Goal: Information Seeking & Learning: Learn about a topic

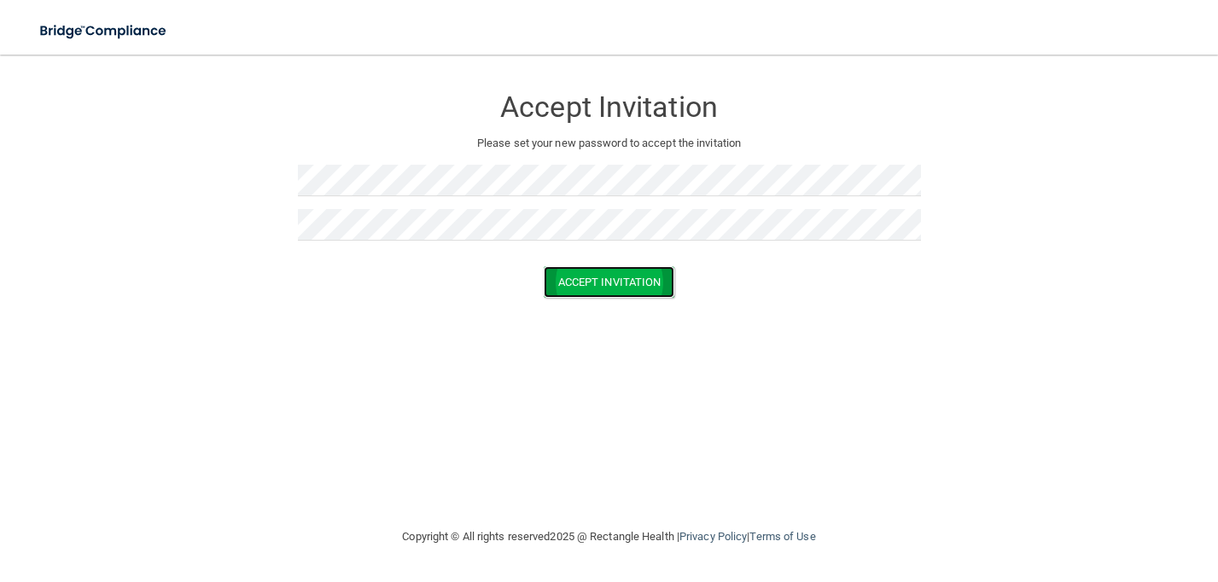
click at [609, 275] on button "Accept Invitation" at bounding box center [609, 282] width 131 height 32
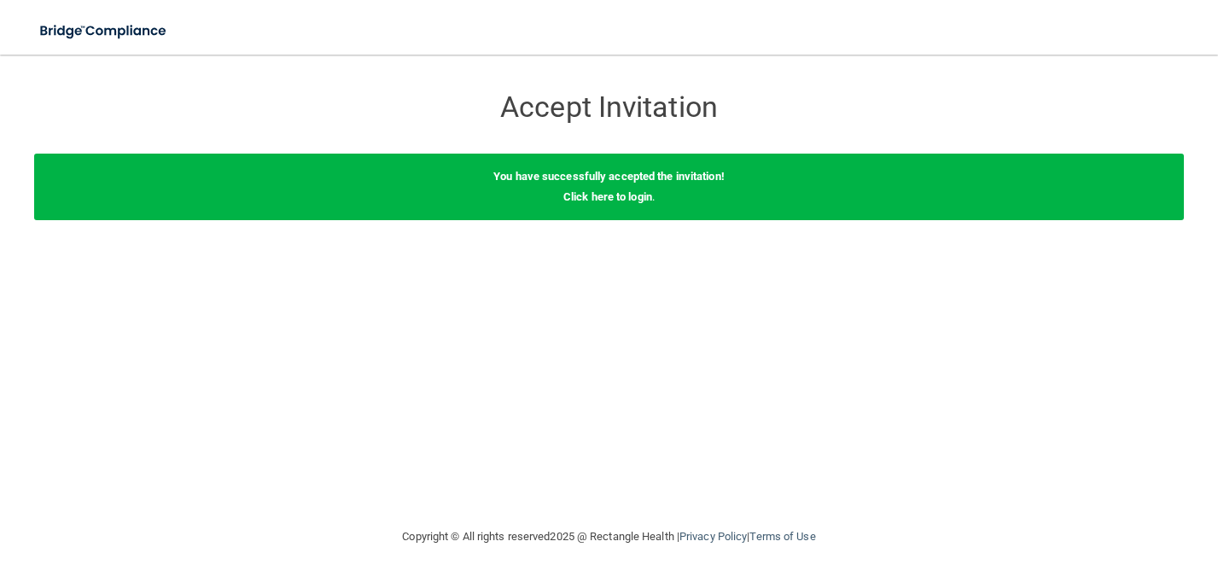
click at [616, 203] on div "You have successfully accepted the invitation! Click here to login ." at bounding box center [609, 187] width 1150 height 67
click at [616, 204] on div "You have successfully accepted the invitation! Click here to login ." at bounding box center [609, 187] width 1150 height 67
click at [603, 193] on link "Click here to login" at bounding box center [607, 196] width 89 height 13
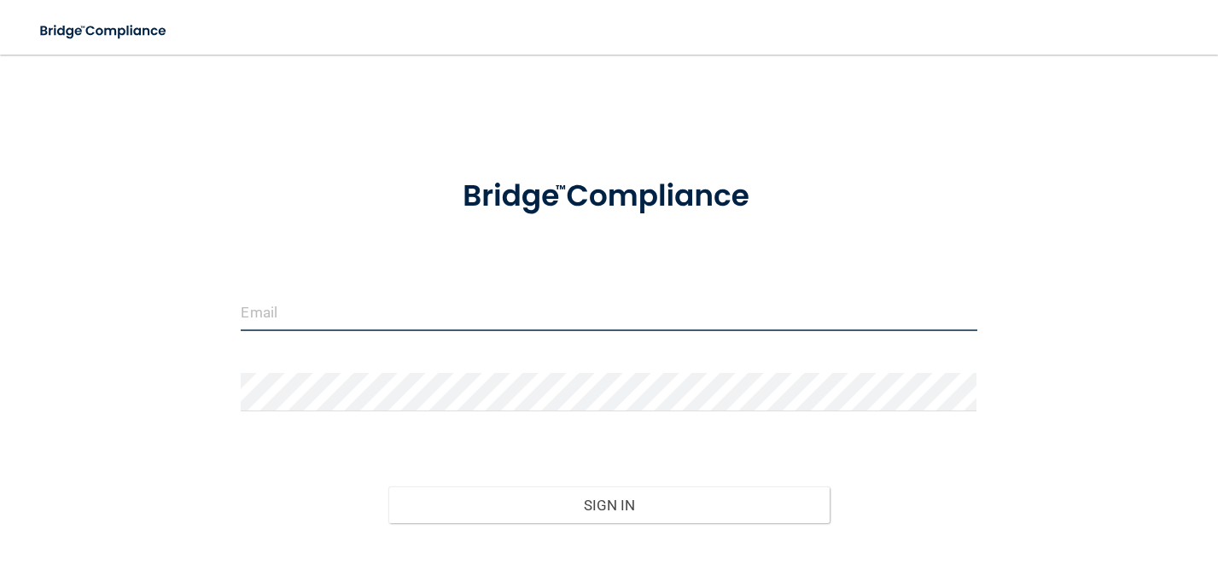
type input "[EMAIL_ADDRESS][DOMAIN_NAME]"
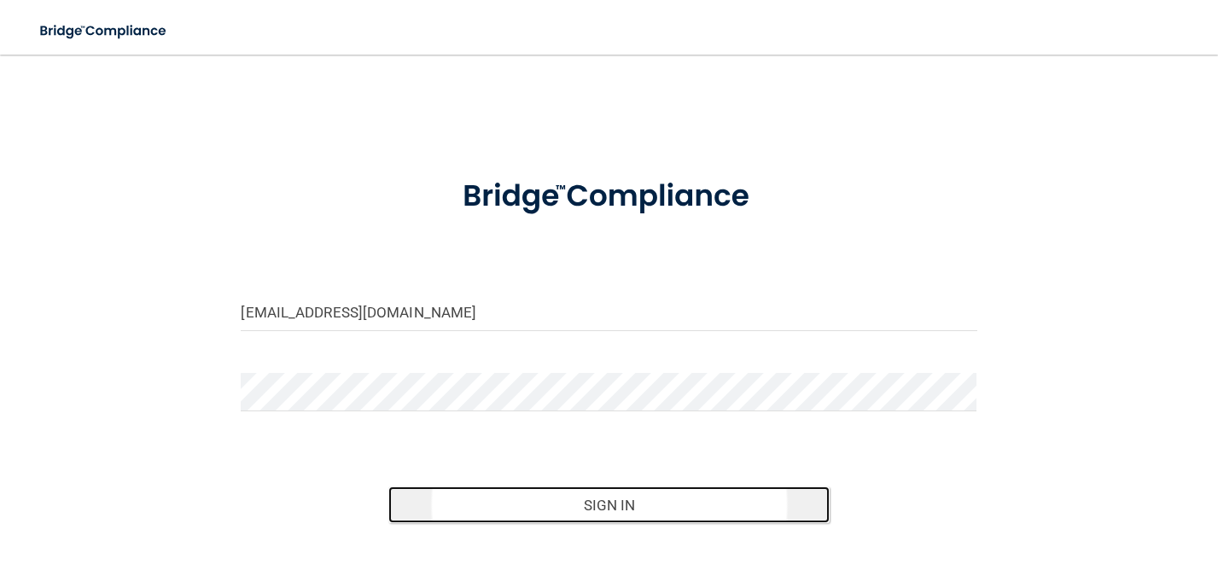
click at [574, 506] on button "Sign In" at bounding box center [608, 505] width 441 height 38
click at [494, 494] on button "Sign In" at bounding box center [608, 505] width 441 height 38
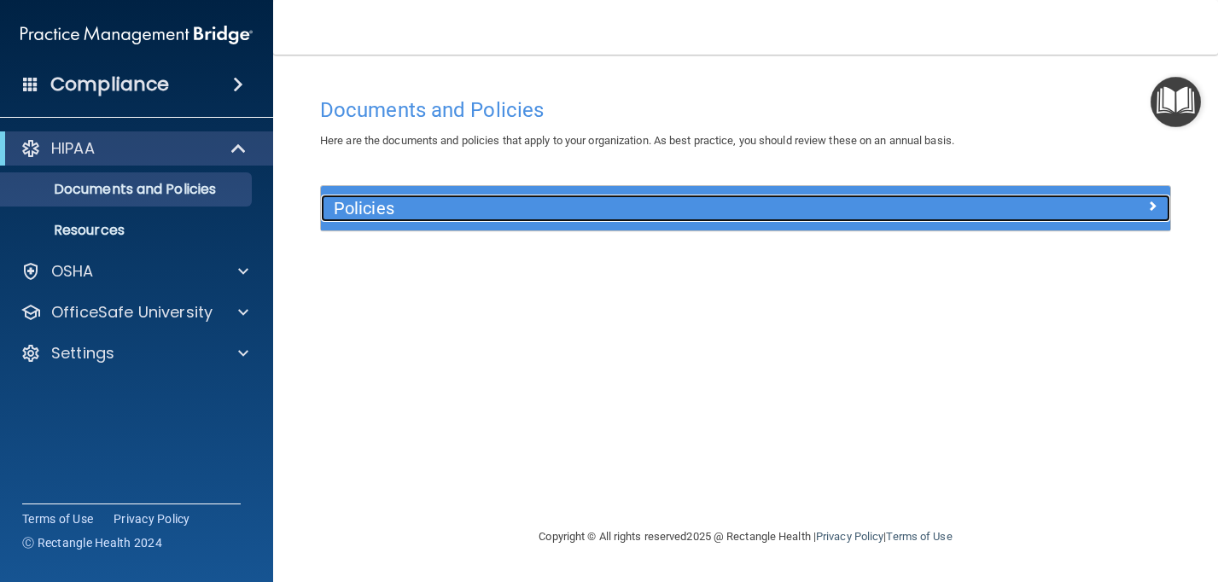
click at [542, 210] on h5 "Policies" at bounding box center [639, 208] width 611 height 19
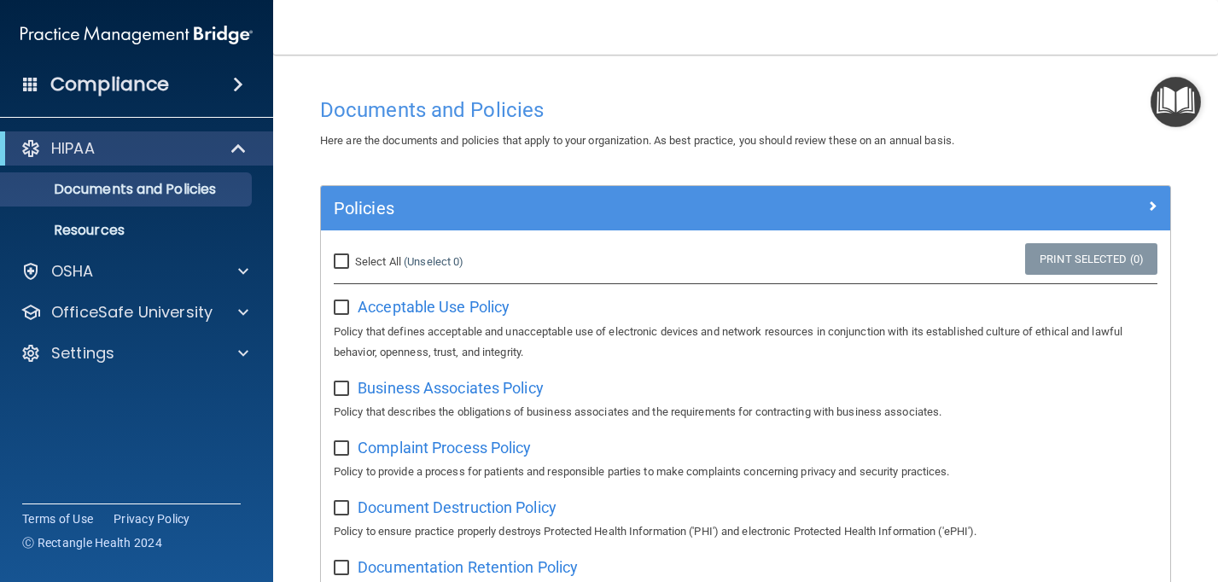
click at [143, 166] on ul "Documents and Policies Report an Incident Business Associates Emergency Plannin…" at bounding box center [137, 207] width 309 height 82
click at [90, 279] on p "OSHA" at bounding box center [72, 271] width 43 height 20
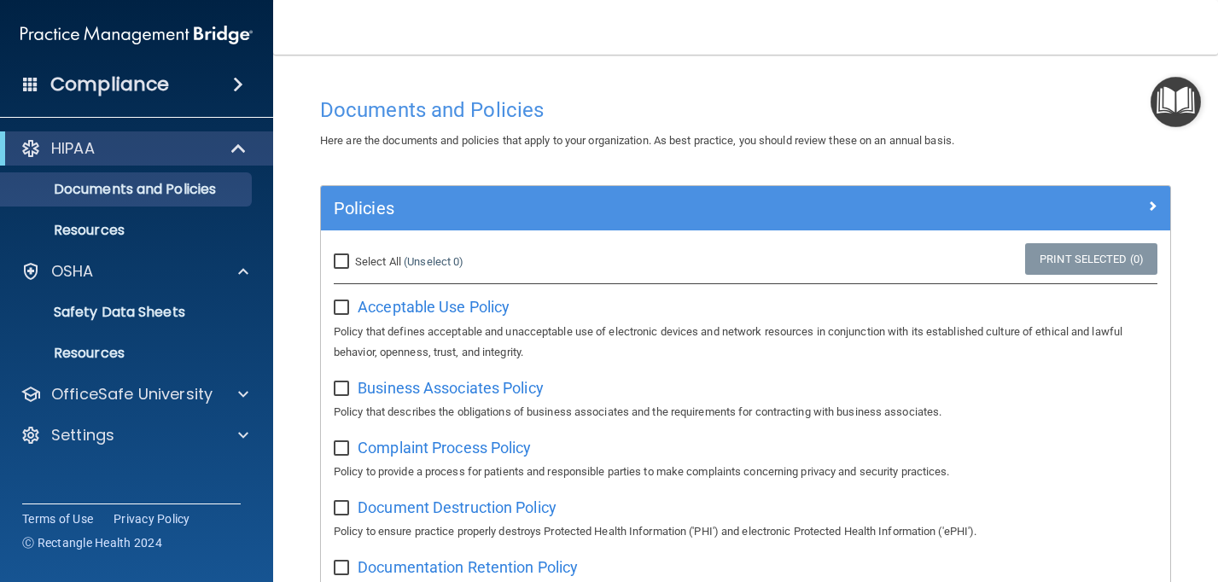
click at [352, 265] on input "Select All (Unselect 0) Unselect All" at bounding box center [344, 262] width 20 height 14
checkbox input "true"
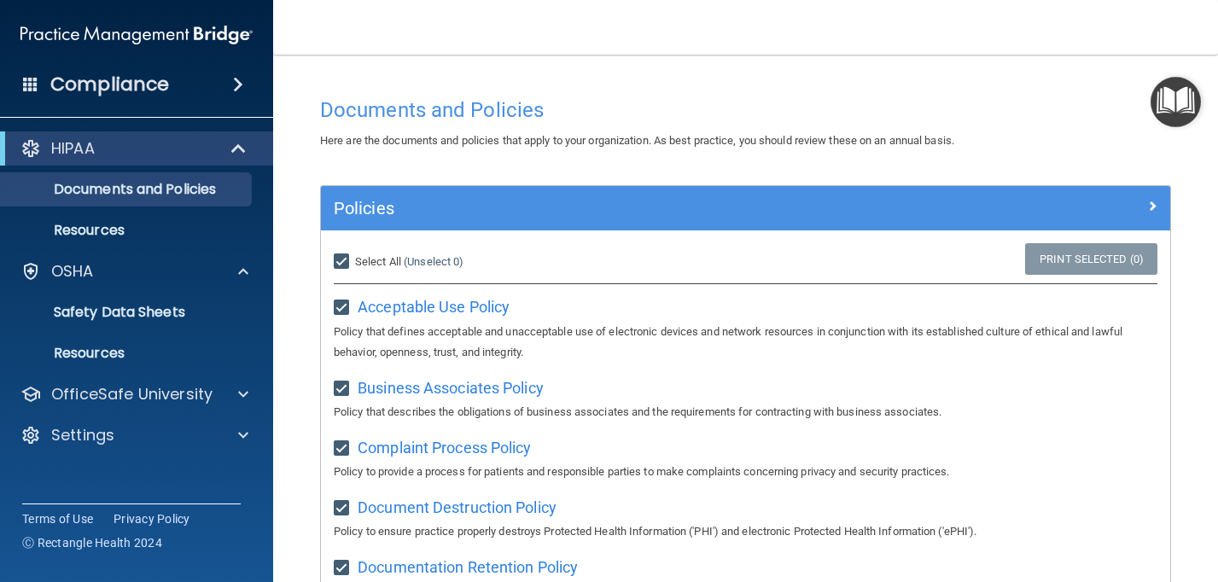
checkbox input "true"
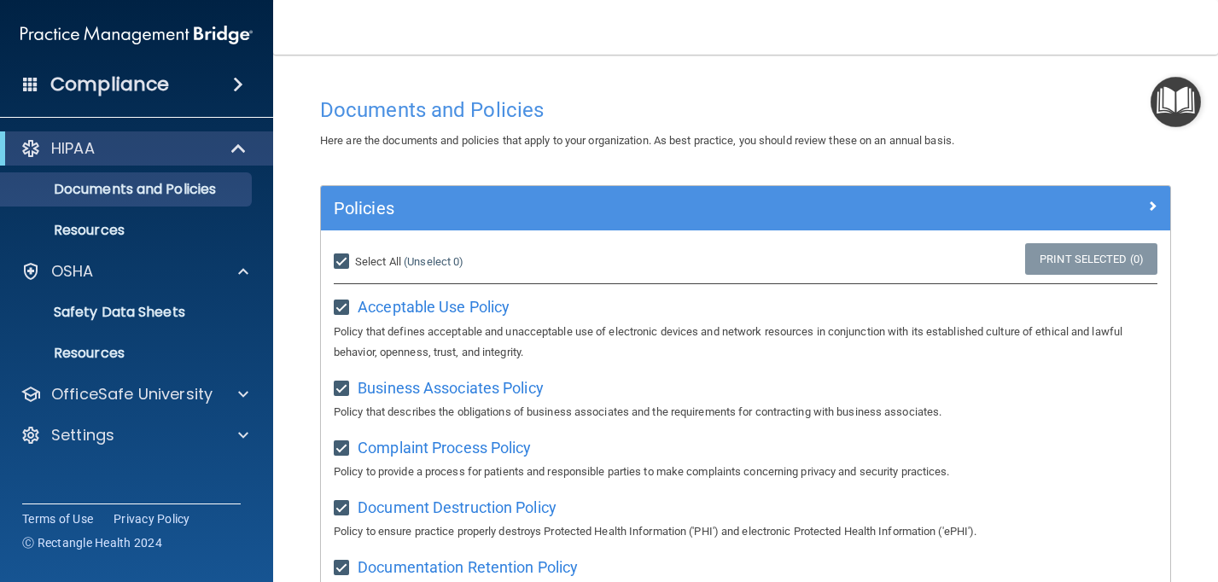
checkbox input "true"
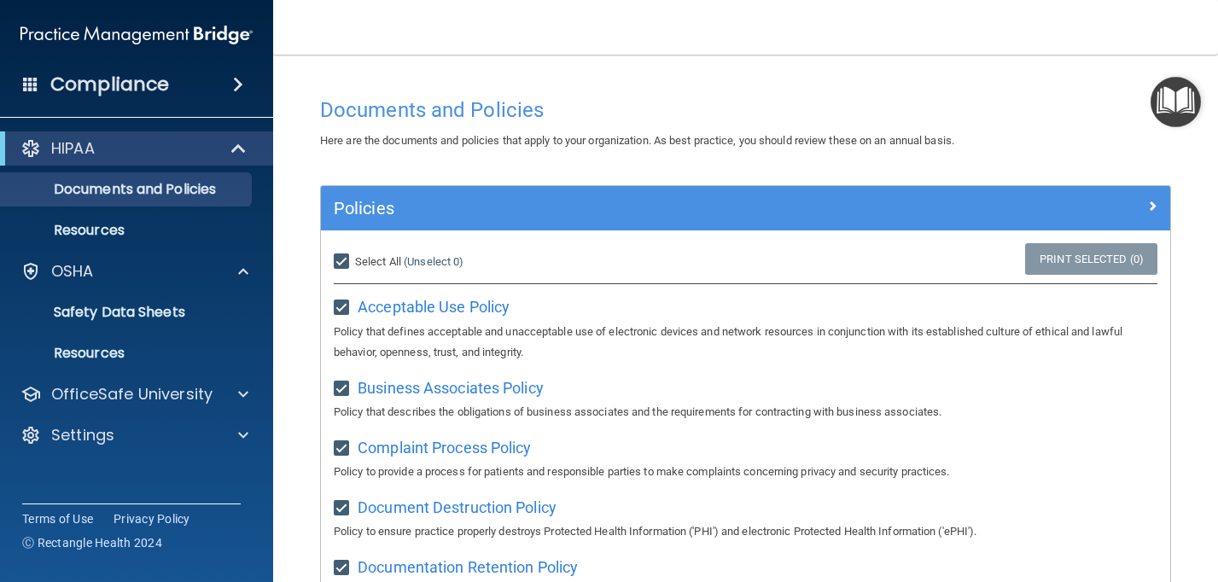
checkbox input "true"
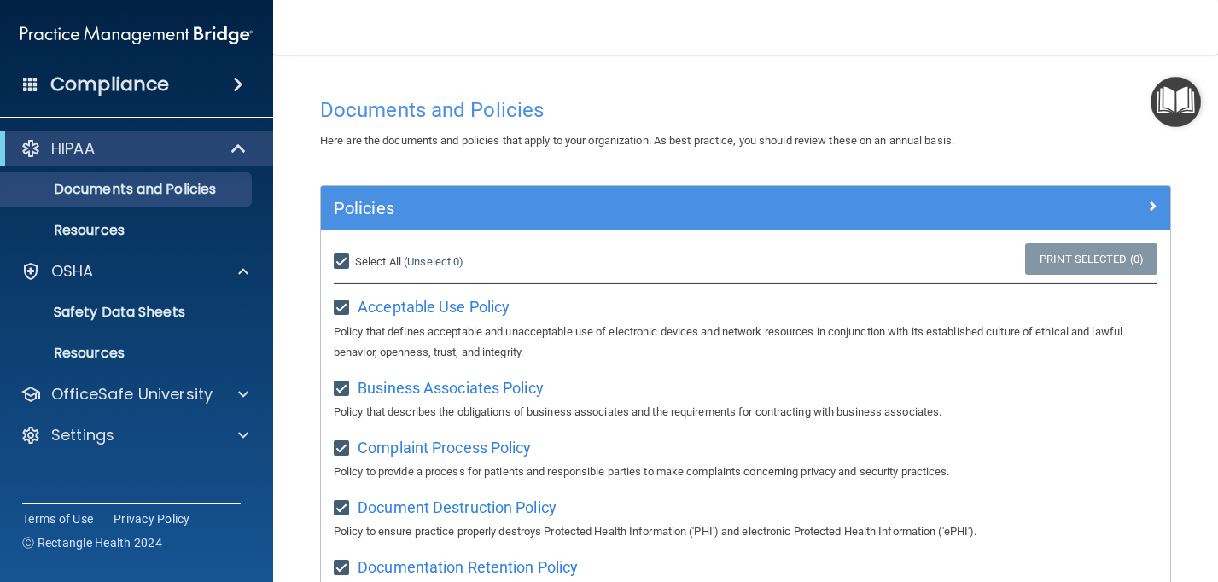
checkbox input "true"
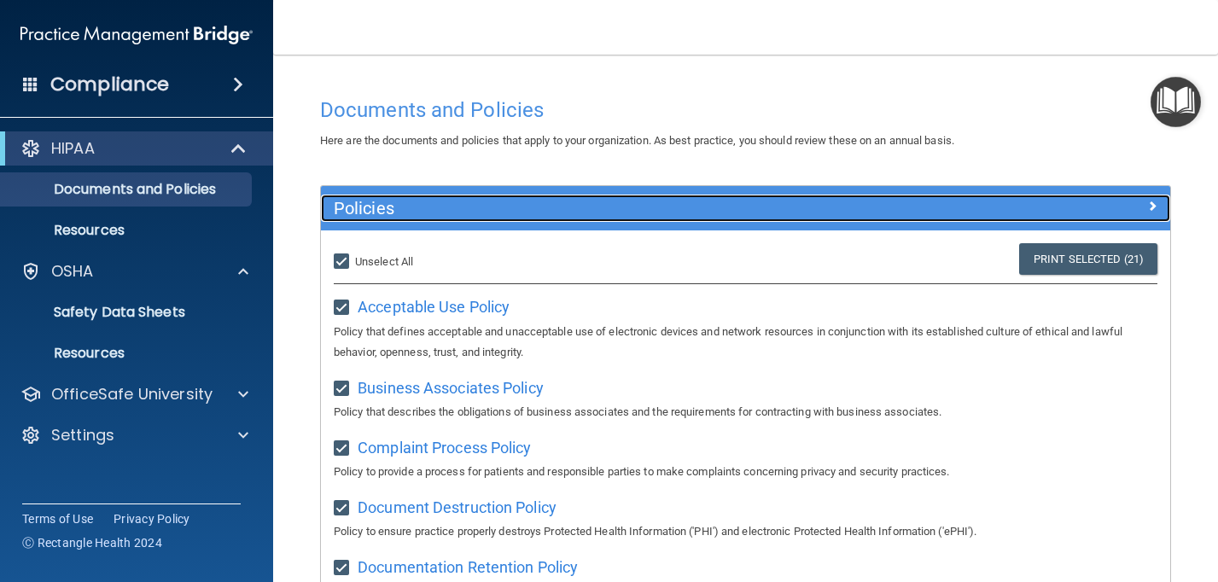
drag, startPoint x: 1079, startPoint y: 211, endPoint x: 1079, endPoint y: 201, distance: 9.4
click at [1079, 210] on div at bounding box center [1064, 205] width 213 height 20
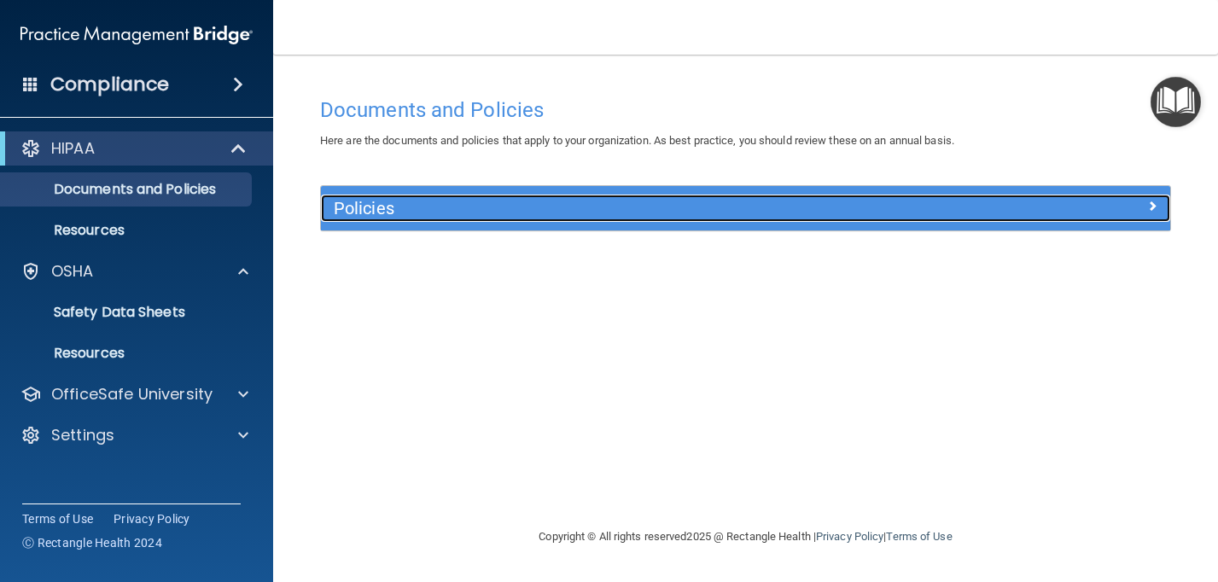
click at [1079, 202] on div at bounding box center [1064, 205] width 213 height 20
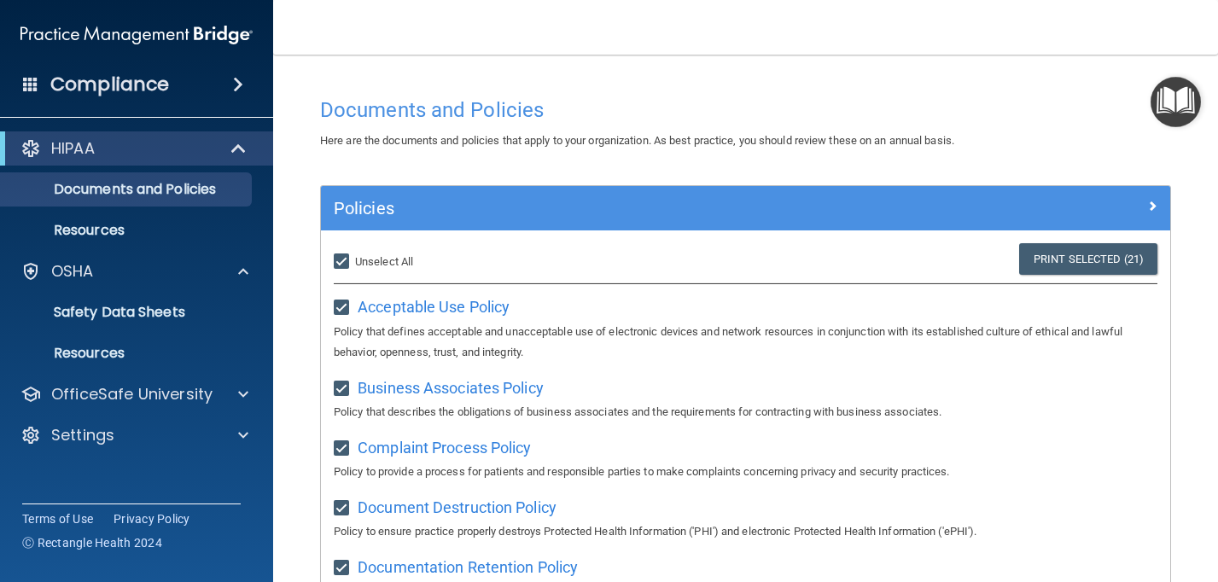
click at [340, 260] on input "Select All (Unselect 21) Unselect All" at bounding box center [344, 262] width 20 height 14
checkbox input "false"
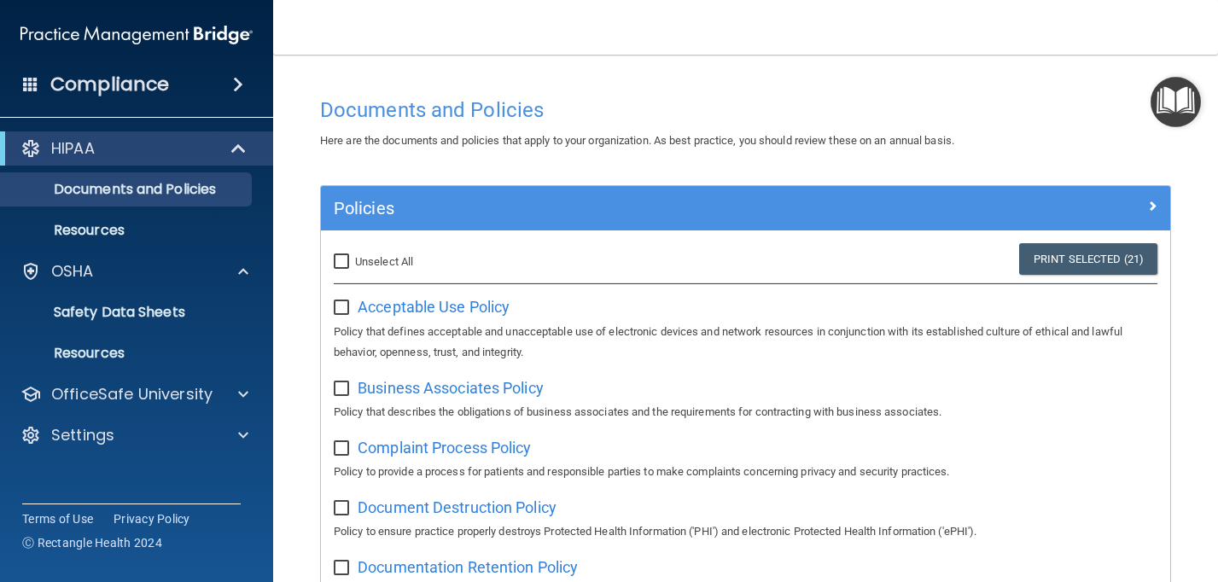
checkbox input "false"
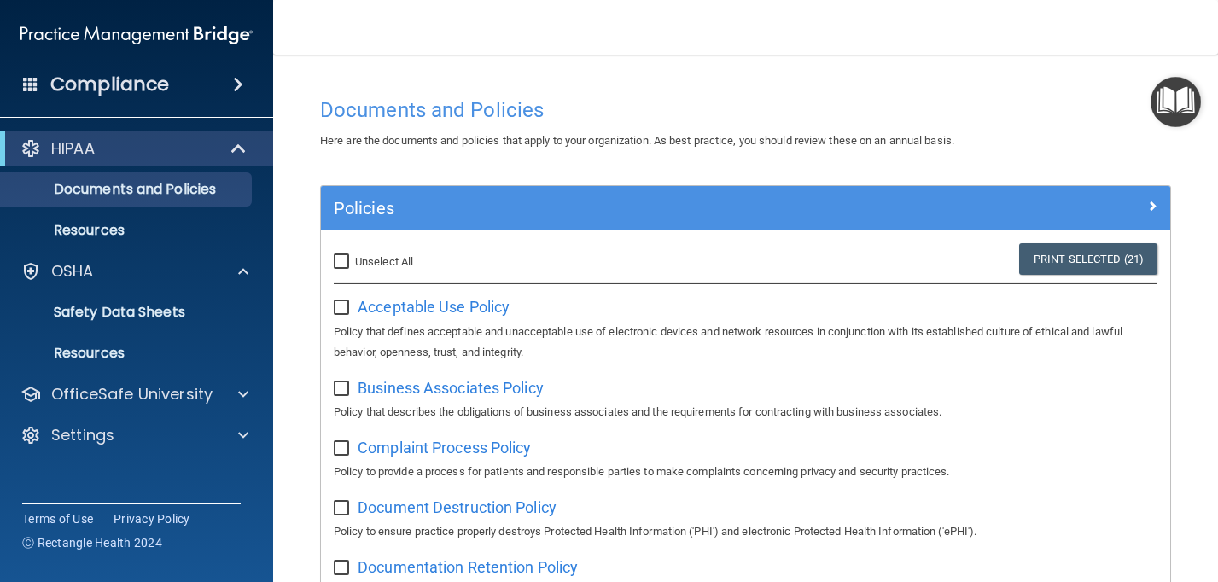
checkbox input "false"
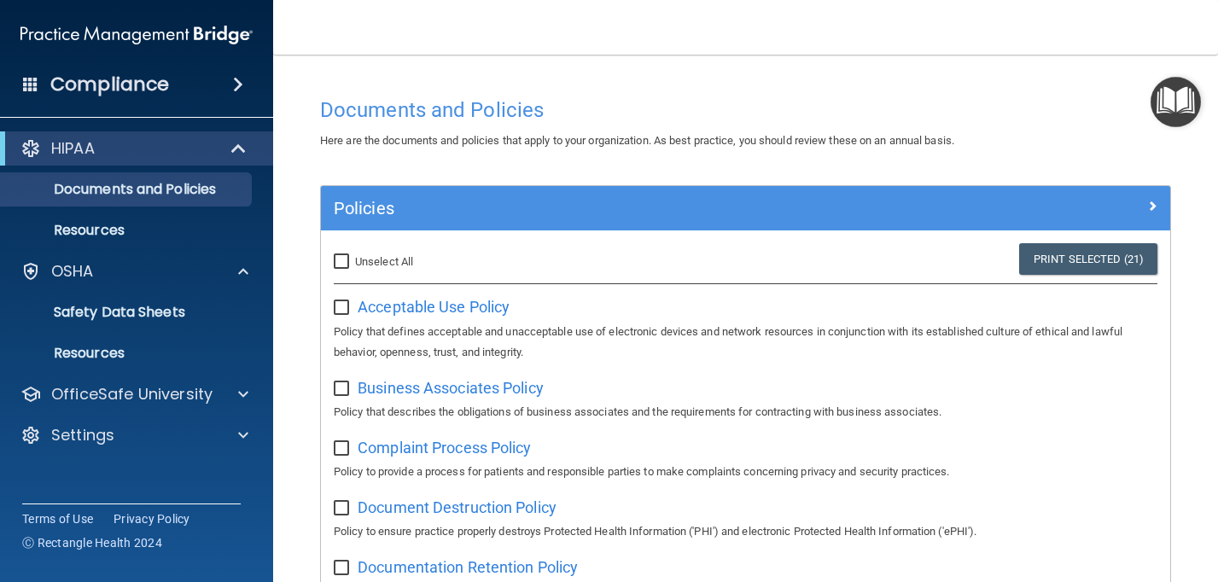
checkbox input "false"
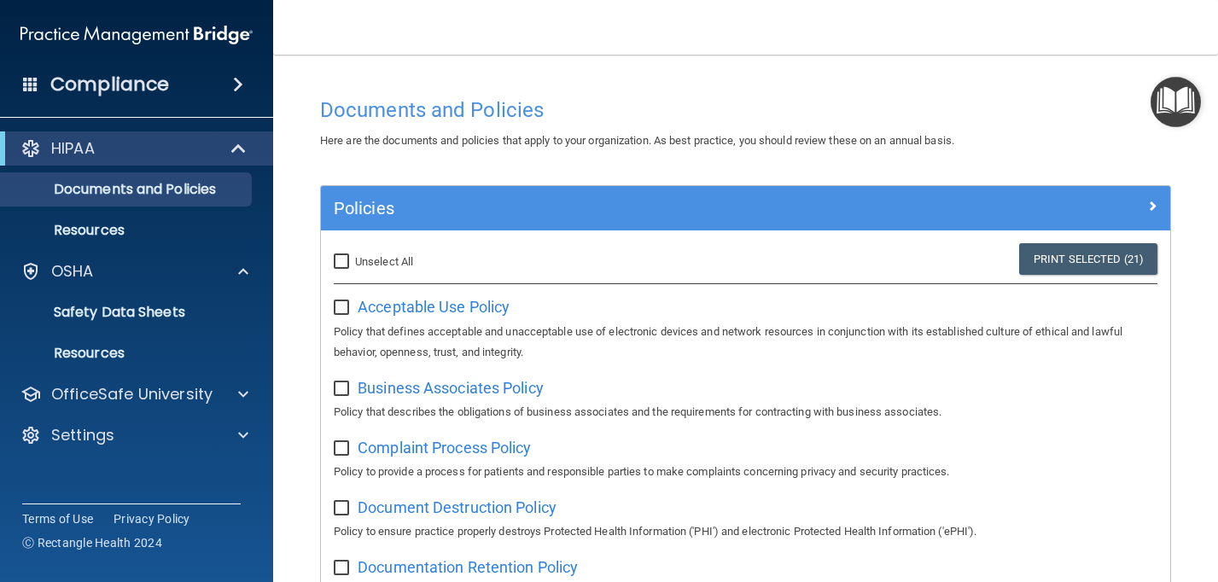
checkbox input "false"
click at [58, 93] on h4 "Compliance" at bounding box center [109, 85] width 119 height 24
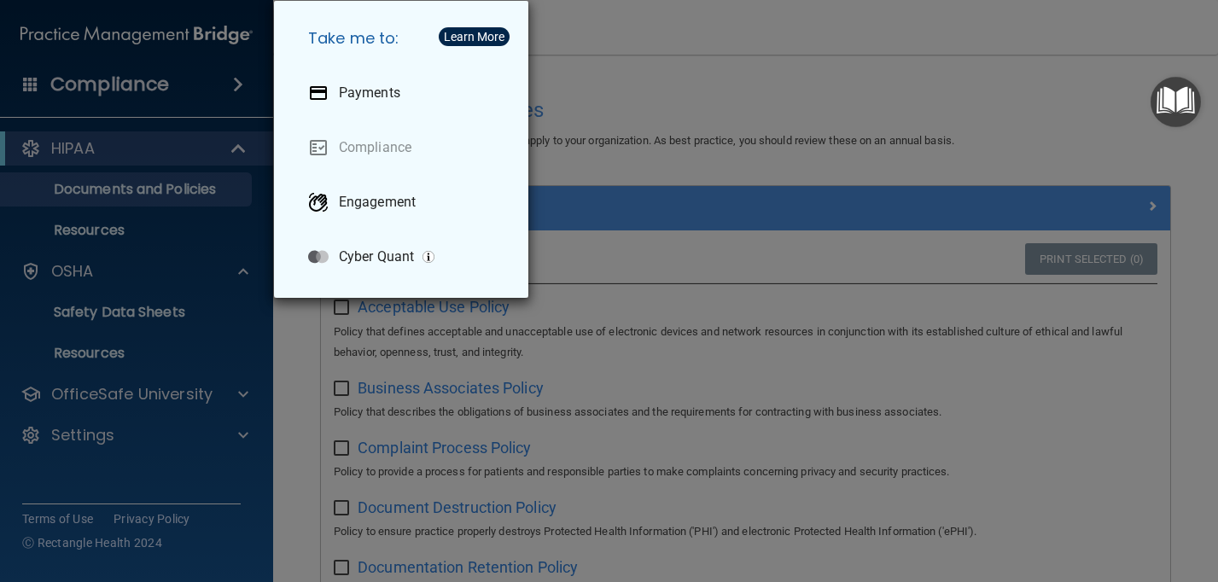
click at [148, 79] on div "Take me to: Payments Compliance Engagement Cyber Quant" at bounding box center [609, 291] width 1218 height 582
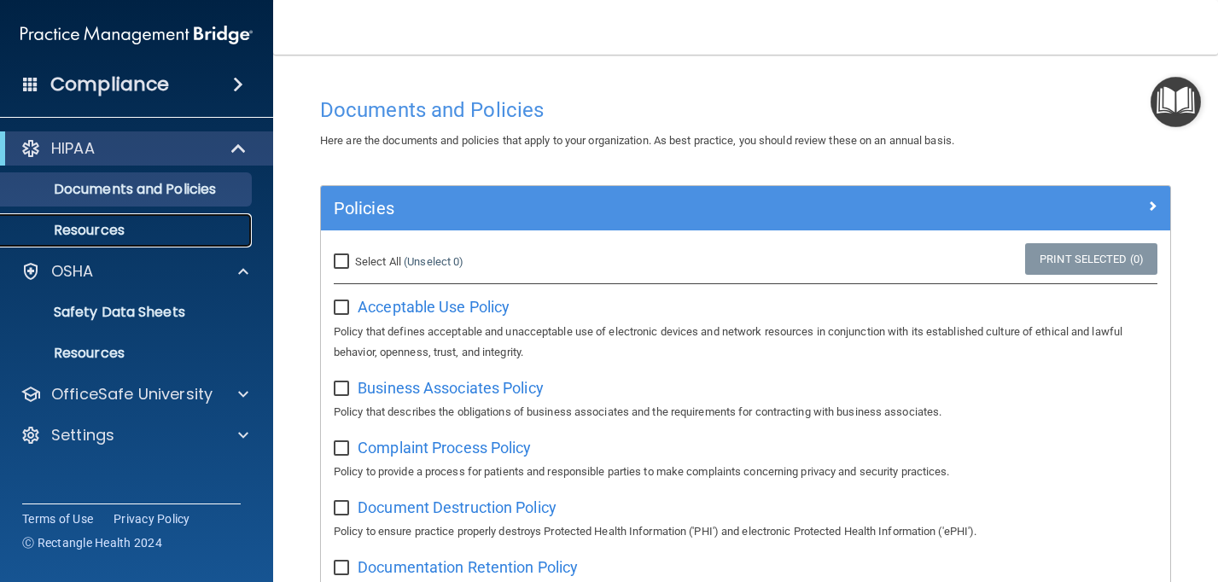
click at [93, 219] on link "Resources" at bounding box center [117, 230] width 269 height 34
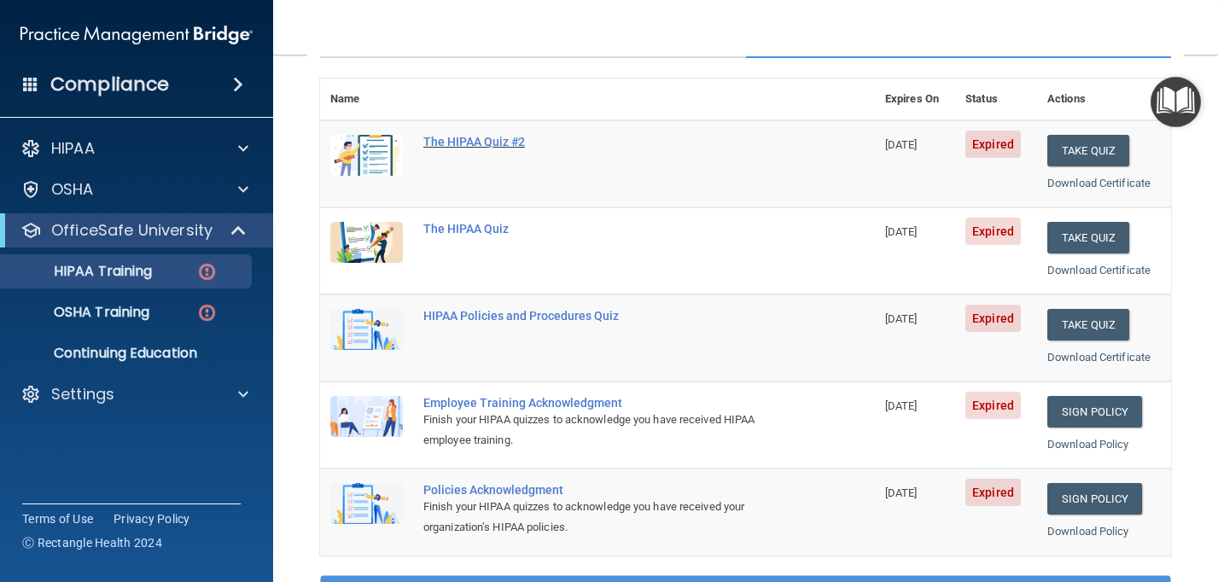
scroll to position [179, 0]
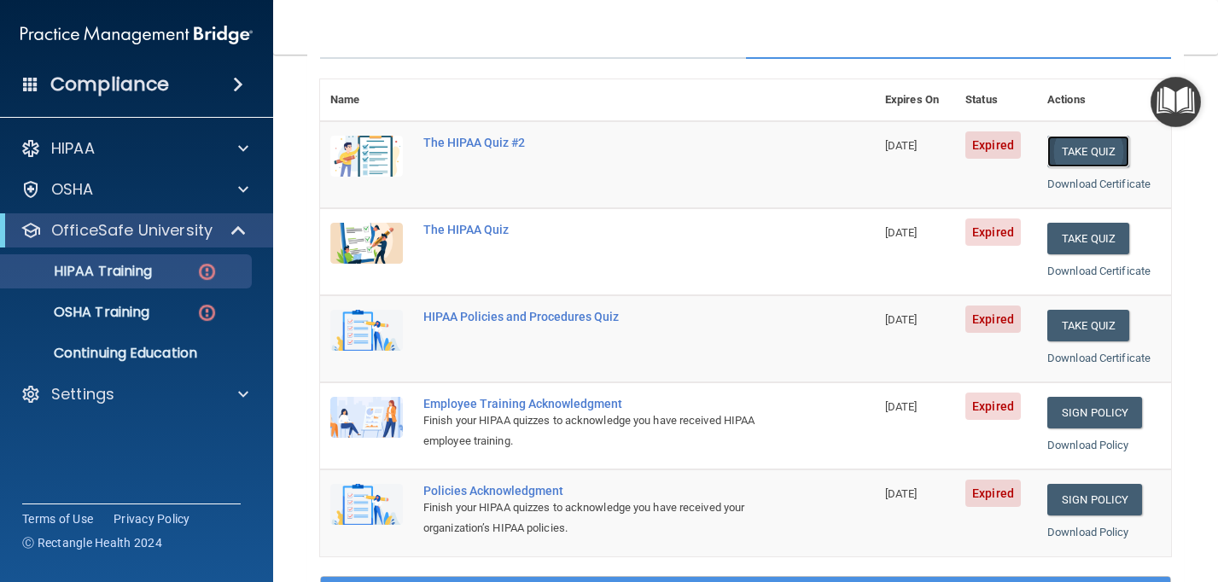
click at [1075, 153] on button "Take Quiz" at bounding box center [1088, 152] width 82 height 32
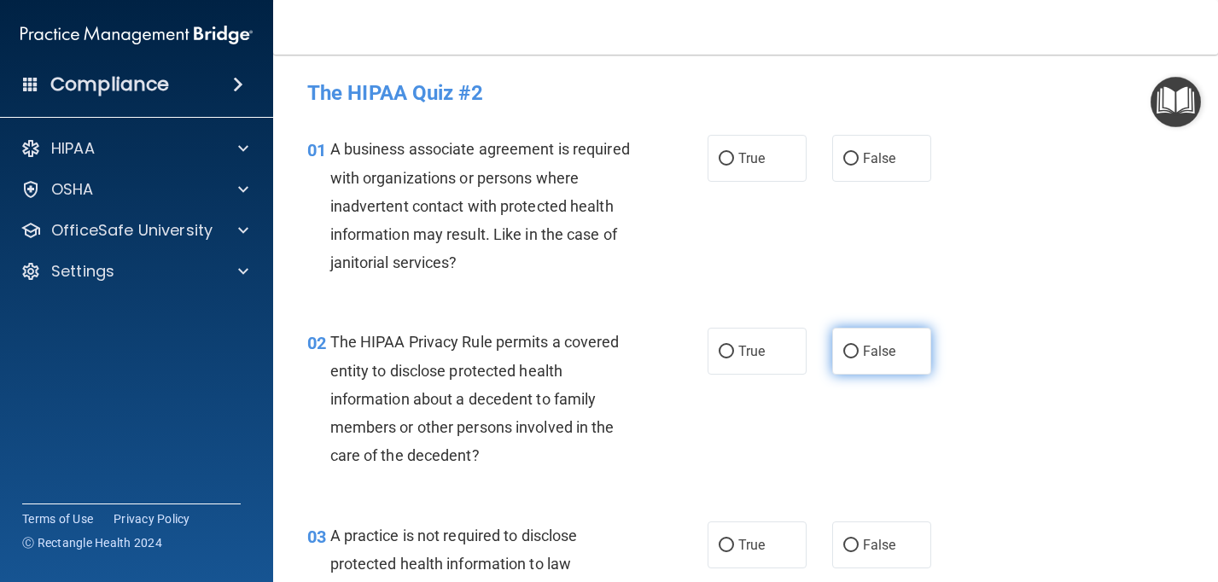
click at [874, 358] on span "False" at bounding box center [879, 351] width 33 height 16
click at [859, 358] on input "False" at bounding box center [850, 352] width 15 height 13
radio input "true"
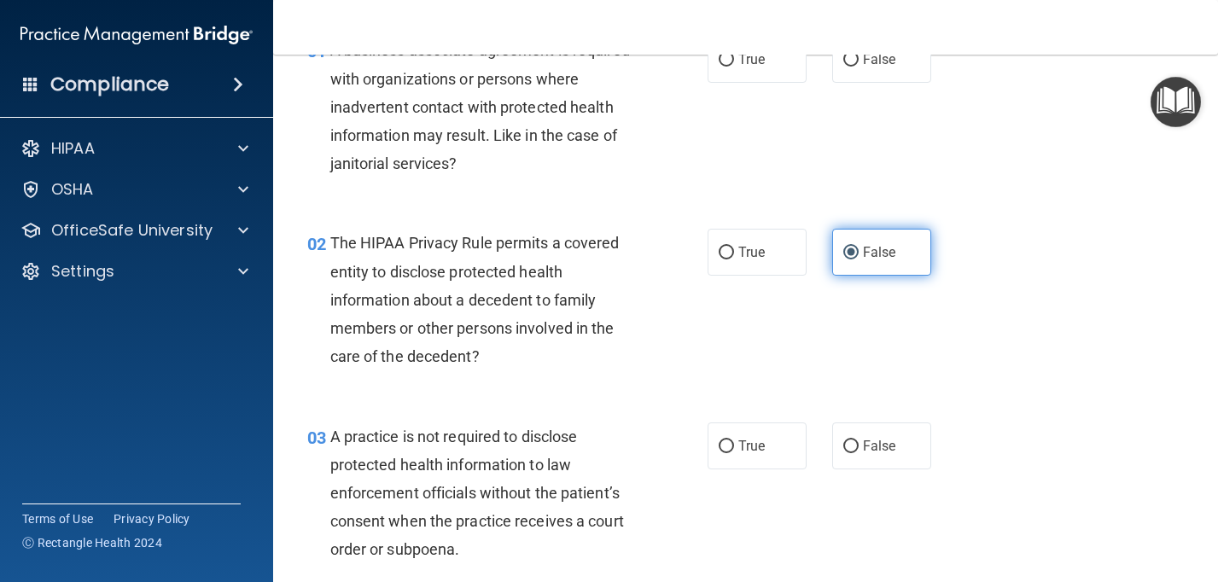
scroll to position [110, 0]
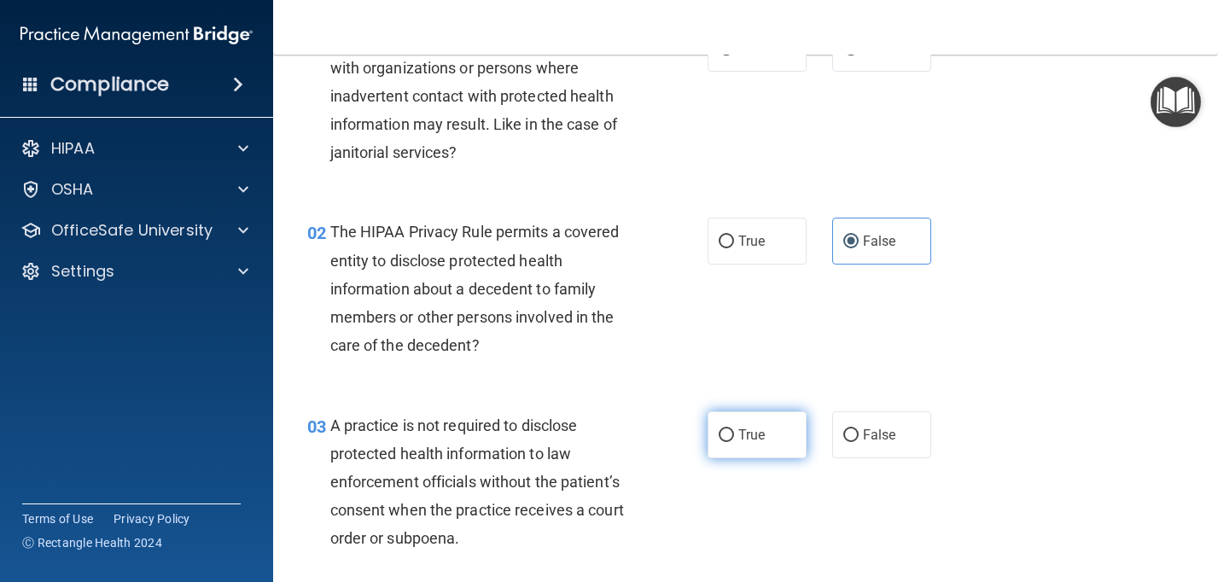
click at [760, 450] on label "True" at bounding box center [757, 434] width 99 height 47
click at [734, 442] on input "True" at bounding box center [726, 435] width 15 height 13
radio input "true"
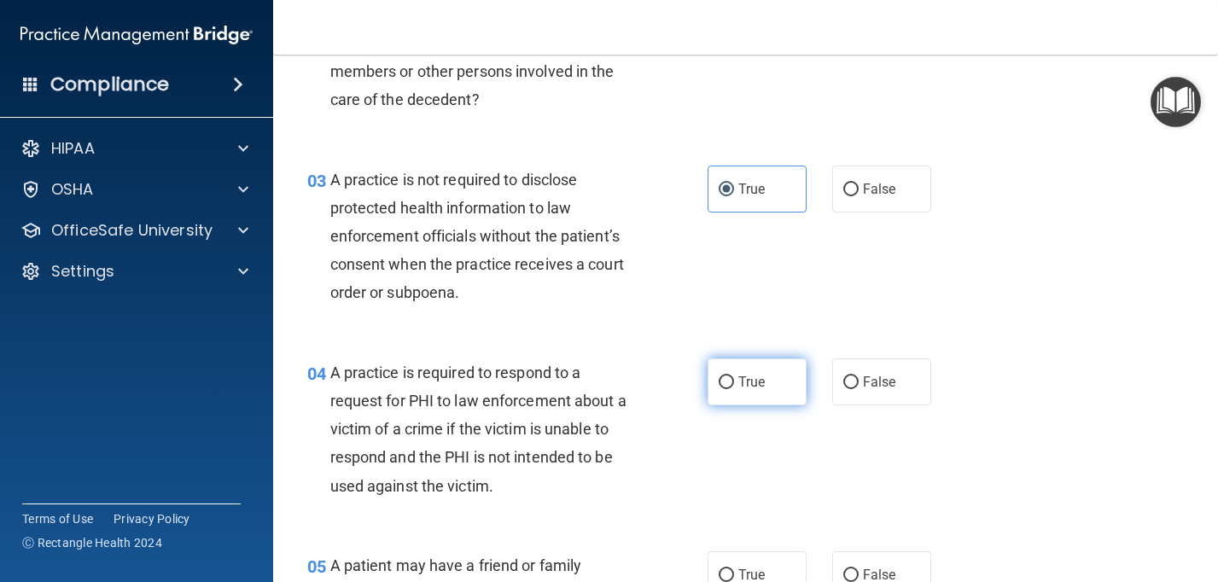
scroll to position [364, 0]
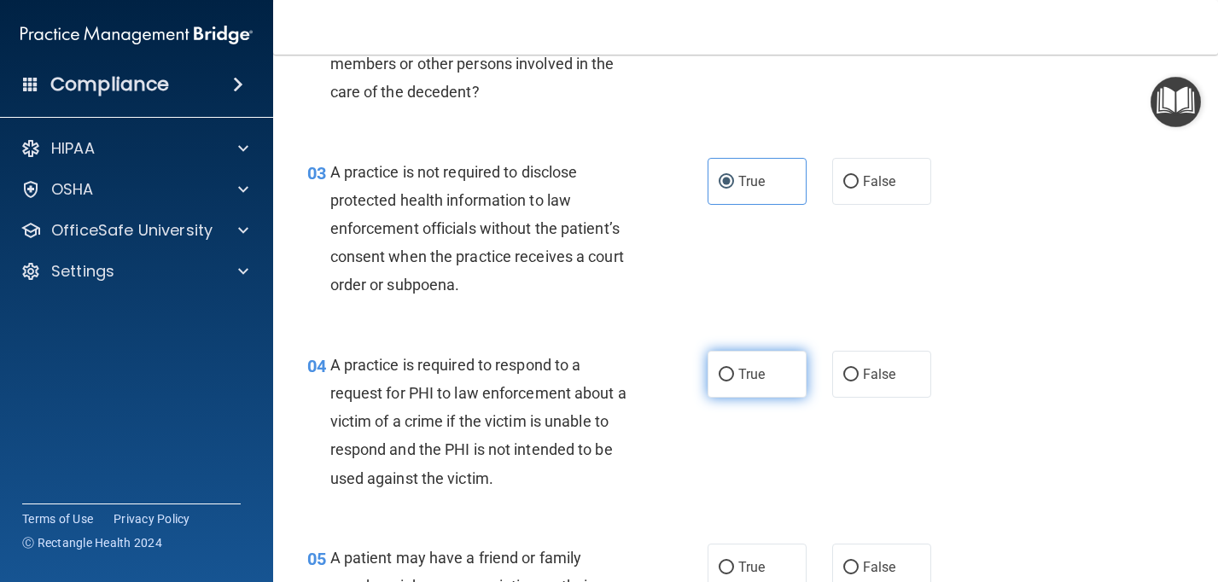
click at [773, 383] on label "True" at bounding box center [757, 374] width 99 height 47
click at [734, 382] on input "True" at bounding box center [726, 375] width 15 height 13
radio input "true"
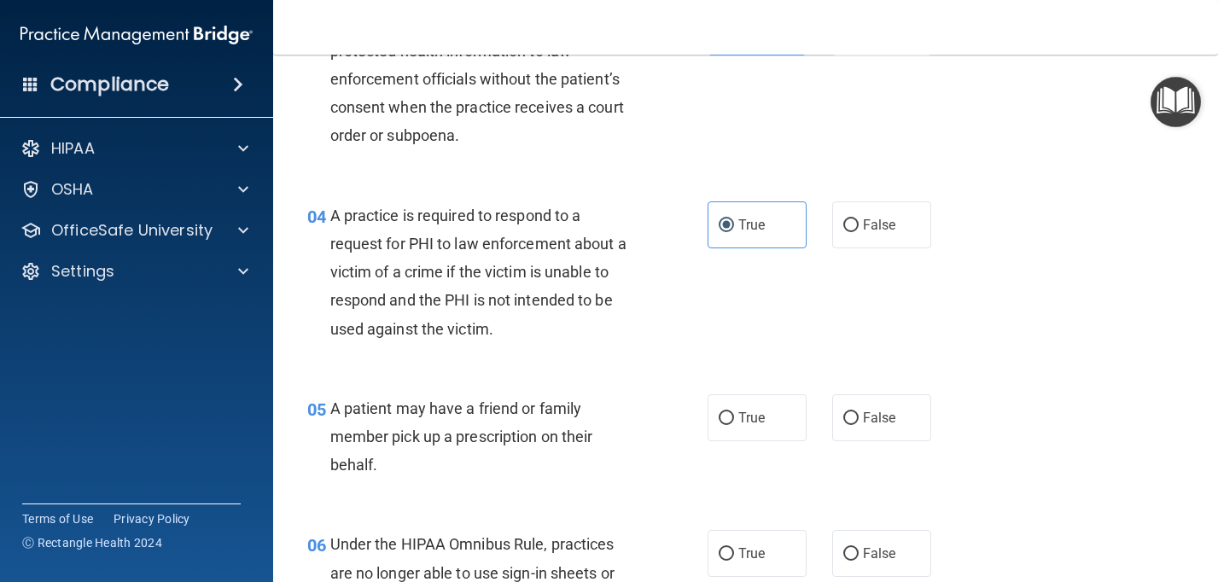
scroll to position [518, 0]
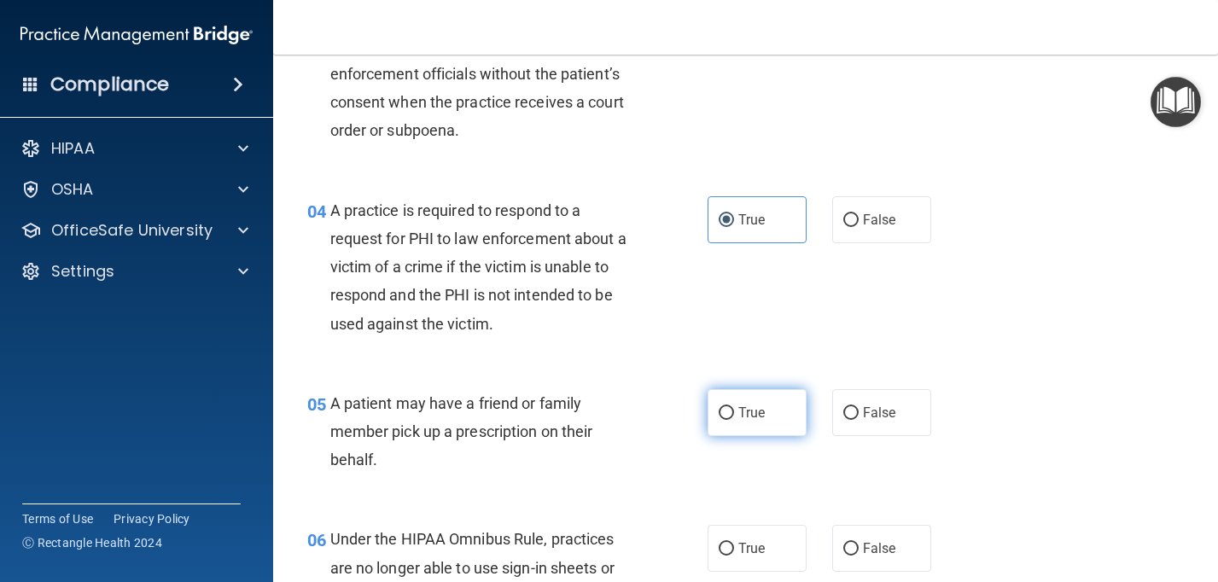
click at [754, 417] on span "True" at bounding box center [751, 413] width 26 height 16
click at [734, 417] on input "True" at bounding box center [726, 413] width 15 height 13
radio input "true"
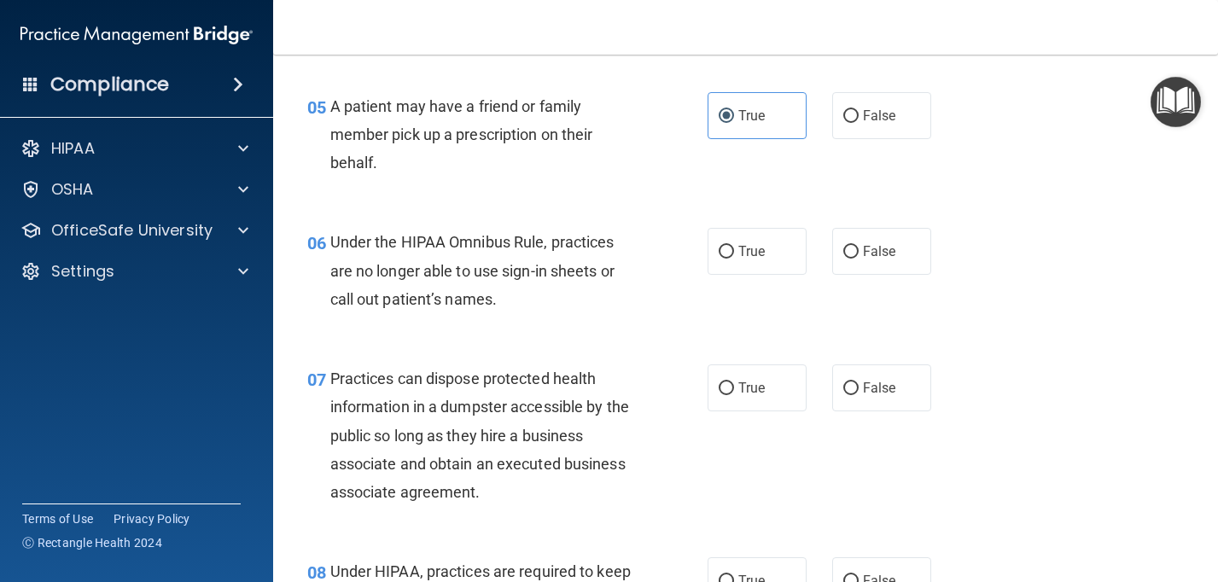
scroll to position [816, 0]
click at [895, 252] on span "False" at bounding box center [879, 250] width 33 height 16
click at [859, 252] on input "False" at bounding box center [850, 251] width 15 height 13
radio input "true"
click at [843, 381] on label "False" at bounding box center [881, 387] width 99 height 47
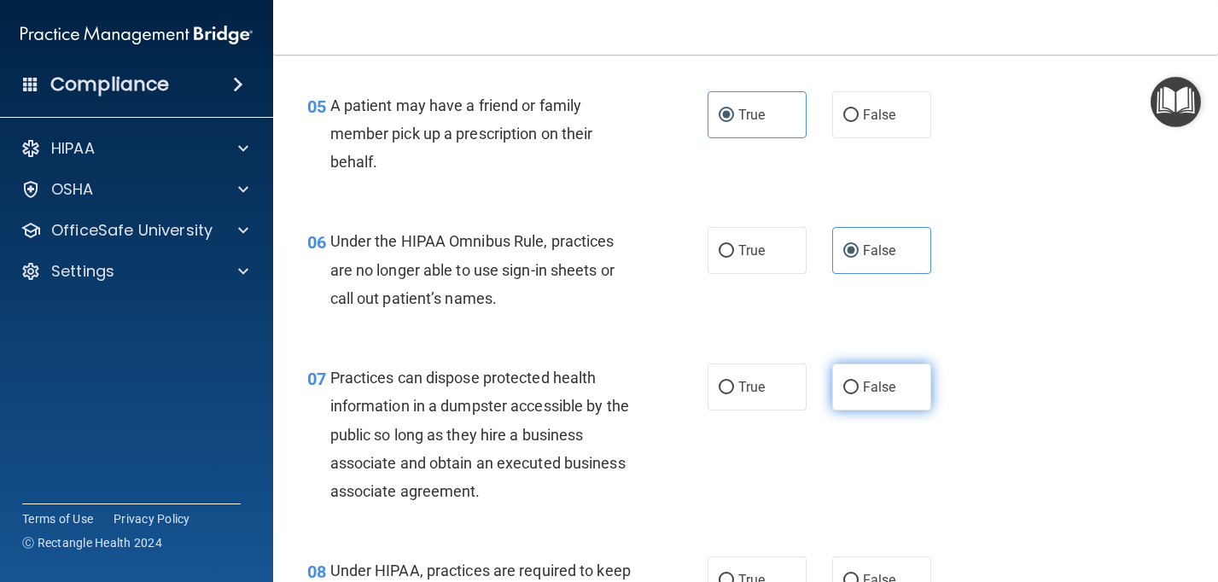
click at [843, 382] on input "False" at bounding box center [850, 388] width 15 height 13
radio input "true"
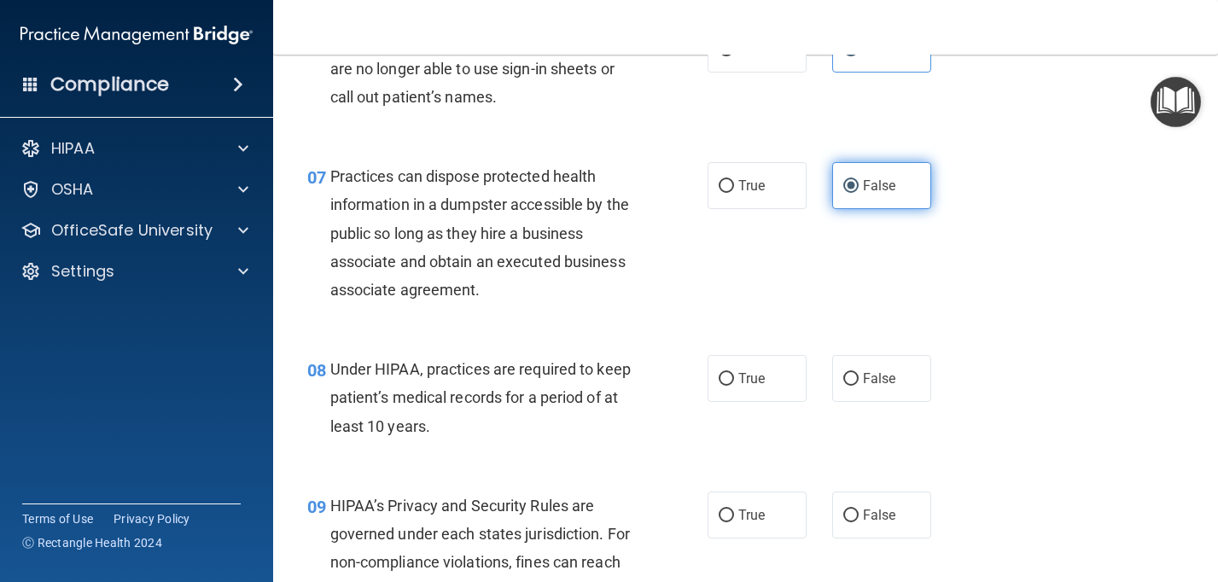
scroll to position [1022, 0]
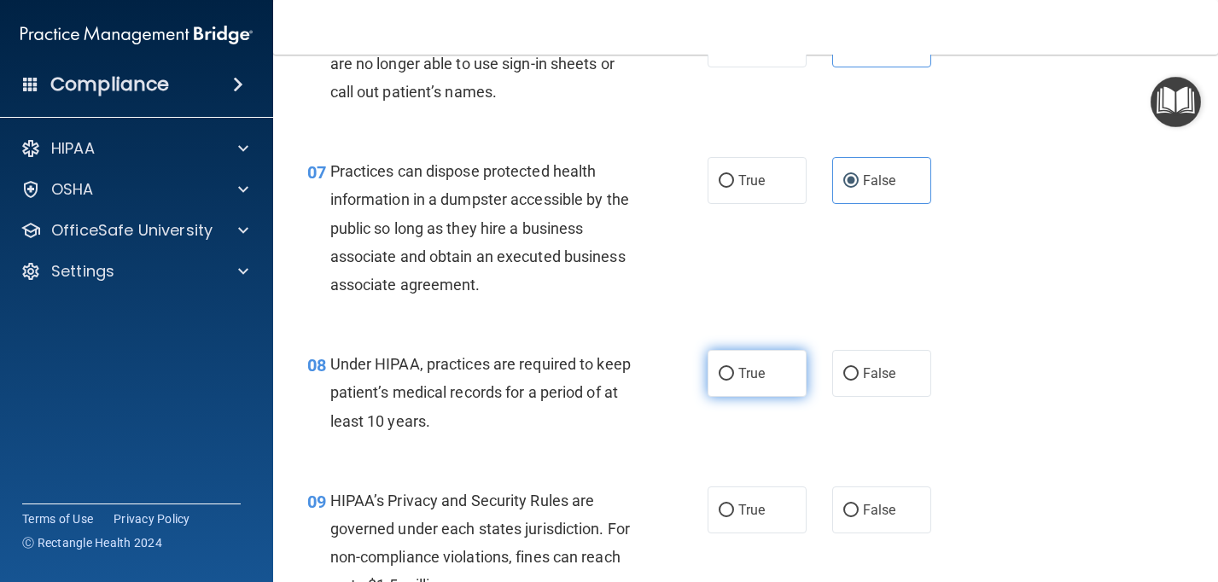
click at [752, 365] on span "True" at bounding box center [751, 373] width 26 height 16
click at [734, 368] on input "True" at bounding box center [726, 374] width 15 height 13
radio input "true"
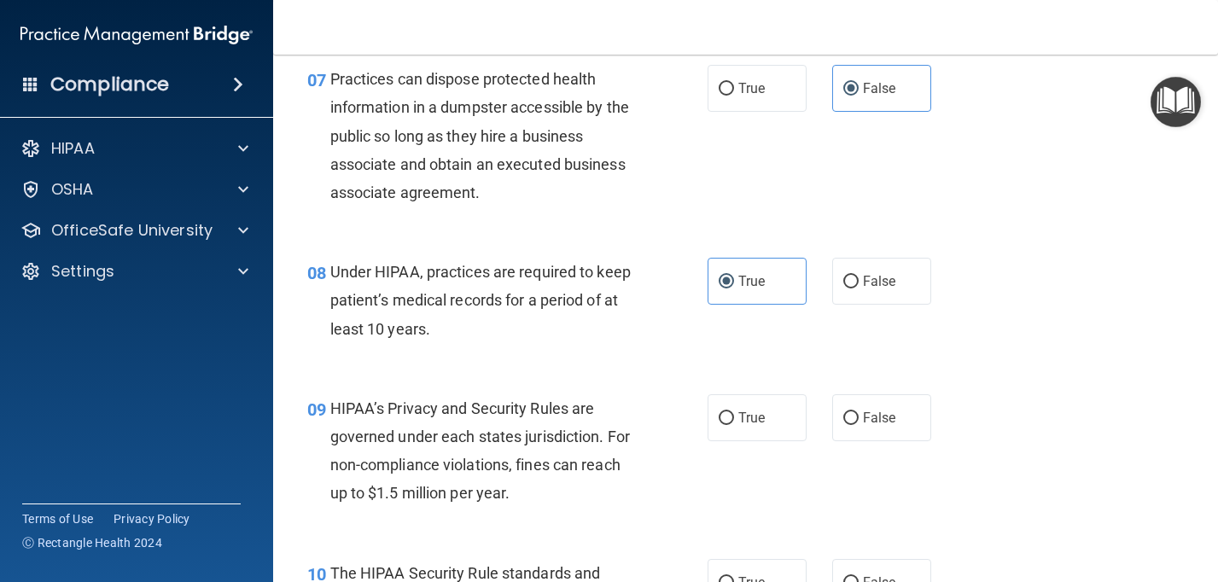
scroll to position [1111, 0]
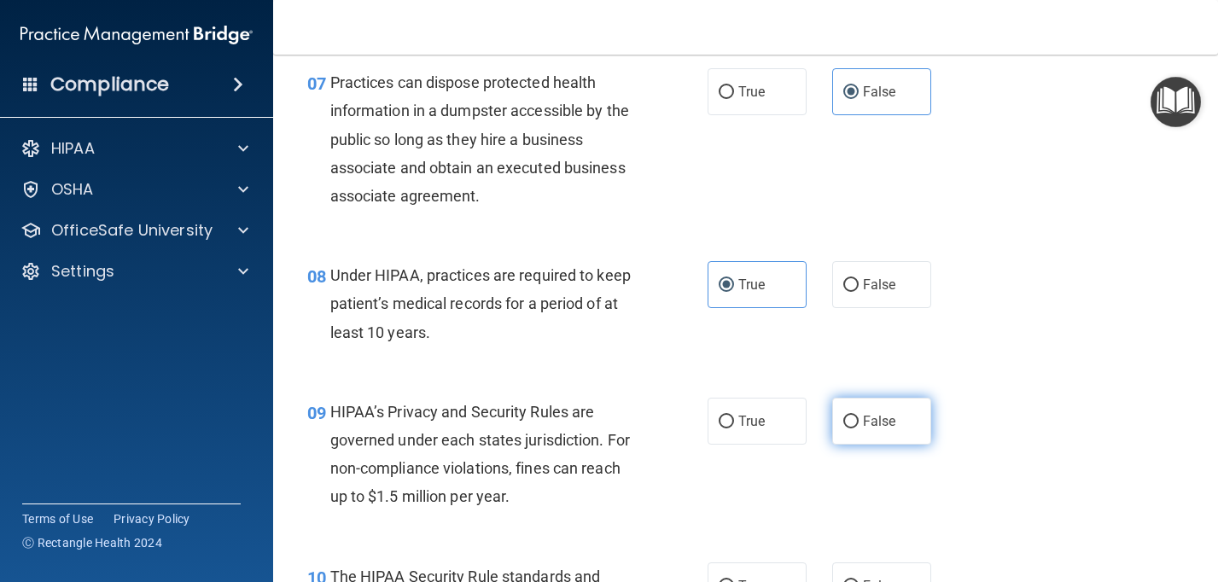
click at [856, 420] on input "False" at bounding box center [850, 422] width 15 height 13
radio input "true"
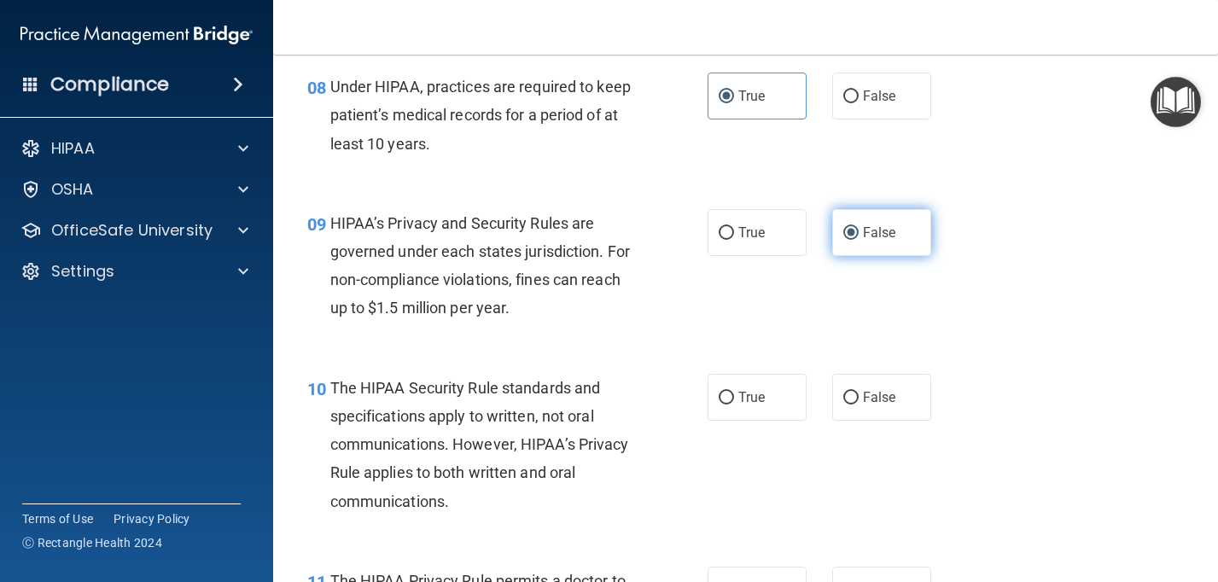
scroll to position [1303, 0]
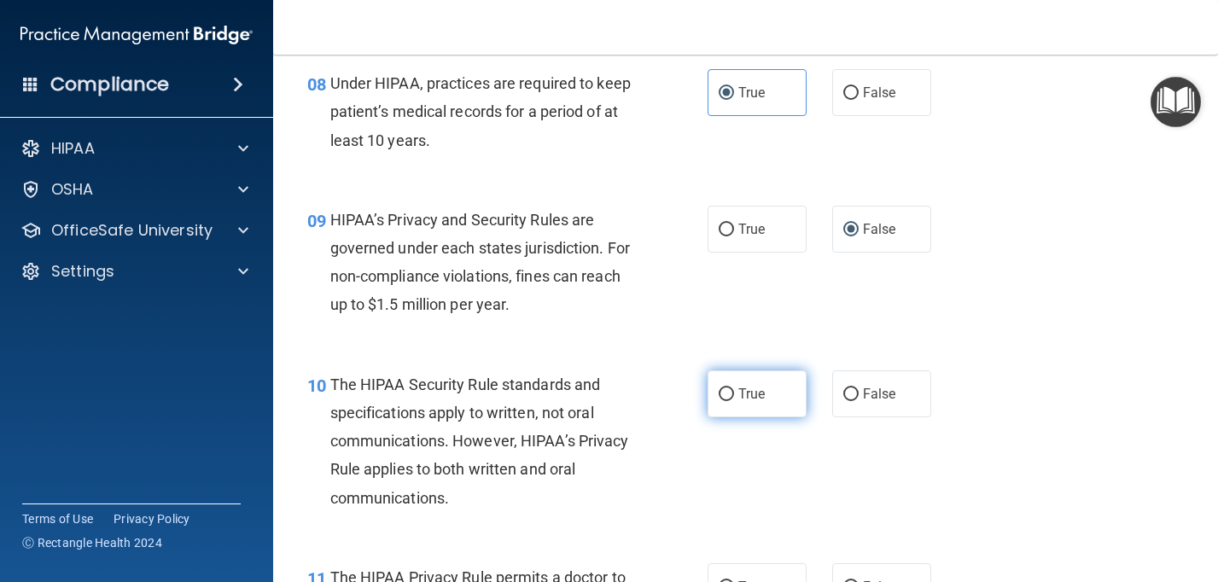
click at [795, 401] on label "True" at bounding box center [757, 393] width 99 height 47
click at [734, 401] on input "True" at bounding box center [726, 394] width 15 height 13
radio input "true"
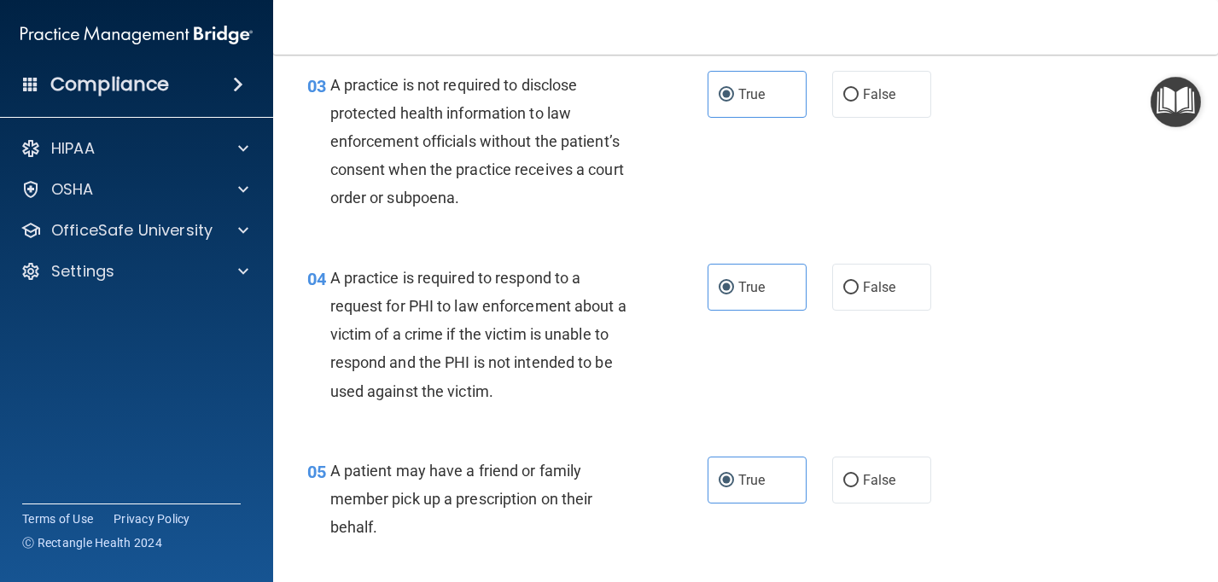
scroll to position [0, 0]
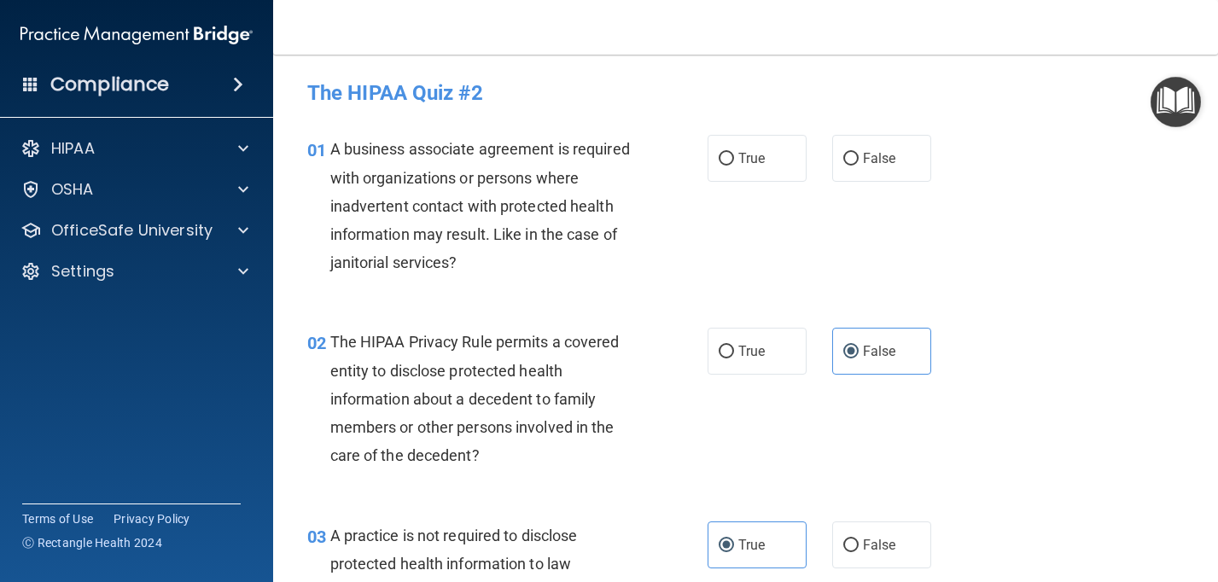
click at [152, 86] on h4 "Compliance" at bounding box center [109, 85] width 119 height 24
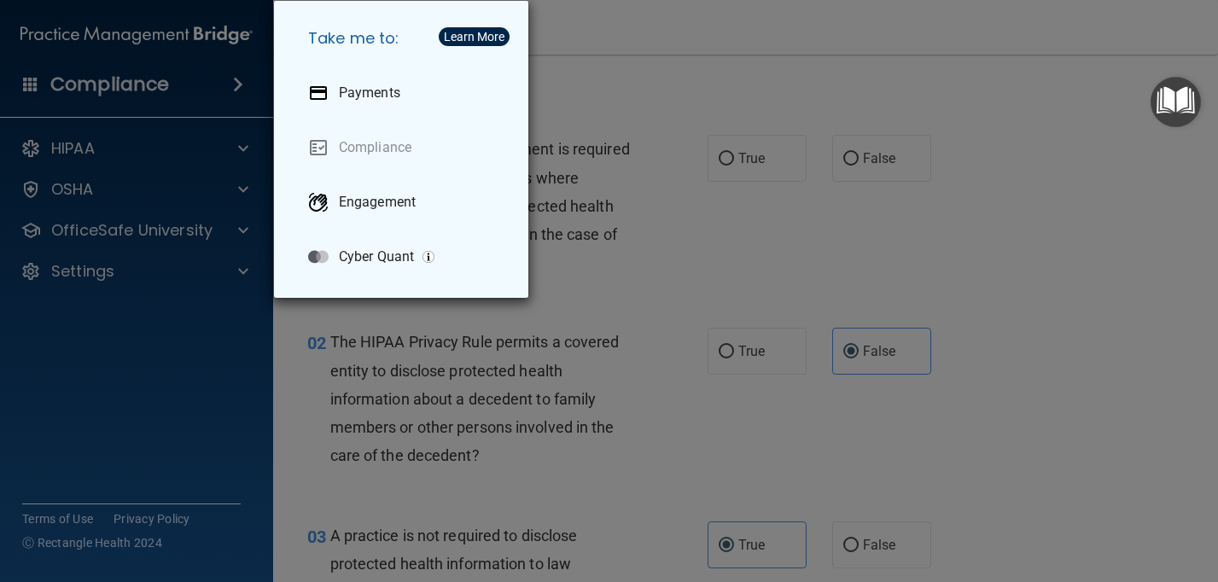
click at [101, 235] on div "Take me to: Payments Compliance Engagement Cyber Quant" at bounding box center [609, 291] width 1218 height 582
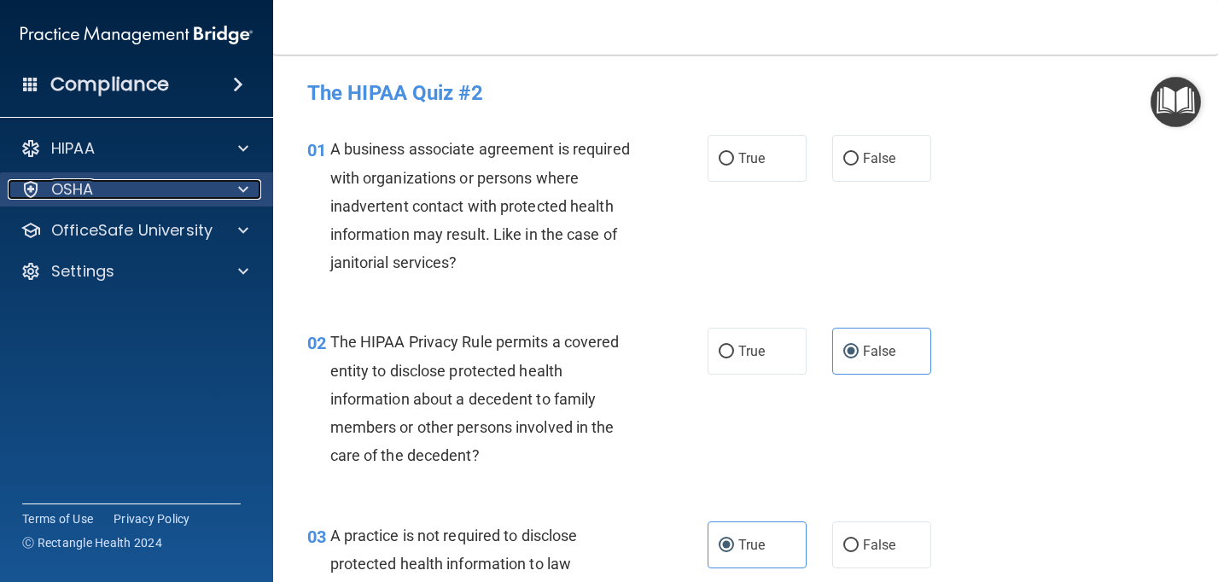
click at [86, 192] on p "OSHA" at bounding box center [72, 189] width 43 height 20
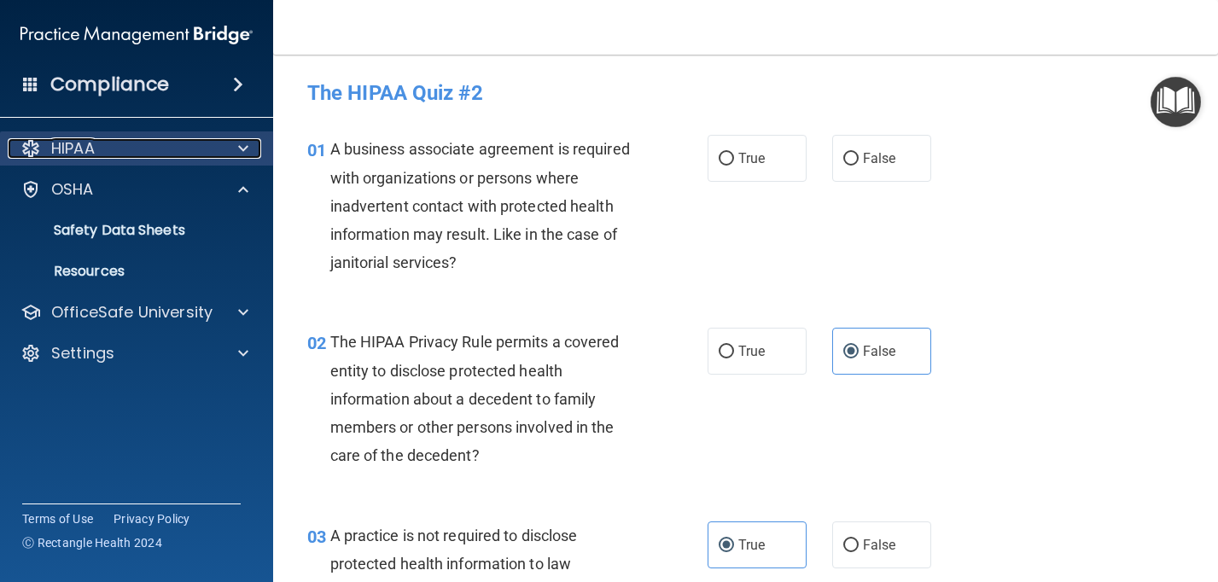
click at [84, 155] on p "HIPAA" at bounding box center [73, 148] width 44 height 20
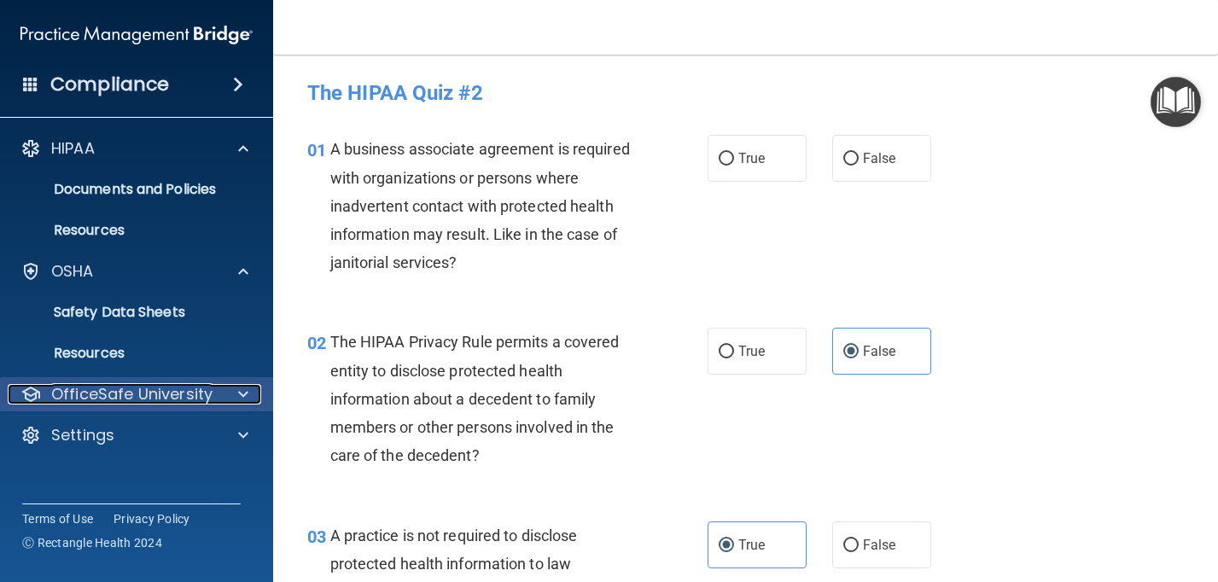
click at [105, 388] on p "OfficeSafe University" at bounding box center [131, 394] width 161 height 20
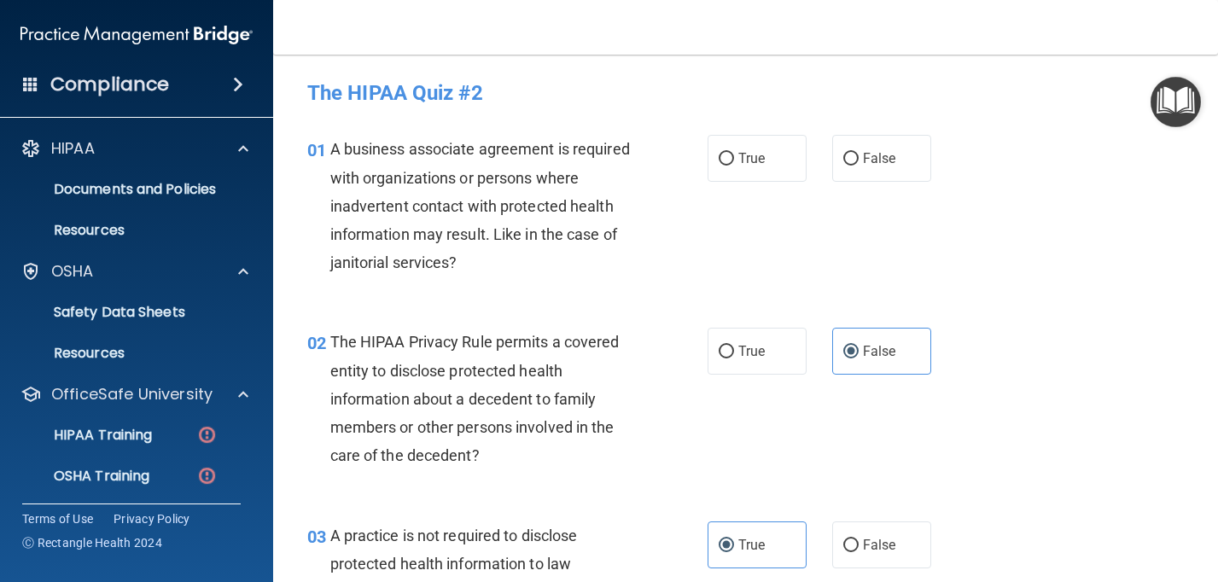
click at [109, 457] on ul "HIPAA Training OSHA Training Continuing Education" at bounding box center [137, 472] width 309 height 123
click at [108, 480] on p "OSHA Training" at bounding box center [80, 476] width 138 height 17
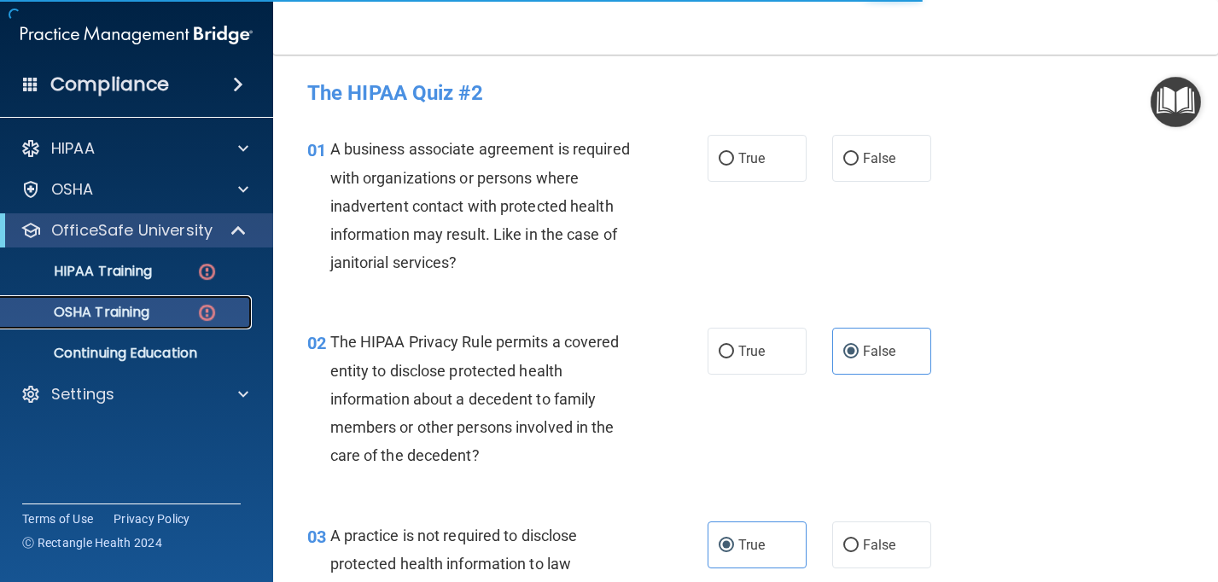
click at [122, 312] on p "OSHA Training" at bounding box center [80, 312] width 138 height 17
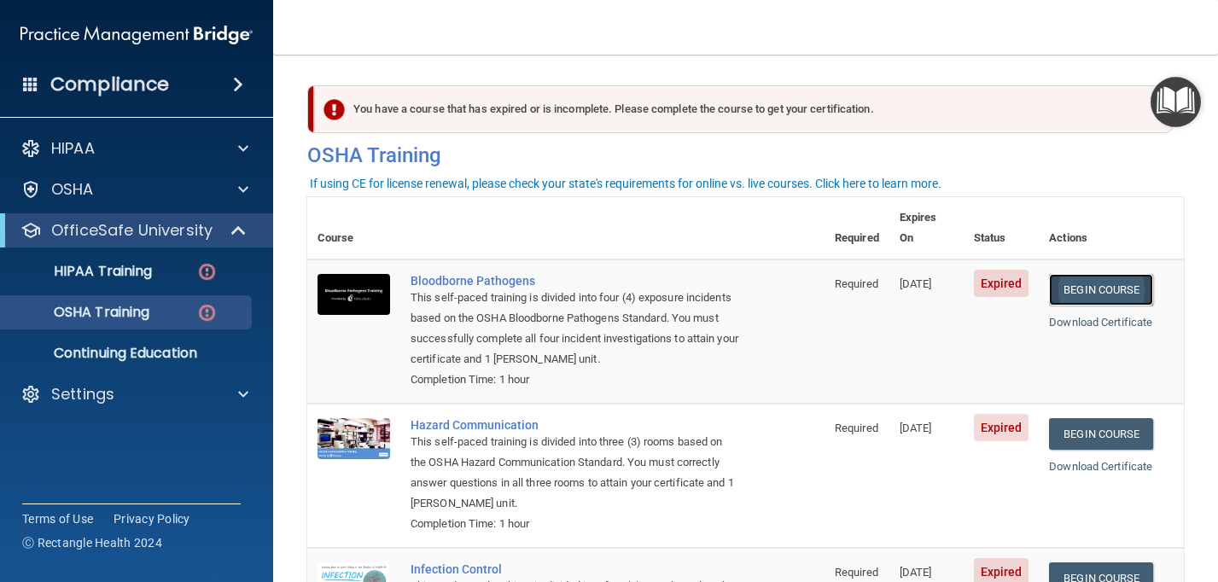
click at [1085, 275] on link "Begin Course" at bounding box center [1101, 290] width 104 height 32
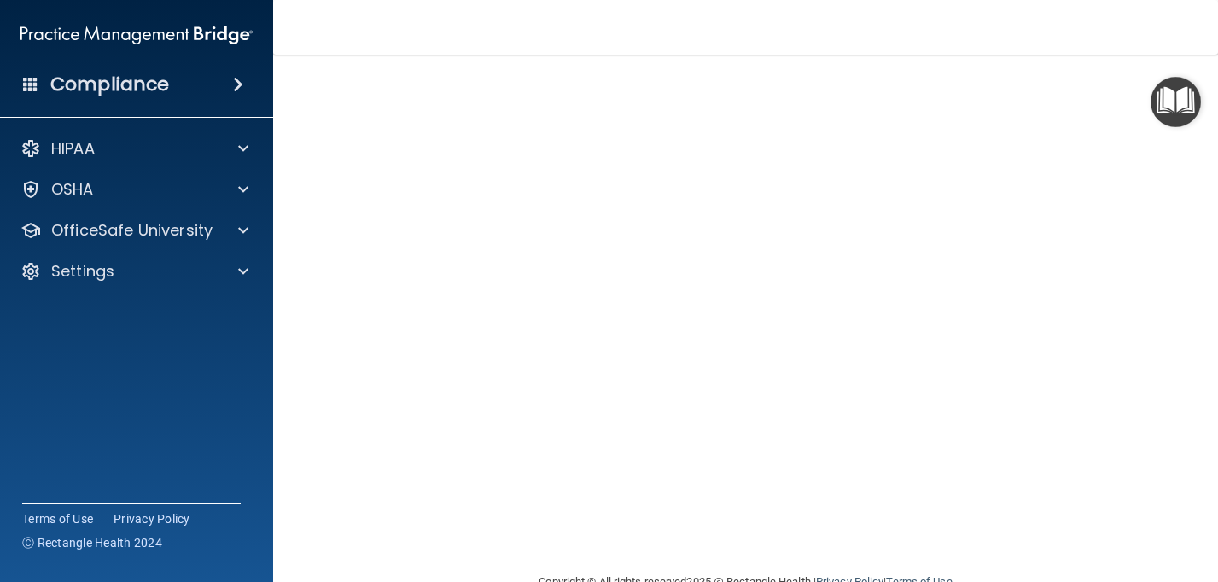
scroll to position [109, 0]
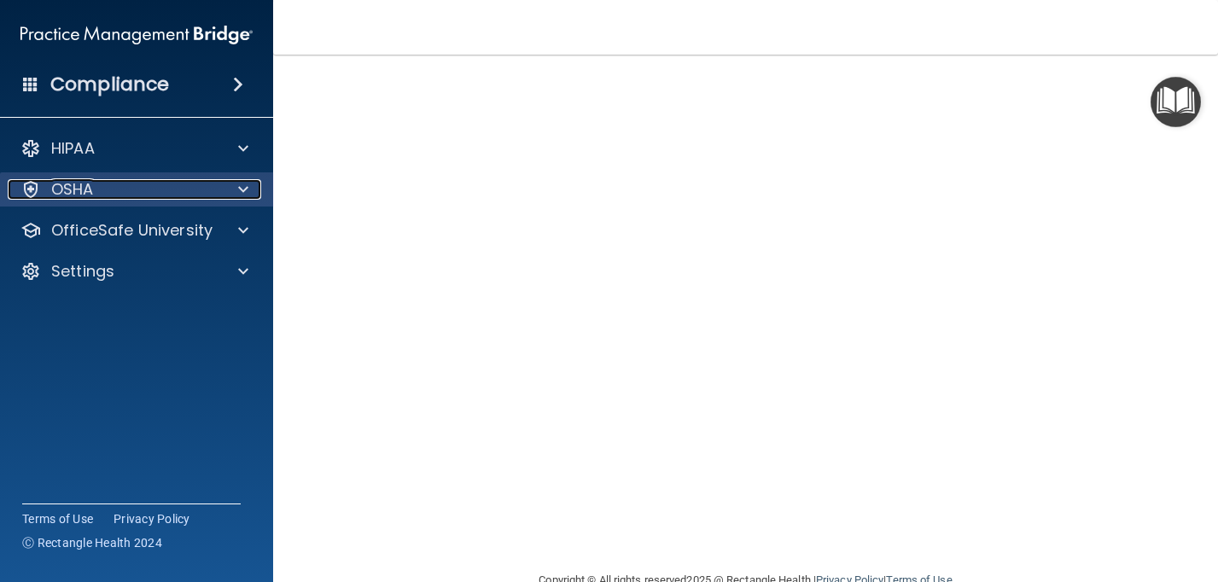
click at [123, 189] on div "OSHA" at bounding box center [114, 189] width 212 height 20
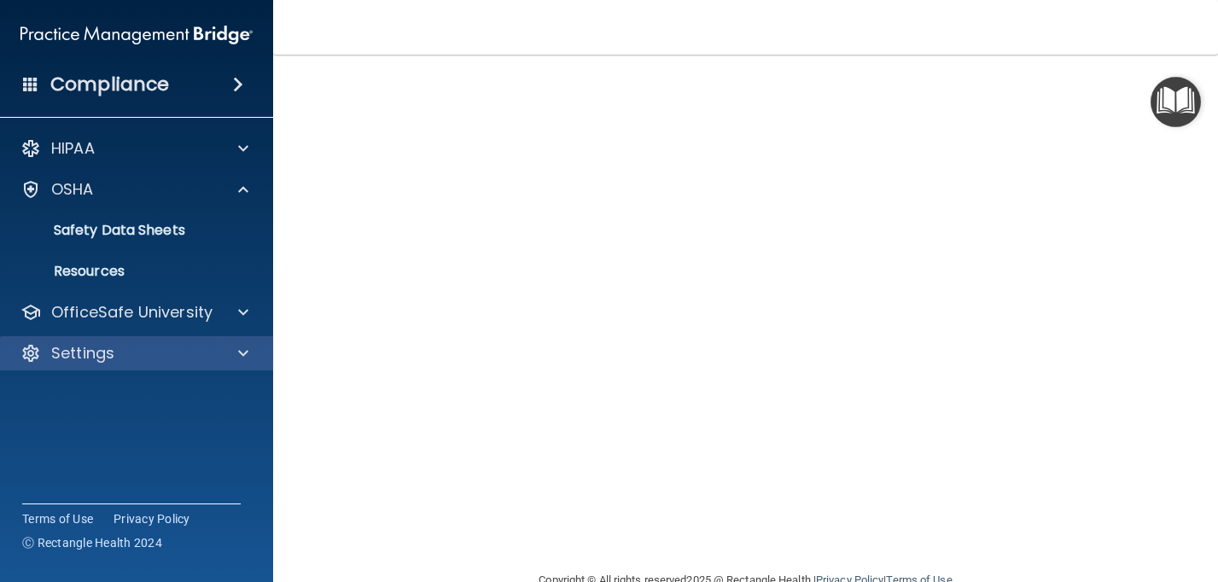
click at [131, 340] on div "Settings" at bounding box center [137, 353] width 274 height 34
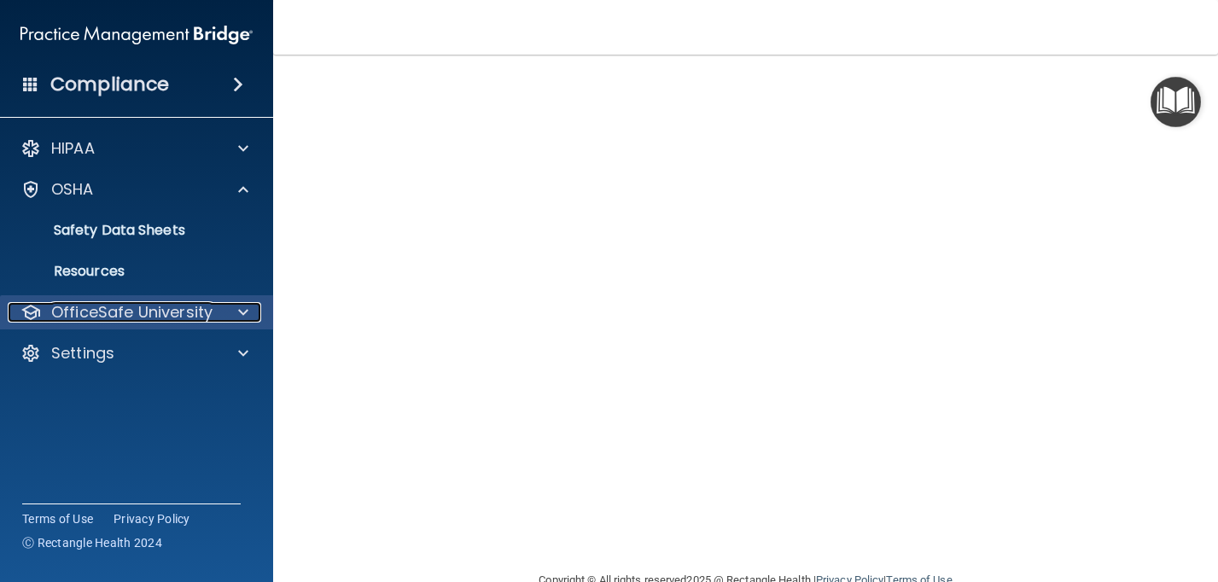
click at [149, 309] on p "OfficeSafe University" at bounding box center [131, 312] width 161 height 20
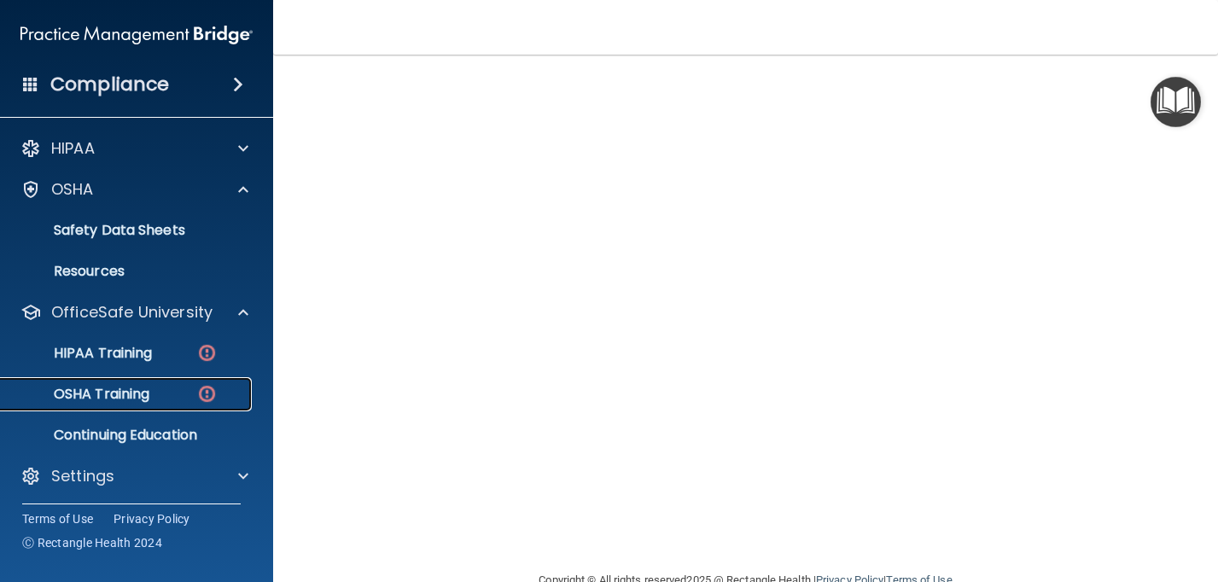
click at [119, 392] on p "OSHA Training" at bounding box center [80, 394] width 138 height 17
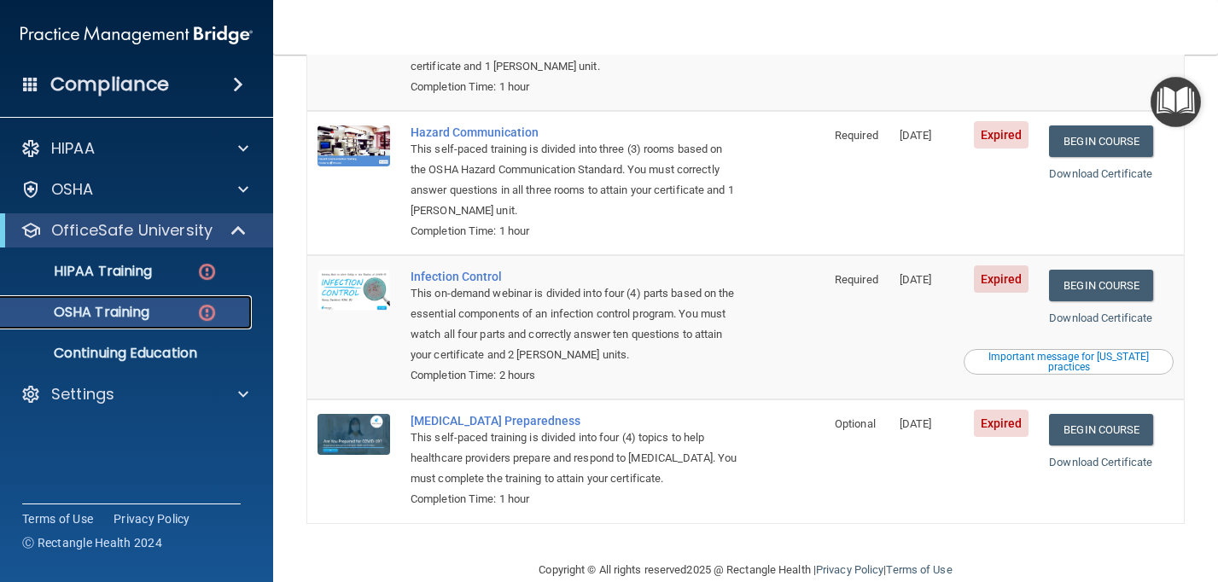
scroll to position [303, 0]
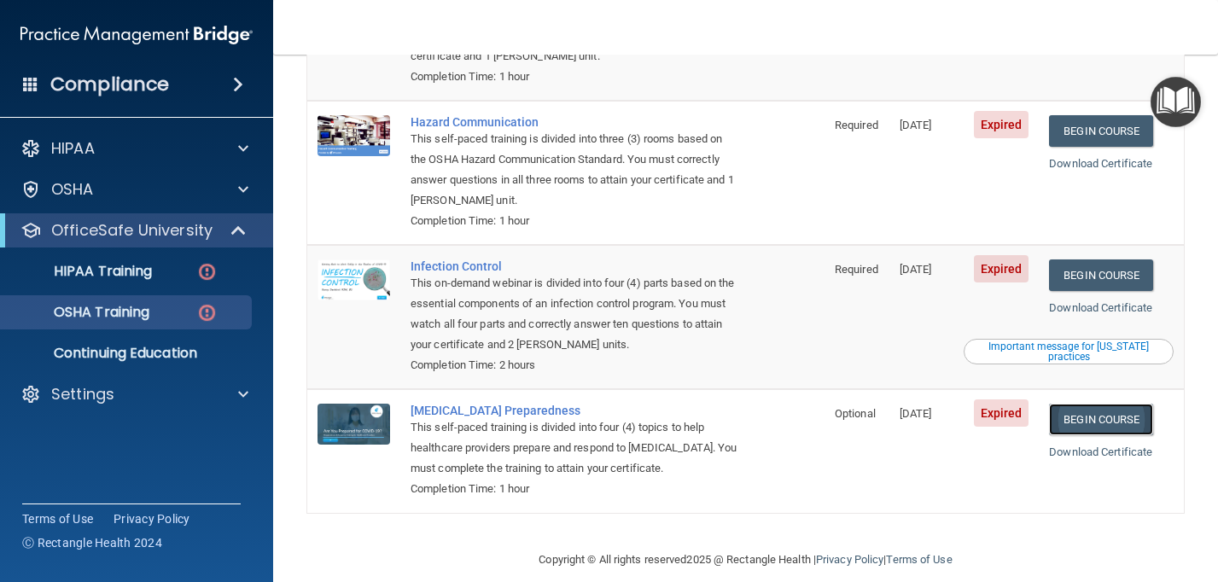
click at [1115, 404] on link "Begin Course" at bounding box center [1101, 420] width 104 height 32
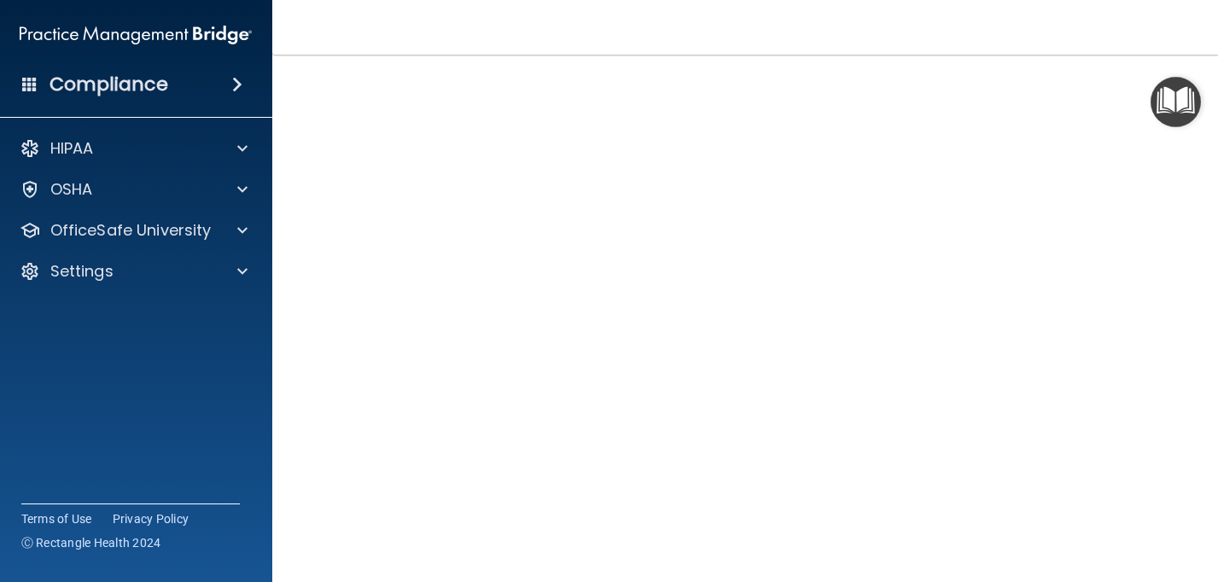
scroll to position [76, 0]
click at [166, 242] on div "OfficeSafe University" at bounding box center [136, 230] width 274 height 34
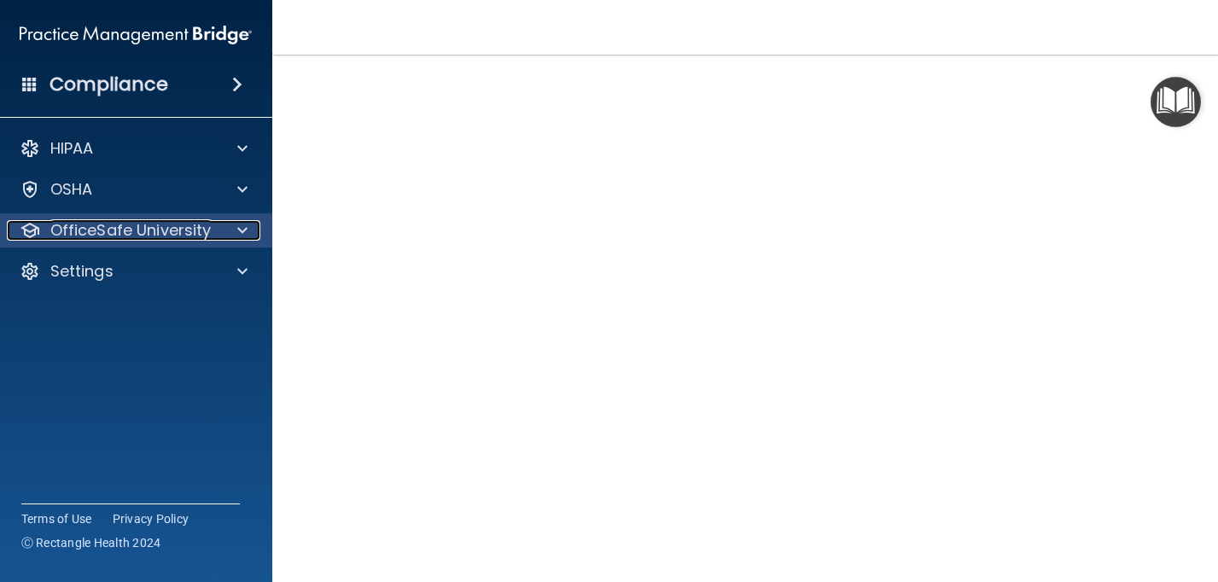
click at [238, 227] on span at bounding box center [242, 230] width 10 height 20
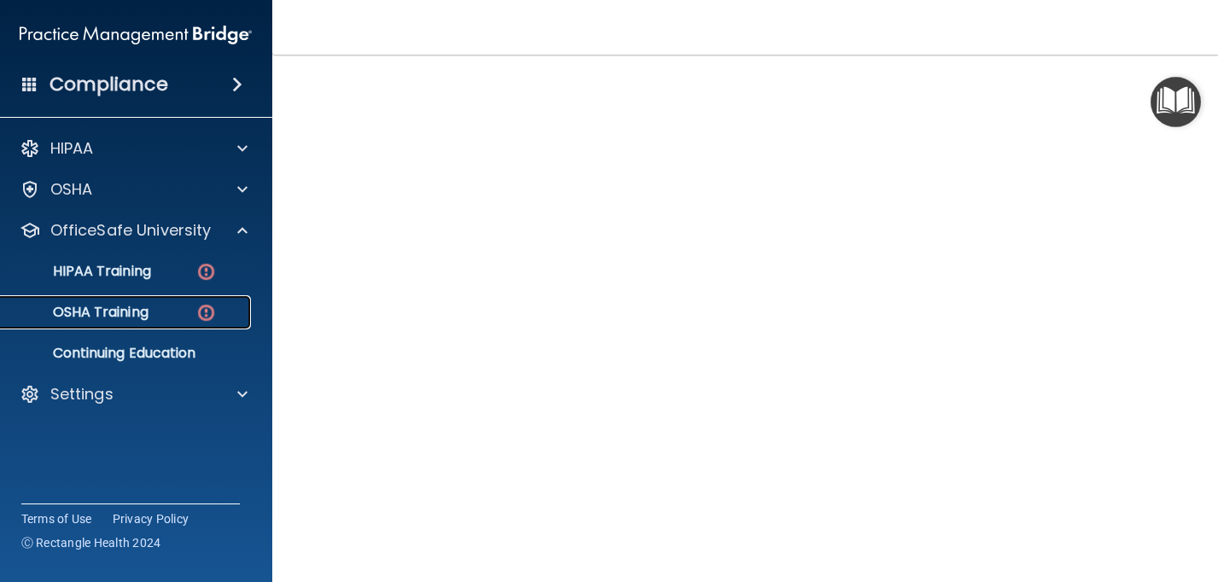
click at [194, 310] on div "OSHA Training" at bounding box center [126, 312] width 233 height 17
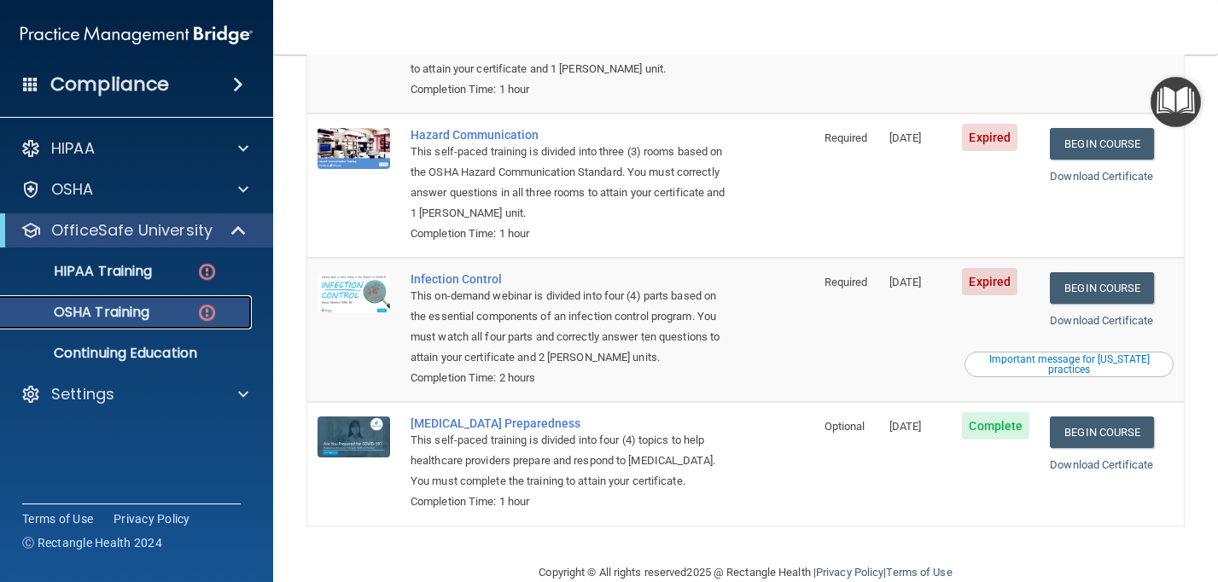
scroll to position [293, 0]
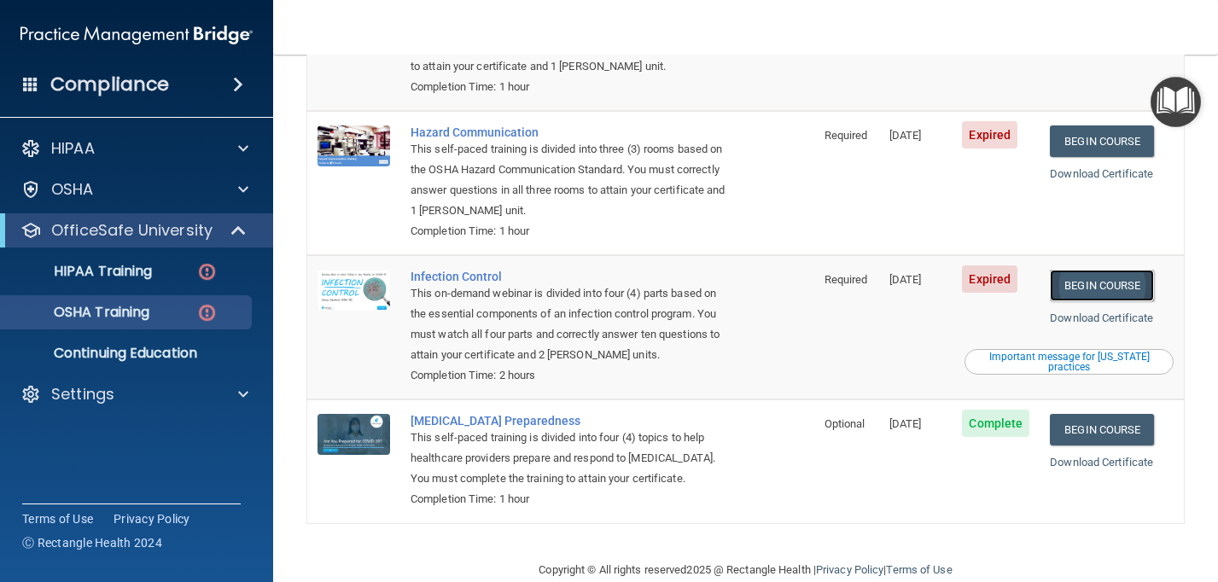
click at [1092, 270] on link "Begin Course" at bounding box center [1102, 286] width 104 height 32
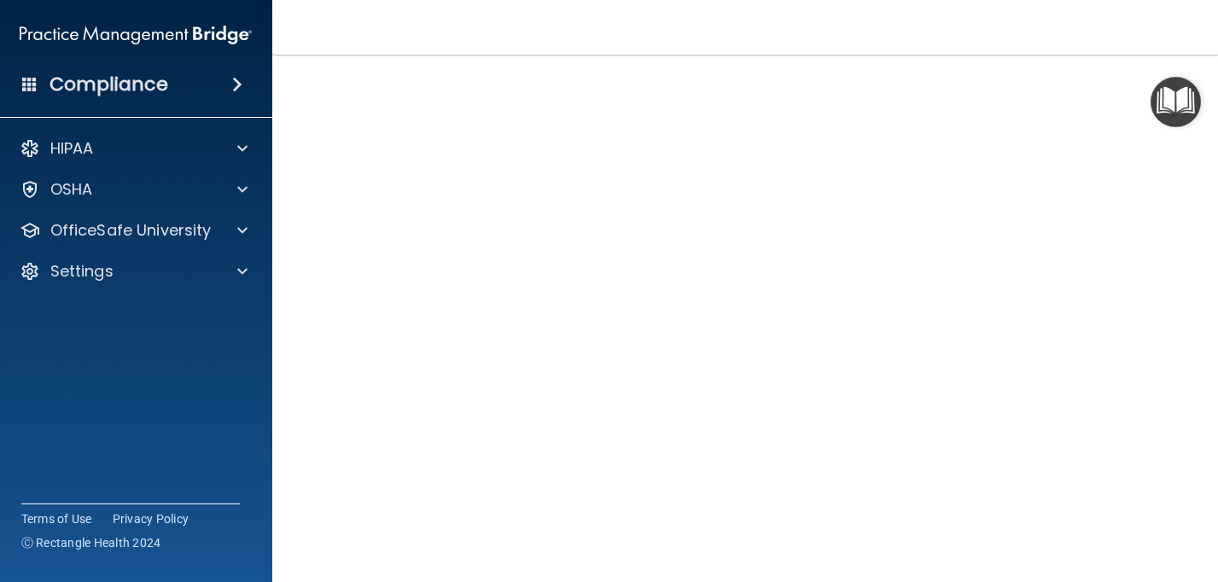
scroll to position [111, 0]
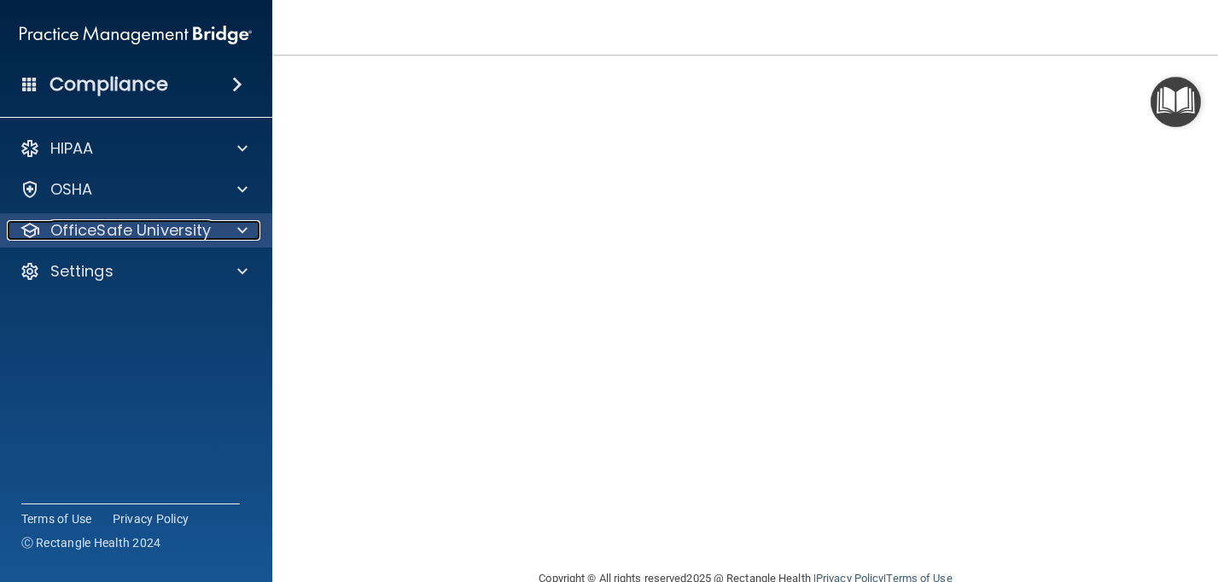
click at [61, 224] on p "OfficeSafe University" at bounding box center [130, 230] width 161 height 20
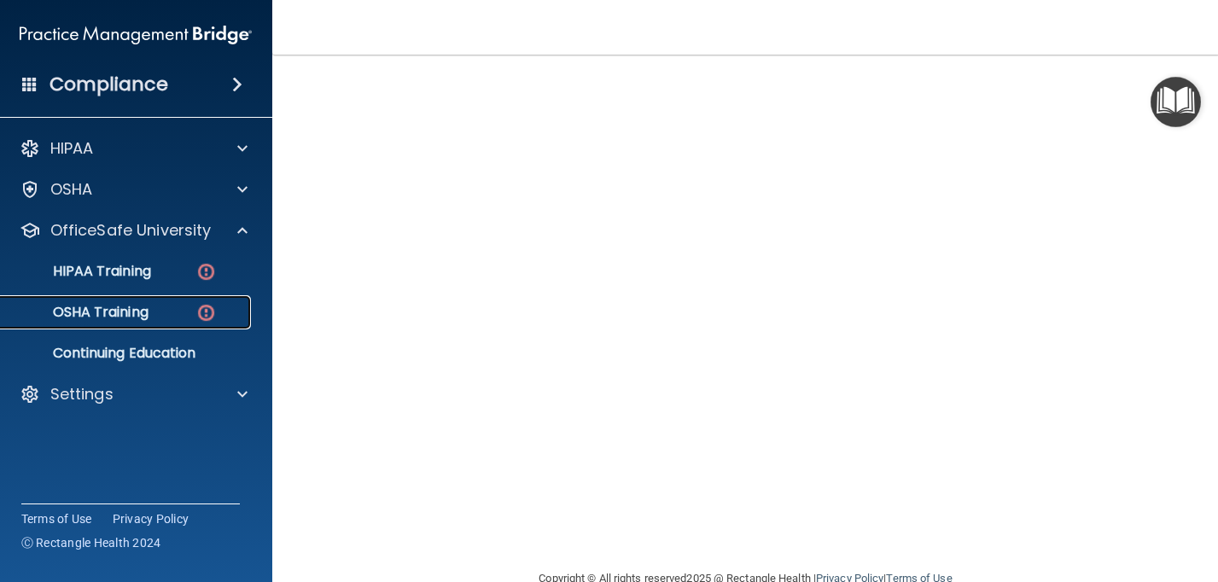
click at [78, 312] on p "OSHA Training" at bounding box center [79, 312] width 138 height 17
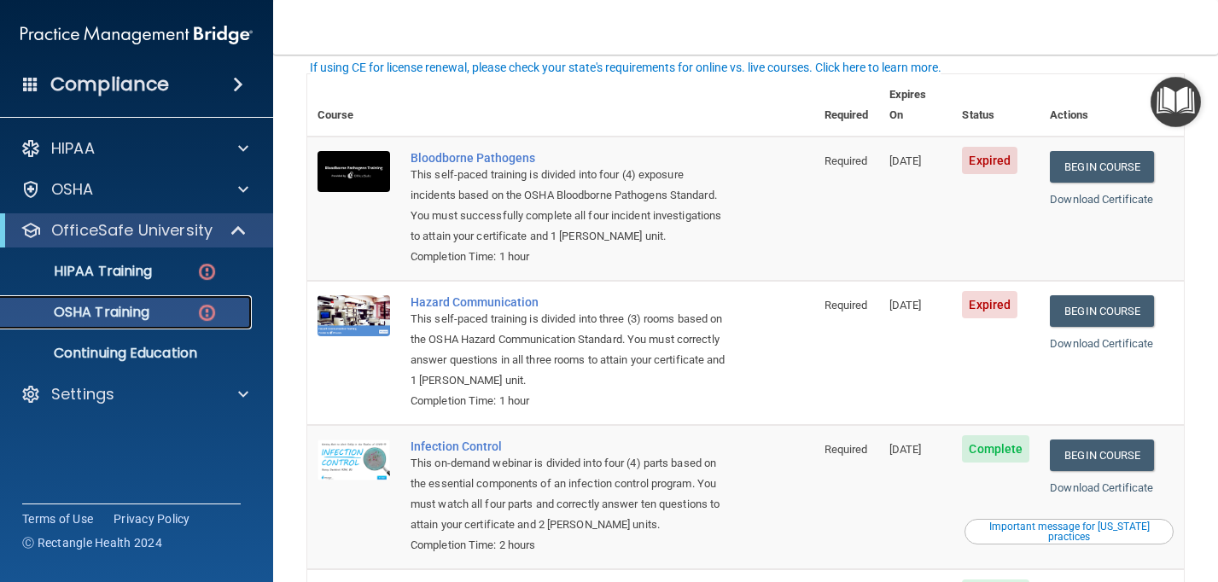
scroll to position [104, 0]
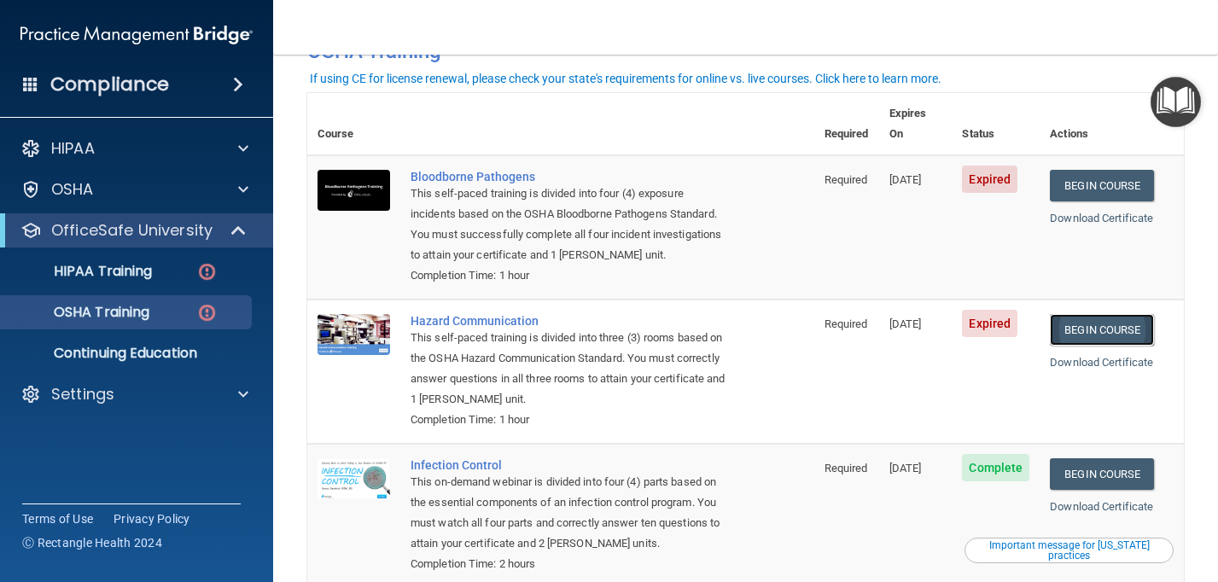
click at [1131, 314] on link "Begin Course" at bounding box center [1102, 330] width 104 height 32
click at [615, 328] on div "This self-paced training is divided into three (3) rooms based on the OSHA Haza…" at bounding box center [570, 369] width 318 height 82
click at [1081, 314] on link "Begin Course" at bounding box center [1102, 330] width 104 height 32
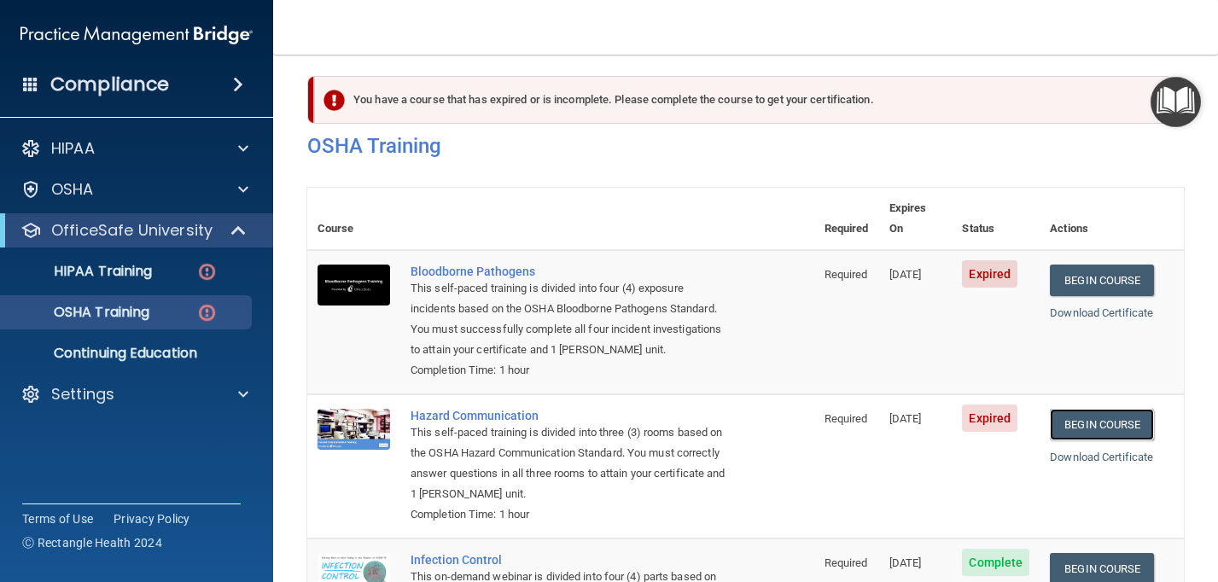
scroll to position [0, 0]
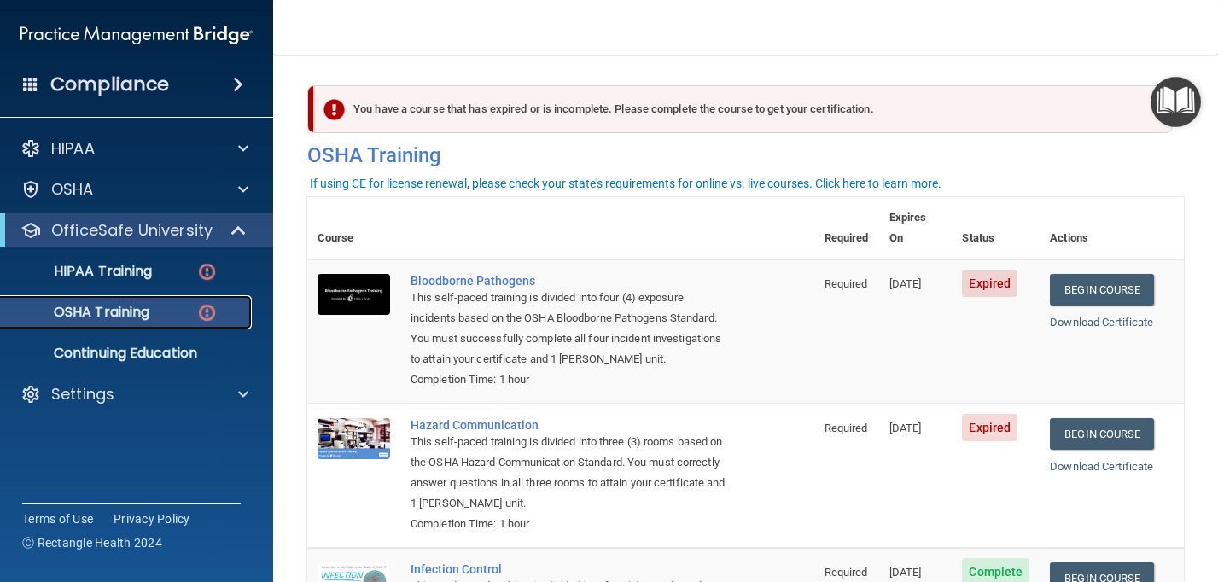
click at [152, 310] on div "OSHA Training" at bounding box center [127, 312] width 233 height 17
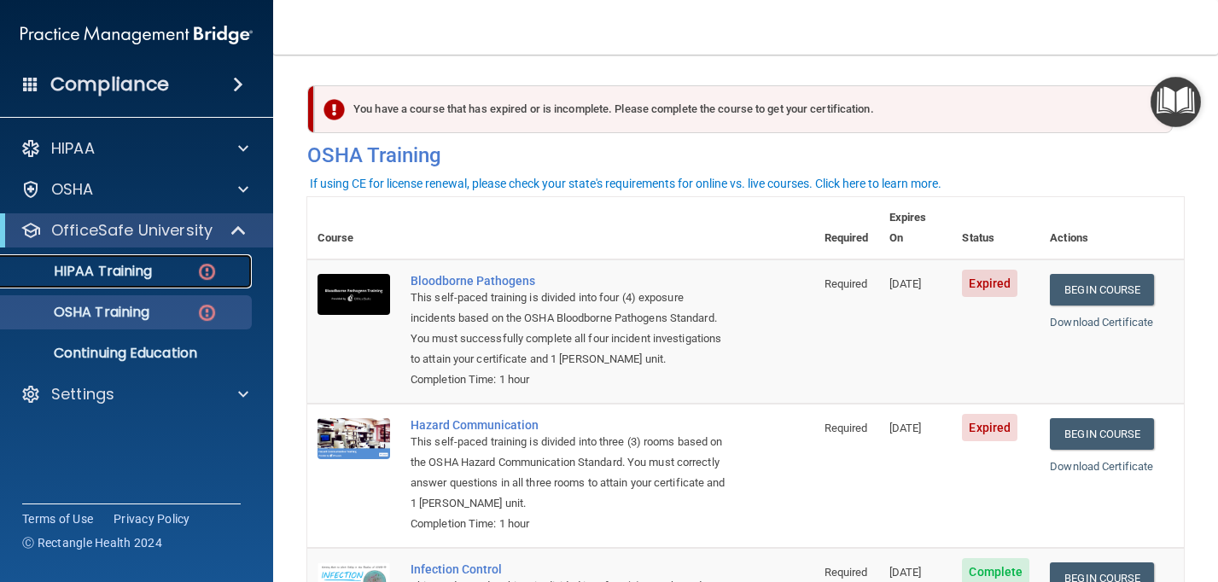
click at [152, 278] on p "HIPAA Training" at bounding box center [81, 271] width 141 height 17
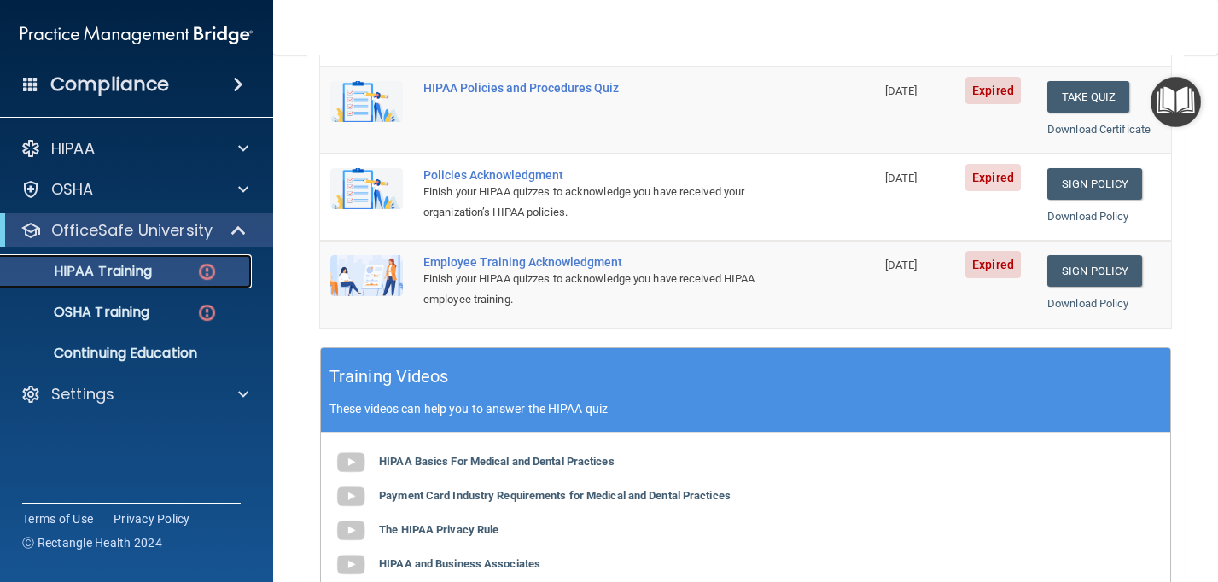
scroll to position [407, 0]
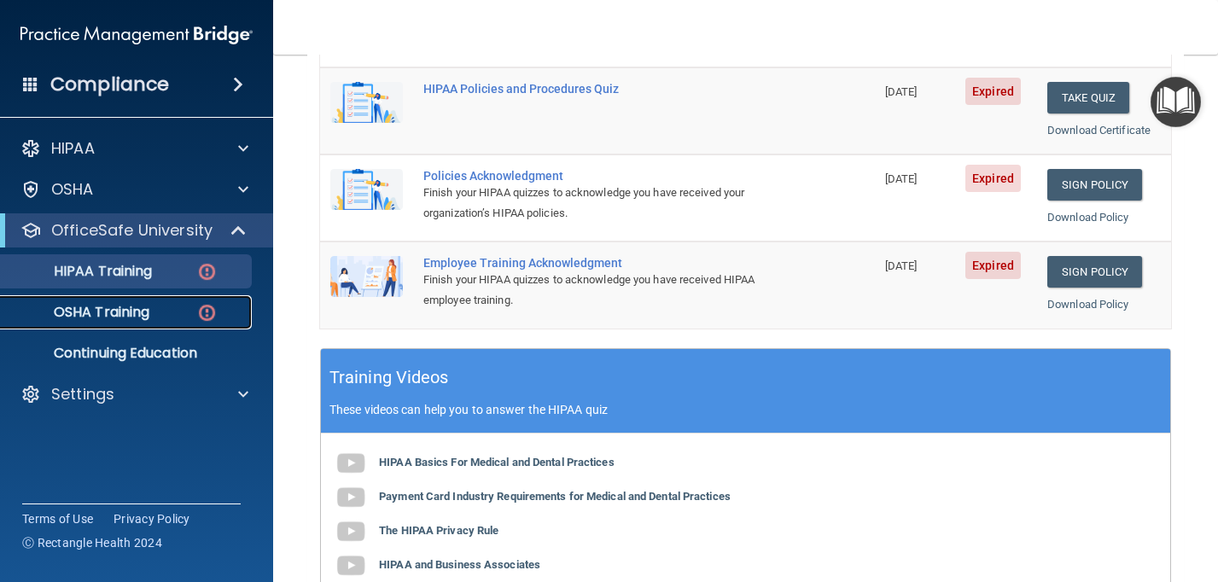
click at [228, 309] on div "OSHA Training" at bounding box center [127, 312] width 233 height 17
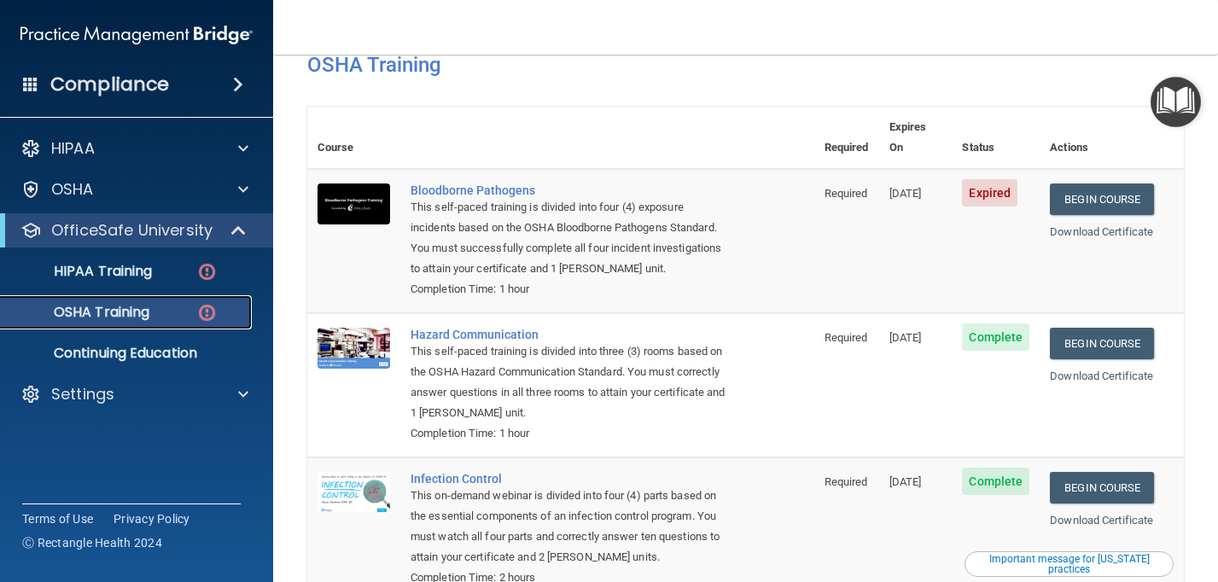
scroll to position [73, 0]
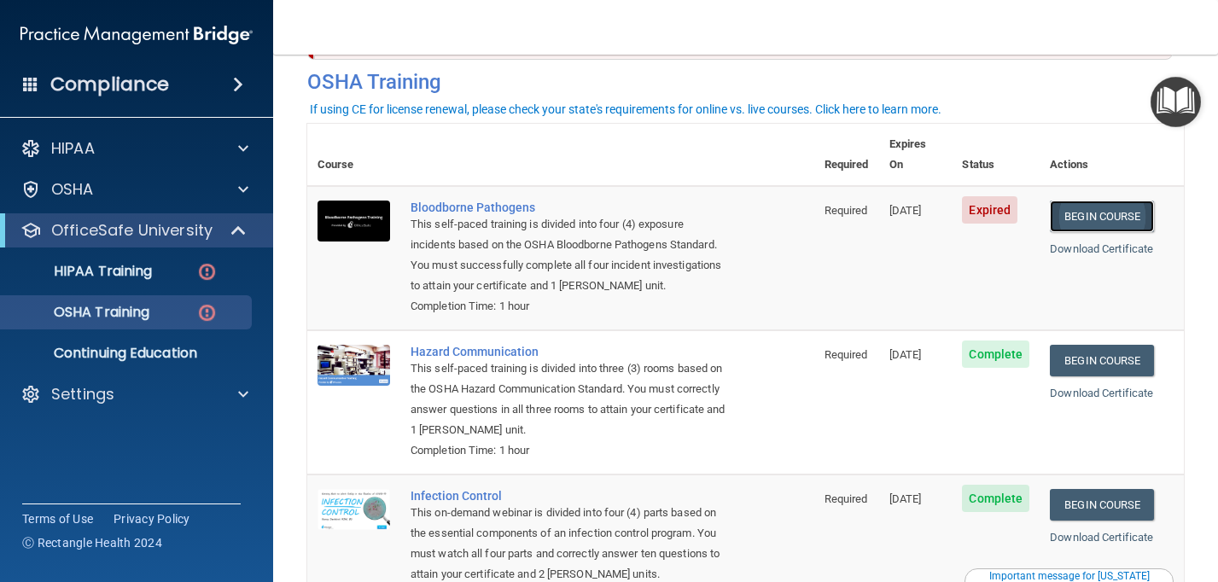
click at [1092, 201] on link "Begin Course" at bounding box center [1102, 217] width 104 height 32
click at [173, 259] on link "HIPAA Training" at bounding box center [117, 271] width 269 height 34
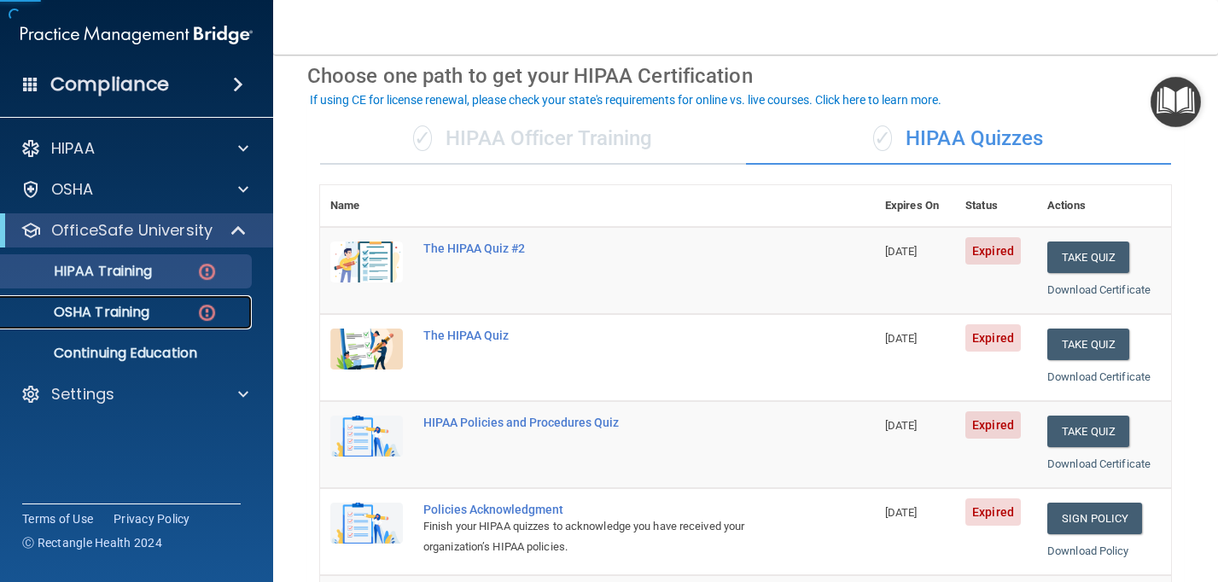
click at [167, 320] on div "OSHA Training" at bounding box center [127, 312] width 233 height 17
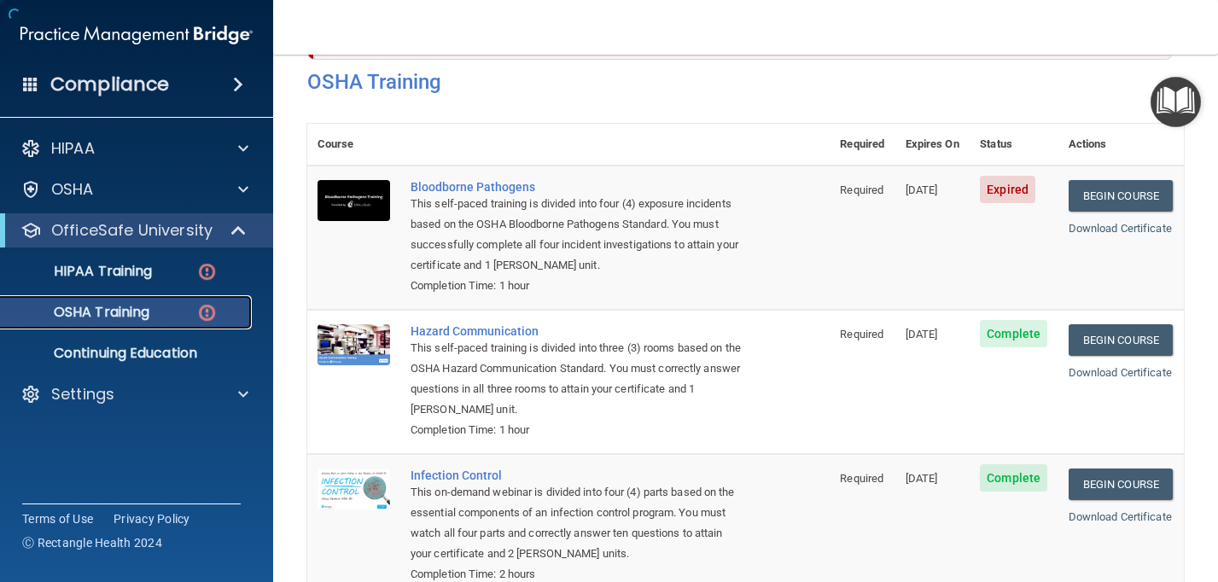
click at [114, 319] on p "OSHA Training" at bounding box center [80, 312] width 138 height 17
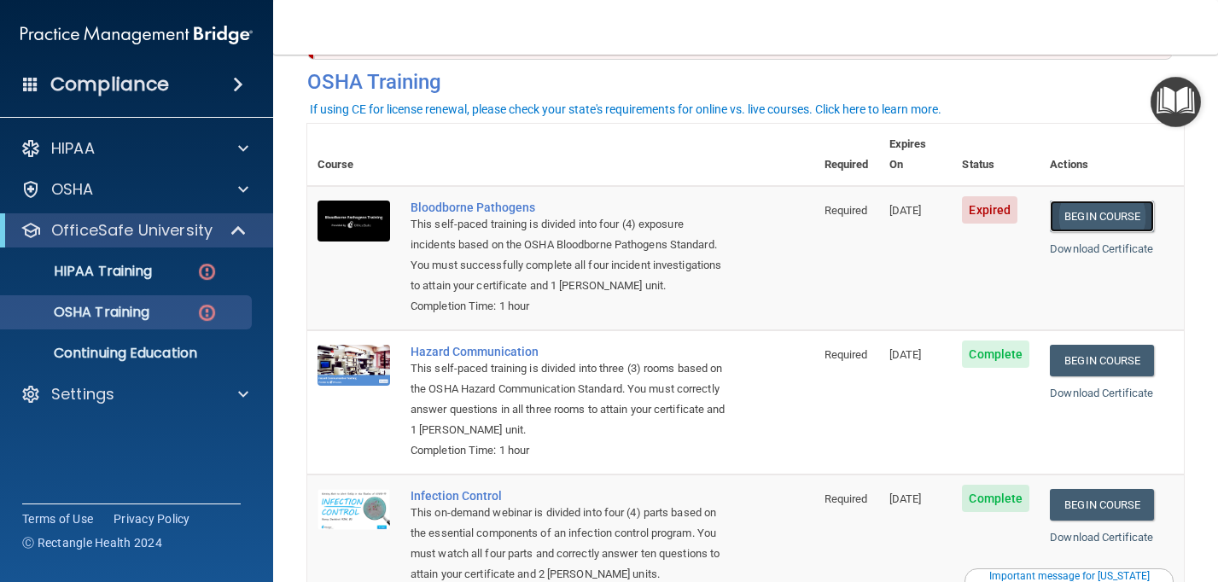
click at [1097, 201] on link "Begin Course" at bounding box center [1102, 217] width 104 height 32
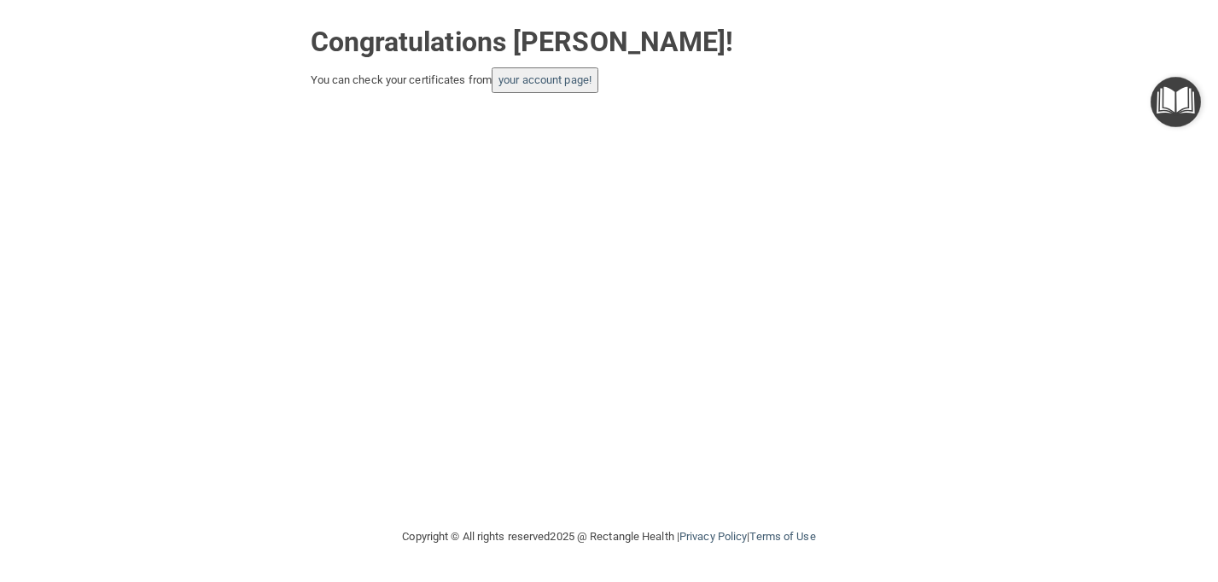
click at [528, 86] on button "your account page!" at bounding box center [545, 80] width 107 height 26
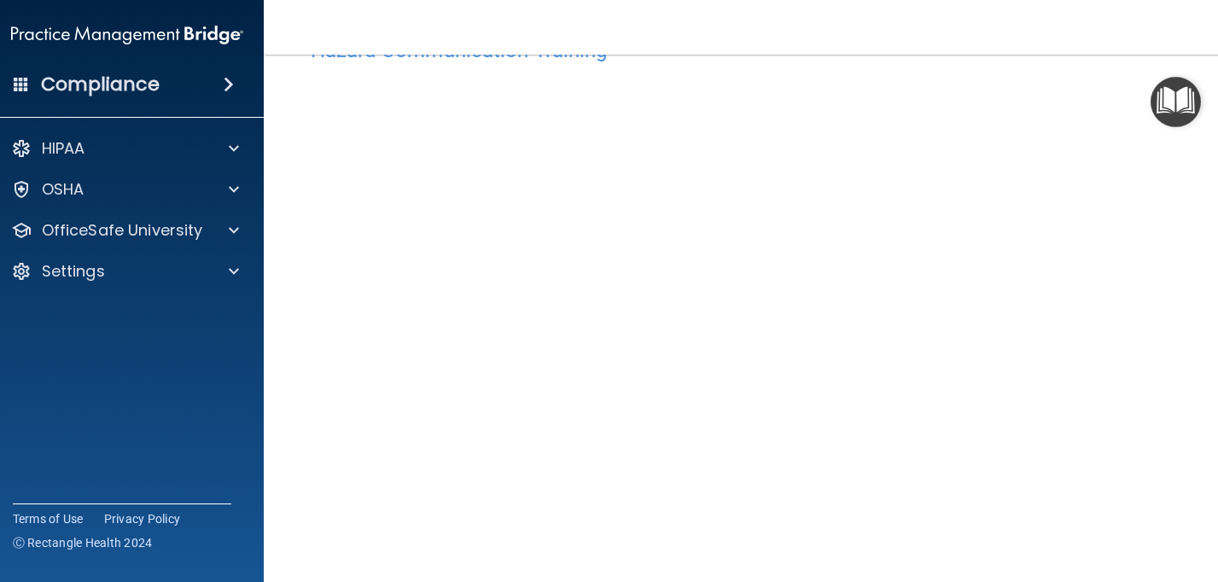
scroll to position [187, 0]
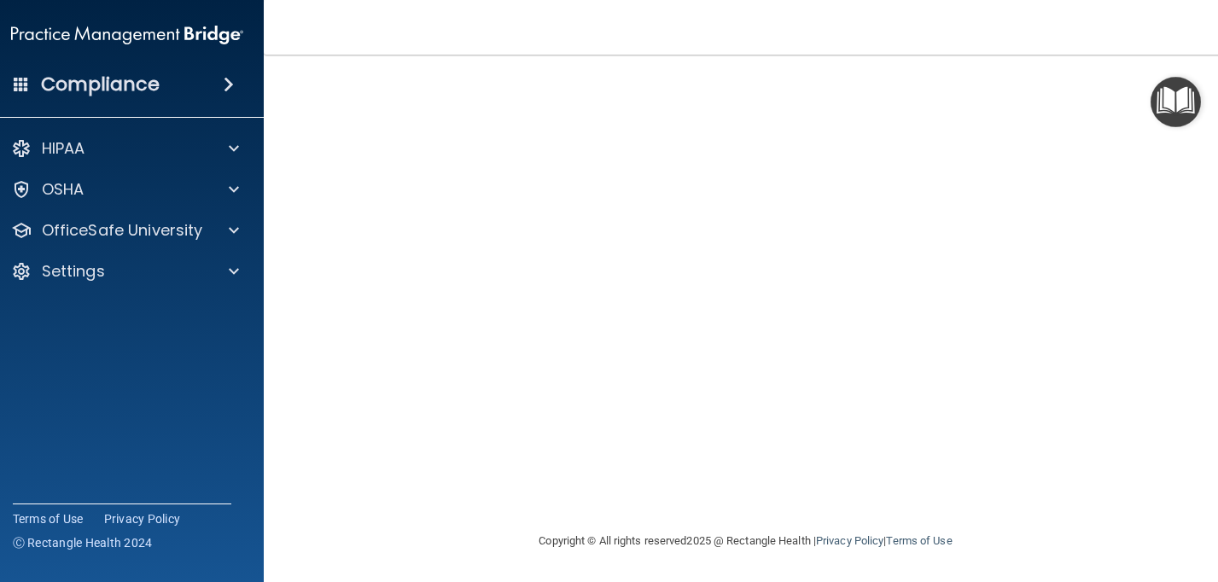
click at [1180, 99] on img "Open Resource Center" at bounding box center [1176, 102] width 50 height 50
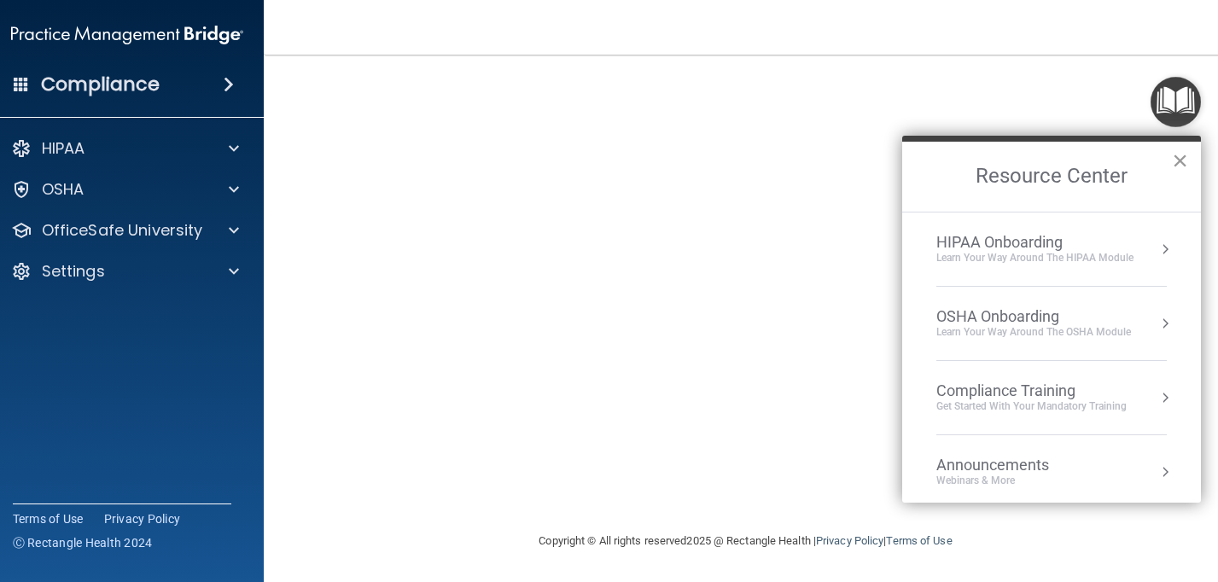
click at [1186, 166] on button "×" at bounding box center [1180, 160] width 16 height 27
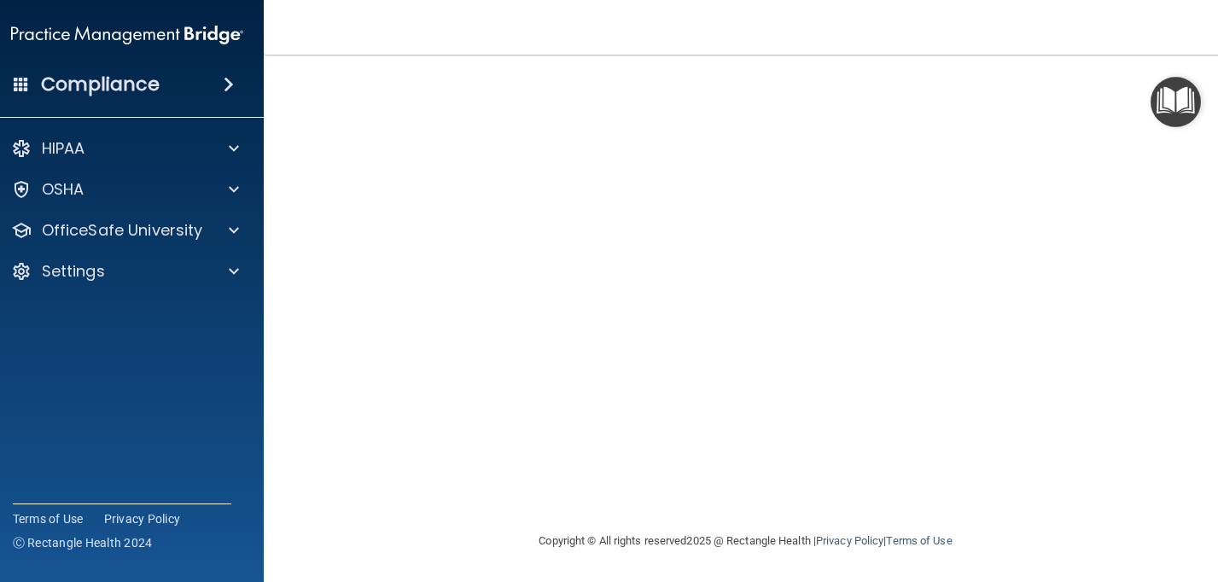
scroll to position [0, 0]
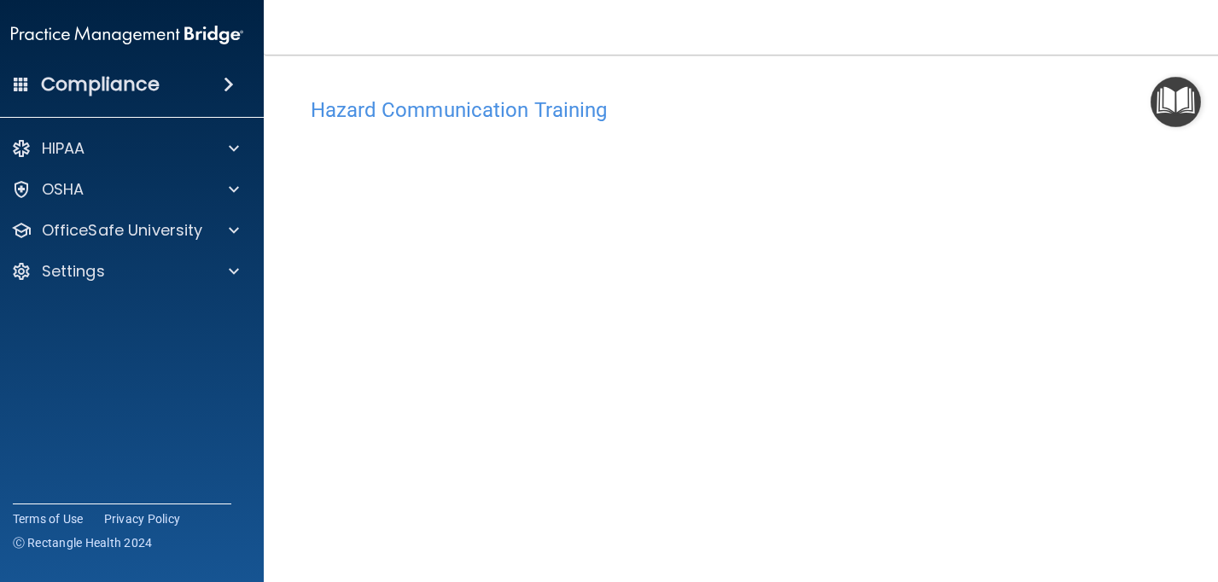
click at [1179, 119] on img "Open Resource Center" at bounding box center [1176, 102] width 50 height 50
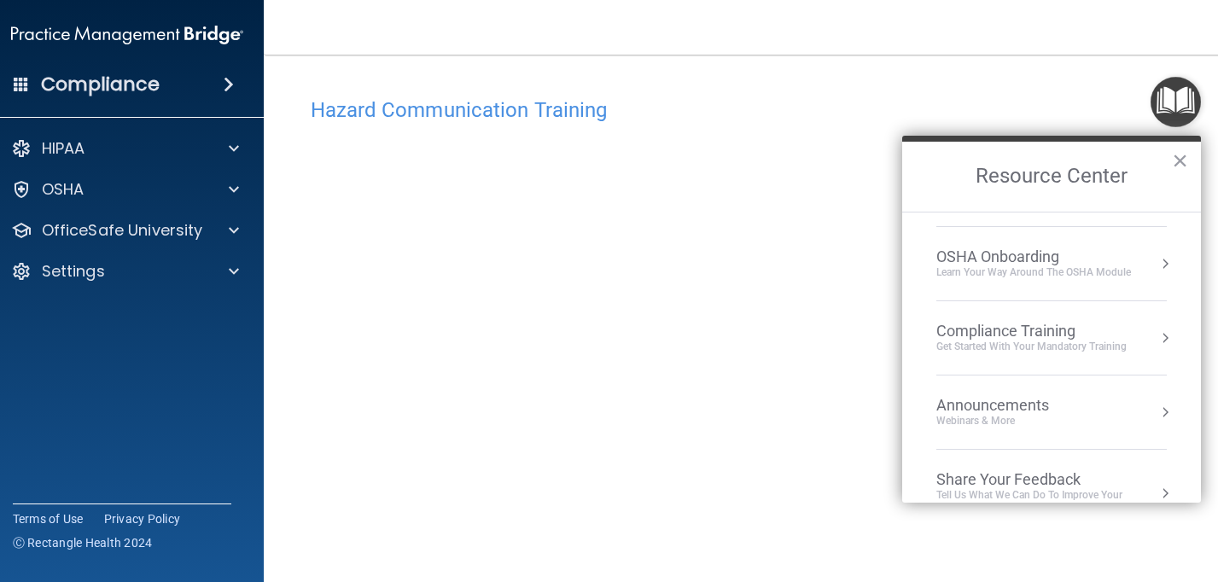
scroll to position [96, 0]
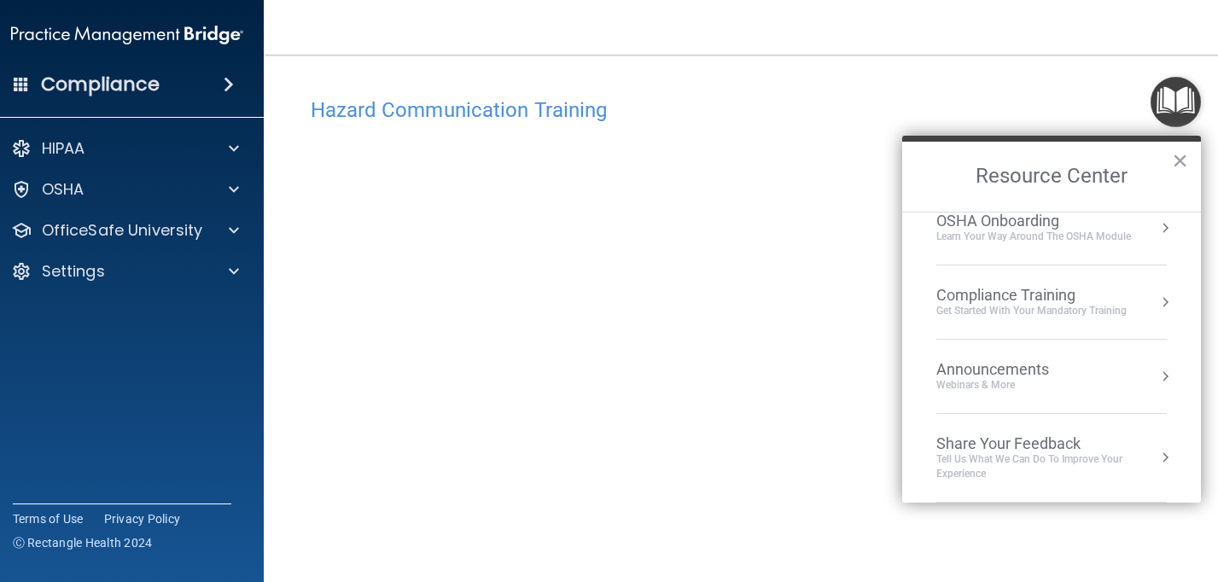
click at [1134, 222] on div "OSHA Onboarding Learn your way around the OSHA module" at bounding box center [1051, 228] width 230 height 32
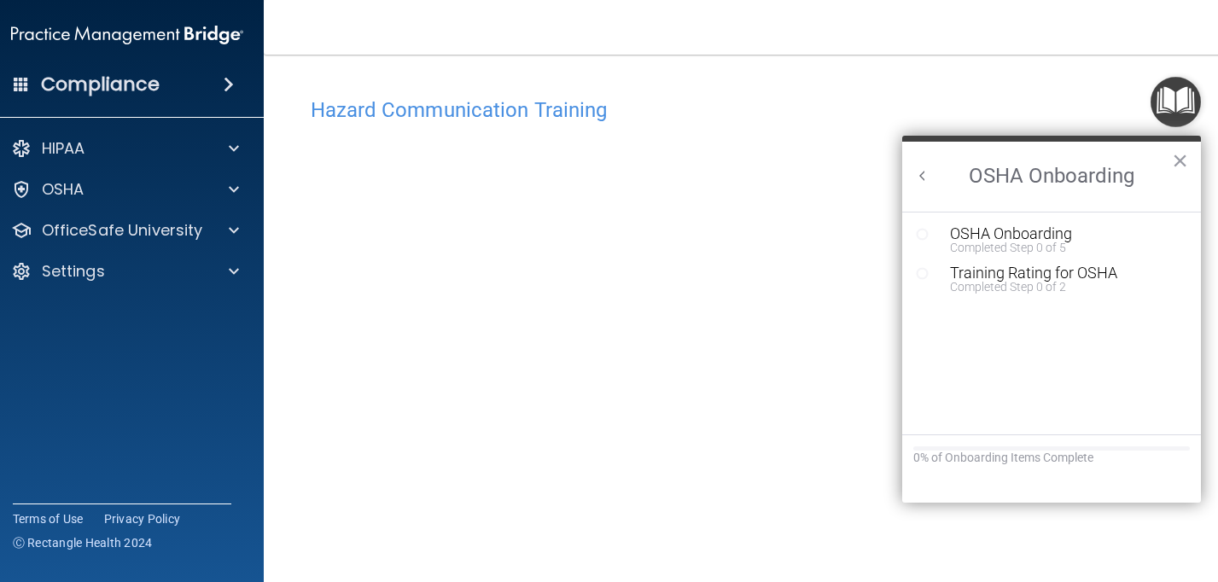
scroll to position [74, 0]
click at [1034, 230] on div "OSHA Onboarding" at bounding box center [1064, 233] width 229 height 15
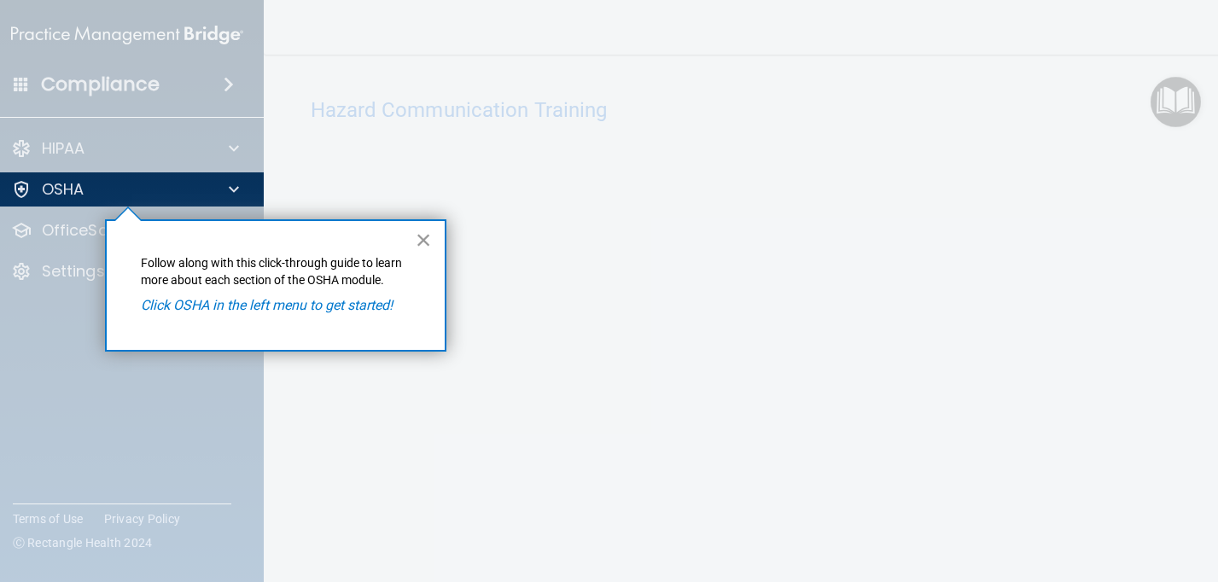
click at [430, 240] on button "×" at bounding box center [424, 239] width 16 height 27
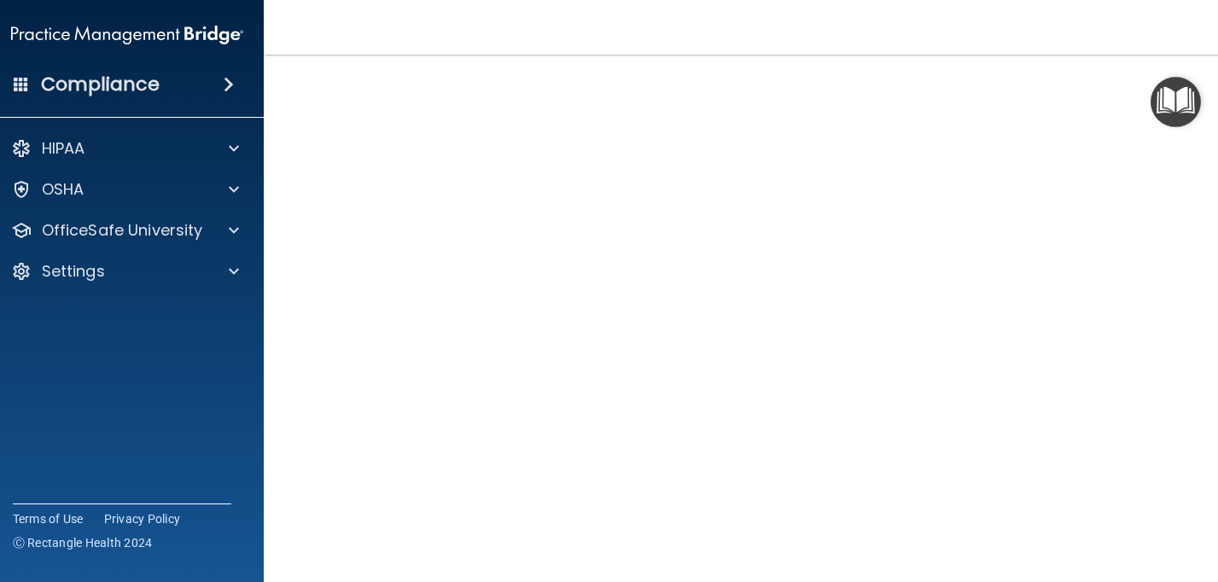
scroll to position [104, 0]
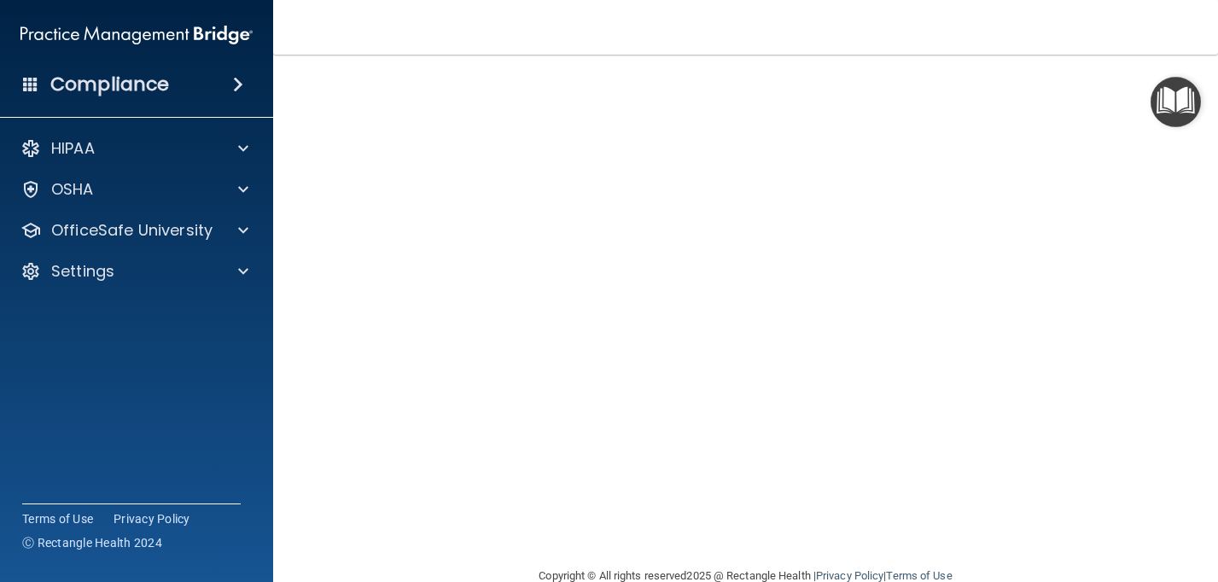
scroll to position [35, 0]
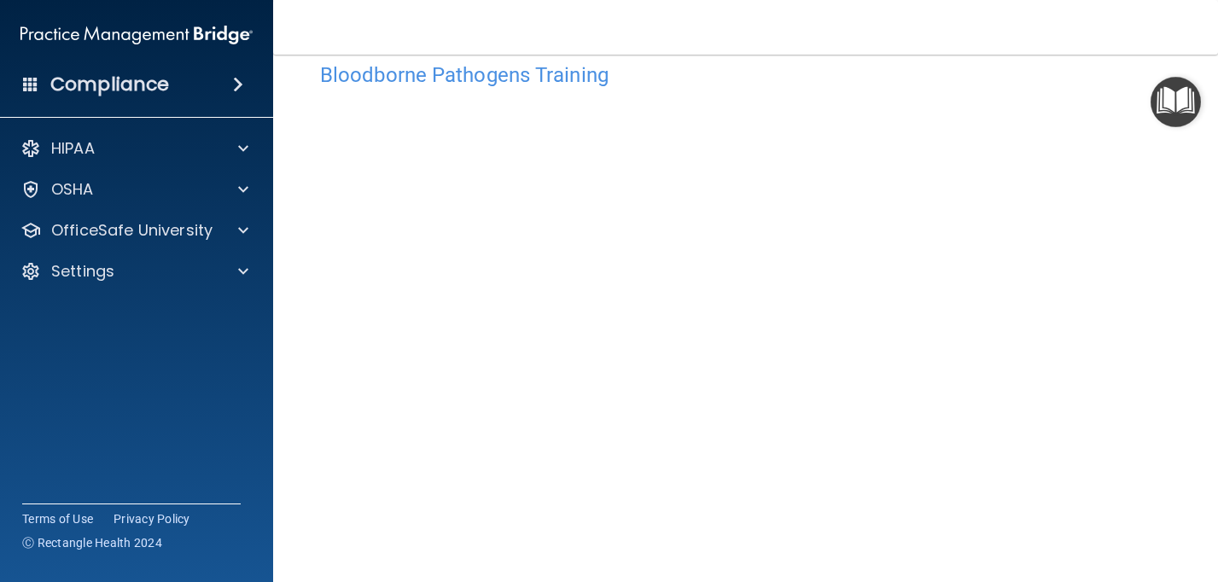
click at [778, 74] on h4 "Bloodborne Pathogens Training" at bounding box center [745, 75] width 851 height 22
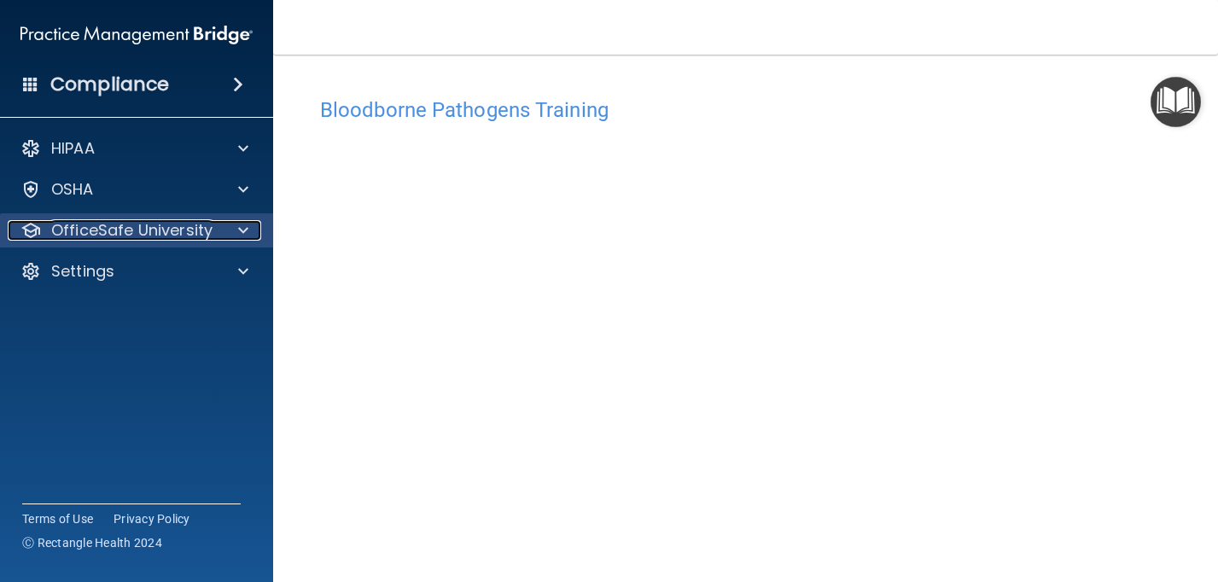
click at [84, 232] on p "OfficeSafe University" at bounding box center [131, 230] width 161 height 20
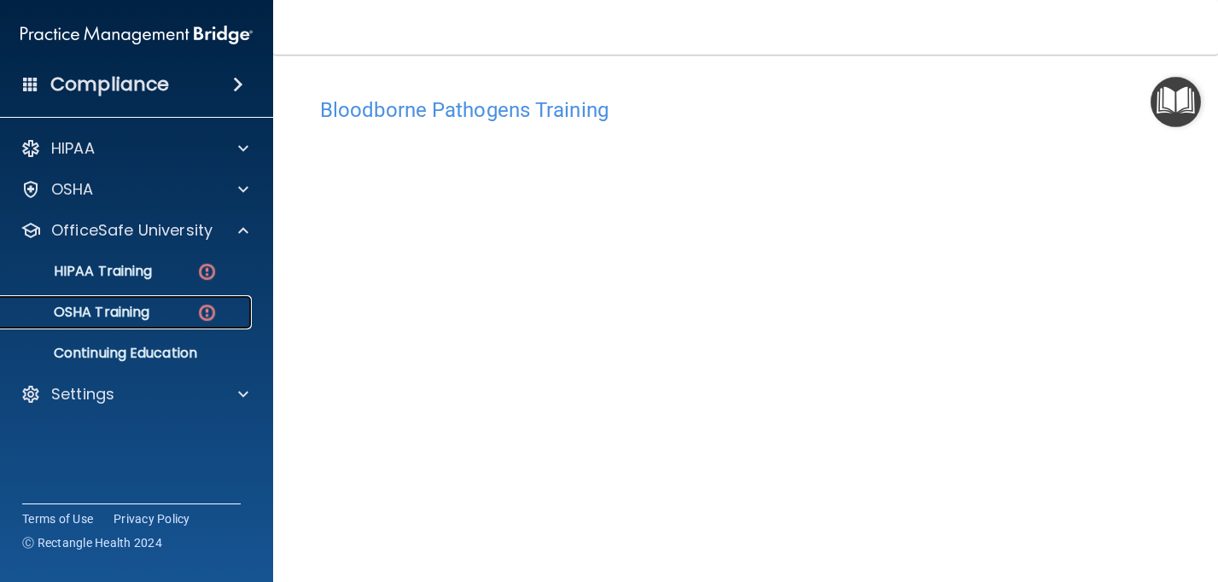
click at [104, 299] on link "OSHA Training" at bounding box center [117, 312] width 269 height 34
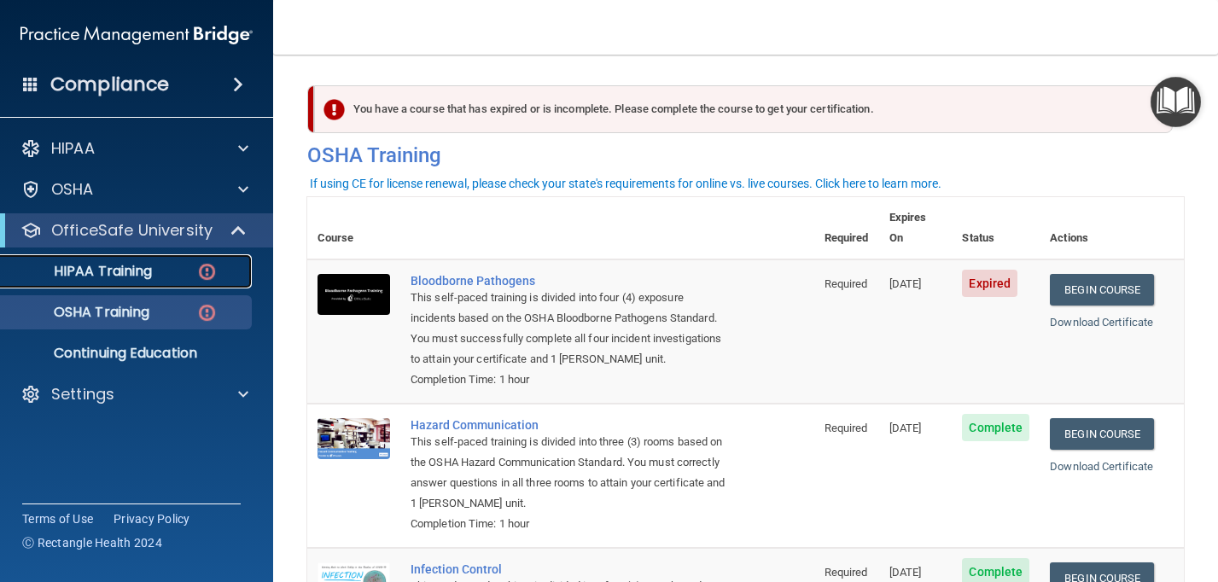
click at [102, 277] on p "HIPAA Training" at bounding box center [81, 271] width 141 height 17
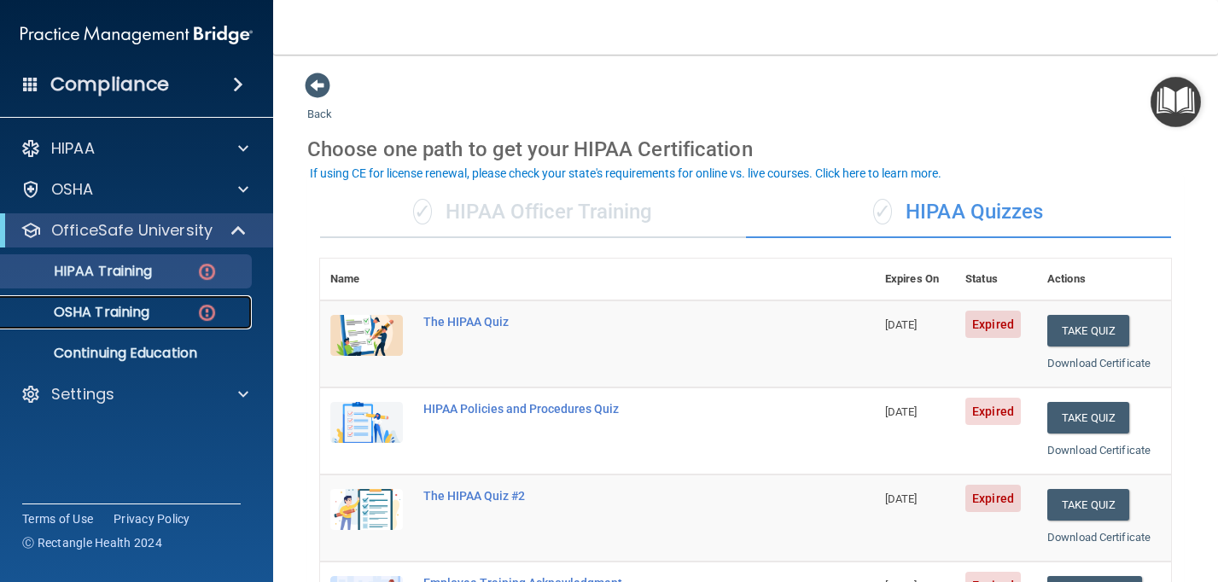
click at [109, 315] on p "OSHA Training" at bounding box center [80, 312] width 138 height 17
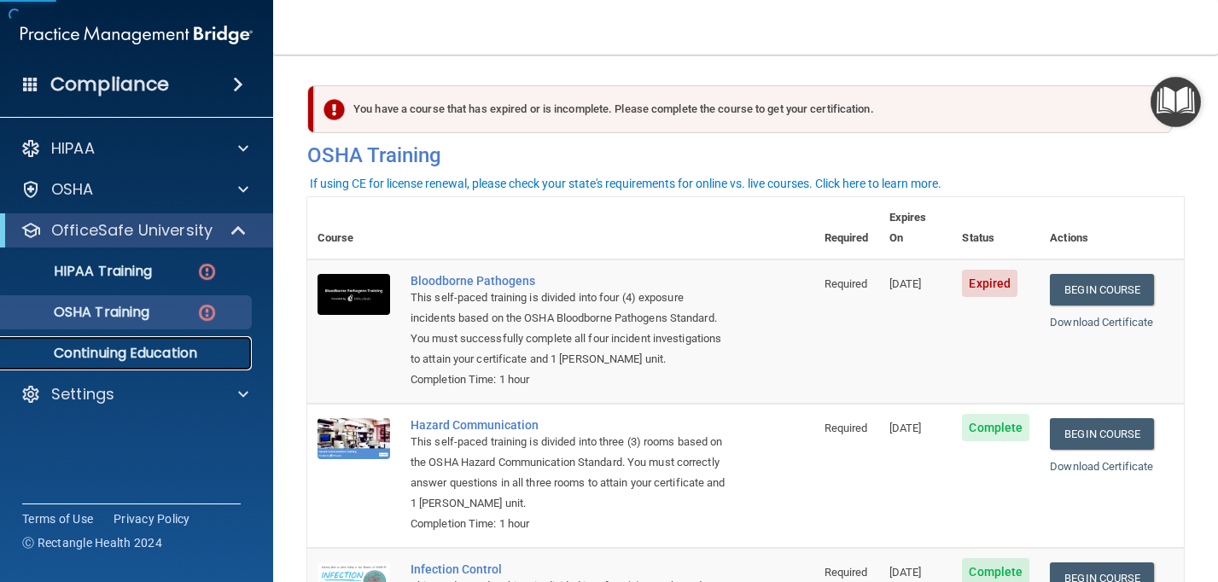
click at [114, 355] on p "Continuing Education" at bounding box center [127, 353] width 233 height 17
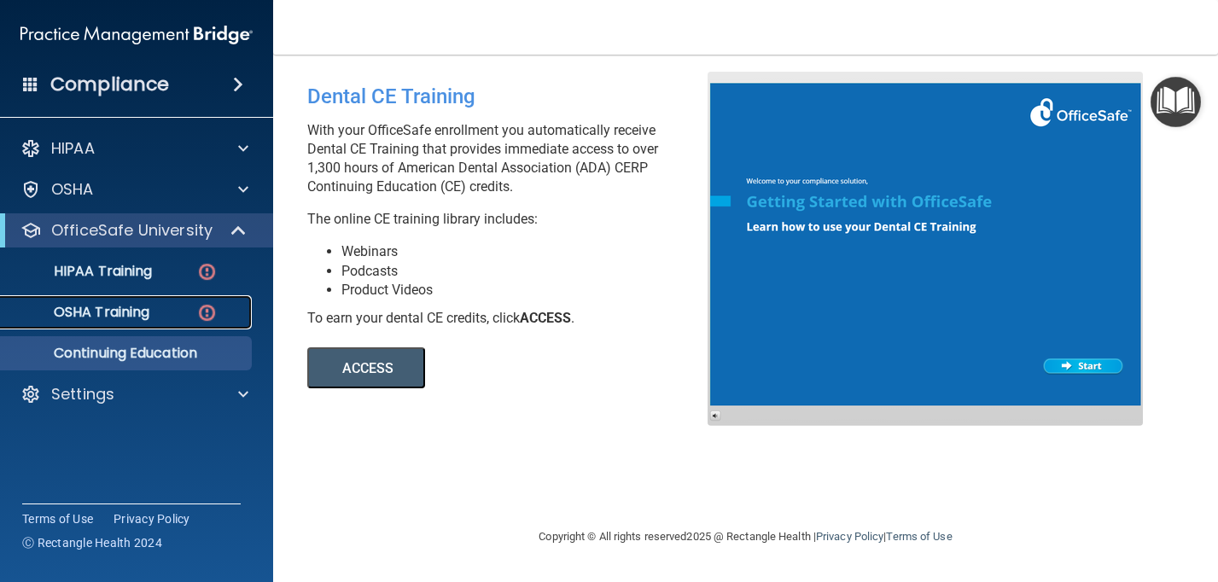
click at [108, 327] on link "OSHA Training" at bounding box center [117, 312] width 269 height 34
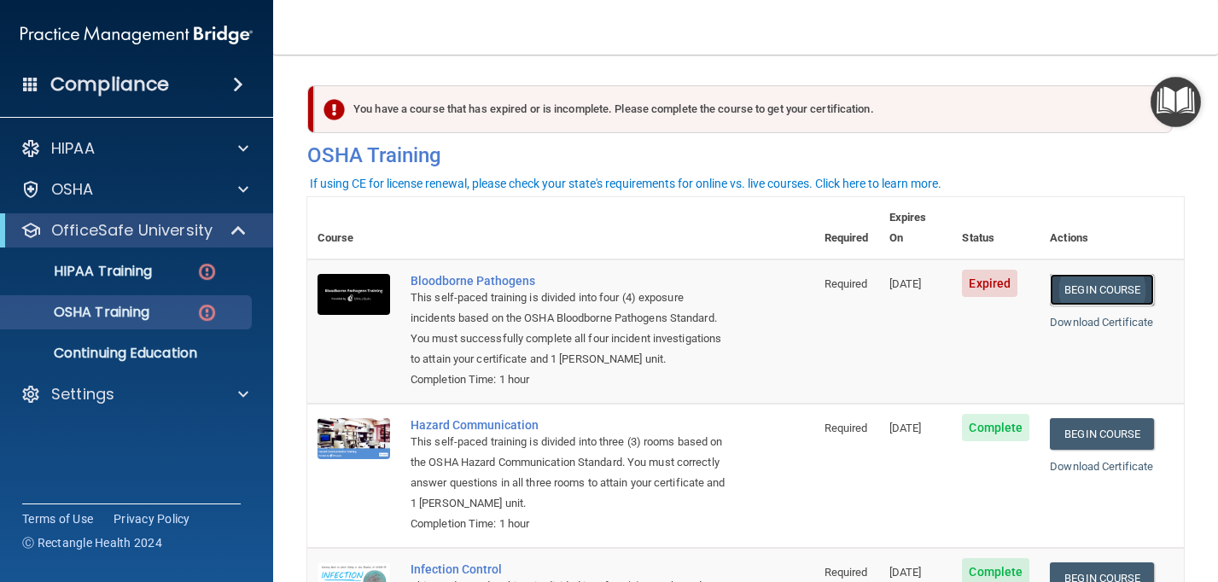
click at [1100, 274] on link "Begin Course" at bounding box center [1102, 290] width 104 height 32
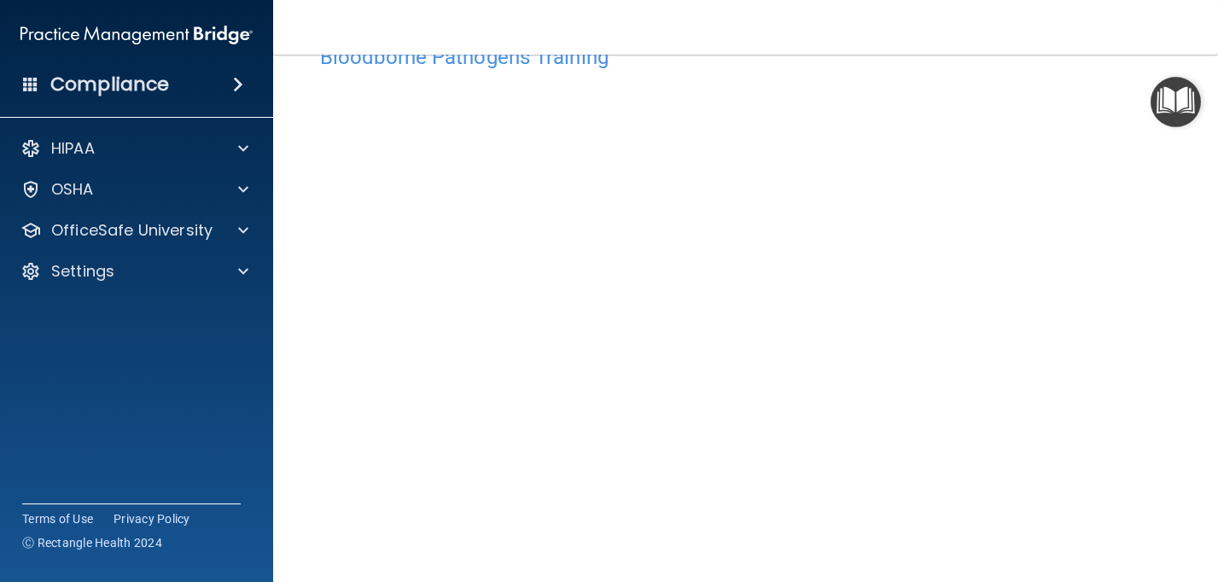
scroll to position [62, 0]
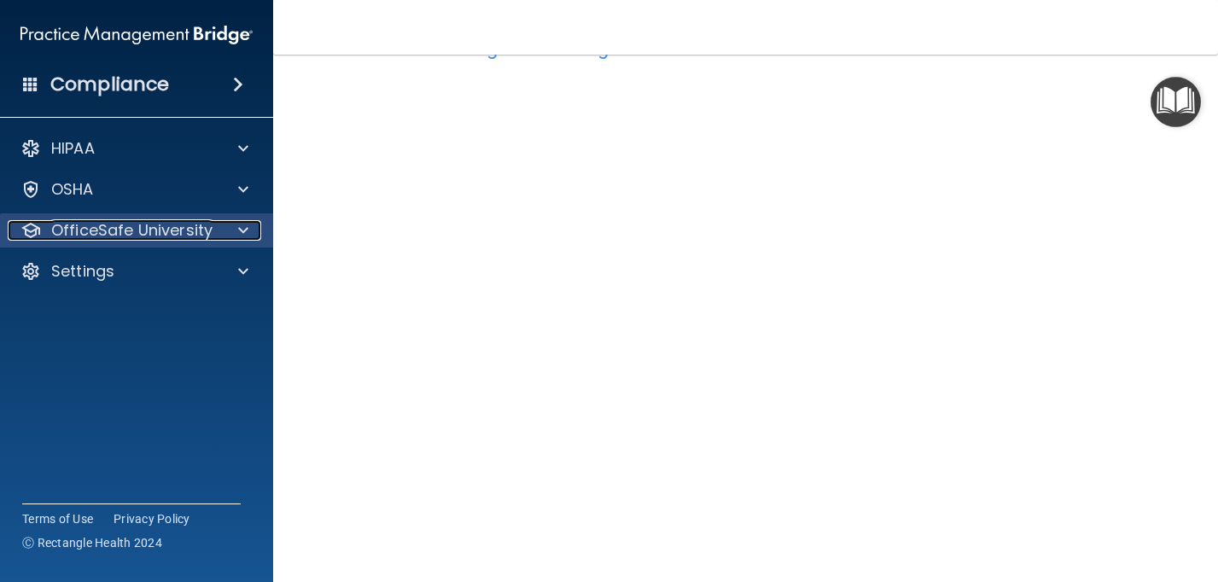
click at [147, 235] on p "OfficeSafe University" at bounding box center [131, 230] width 161 height 20
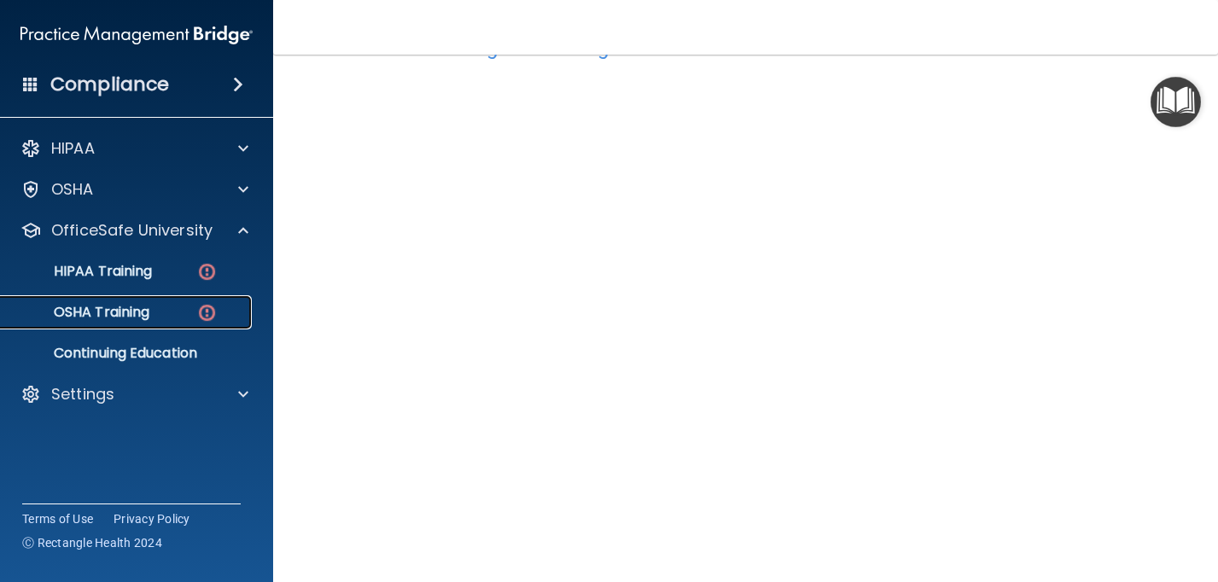
click at [137, 311] on p "OSHA Training" at bounding box center [80, 312] width 138 height 17
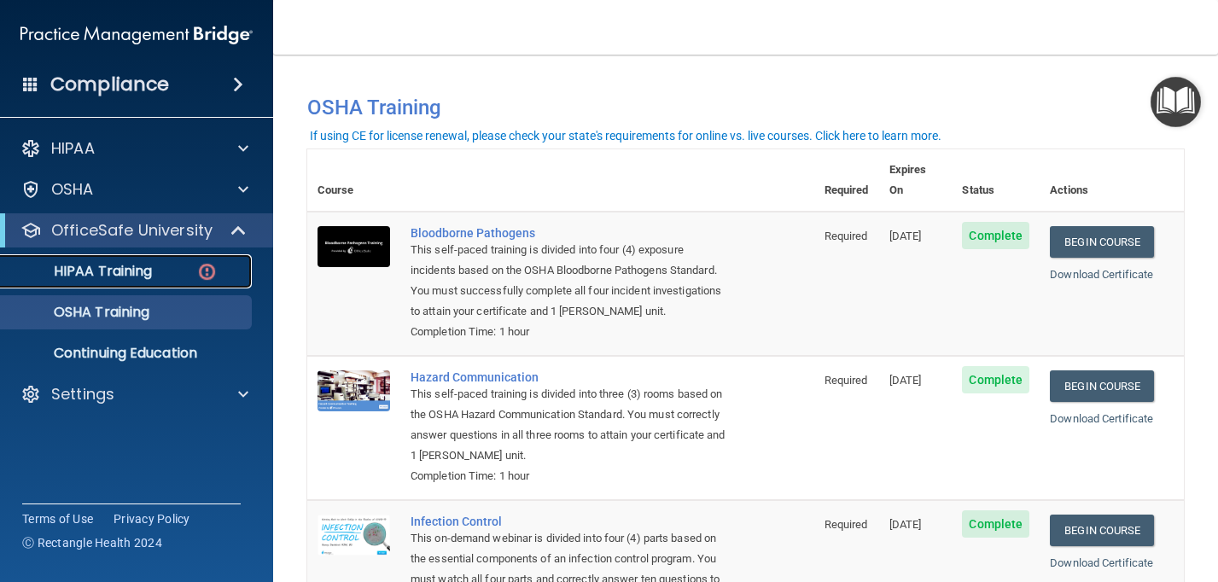
click at [114, 275] on p "HIPAA Training" at bounding box center [81, 271] width 141 height 17
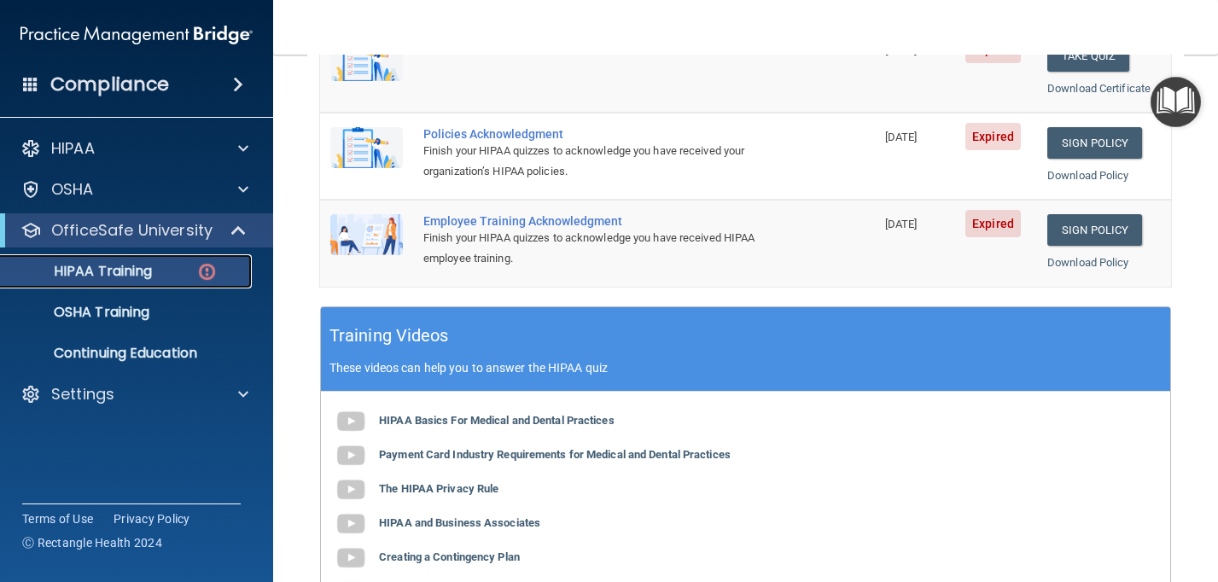
scroll to position [403, 0]
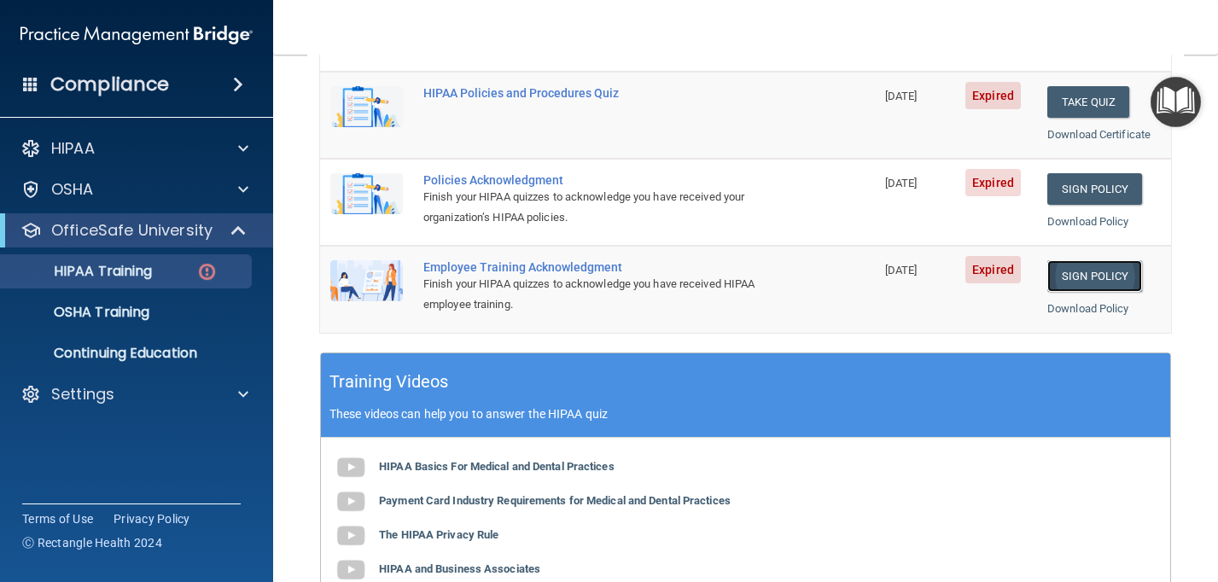
click at [1105, 280] on link "Sign Policy" at bounding box center [1094, 276] width 95 height 32
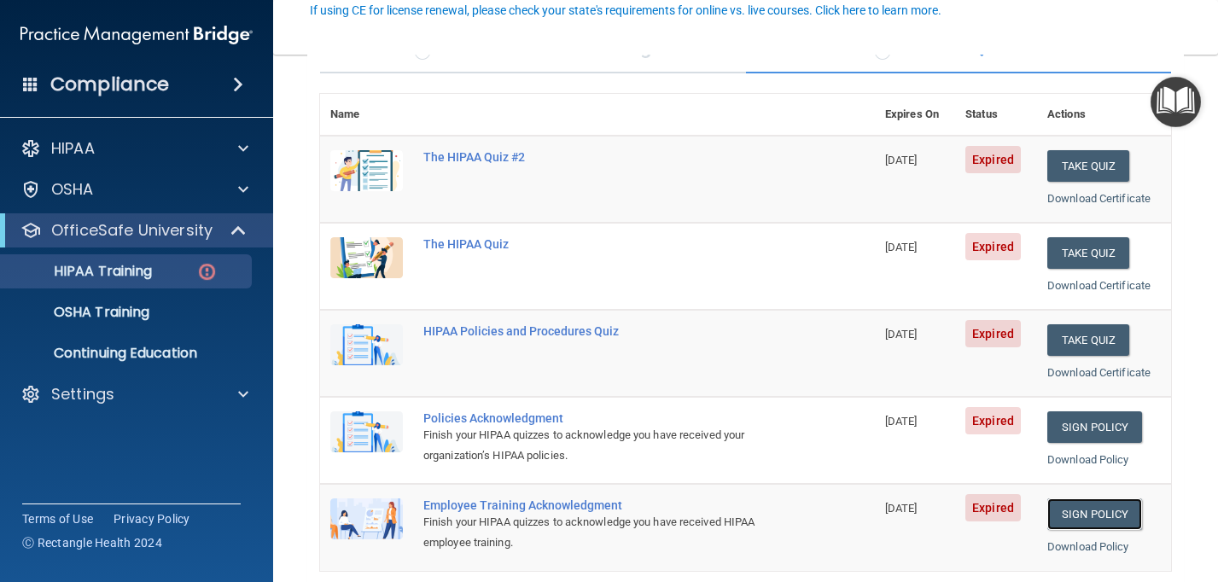
scroll to position [163, 0]
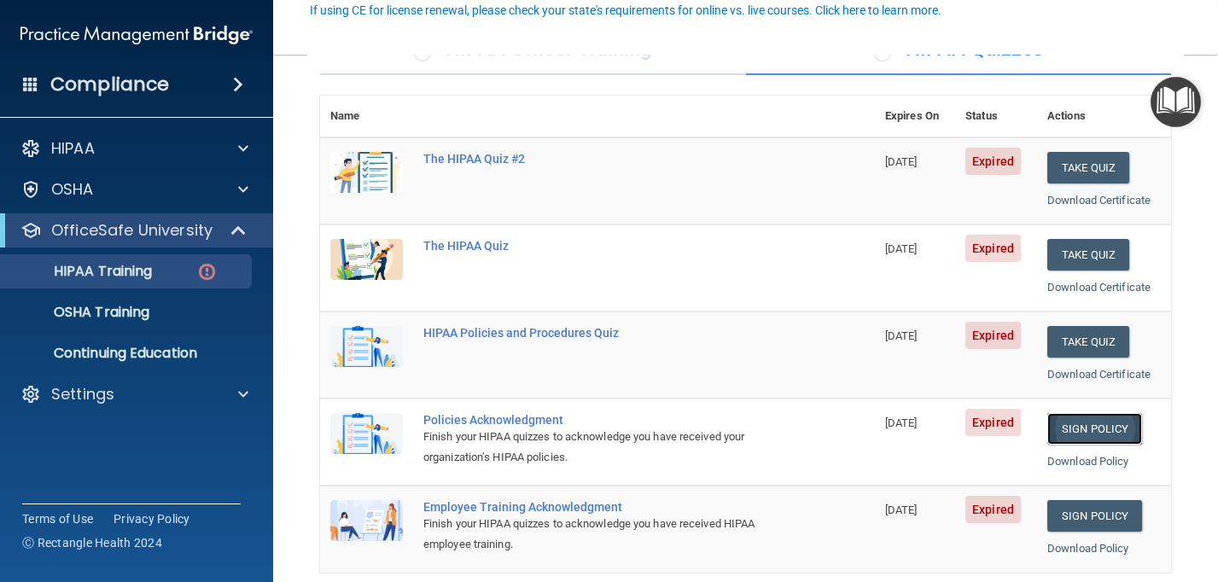
click at [1076, 426] on link "Sign Policy" at bounding box center [1094, 429] width 95 height 32
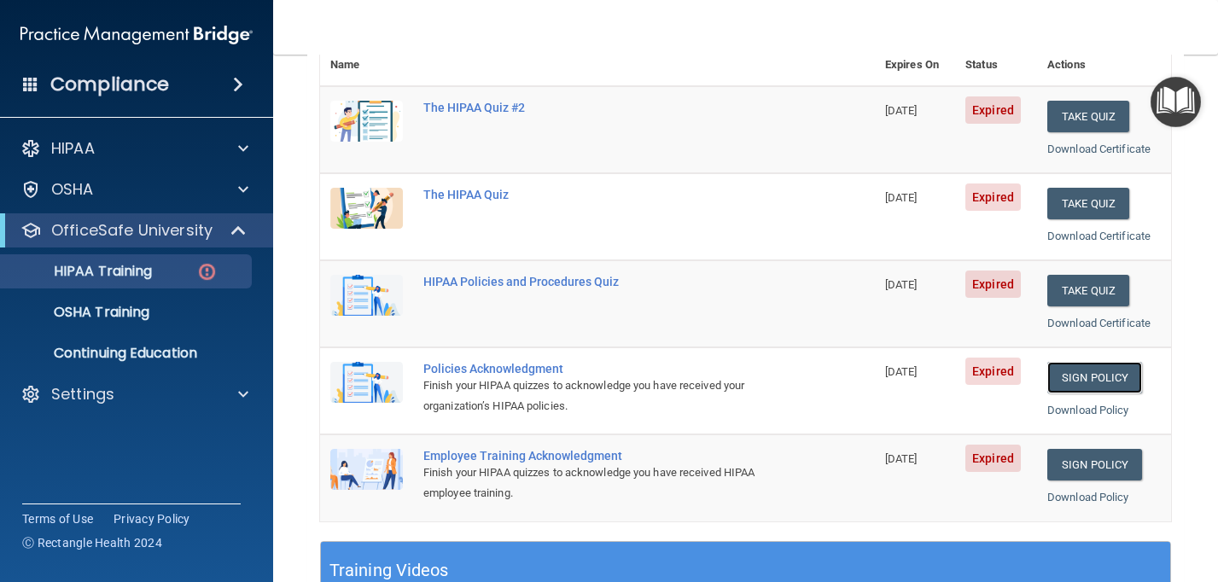
scroll to position [218, 0]
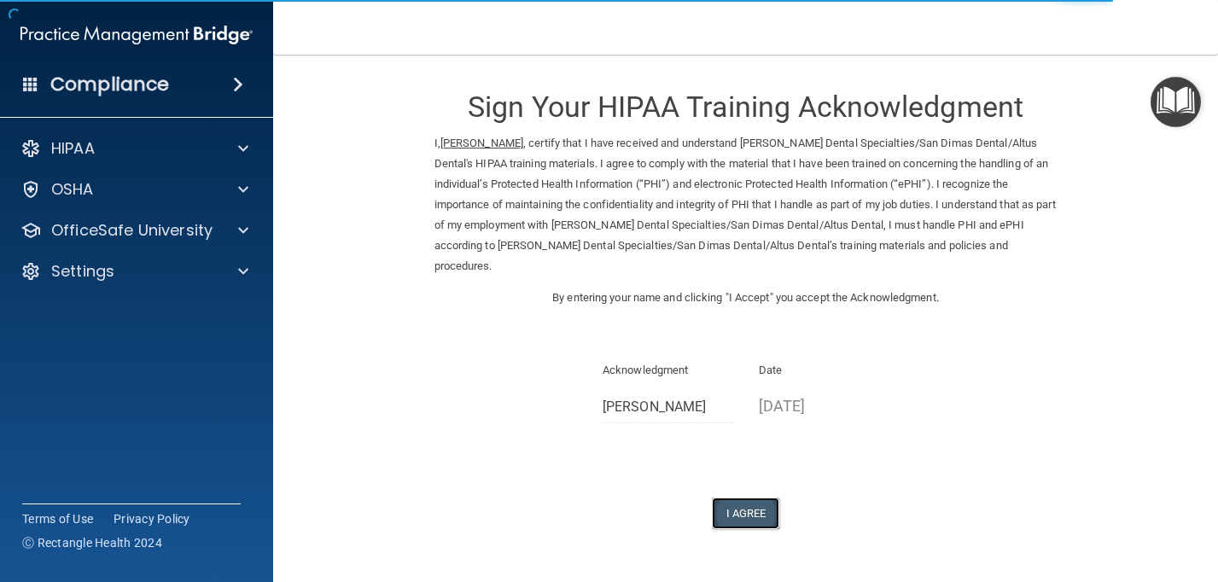
click at [773, 498] on button "I Agree" at bounding box center [746, 514] width 68 height 32
click at [747, 498] on button "I Agree" at bounding box center [746, 514] width 68 height 32
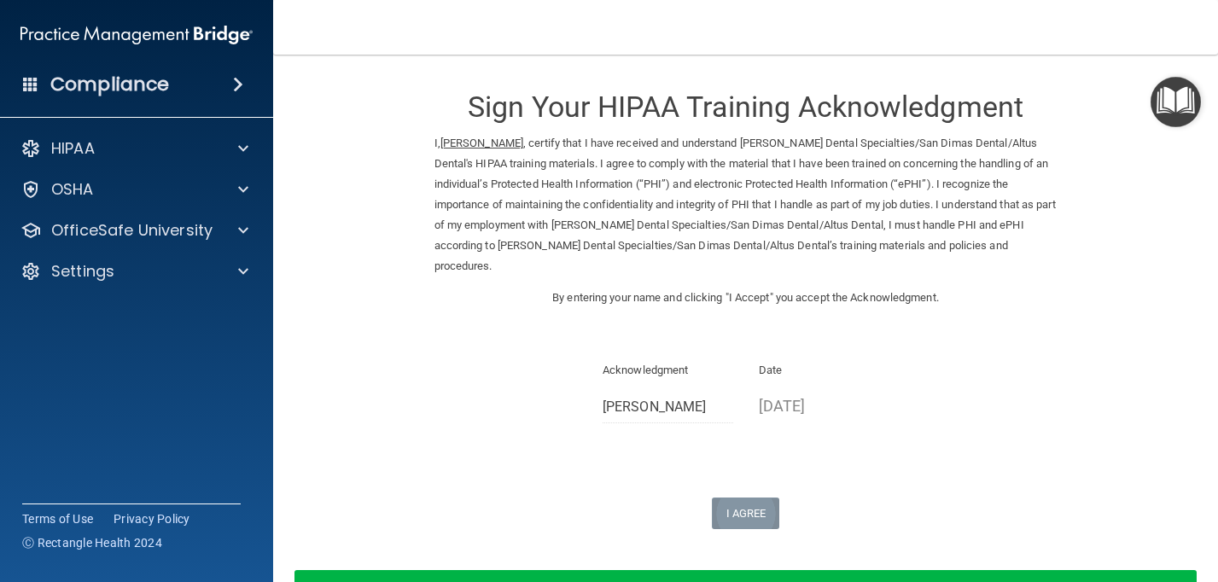
scroll to position [102, 0]
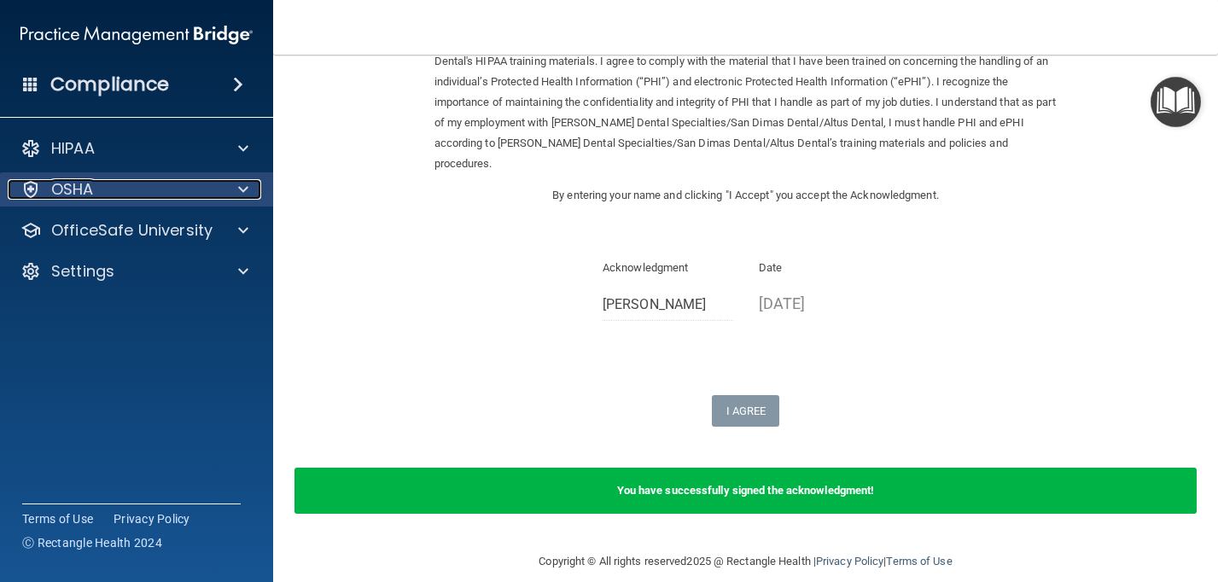
click at [166, 196] on div "OSHA" at bounding box center [114, 189] width 212 height 20
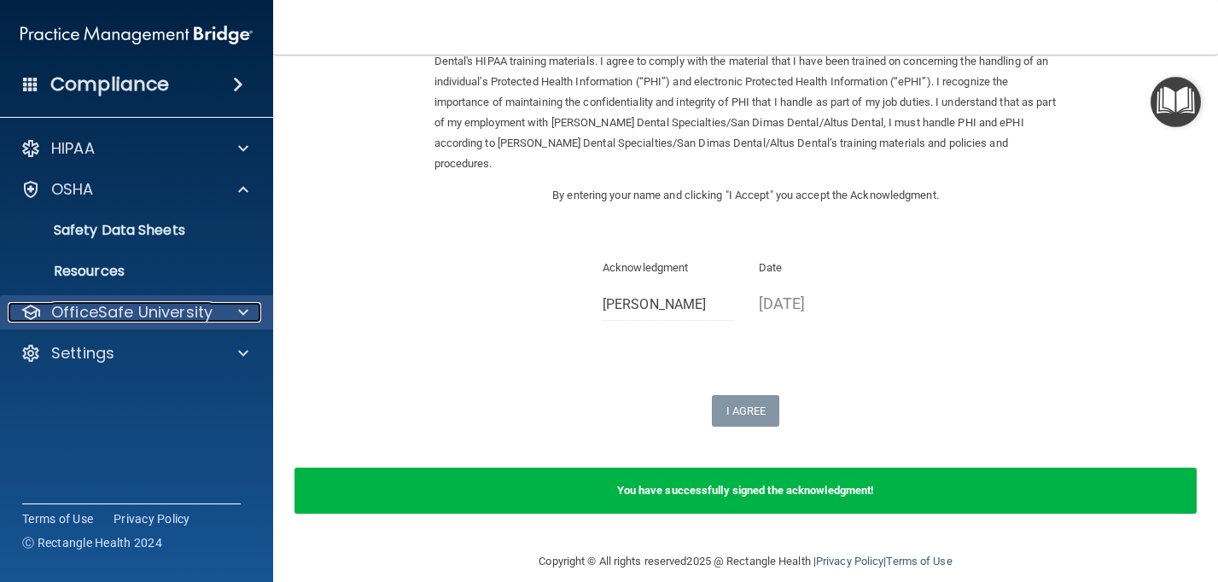
click at [122, 311] on p "OfficeSafe University" at bounding box center [131, 312] width 161 height 20
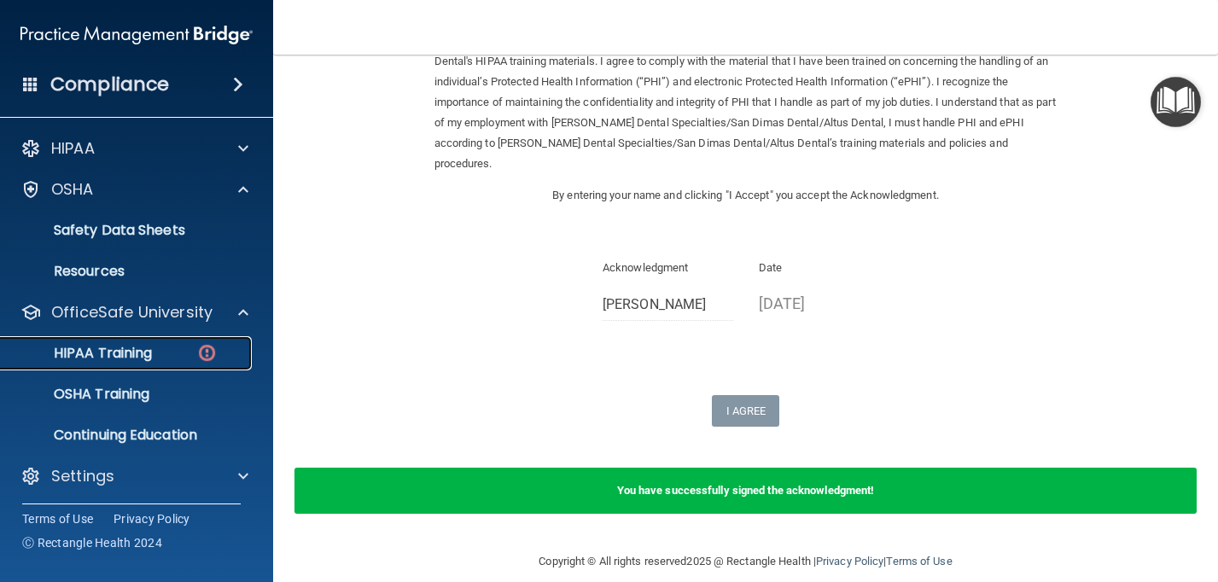
click at [114, 358] on p "HIPAA Training" at bounding box center [81, 353] width 141 height 17
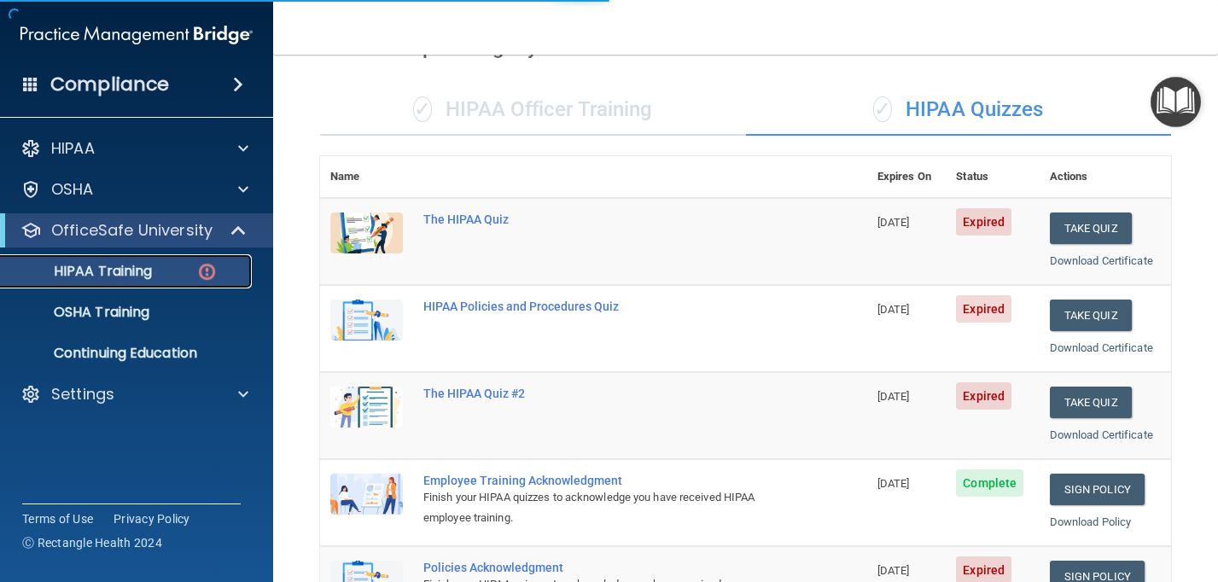
scroll to position [702, 0]
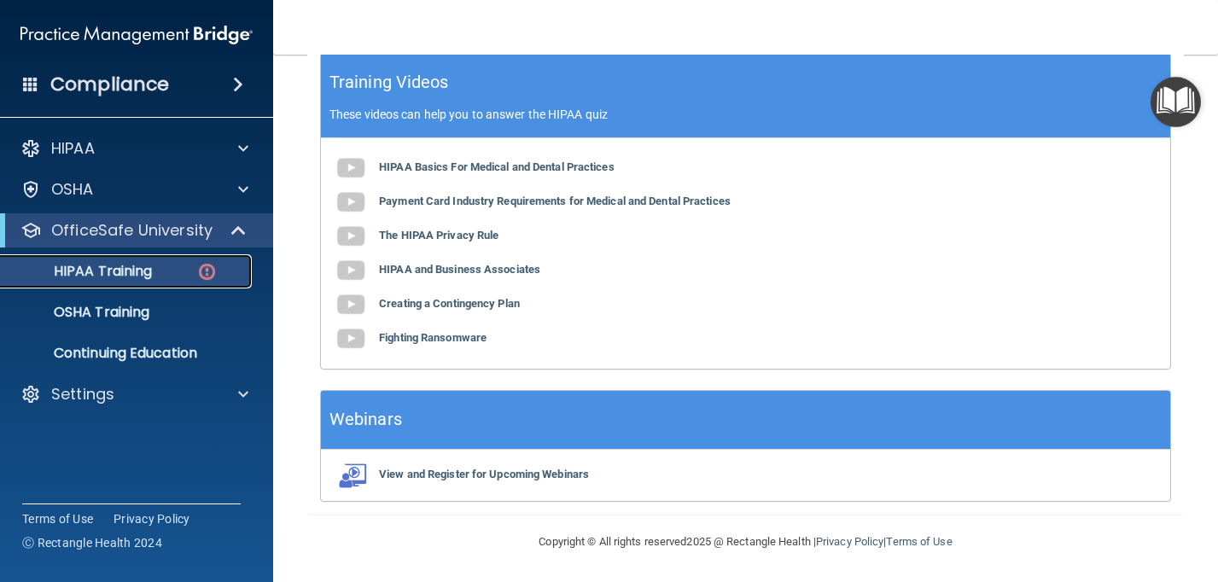
click at [170, 280] on link "HIPAA Training" at bounding box center [117, 271] width 269 height 34
click at [149, 355] on p "Continuing Education" at bounding box center [127, 353] width 233 height 17
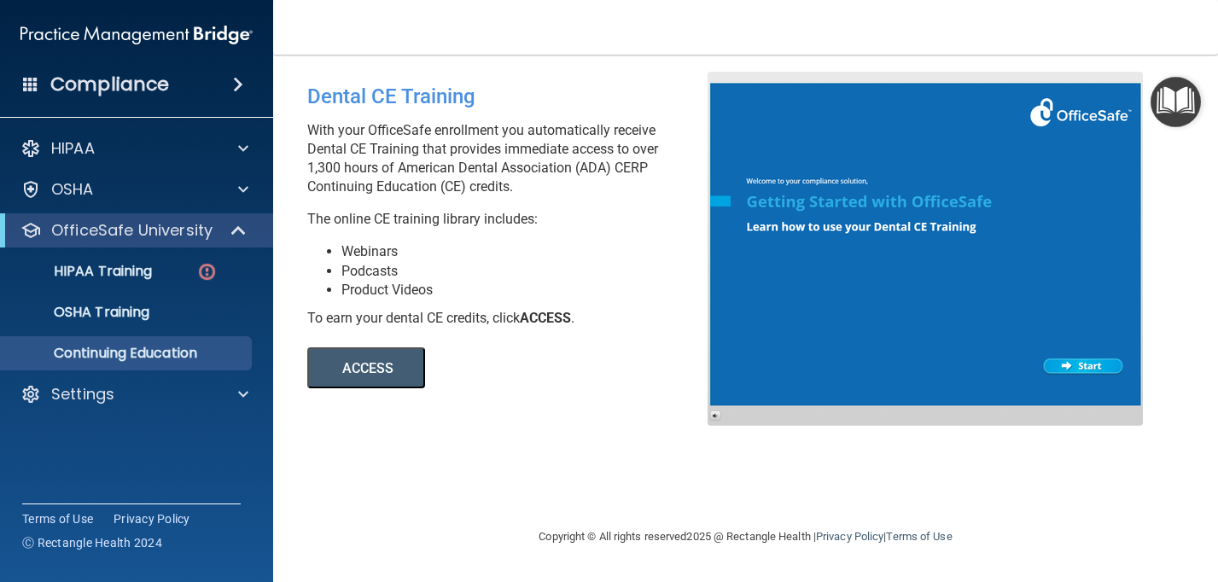
click at [358, 366] on button "ACCESS" at bounding box center [366, 367] width 118 height 41
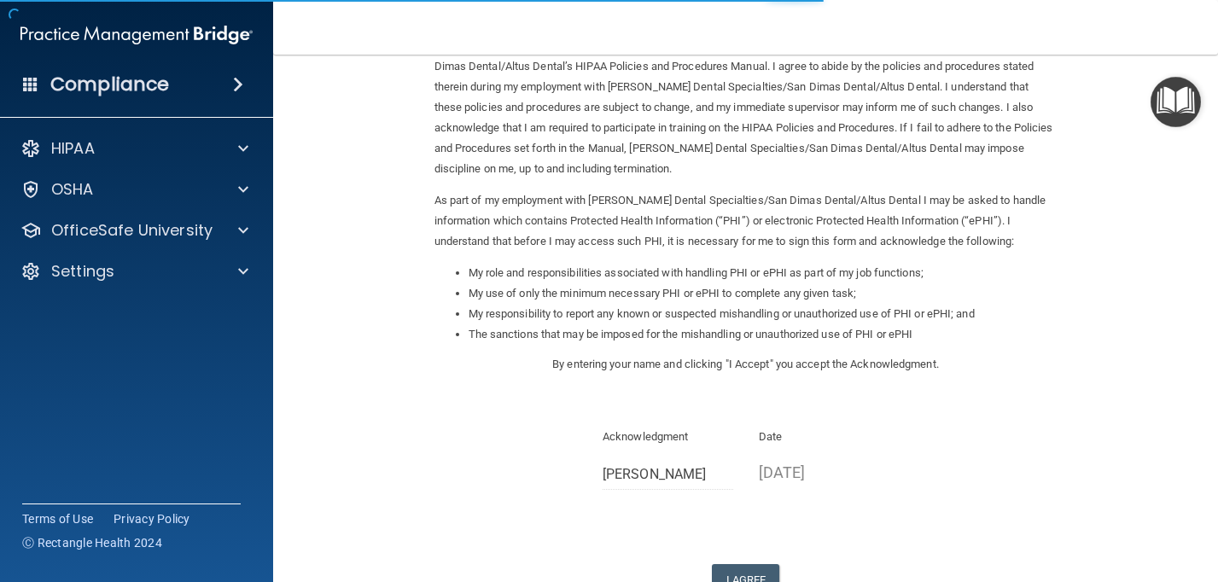
scroll to position [99, 0]
click at [725, 569] on button "I Agree" at bounding box center [746, 578] width 68 height 32
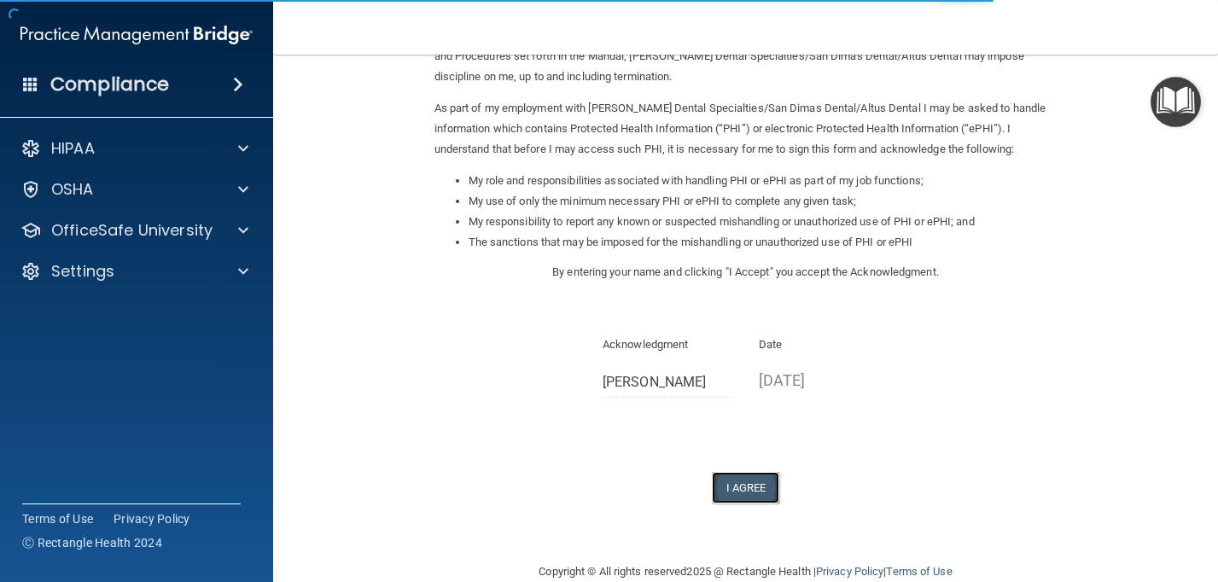
scroll to position [196, 0]
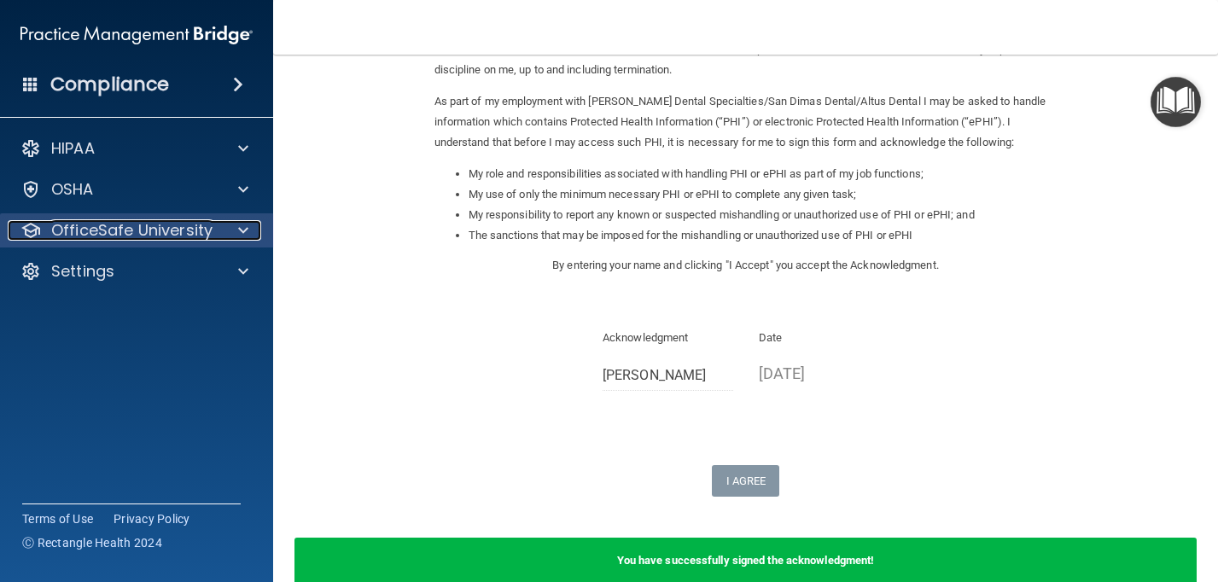
click at [158, 231] on p "OfficeSafe University" at bounding box center [131, 230] width 161 height 20
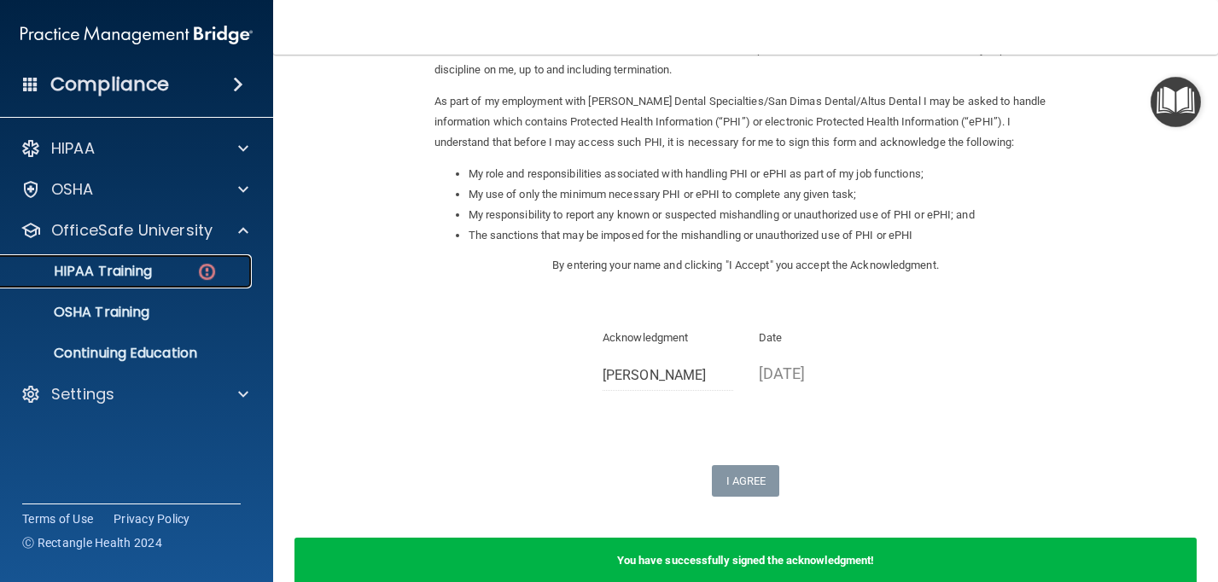
click at [146, 263] on p "HIPAA Training" at bounding box center [81, 271] width 141 height 17
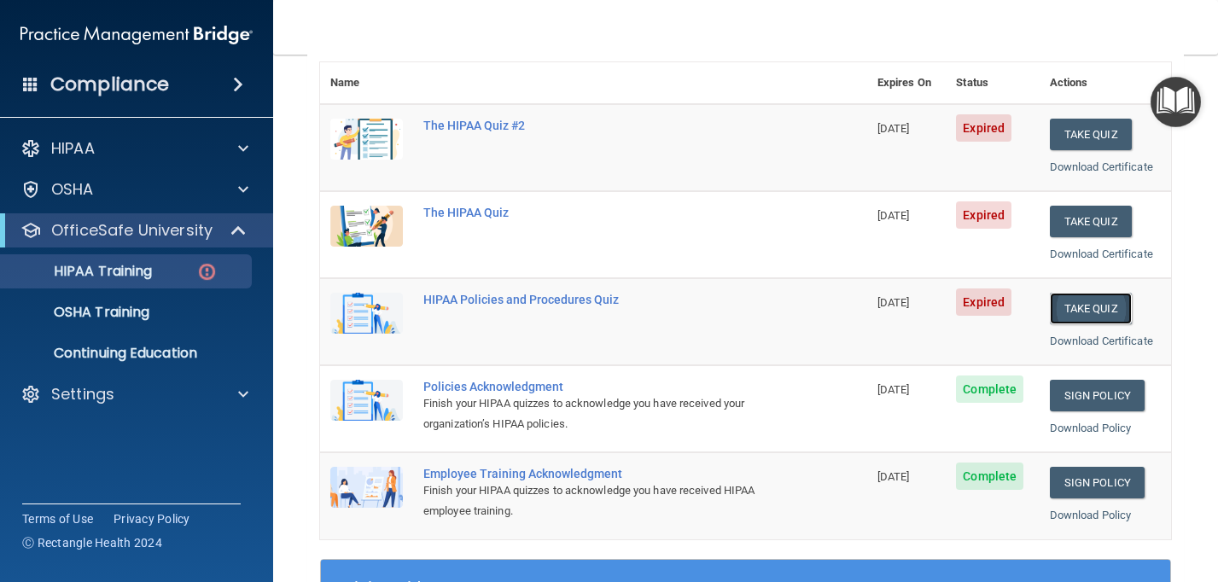
click at [1081, 306] on button "Take Quiz" at bounding box center [1091, 309] width 82 height 32
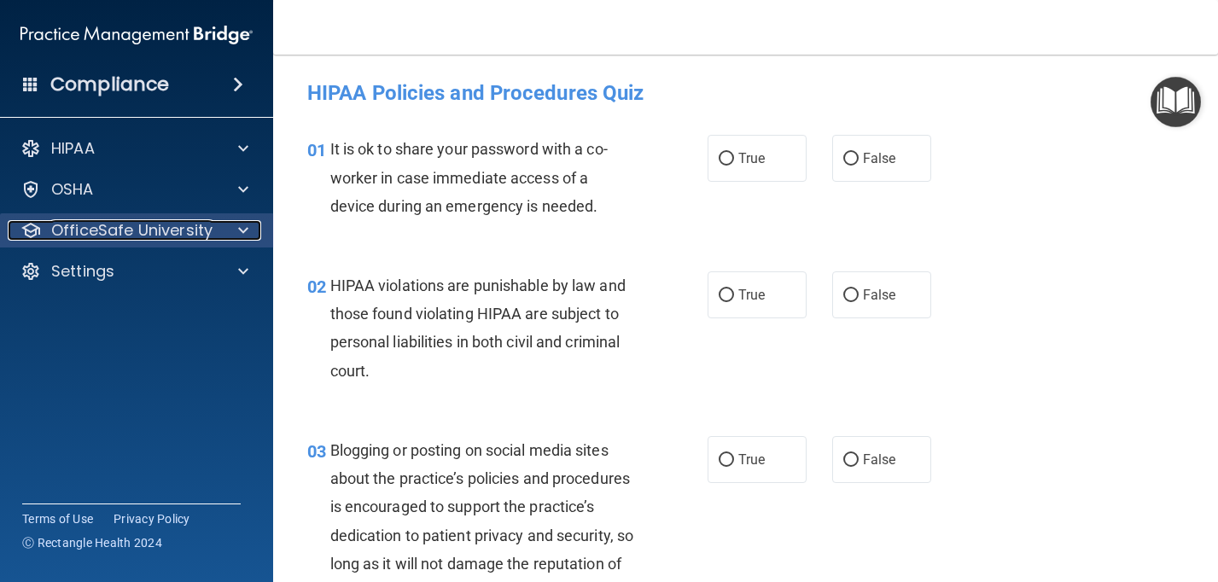
click at [157, 236] on p "OfficeSafe University" at bounding box center [131, 230] width 161 height 20
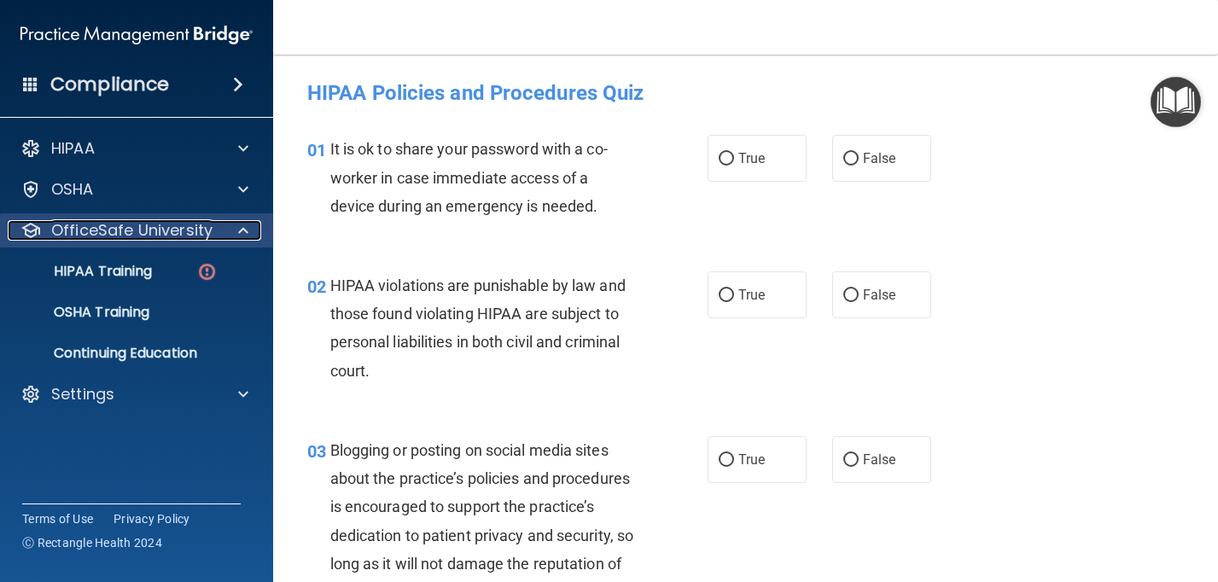
click at [157, 236] on p "OfficeSafe University" at bounding box center [131, 230] width 161 height 20
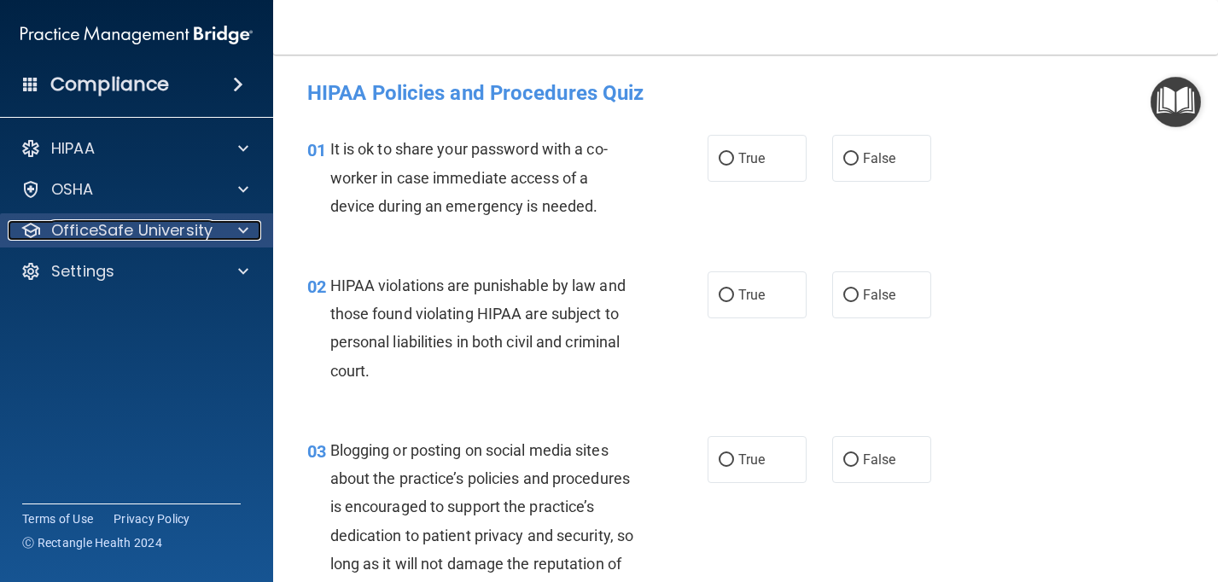
click at [152, 227] on p "OfficeSafe University" at bounding box center [131, 230] width 161 height 20
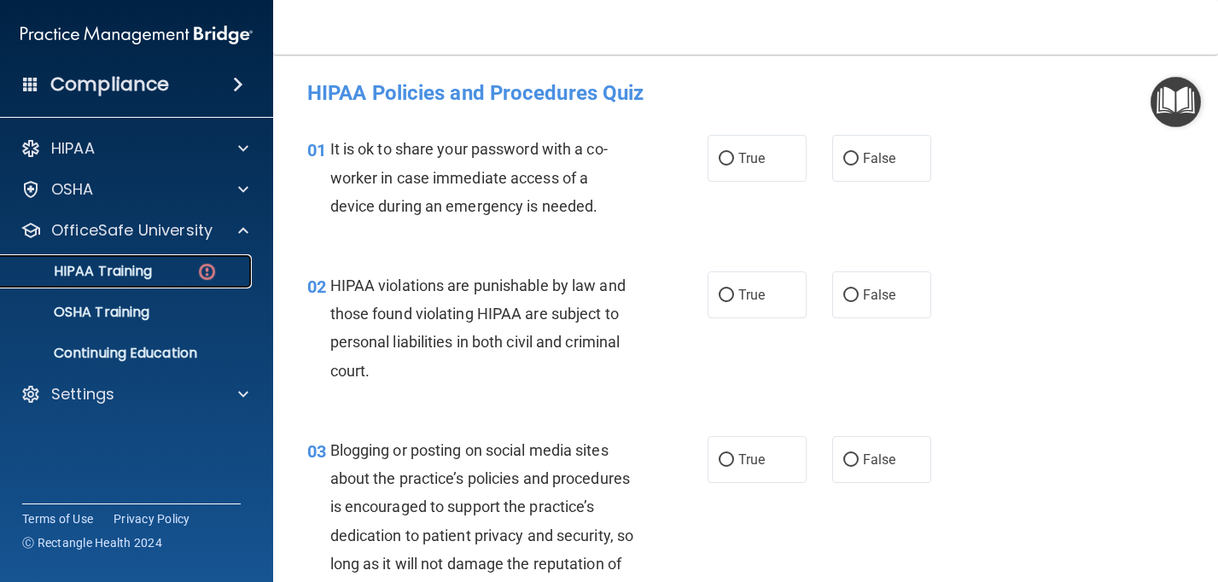
click at [137, 263] on p "HIPAA Training" at bounding box center [81, 271] width 141 height 17
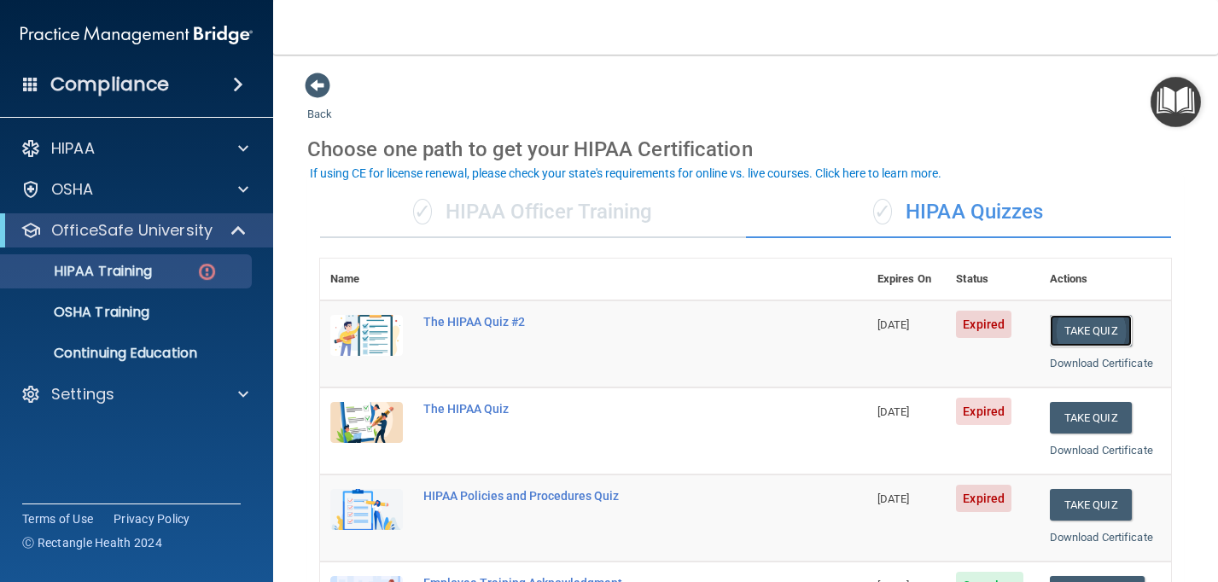
click at [1099, 329] on button "Take Quiz" at bounding box center [1091, 331] width 82 height 32
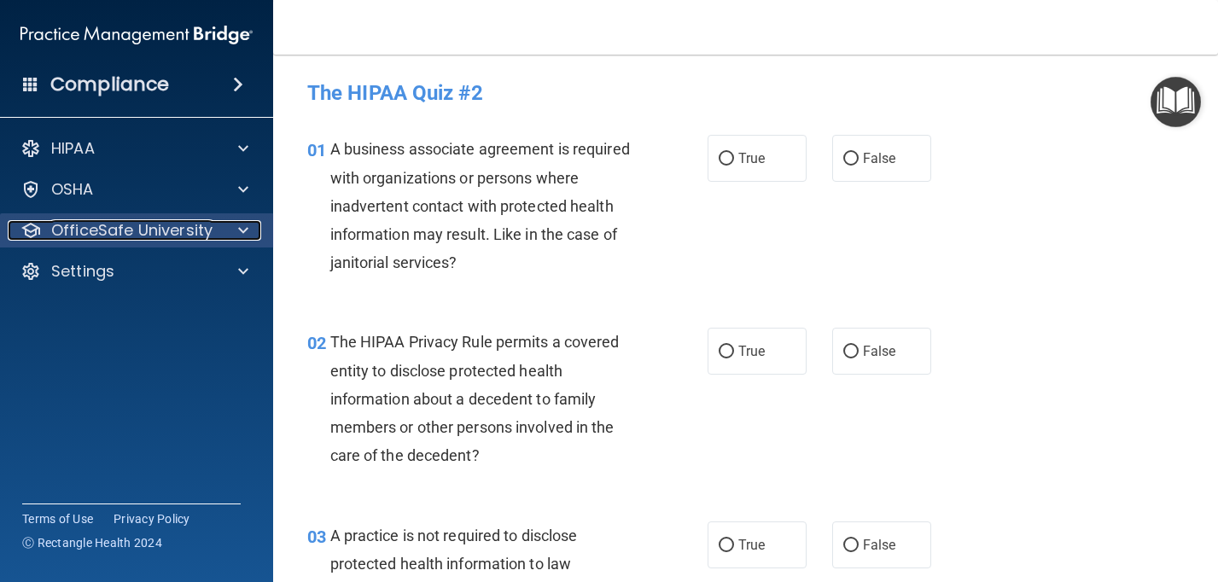
click at [122, 232] on p "OfficeSafe University" at bounding box center [131, 230] width 161 height 20
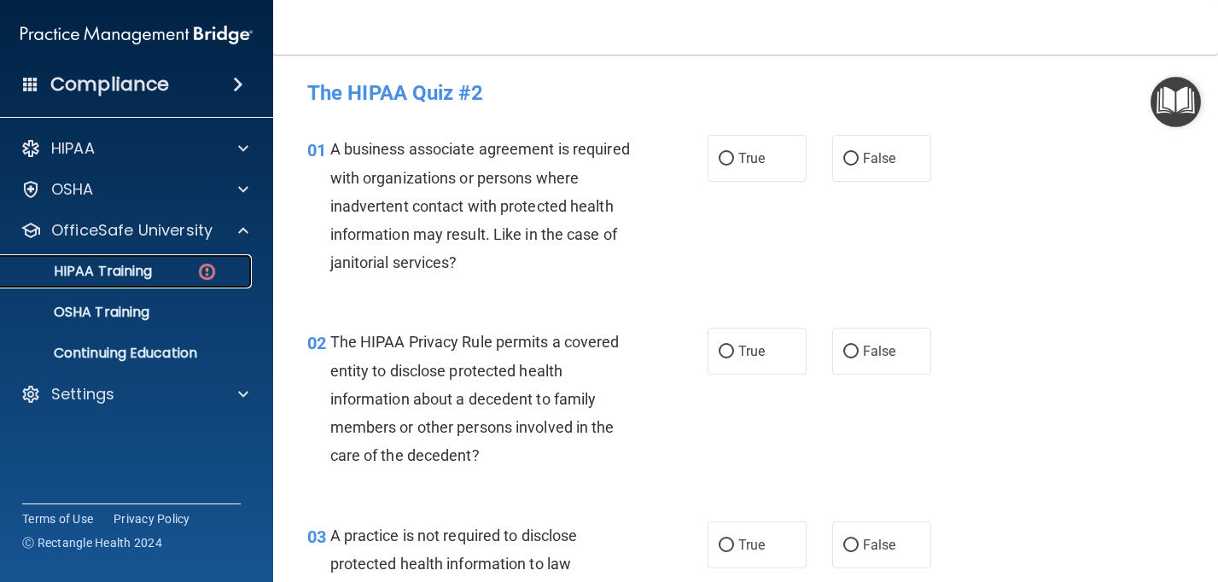
click at [112, 275] on p "HIPAA Training" at bounding box center [81, 271] width 141 height 17
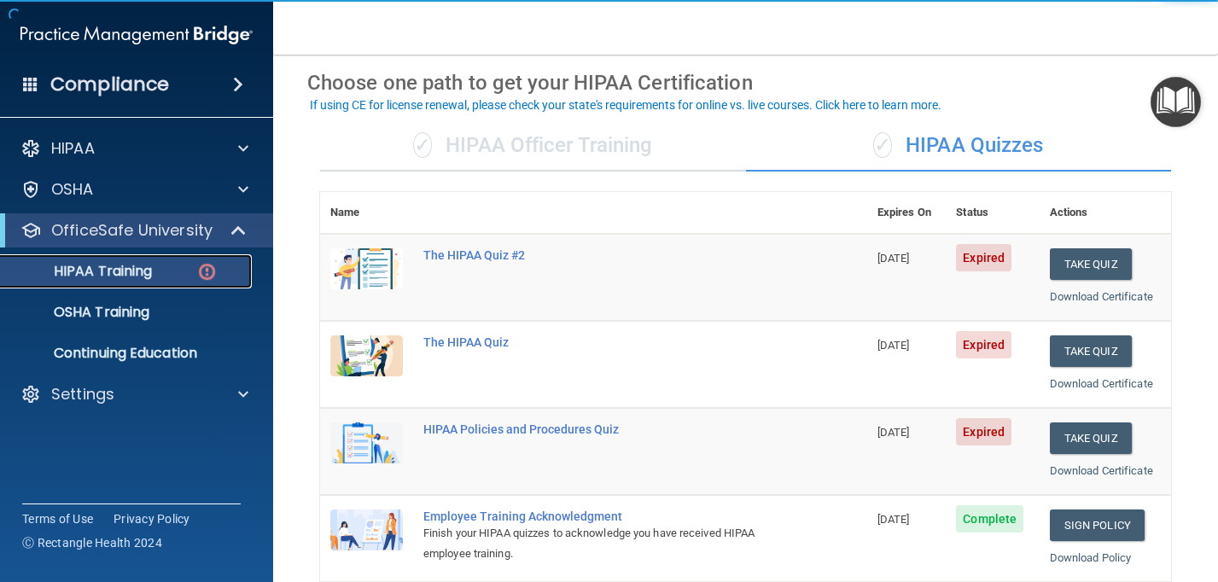
scroll to position [73, 0]
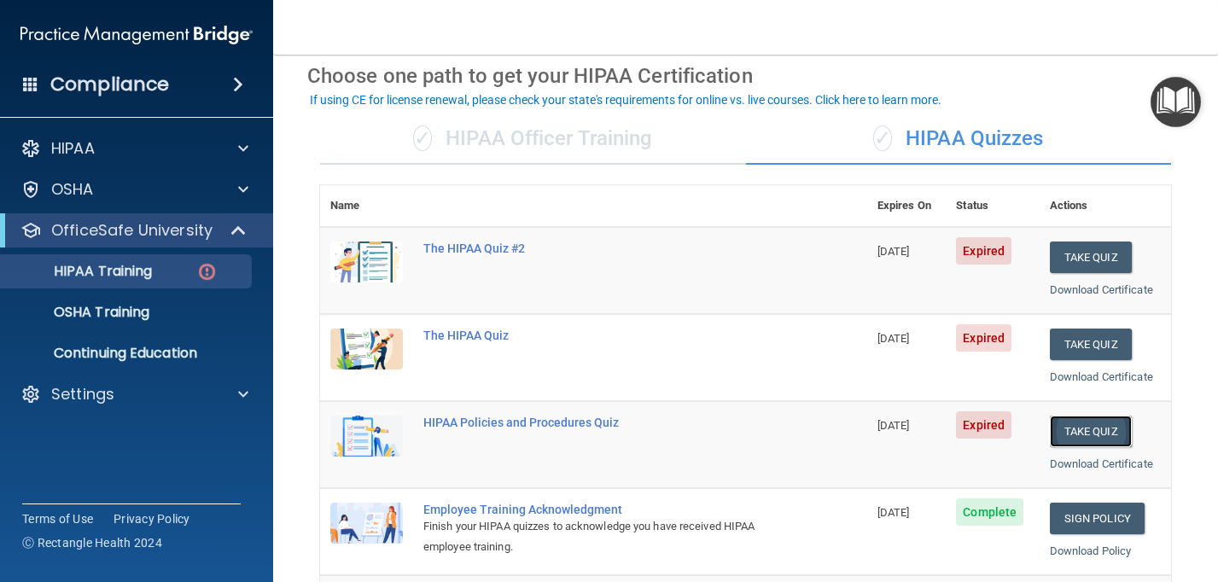
click at [1089, 440] on button "Take Quiz" at bounding box center [1091, 432] width 82 height 32
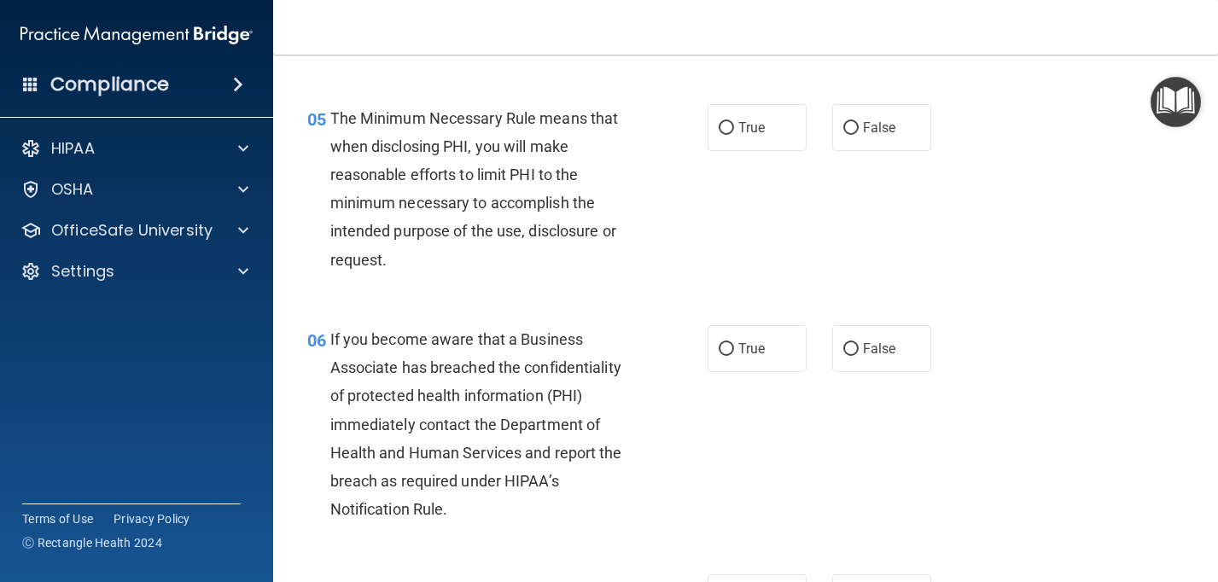
scroll to position [601, 0]
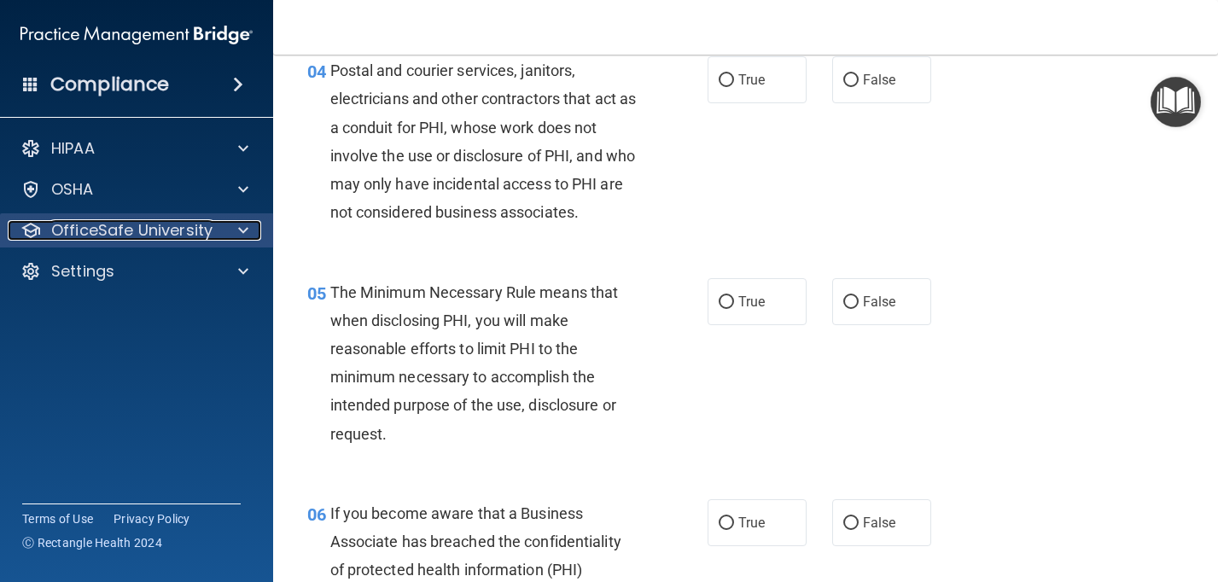
click at [98, 231] on p "OfficeSafe University" at bounding box center [131, 230] width 161 height 20
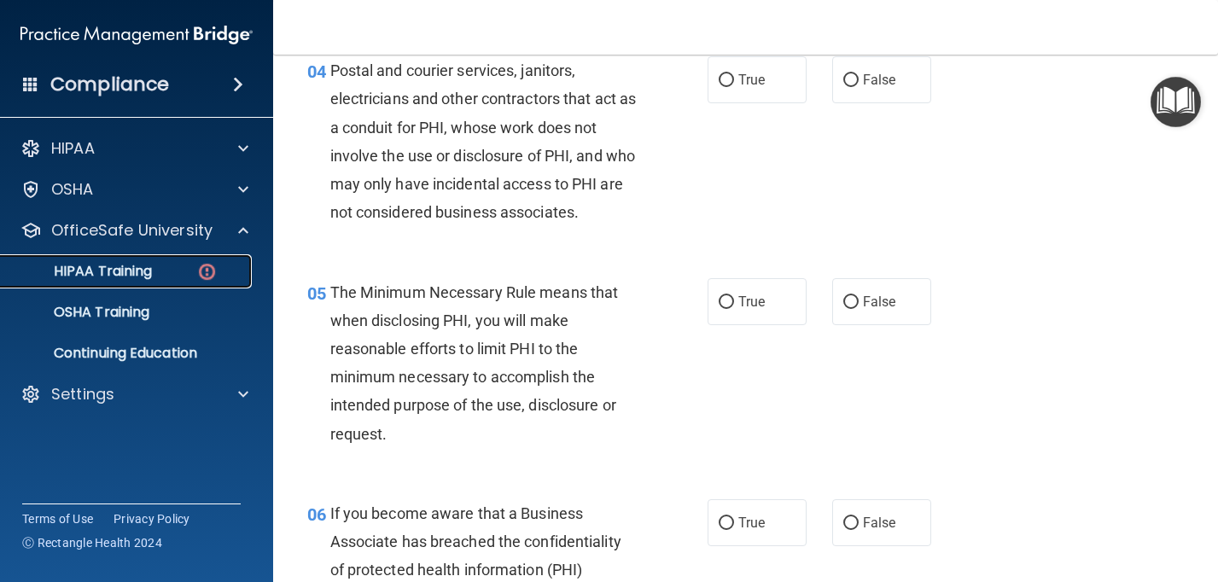
click at [96, 286] on link "HIPAA Training" at bounding box center [117, 271] width 269 height 34
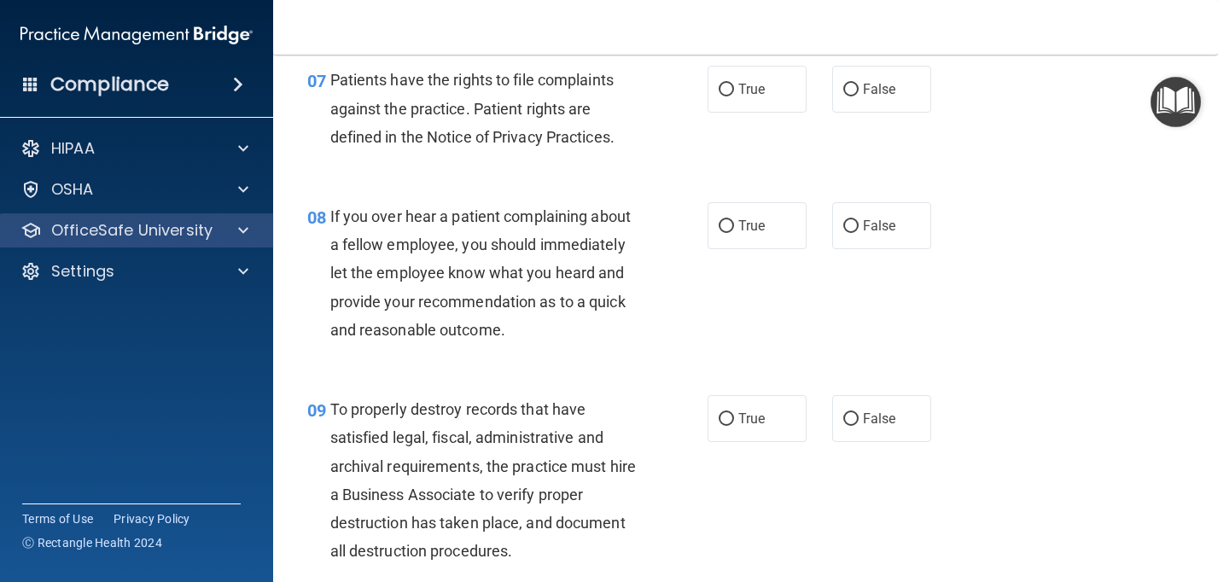
scroll to position [1285, 0]
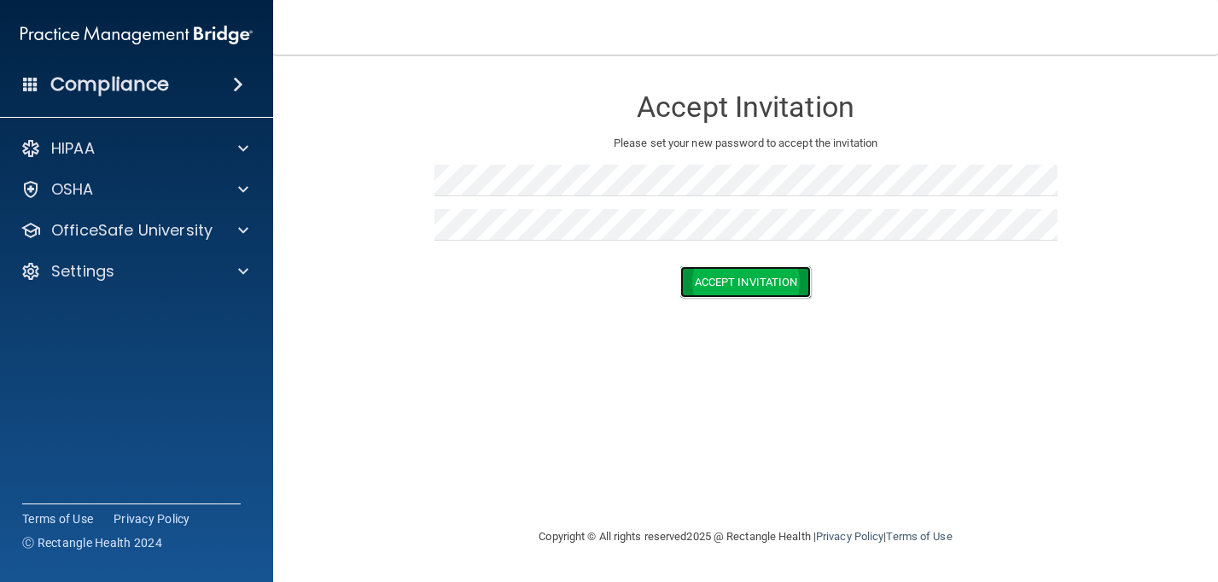
click at [754, 288] on button "Accept Invitation" at bounding box center [745, 282] width 131 height 32
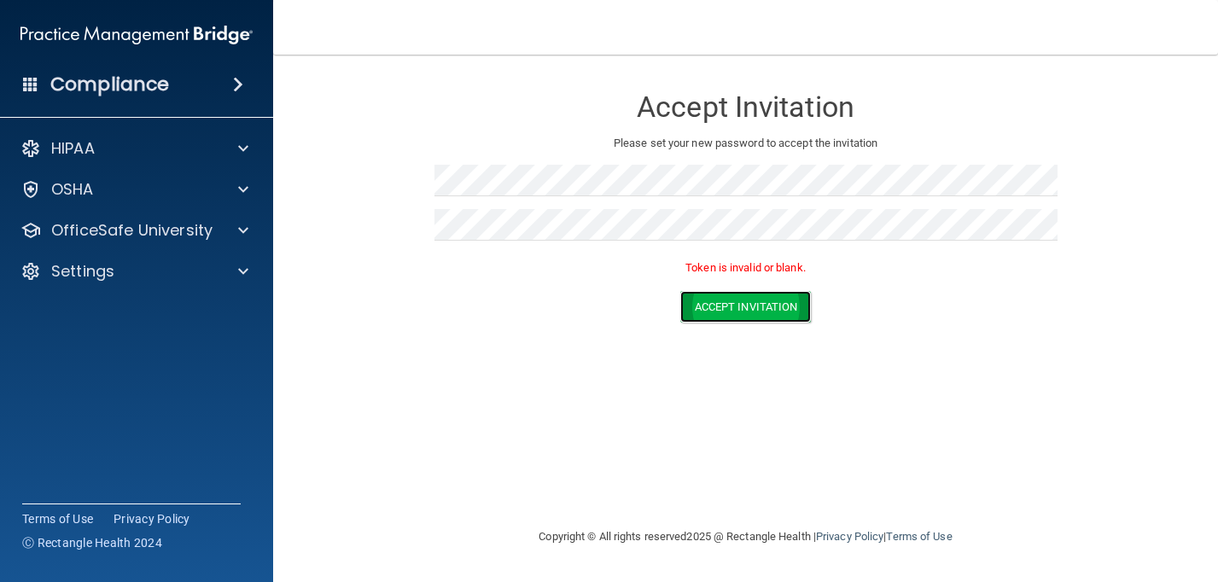
click at [739, 312] on button "Accept Invitation" at bounding box center [745, 307] width 131 height 32
click at [529, 271] on p "Token is invalid or blank." at bounding box center [745, 268] width 623 height 20
click at [529, 258] on p "Token is invalid or blank." at bounding box center [745, 268] width 623 height 20
click at [724, 310] on button "Accept Invitation" at bounding box center [745, 307] width 131 height 32
click at [556, 201] on div at bounding box center [745, 187] width 623 height 44
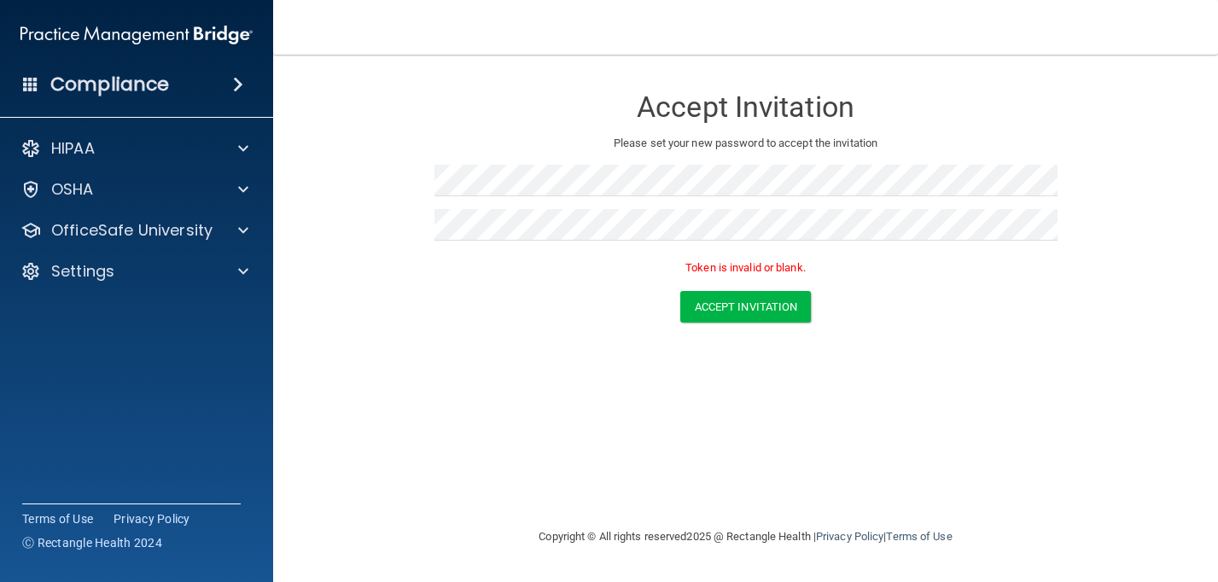
click at [572, 242] on div at bounding box center [745, 231] width 623 height 44
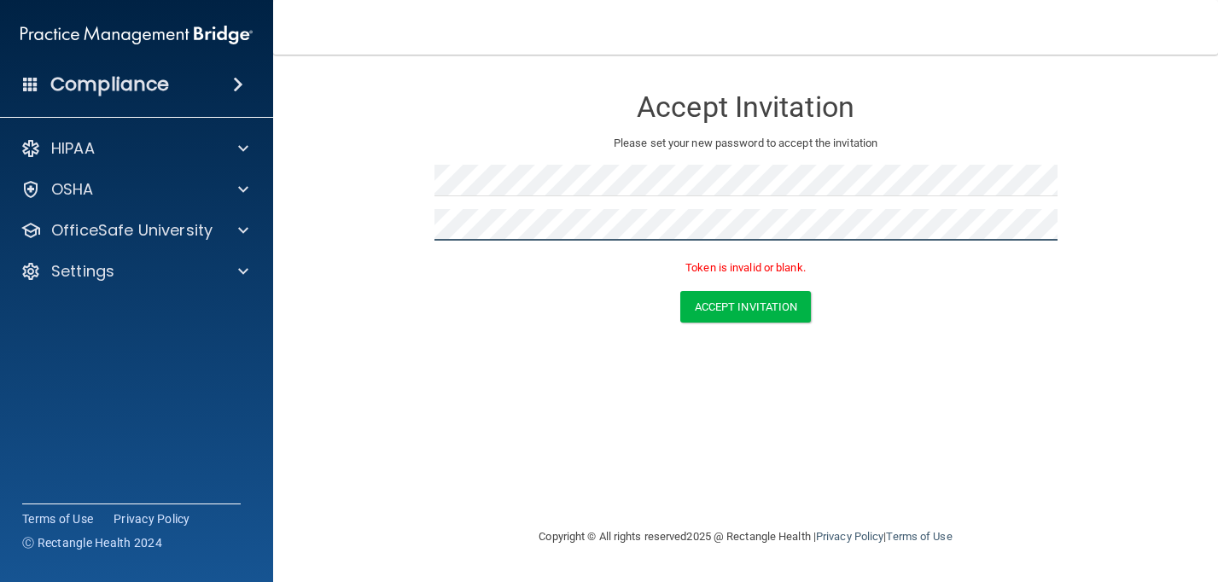
click at [680, 291] on button "Accept Invitation" at bounding box center [745, 307] width 131 height 32
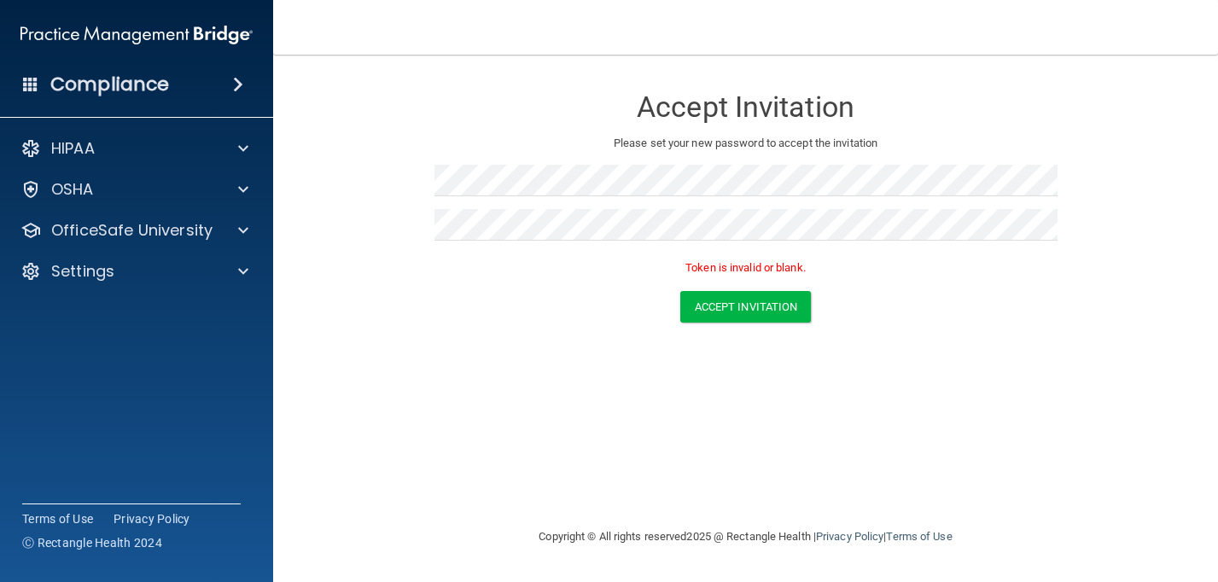
click at [685, 288] on div "Token is invalid or blank." at bounding box center [745, 272] width 623 height 38
click at [715, 324] on form "Accept Invitation Please set your new password to accept the invitation Token i…" at bounding box center [745, 207] width 877 height 271
click at [708, 312] on button "Accept Invitation" at bounding box center [745, 307] width 131 height 32
click at [700, 298] on button "Accept Invitation" at bounding box center [745, 307] width 131 height 32
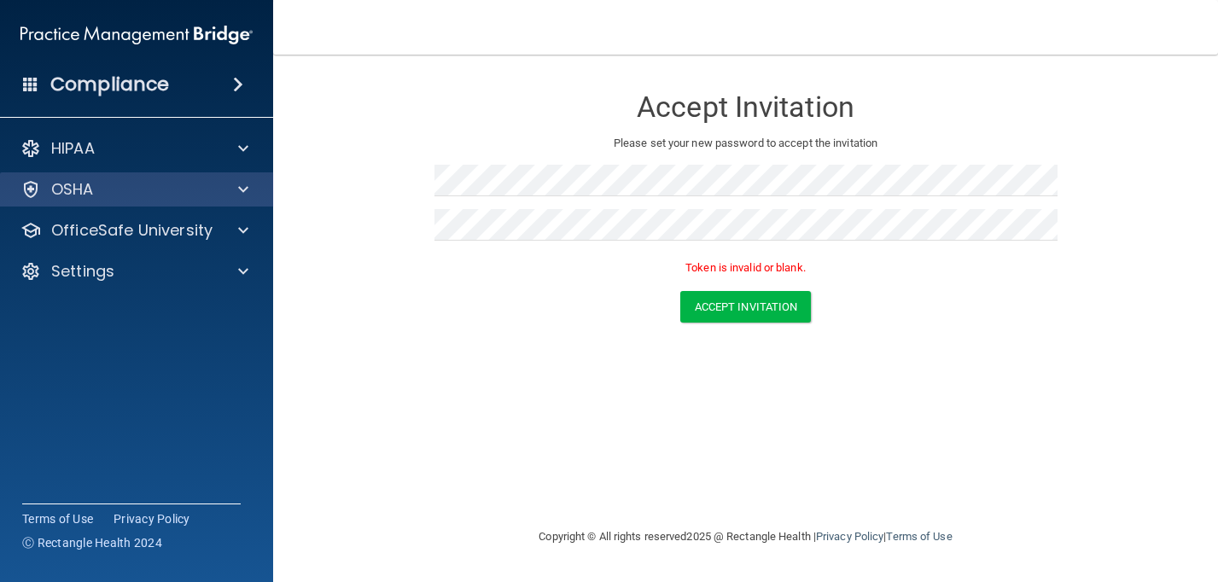
click at [97, 205] on div "OSHA" at bounding box center [137, 189] width 274 height 34
click at [97, 202] on div "OSHA" at bounding box center [137, 189] width 274 height 34
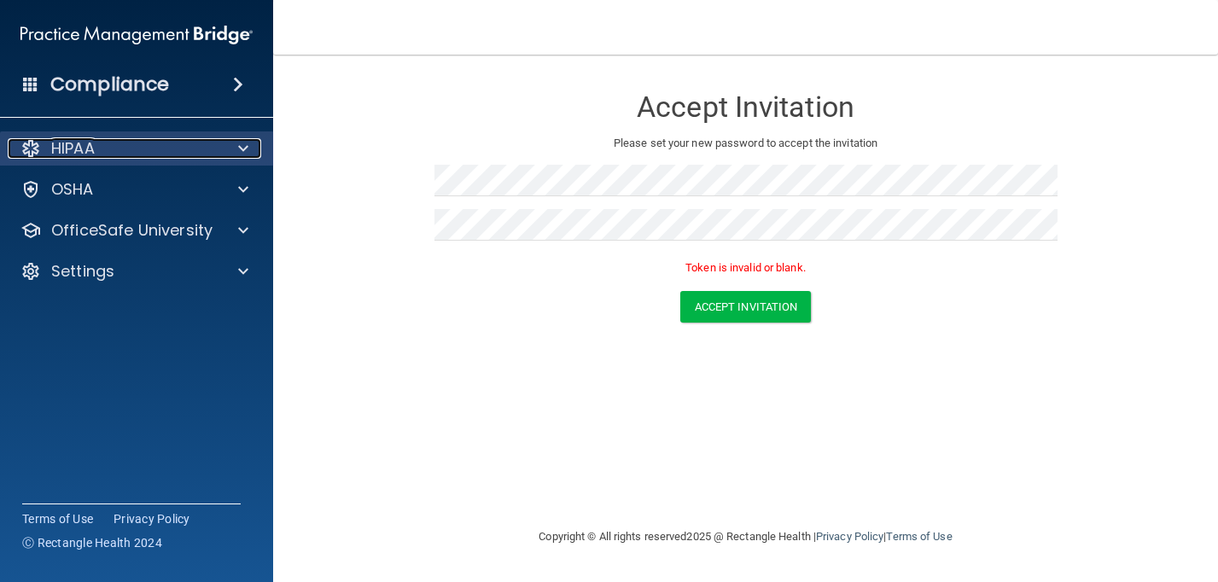
click at [114, 148] on div "HIPAA" at bounding box center [114, 148] width 212 height 20
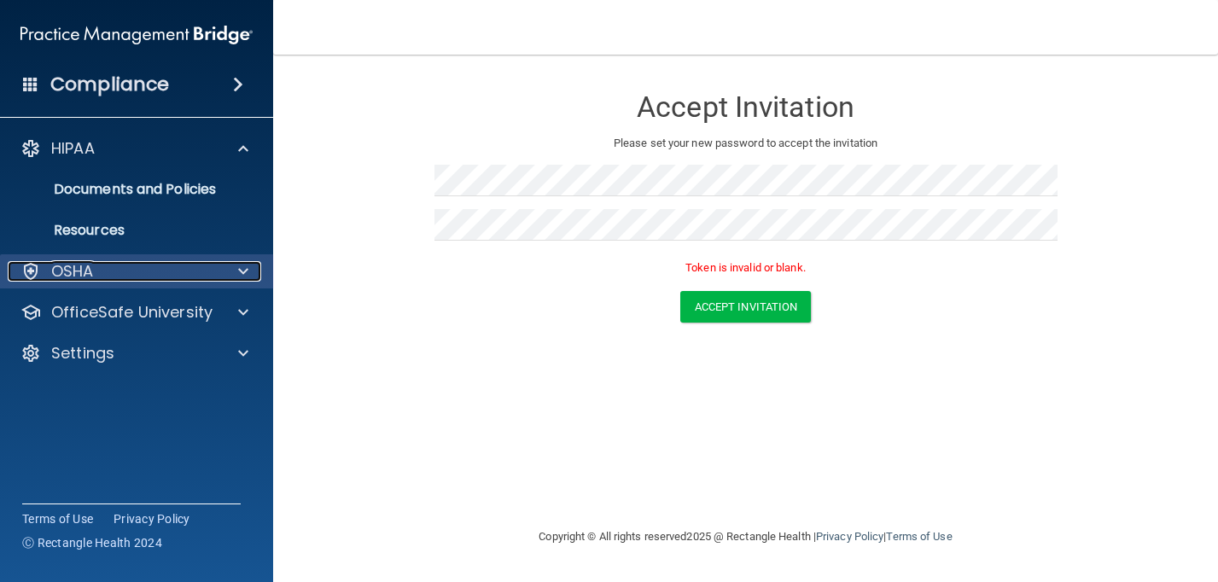
click at [108, 277] on div "OSHA" at bounding box center [114, 271] width 212 height 20
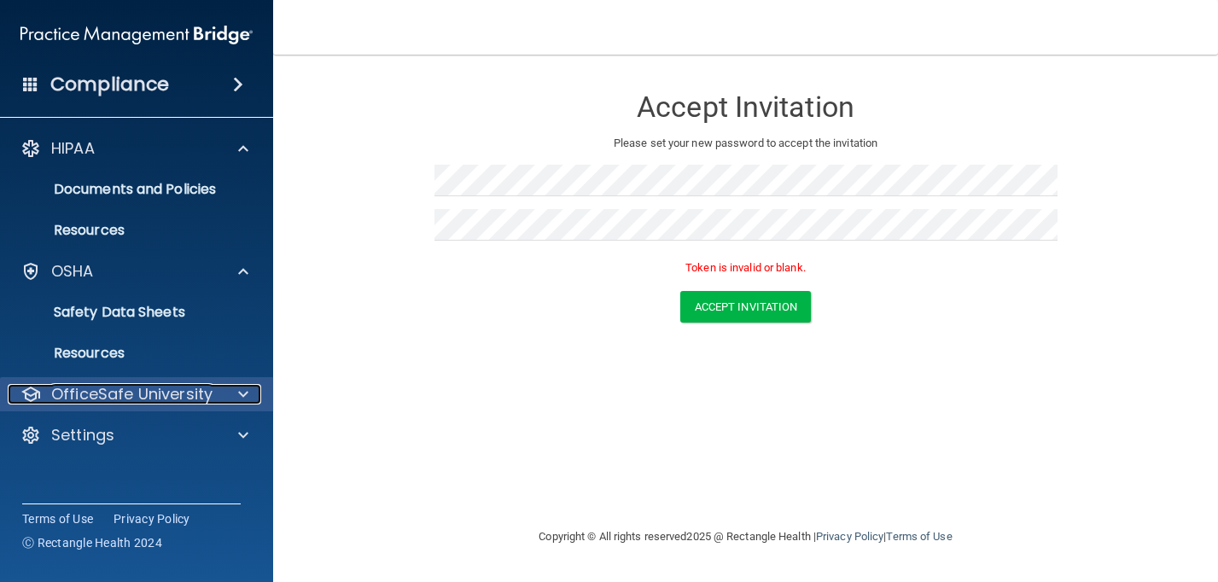
click at [116, 401] on p "OfficeSafe University" at bounding box center [131, 394] width 161 height 20
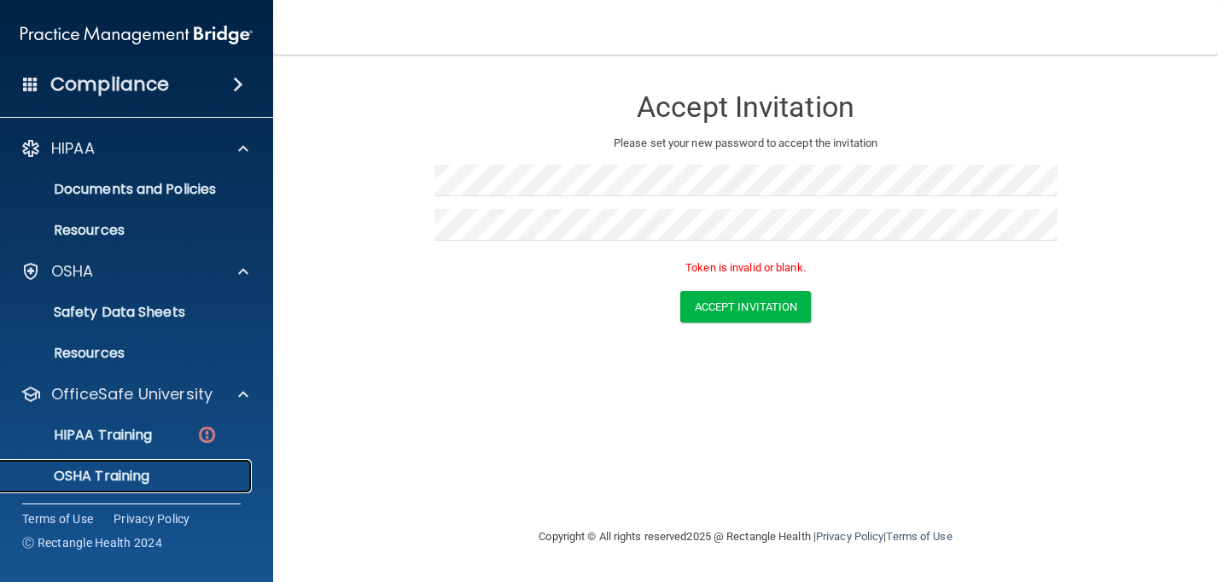
click at [121, 459] on link "OSHA Training" at bounding box center [117, 476] width 269 height 34
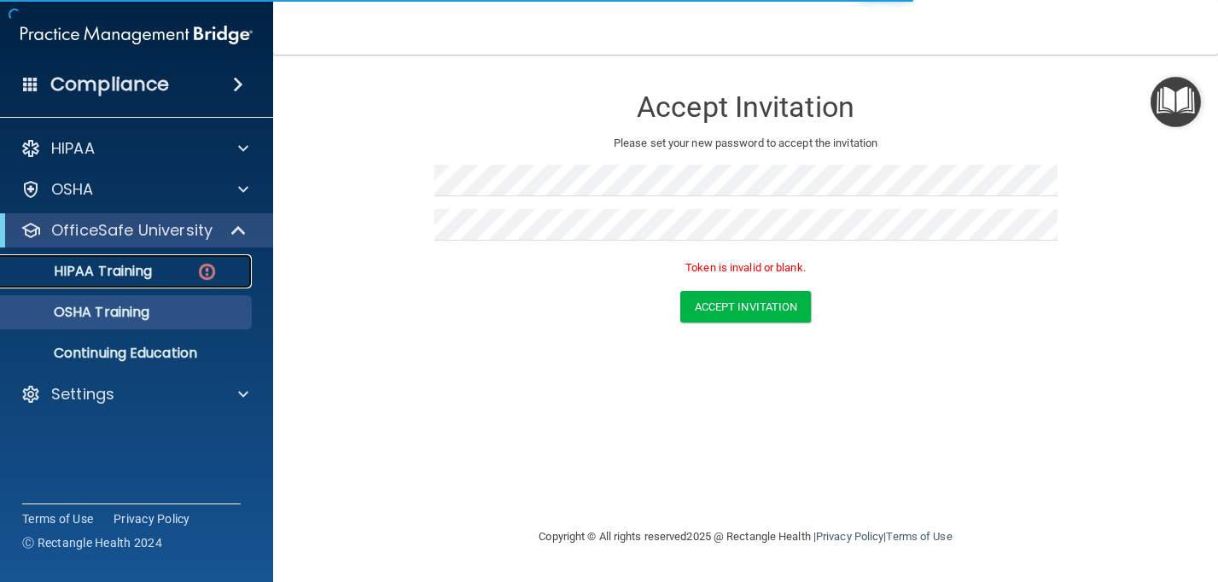
click at [111, 277] on p "HIPAA Training" at bounding box center [81, 271] width 141 height 17
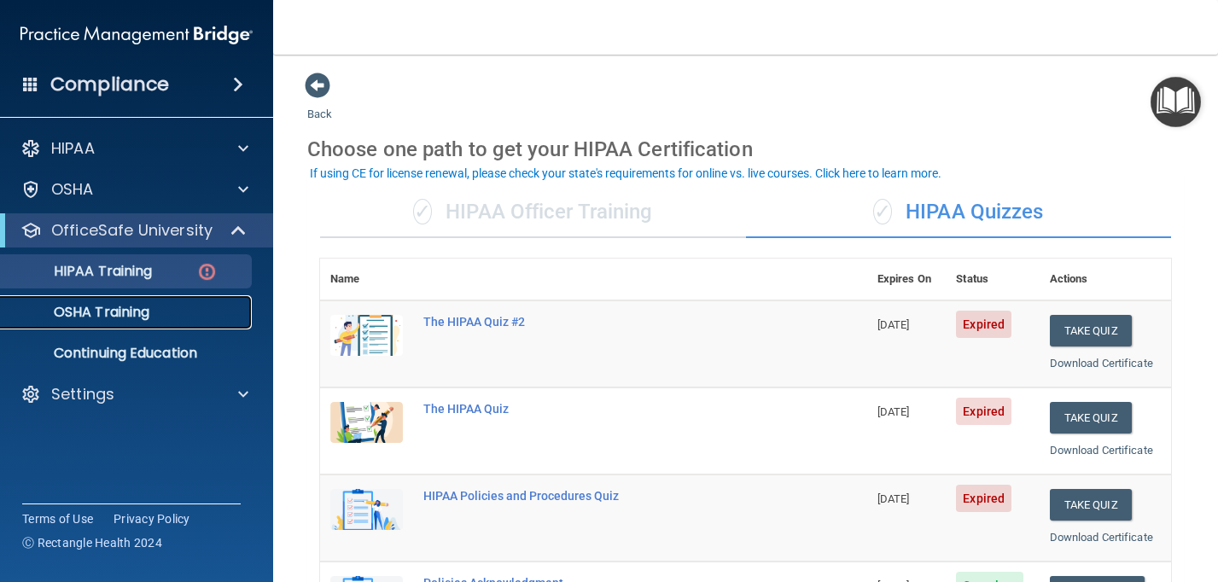
click at [108, 324] on link "OSHA Training" at bounding box center [117, 312] width 269 height 34
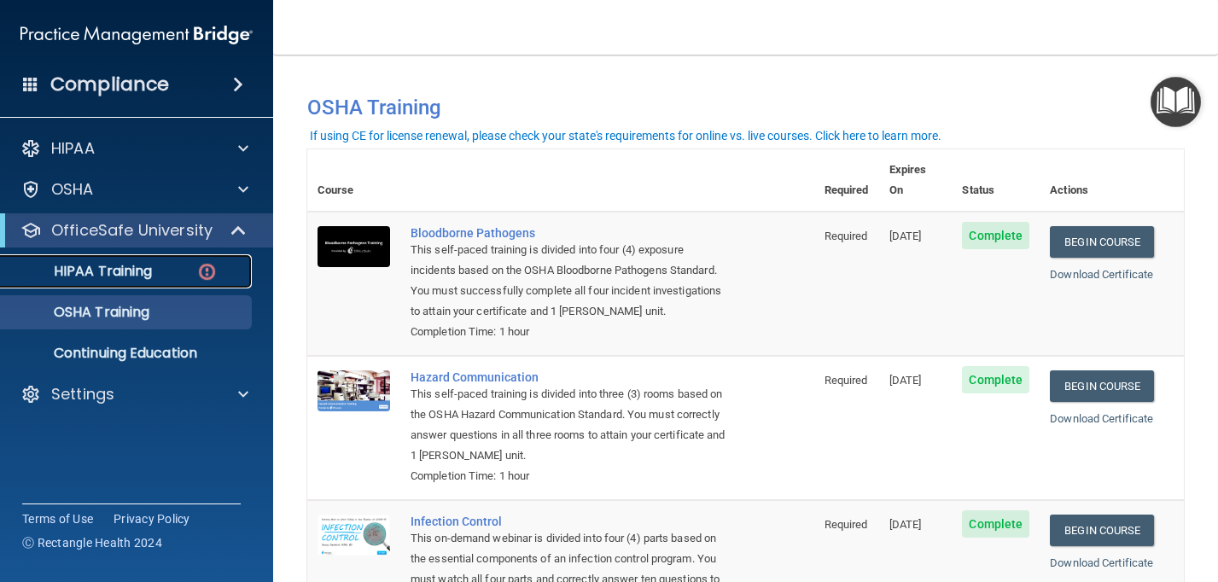
click at [194, 277] on div "HIPAA Training" at bounding box center [127, 271] width 233 height 17
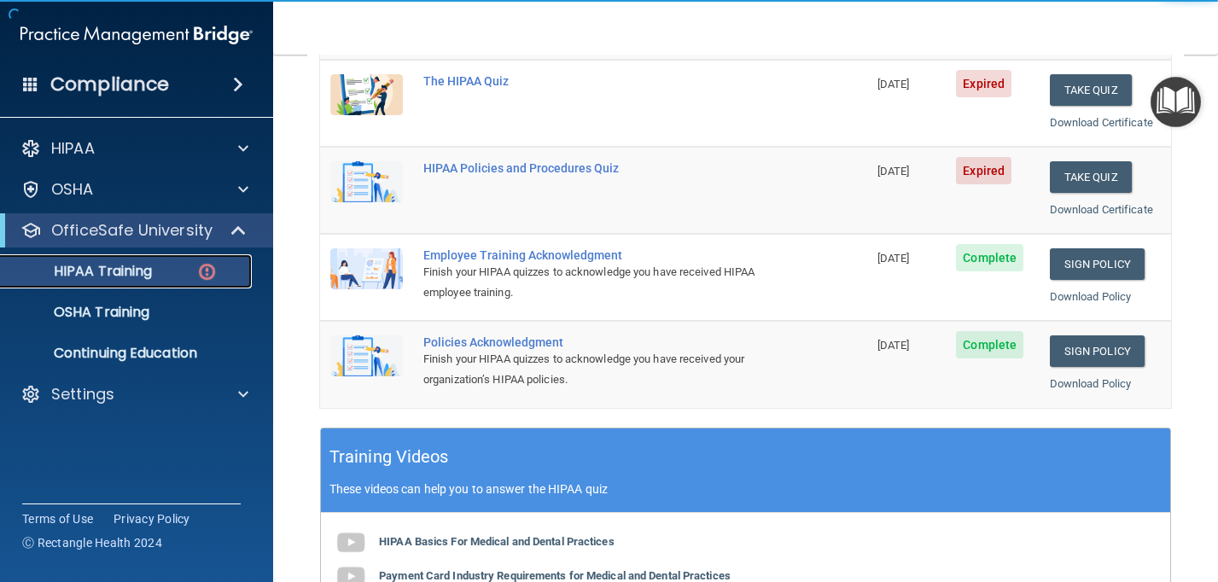
scroll to position [329, 0]
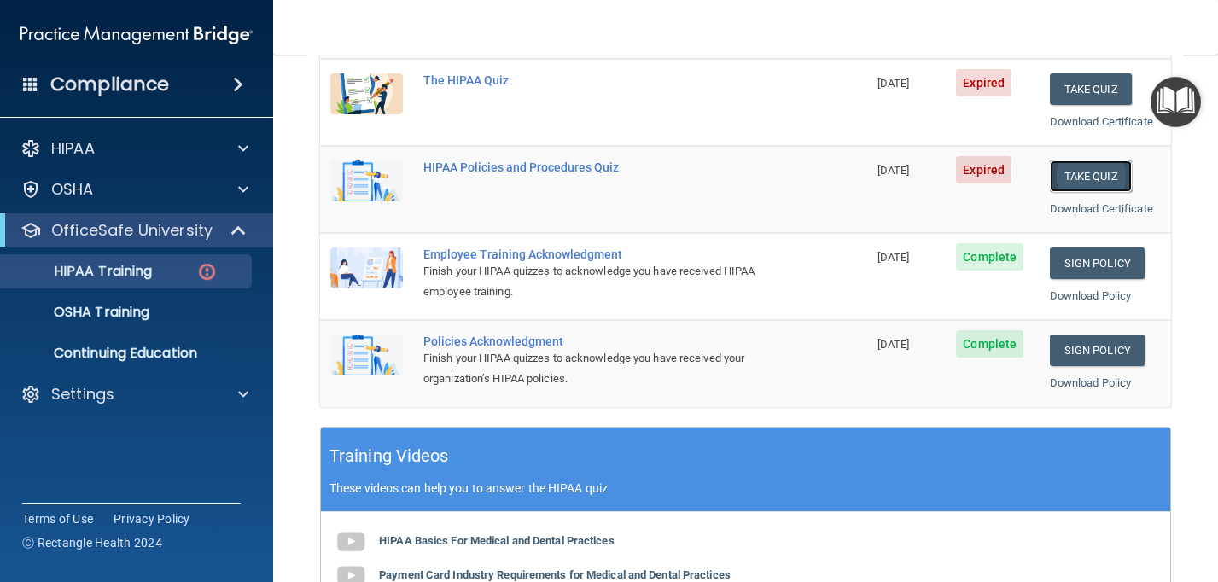
click at [1091, 181] on button "Take Quiz" at bounding box center [1091, 176] width 82 height 32
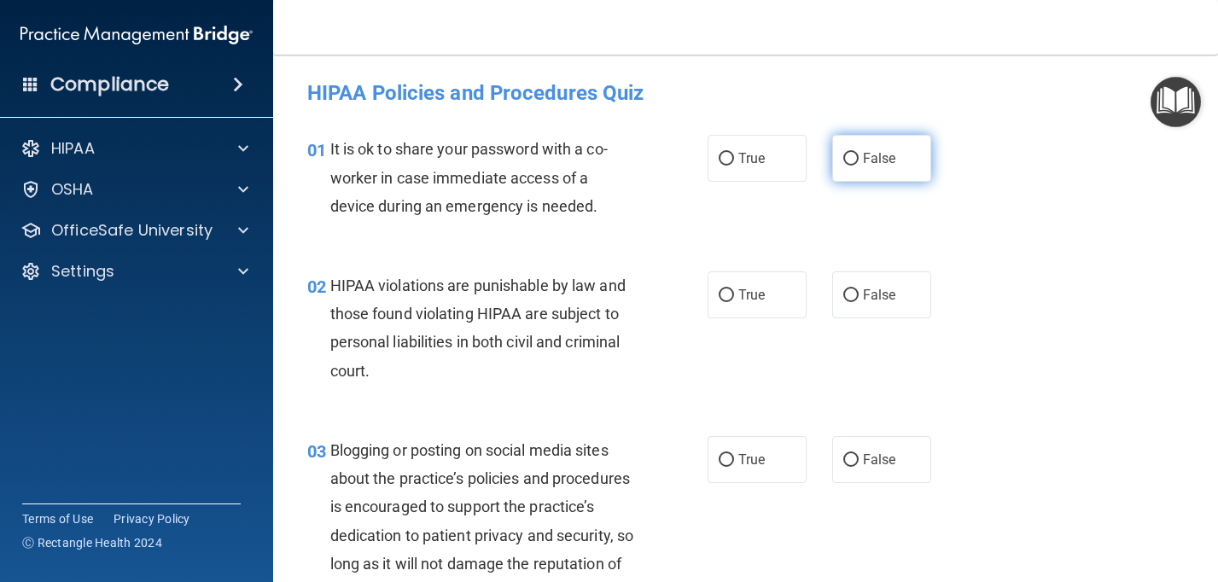
click at [871, 160] on span "False" at bounding box center [879, 158] width 33 height 16
click at [859, 160] on input "False" at bounding box center [850, 159] width 15 height 13
radio input "true"
click at [747, 283] on label "True" at bounding box center [757, 294] width 99 height 47
click at [734, 289] on input "True" at bounding box center [726, 295] width 15 height 13
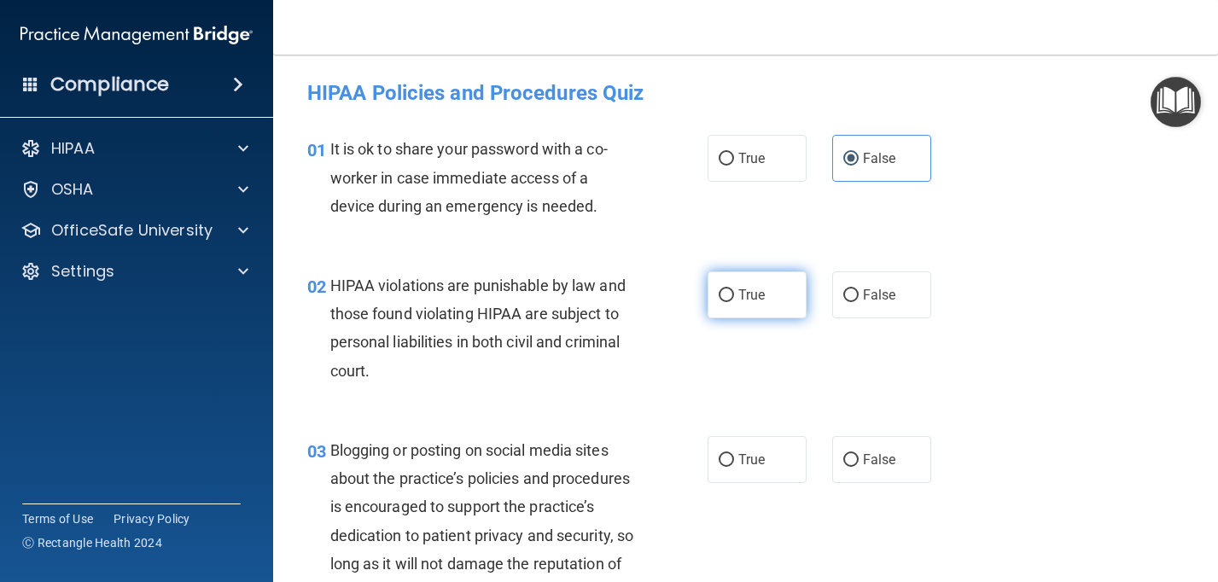
radio input "true"
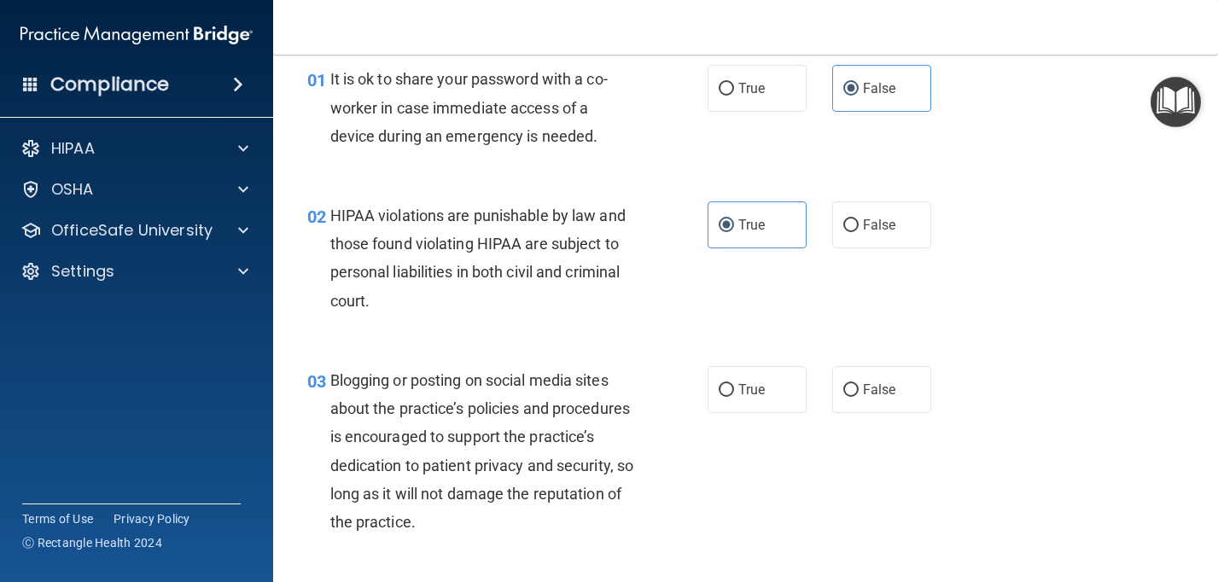
scroll to position [72, 0]
click at [896, 378] on label "False" at bounding box center [881, 387] width 99 height 47
click at [859, 382] on input "False" at bounding box center [850, 388] width 15 height 13
radio input "true"
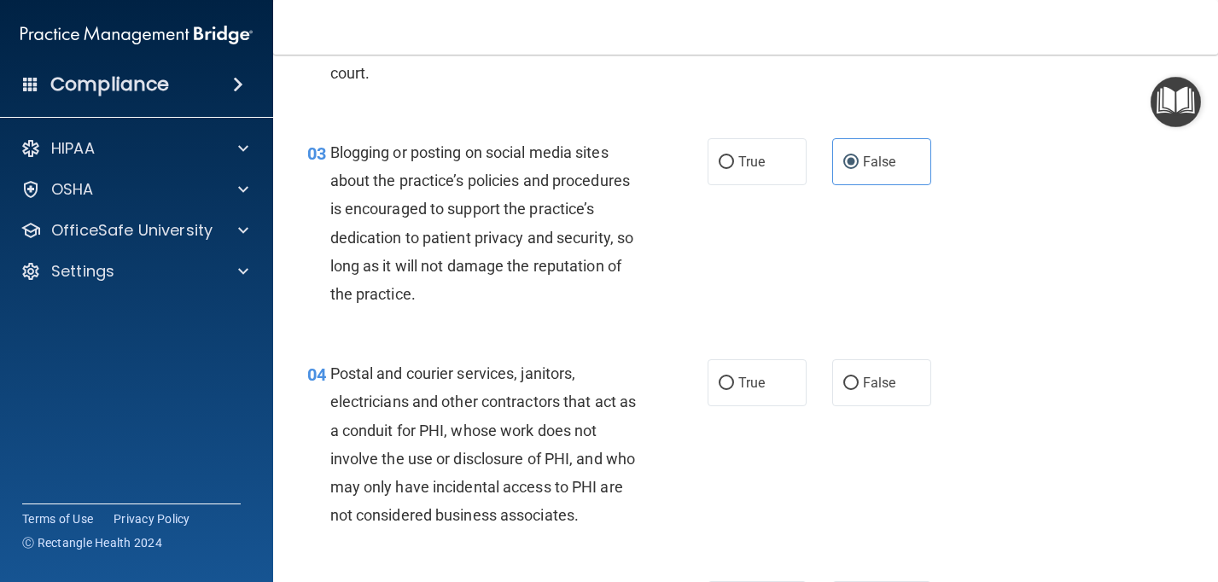
scroll to position [299, 0]
click at [876, 378] on span "False" at bounding box center [879, 382] width 33 height 16
click at [859, 378] on input "False" at bounding box center [850, 382] width 15 height 13
radio input "true"
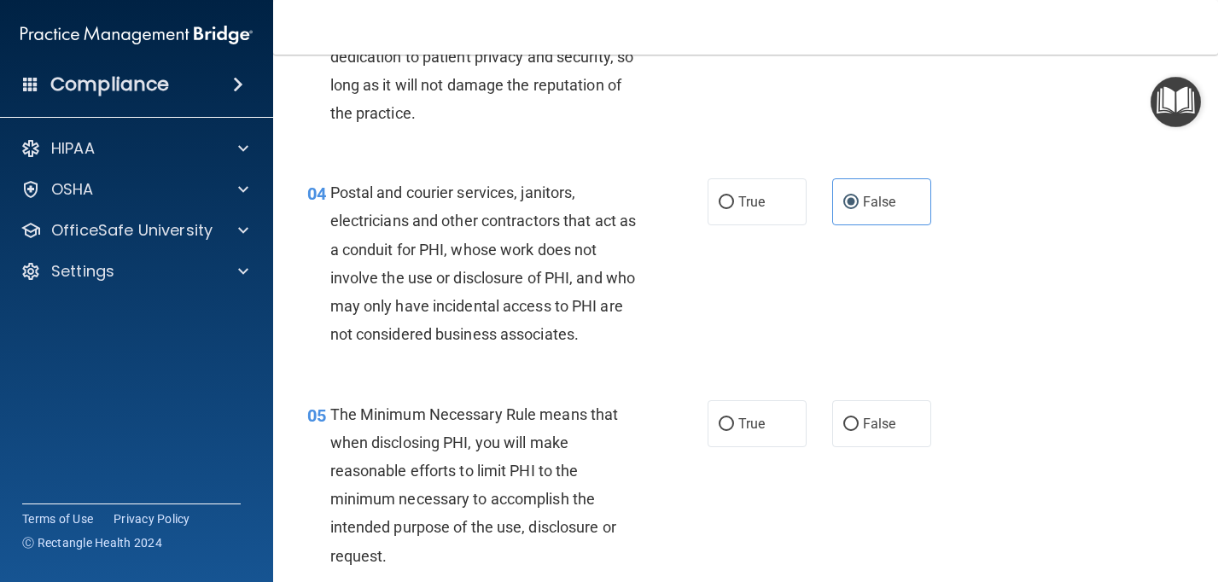
scroll to position [496, 0]
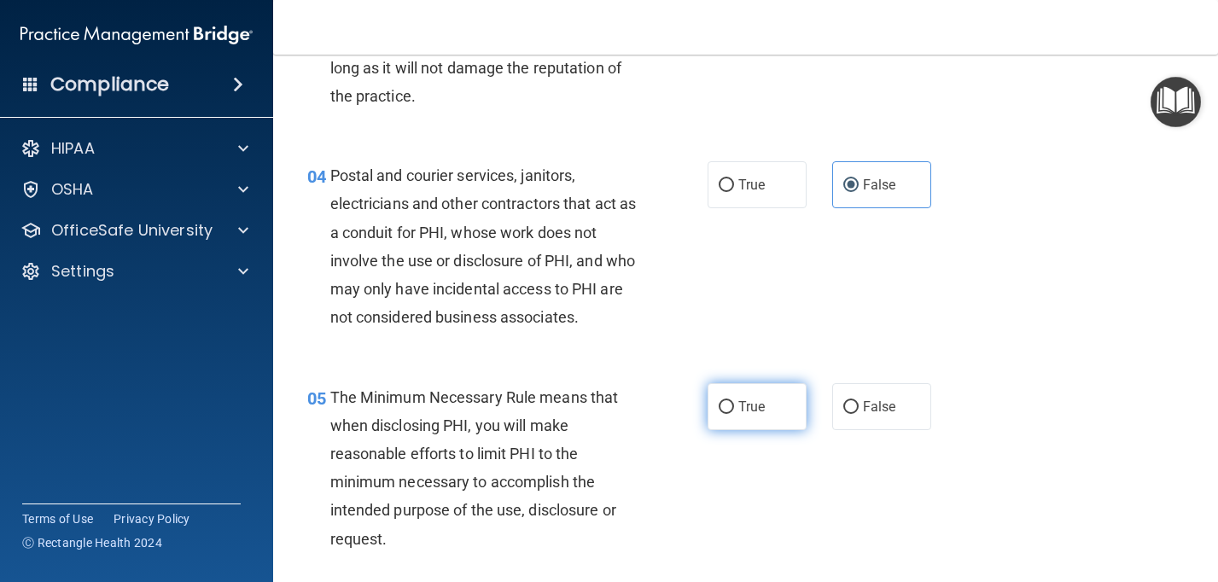
click at [781, 417] on label "True" at bounding box center [757, 406] width 99 height 47
click at [734, 414] on input "True" at bounding box center [726, 407] width 15 height 13
radio input "true"
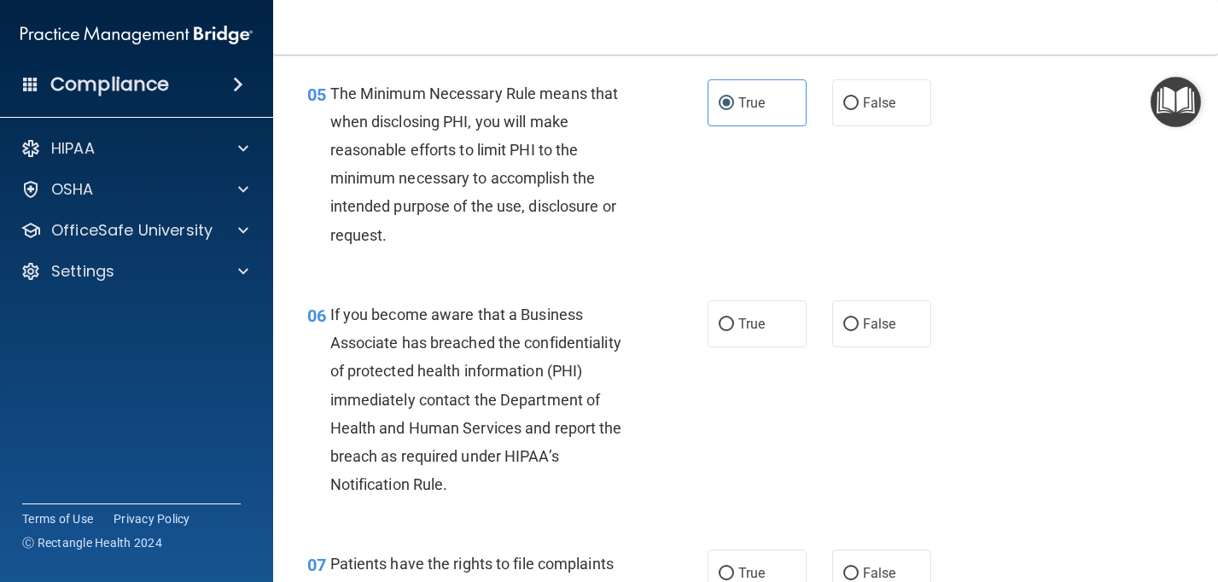
scroll to position [808, 0]
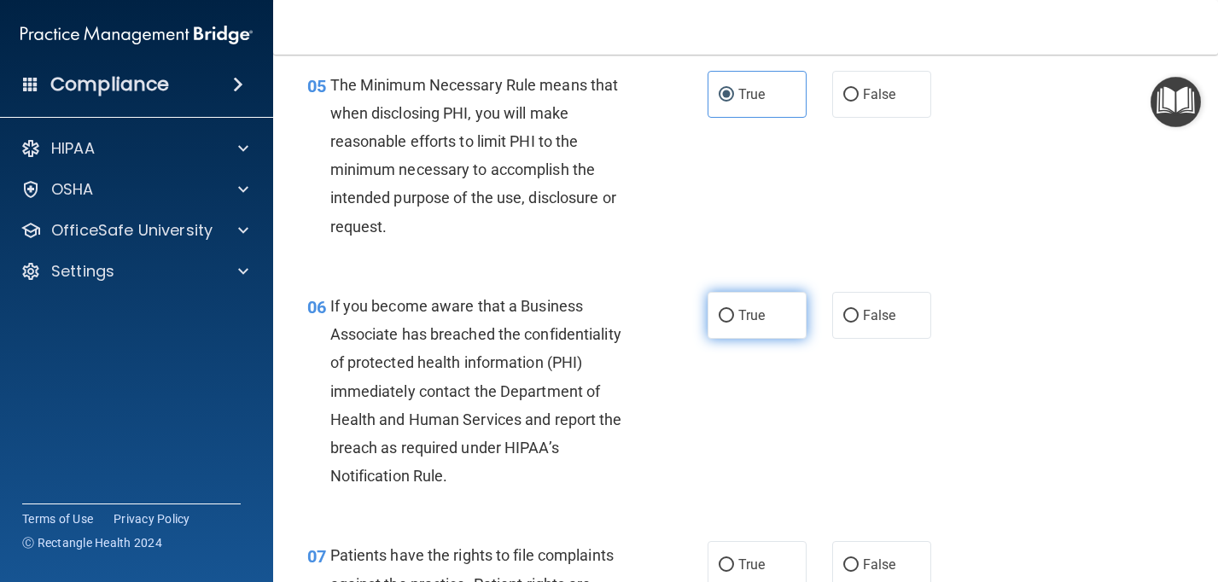
click at [754, 316] on span "True" at bounding box center [751, 315] width 26 height 16
click at [734, 316] on input "True" at bounding box center [726, 316] width 15 height 13
radio input "true"
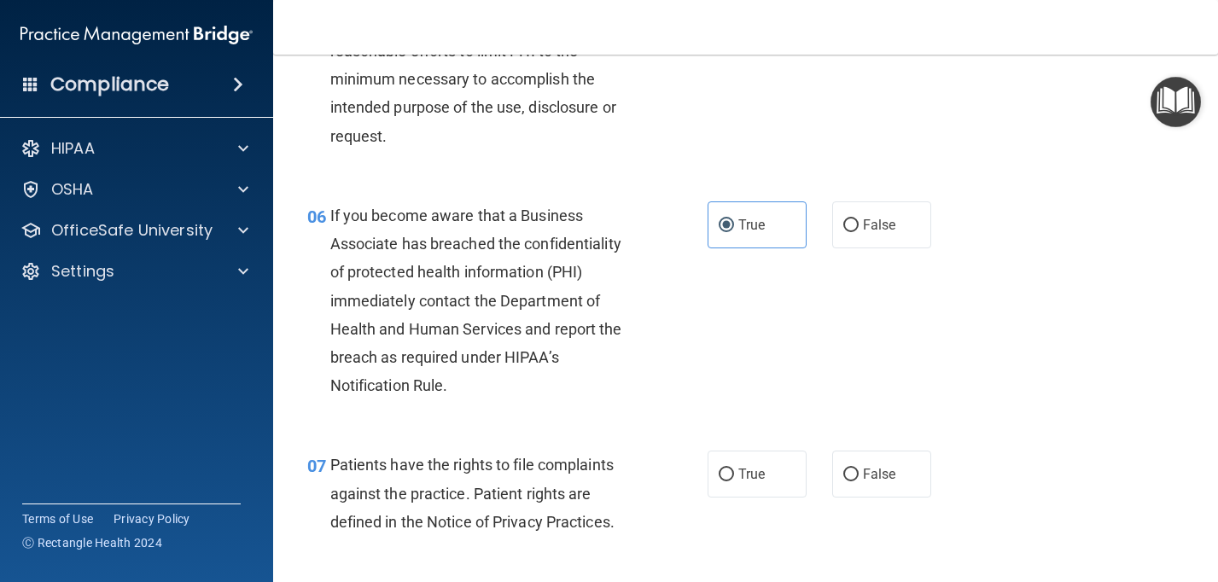
scroll to position [900, 0]
click at [709, 479] on label "True" at bounding box center [757, 473] width 99 height 47
click at [719, 479] on input "True" at bounding box center [726, 474] width 15 height 13
radio input "true"
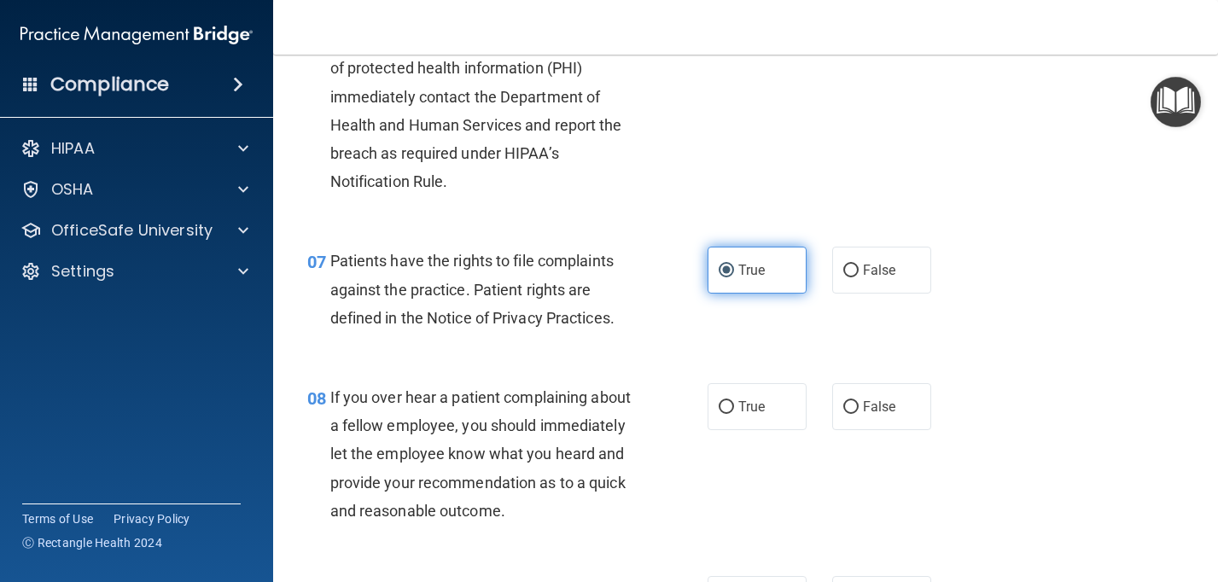
scroll to position [1104, 0]
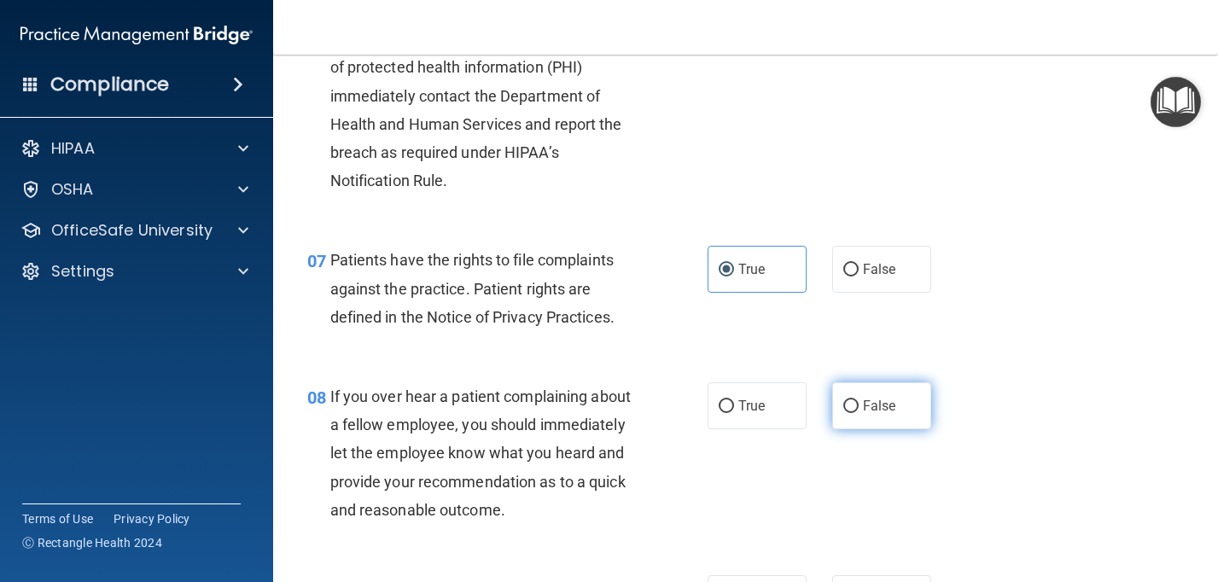
click at [850, 413] on input "False" at bounding box center [850, 406] width 15 height 13
radio input "true"
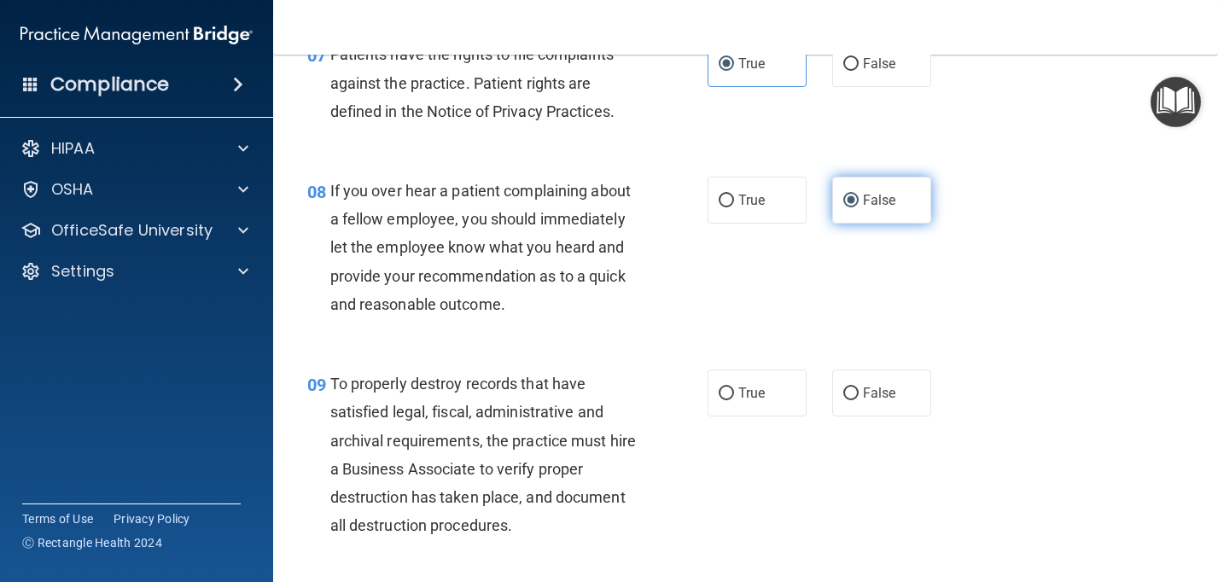
scroll to position [1312, 0]
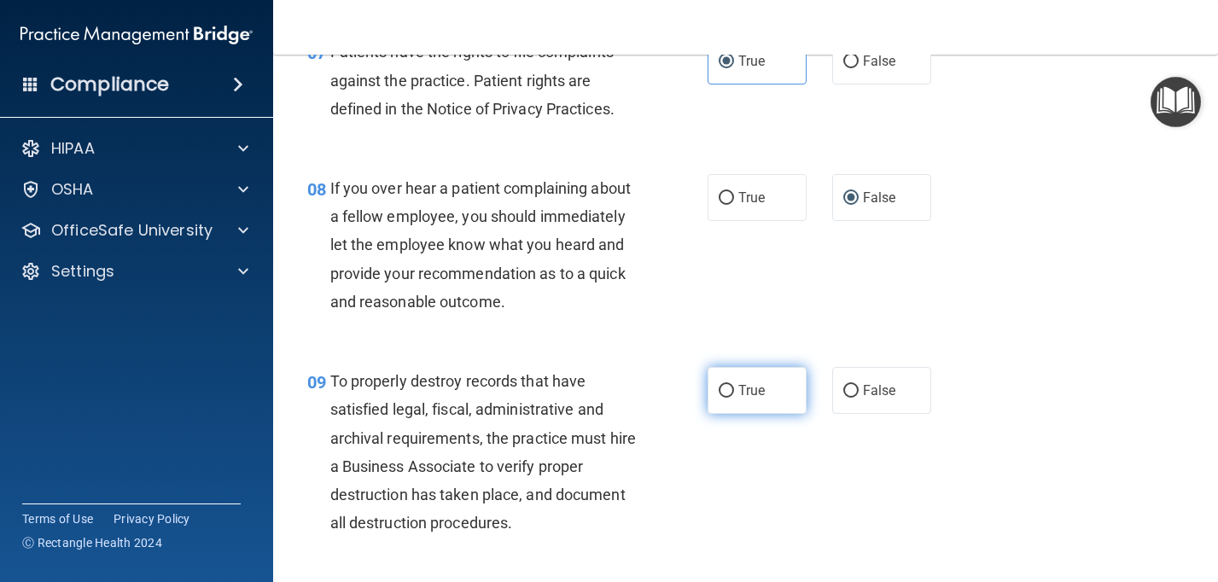
click at [782, 395] on label "True" at bounding box center [757, 390] width 99 height 47
click at [734, 395] on input "True" at bounding box center [726, 391] width 15 height 13
radio input "true"
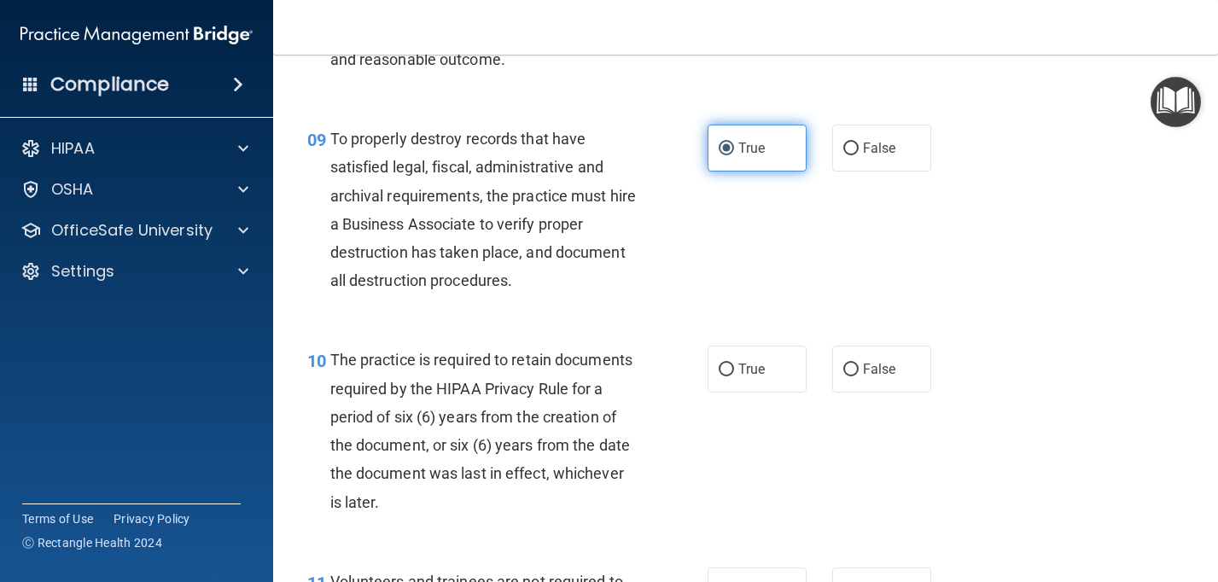
scroll to position [1562, 0]
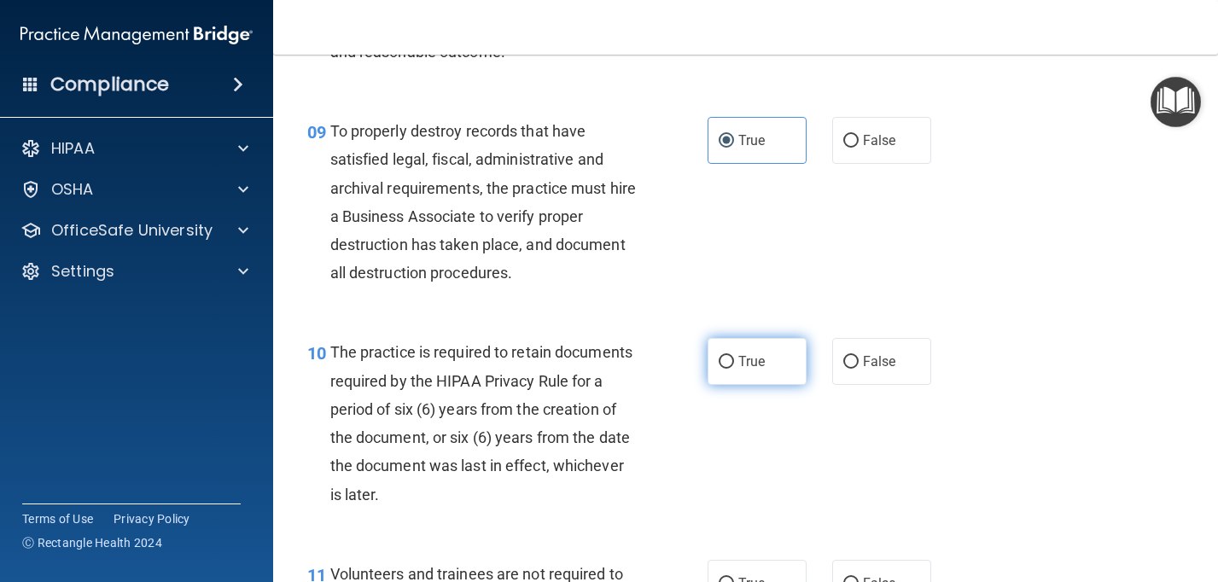
click at [765, 370] on label "True" at bounding box center [757, 361] width 99 height 47
click at [734, 369] on input "True" at bounding box center [726, 362] width 15 height 13
radio input "true"
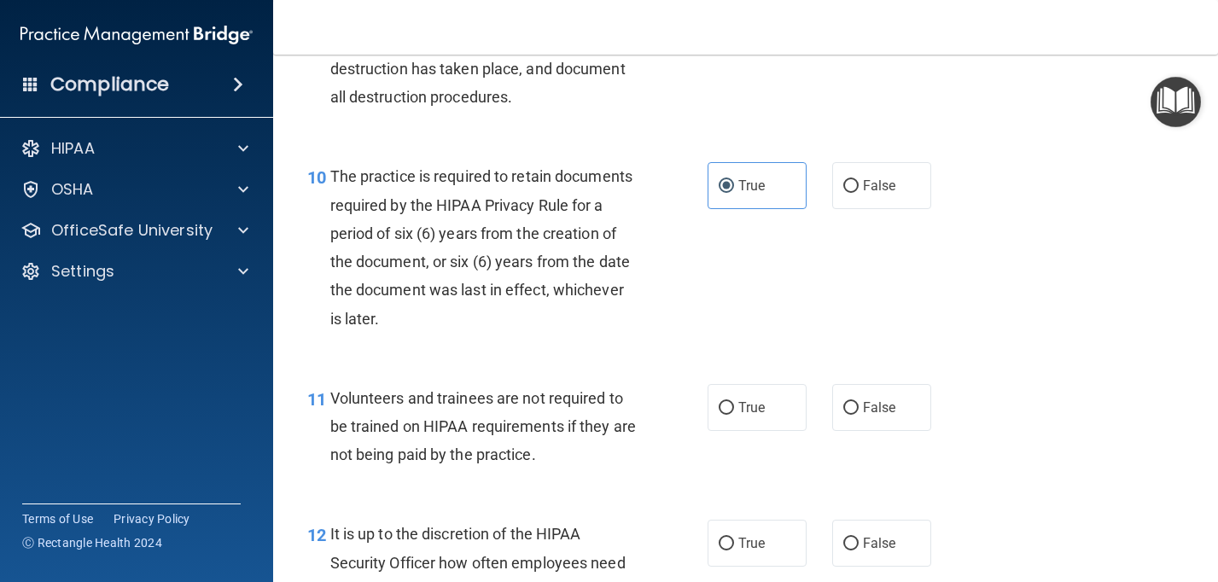
scroll to position [1739, 0]
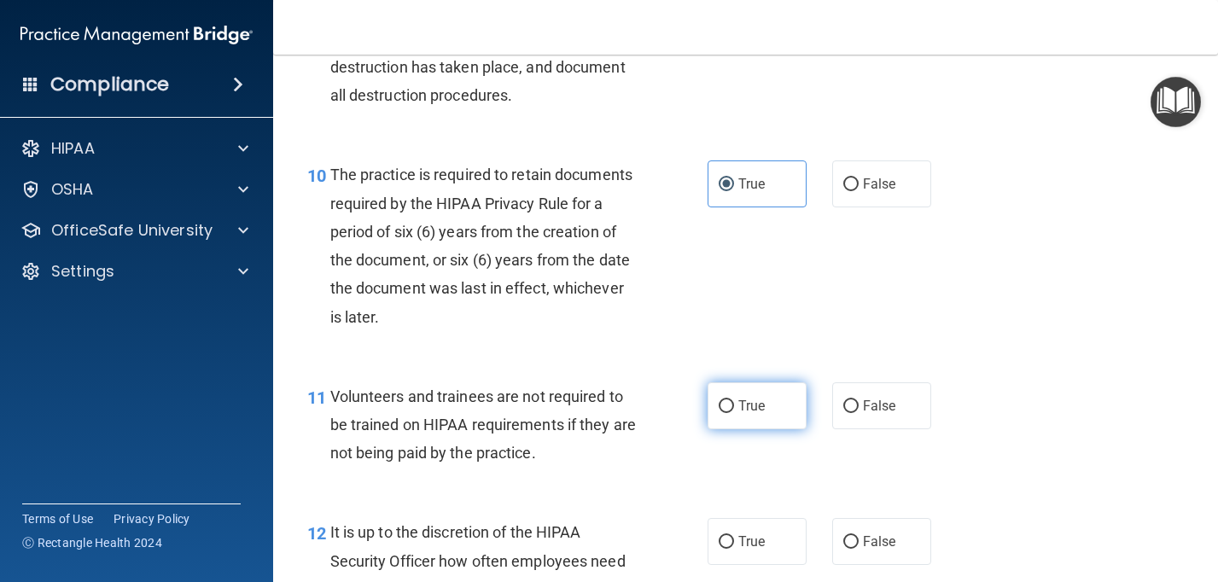
click at [742, 413] on span "True" at bounding box center [751, 406] width 26 height 16
click at [734, 413] on input "True" at bounding box center [726, 406] width 15 height 13
radio input "true"
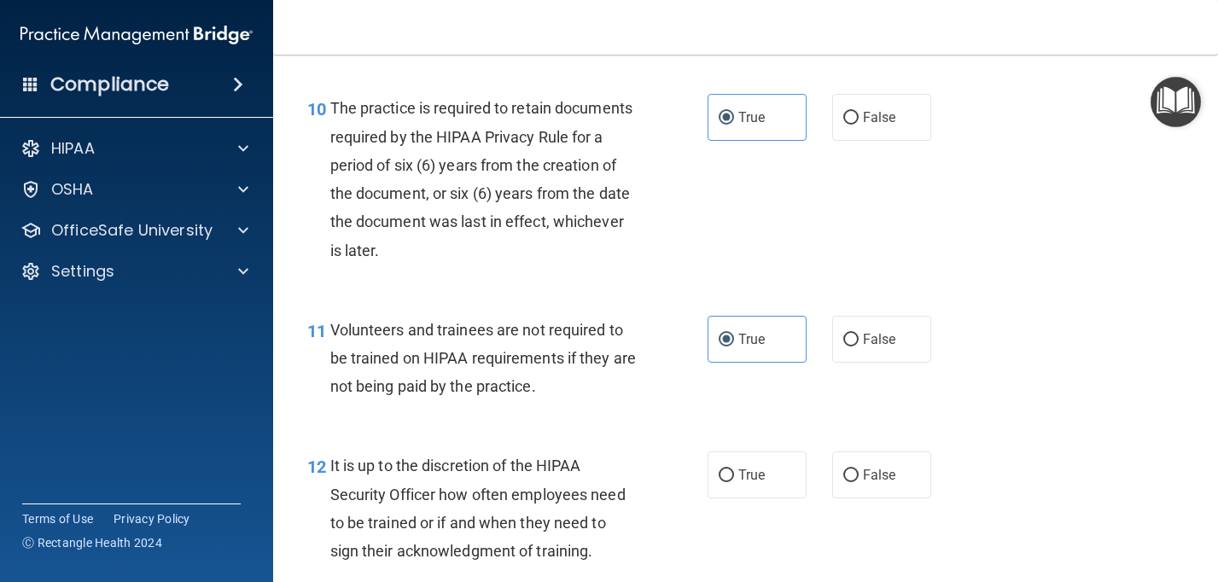
scroll to position [1812, 0]
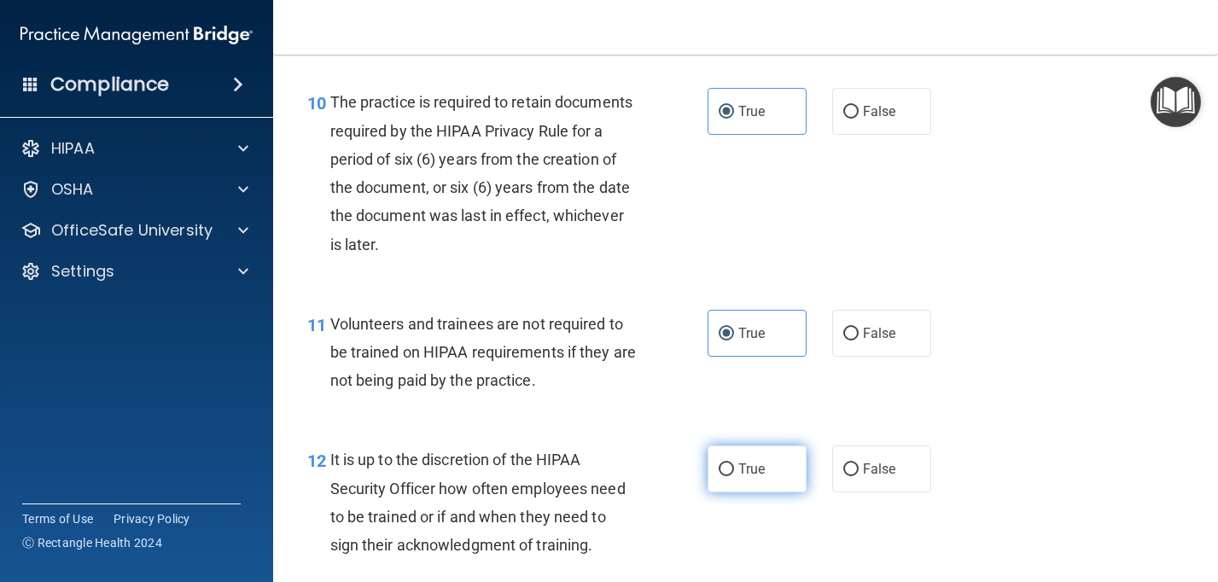
click at [724, 471] on input "True" at bounding box center [726, 469] width 15 height 13
radio input "true"
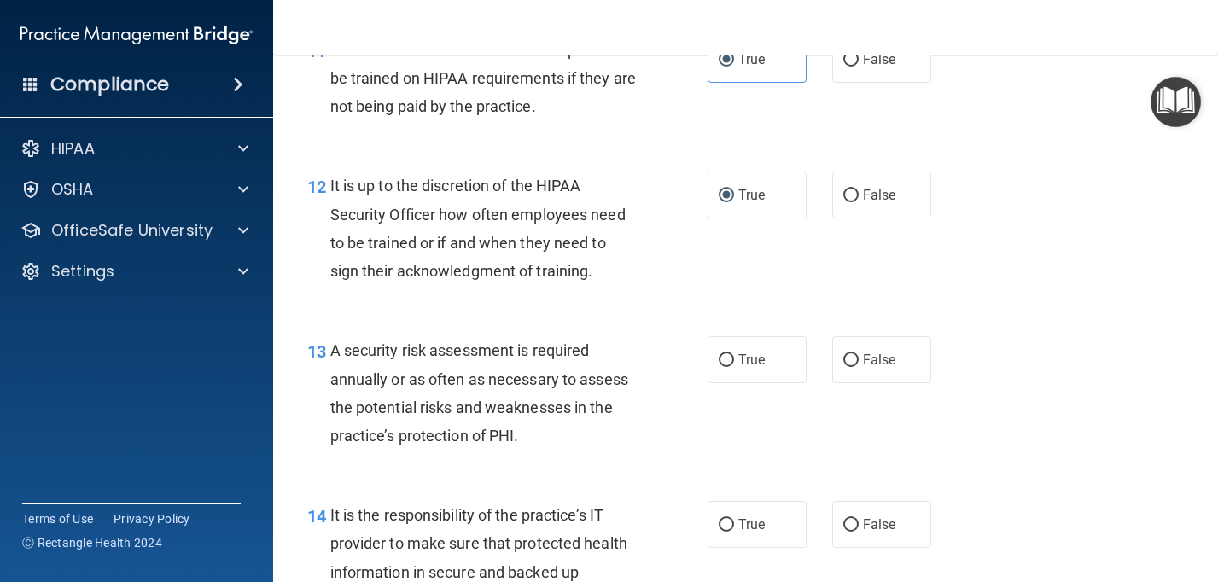
scroll to position [2098, 0]
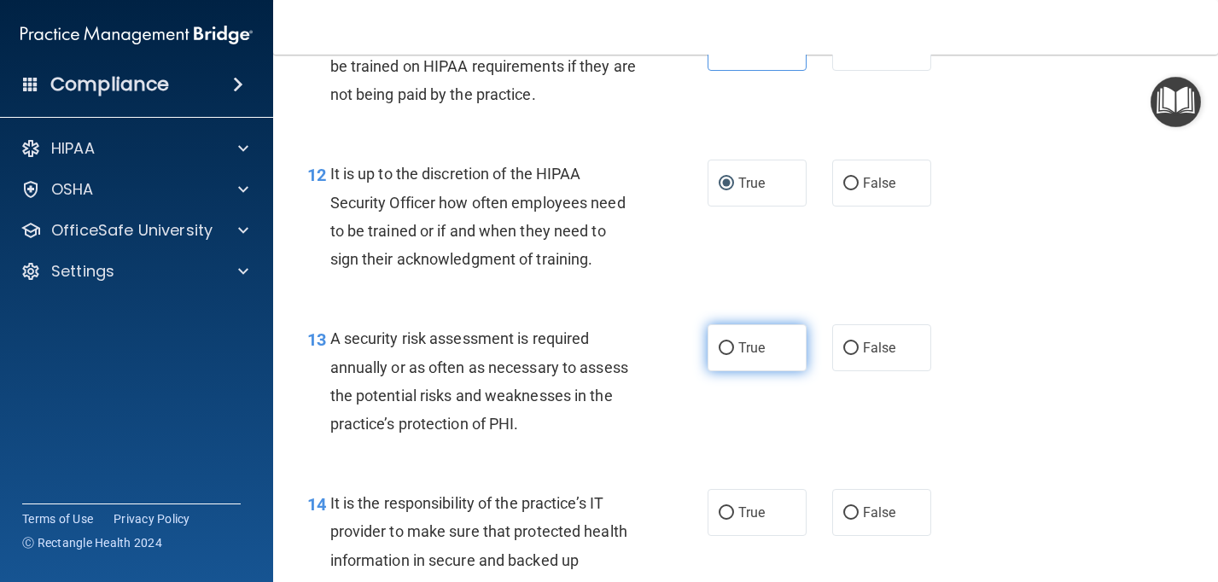
click at [751, 364] on label "True" at bounding box center [757, 347] width 99 height 47
click at [734, 355] on input "True" at bounding box center [726, 348] width 15 height 13
radio input "true"
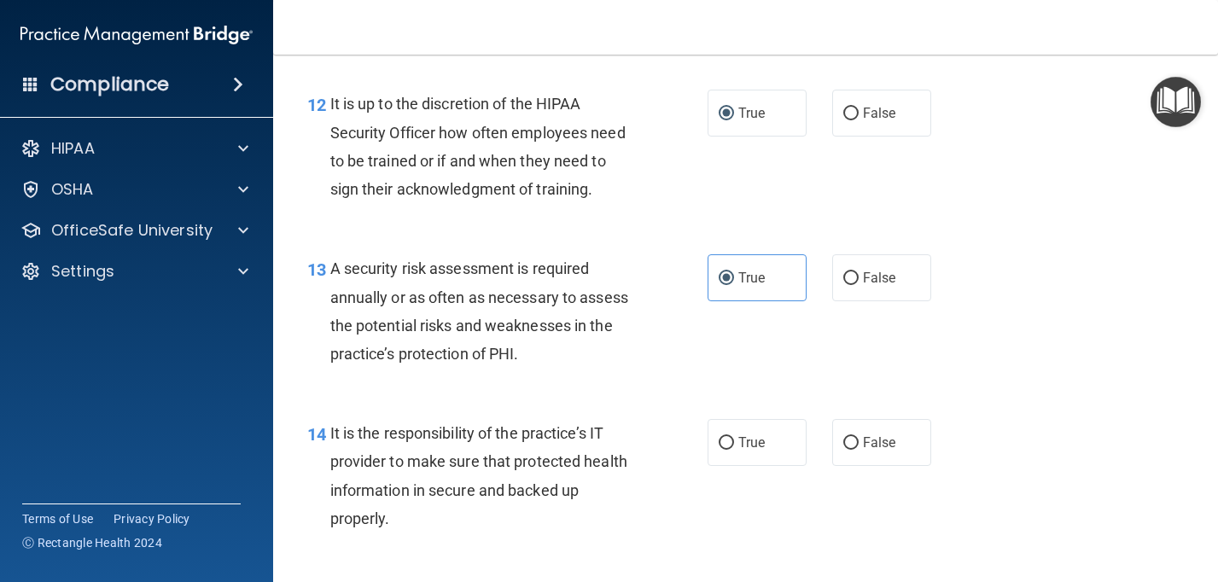
scroll to position [2169, 0]
click at [738, 437] on span "True" at bounding box center [751, 442] width 26 height 16
click at [734, 437] on input "True" at bounding box center [726, 442] width 15 height 13
radio input "true"
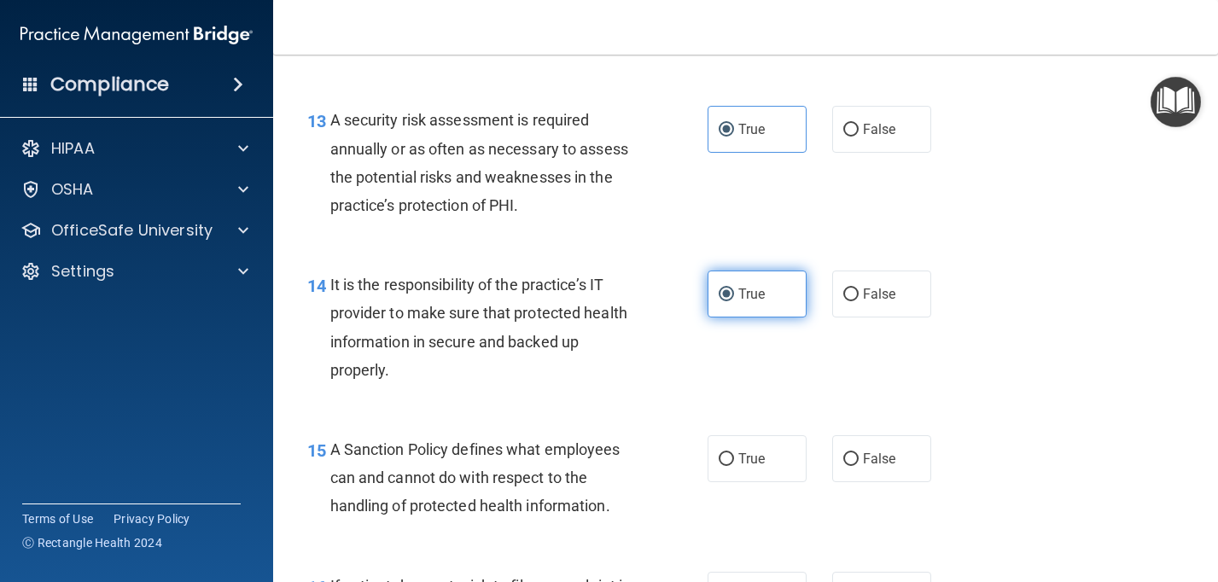
scroll to position [2317, 0]
click at [737, 439] on label "True" at bounding box center [757, 457] width 99 height 47
click at [734, 452] on input "True" at bounding box center [726, 458] width 15 height 13
radio input "true"
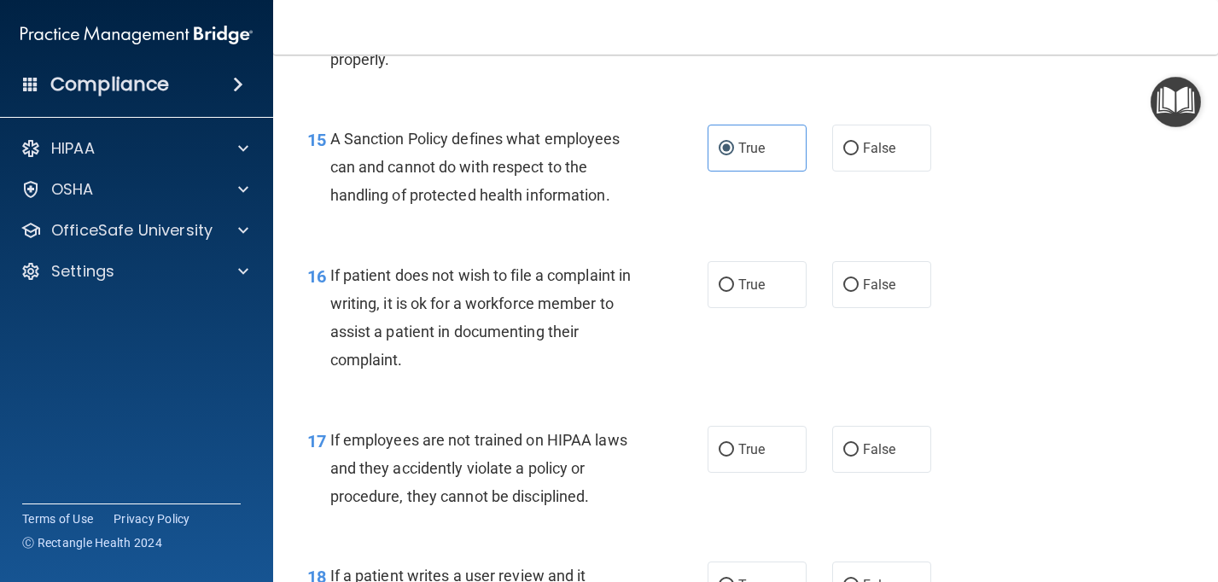
scroll to position [2629, 0]
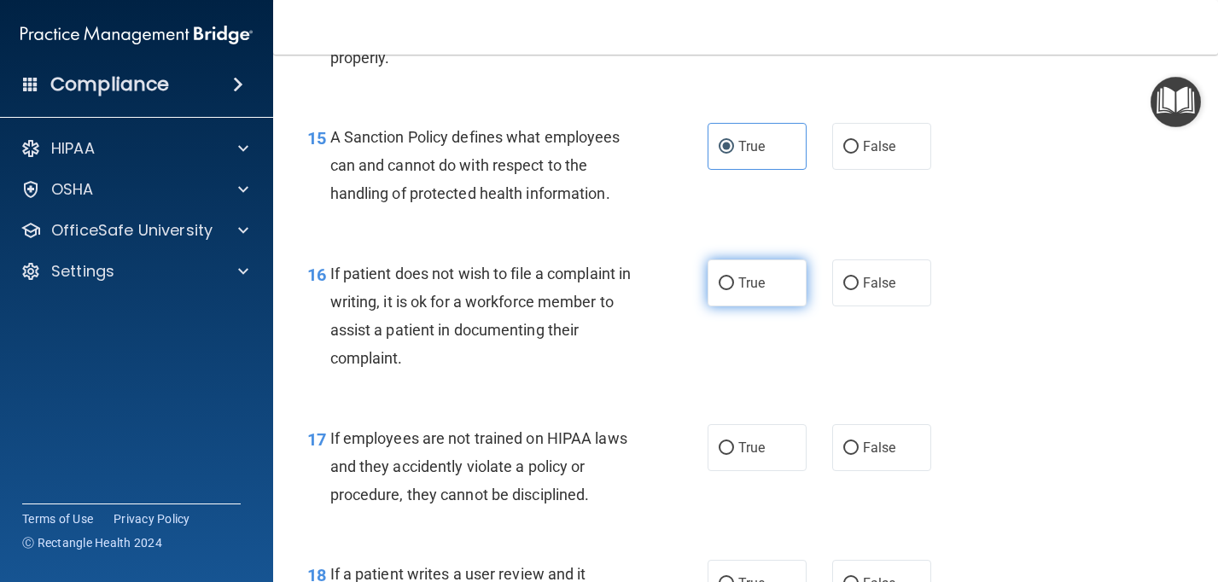
click at [758, 295] on label "True" at bounding box center [757, 282] width 99 height 47
click at [734, 290] on input "True" at bounding box center [726, 283] width 15 height 13
radio input "true"
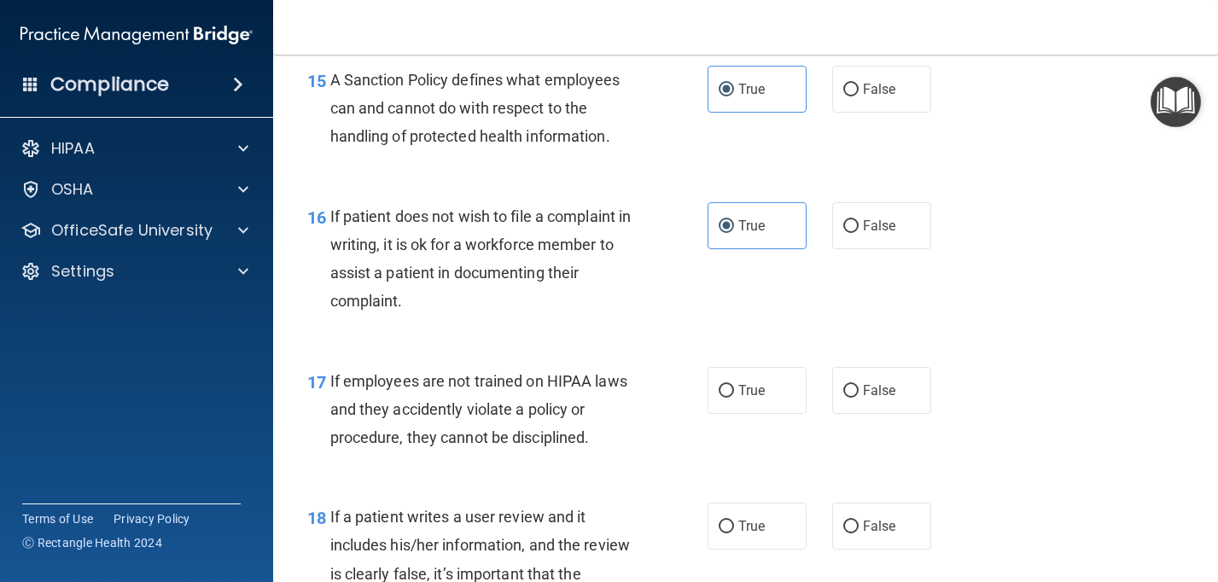
scroll to position [2689, 0]
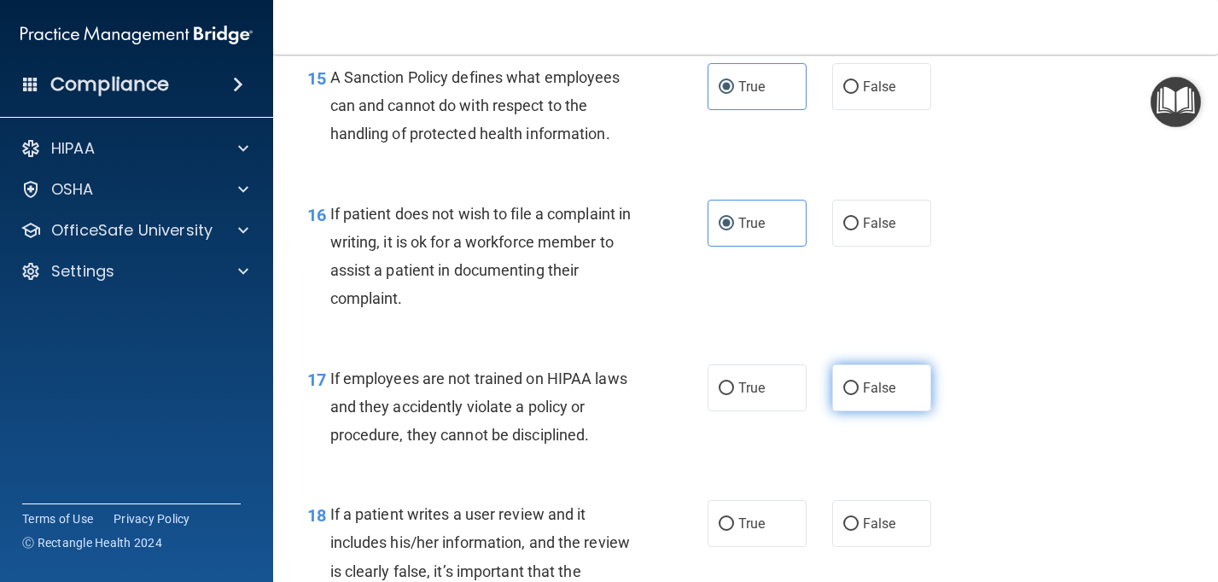
click at [853, 393] on input "False" at bounding box center [850, 388] width 15 height 13
radio input "true"
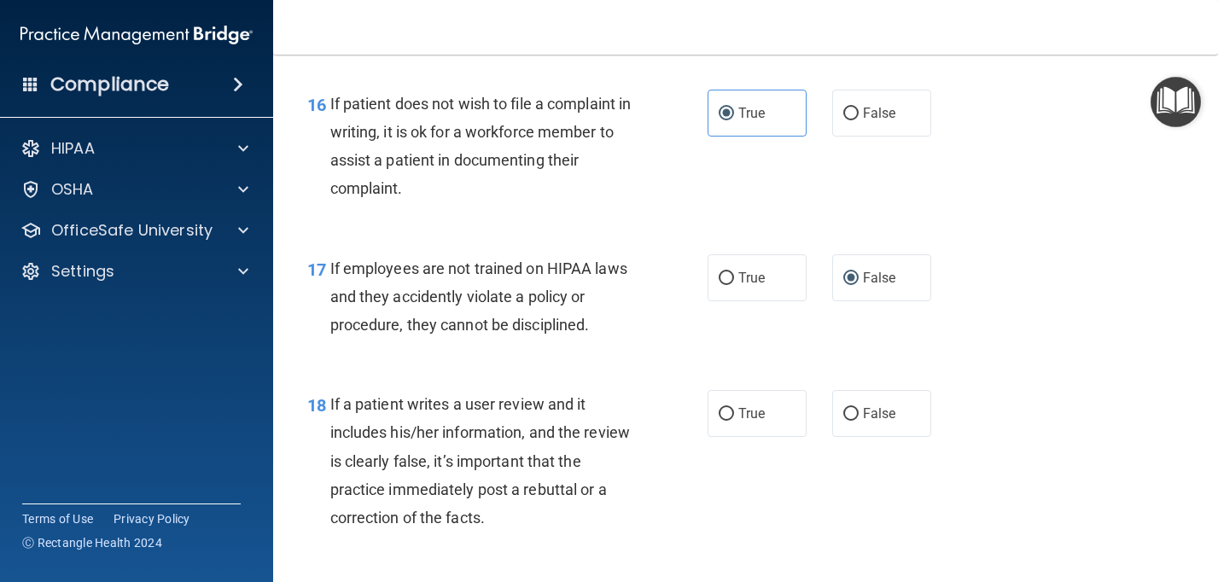
scroll to position [2800, 0]
click at [748, 419] on span "True" at bounding box center [751, 412] width 26 height 16
click at [734, 419] on input "True" at bounding box center [726, 412] width 15 height 13
radio input "true"
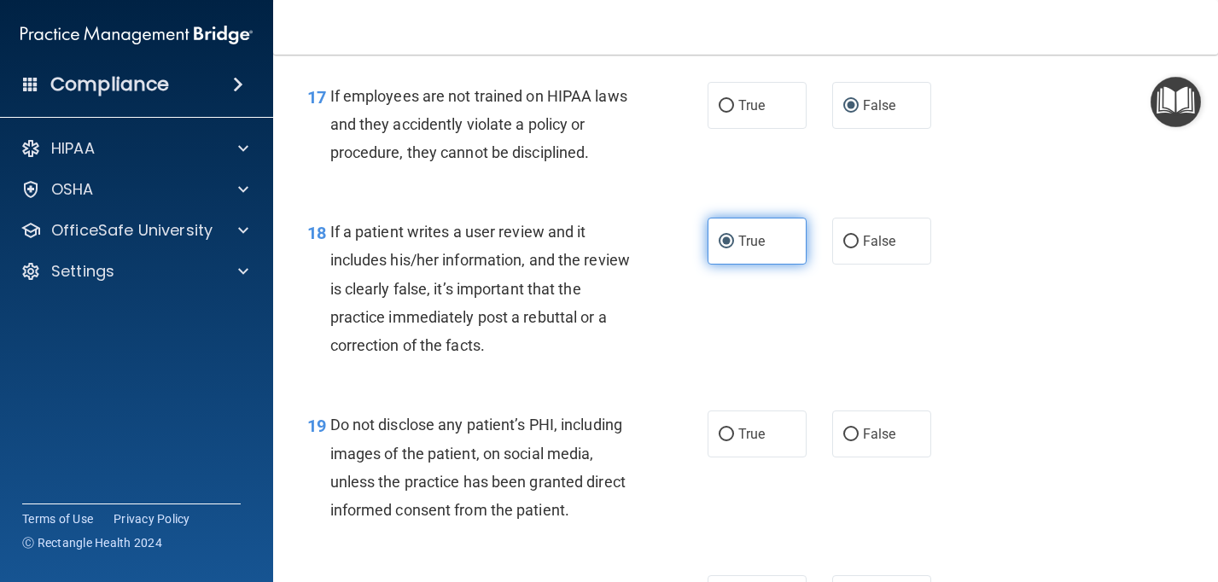
scroll to position [2965, 0]
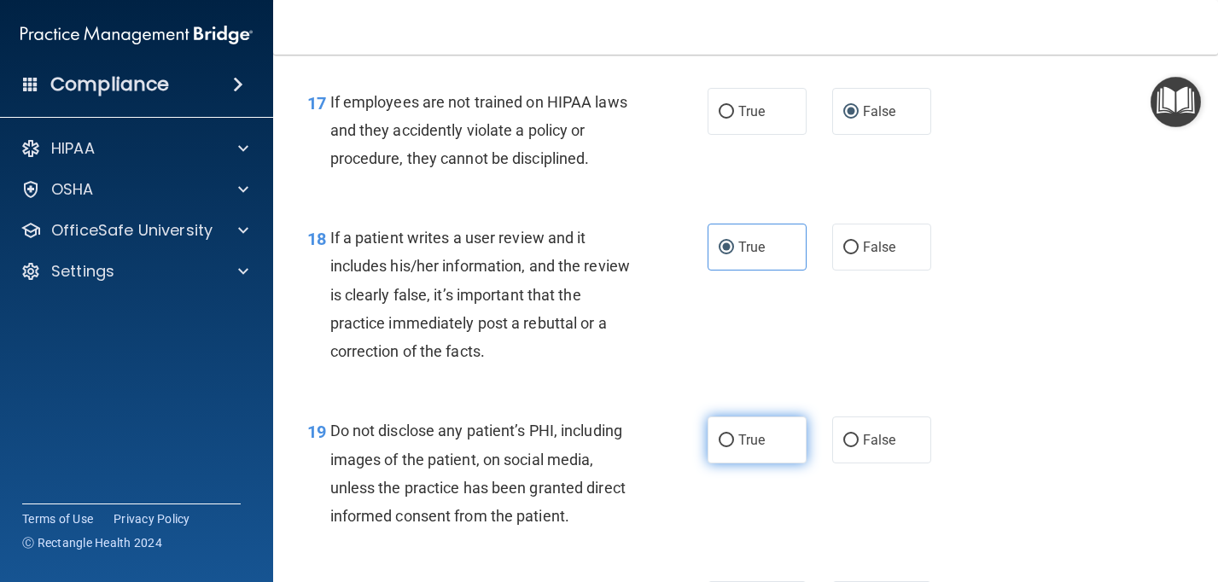
click at [733, 451] on label "True" at bounding box center [757, 440] width 99 height 47
click at [733, 447] on input "True" at bounding box center [726, 440] width 15 height 13
radio input "true"
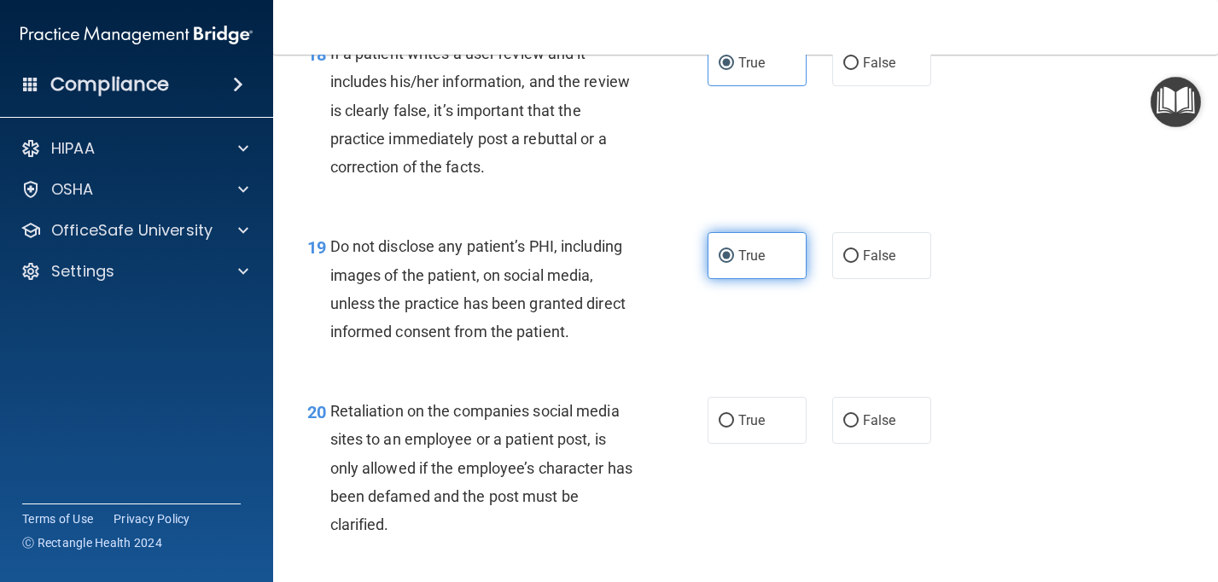
scroll to position [3151, 0]
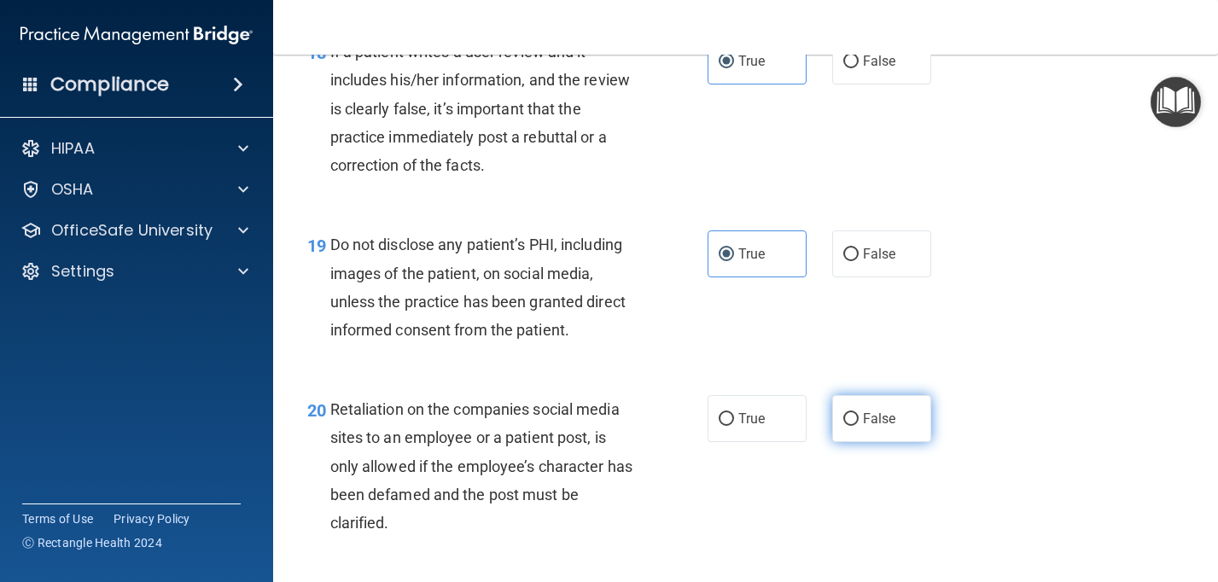
click at [873, 434] on label "False" at bounding box center [881, 418] width 99 height 47
click at [859, 426] on input "False" at bounding box center [850, 419] width 15 height 13
radio input "true"
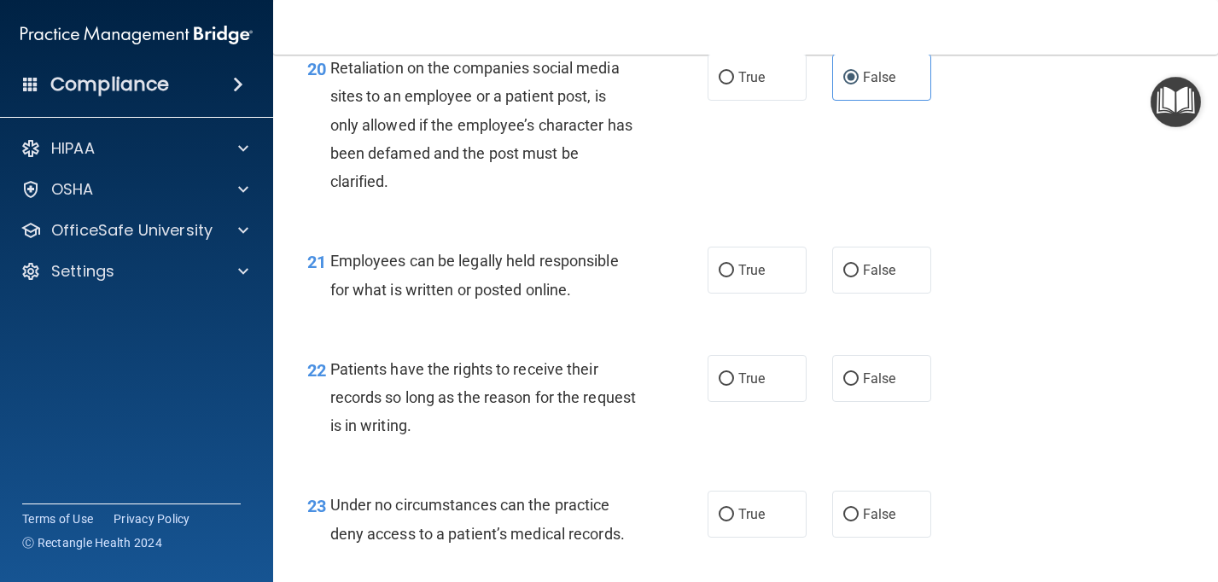
scroll to position [3493, 0]
click at [731, 281] on label "True" at bounding box center [757, 269] width 99 height 47
click at [731, 277] on input "True" at bounding box center [726, 270] width 15 height 13
radio input "true"
click at [882, 393] on label "False" at bounding box center [881, 377] width 99 height 47
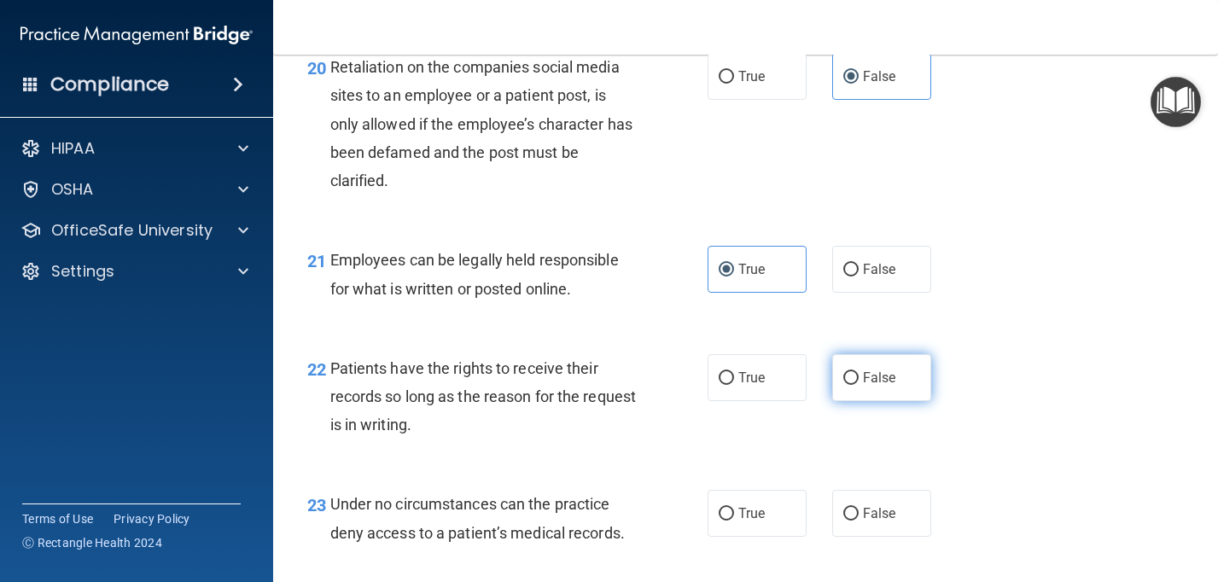
click at [859, 385] on input "False" at bounding box center [850, 378] width 15 height 13
radio input "true"
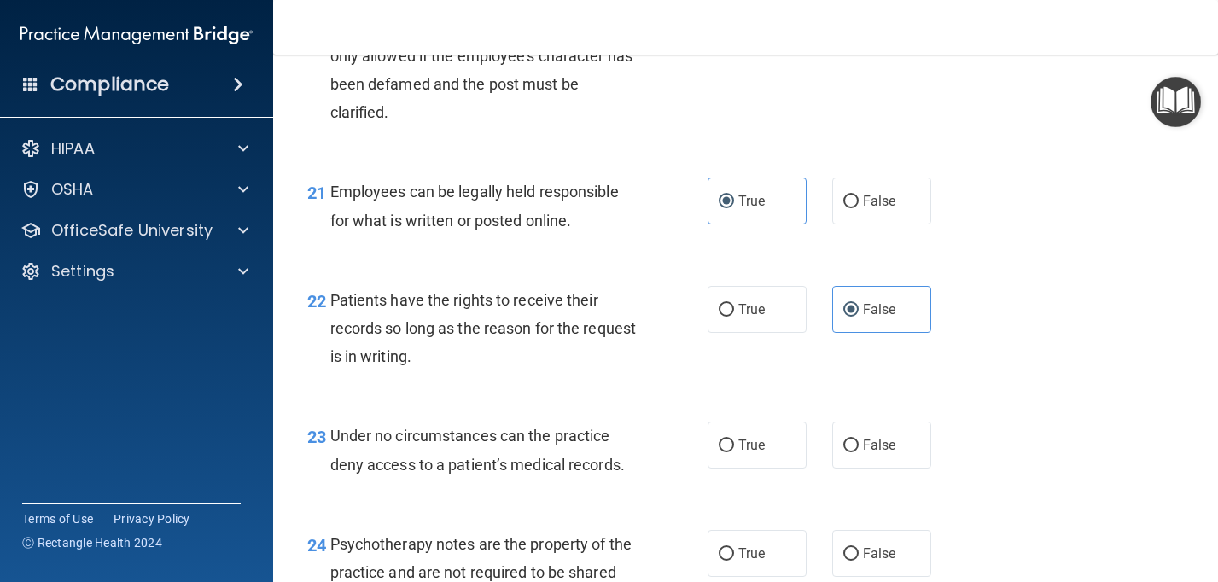
scroll to position [3590, 0]
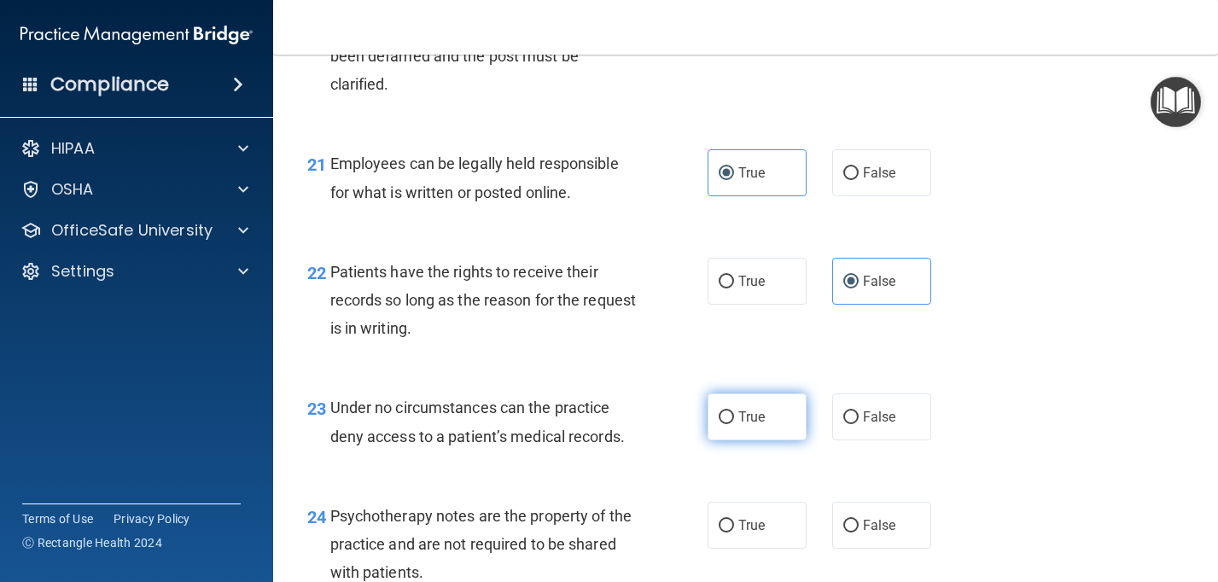
click at [722, 441] on div "23 Under no circumstances can the practice deny access to a patient’s medical r…" at bounding box center [508, 425] width 452 height 65
click at [722, 434] on label "True" at bounding box center [757, 416] width 99 height 47
click at [722, 424] on input "True" at bounding box center [726, 417] width 15 height 13
radio input "true"
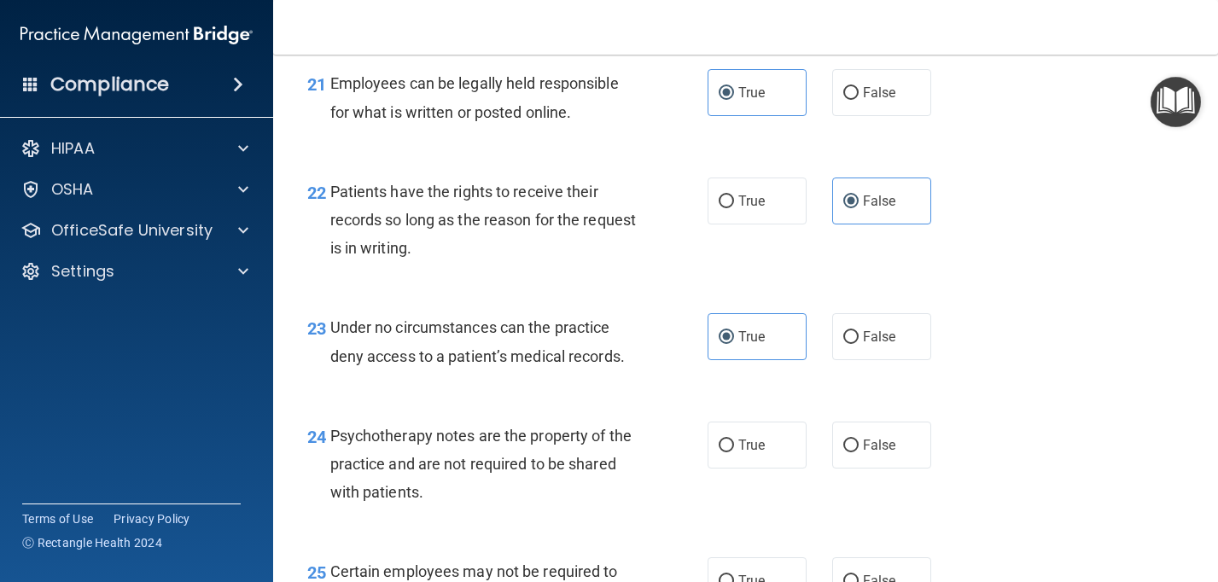
scroll to position [3673, 0]
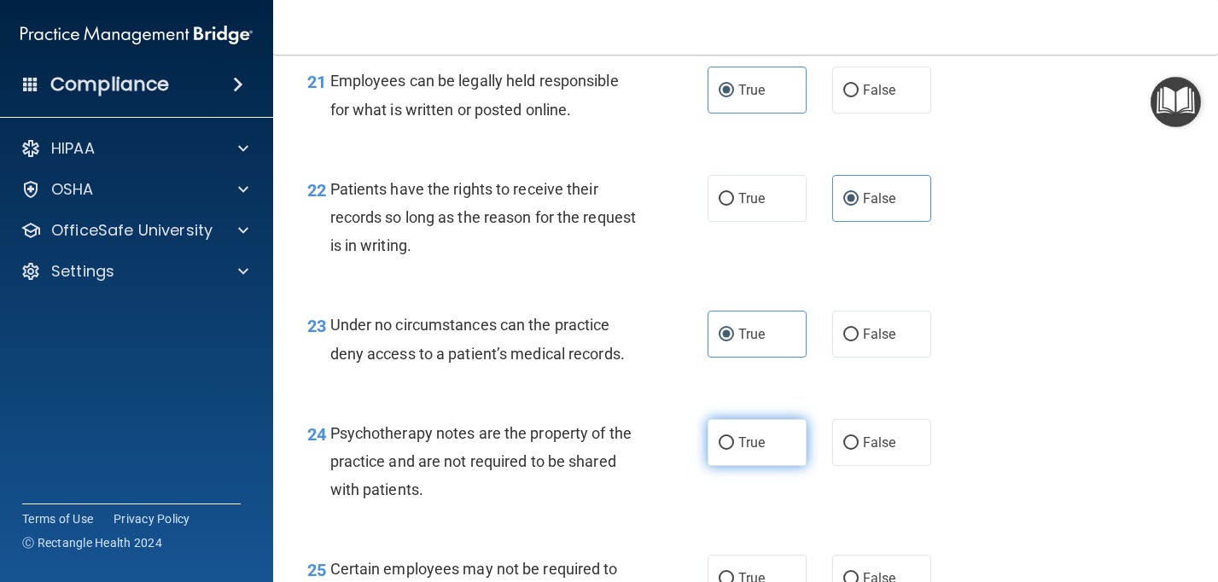
click at [742, 446] on span "True" at bounding box center [751, 442] width 26 height 16
click at [734, 446] on input "True" at bounding box center [726, 443] width 15 height 13
radio input "true"
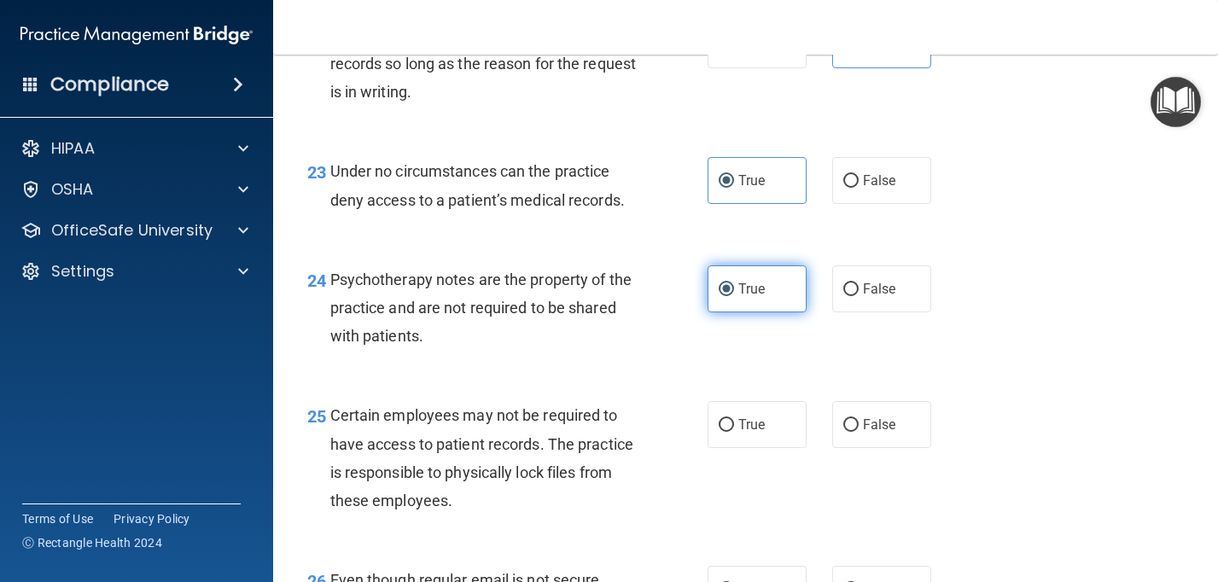
scroll to position [3827, 0]
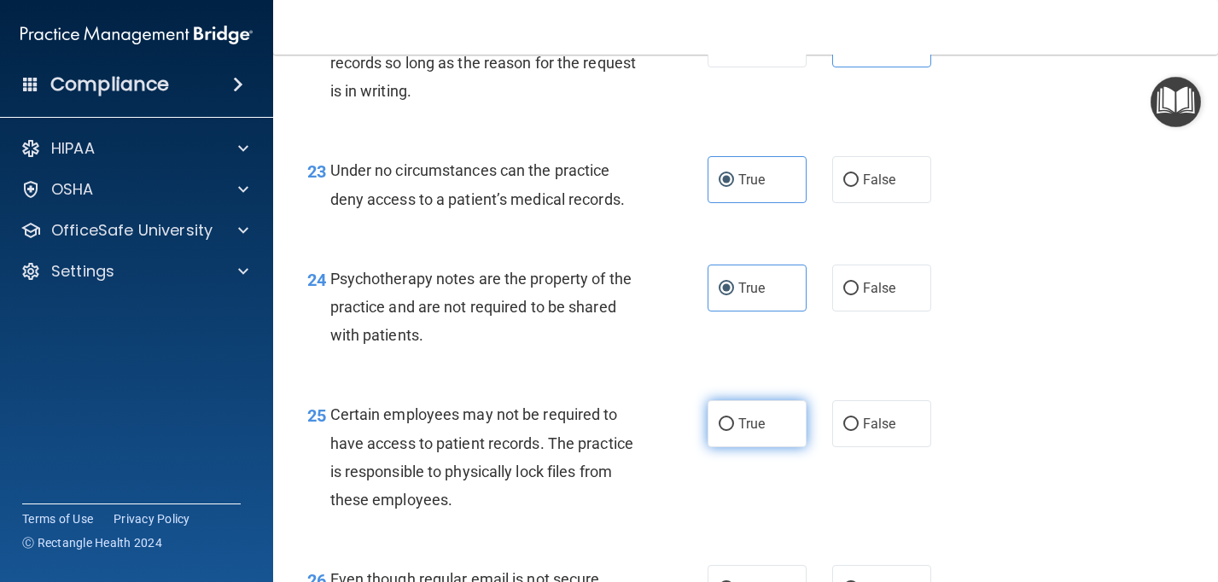
click at [742, 446] on label "True" at bounding box center [757, 423] width 99 height 47
click at [734, 431] on input "True" at bounding box center [726, 424] width 15 height 13
radio input "true"
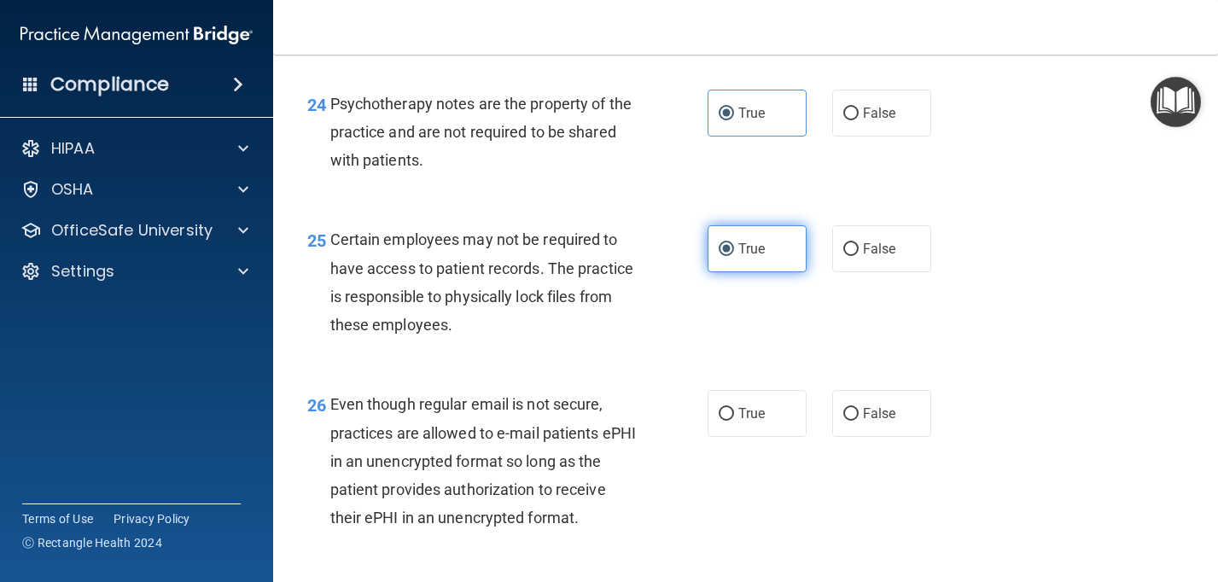
scroll to position [4023, 0]
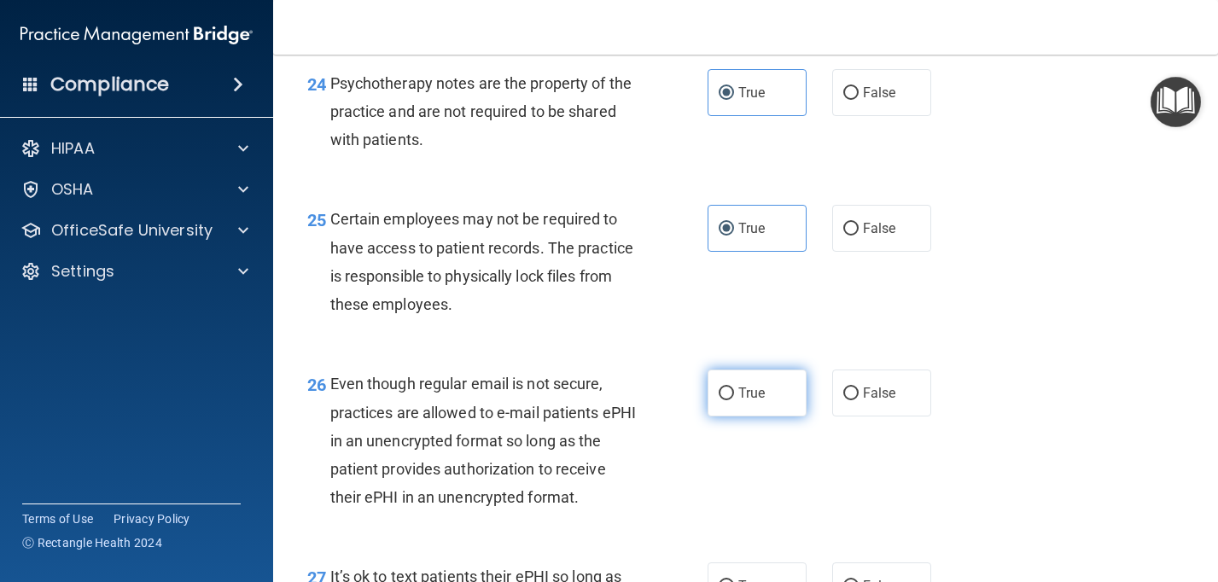
click at [750, 411] on label "True" at bounding box center [757, 393] width 99 height 47
click at [734, 400] on input "True" at bounding box center [726, 393] width 15 height 13
radio input "true"
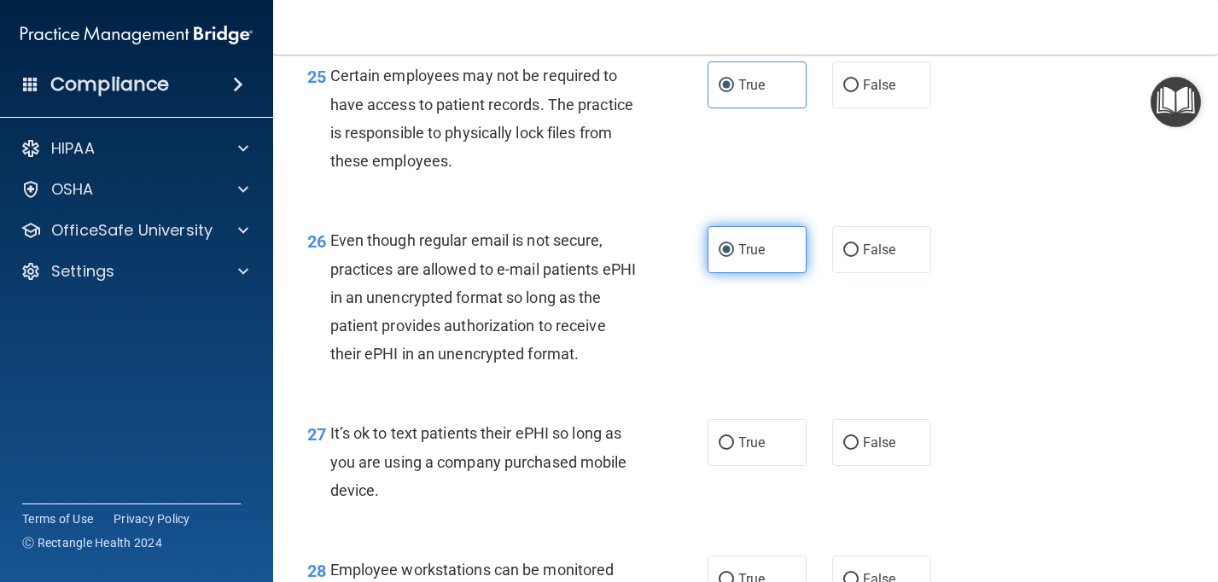
scroll to position [4167, 0]
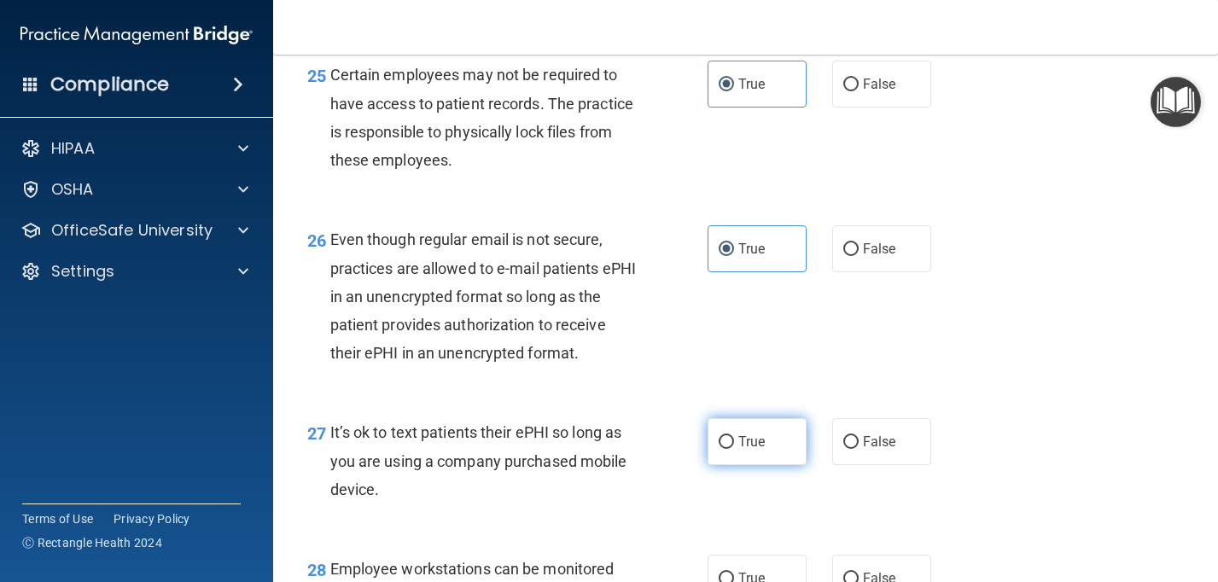
click at [755, 443] on span "True" at bounding box center [751, 442] width 26 height 16
click at [734, 443] on input "True" at bounding box center [726, 442] width 15 height 13
radio input "true"
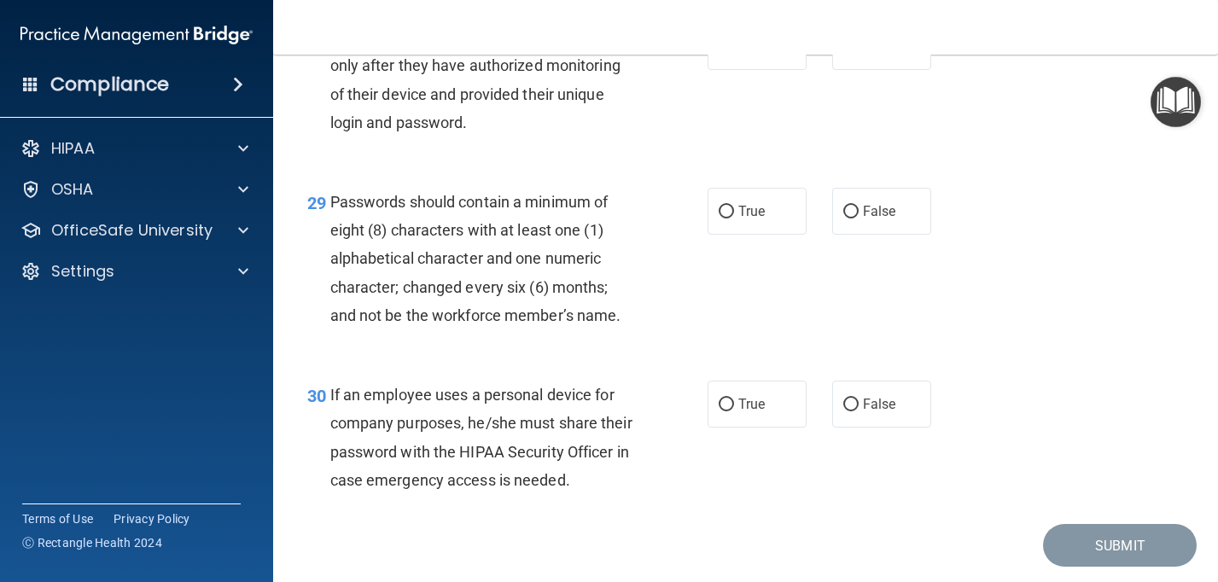
scroll to position [4726, 0]
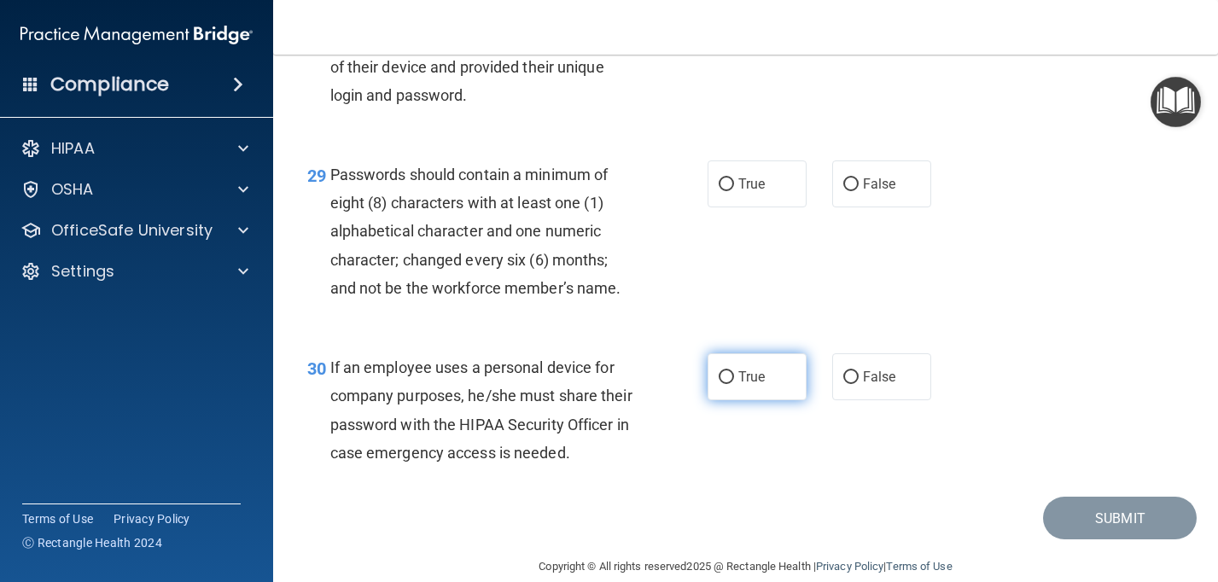
click at [739, 380] on span "True" at bounding box center [751, 377] width 26 height 16
click at [734, 380] on input "True" at bounding box center [726, 377] width 15 height 13
radio input "true"
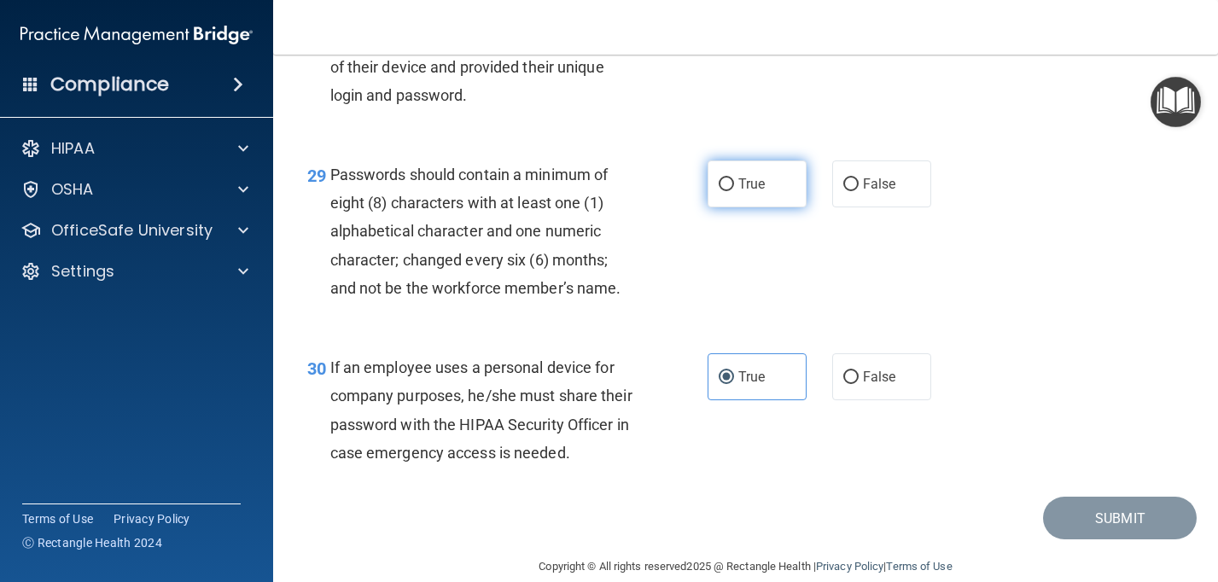
click at [737, 195] on label "True" at bounding box center [757, 183] width 99 height 47
click at [734, 191] on input "True" at bounding box center [726, 184] width 15 height 13
radio input "true"
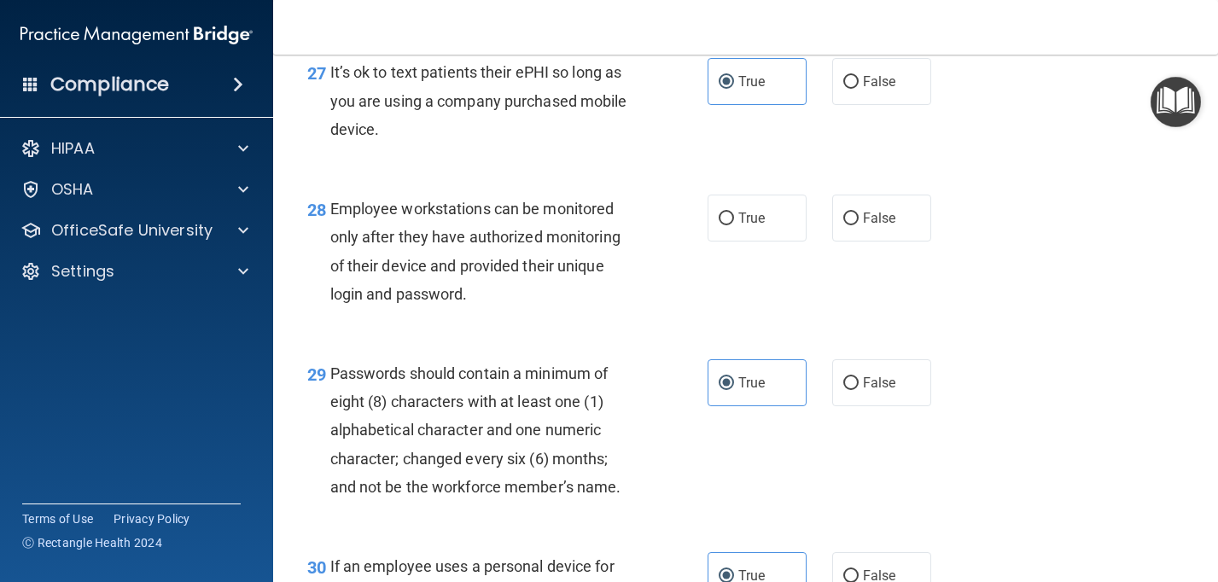
scroll to position [4531, 0]
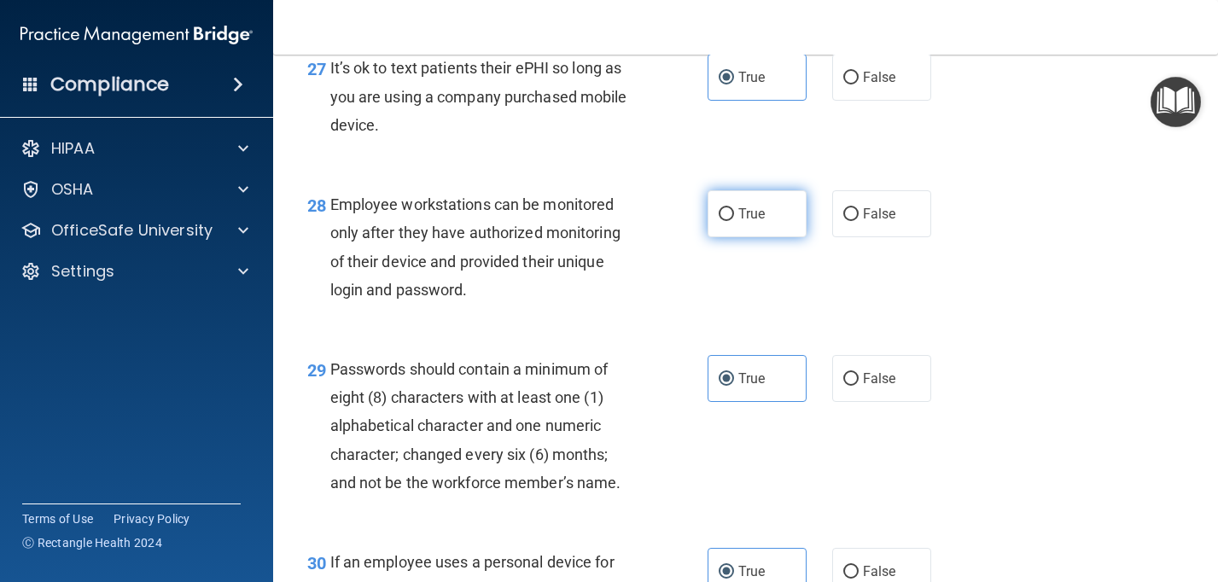
click at [743, 236] on label "True" at bounding box center [757, 213] width 99 height 47
click at [734, 221] on input "True" at bounding box center [726, 214] width 15 height 13
radio input "true"
click at [751, 216] on span "True" at bounding box center [751, 214] width 26 height 16
click at [734, 216] on input "True" at bounding box center [726, 214] width 15 height 13
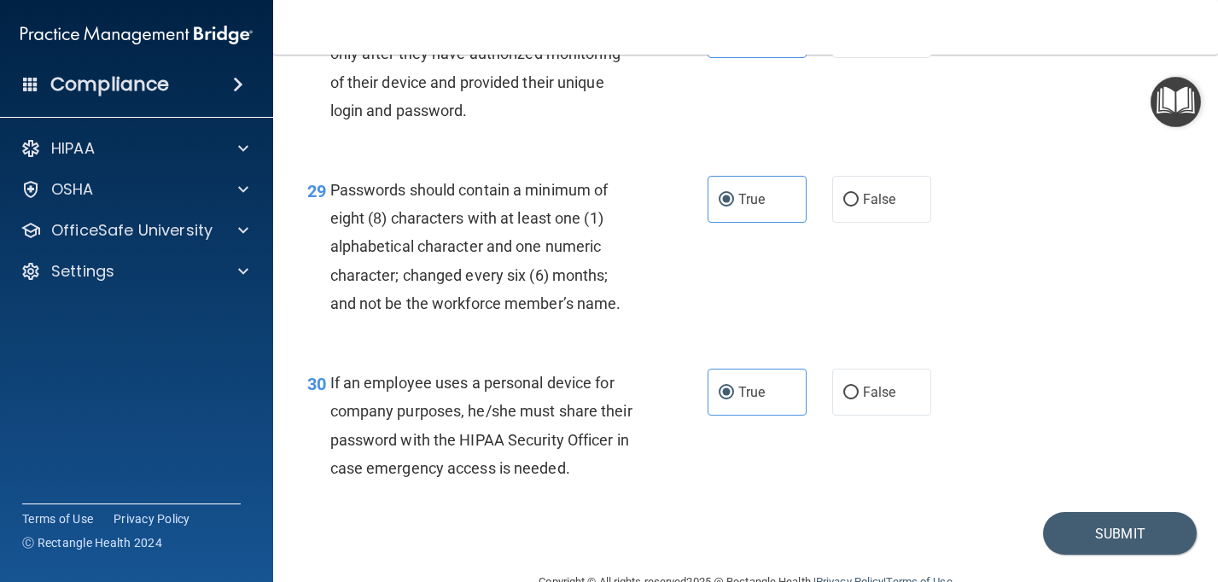
scroll to position [4752, 0]
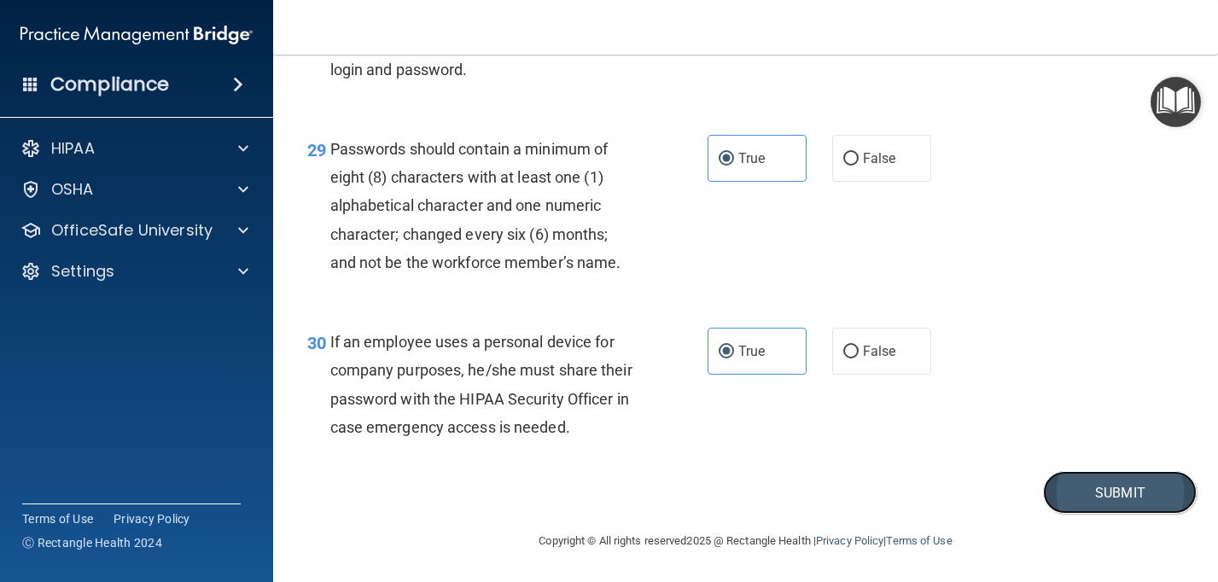
click at [1113, 496] on button "Submit" at bounding box center [1120, 493] width 154 height 44
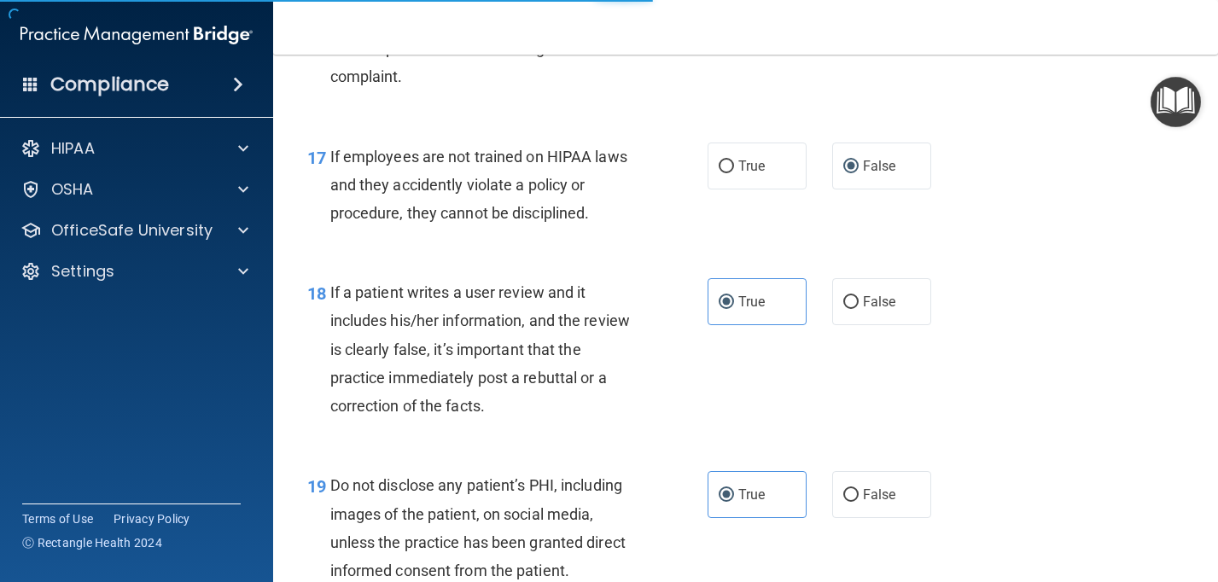
scroll to position [2831, 0]
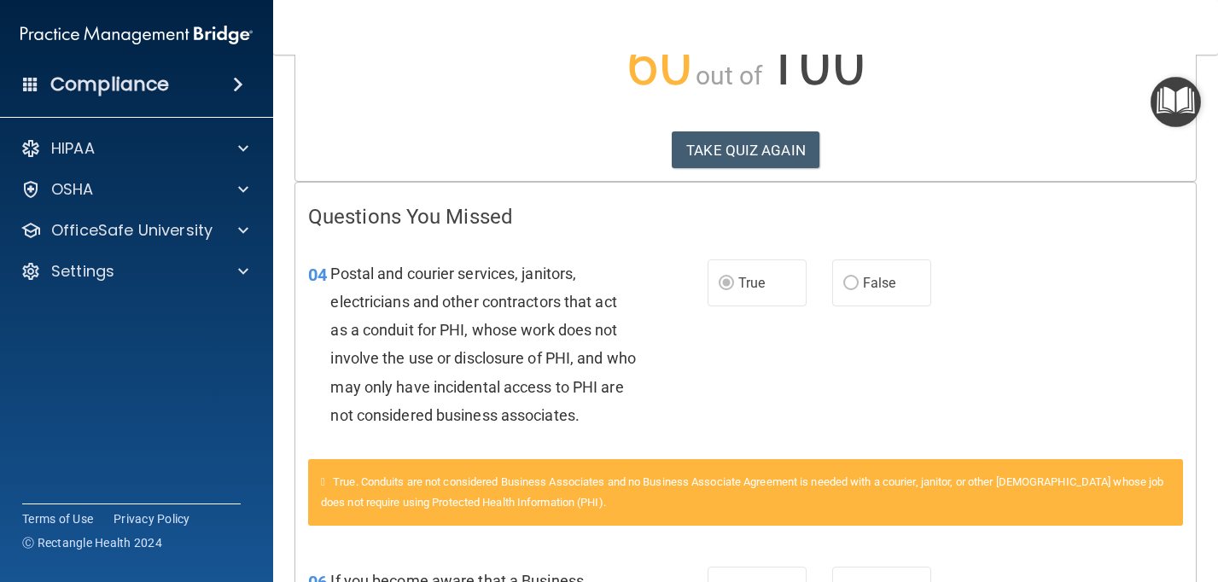
scroll to position [234, 0]
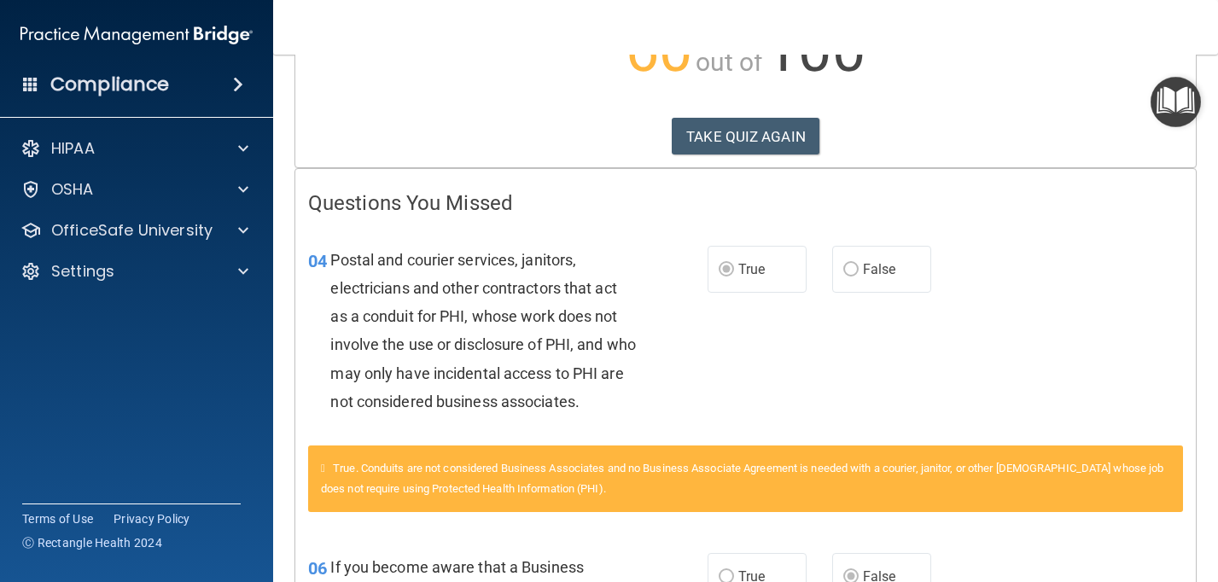
click at [875, 266] on span "False" at bounding box center [879, 269] width 33 height 16
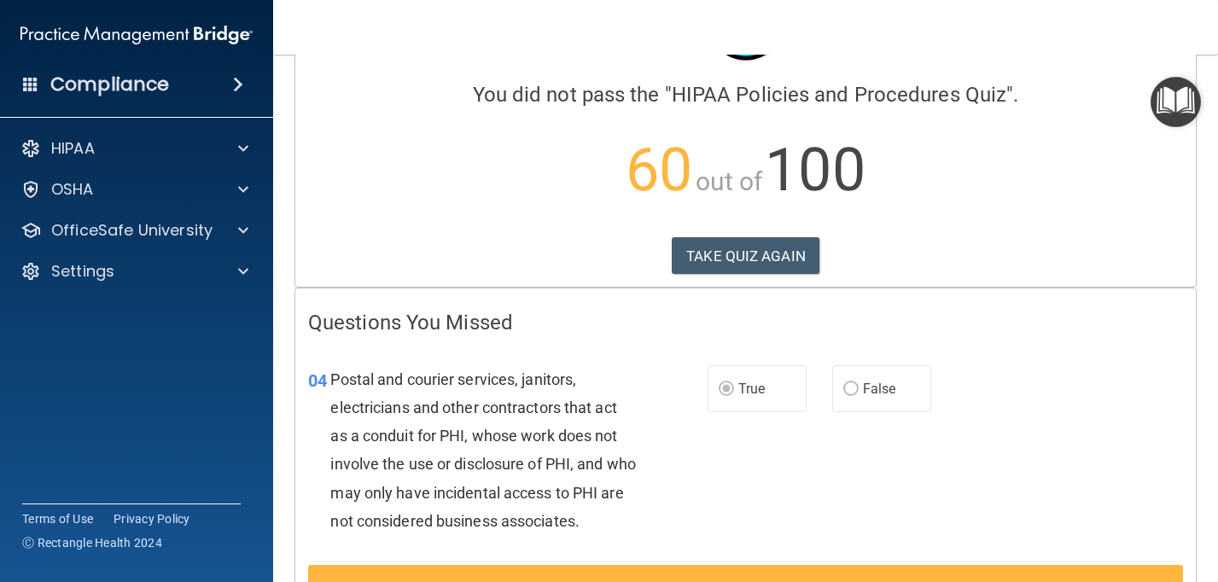
scroll to position [112, 0]
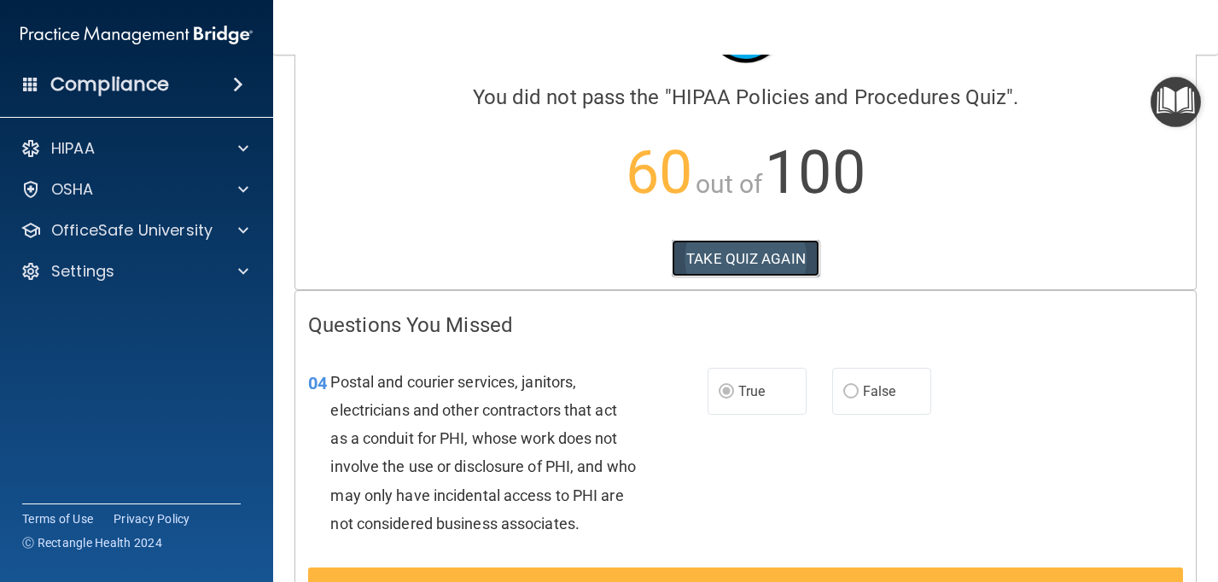
click at [769, 265] on button "TAKE QUIZ AGAIN" at bounding box center [746, 259] width 148 height 38
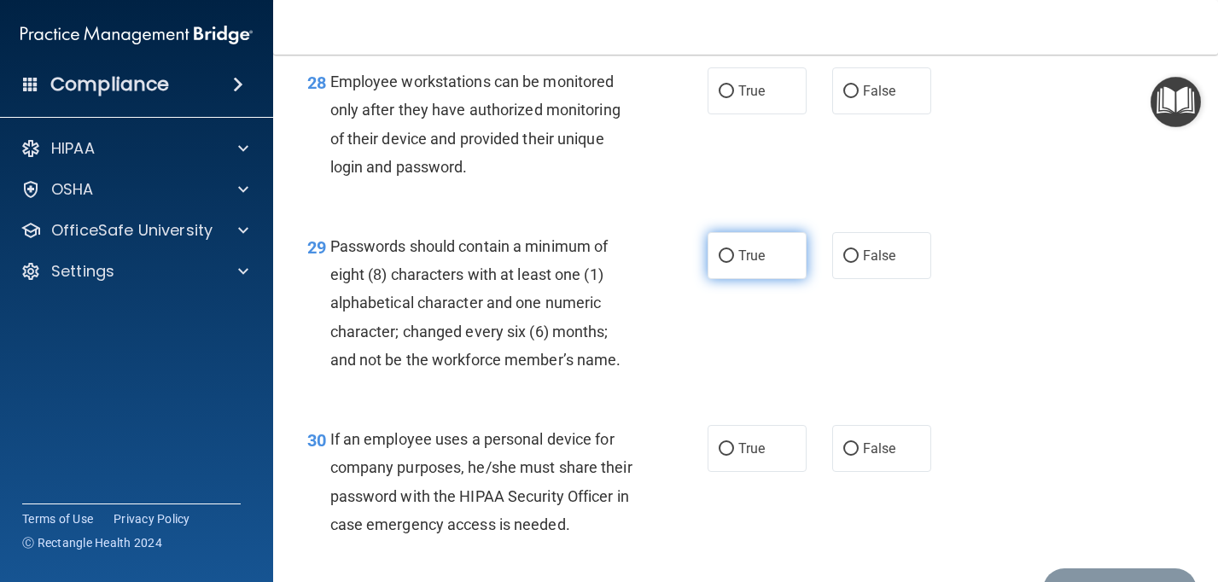
scroll to position [4752, 0]
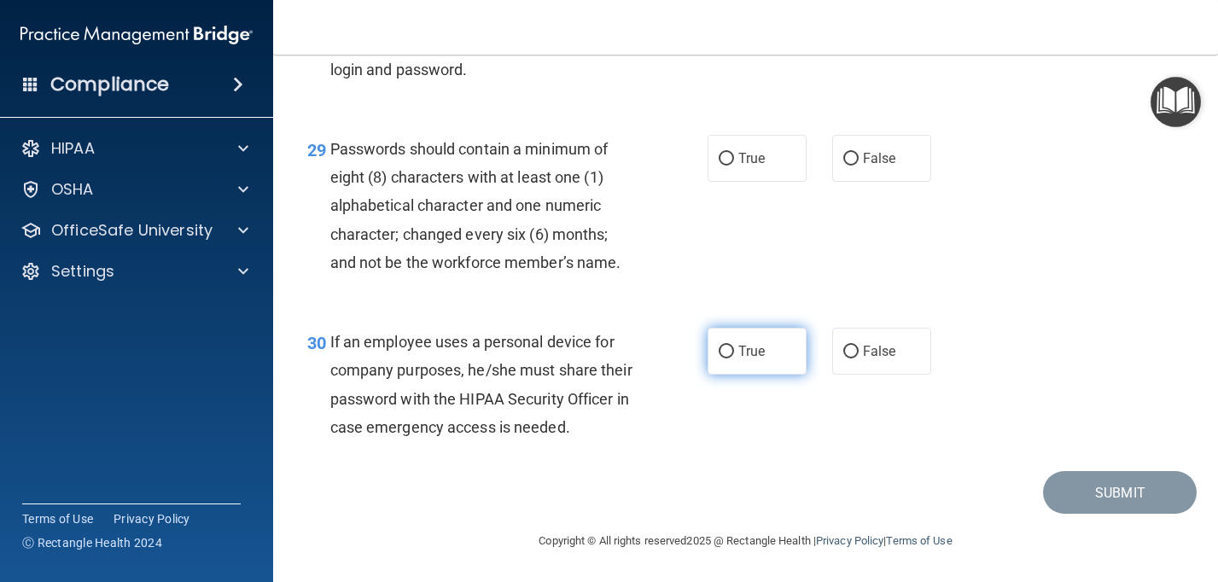
click at [745, 350] on span "True" at bounding box center [751, 351] width 26 height 16
click at [734, 350] on input "True" at bounding box center [726, 352] width 15 height 13
radio input "true"
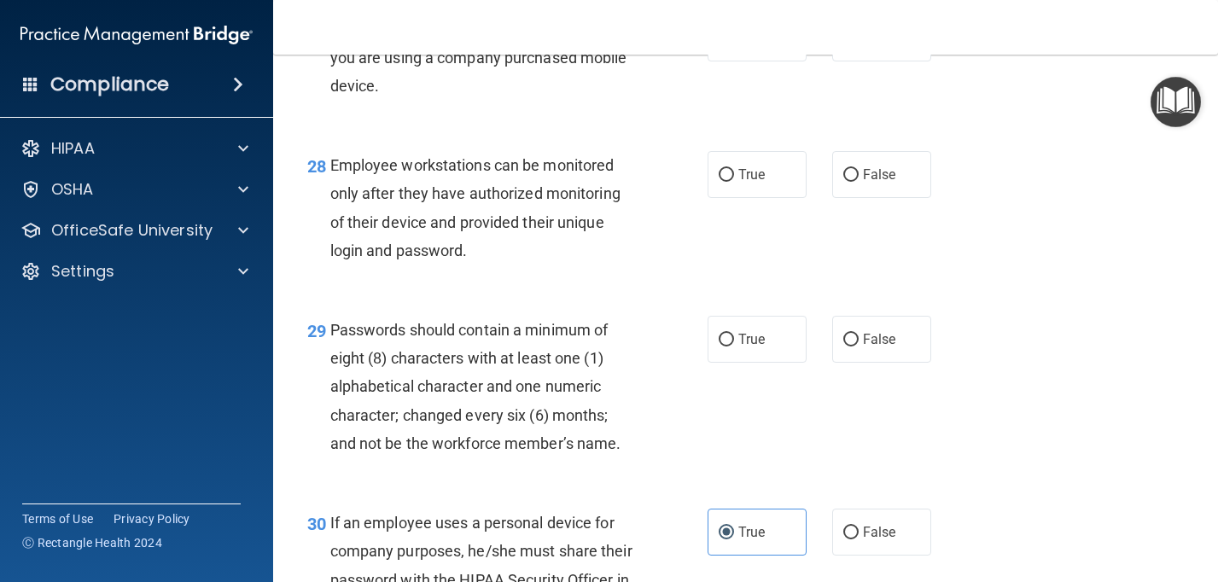
scroll to position [4566, 0]
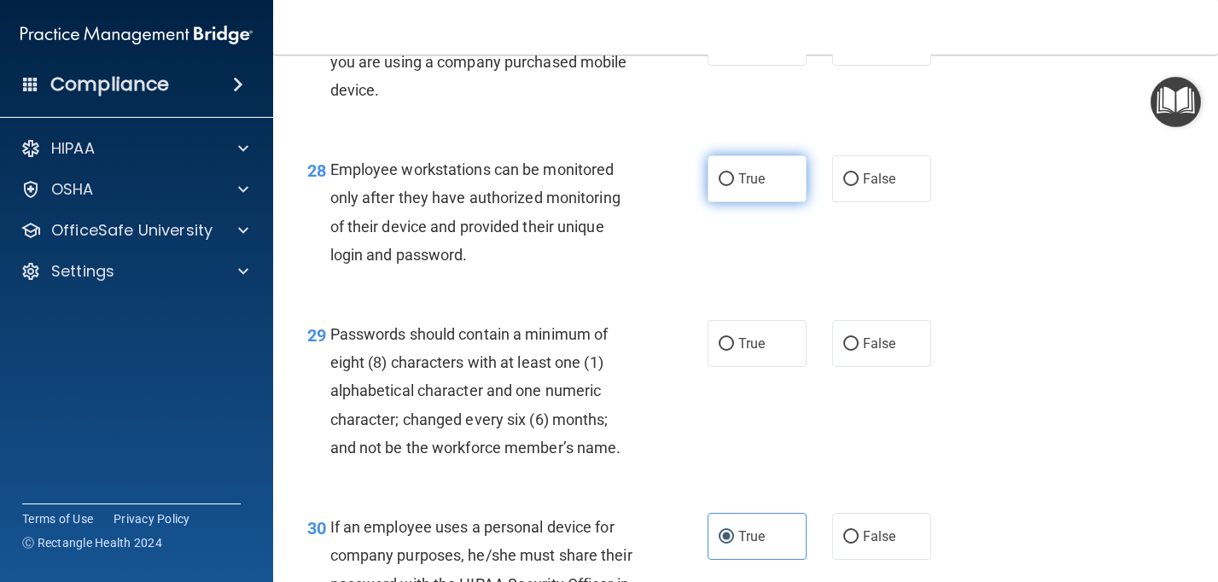
click at [753, 184] on span "True" at bounding box center [751, 179] width 26 height 16
click at [734, 184] on input "True" at bounding box center [726, 179] width 15 height 13
radio input "true"
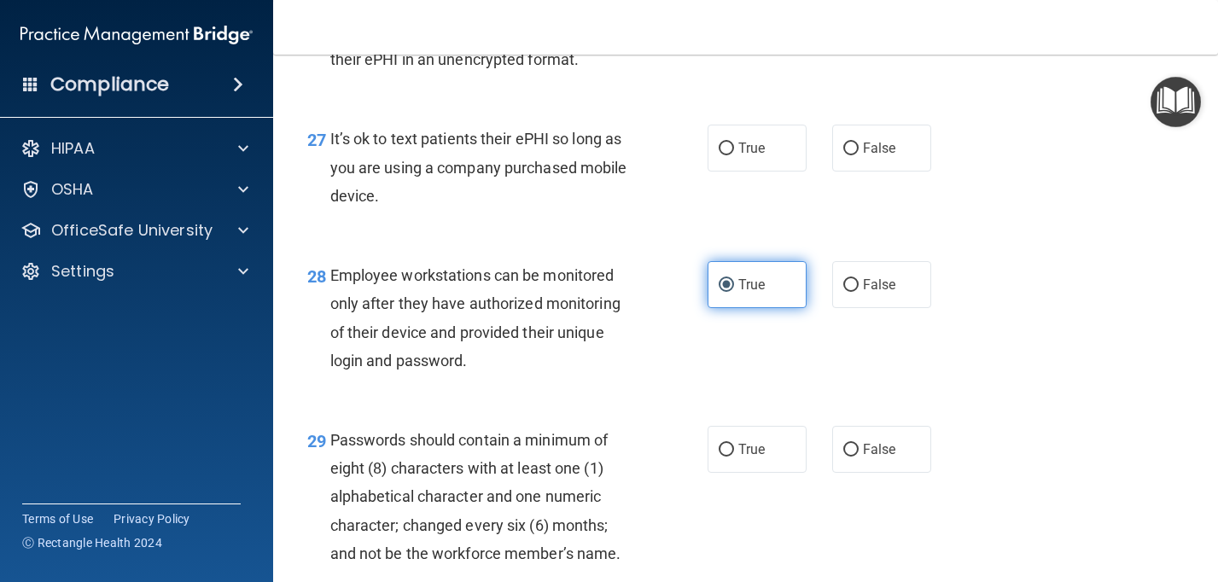
scroll to position [4457, 0]
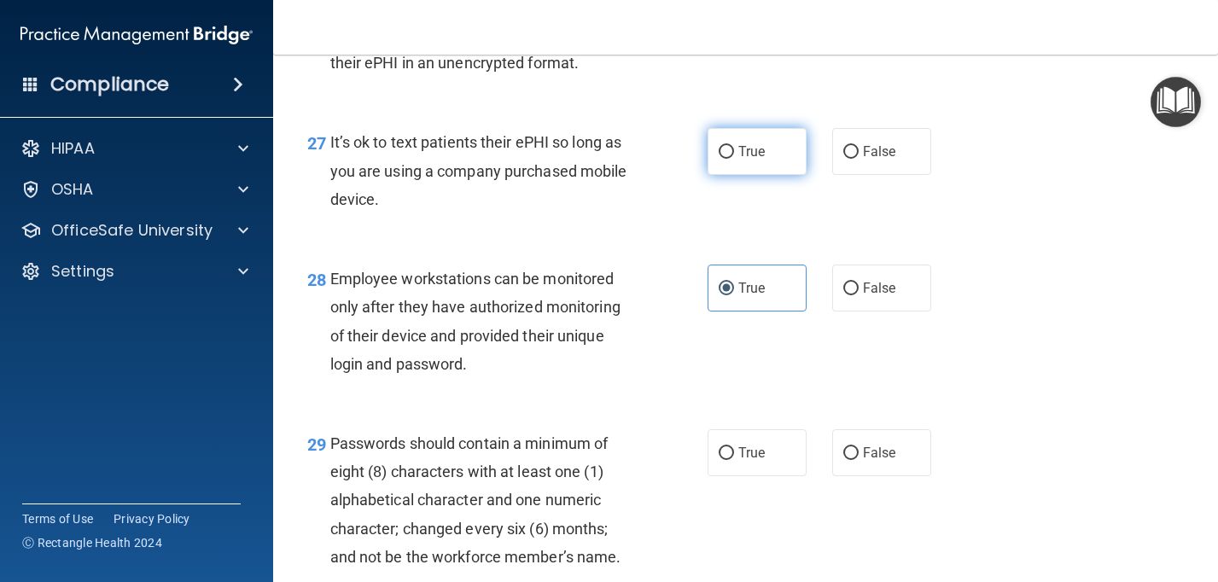
click at [741, 157] on span "True" at bounding box center [751, 151] width 26 height 16
click at [734, 157] on input "True" at bounding box center [726, 152] width 15 height 13
radio input "true"
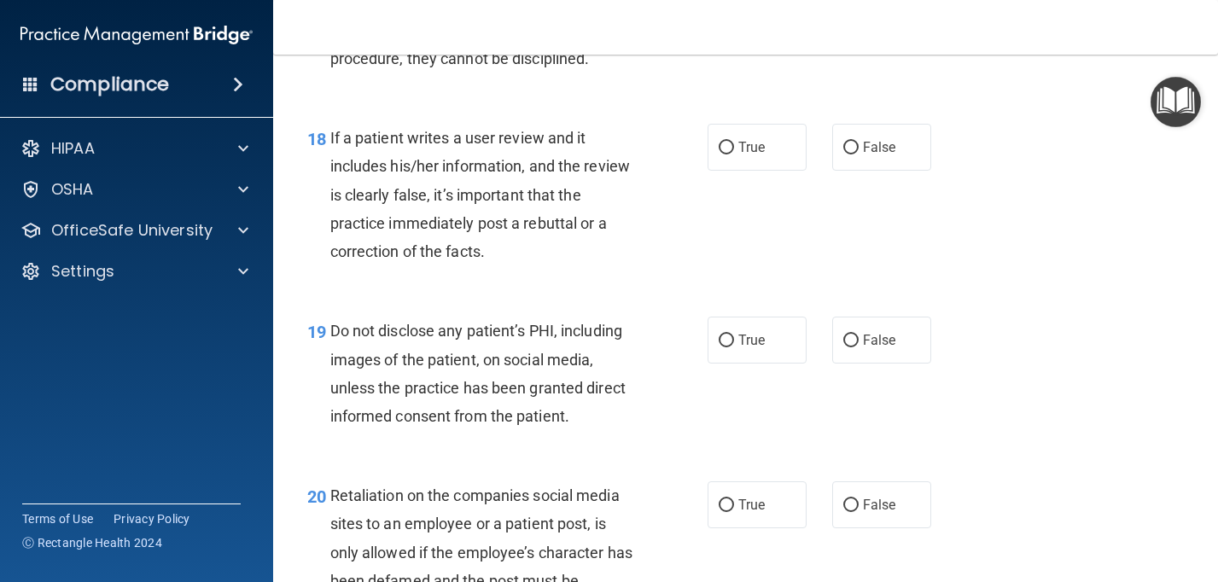
scroll to position [3062, 0]
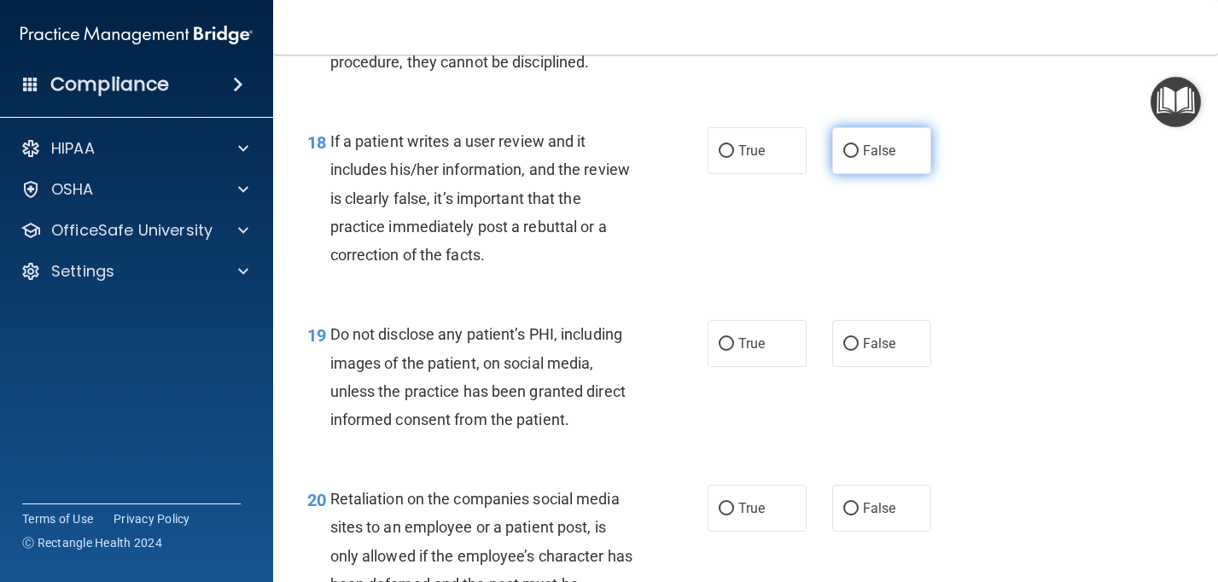
click at [885, 166] on label "False" at bounding box center [881, 150] width 99 height 47
click at [859, 158] on input "False" at bounding box center [850, 151] width 15 height 13
radio input "true"
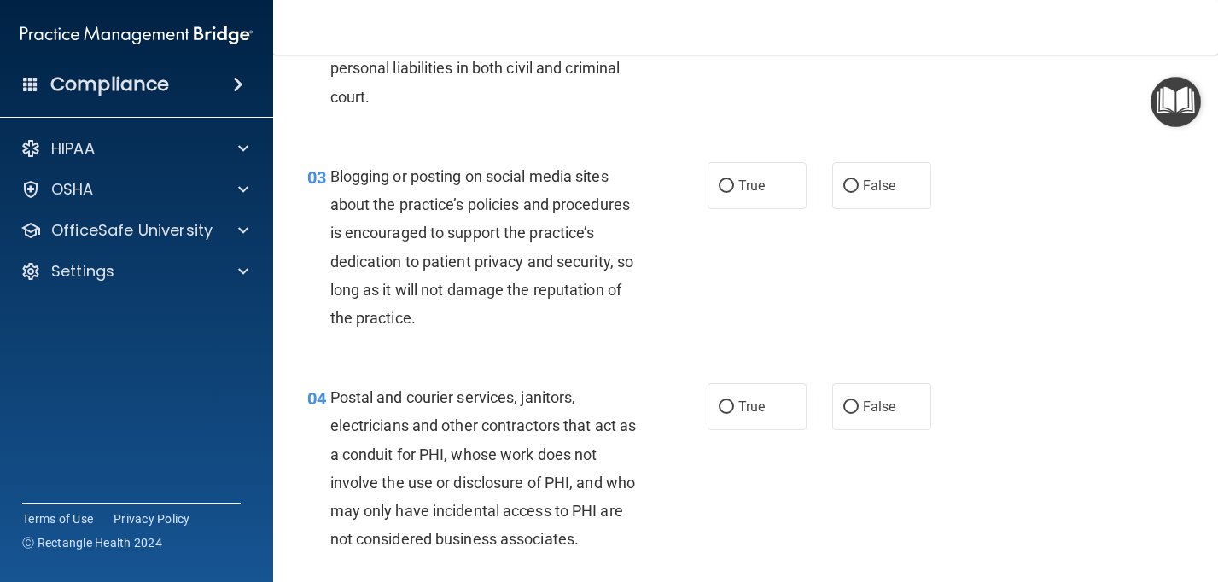
scroll to position [280, 0]
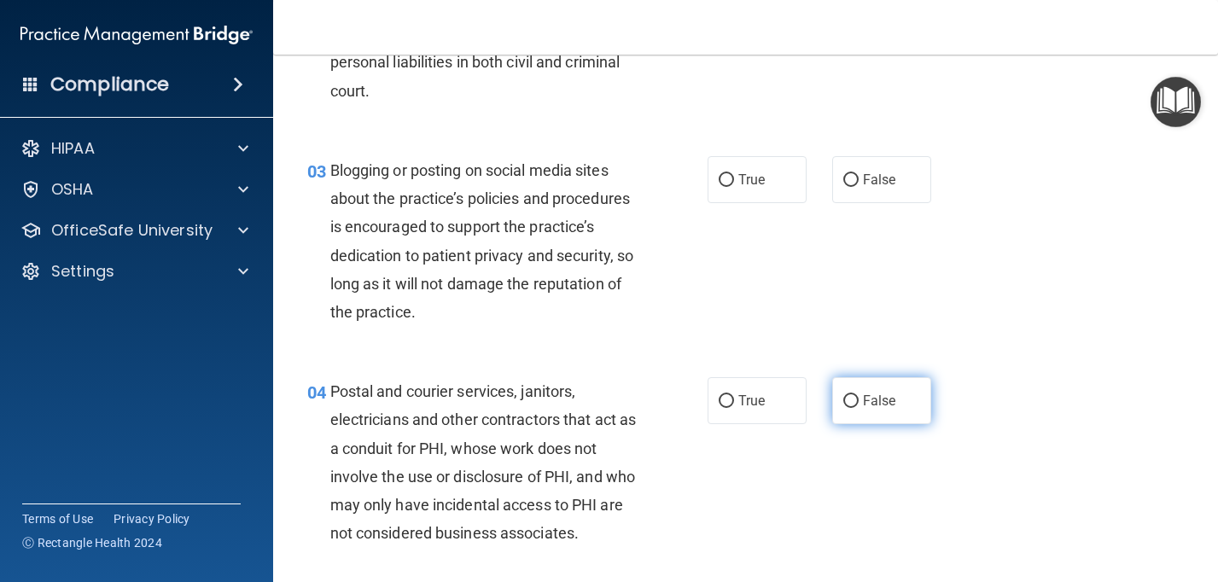
click at [905, 395] on label "False" at bounding box center [881, 400] width 99 height 47
click at [859, 395] on input "False" at bounding box center [850, 401] width 15 height 13
radio input "true"
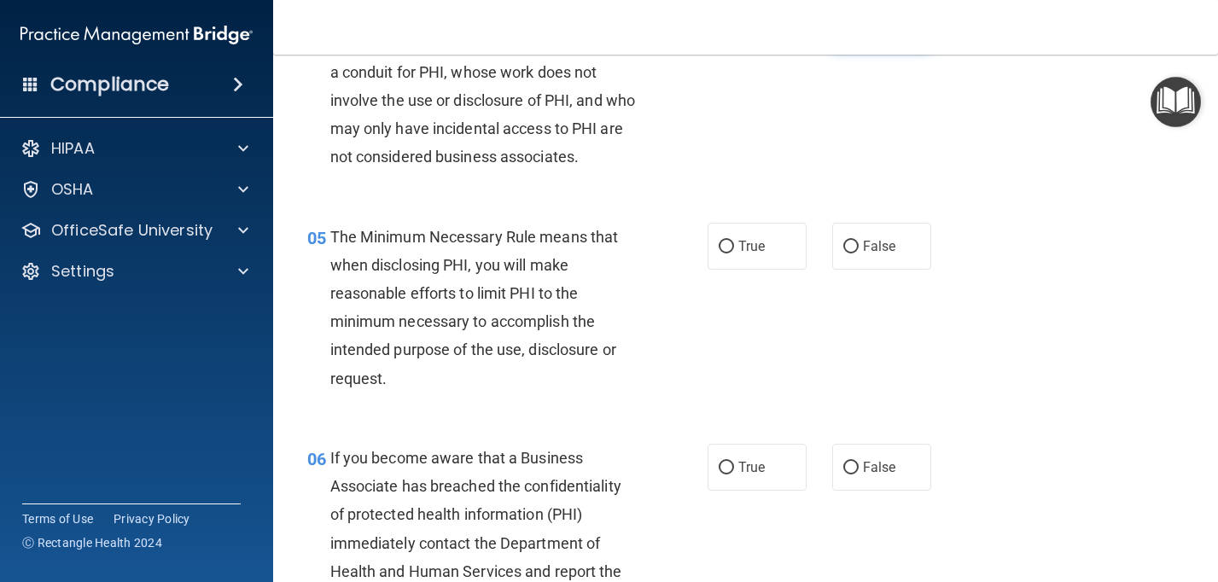
scroll to position [661, 0]
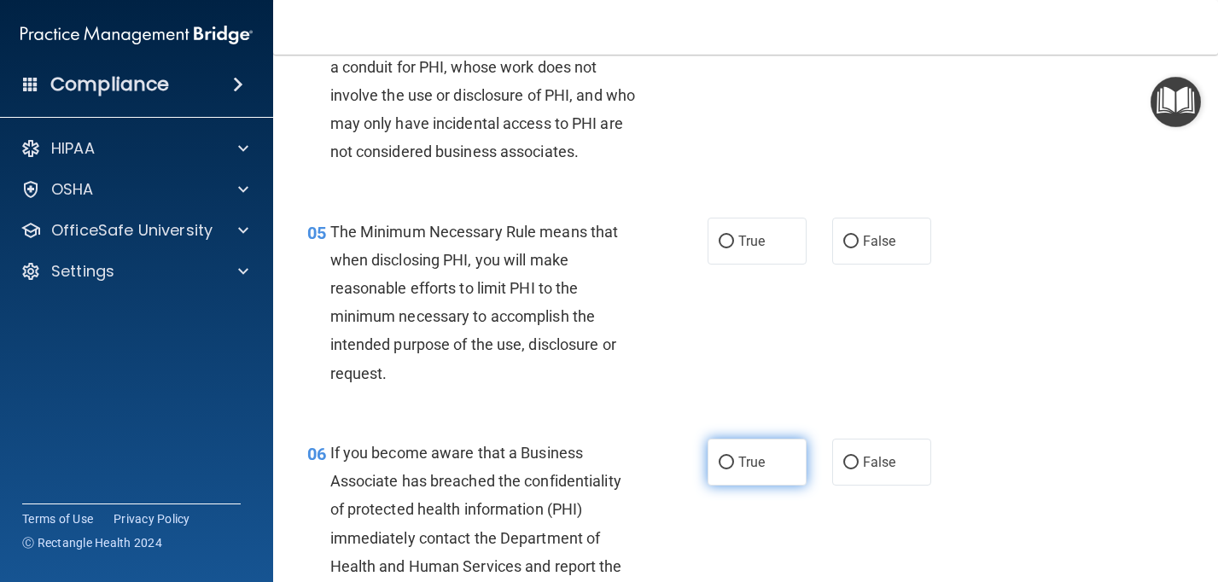
click at [732, 467] on input "True" at bounding box center [726, 463] width 15 height 13
radio input "true"
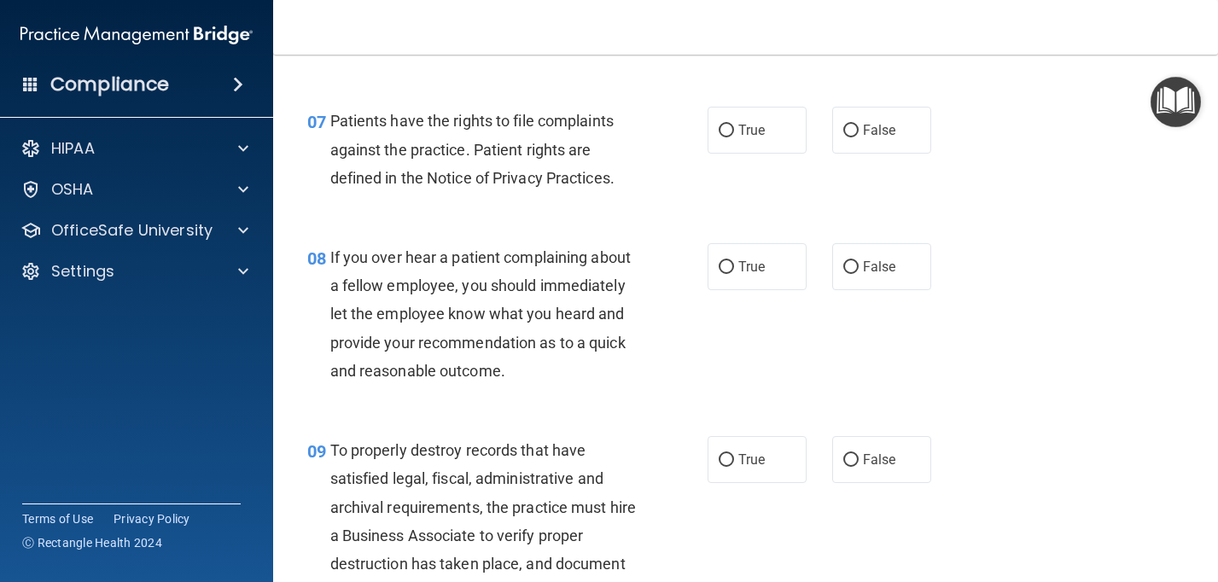
scroll to position [1246, 0]
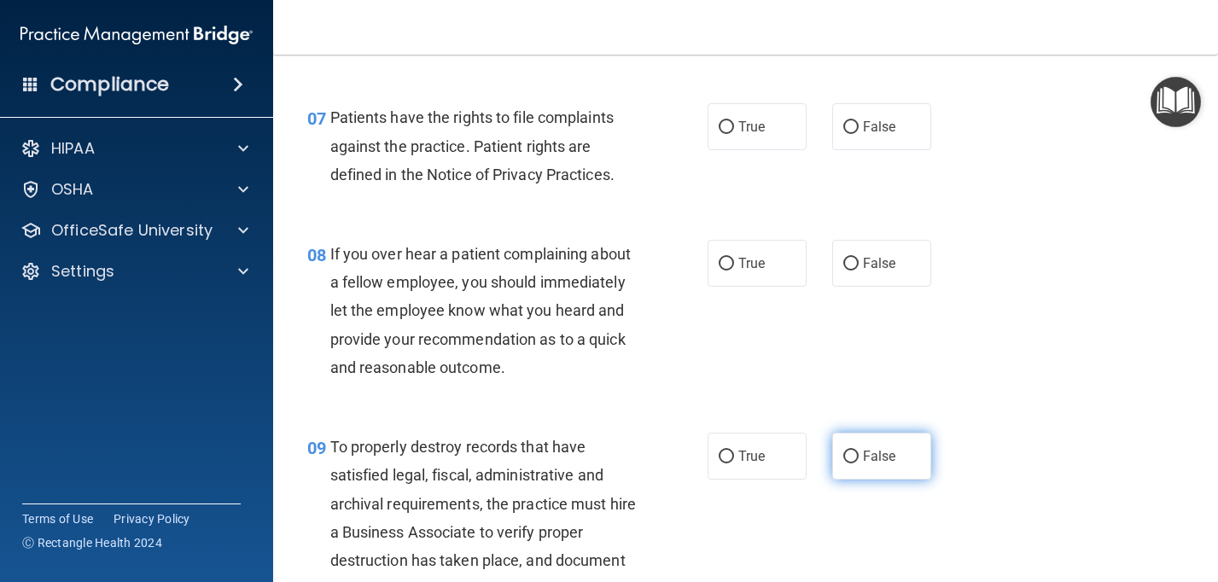
click at [866, 464] on span "False" at bounding box center [879, 456] width 33 height 16
click at [859, 463] on input "False" at bounding box center [850, 457] width 15 height 13
radio input "true"
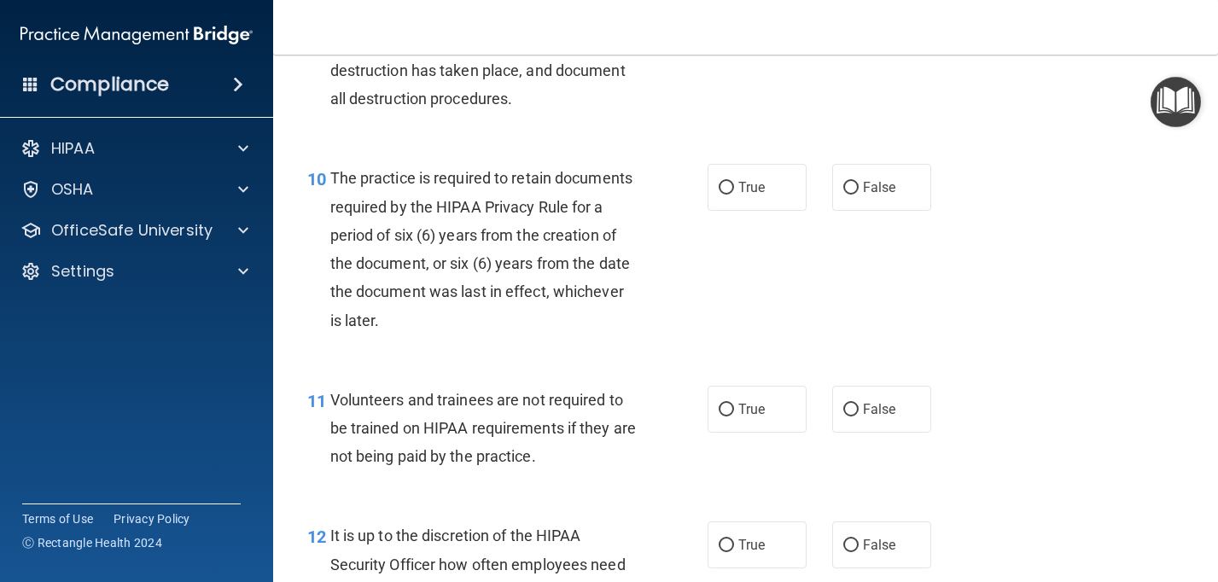
scroll to position [1741, 0]
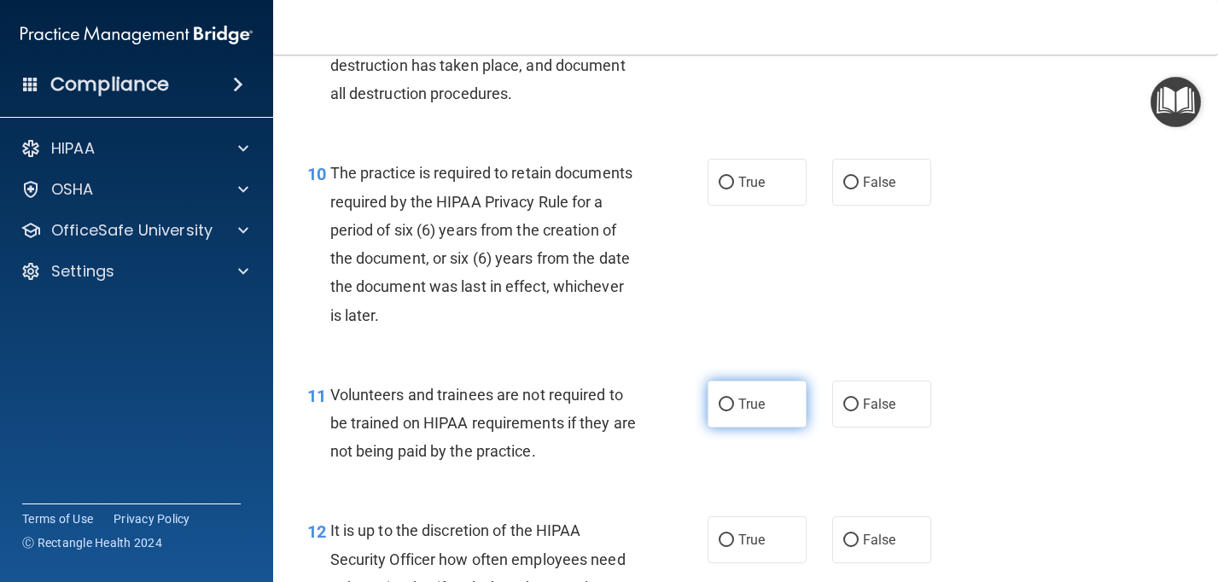
click at [745, 401] on span "True" at bounding box center [751, 404] width 26 height 16
click at [734, 401] on input "True" at bounding box center [726, 405] width 15 height 13
radio input "true"
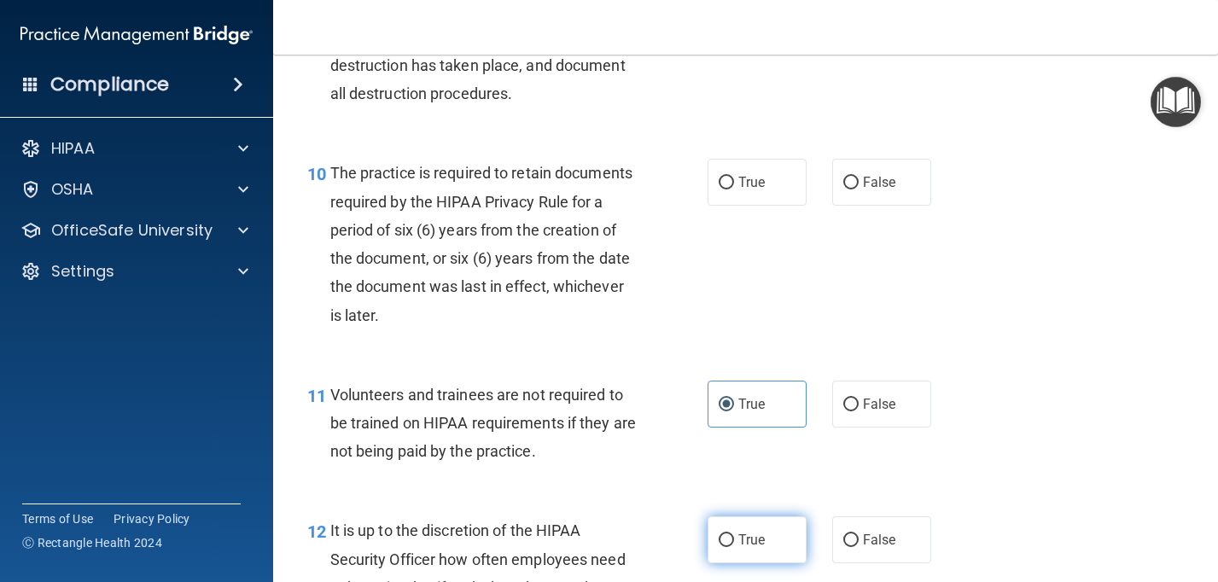
click at [729, 534] on input "True" at bounding box center [726, 540] width 15 height 13
radio input "true"
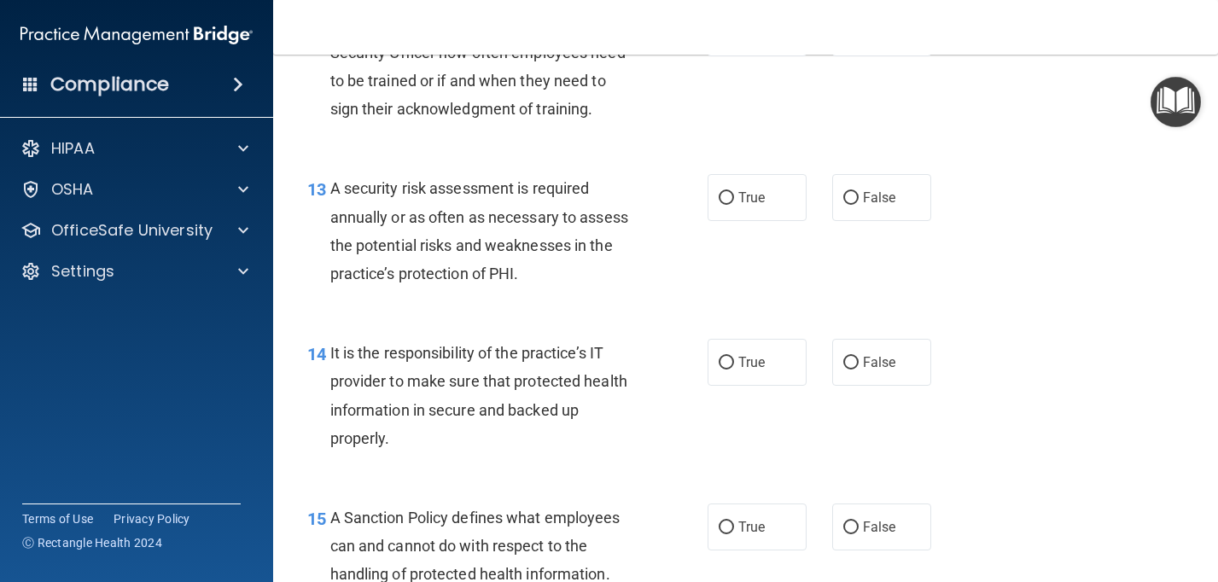
scroll to position [2251, 0]
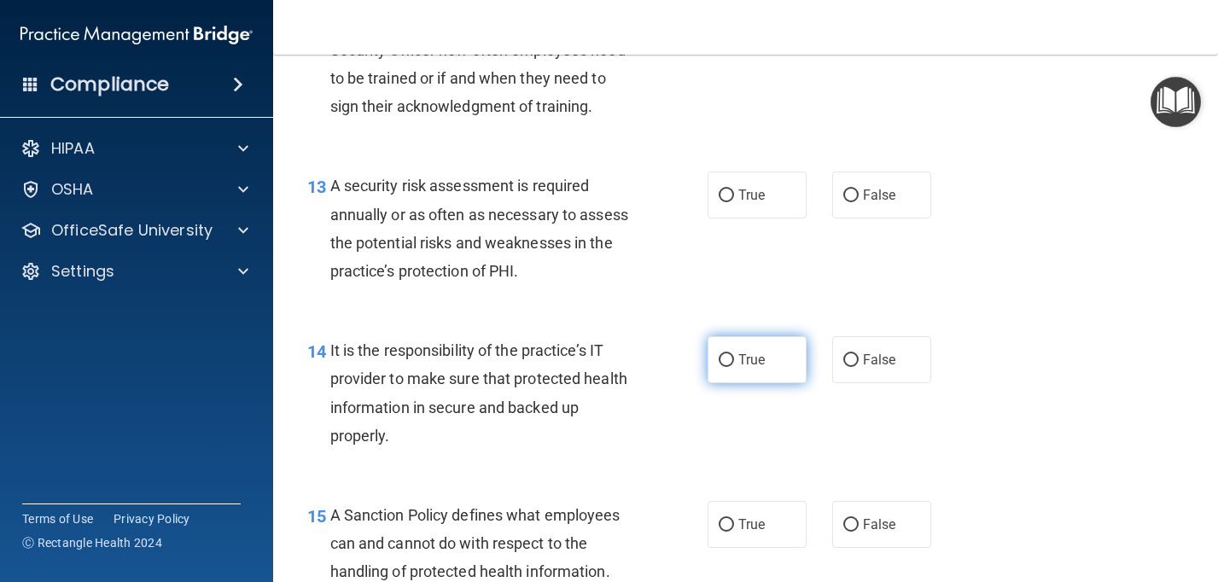
click at [755, 362] on span "True" at bounding box center [751, 360] width 26 height 16
click at [734, 362] on input "True" at bounding box center [726, 360] width 15 height 13
radio input "true"
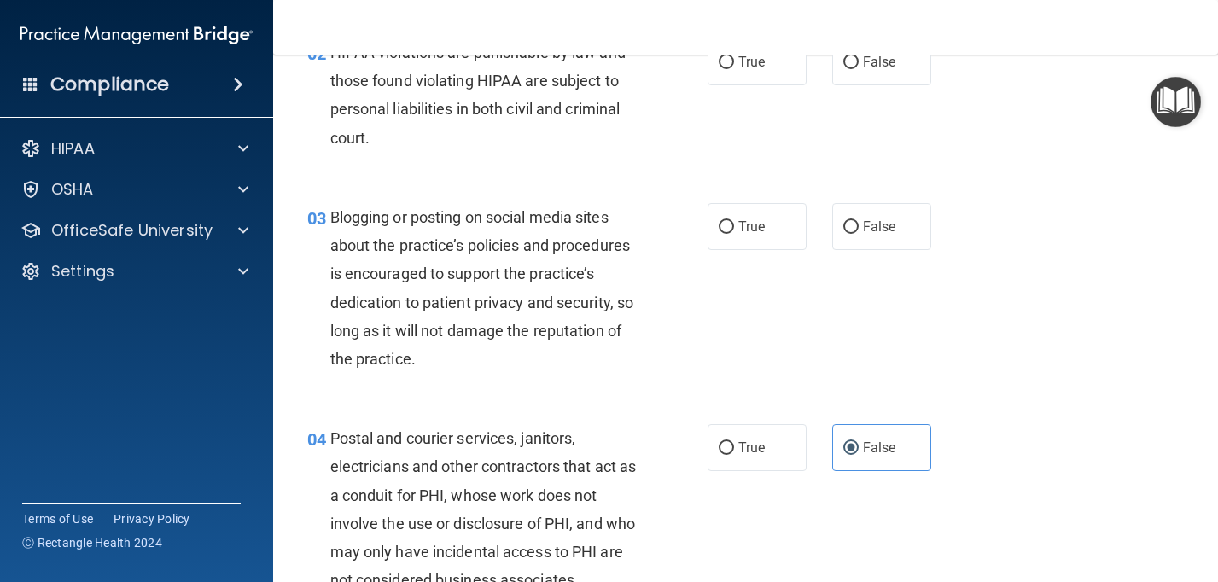
scroll to position [0, 0]
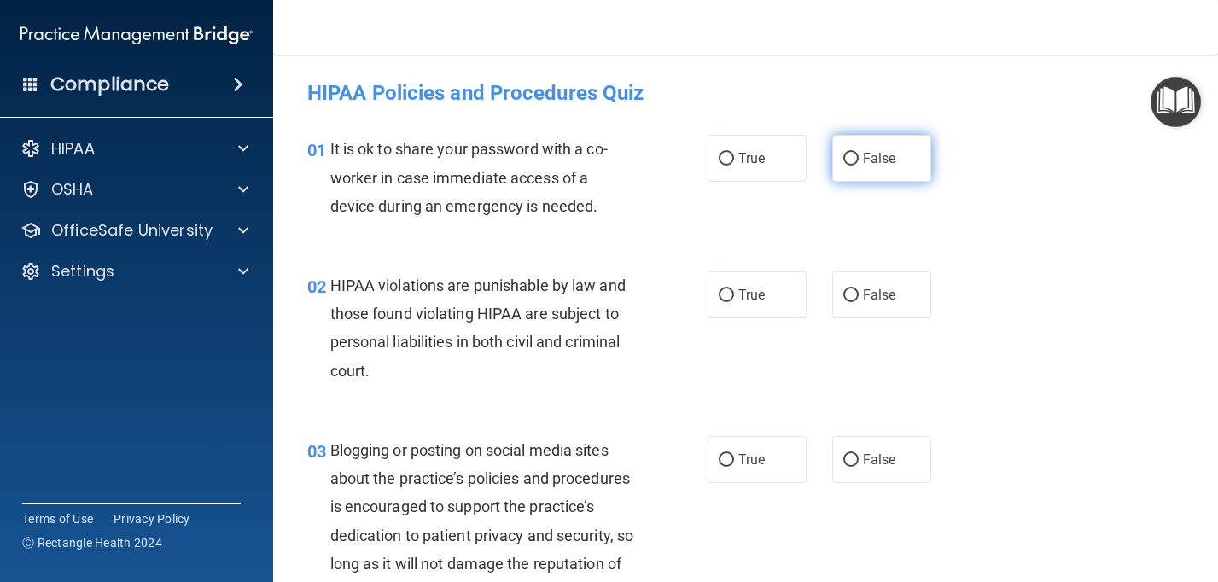
click at [896, 148] on label "False" at bounding box center [881, 158] width 99 height 47
click at [859, 153] on input "False" at bounding box center [850, 159] width 15 height 13
radio input "true"
click at [766, 323] on div "02 HIPAA violations are punishable by law and those found violating HIPAA are s…" at bounding box center [745, 332] width 902 height 165
click at [764, 306] on label "True" at bounding box center [757, 294] width 99 height 47
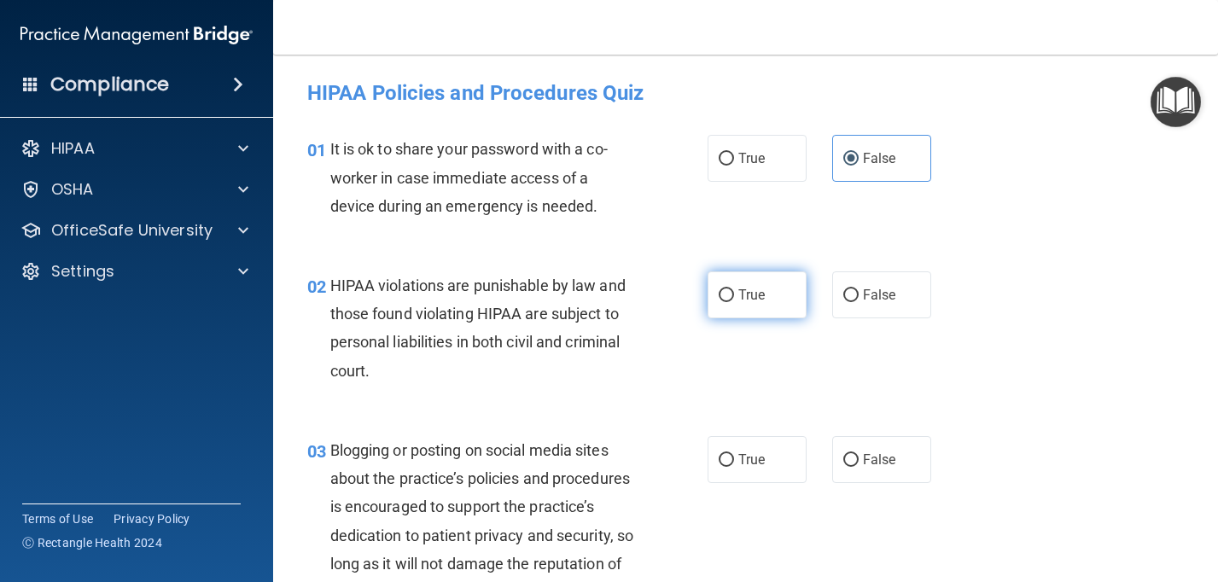
click at [734, 302] on input "True" at bounding box center [726, 295] width 15 height 13
radio input "true"
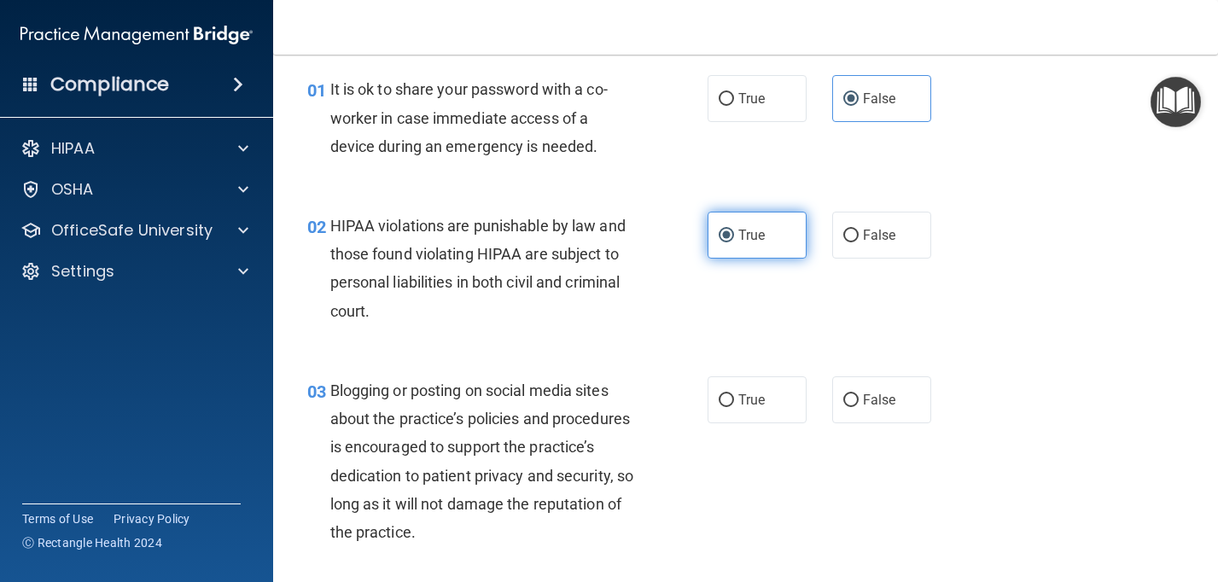
scroll to position [62, 0]
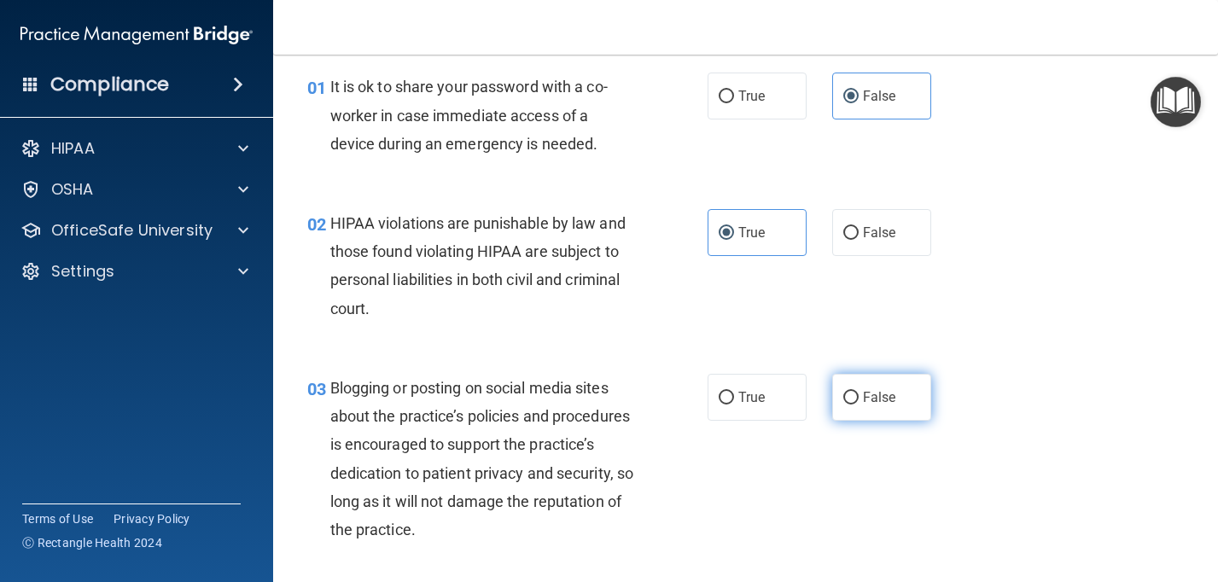
drag, startPoint x: 872, startPoint y: 405, endPoint x: 872, endPoint y: 394, distance: 10.2
click at [872, 404] on span "False" at bounding box center [879, 397] width 33 height 16
click at [859, 404] on input "False" at bounding box center [850, 398] width 15 height 13
radio input "true"
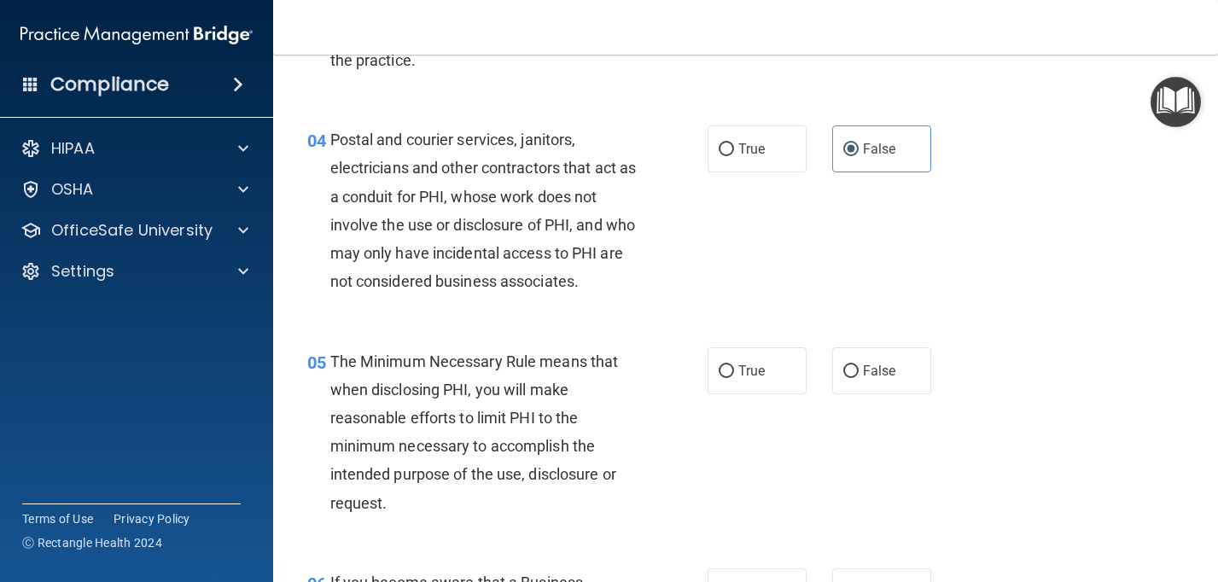
scroll to position [535, 0]
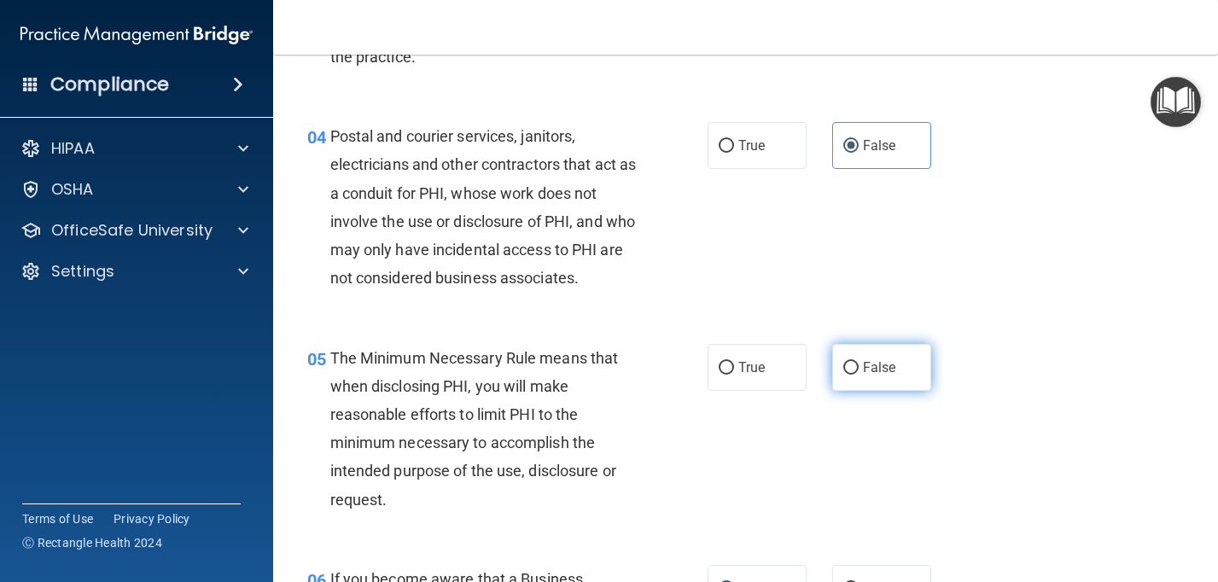
click at [865, 360] on span "False" at bounding box center [879, 367] width 33 height 16
click at [859, 362] on input "False" at bounding box center [850, 368] width 15 height 13
radio input "true"
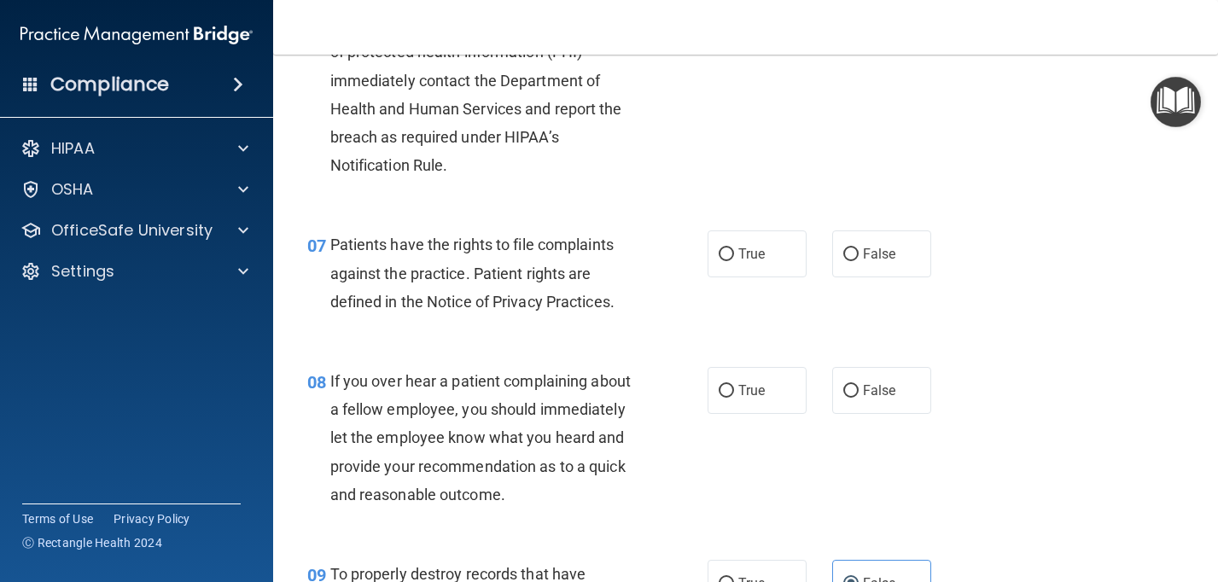
scroll to position [1124, 0]
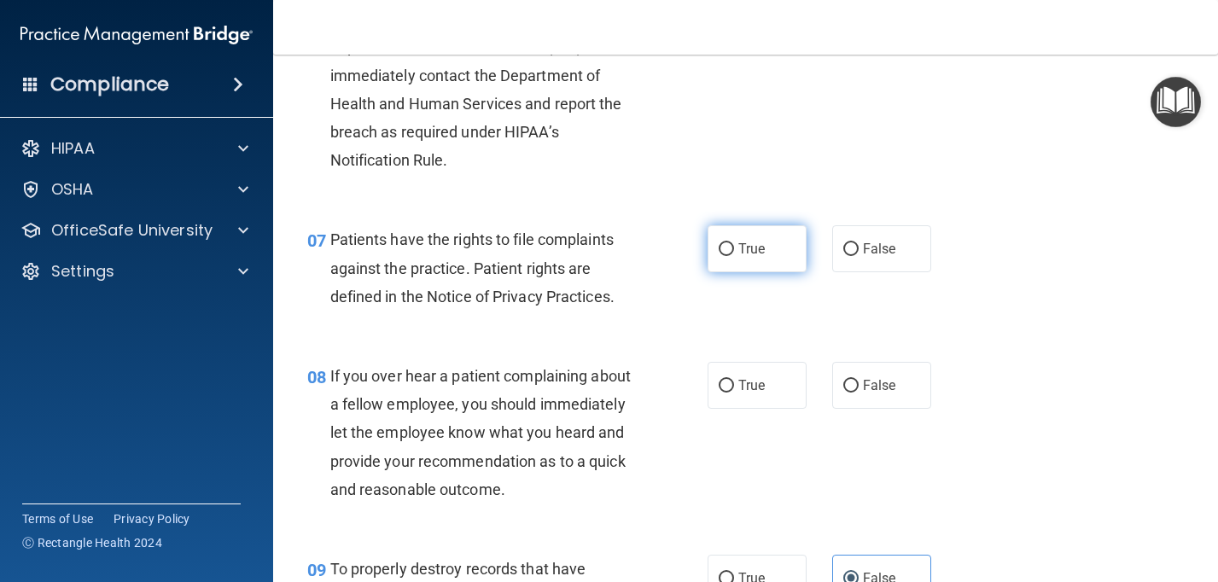
click at [742, 247] on span "True" at bounding box center [751, 249] width 26 height 16
click at [734, 247] on input "True" at bounding box center [726, 249] width 15 height 13
radio input "true"
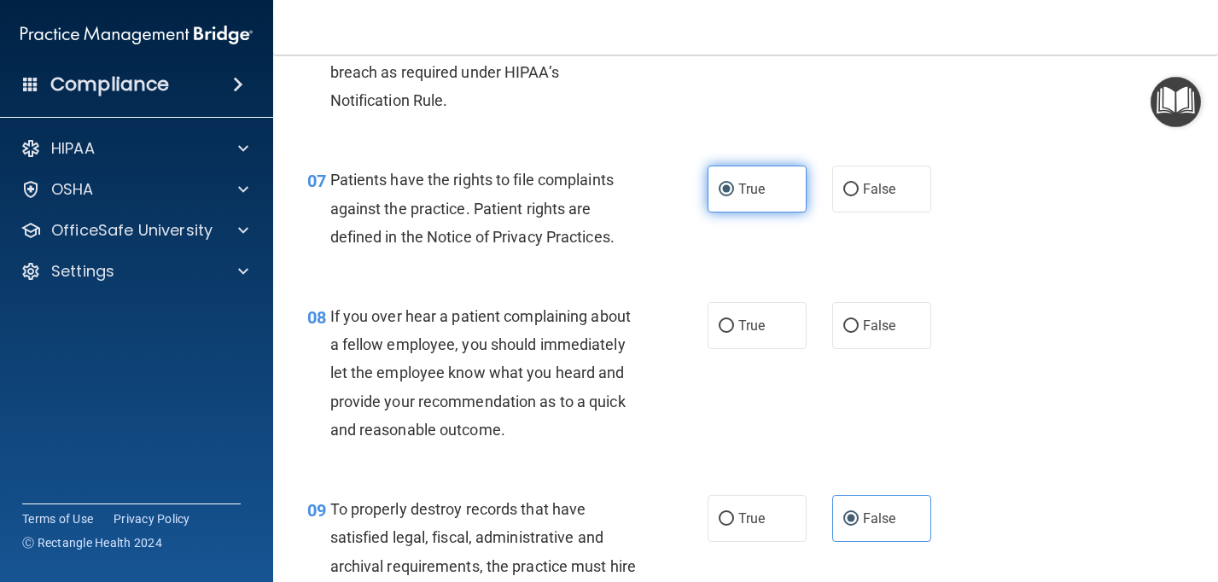
scroll to position [1207, 0]
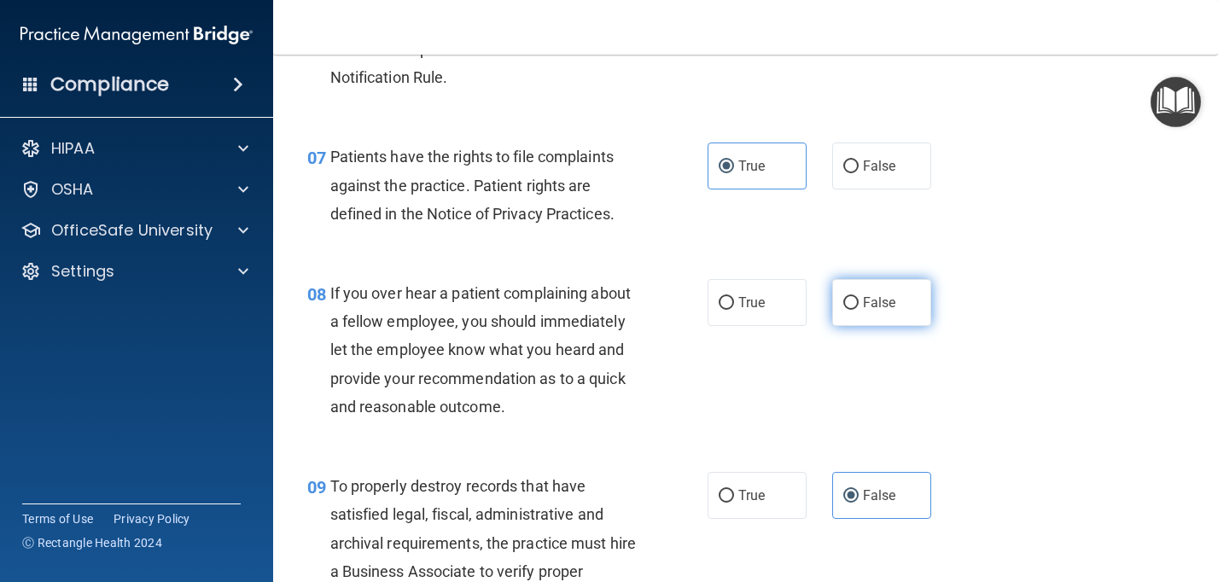
click at [857, 306] on input "False" at bounding box center [850, 303] width 15 height 13
radio input "true"
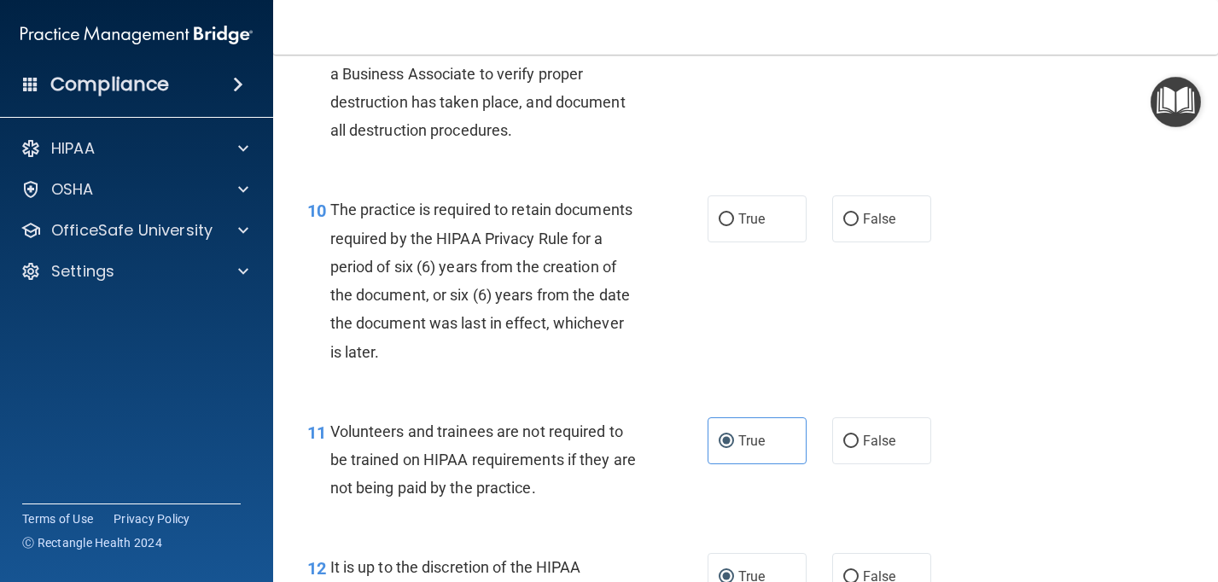
scroll to position [1705, 0]
click at [748, 236] on label "True" at bounding box center [757, 218] width 99 height 47
click at [734, 225] on input "True" at bounding box center [726, 219] width 15 height 13
radio input "true"
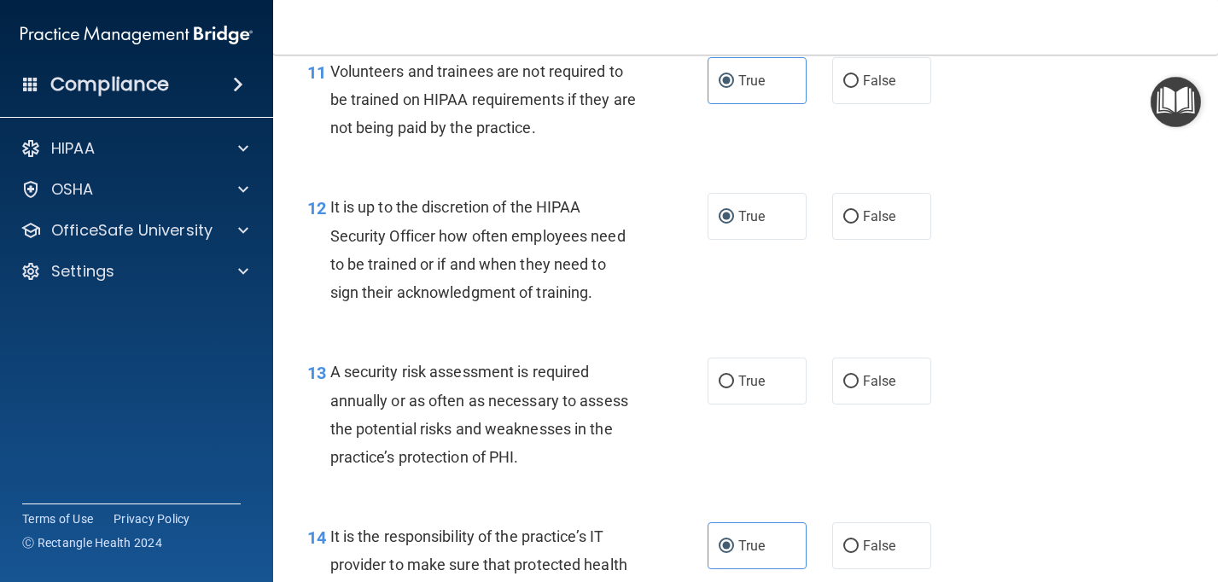
scroll to position [2082, 0]
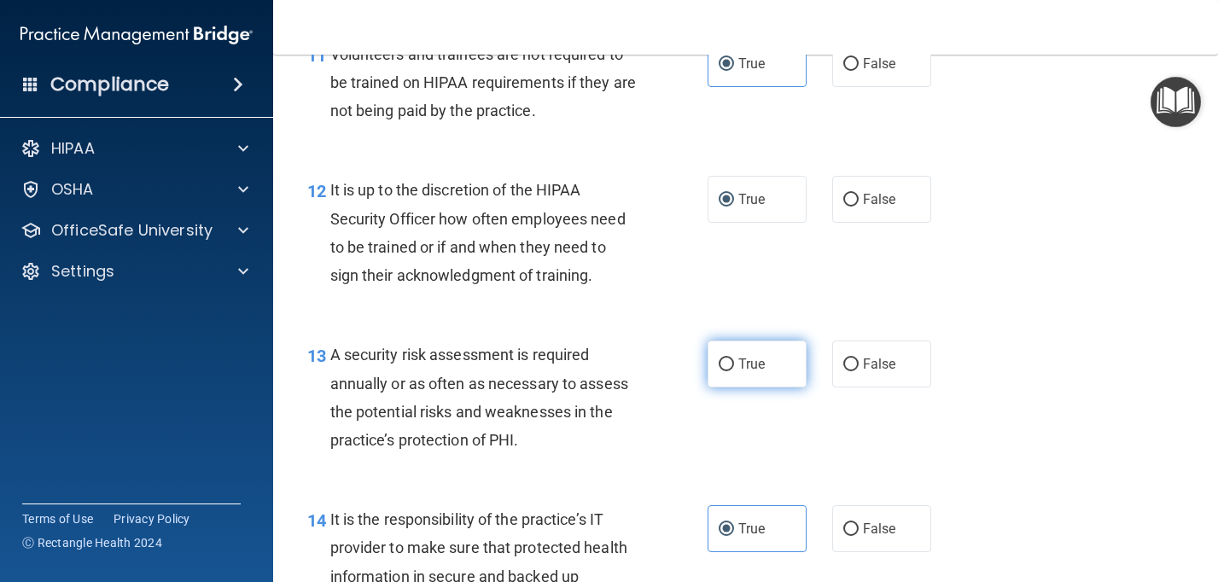
click at [771, 367] on label "True" at bounding box center [757, 364] width 99 height 47
click at [734, 367] on input "True" at bounding box center [726, 364] width 15 height 13
radio input "true"
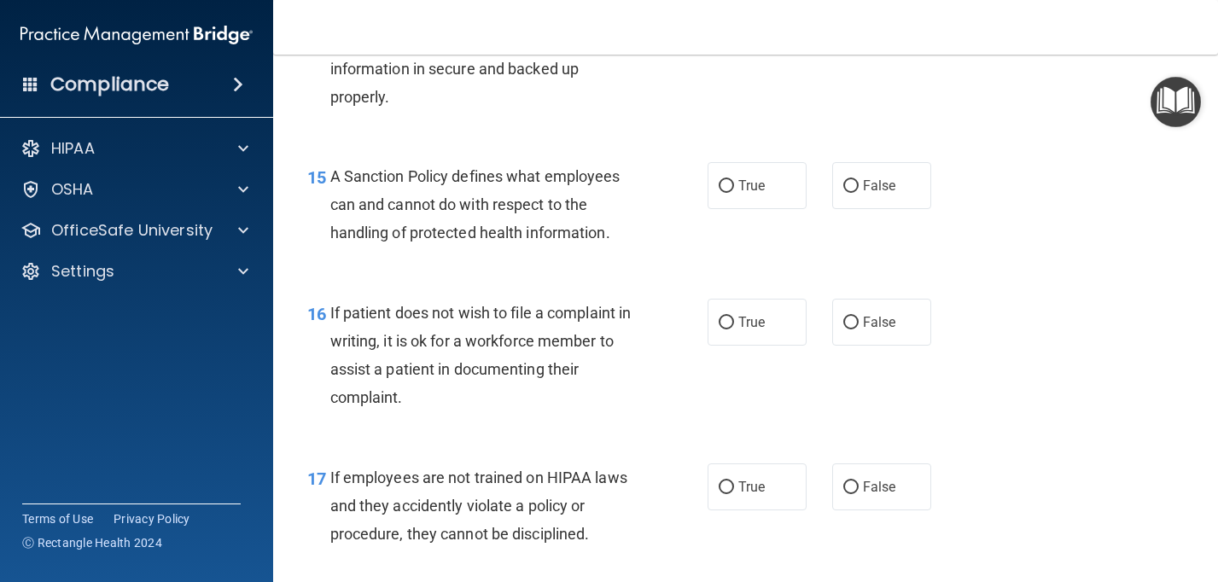
scroll to position [2591, 0]
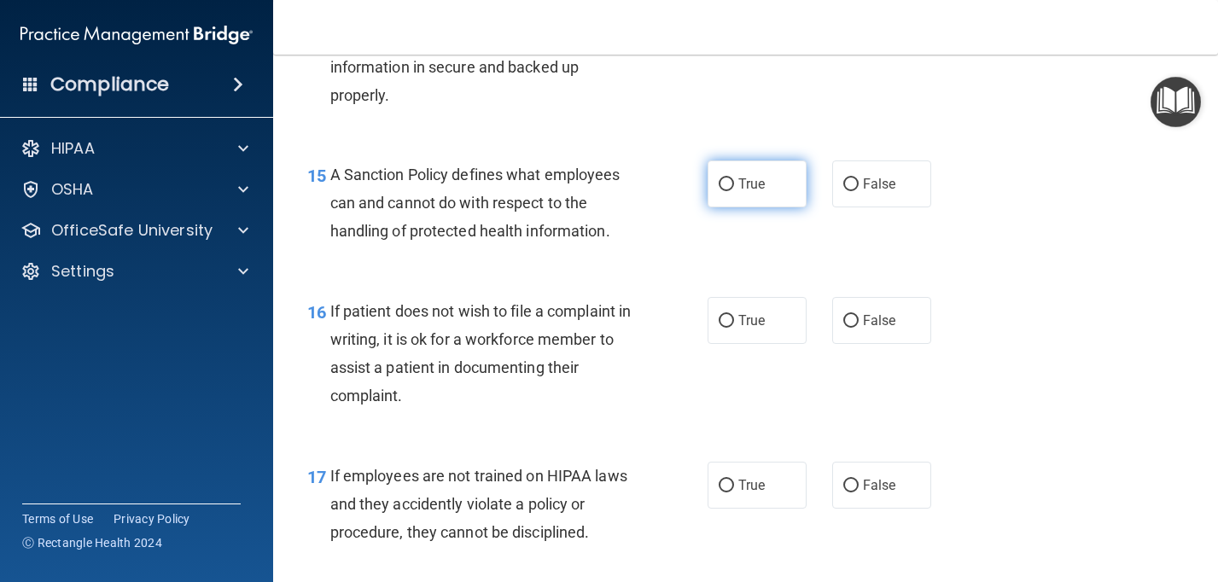
click at [766, 188] on label "True" at bounding box center [757, 183] width 99 height 47
click at [734, 188] on input "True" at bounding box center [726, 184] width 15 height 13
radio input "true"
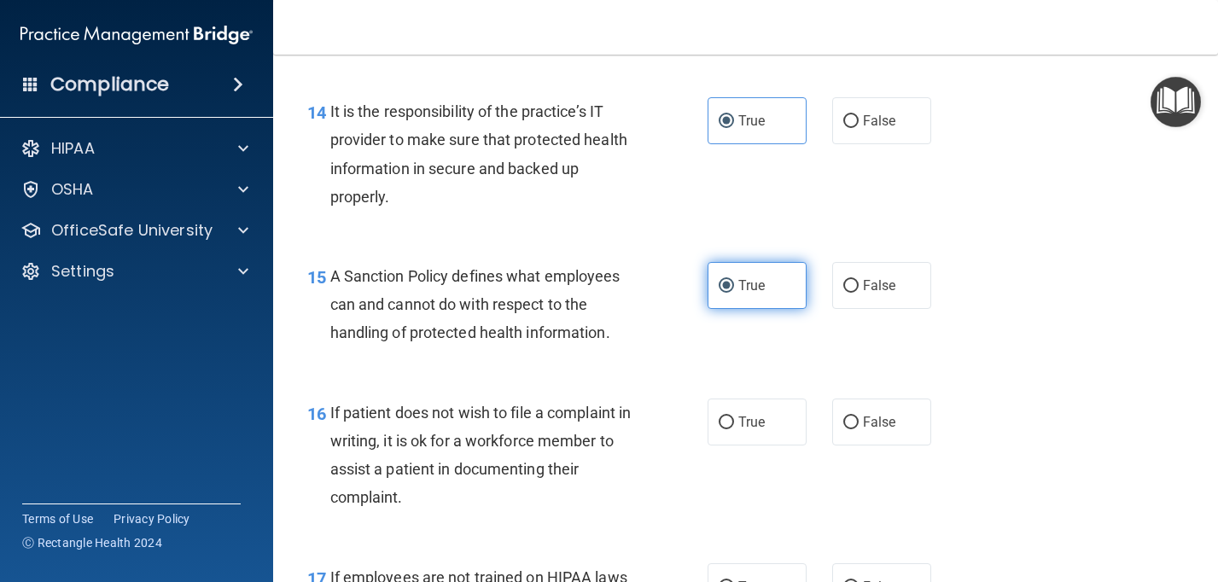
scroll to position [2495, 0]
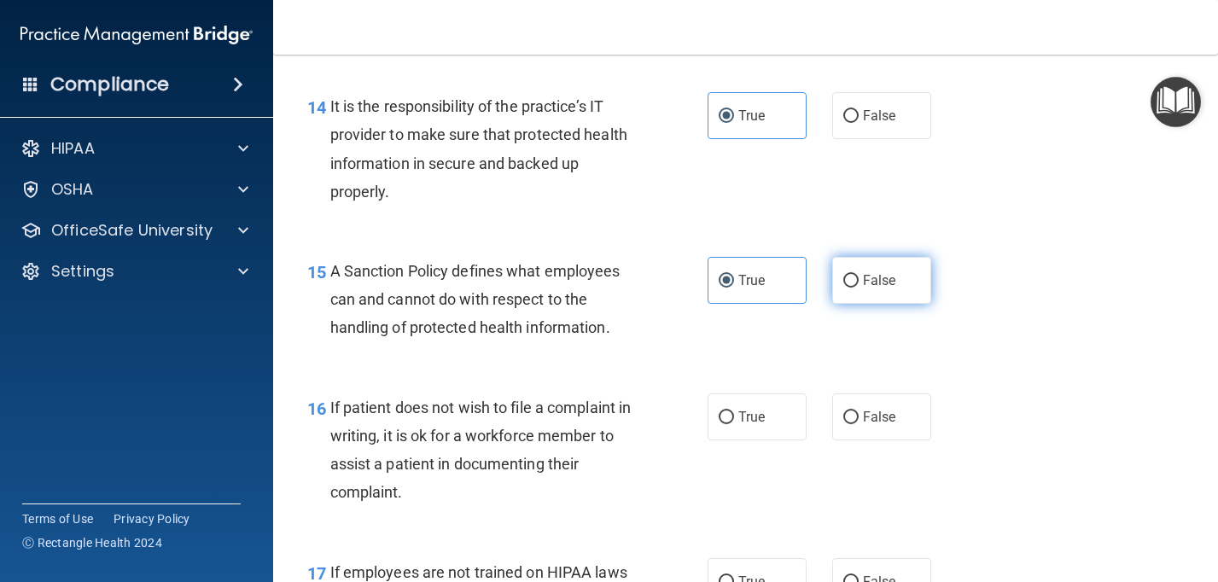
click at [854, 280] on input "False" at bounding box center [850, 281] width 15 height 13
radio input "true"
radio input "false"
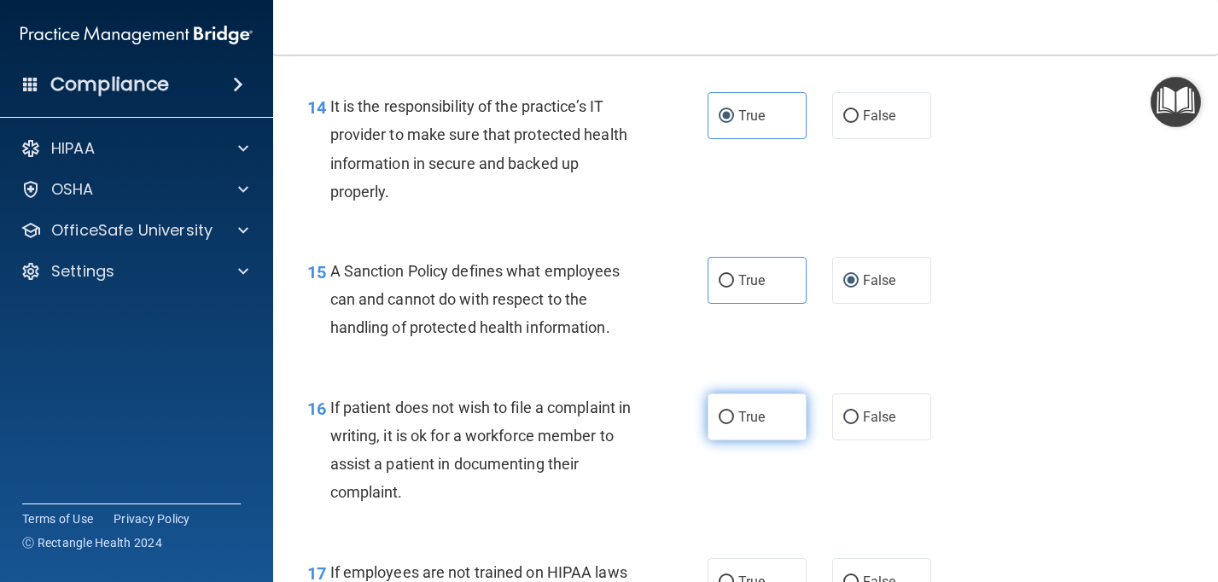
click at [752, 413] on span "True" at bounding box center [751, 417] width 26 height 16
click at [734, 413] on input "True" at bounding box center [726, 417] width 15 height 13
radio input "true"
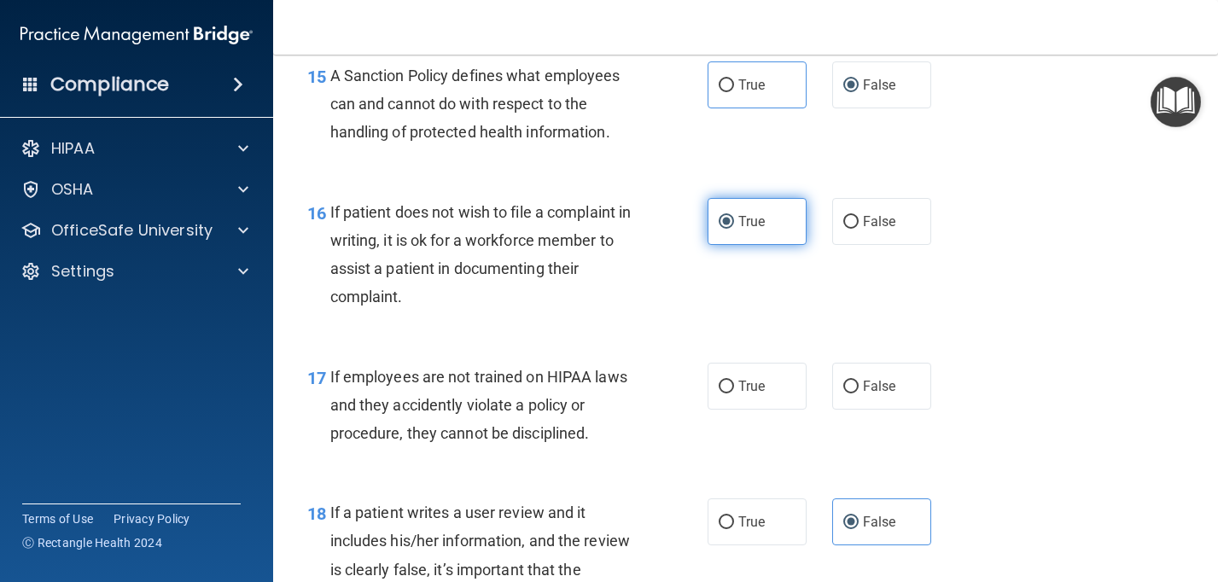
scroll to position [2695, 0]
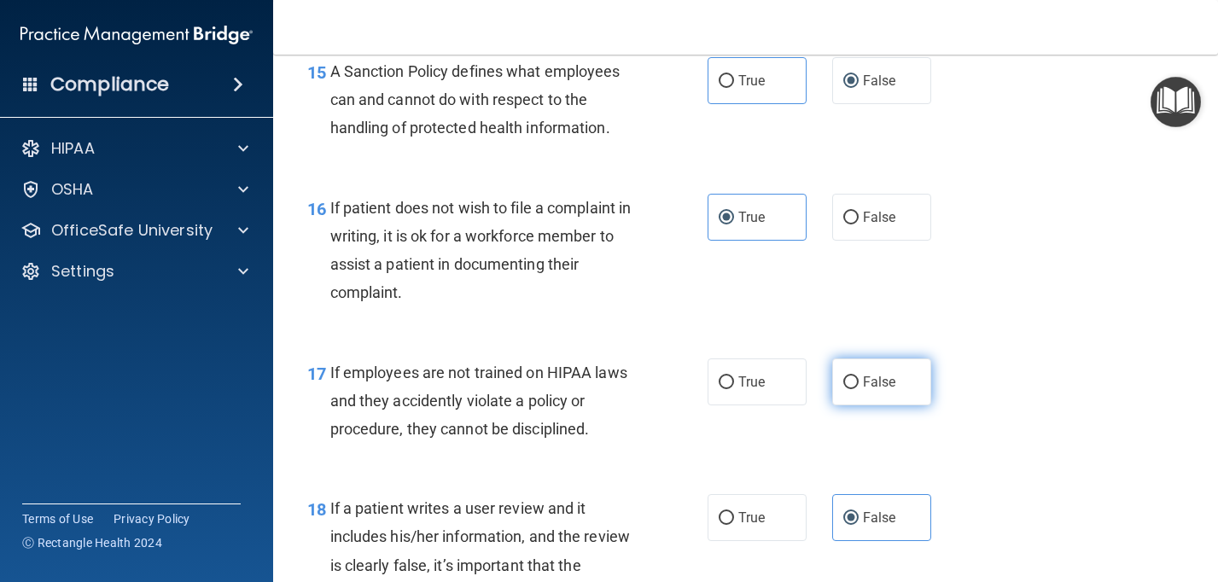
click at [846, 396] on label "False" at bounding box center [881, 381] width 99 height 47
click at [846, 389] on input "False" at bounding box center [850, 382] width 15 height 13
radio input "true"
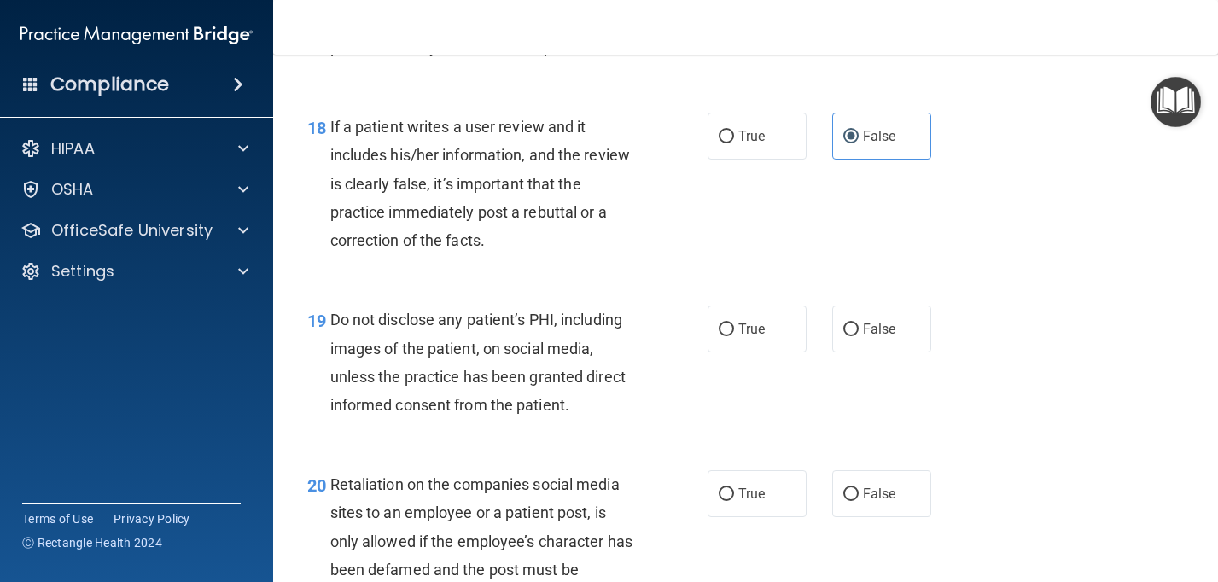
scroll to position [3079, 0]
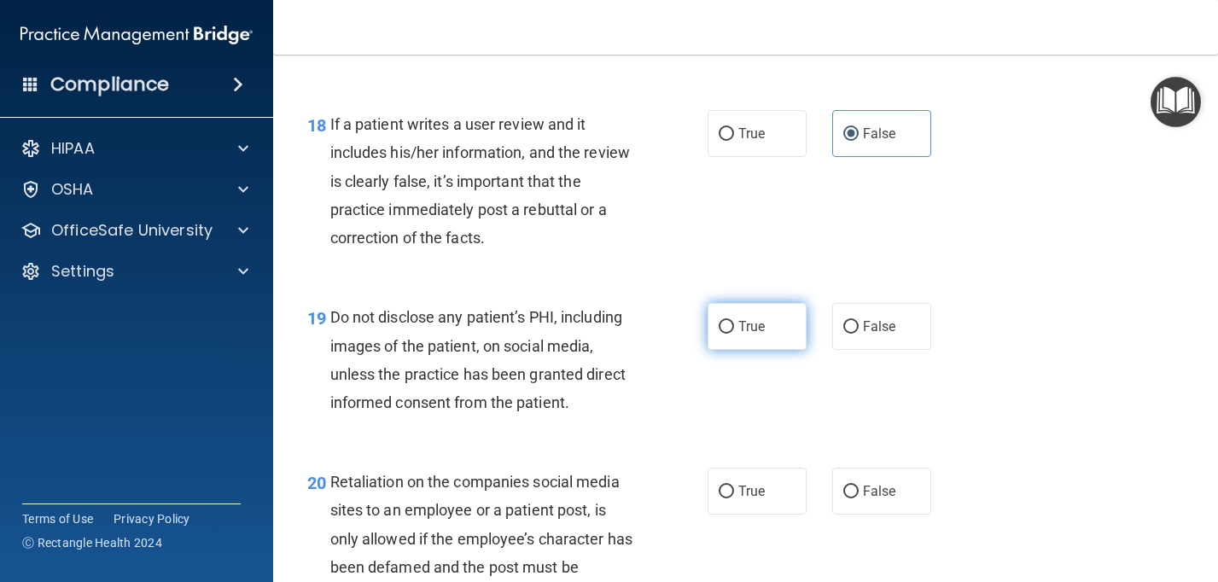
click at [776, 342] on label "True" at bounding box center [757, 326] width 99 height 47
click at [734, 334] on input "True" at bounding box center [726, 327] width 15 height 13
radio input "true"
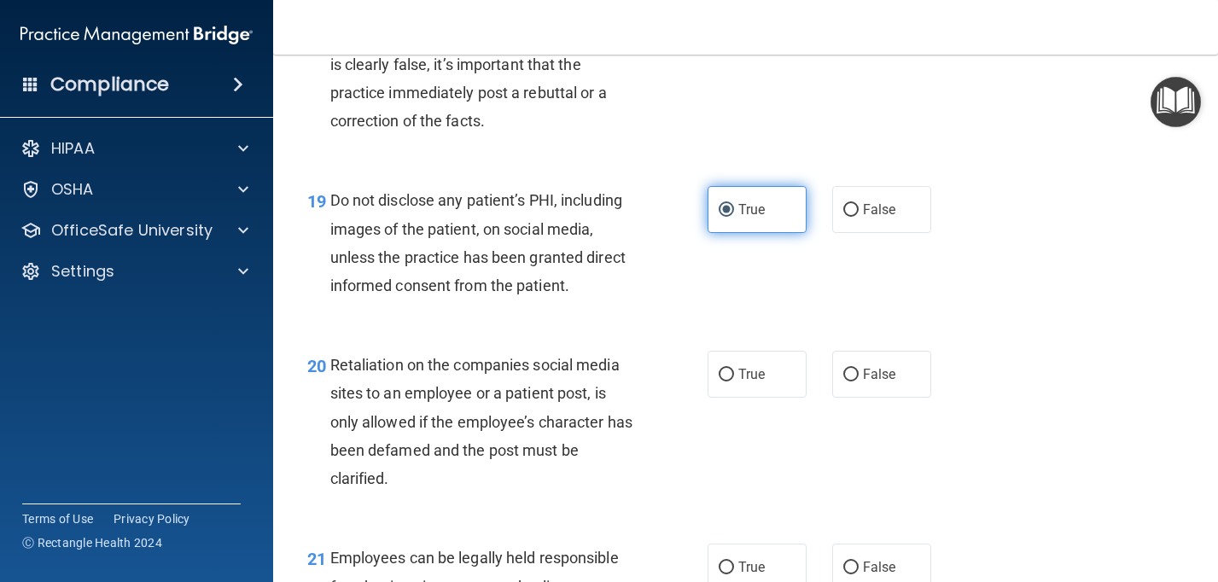
scroll to position [3195, 0]
click at [859, 387] on label "False" at bounding box center [881, 375] width 99 height 47
click at [859, 382] on input "False" at bounding box center [850, 376] width 15 height 13
radio input "true"
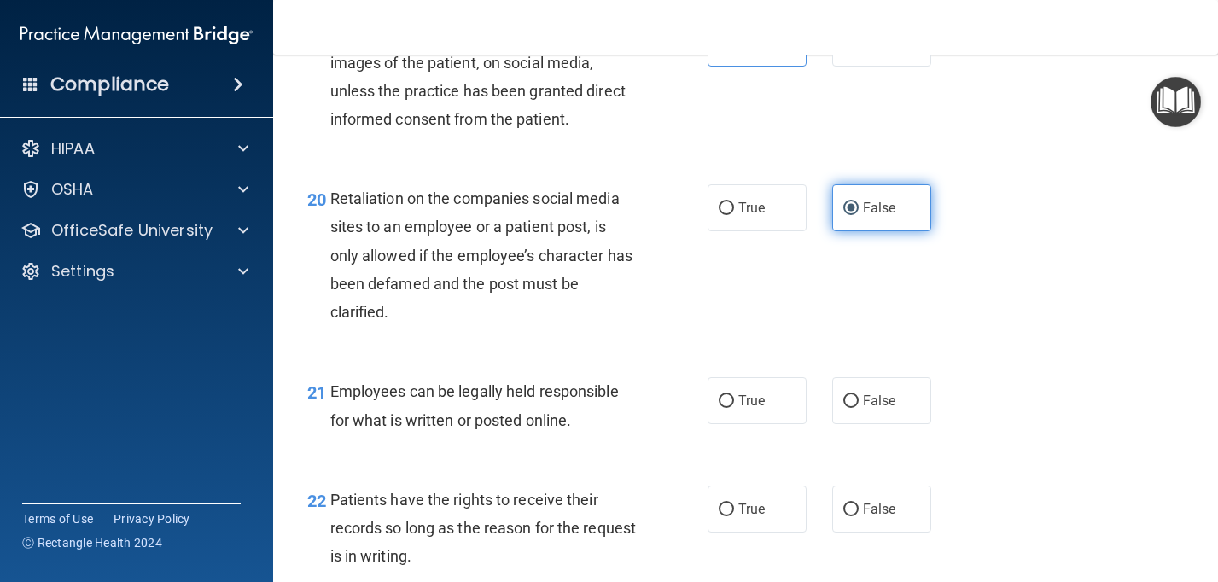
scroll to position [3365, 0]
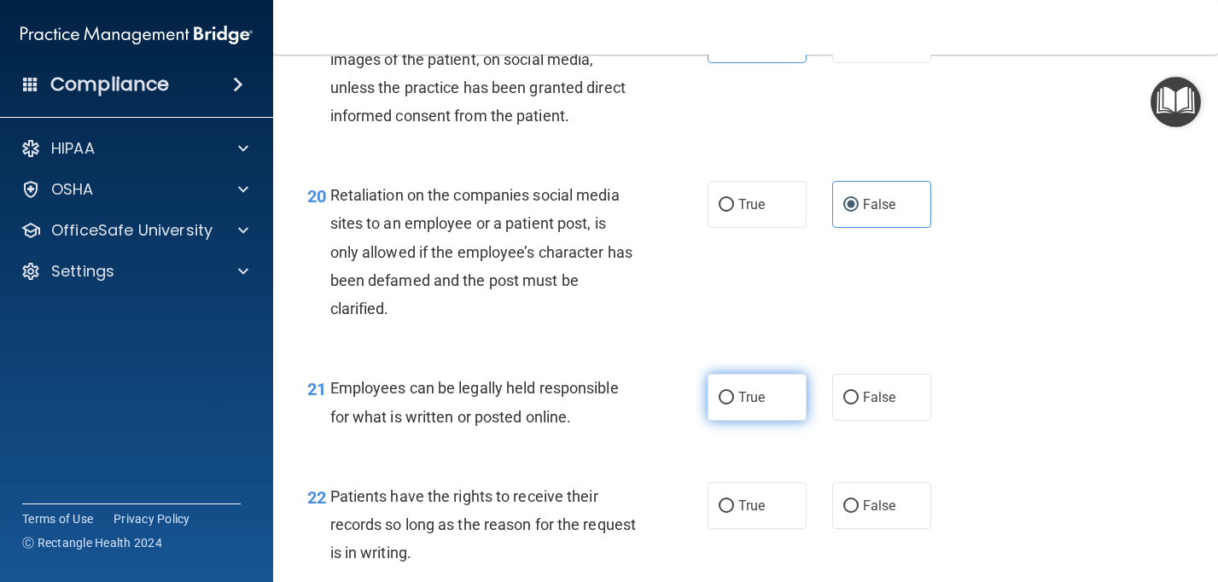
click at [725, 405] on input "True" at bounding box center [726, 398] width 15 height 13
radio input "true"
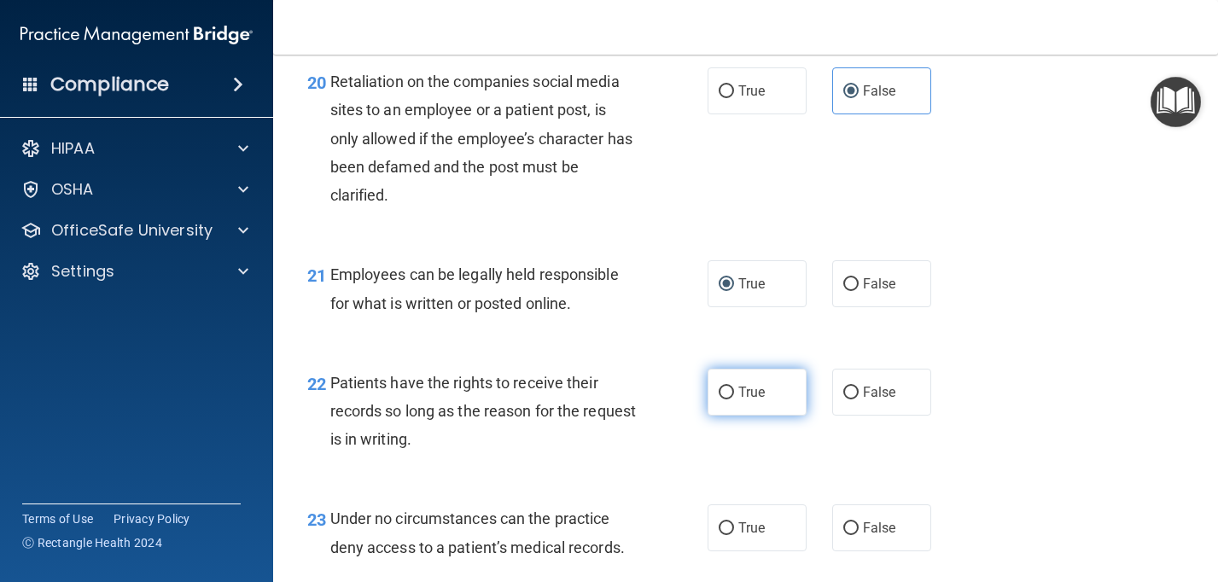
scroll to position [3487, 0]
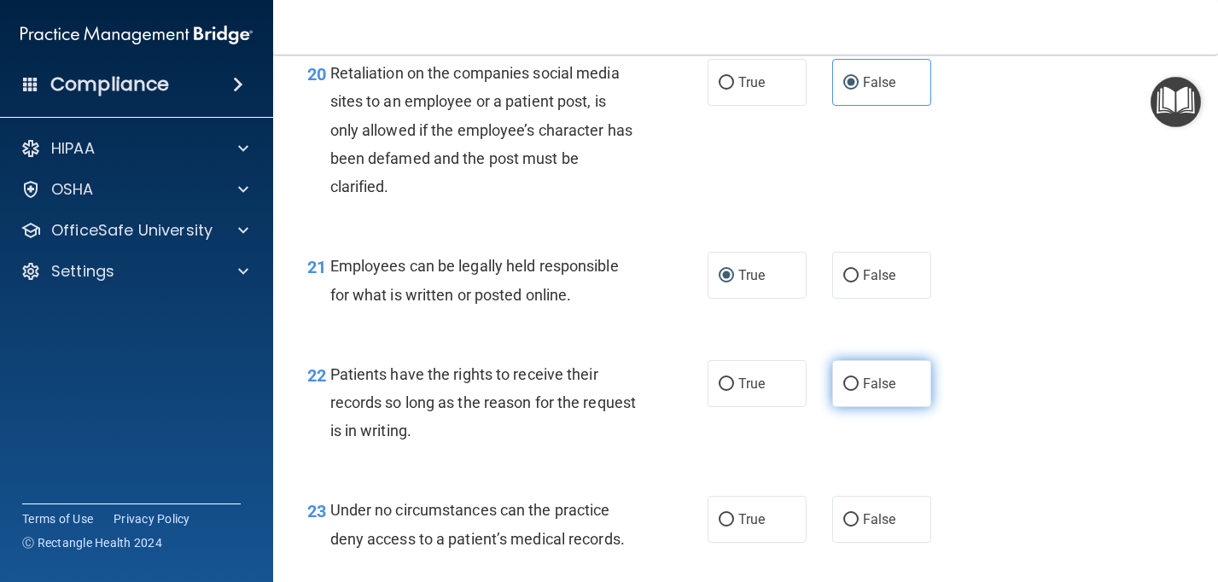
click at [841, 393] on label "False" at bounding box center [881, 383] width 99 height 47
click at [843, 391] on input "False" at bounding box center [850, 384] width 15 height 13
radio input "true"
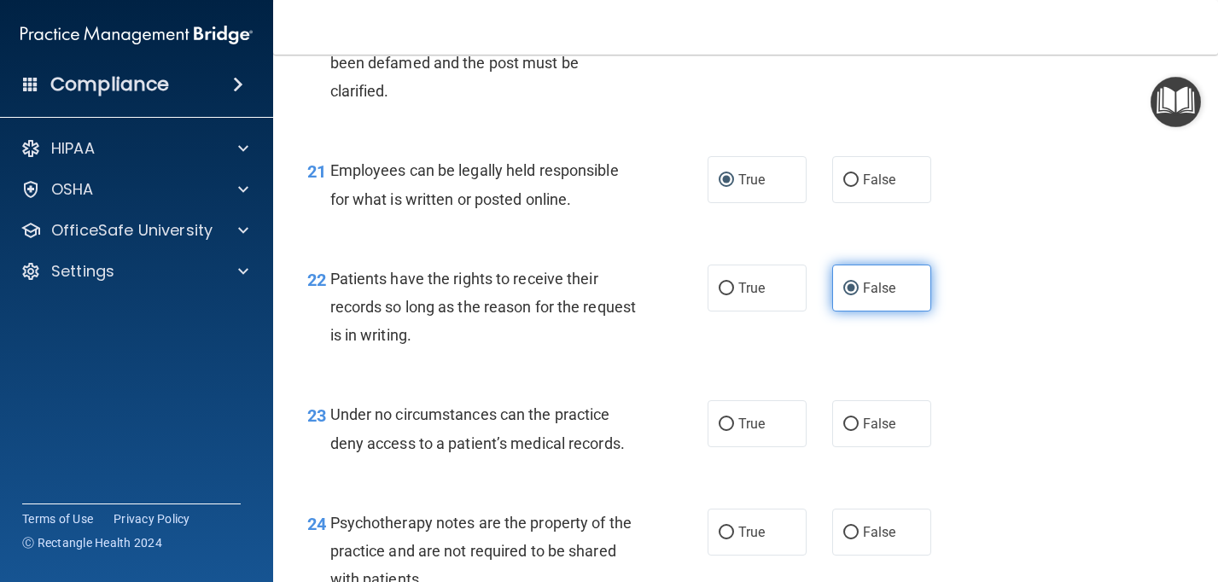
scroll to position [3588, 0]
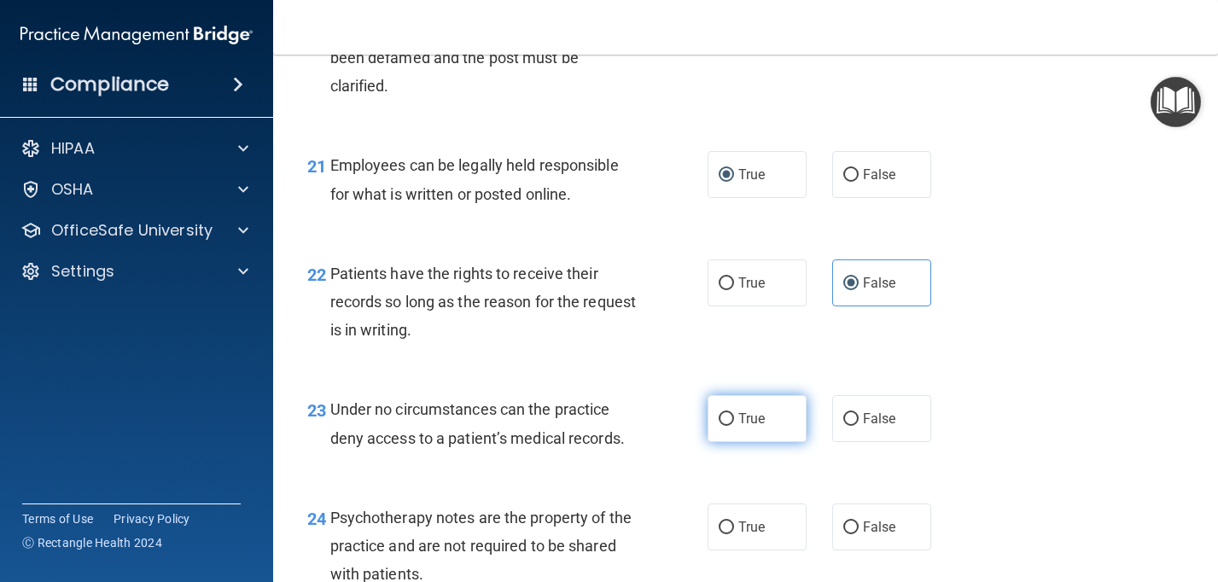
click at [723, 428] on label "True" at bounding box center [757, 418] width 99 height 47
click at [723, 426] on input "True" at bounding box center [726, 419] width 15 height 13
radio input "true"
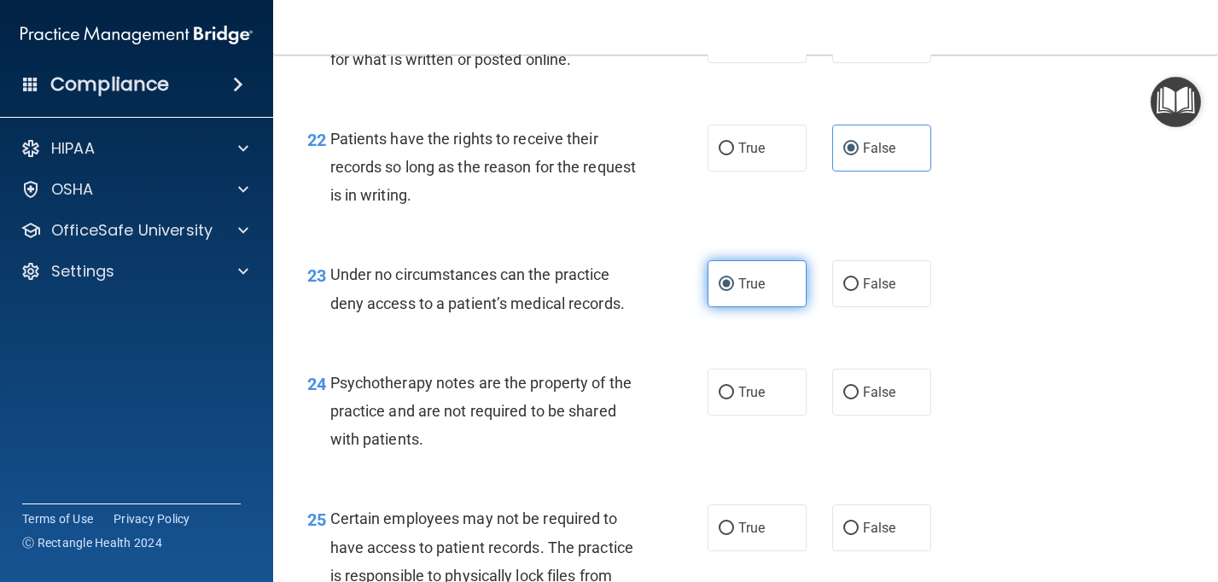
scroll to position [3724, 0]
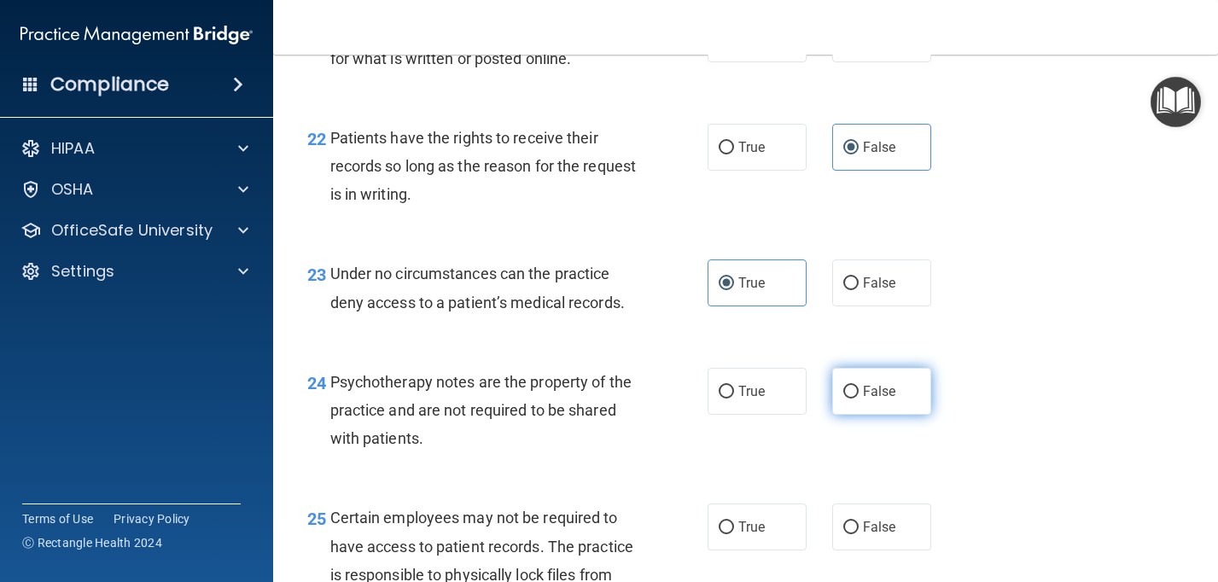
click at [854, 398] on input "False" at bounding box center [850, 392] width 15 height 13
radio input "true"
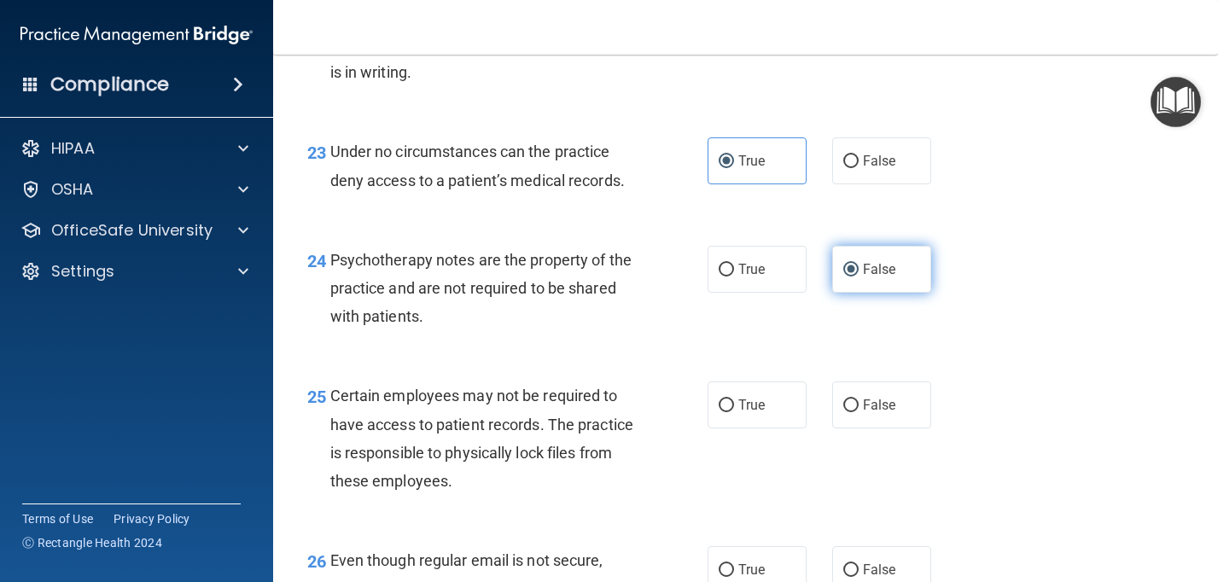
scroll to position [3847, 0]
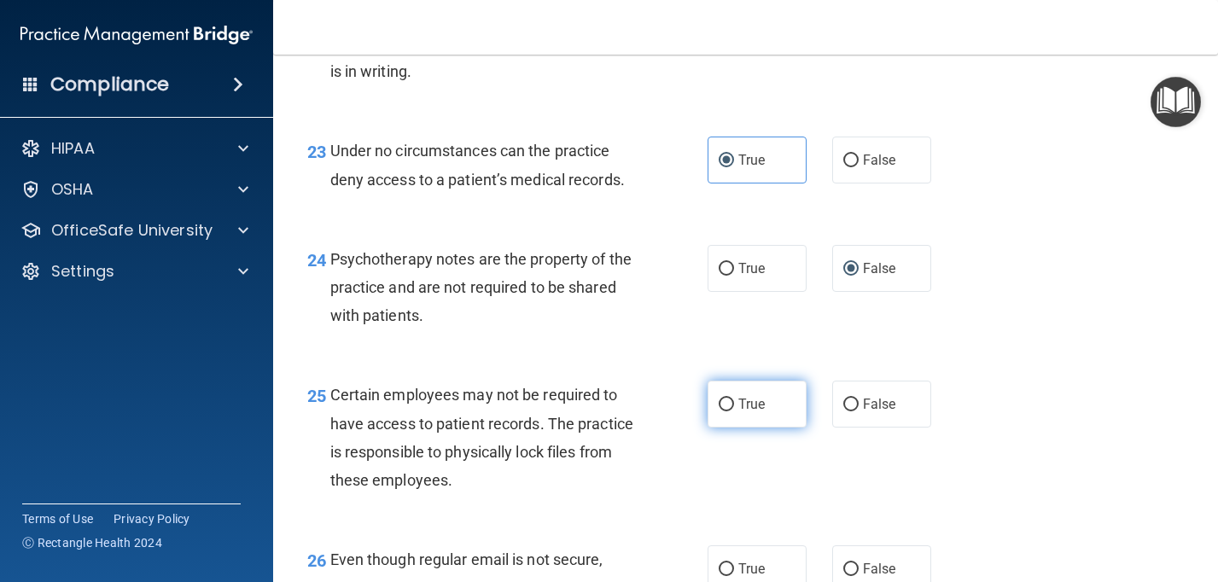
click at [752, 400] on span "True" at bounding box center [751, 404] width 26 height 16
click at [734, 400] on input "True" at bounding box center [726, 405] width 15 height 13
radio input "true"
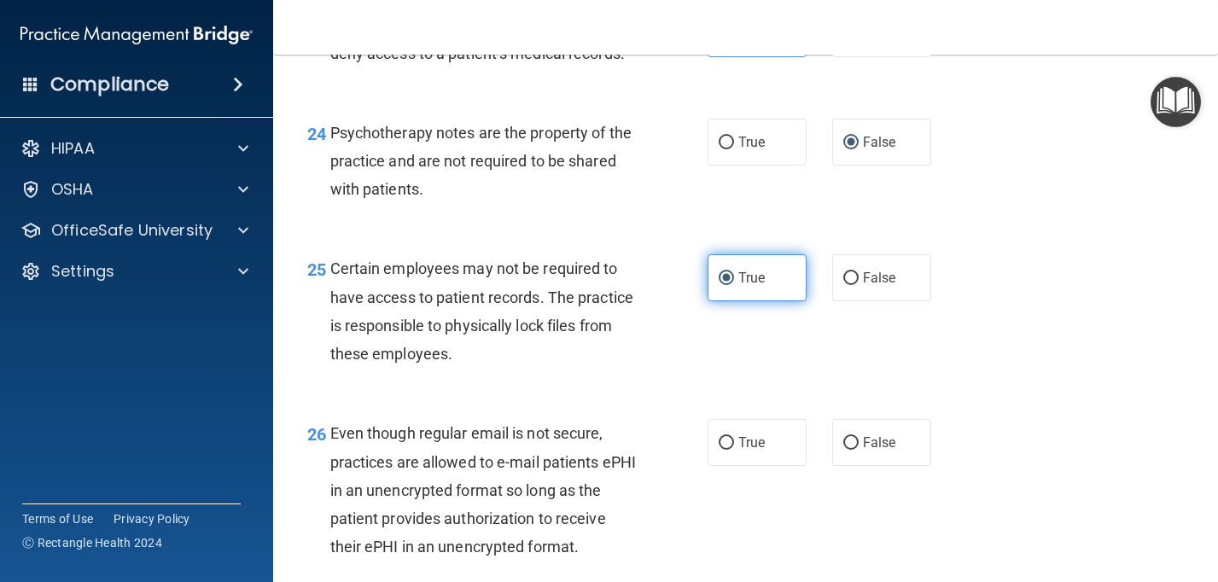
scroll to position [3982, 0]
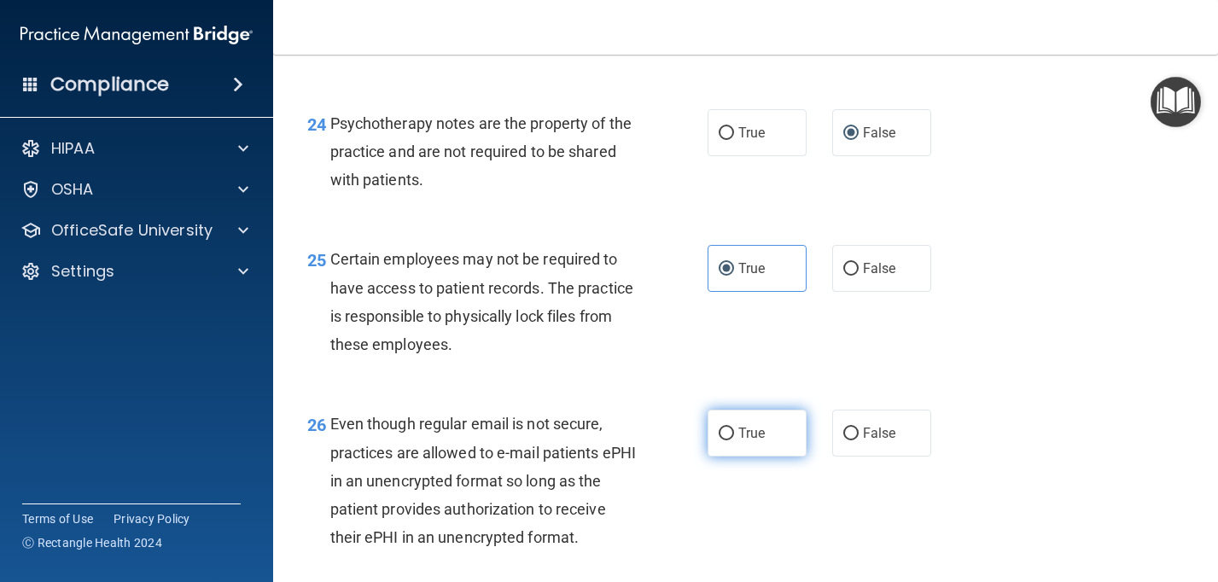
click at [743, 440] on span "True" at bounding box center [751, 433] width 26 height 16
click at [734, 440] on input "True" at bounding box center [726, 434] width 15 height 13
radio input "true"
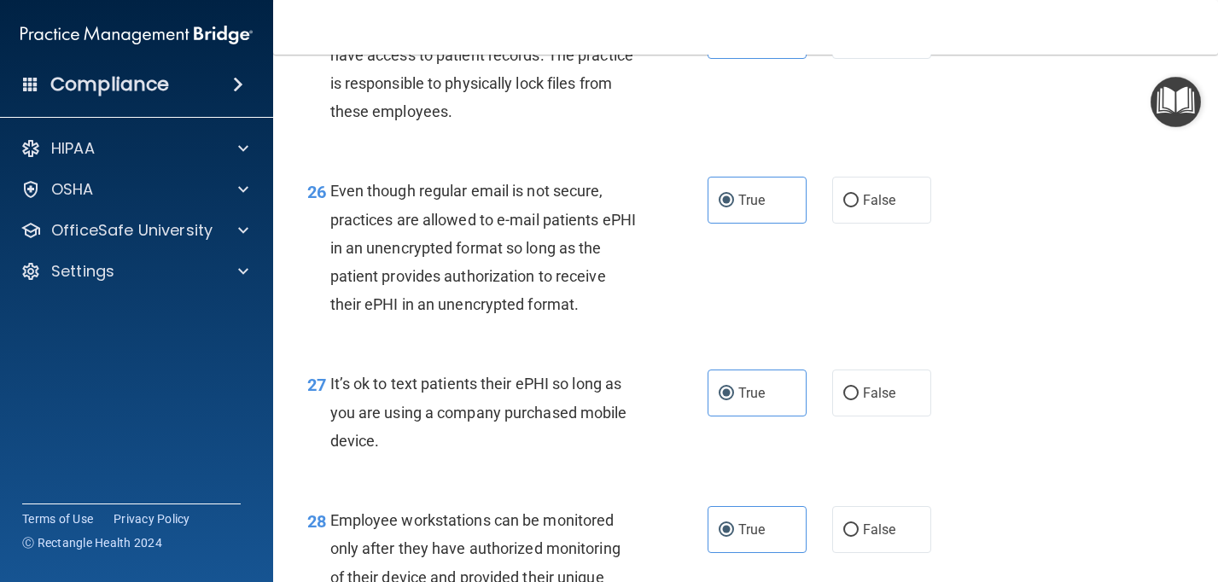
scroll to position [4752, 0]
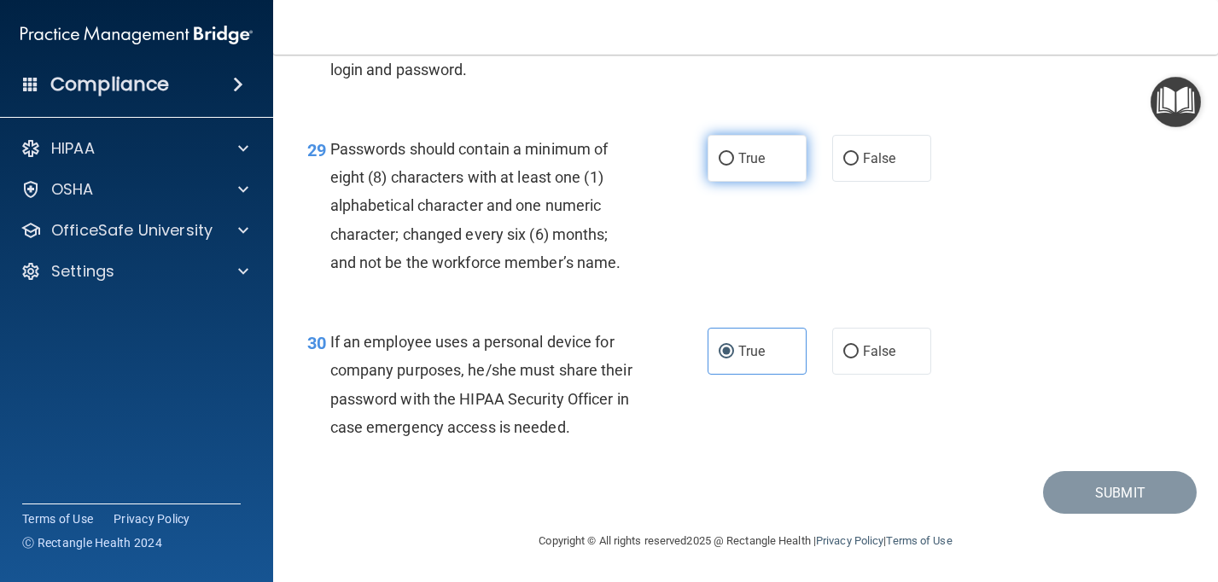
click at [751, 172] on label "True" at bounding box center [757, 158] width 99 height 47
click at [734, 166] on input "True" at bounding box center [726, 159] width 15 height 13
radio input "true"
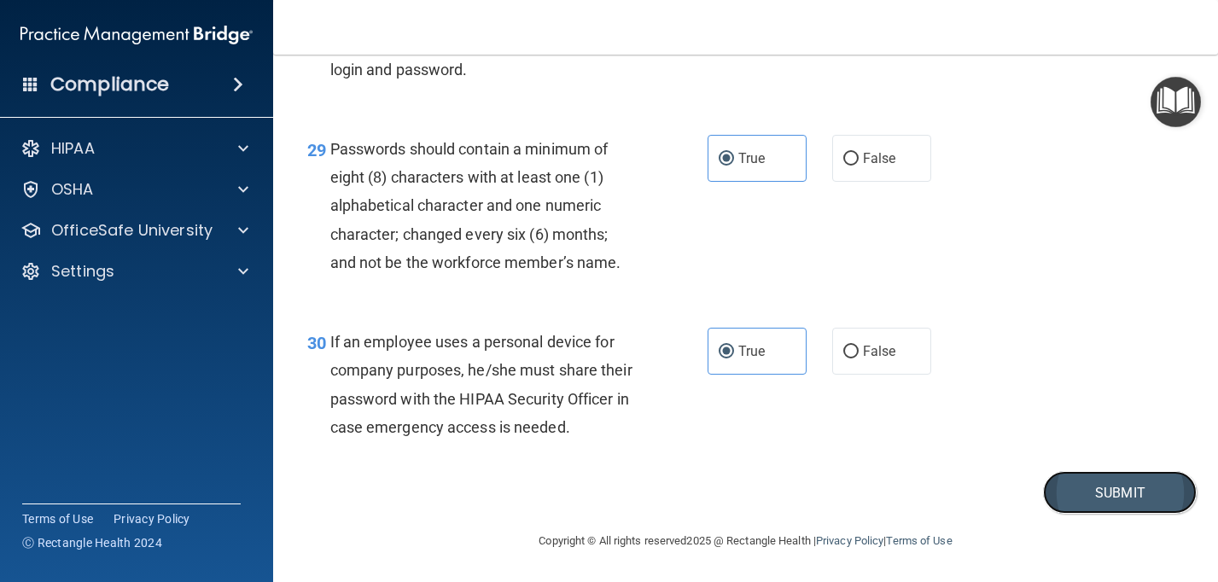
click at [1096, 497] on button "Submit" at bounding box center [1120, 493] width 154 height 44
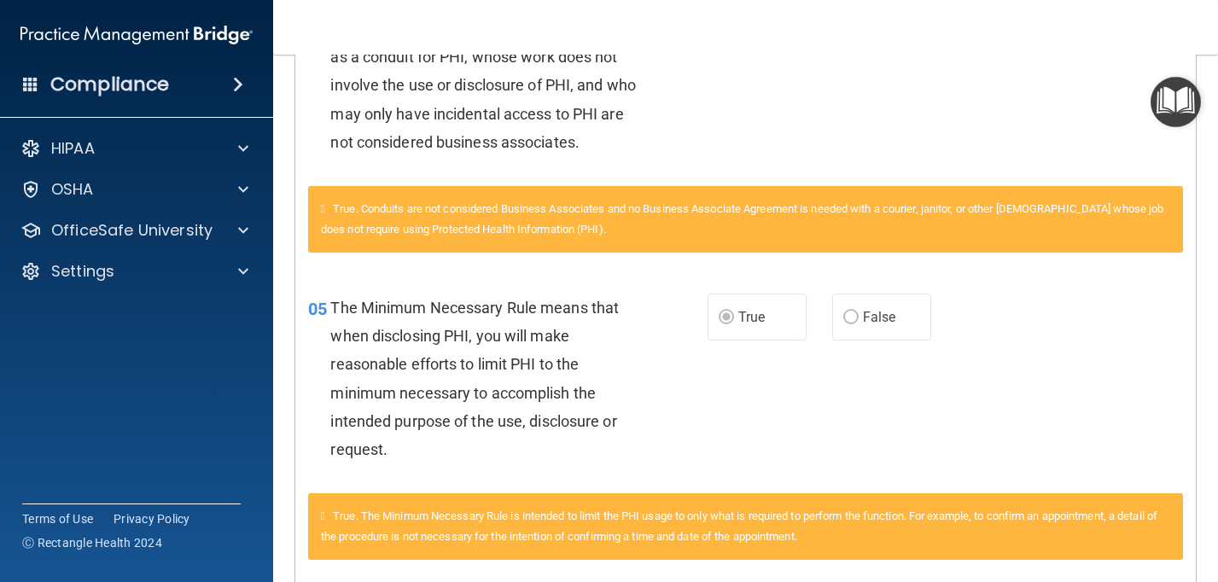
scroll to position [495, 0]
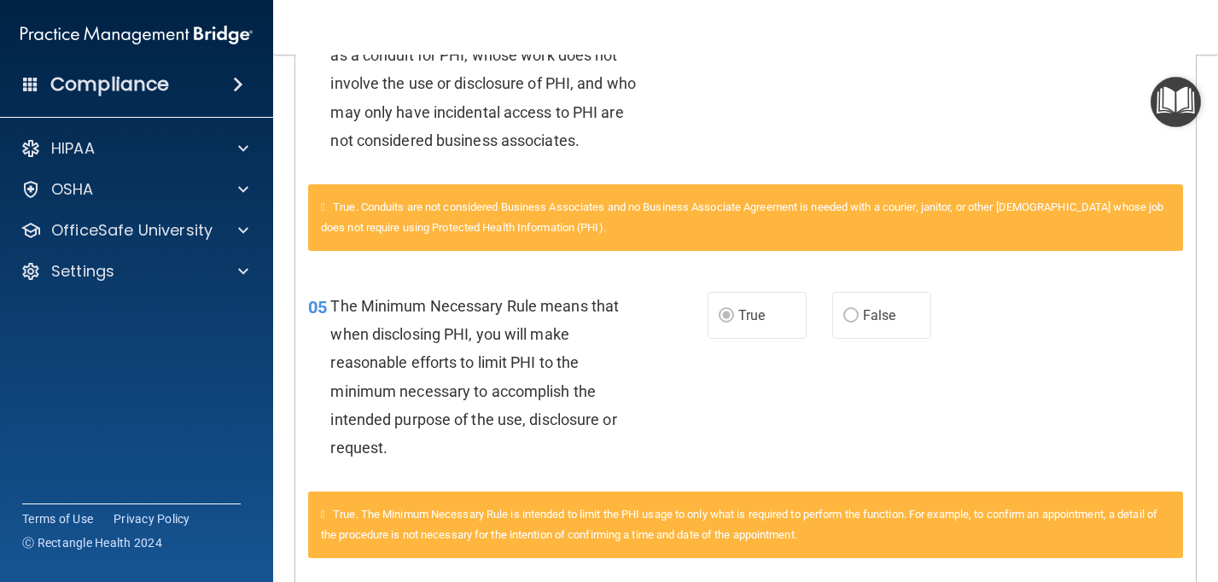
click at [324, 215] on div "True. Conduits are not considered Business Associates and no Business Associate…" at bounding box center [745, 217] width 875 height 67
click at [324, 206] on icon at bounding box center [323, 206] width 4 height 11
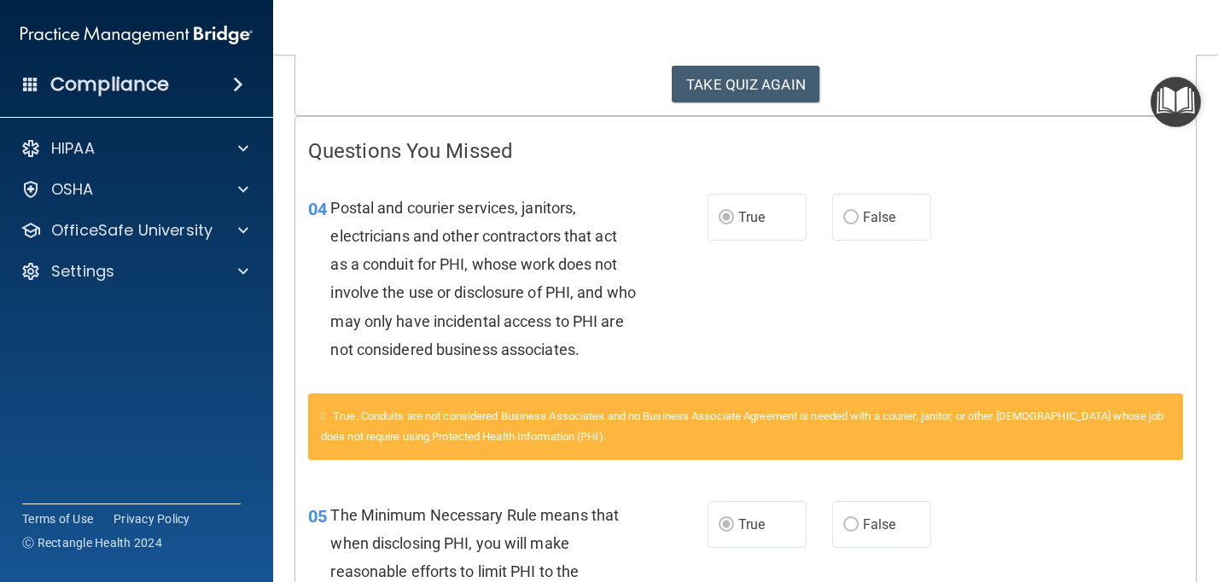
scroll to position [0, 0]
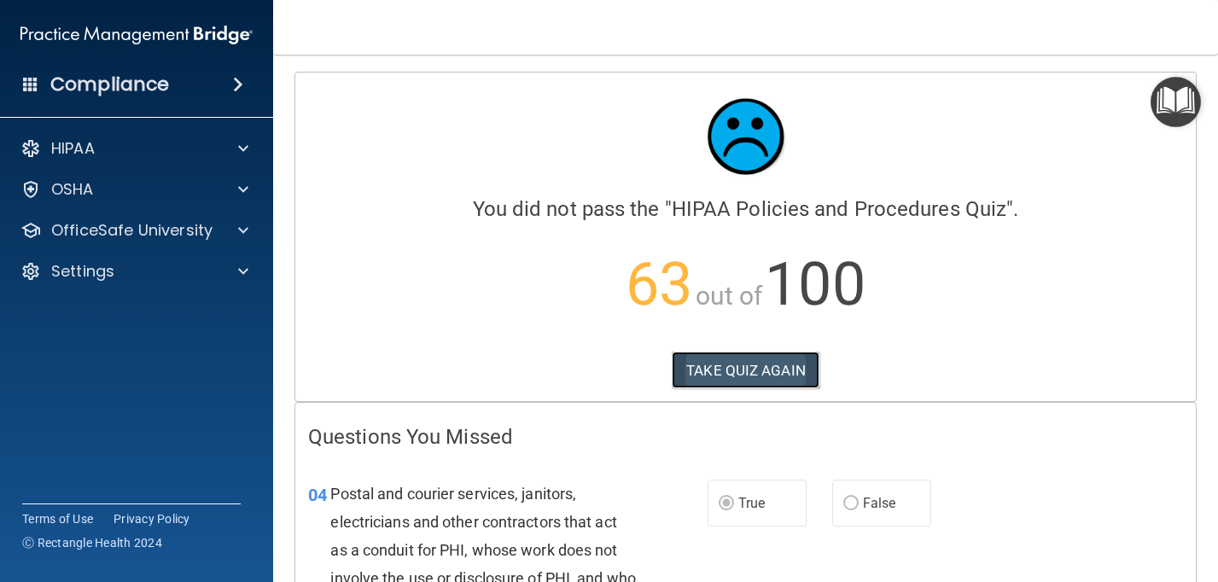
click at [735, 371] on button "TAKE QUIZ AGAIN" at bounding box center [746, 371] width 148 height 38
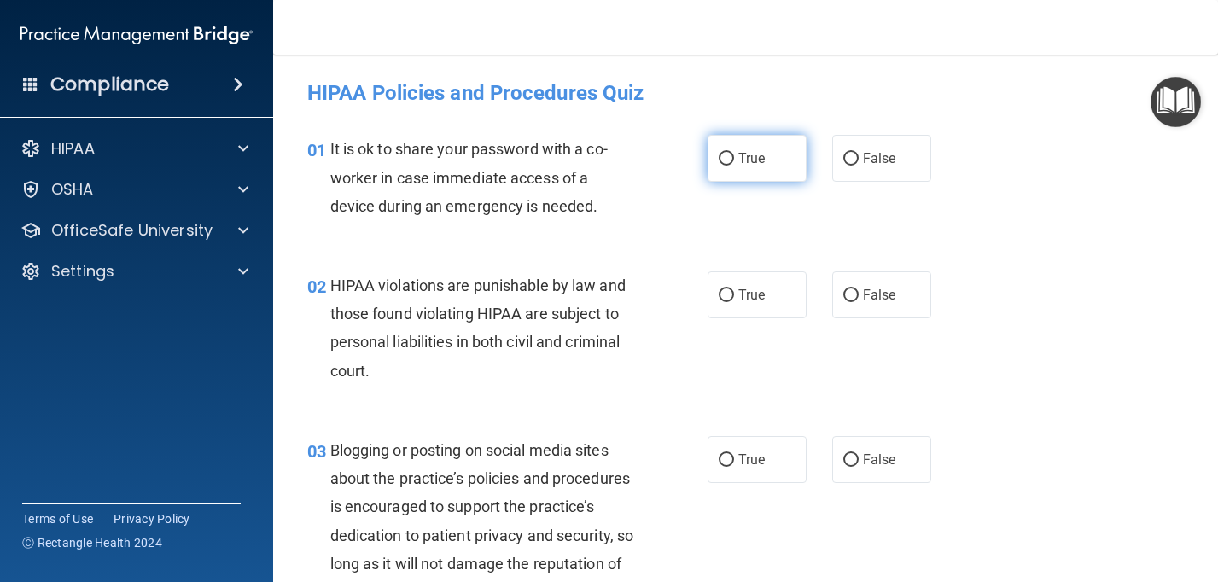
click at [754, 151] on span "True" at bounding box center [751, 158] width 26 height 16
click at [734, 153] on input "True" at bounding box center [726, 159] width 15 height 13
radio input "true"
click at [848, 171] on label "False" at bounding box center [881, 158] width 99 height 47
click at [848, 166] on input "False" at bounding box center [850, 159] width 15 height 13
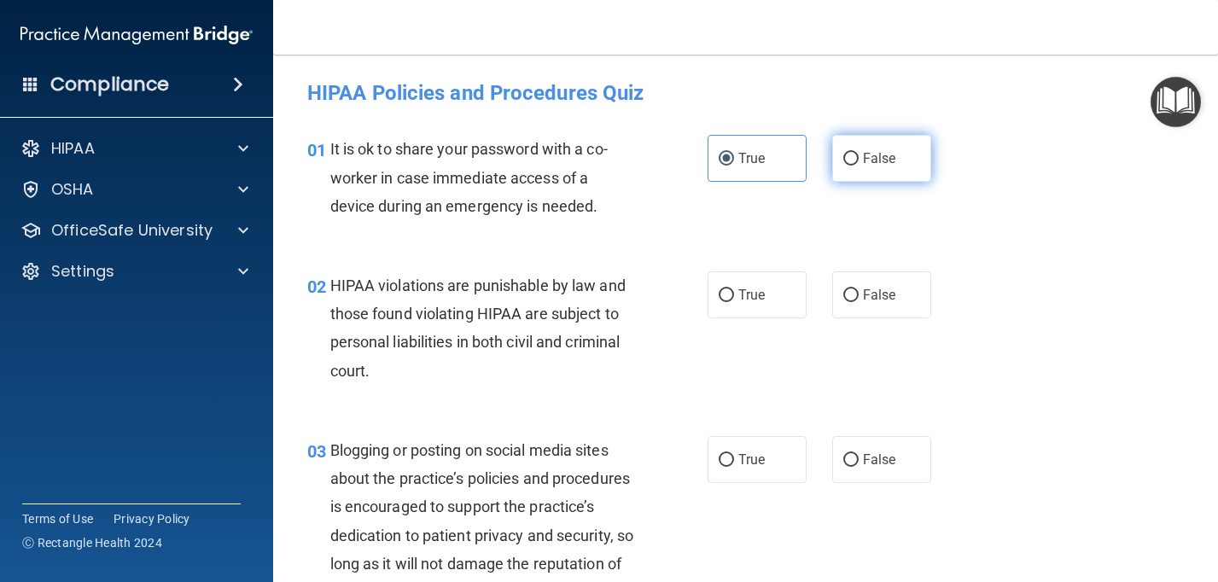
radio input "true"
radio input "false"
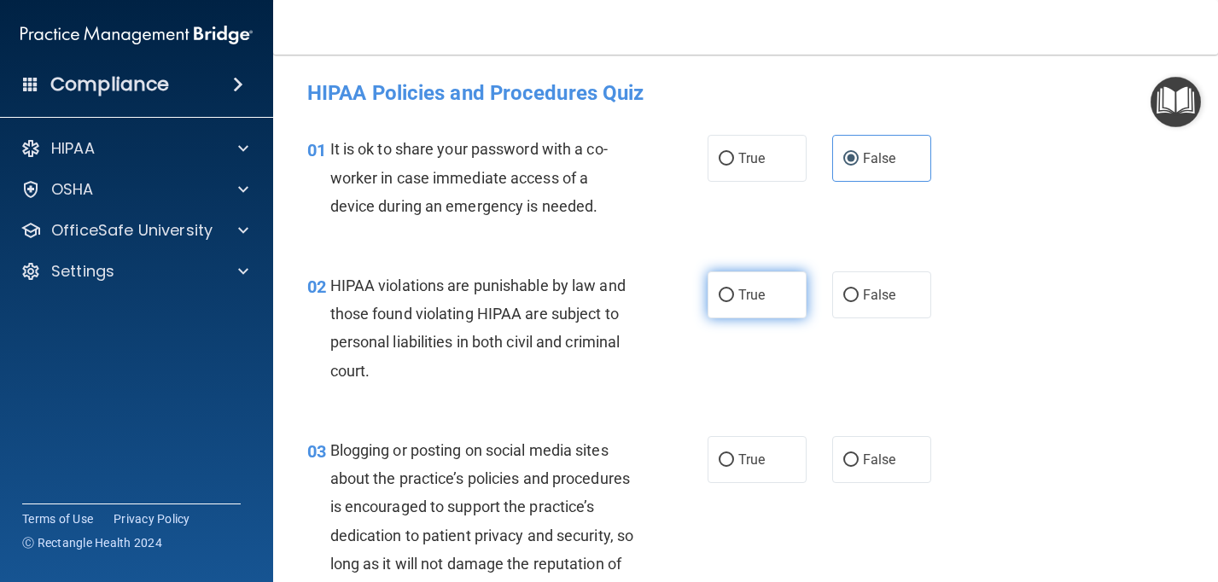
click at [741, 300] on span "True" at bounding box center [751, 295] width 26 height 16
click at [734, 300] on input "True" at bounding box center [726, 295] width 15 height 13
radio input "true"
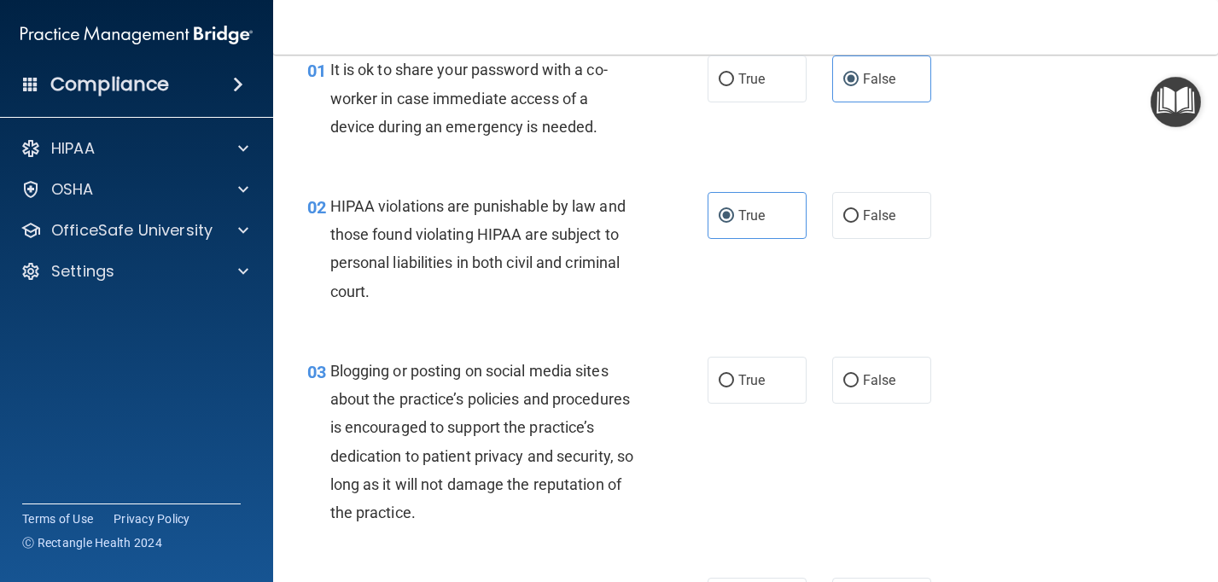
scroll to position [83, 0]
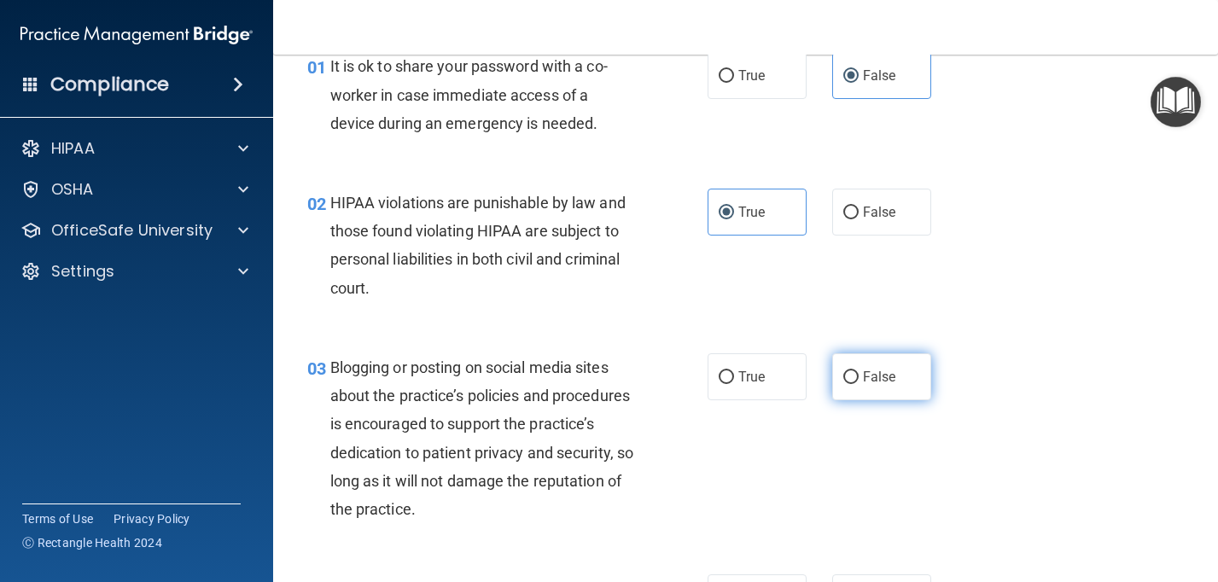
click at [862, 380] on label "False" at bounding box center [881, 376] width 99 height 47
click at [859, 380] on input "False" at bounding box center [850, 377] width 15 height 13
radio input "true"
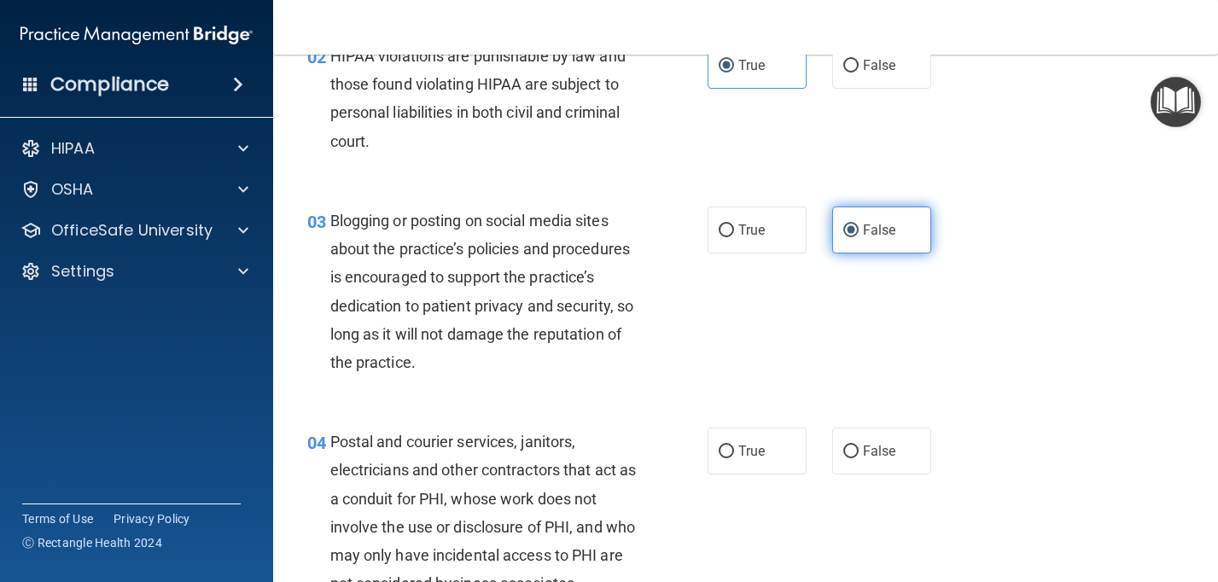
scroll to position [235, 0]
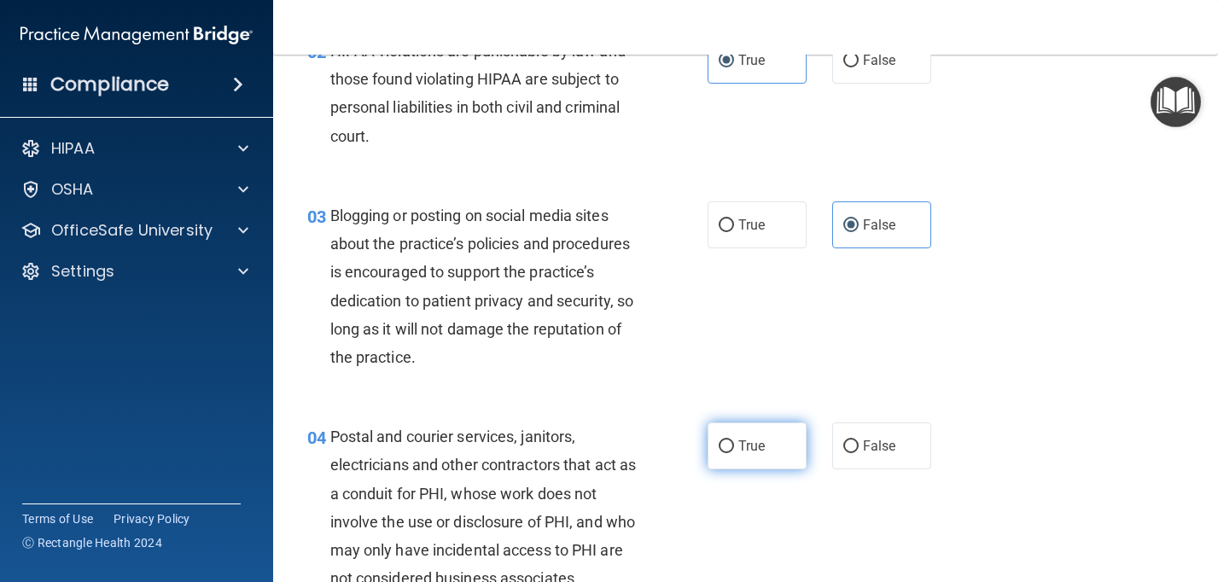
click at [734, 465] on label "True" at bounding box center [757, 445] width 99 height 47
click at [734, 453] on input "True" at bounding box center [726, 446] width 15 height 13
radio input "true"
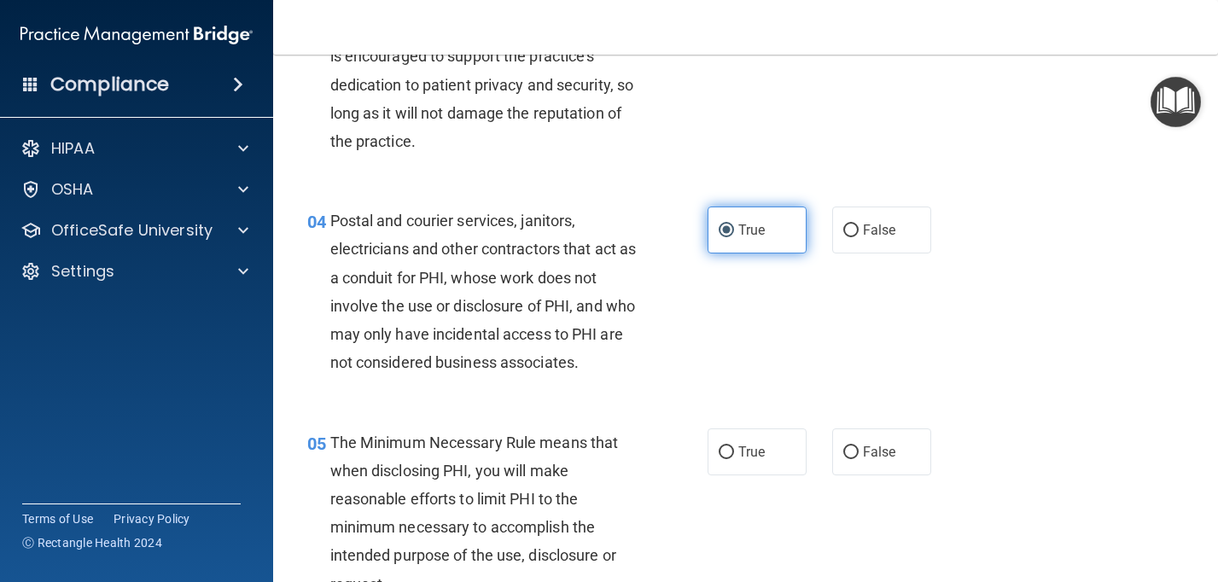
scroll to position [457, 0]
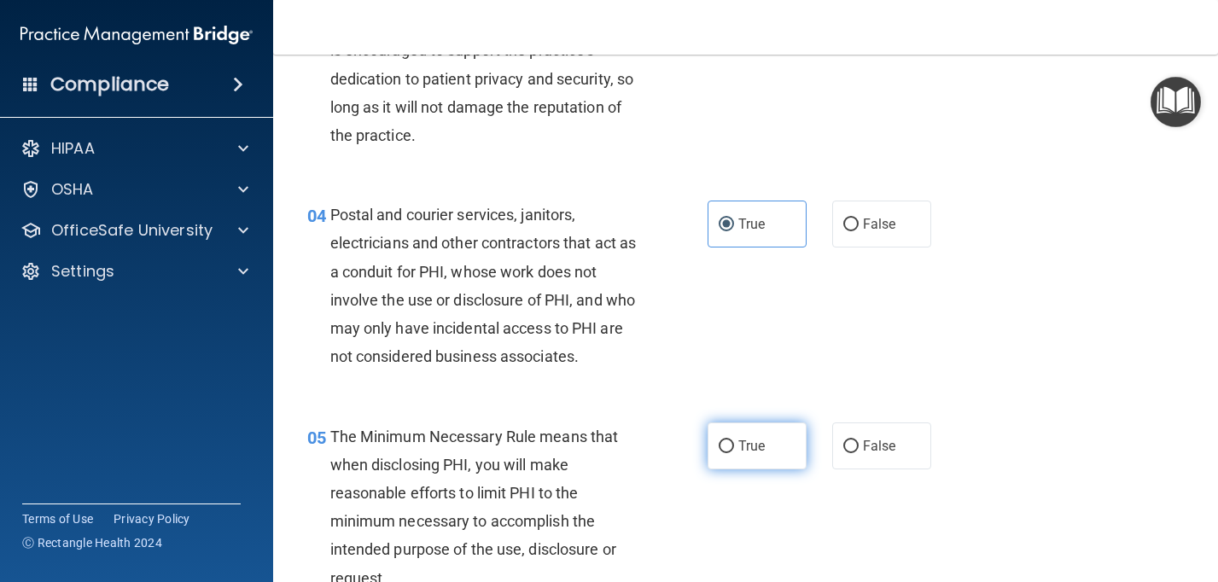
click at [771, 442] on label "True" at bounding box center [757, 445] width 99 height 47
click at [734, 442] on input "True" at bounding box center [726, 446] width 15 height 13
radio input "true"
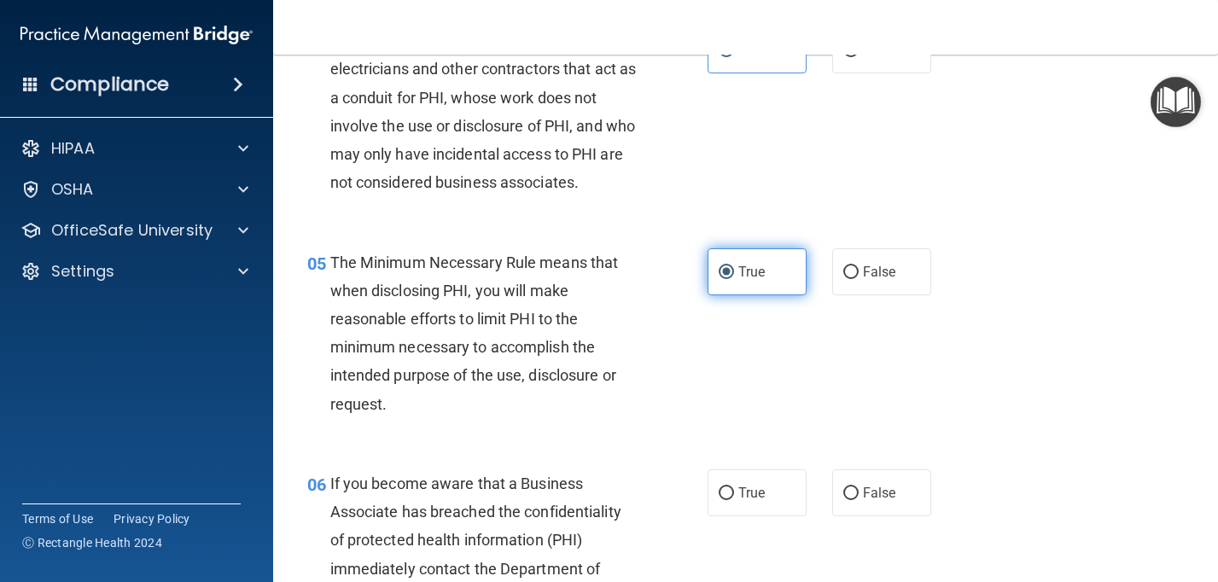
scroll to position [633, 0]
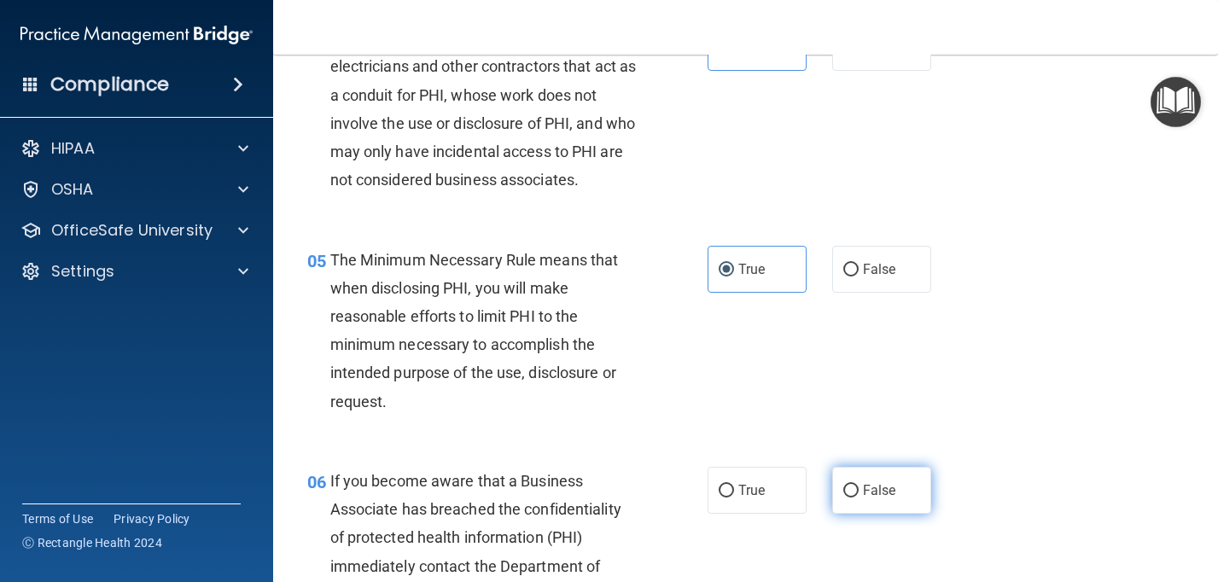
click at [877, 499] on label "False" at bounding box center [881, 490] width 99 height 47
click at [859, 498] on input "False" at bounding box center [850, 491] width 15 height 13
radio input "true"
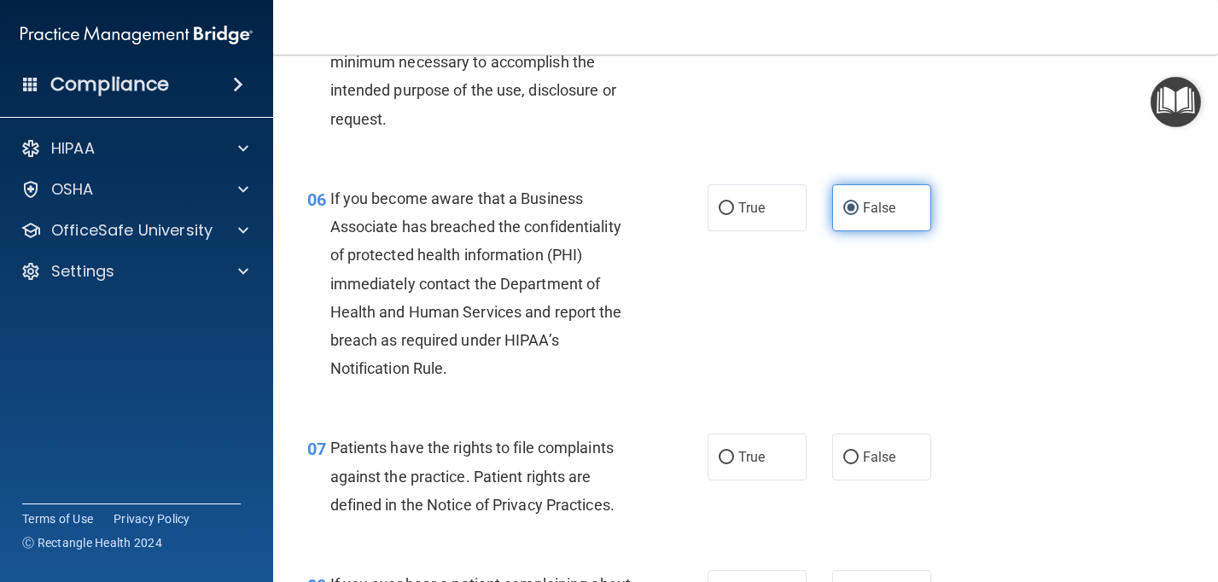
scroll to position [941, 0]
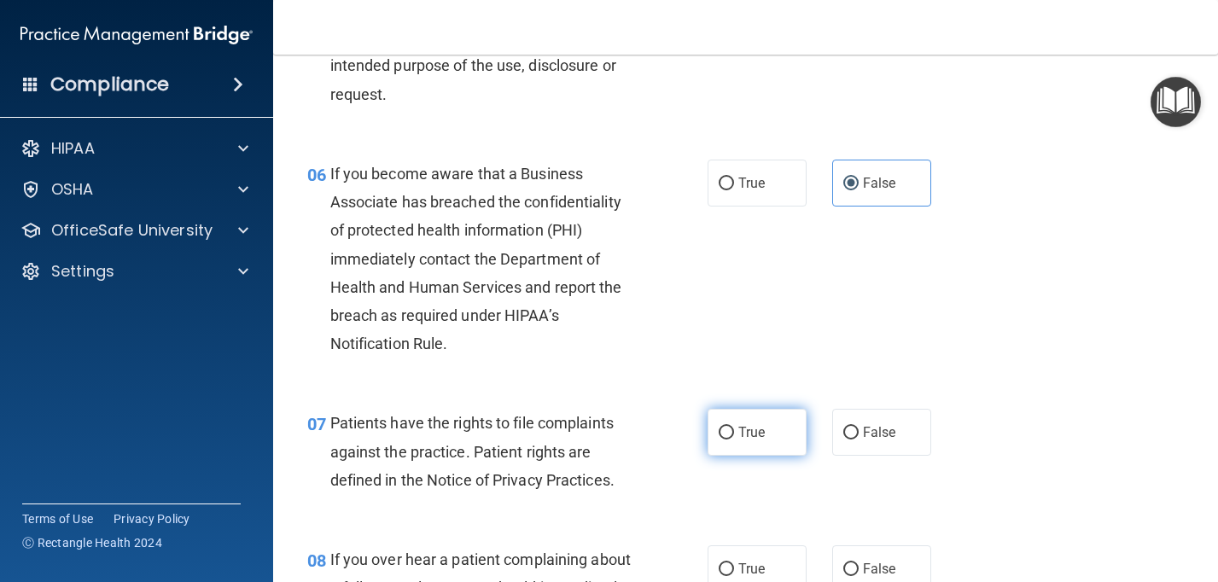
click at [741, 425] on span "True" at bounding box center [751, 432] width 26 height 16
click at [734, 427] on input "True" at bounding box center [726, 433] width 15 height 13
radio input "true"
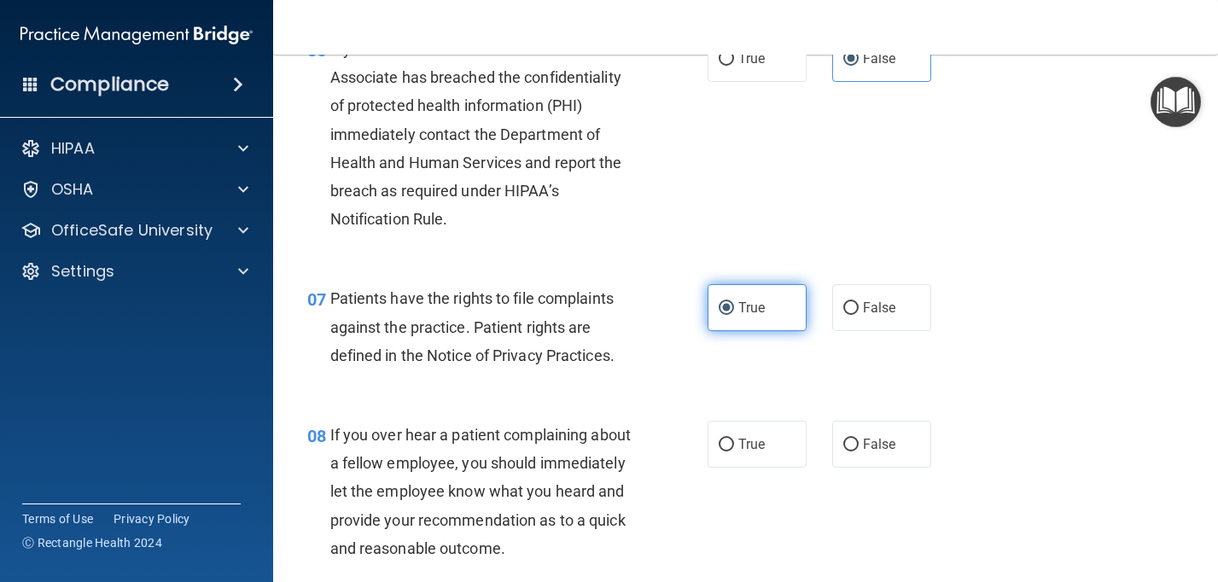
scroll to position [1070, 0]
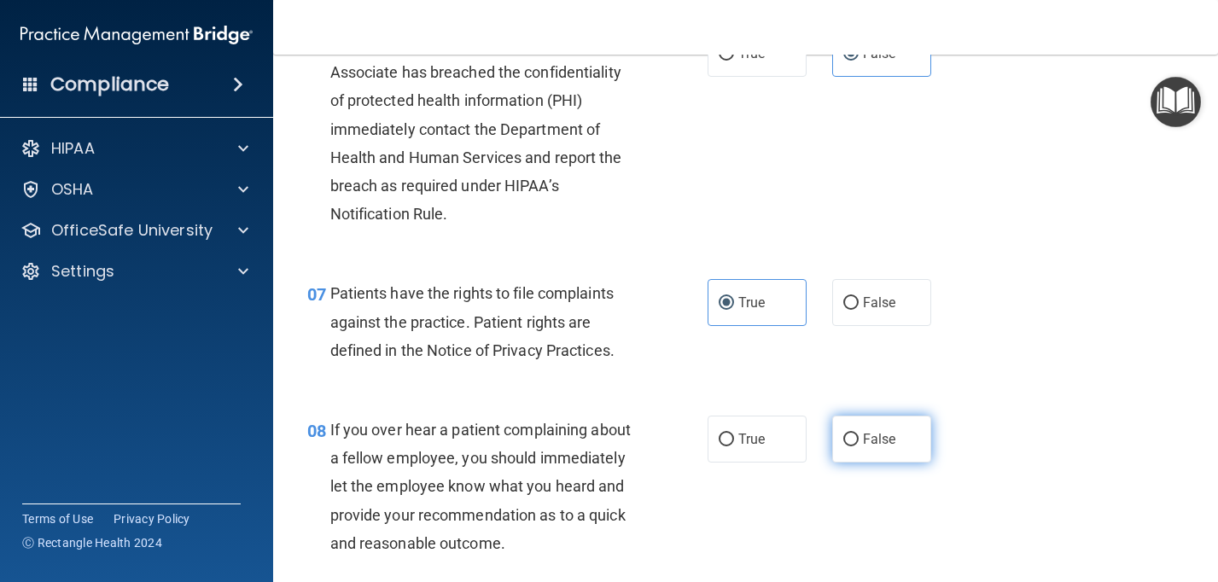
click at [883, 448] on label "False" at bounding box center [881, 439] width 99 height 47
click at [859, 446] on input "False" at bounding box center [850, 440] width 15 height 13
radio input "true"
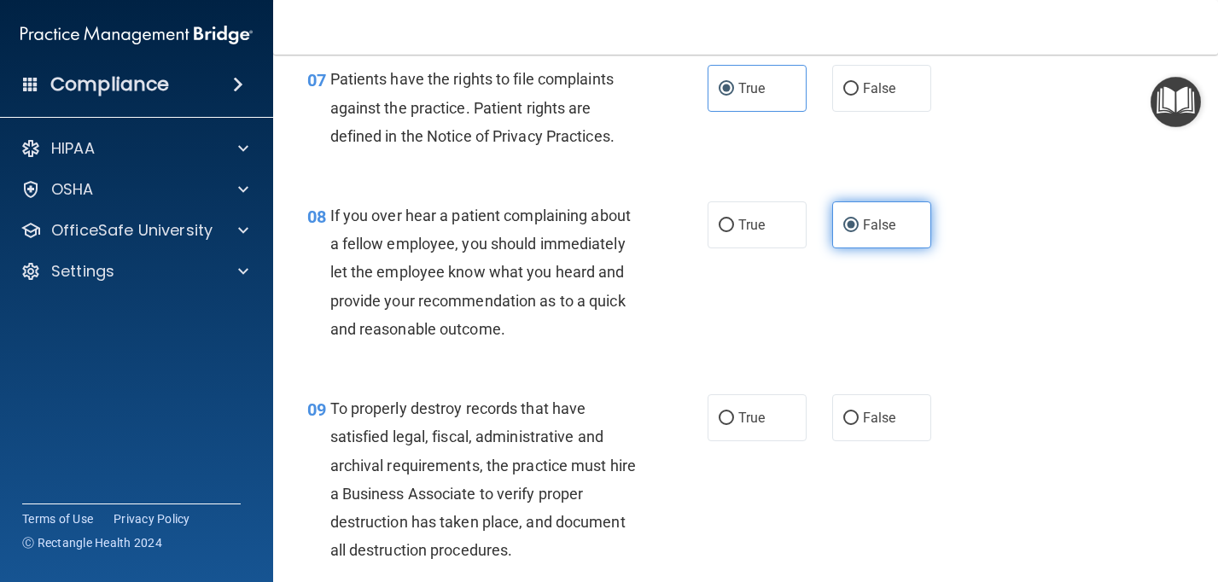
scroll to position [1288, 0]
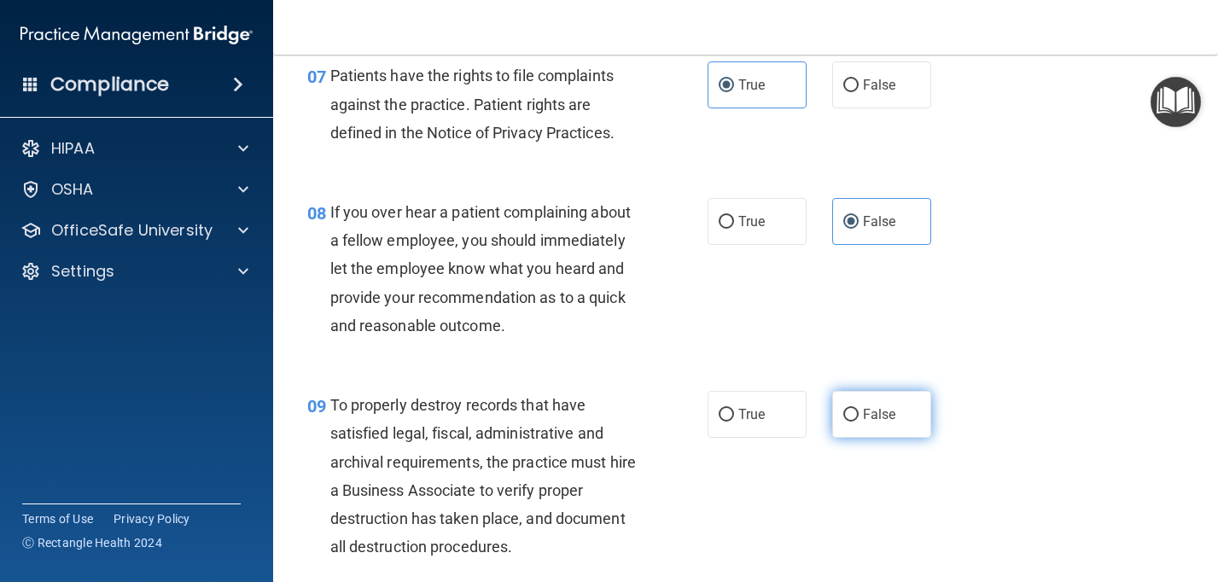
click at [891, 427] on label "False" at bounding box center [881, 414] width 99 height 47
click at [859, 422] on input "False" at bounding box center [850, 415] width 15 height 13
radio input "true"
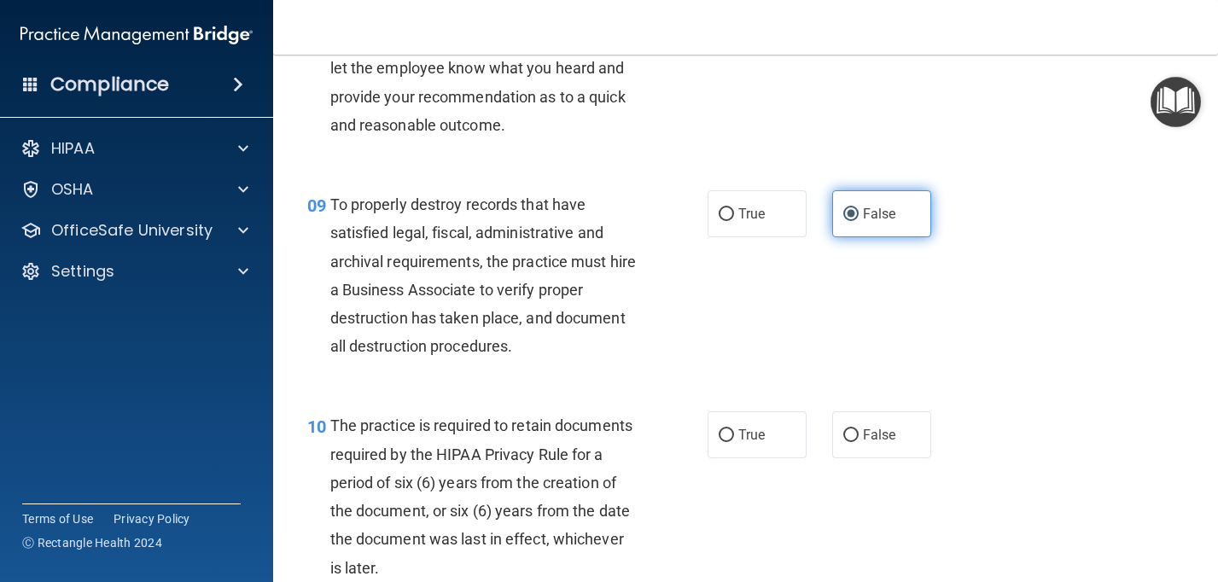
scroll to position [1492, 0]
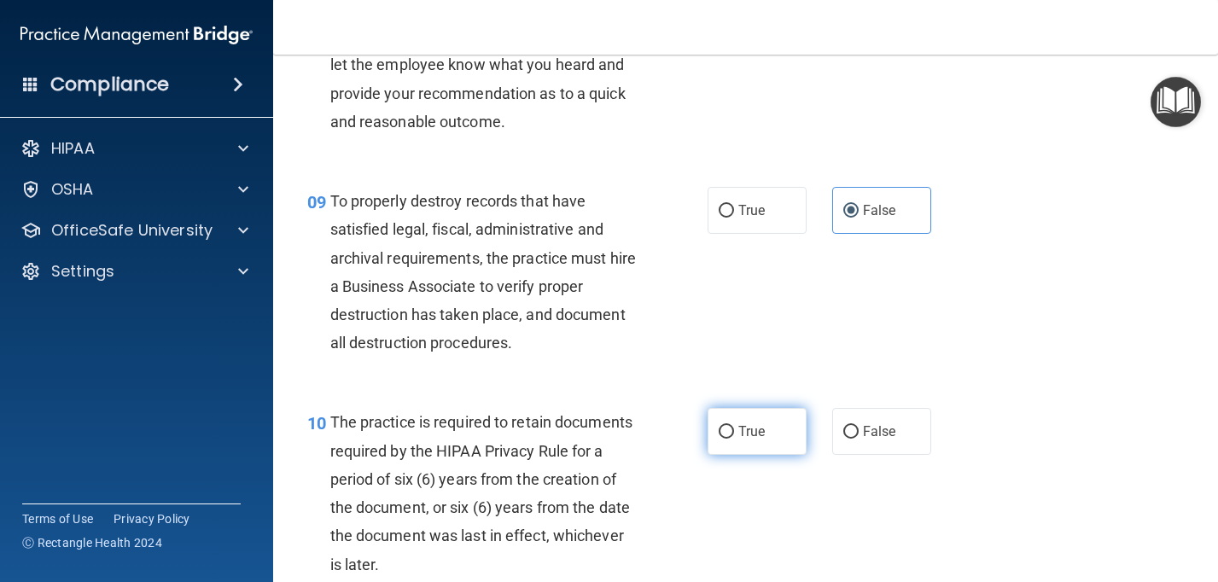
click at [752, 440] on label "True" at bounding box center [757, 431] width 99 height 47
click at [734, 439] on input "True" at bounding box center [726, 432] width 15 height 13
radio input "true"
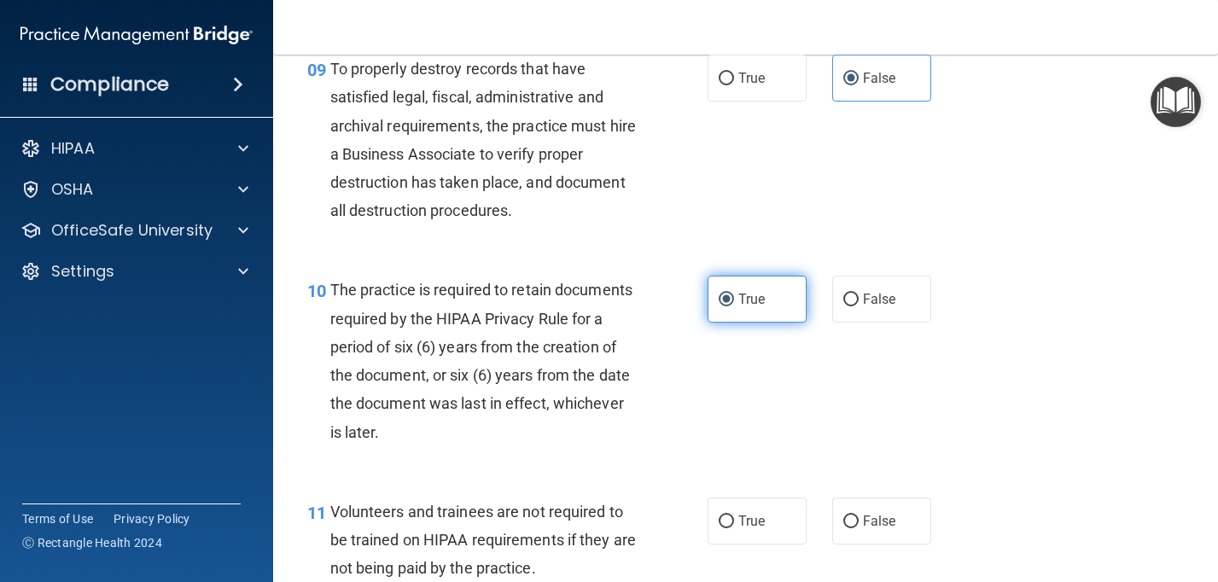
scroll to position [1669, 0]
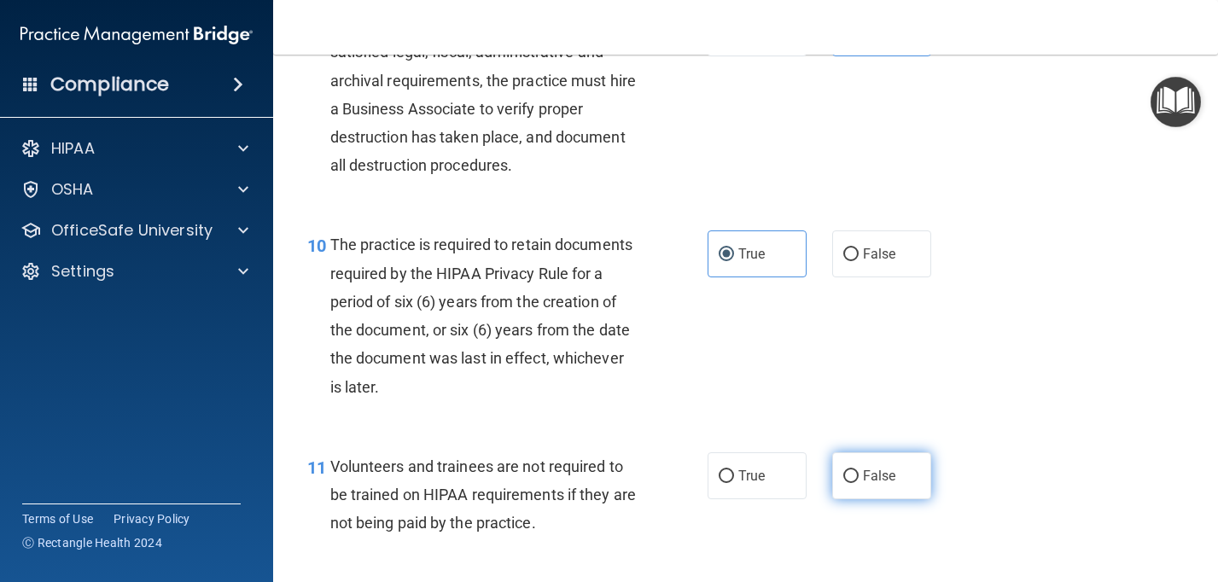
click at [859, 473] on label "False" at bounding box center [881, 475] width 99 height 47
click at [859, 473] on input "False" at bounding box center [850, 476] width 15 height 13
radio input "true"
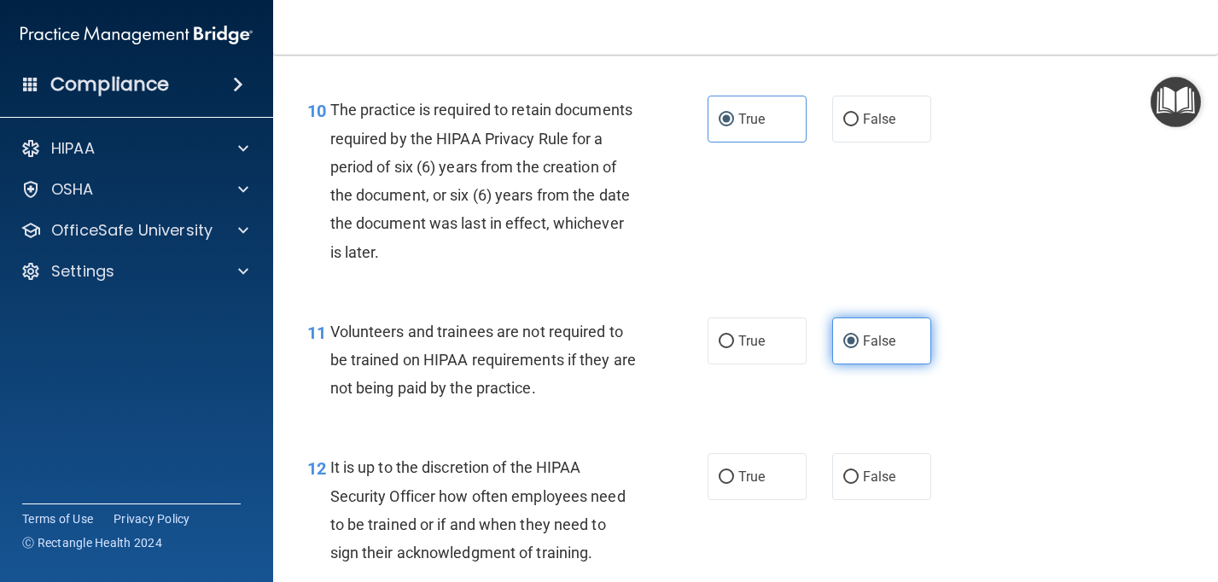
scroll to position [1808, 0]
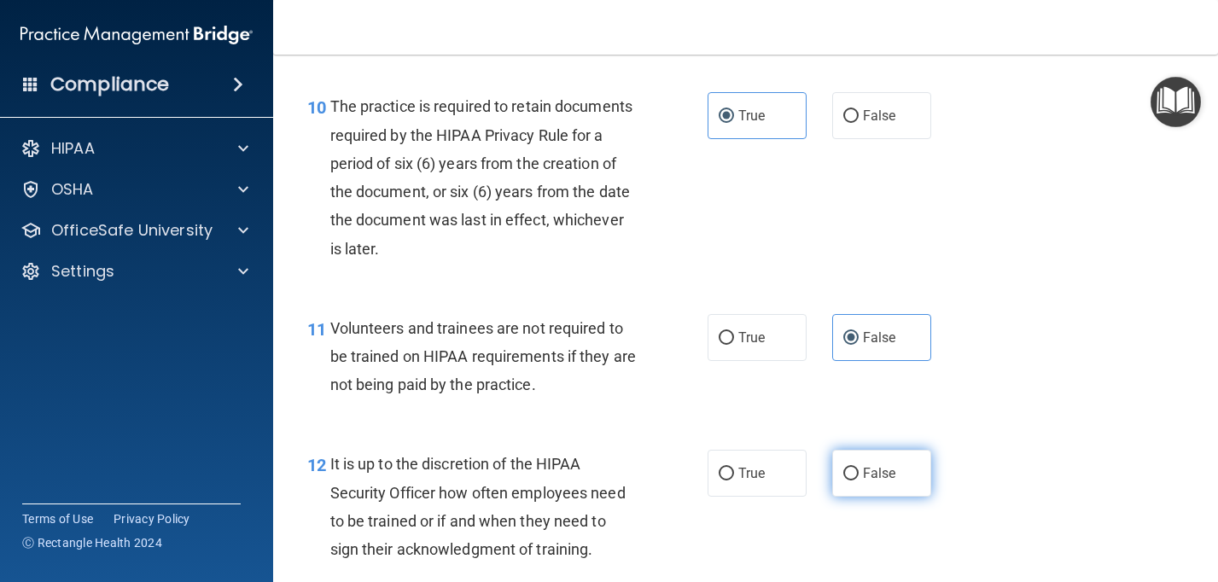
click at [874, 475] on span "False" at bounding box center [879, 473] width 33 height 16
click at [859, 475] on input "False" at bounding box center [850, 474] width 15 height 13
radio input "true"
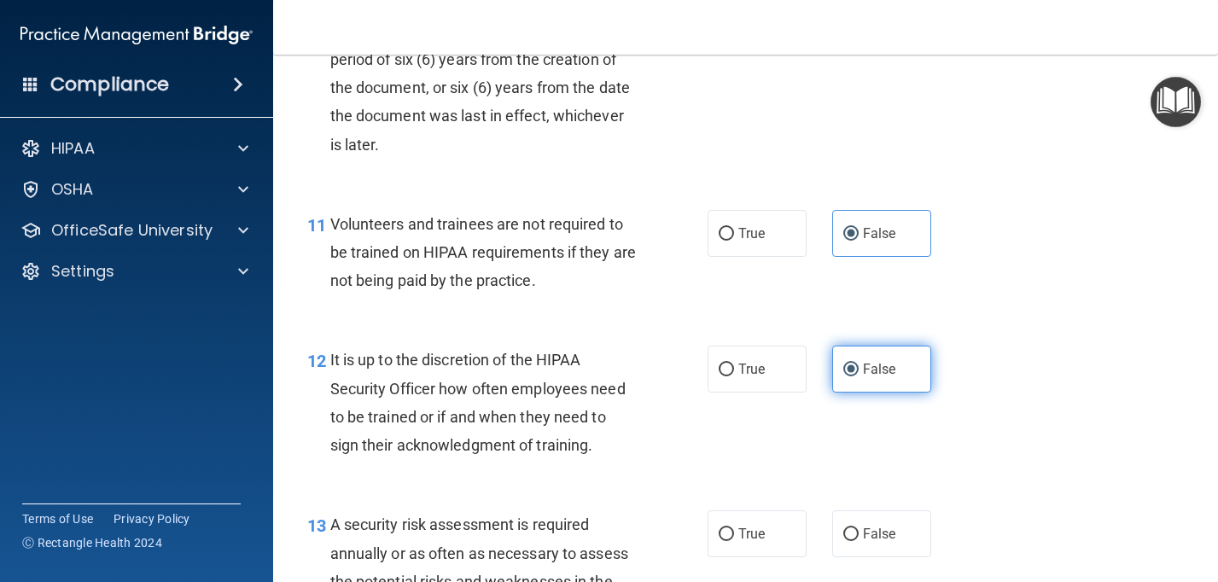
scroll to position [1931, 0]
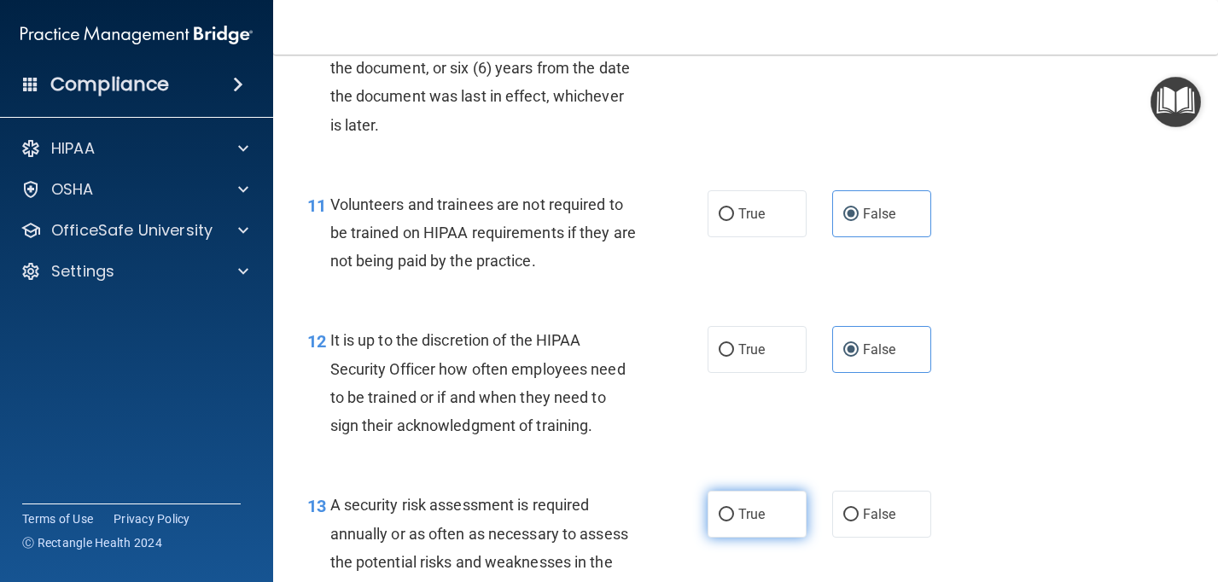
click at [714, 523] on label "True" at bounding box center [757, 514] width 99 height 47
click at [719, 521] on input "True" at bounding box center [726, 515] width 15 height 13
radio input "true"
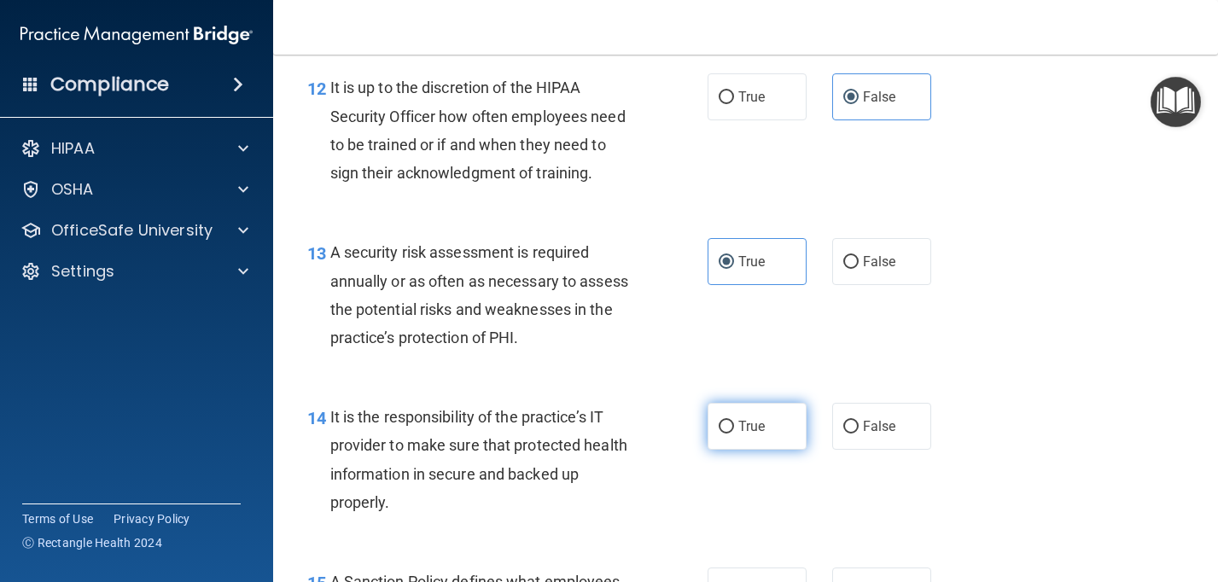
scroll to position [2188, 0]
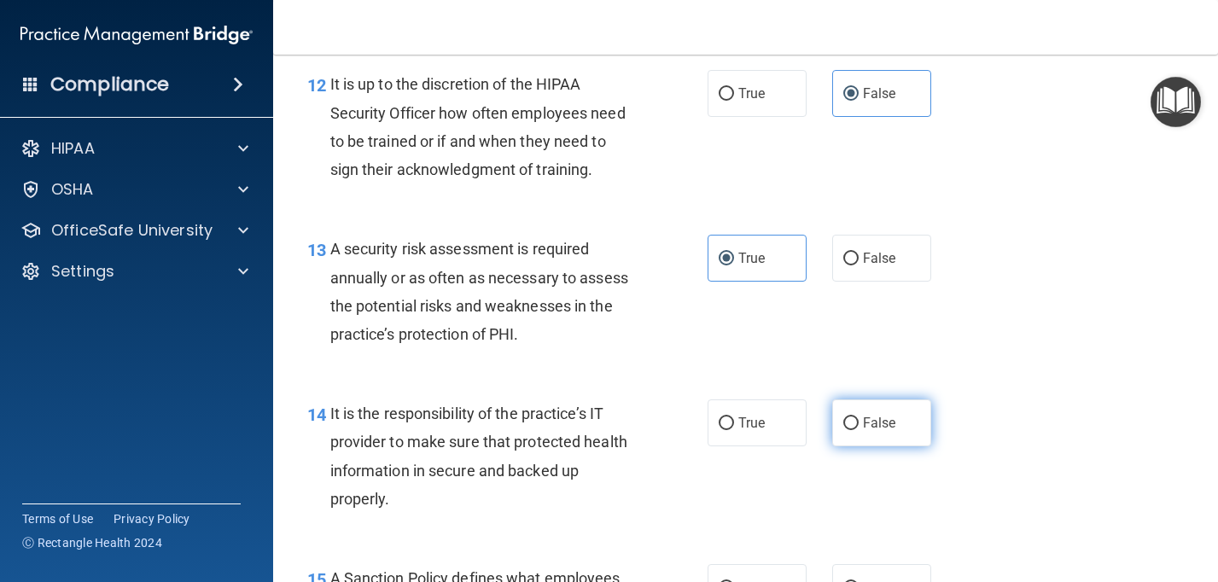
click at [863, 427] on span "False" at bounding box center [879, 423] width 33 height 16
click at [859, 427] on input "False" at bounding box center [850, 423] width 15 height 13
radio input "true"
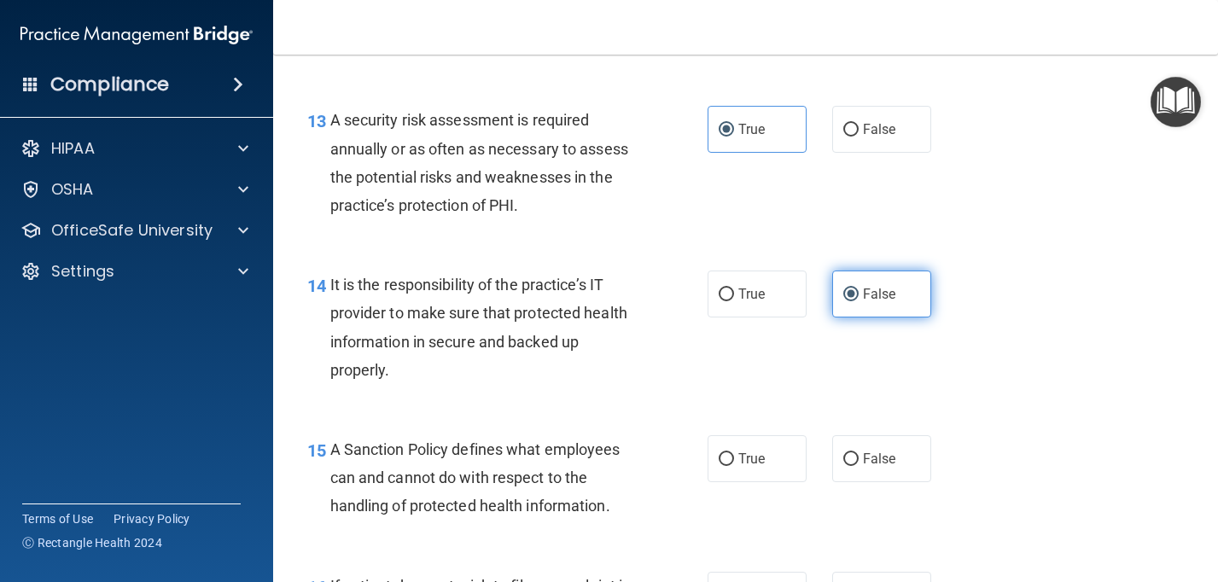
scroll to position [2350, 0]
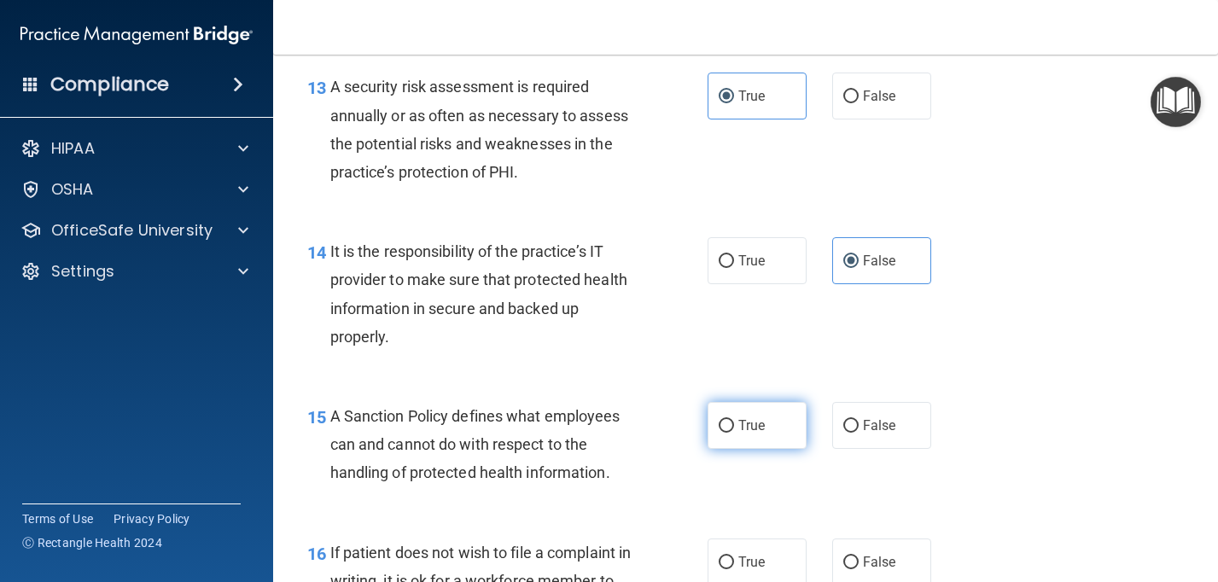
click at [768, 426] on label "True" at bounding box center [757, 425] width 99 height 47
click at [734, 426] on input "True" at bounding box center [726, 426] width 15 height 13
radio input "true"
click at [859, 420] on label "False" at bounding box center [881, 425] width 99 height 47
click at [859, 420] on input "False" at bounding box center [850, 426] width 15 height 13
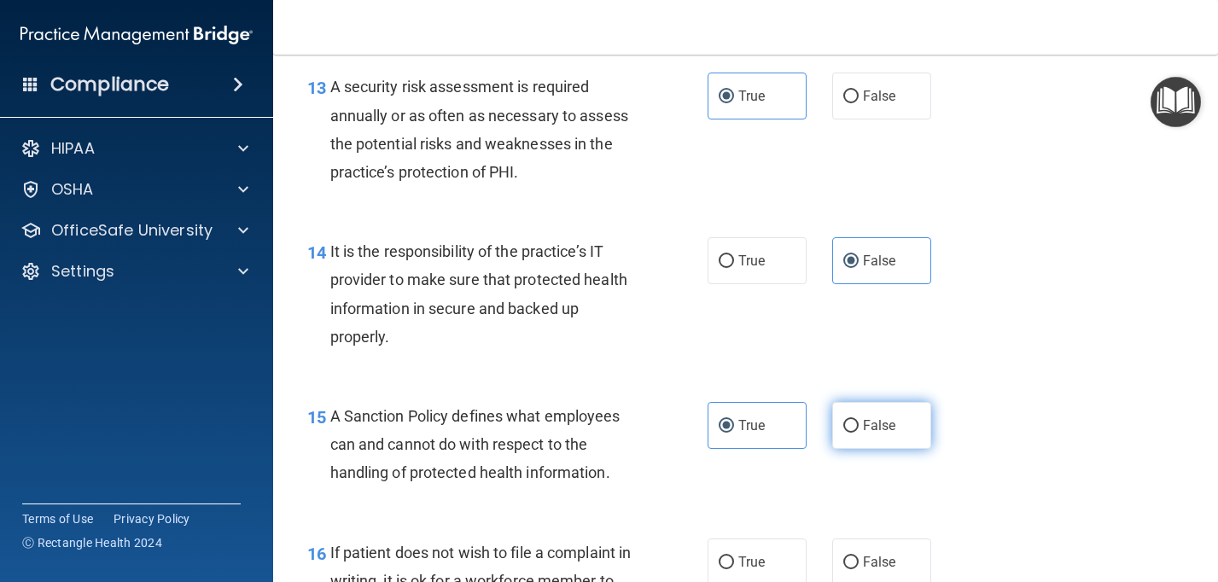
radio input "true"
radio input "false"
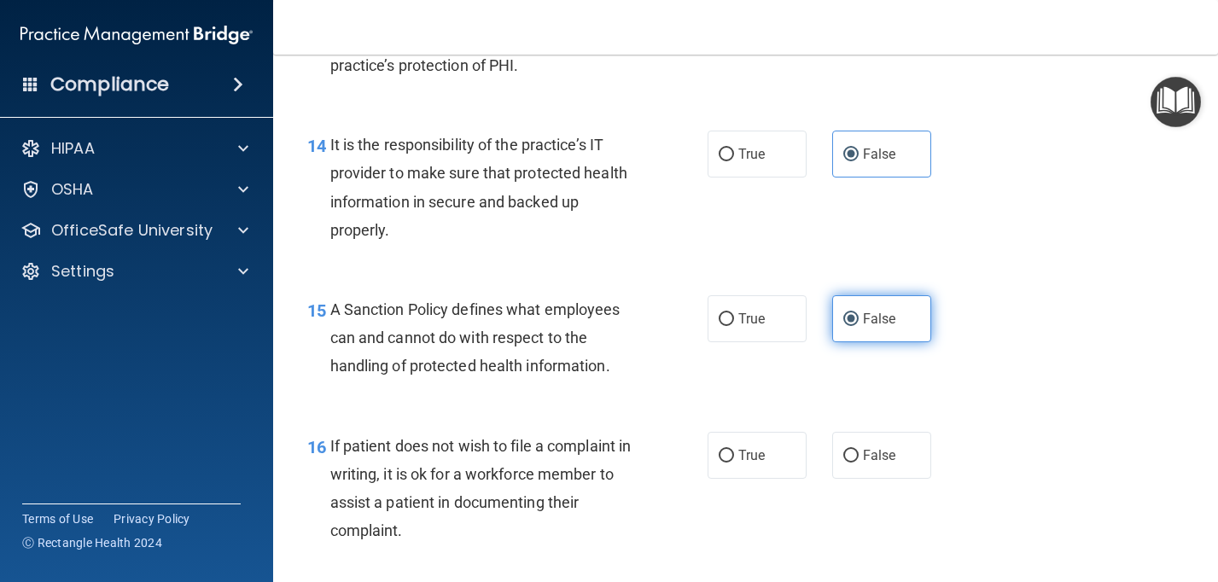
scroll to position [2458, 0]
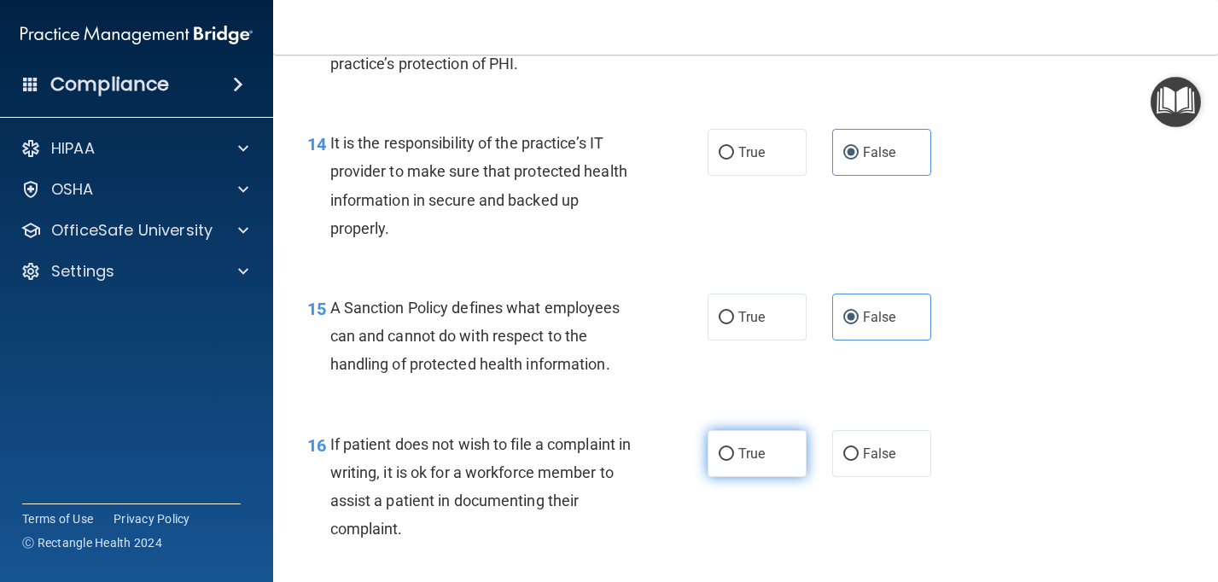
click at [725, 478] on div "16 If patient does not wish to file a complaint in writing, it is ok for a work…" at bounding box center [508, 491] width 452 height 122
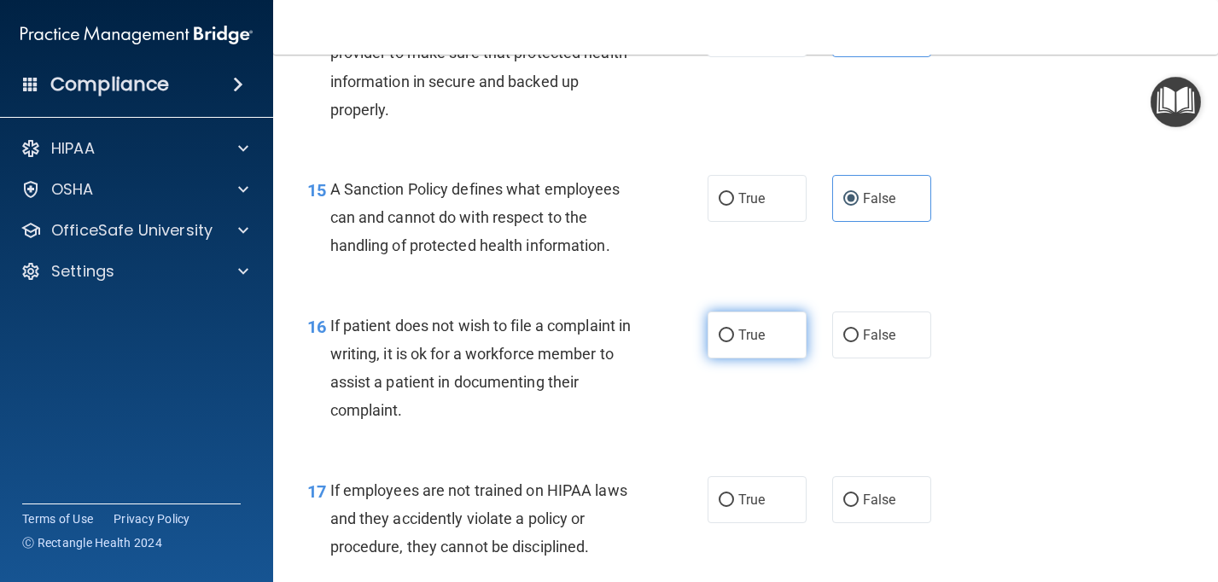
scroll to position [2579, 0]
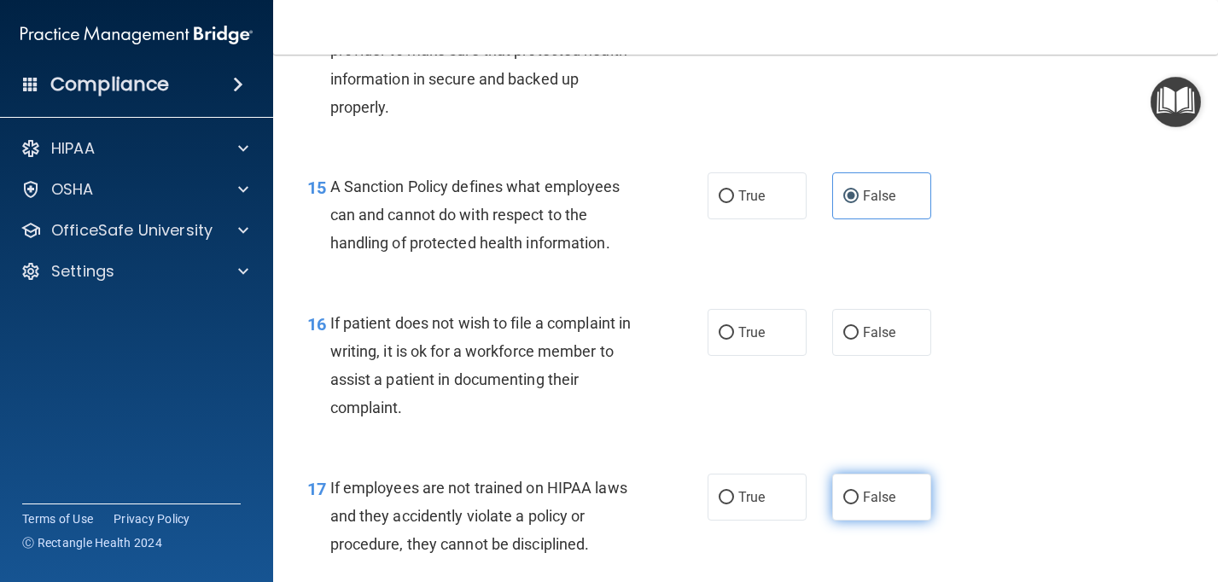
click at [881, 488] on label "False" at bounding box center [881, 497] width 99 height 47
click at [859, 492] on input "False" at bounding box center [850, 498] width 15 height 13
radio input "true"
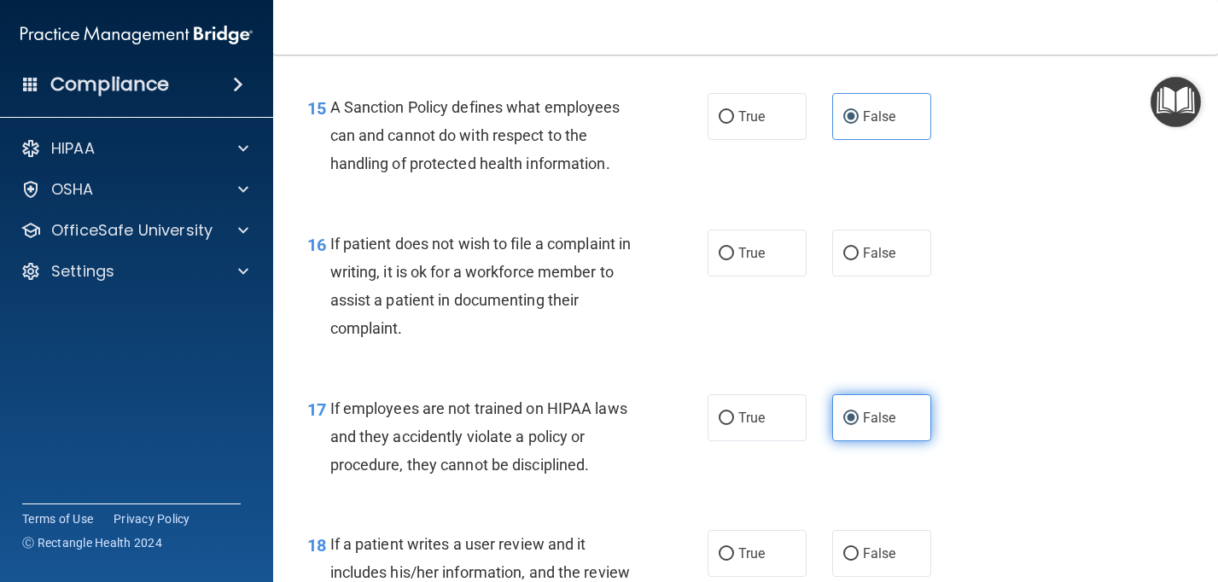
scroll to position [2709, 0]
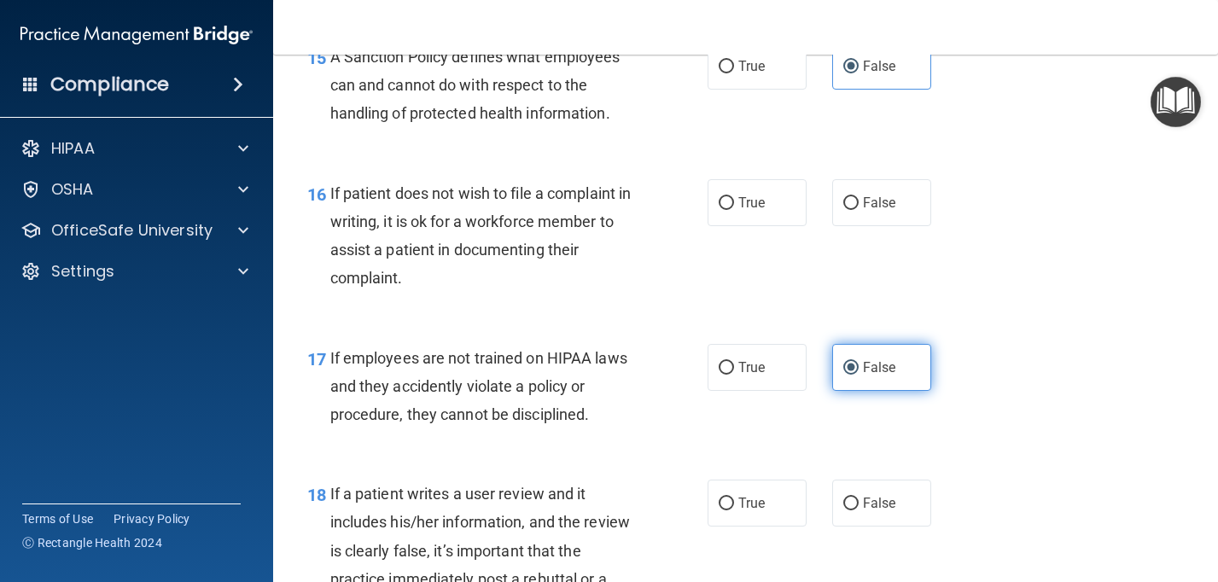
click at [881, 489] on label "False" at bounding box center [881, 503] width 99 height 47
click at [859, 498] on input "False" at bounding box center [850, 504] width 15 height 13
radio input "true"
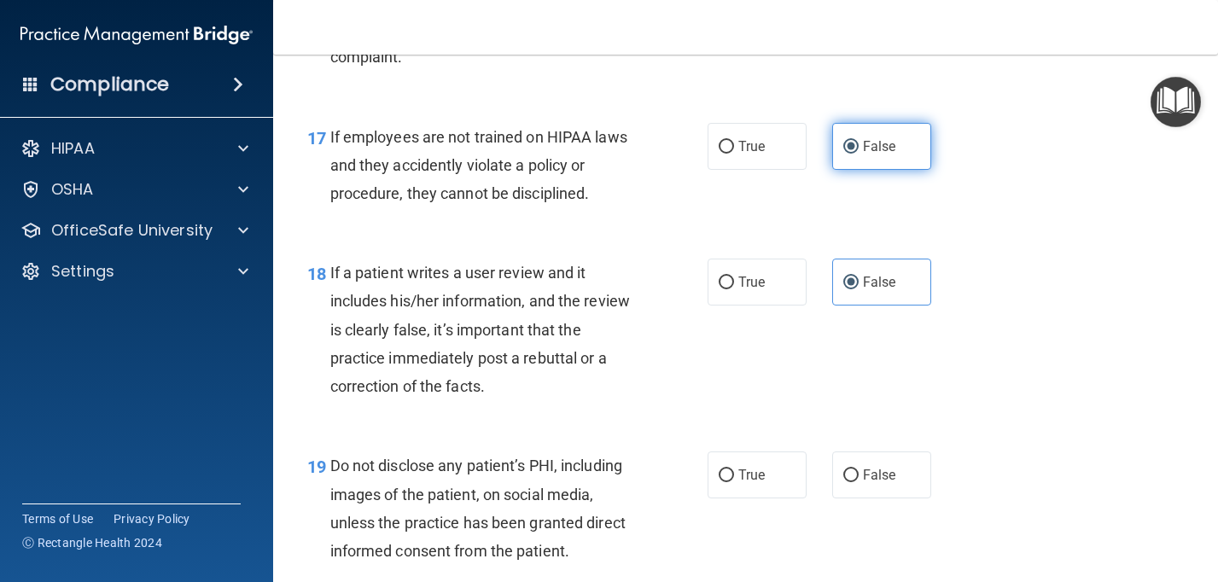
scroll to position [2947, 0]
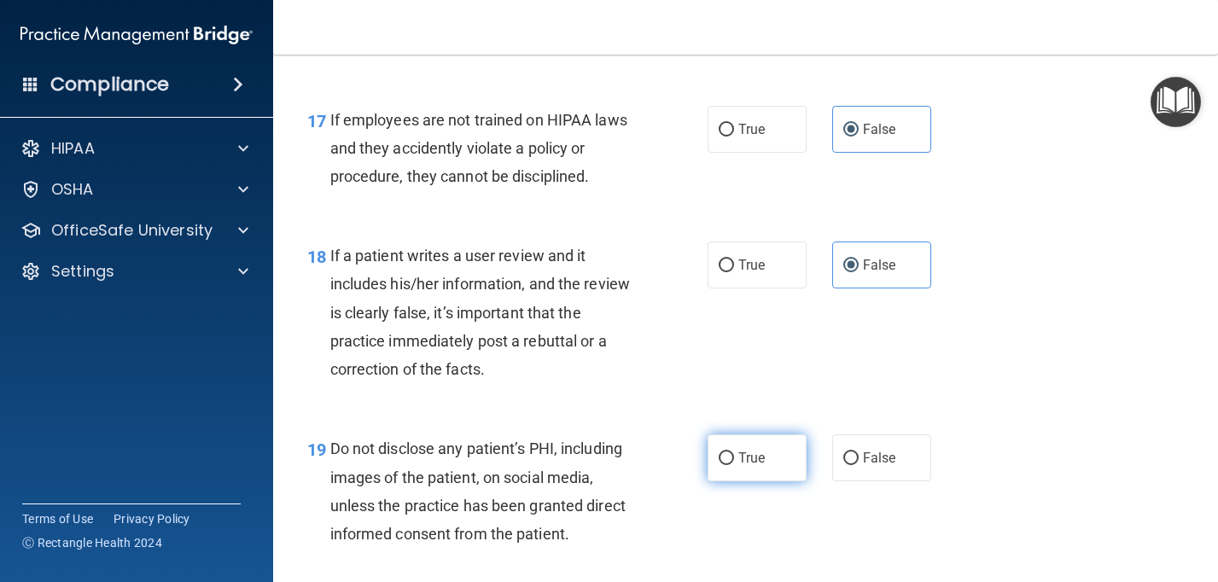
click at [761, 464] on span "True" at bounding box center [751, 458] width 26 height 16
click at [734, 464] on input "True" at bounding box center [726, 458] width 15 height 13
radio input "true"
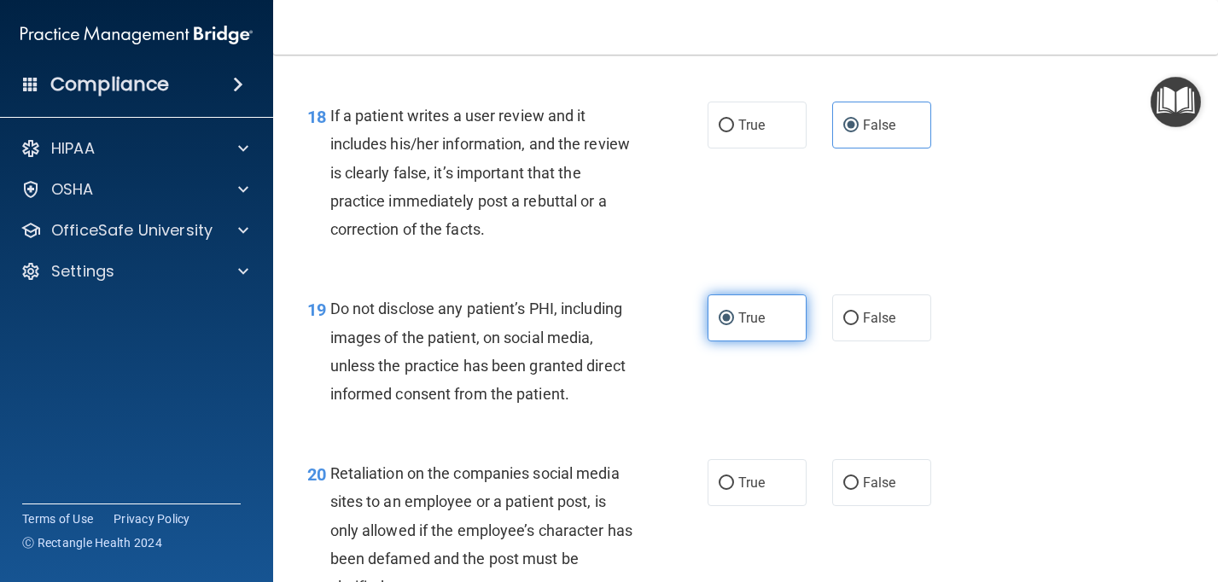
scroll to position [3088, 0]
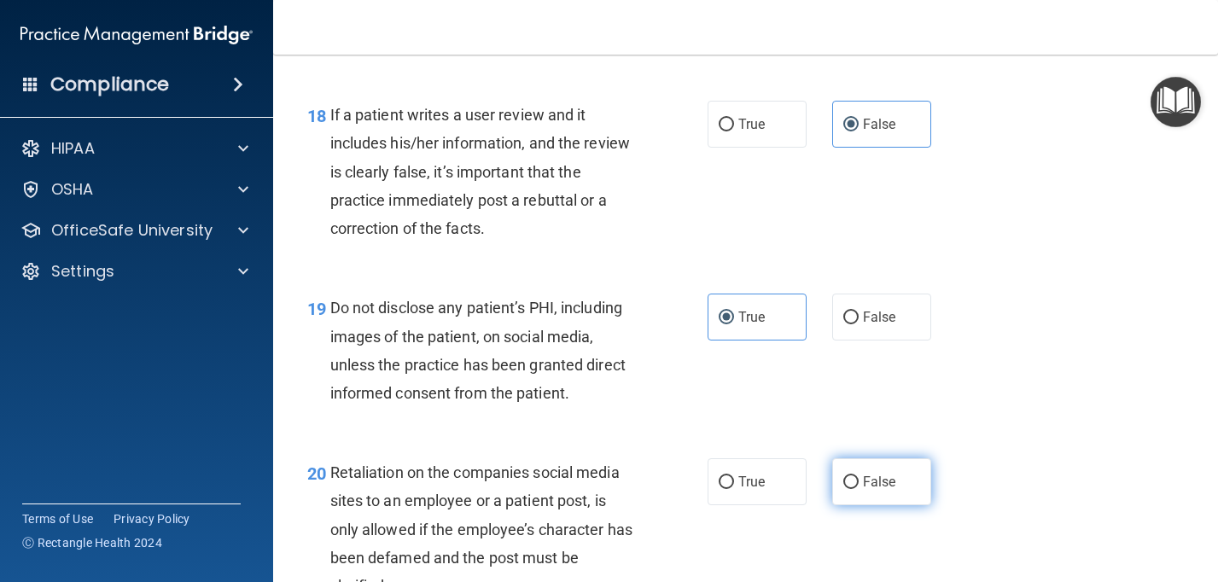
click at [839, 498] on label "False" at bounding box center [881, 481] width 99 height 47
click at [843, 489] on input "False" at bounding box center [850, 482] width 15 height 13
radio input "true"
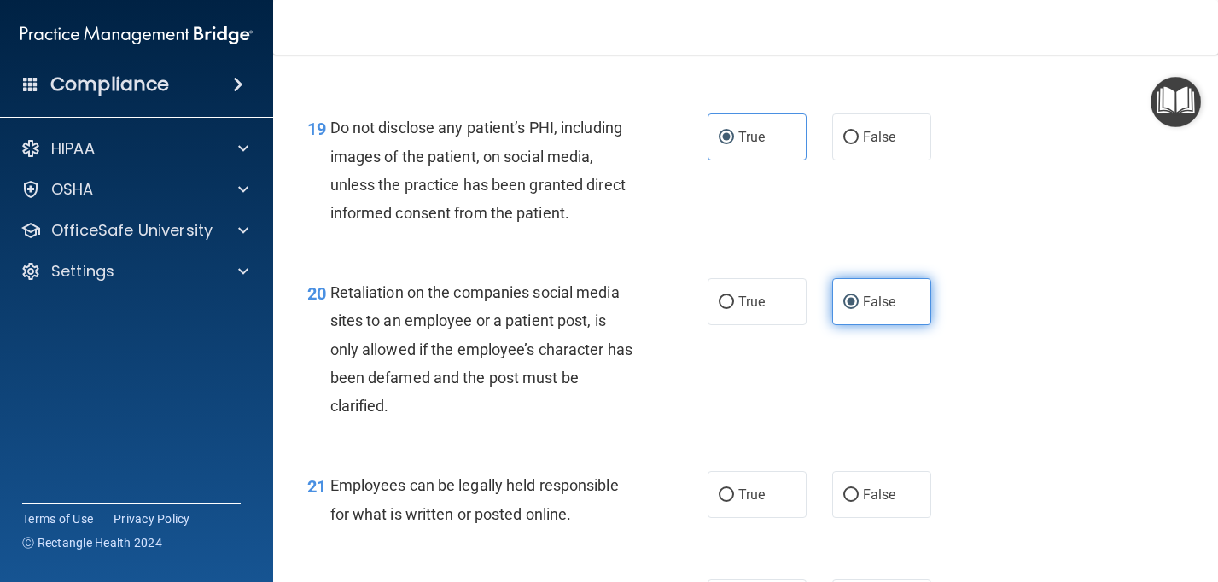
scroll to position [3269, 0]
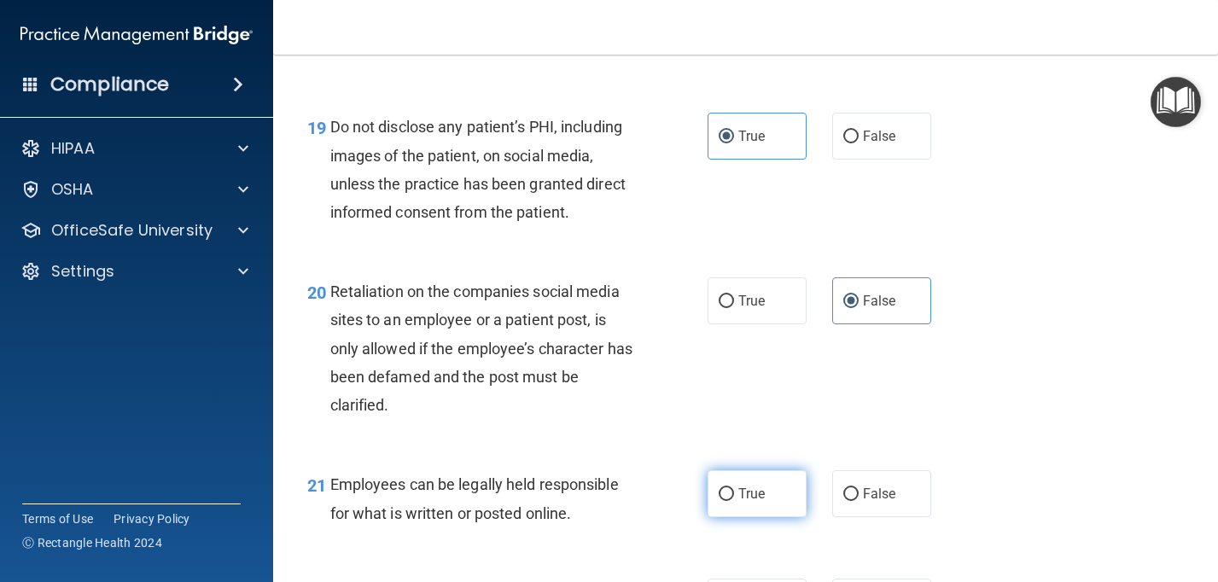
click at [756, 484] on label "True" at bounding box center [757, 493] width 99 height 47
click at [734, 488] on input "True" at bounding box center [726, 494] width 15 height 13
radio input "true"
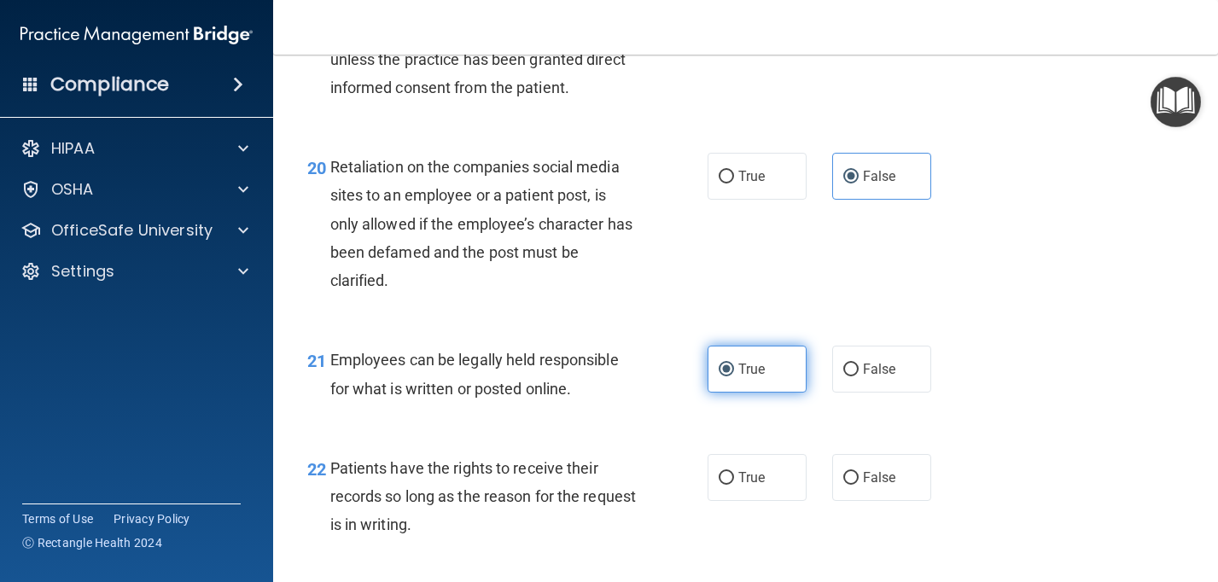
scroll to position [3422, 0]
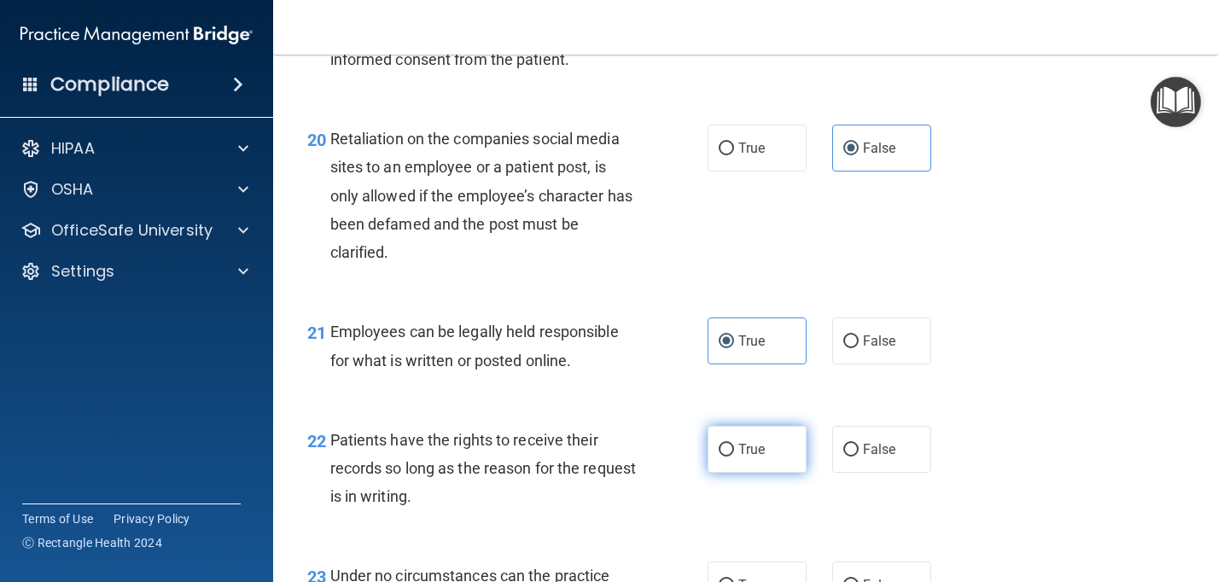
click at [758, 440] on label "True" at bounding box center [757, 449] width 99 height 47
click at [734, 444] on input "True" at bounding box center [726, 450] width 15 height 13
radio input "true"
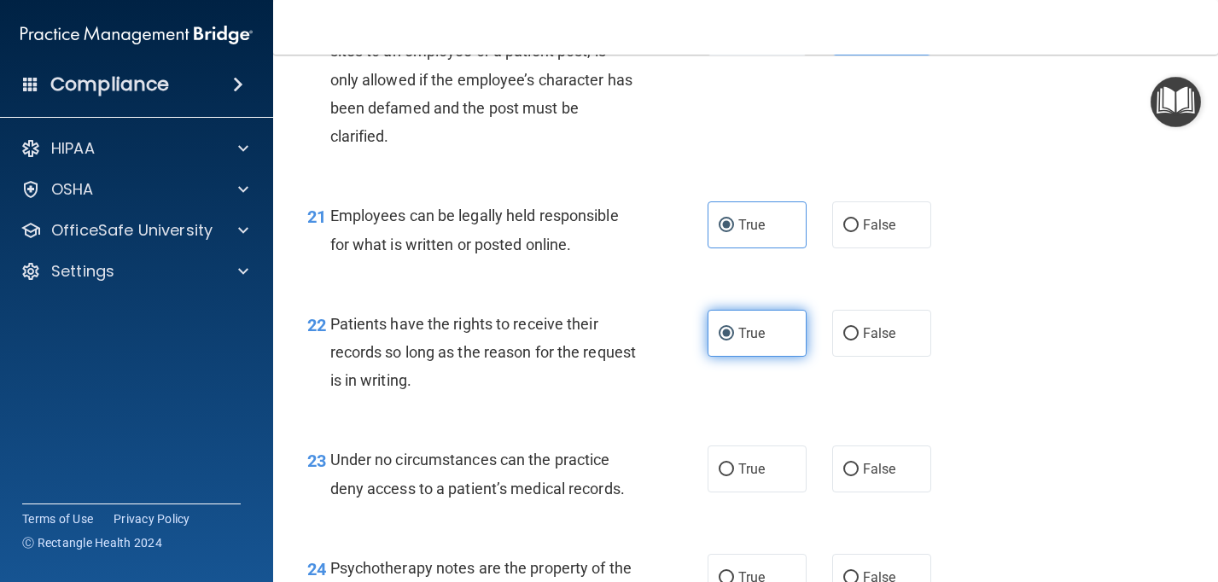
scroll to position [3572, 0]
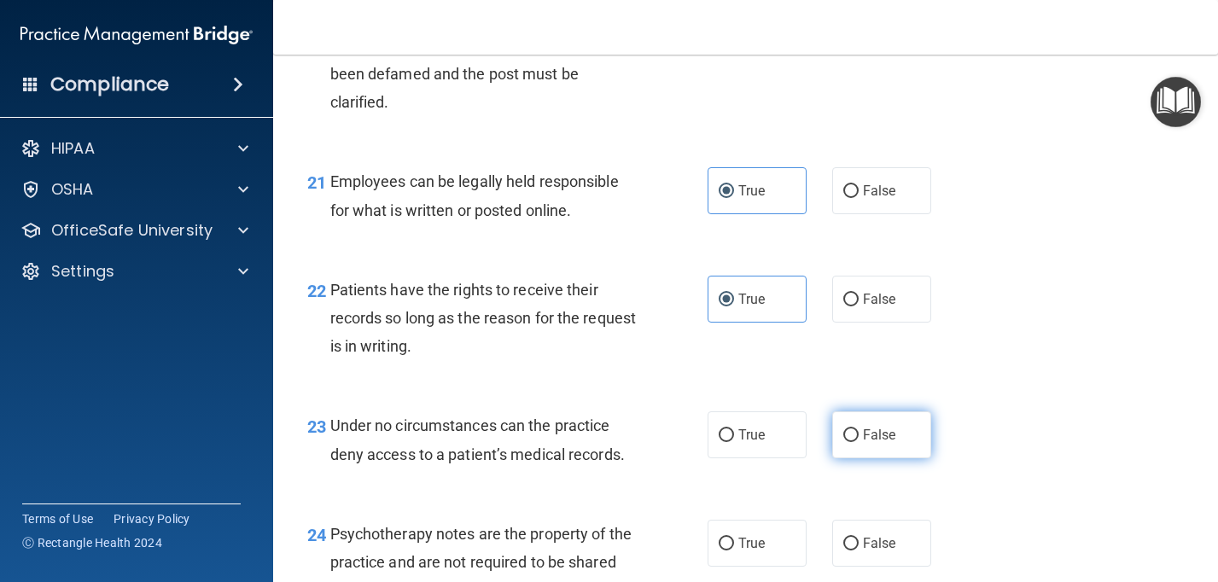
click at [859, 446] on label "False" at bounding box center [881, 434] width 99 height 47
click at [859, 442] on input "False" at bounding box center [850, 435] width 15 height 13
radio input "true"
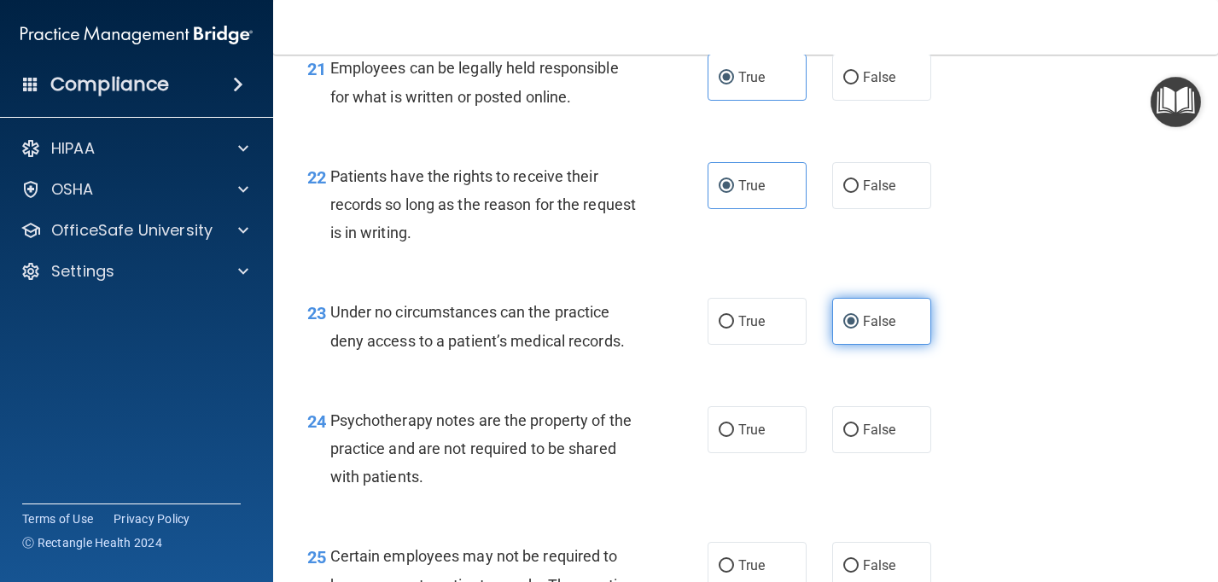
scroll to position [3705, 0]
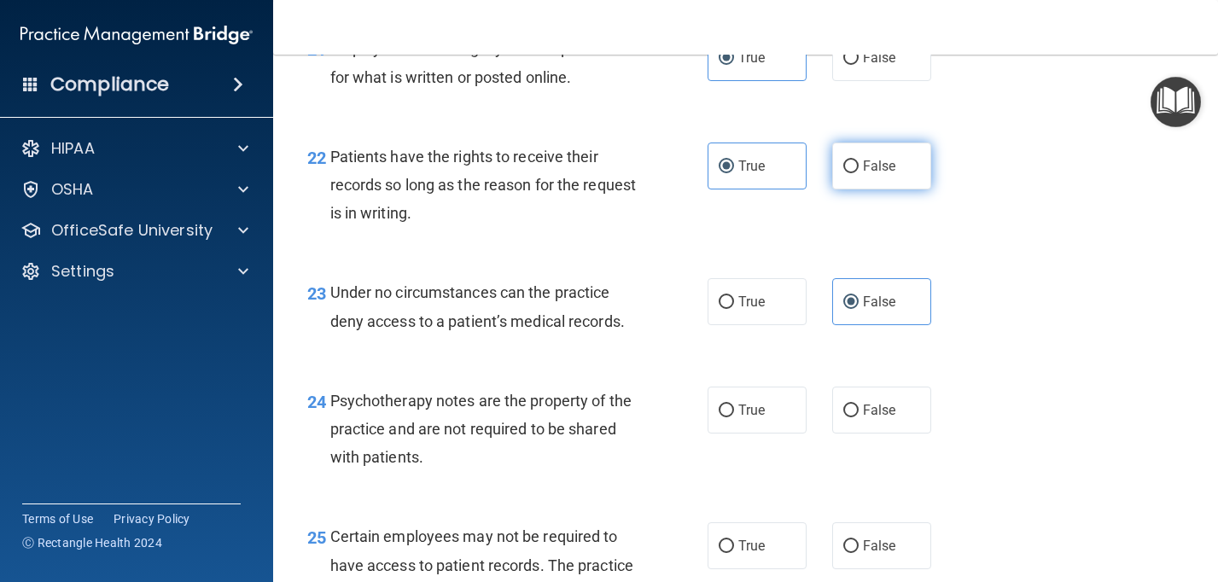
click at [877, 163] on span "False" at bounding box center [879, 166] width 33 height 16
click at [859, 163] on input "False" at bounding box center [850, 166] width 15 height 13
radio input "true"
radio input "false"
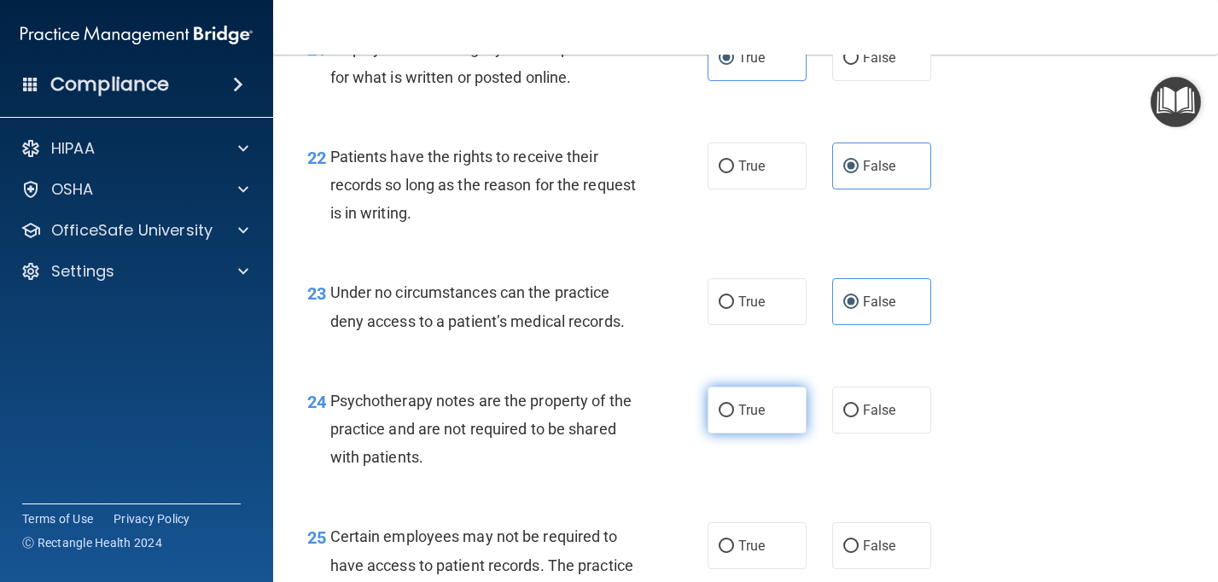
click at [754, 404] on span "True" at bounding box center [751, 410] width 26 height 16
click at [734, 405] on input "True" at bounding box center [726, 411] width 15 height 13
radio input "true"
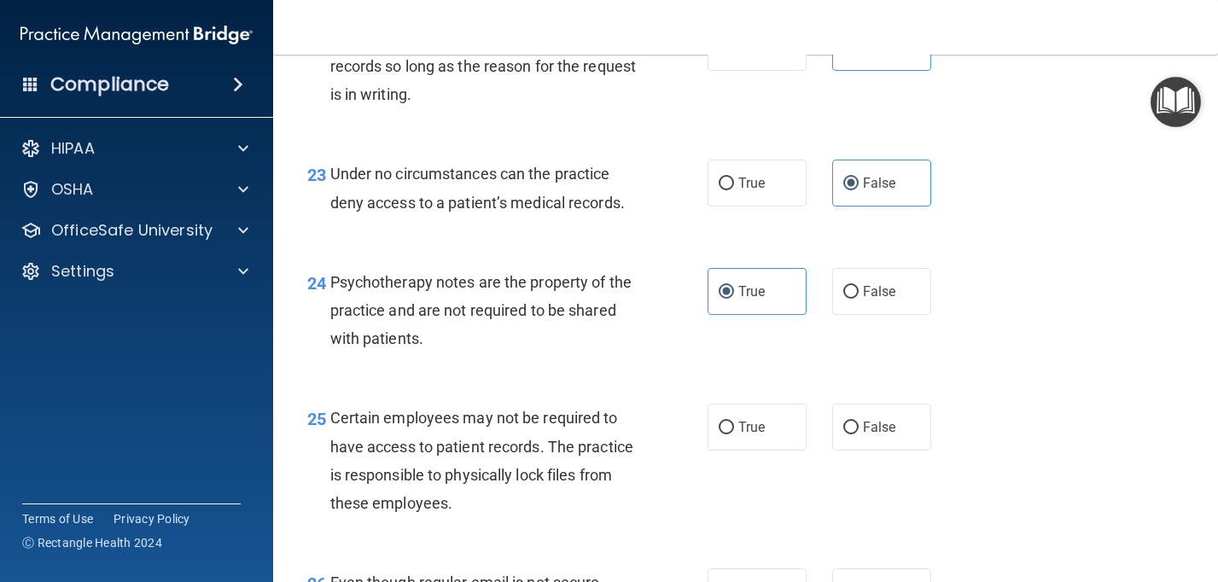
scroll to position [3847, 0]
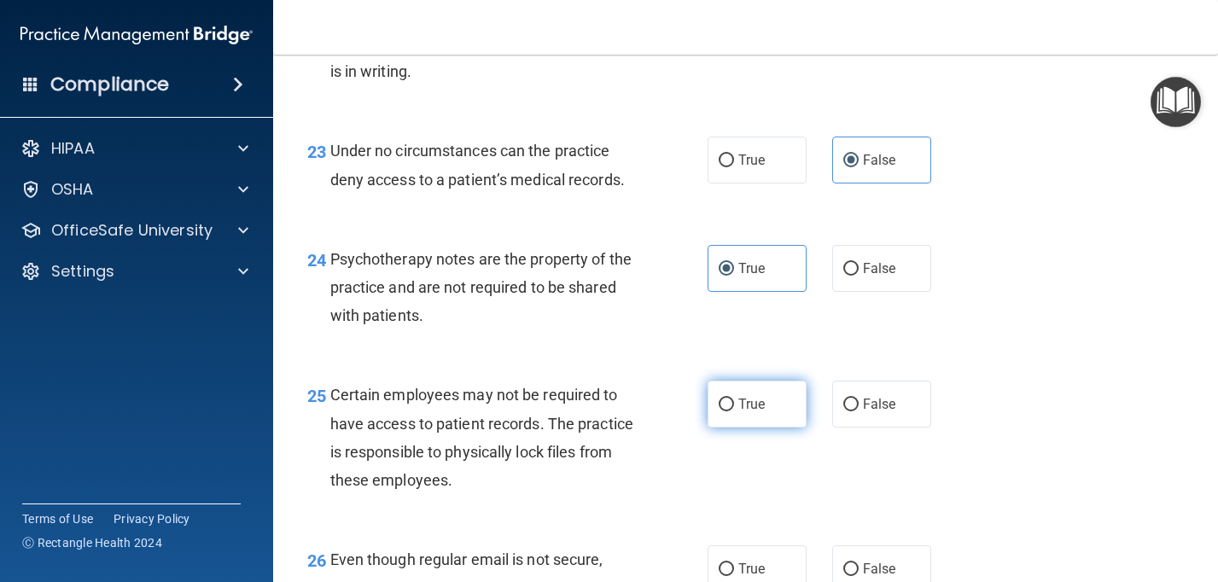
click at [758, 408] on span "True" at bounding box center [751, 404] width 26 height 16
click at [734, 408] on input "True" at bounding box center [726, 405] width 15 height 13
radio input "true"
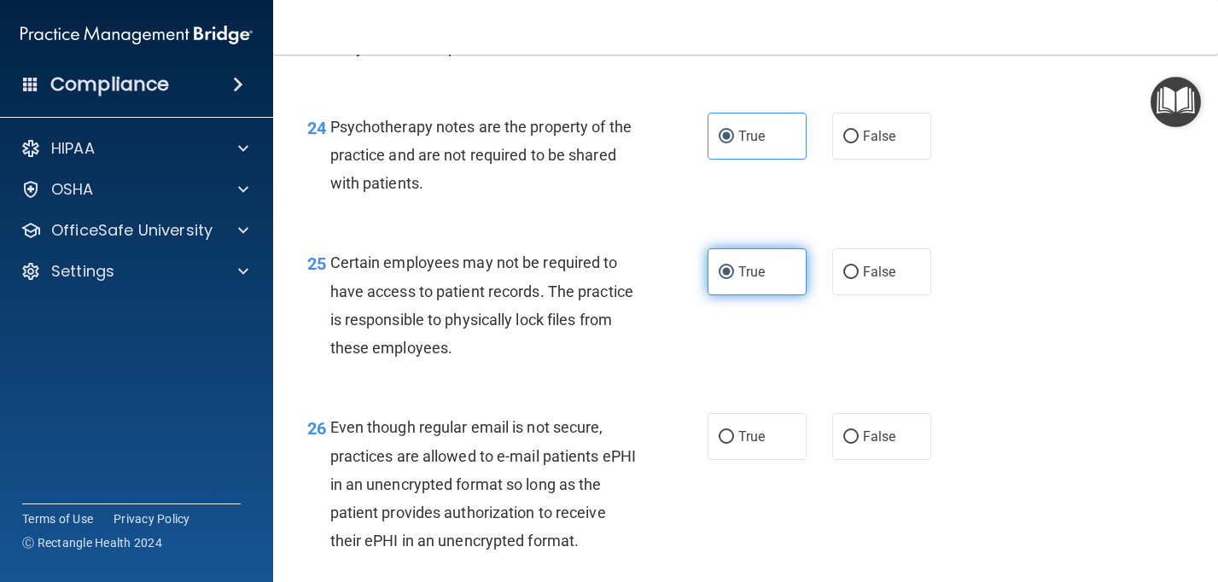
scroll to position [3982, 0]
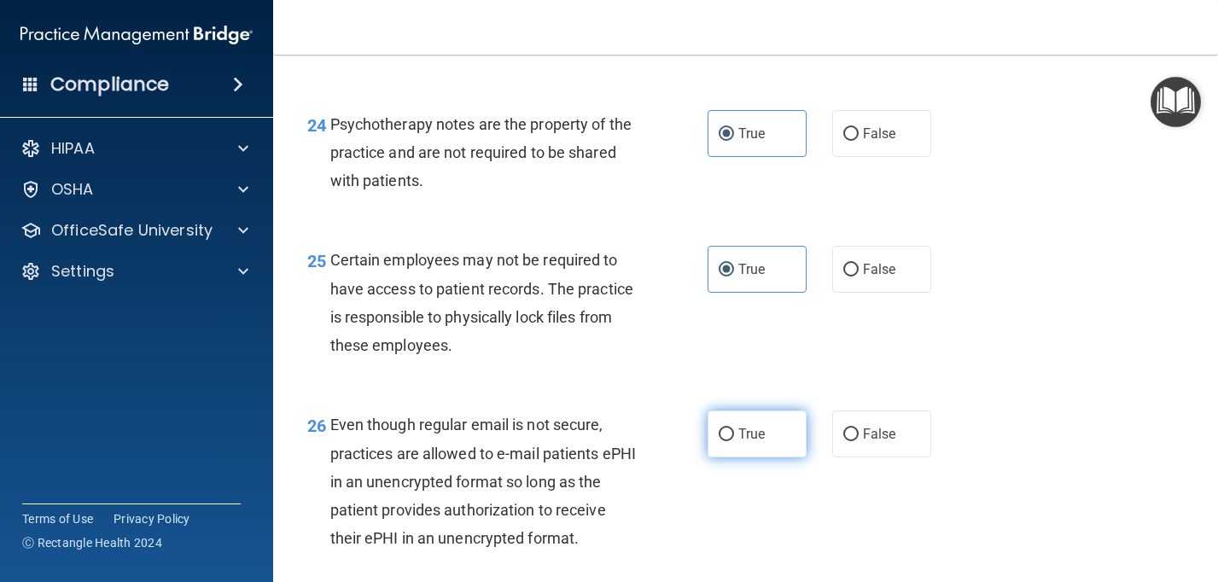
click at [758, 433] on span "True" at bounding box center [751, 434] width 26 height 16
click at [734, 433] on input "True" at bounding box center [726, 434] width 15 height 13
radio input "true"
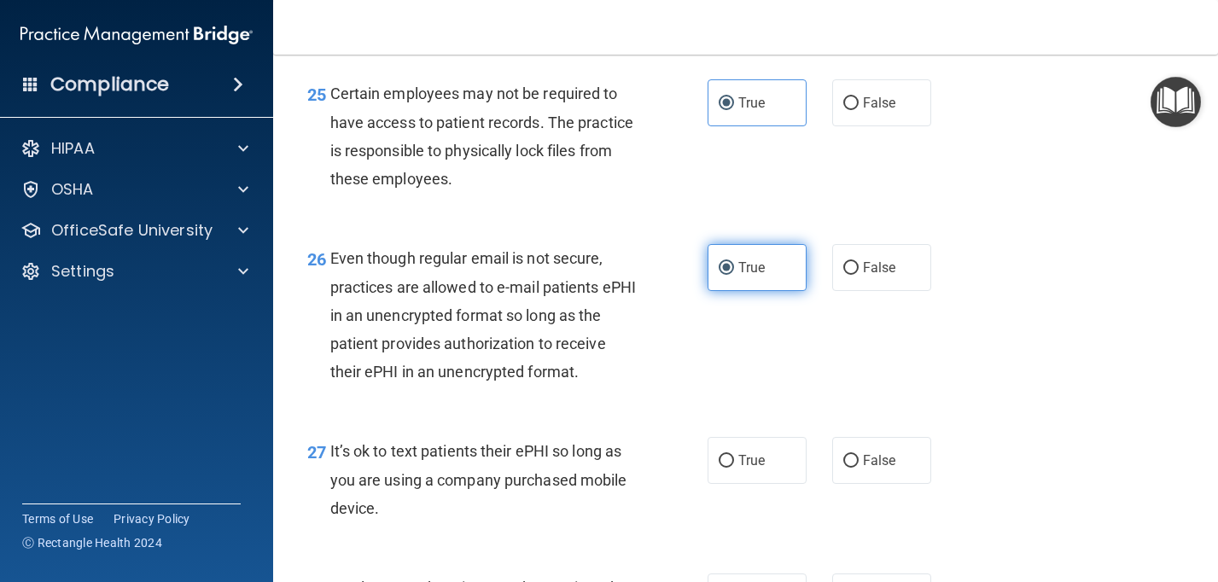
scroll to position [4149, 0]
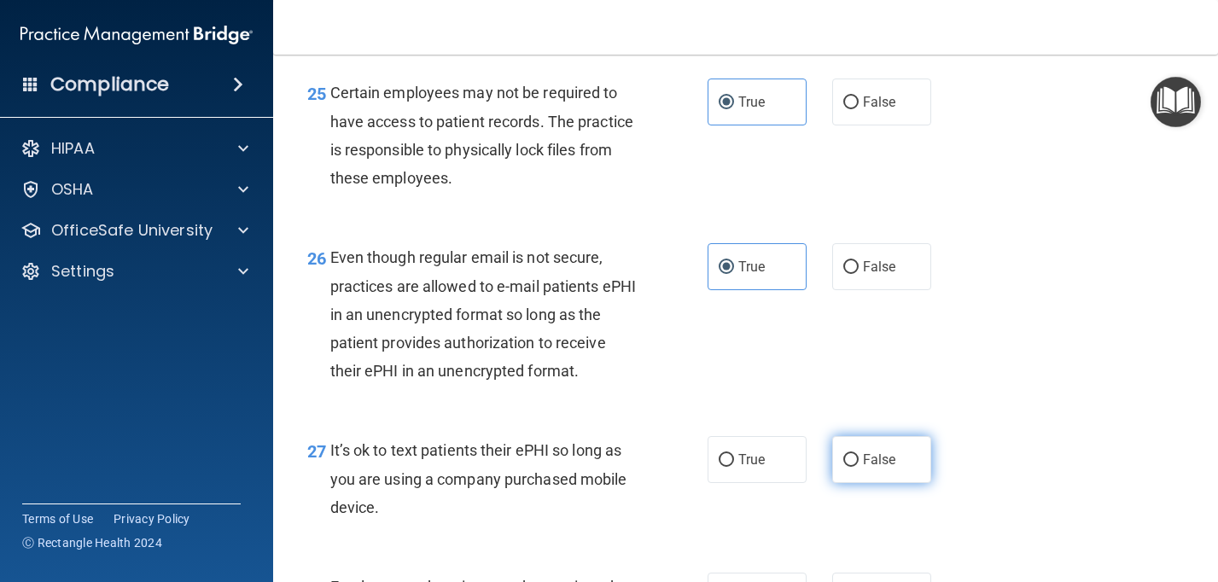
click at [863, 470] on label "False" at bounding box center [881, 459] width 99 height 47
click at [859, 467] on input "False" at bounding box center [850, 460] width 15 height 13
radio input "true"
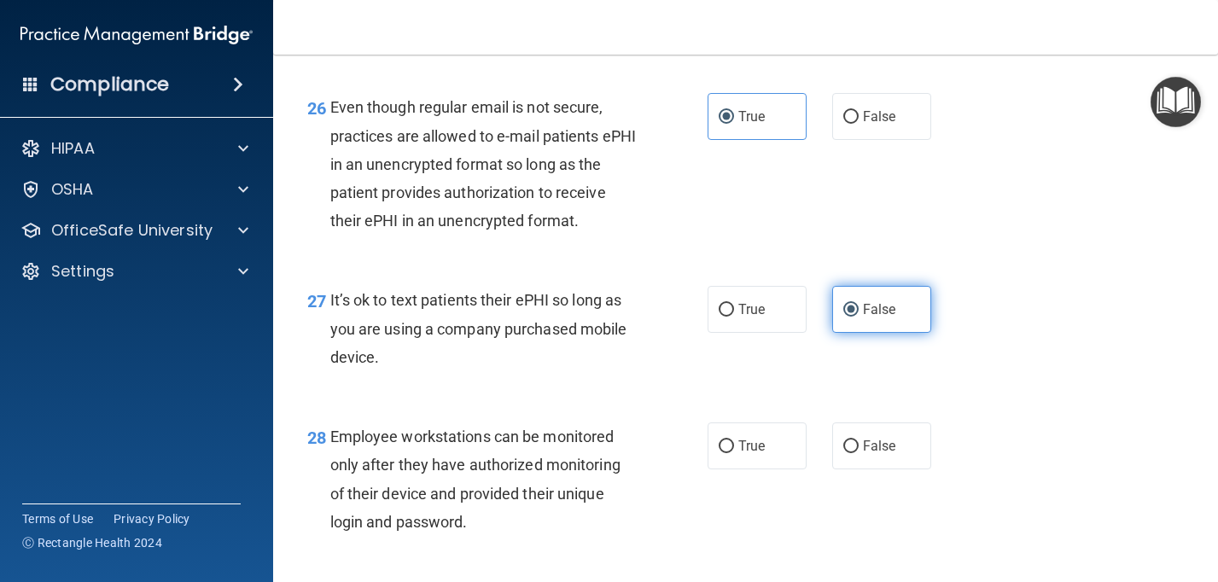
scroll to position [4304, 0]
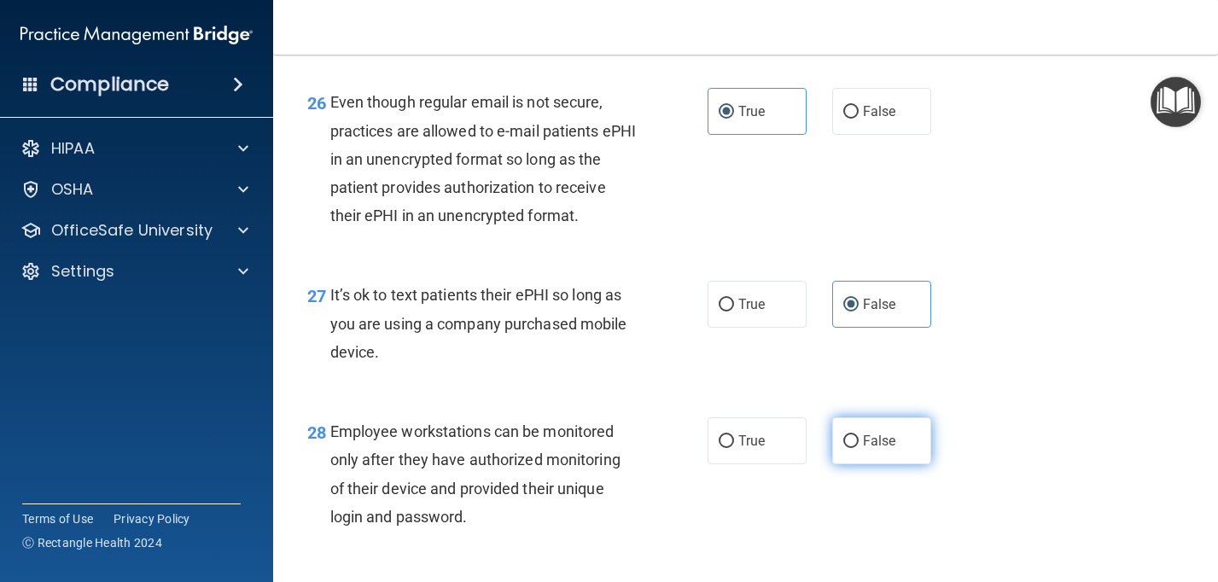
click at [860, 442] on label "False" at bounding box center [881, 440] width 99 height 47
click at [859, 442] on input "False" at bounding box center [850, 441] width 15 height 13
radio input "true"
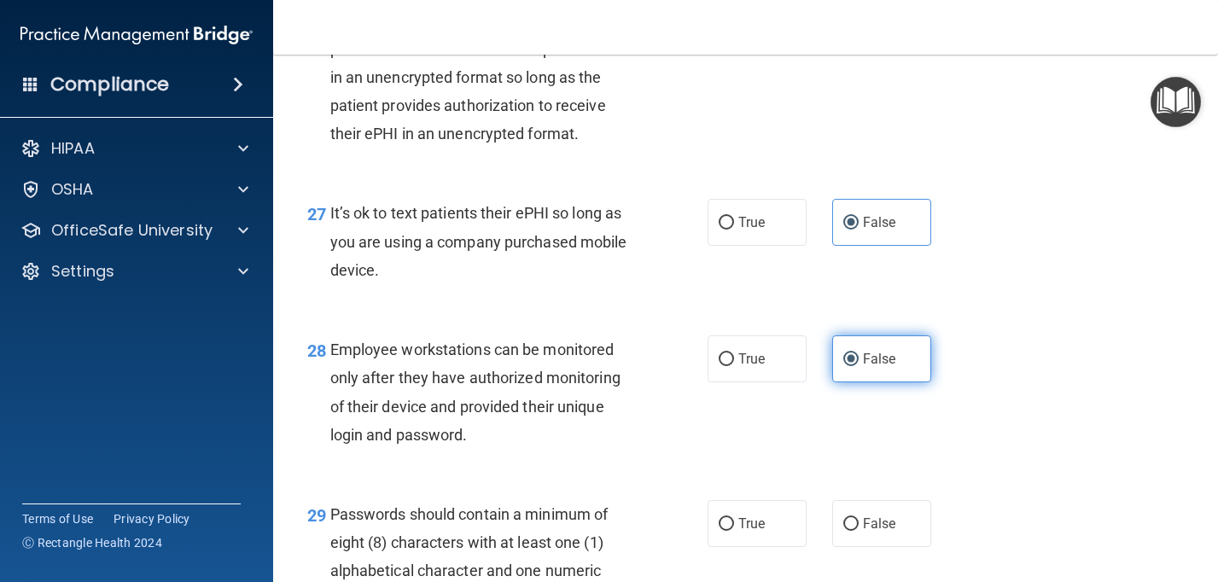
scroll to position [4413, 0]
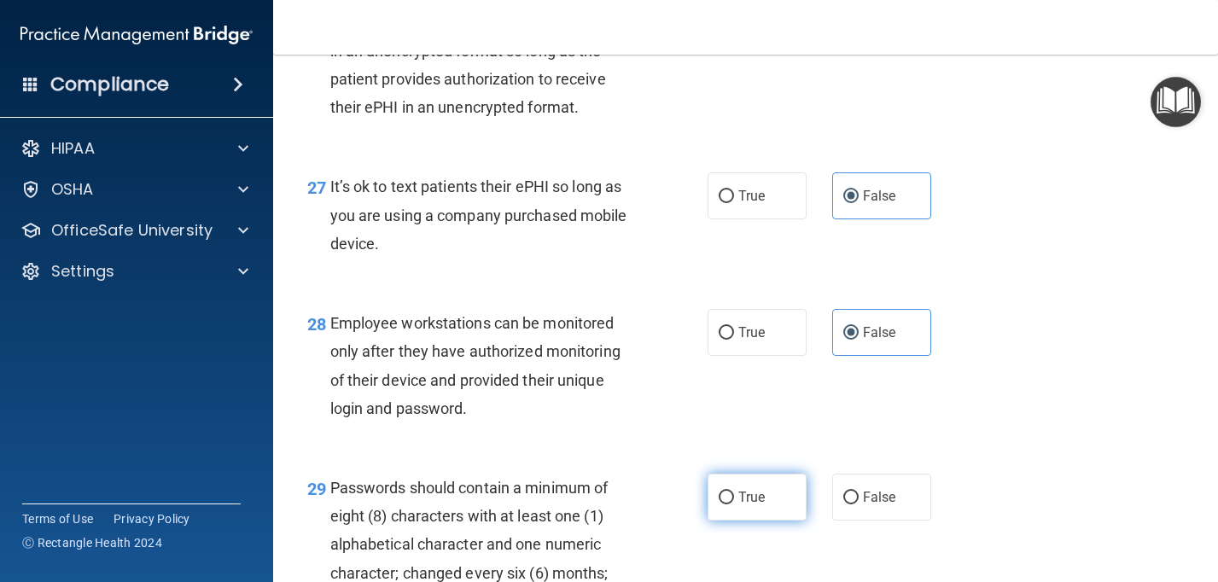
click at [726, 499] on input "True" at bounding box center [726, 498] width 15 height 13
radio input "true"
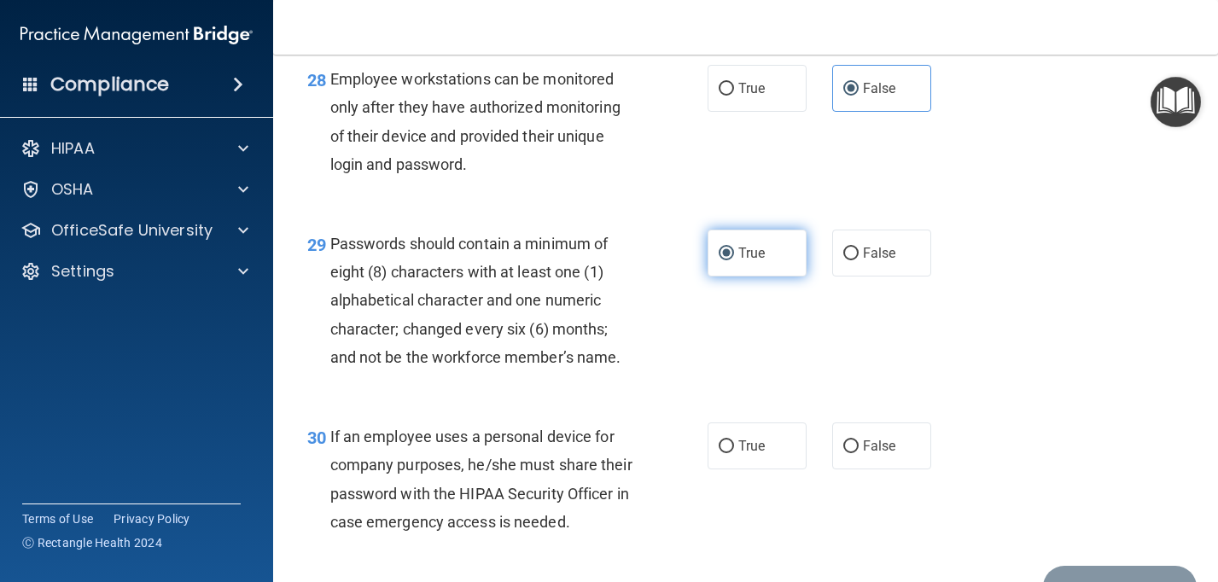
scroll to position [4659, 0]
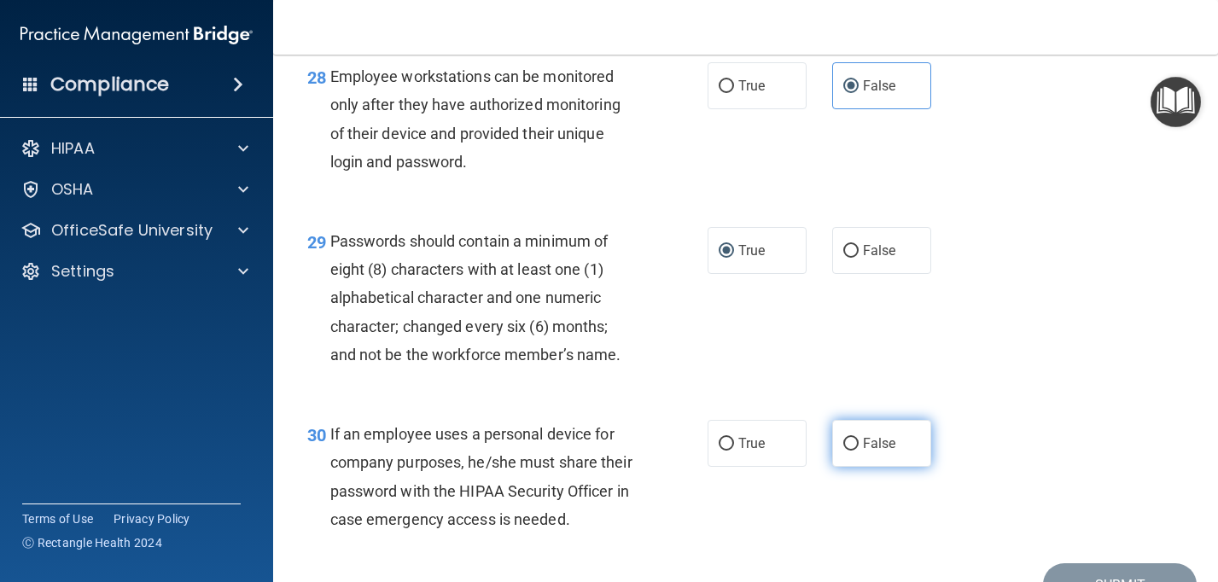
click at [862, 457] on label "False" at bounding box center [881, 443] width 99 height 47
click at [859, 451] on input "False" at bounding box center [850, 444] width 15 height 13
radio input "true"
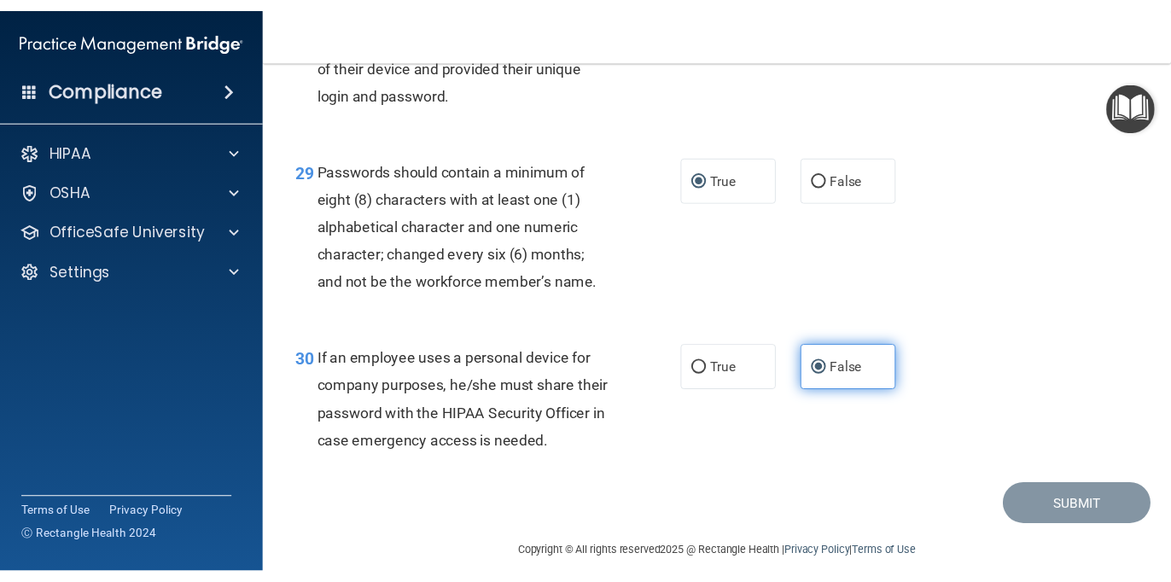
scroll to position [4752, 0]
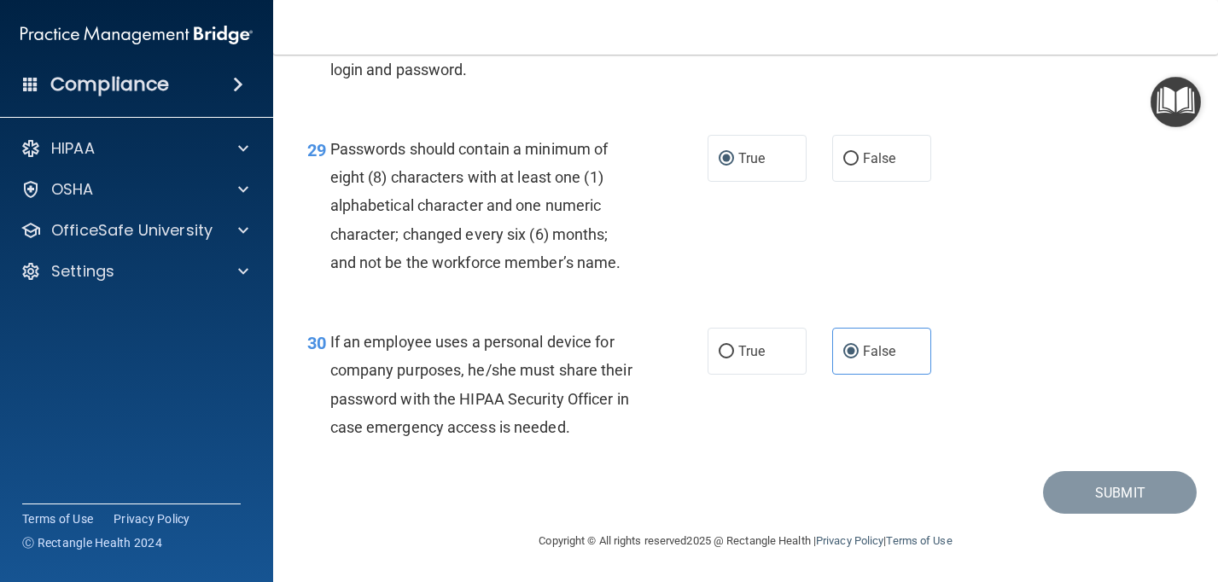
click at [965, 370] on div "30 If an employee uses a personal device for company purposes, he/she must shar…" at bounding box center [745, 388] width 902 height 165
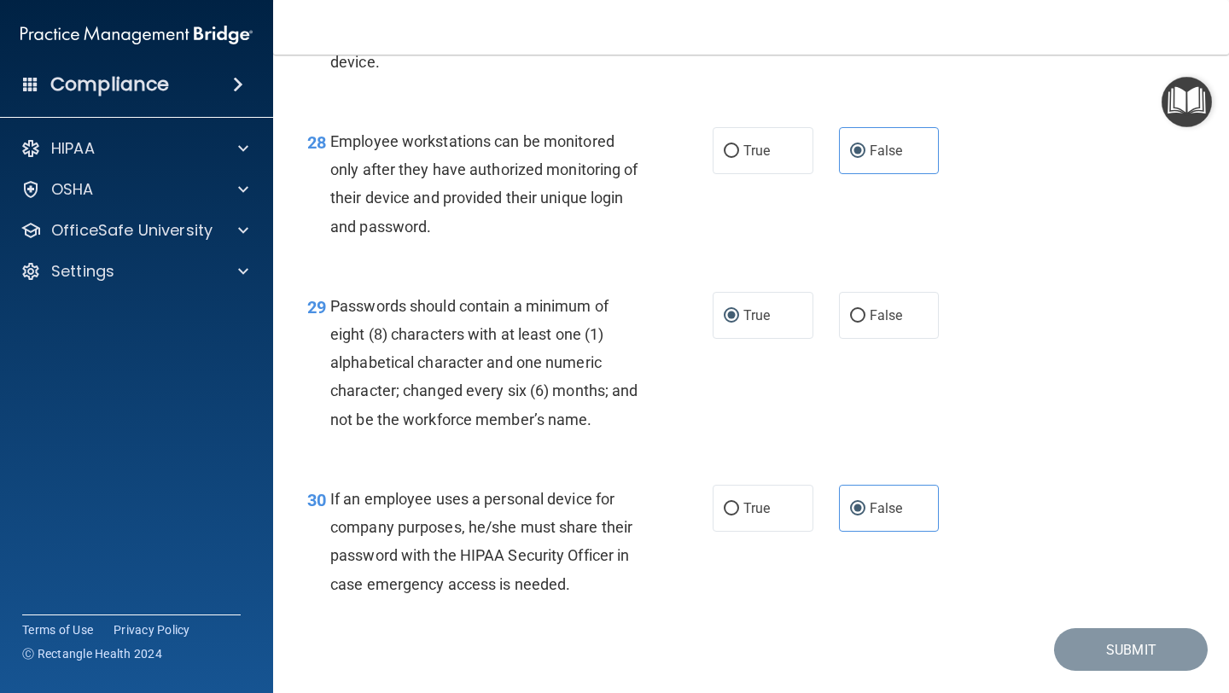
scroll to position [4641, 0]
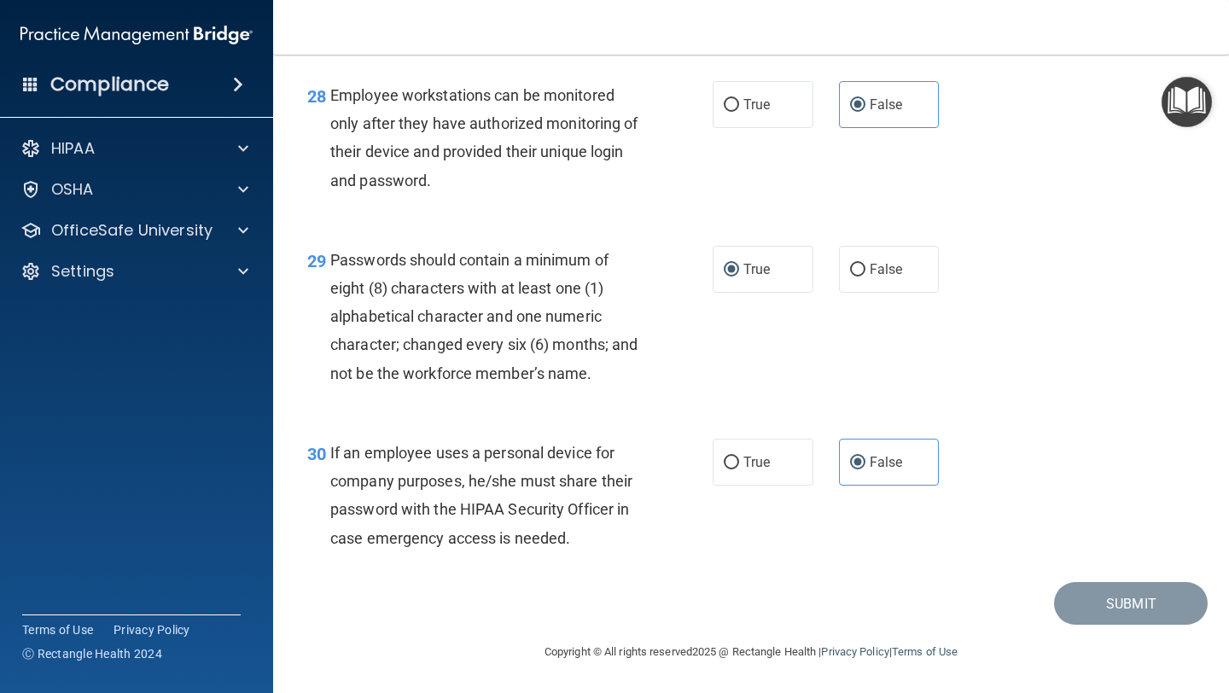
click at [1160, 244] on div "29 Passwords should contain a minimum of eight (8) characters with at least one…" at bounding box center [750, 320] width 913 height 193
click at [1155, 244] on div "29 Passwords should contain a minimum of eight (8) characters with at least one…" at bounding box center [750, 320] width 913 height 193
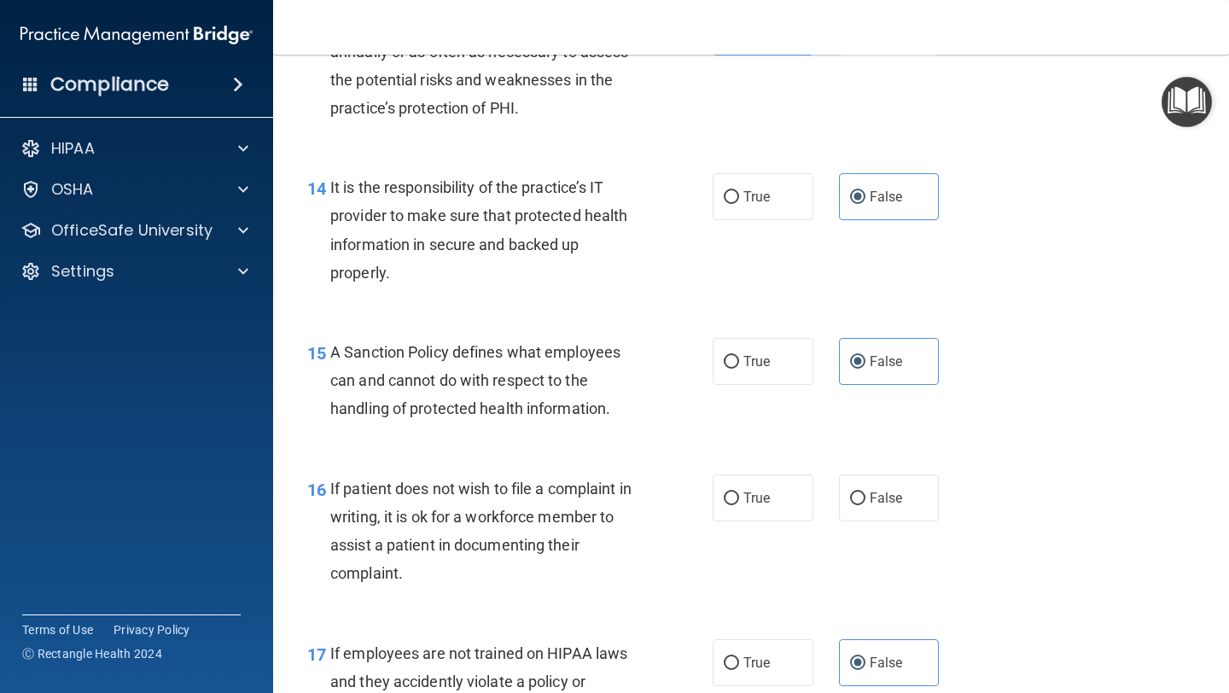
scroll to position [2416, 0]
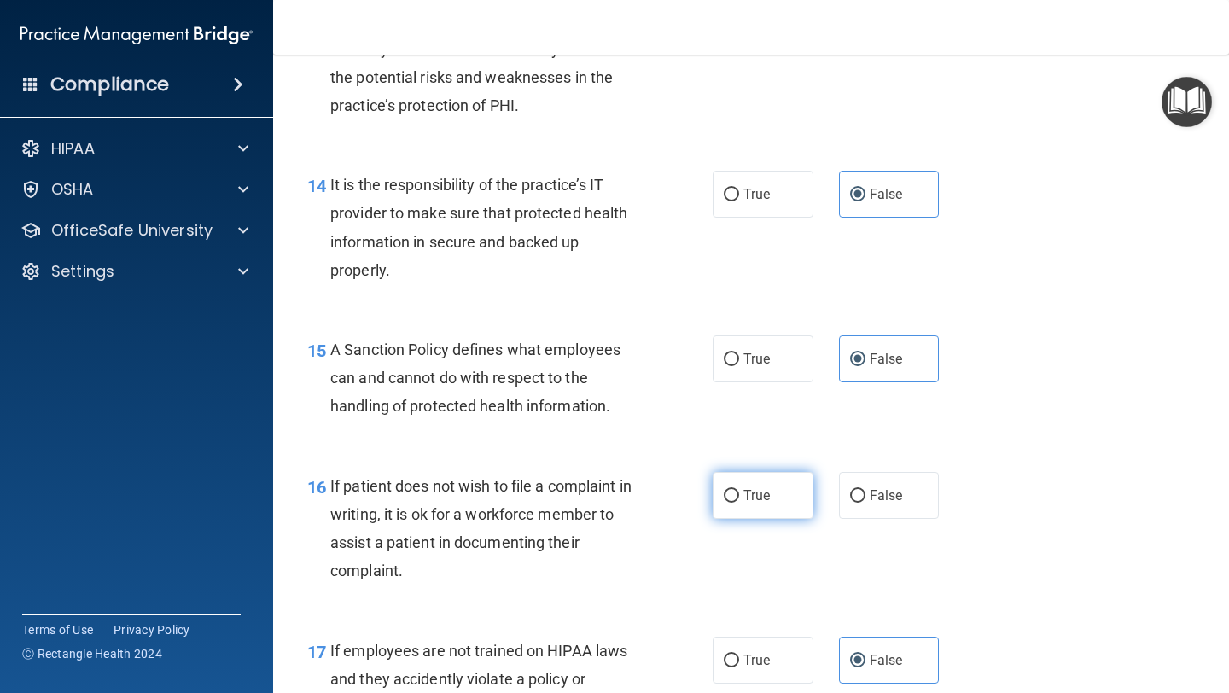
click at [741, 490] on label "True" at bounding box center [763, 495] width 101 height 47
click at [739, 490] on input "True" at bounding box center [731, 496] width 15 height 13
radio input "true"
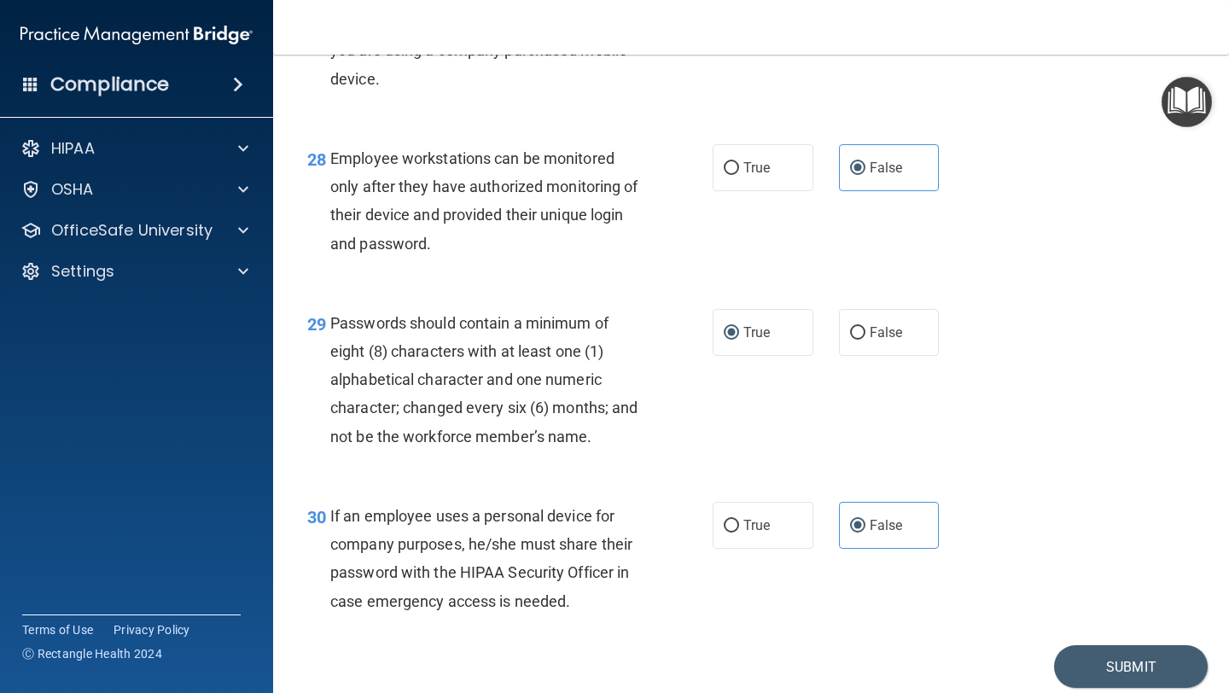
scroll to position [4641, 0]
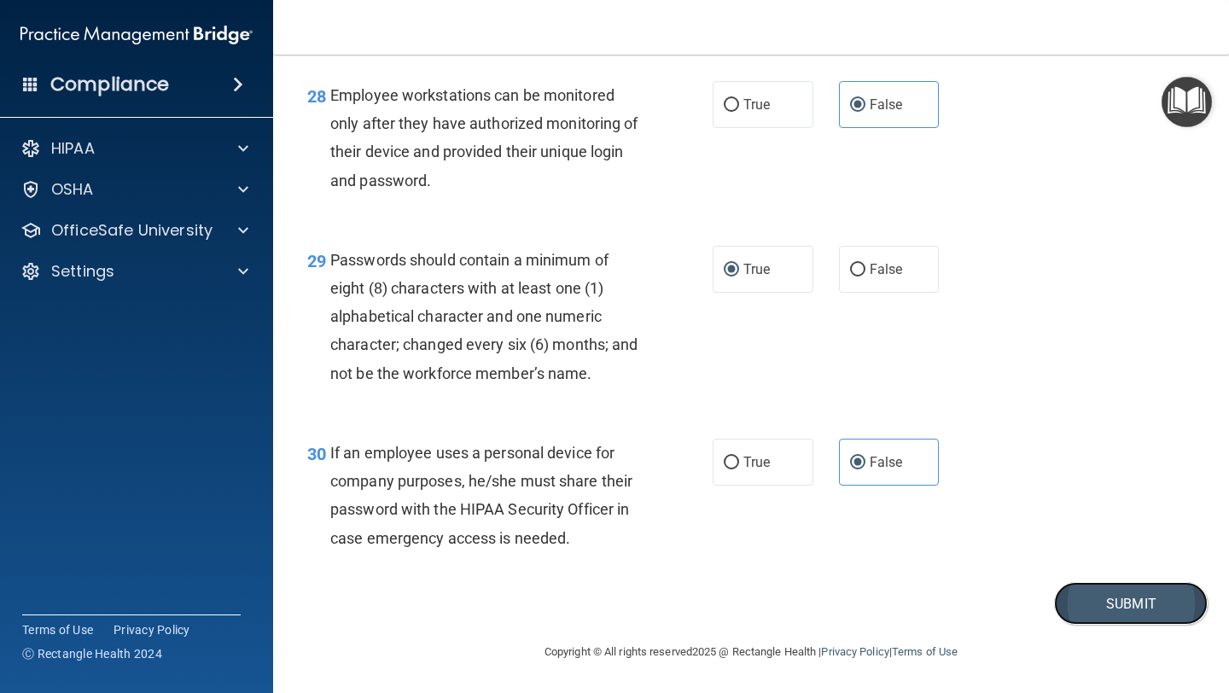
click at [1139, 581] on button "Submit" at bounding box center [1131, 604] width 154 height 44
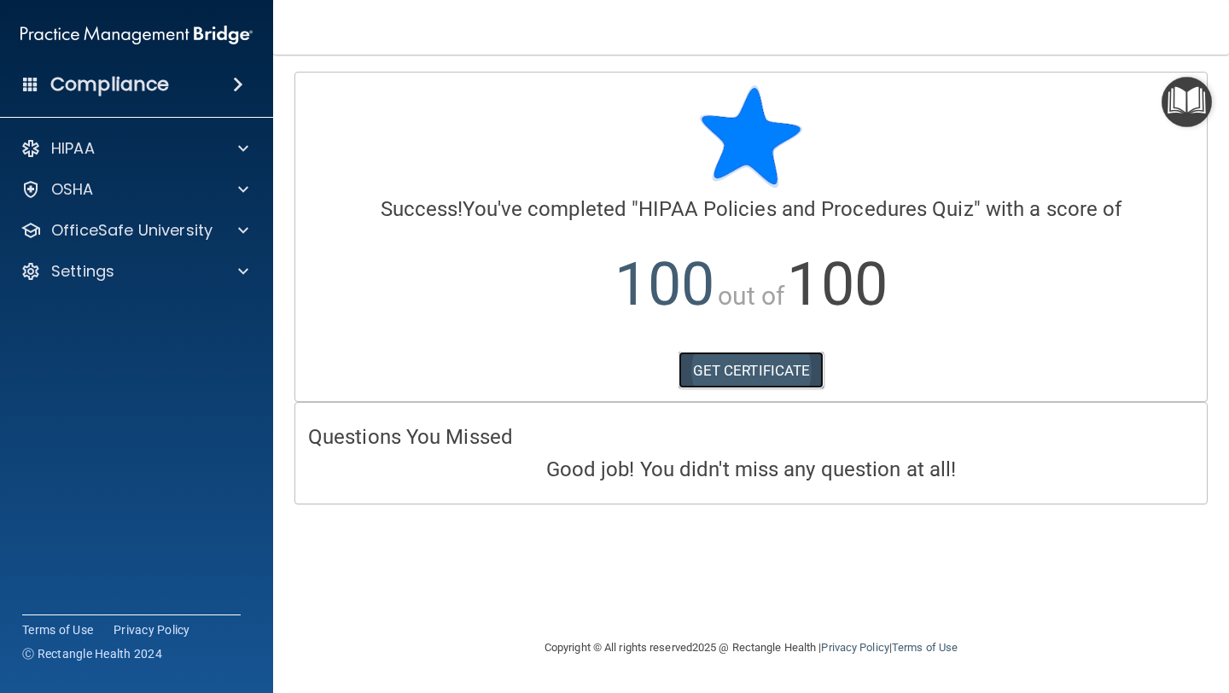
click at [788, 374] on link "GET CERTIFICATE" at bounding box center [752, 371] width 146 height 38
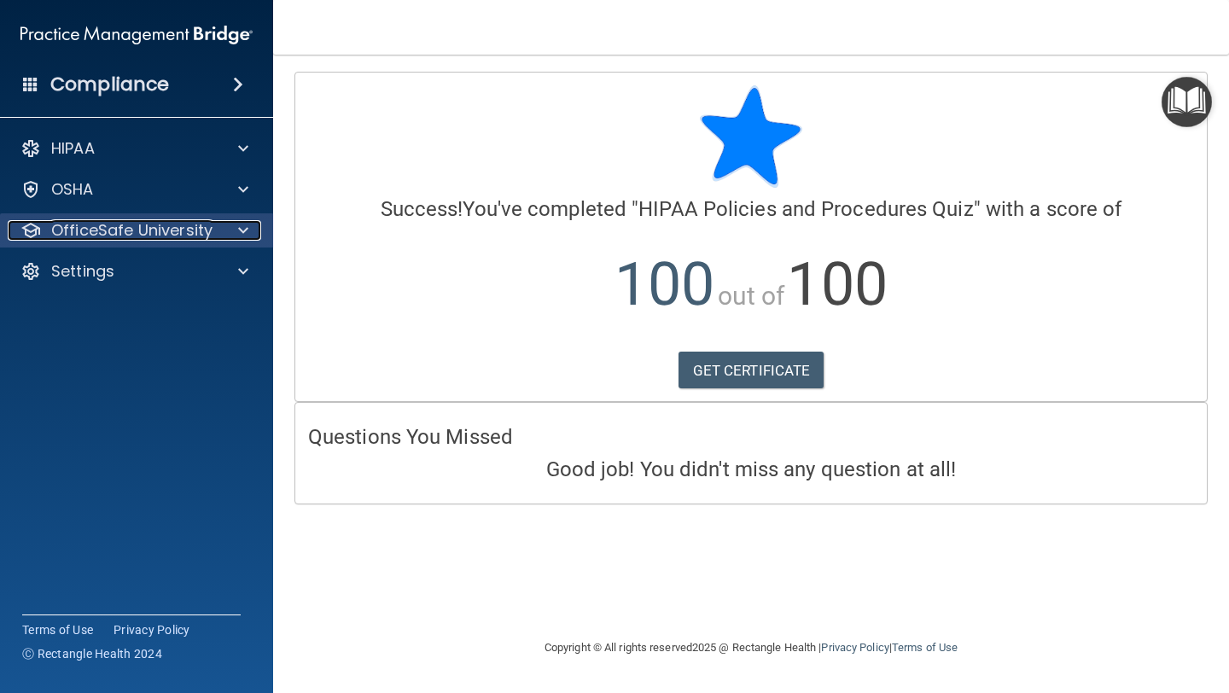
click at [69, 230] on p "OfficeSafe University" at bounding box center [131, 230] width 161 height 20
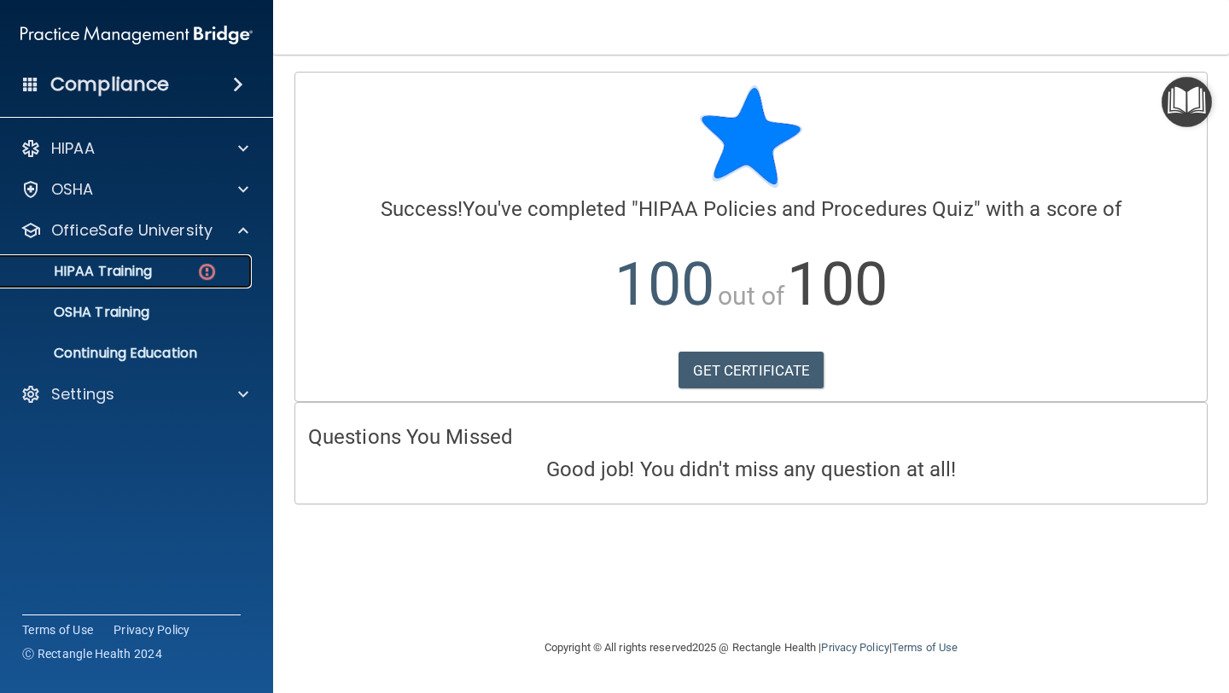
click at [109, 278] on p "HIPAA Training" at bounding box center [81, 271] width 141 height 17
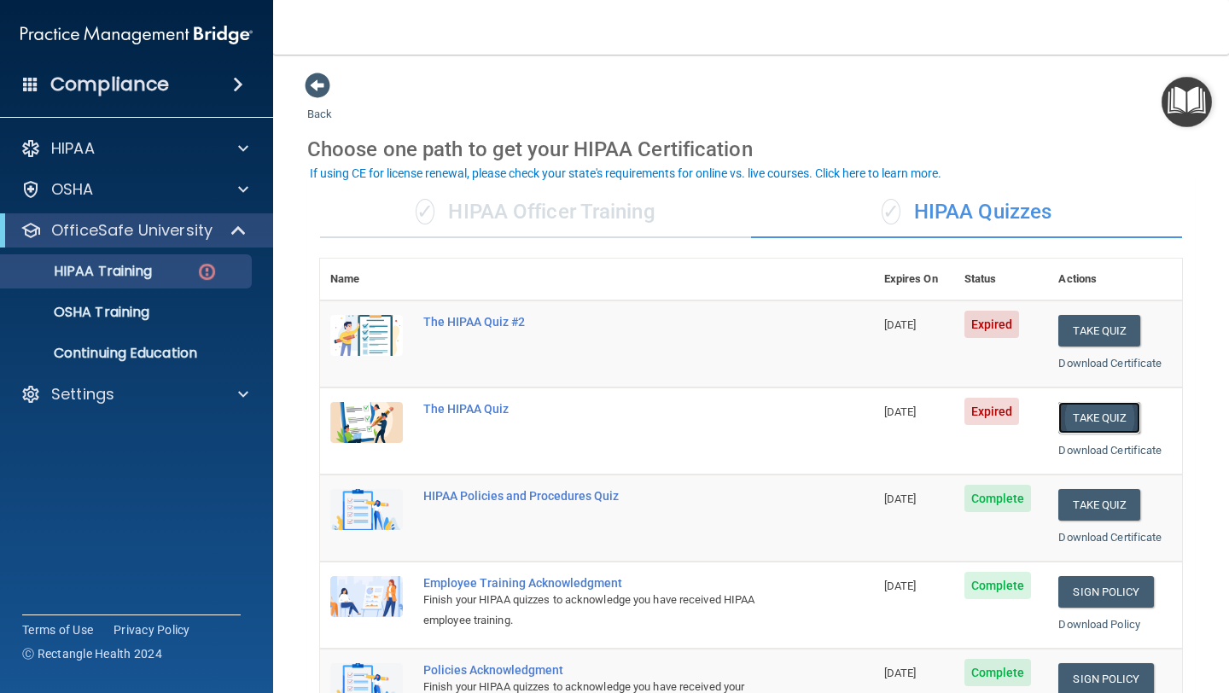
click at [1105, 426] on button "Take Quiz" at bounding box center [1099, 418] width 82 height 32
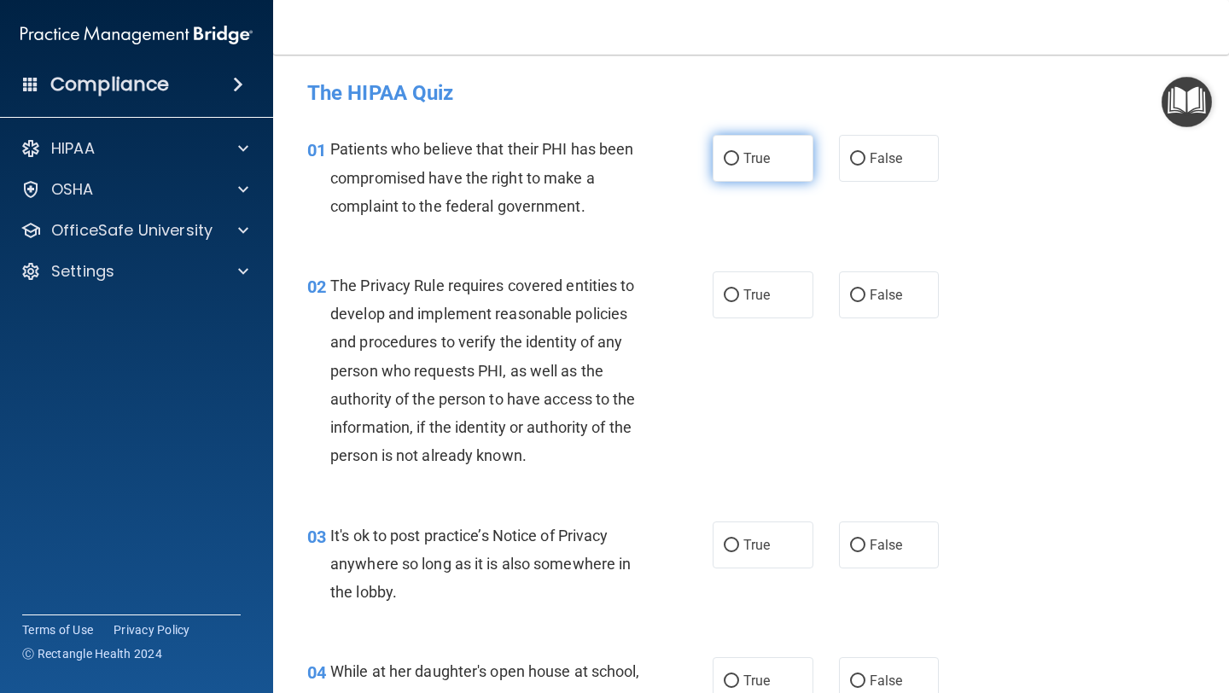
click at [761, 171] on label "True" at bounding box center [763, 158] width 101 height 47
click at [739, 166] on input "True" at bounding box center [731, 159] width 15 height 13
radio input "true"
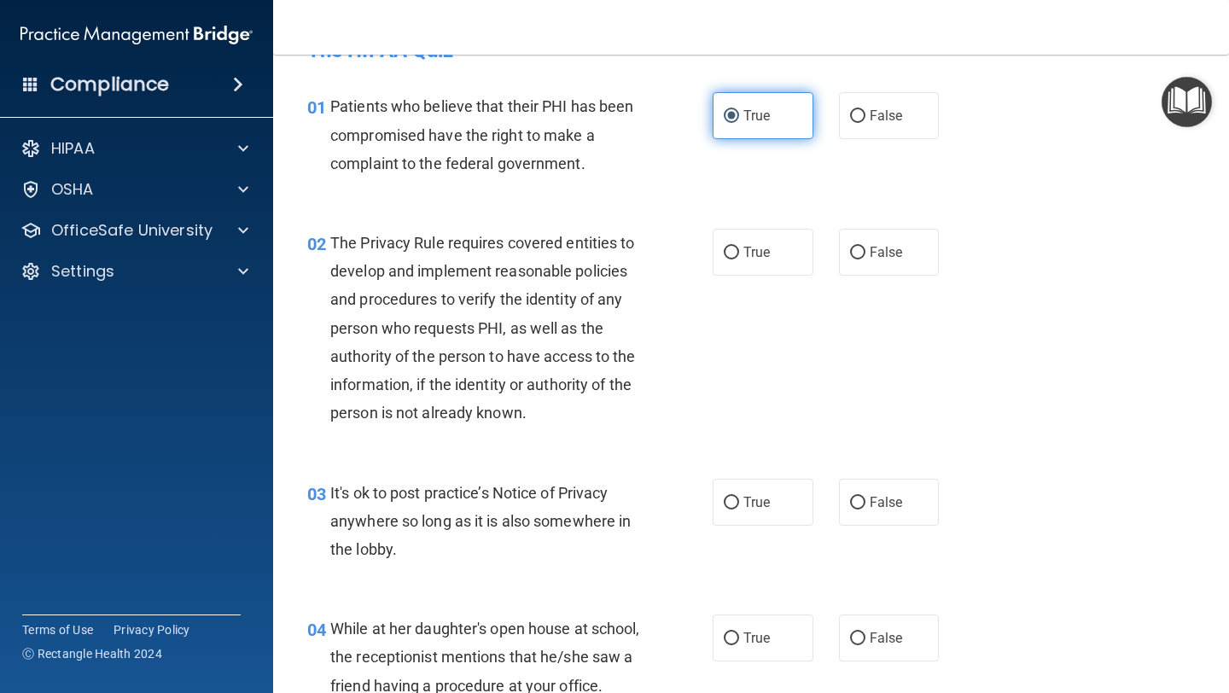
scroll to position [44, 0]
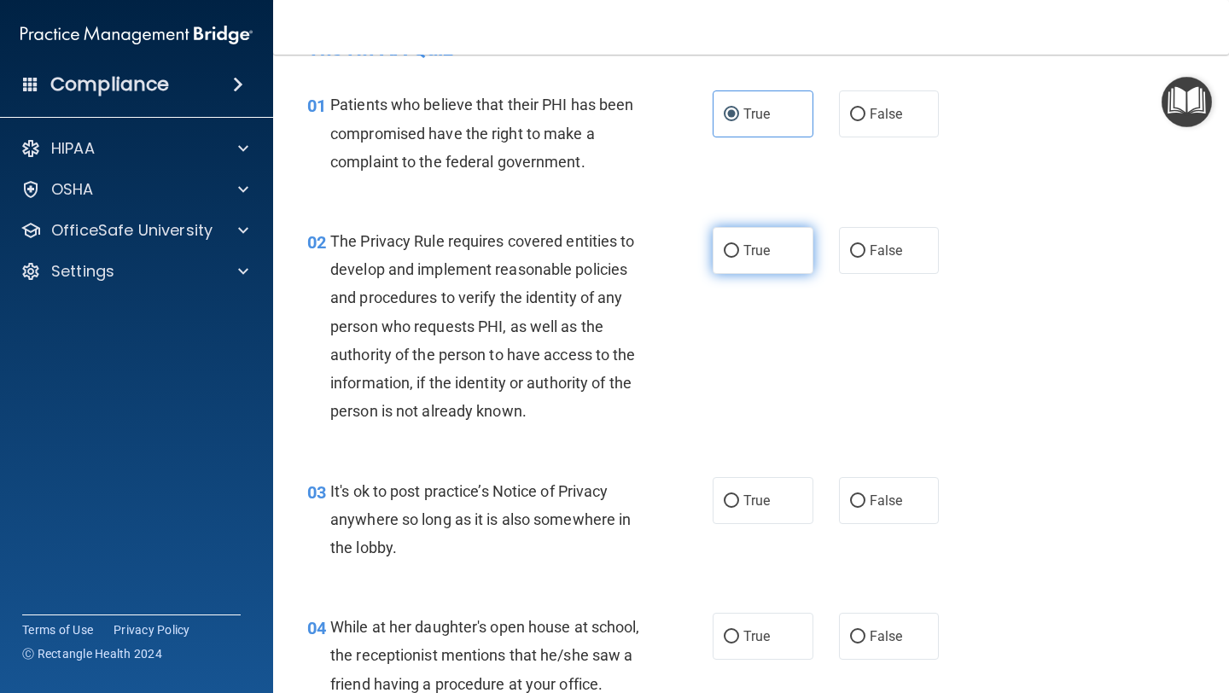
click at [752, 243] on span "True" at bounding box center [756, 250] width 26 height 16
click at [739, 245] on input "True" at bounding box center [731, 251] width 15 height 13
radio input "true"
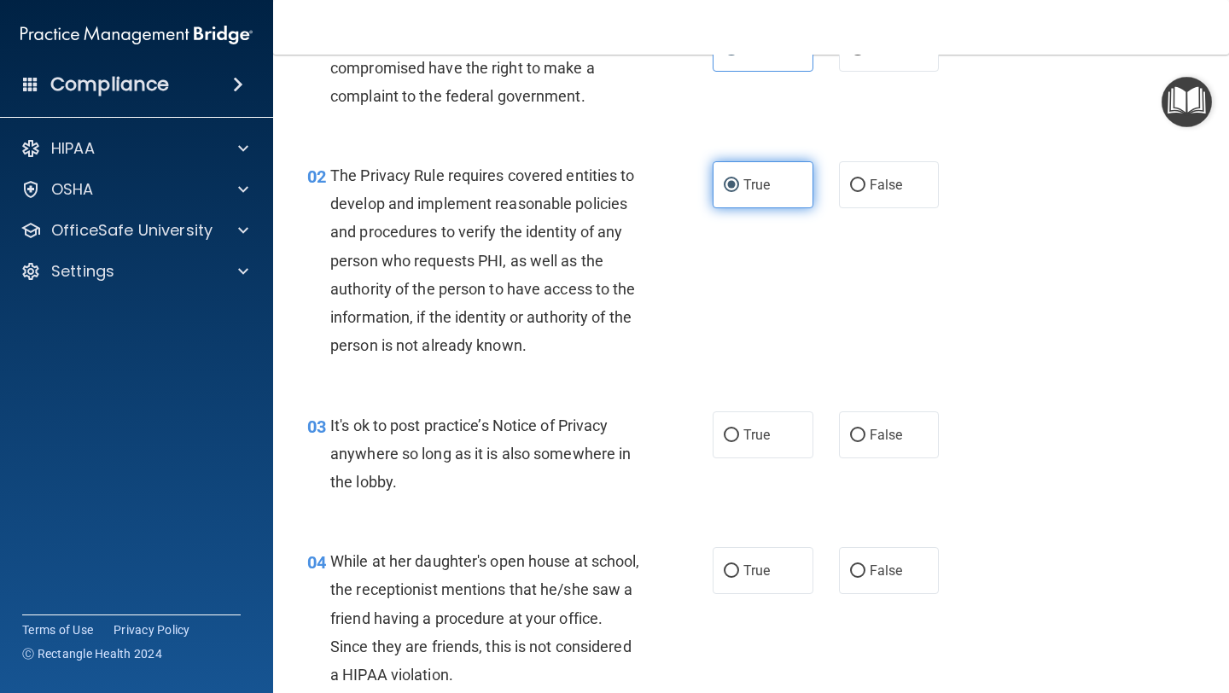
scroll to position [115, 0]
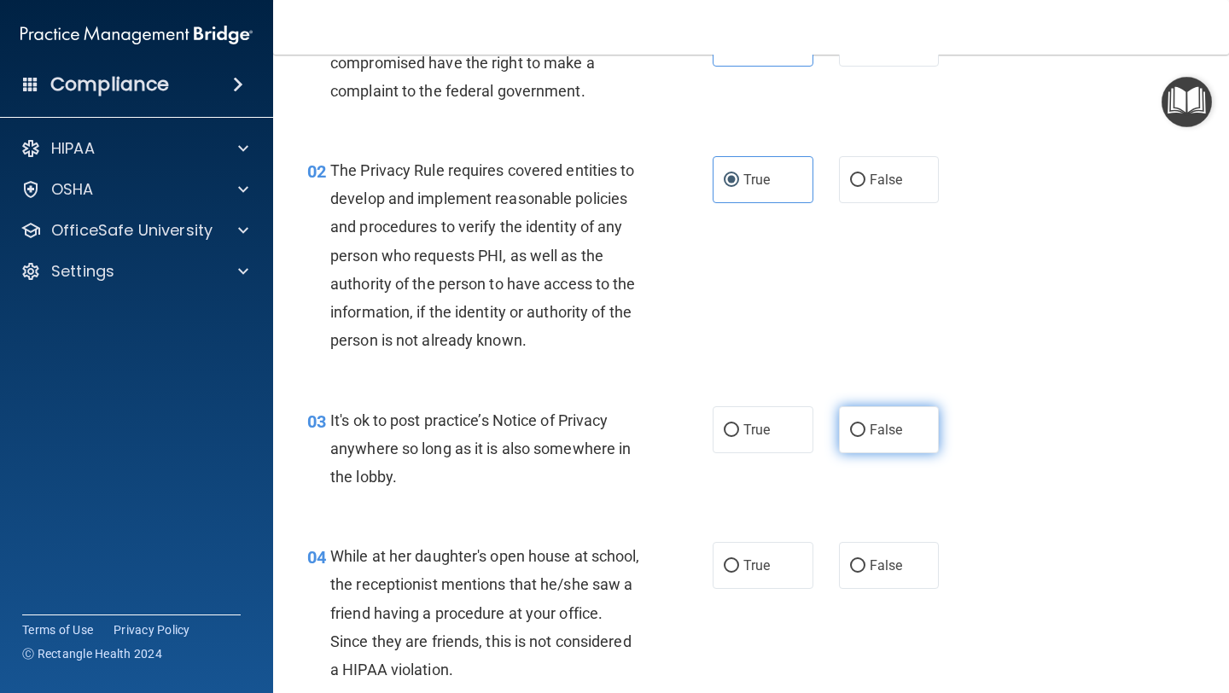
click at [871, 434] on span "False" at bounding box center [886, 430] width 33 height 16
click at [865, 434] on input "False" at bounding box center [857, 430] width 15 height 13
radio input "true"
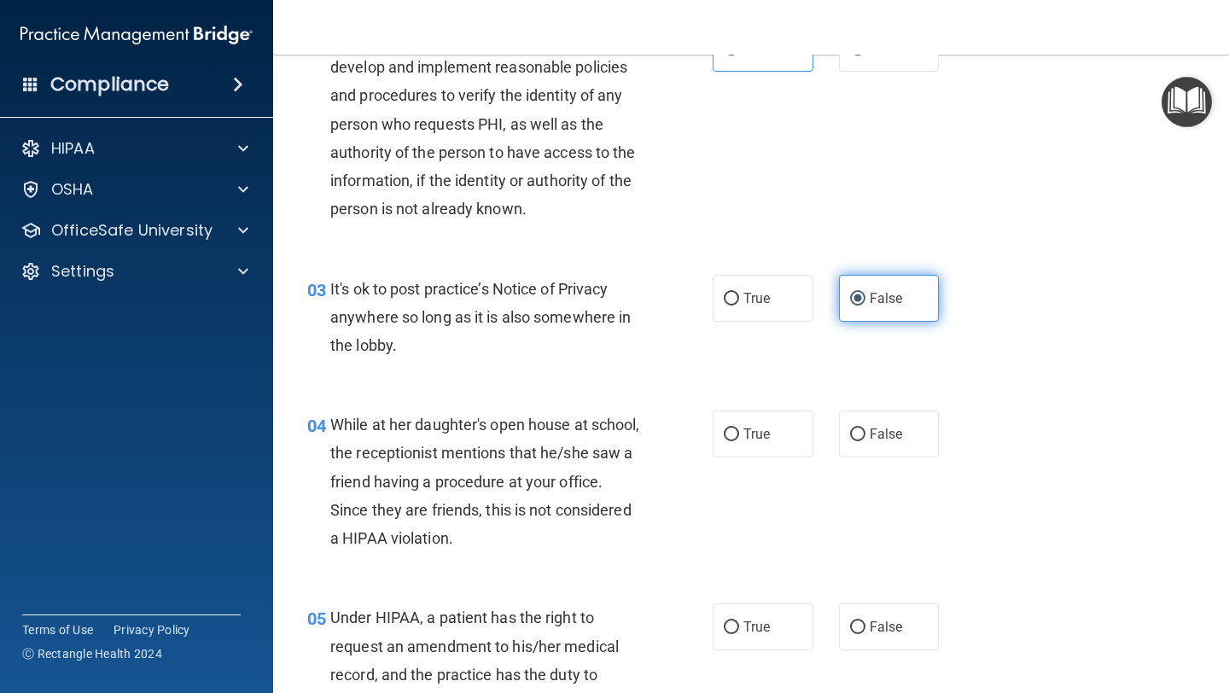
scroll to position [260, 0]
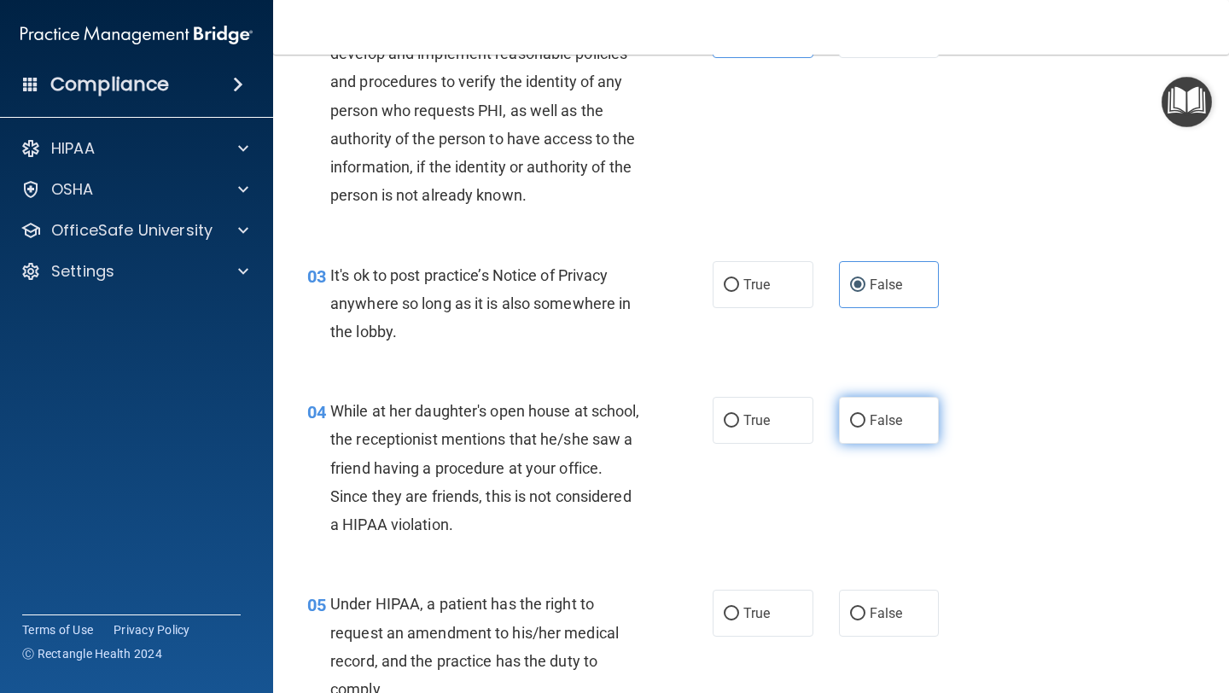
click at [877, 425] on span "False" at bounding box center [886, 420] width 33 height 16
click at [865, 425] on input "False" at bounding box center [857, 421] width 15 height 13
radio input "true"
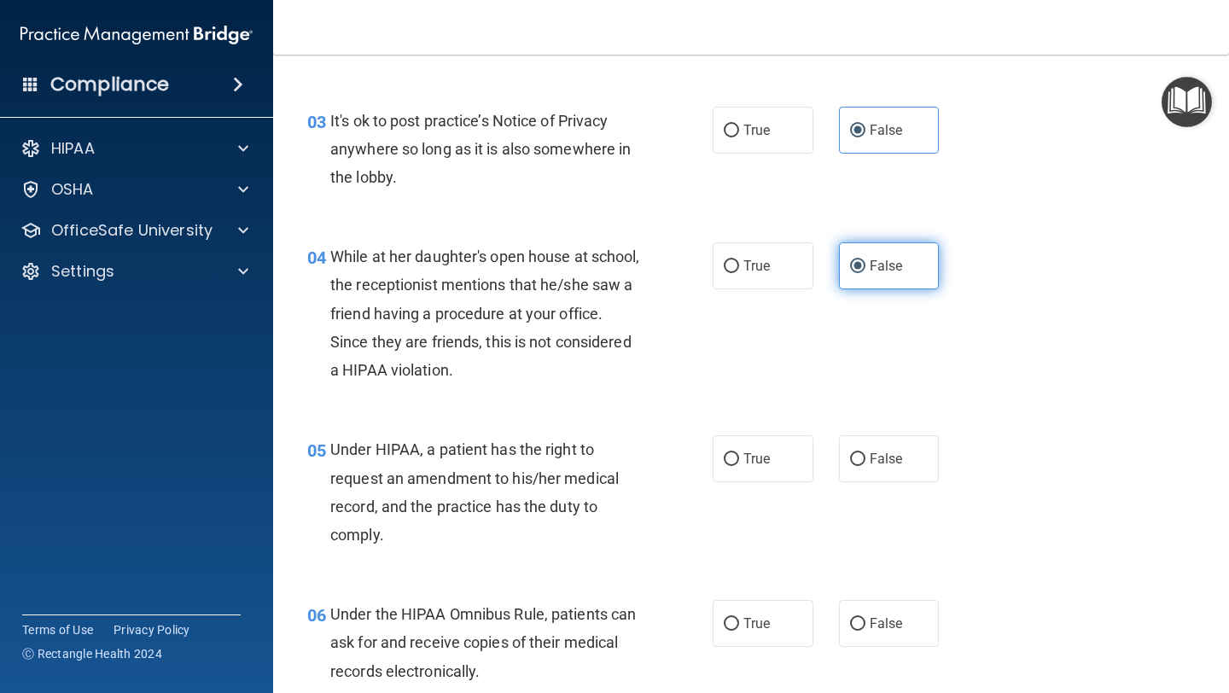
scroll to position [425, 0]
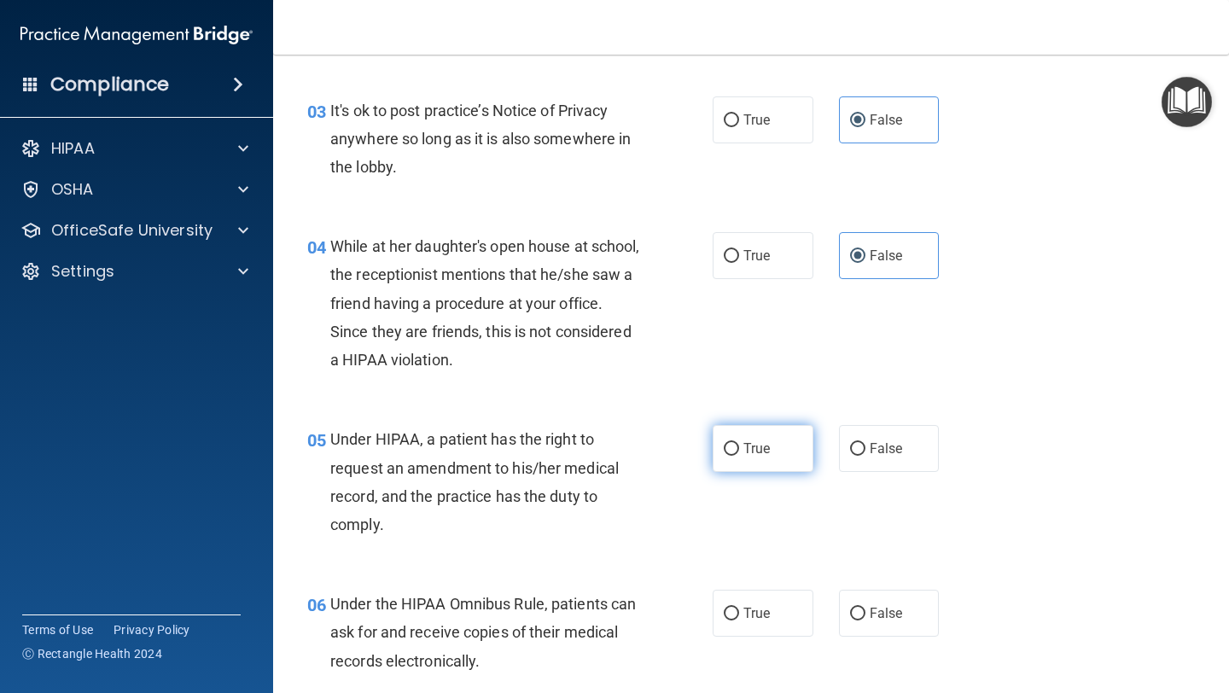
click at [749, 443] on span "True" at bounding box center [756, 448] width 26 height 16
click at [739, 443] on input "True" at bounding box center [731, 449] width 15 height 13
radio input "true"
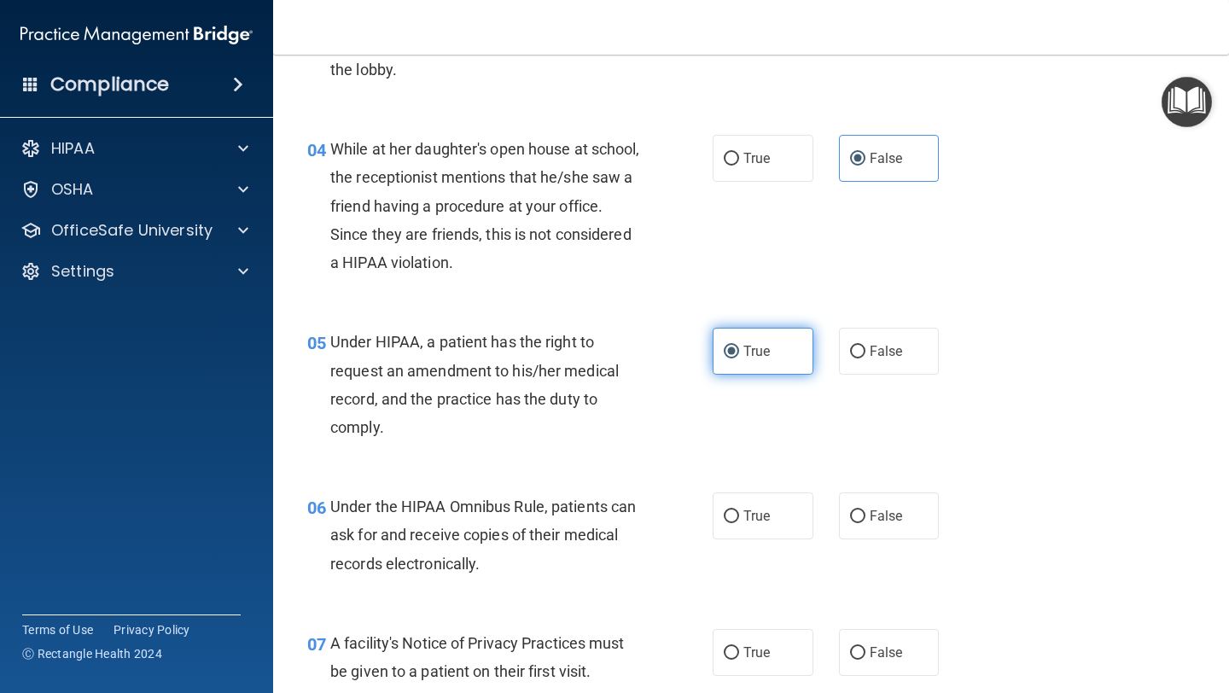
scroll to position [526, 0]
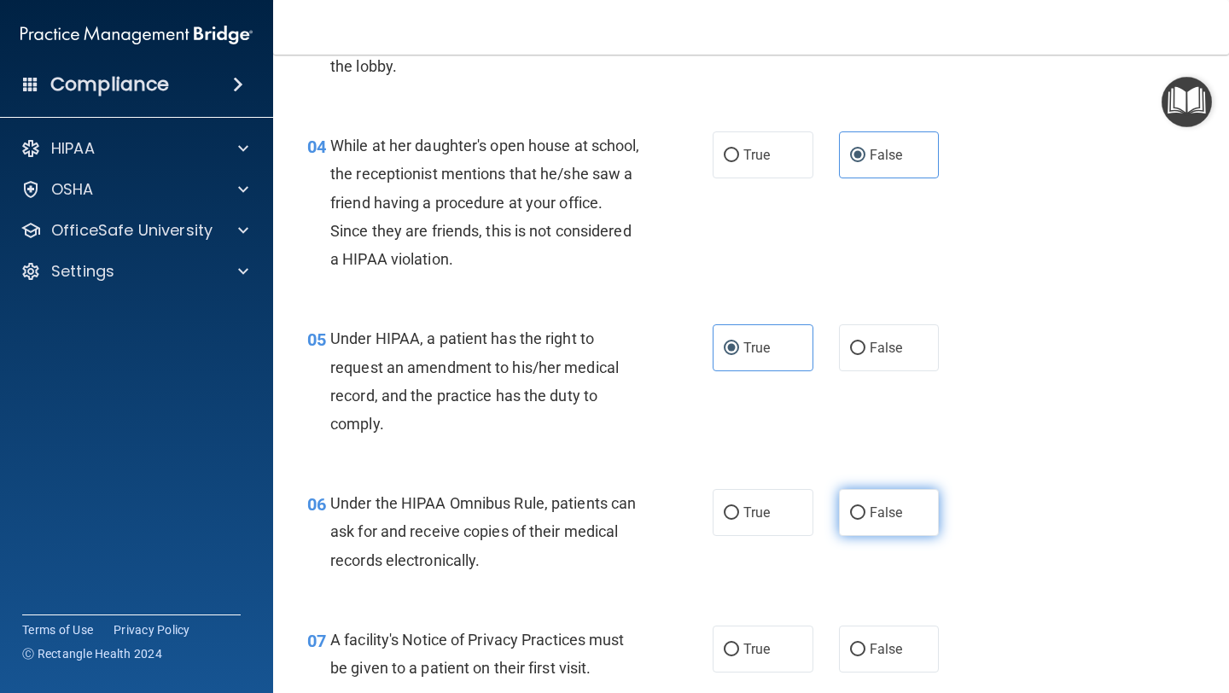
click at [854, 513] on input "False" at bounding box center [857, 513] width 15 height 13
radio input "true"
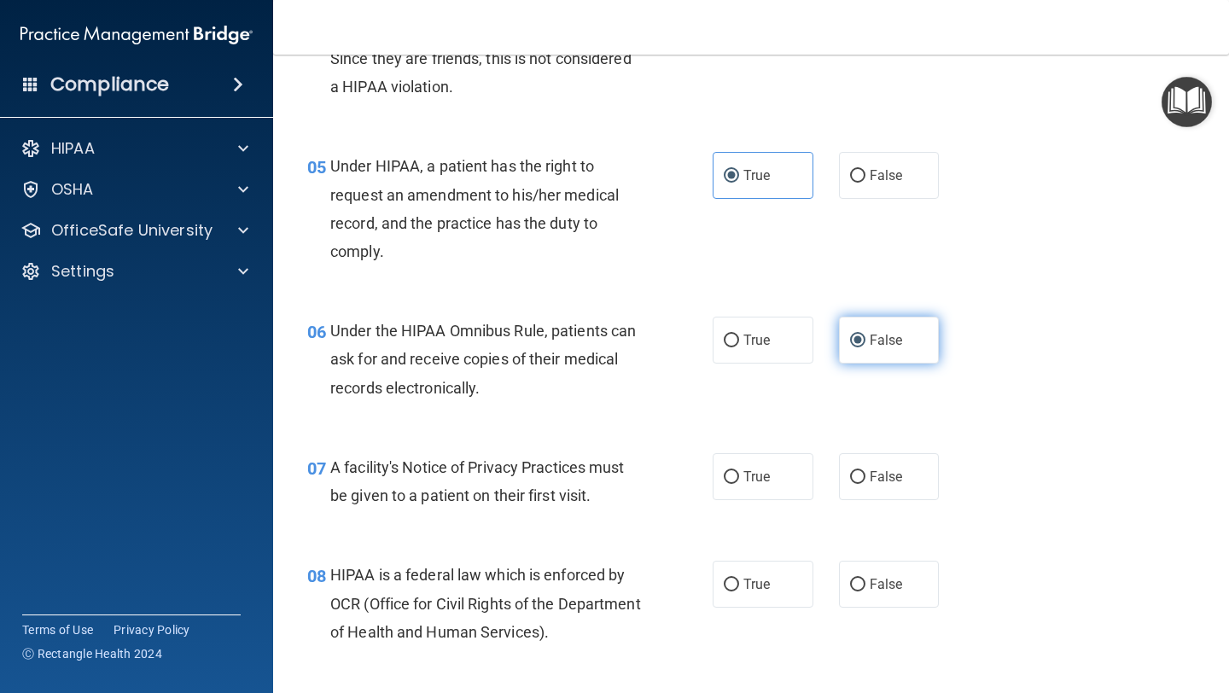
scroll to position [697, 0]
click at [744, 475] on span "True" at bounding box center [756, 477] width 26 height 16
click at [739, 475] on input "True" at bounding box center [731, 478] width 15 height 13
radio input "true"
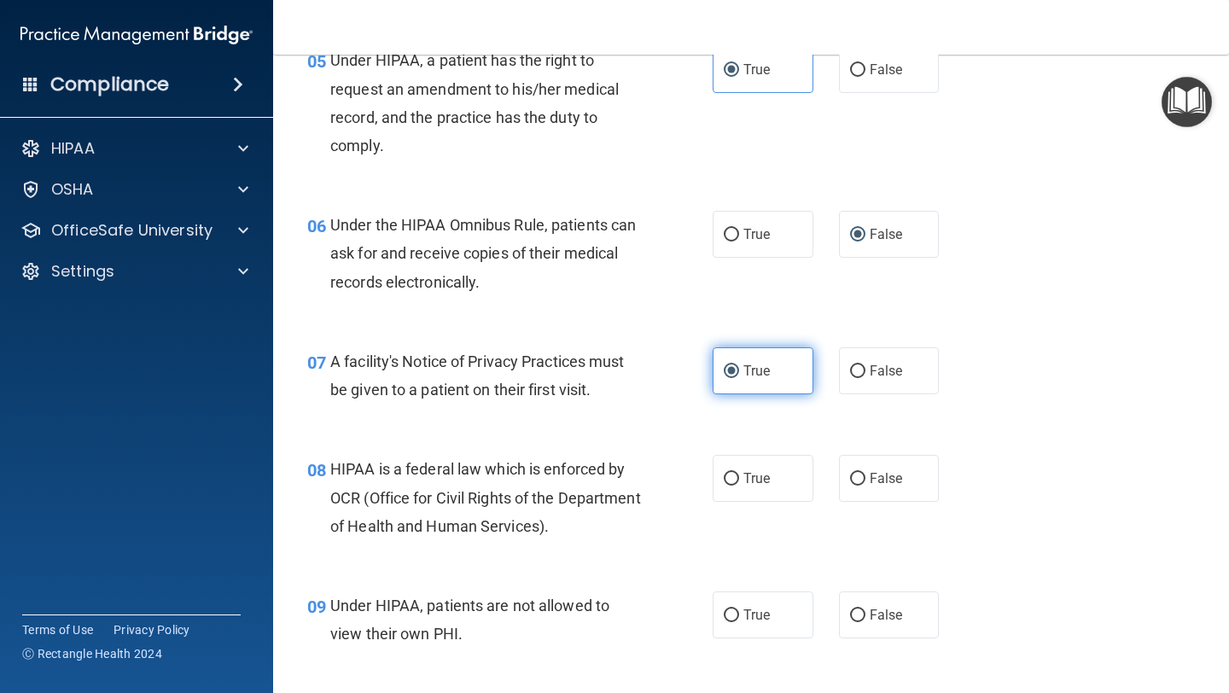
scroll to position [811, 0]
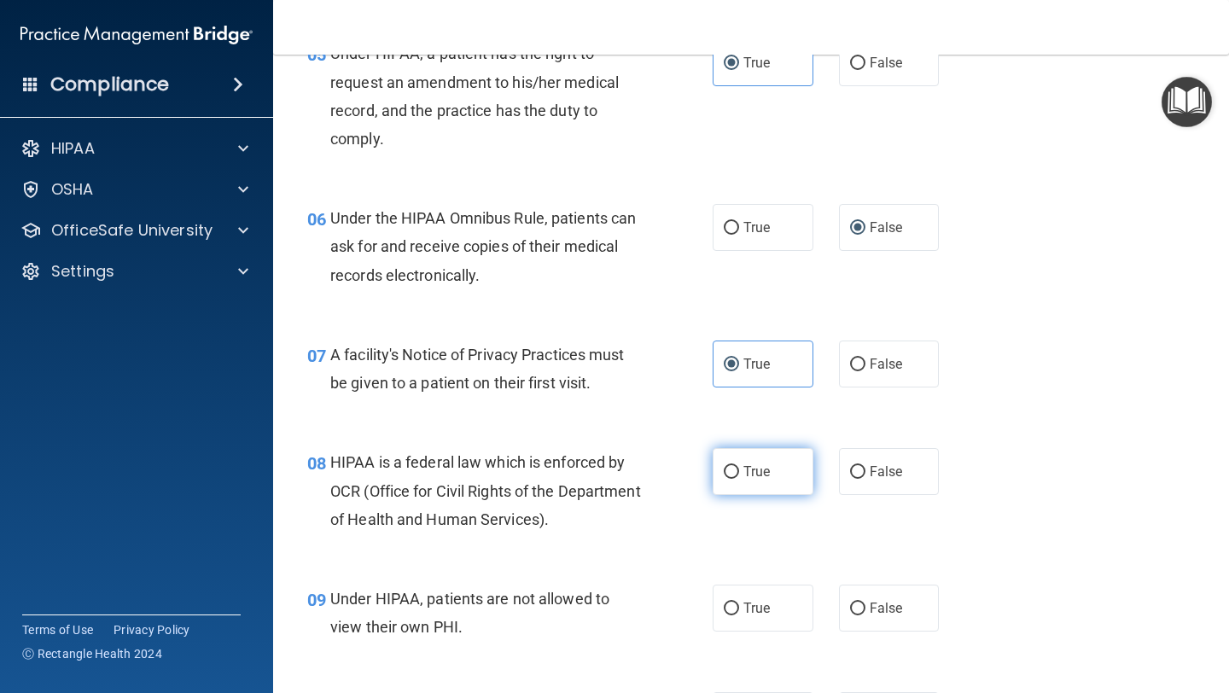
click at [744, 480] on span "True" at bounding box center [756, 471] width 26 height 16
click at [739, 479] on input "True" at bounding box center [731, 472] width 15 height 13
radio input "true"
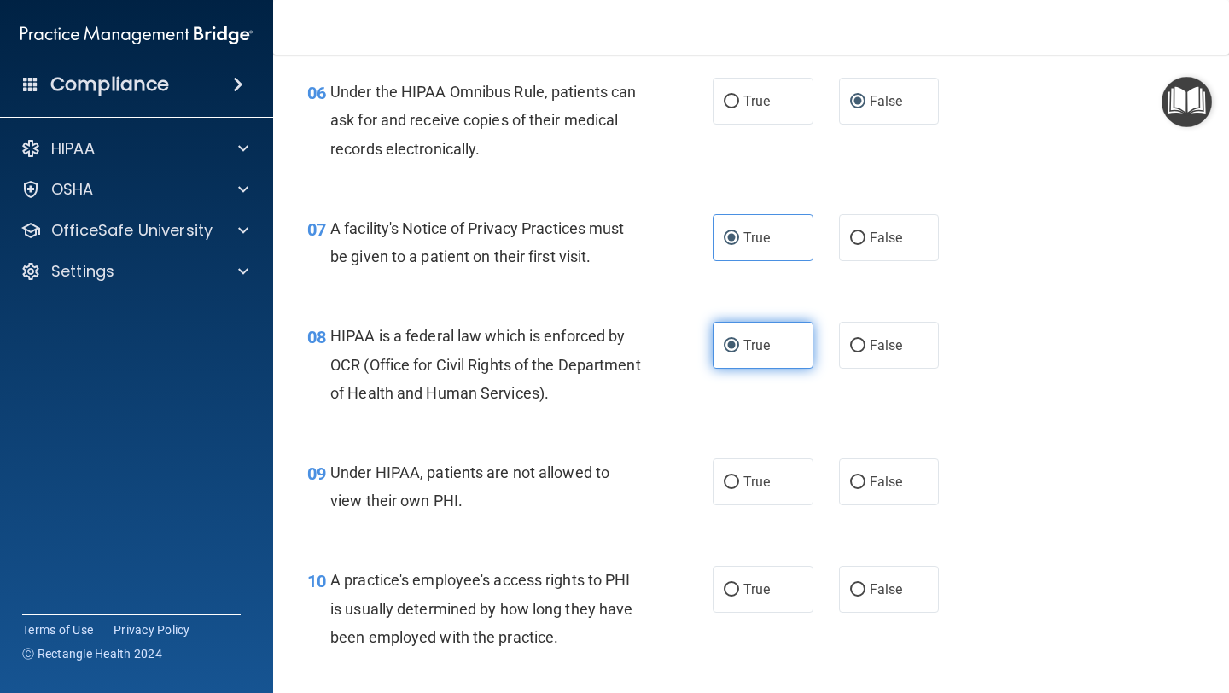
scroll to position [941, 0]
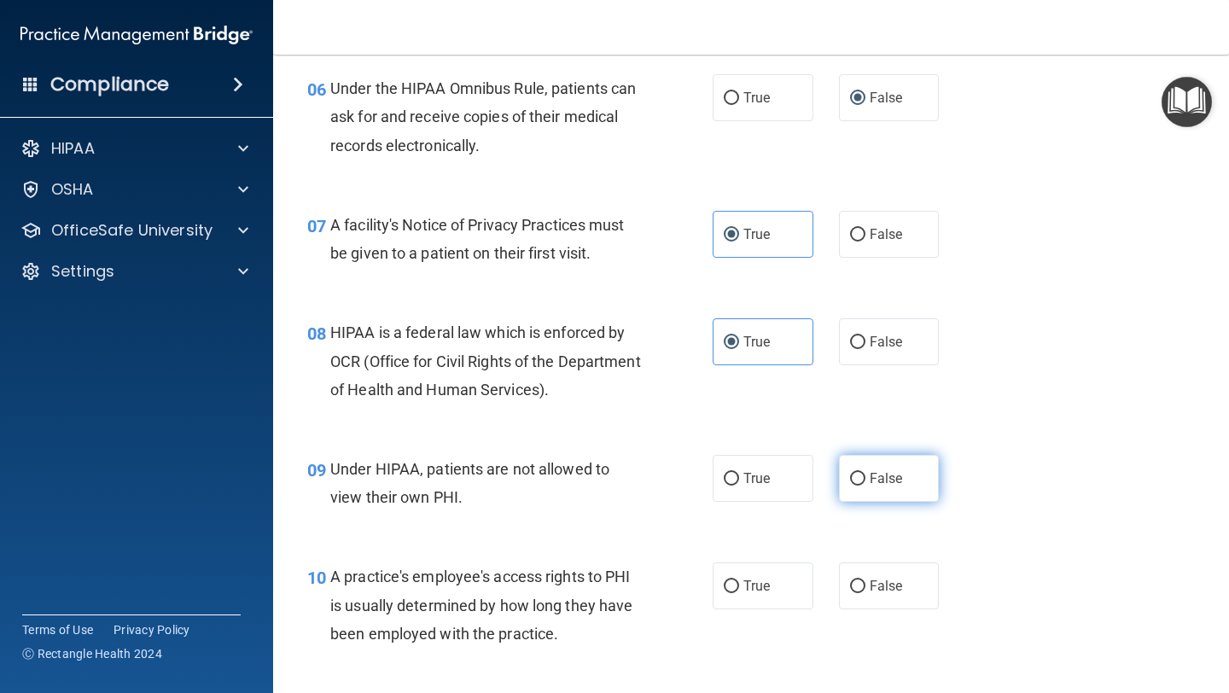
click at [854, 487] on label "False" at bounding box center [889, 478] width 101 height 47
click at [854, 486] on input "False" at bounding box center [857, 479] width 15 height 13
radio input "true"
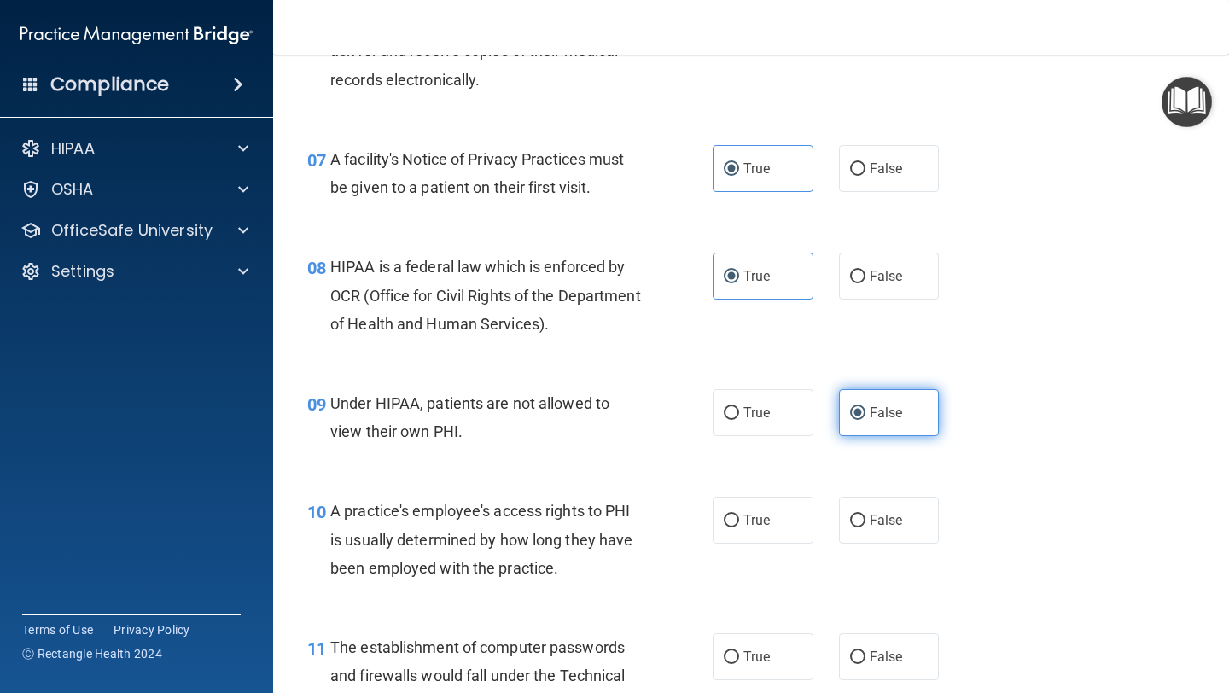
scroll to position [1042, 0]
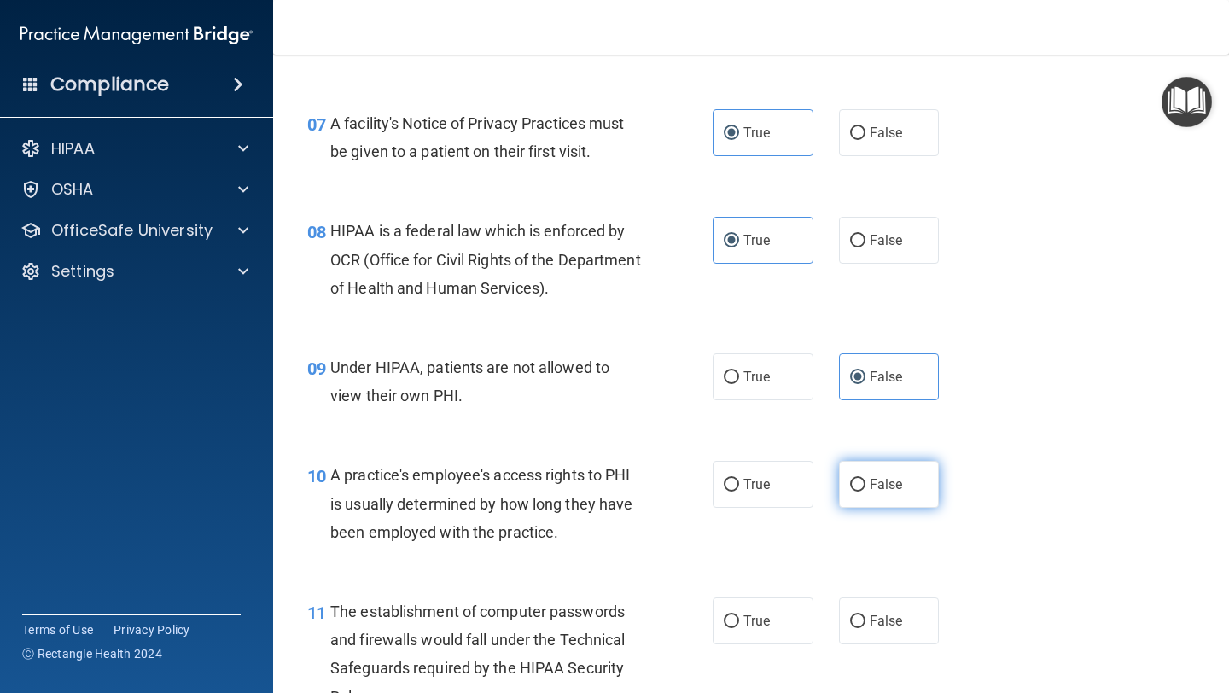
click at [874, 499] on label "False" at bounding box center [889, 484] width 101 height 47
click at [865, 492] on input "False" at bounding box center [857, 485] width 15 height 13
radio input "true"
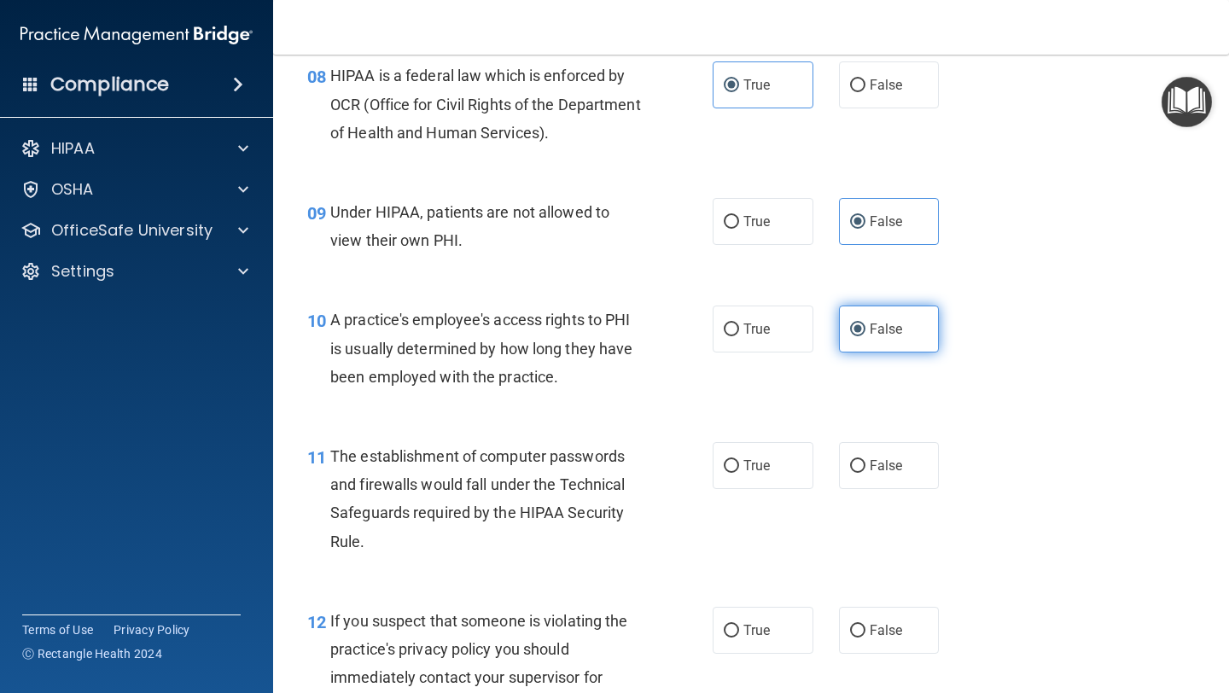
scroll to position [1208, 0]
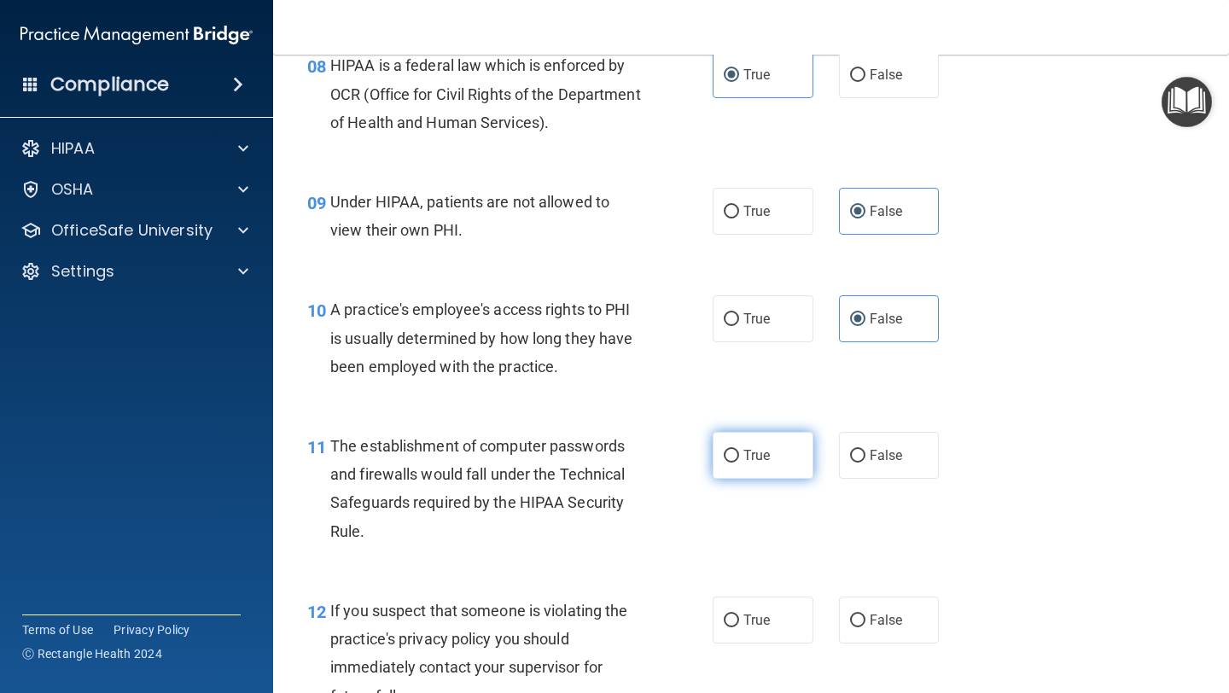
click at [765, 463] on span "True" at bounding box center [756, 455] width 26 height 16
click at [739, 463] on input "True" at bounding box center [731, 456] width 15 height 13
radio input "true"
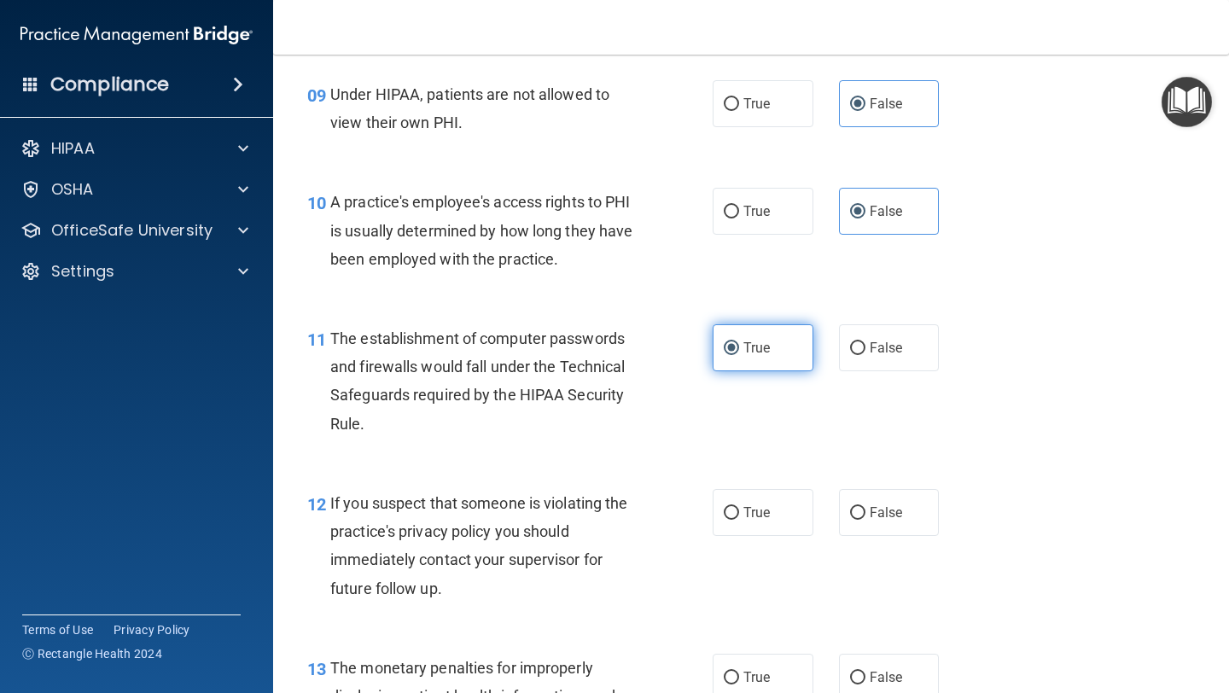
scroll to position [1320, 0]
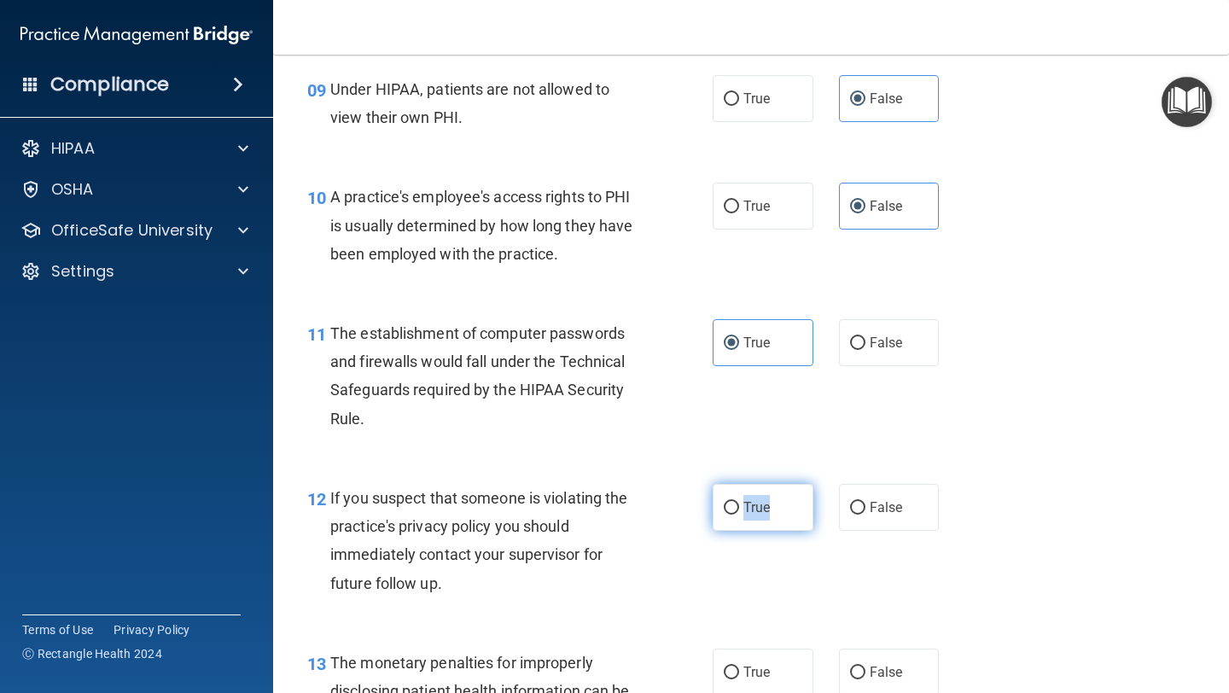
click at [737, 500] on label "True" at bounding box center [763, 507] width 101 height 47
click at [742, 512] on label "True" at bounding box center [763, 507] width 101 height 47
click at [739, 512] on input "True" at bounding box center [731, 508] width 15 height 13
radio input "true"
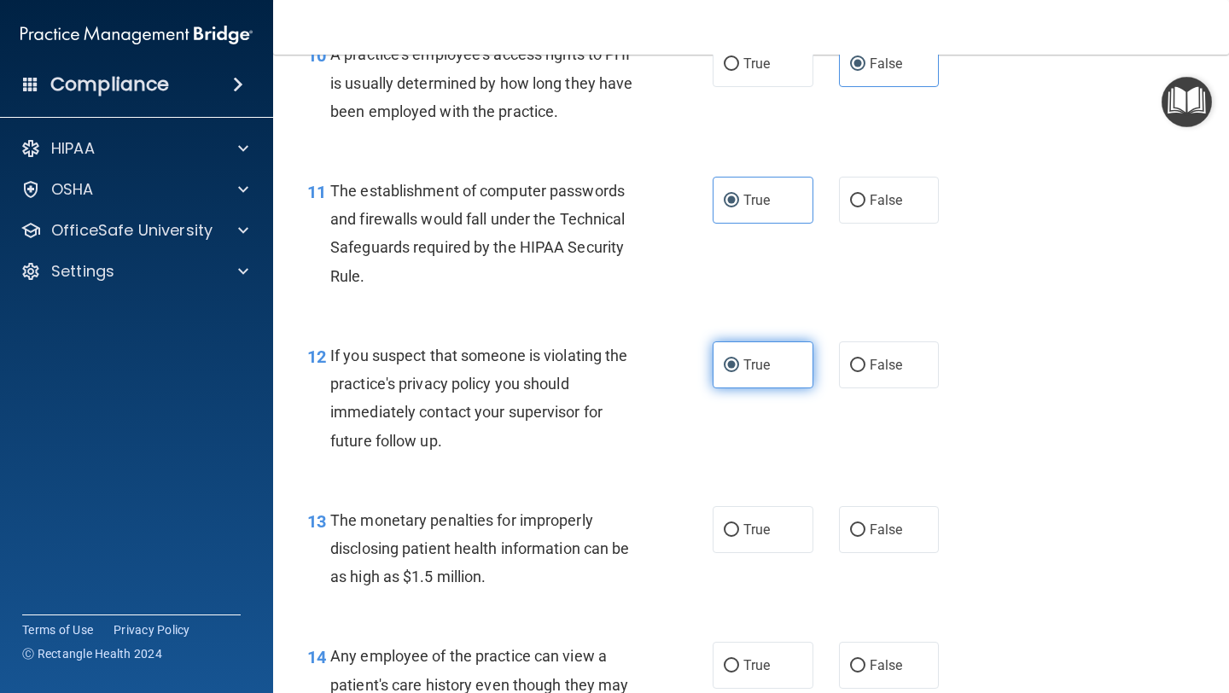
scroll to position [1464, 0]
click at [751, 541] on label "True" at bounding box center [763, 528] width 101 height 47
click at [739, 536] on input "True" at bounding box center [731, 529] width 15 height 13
radio input "true"
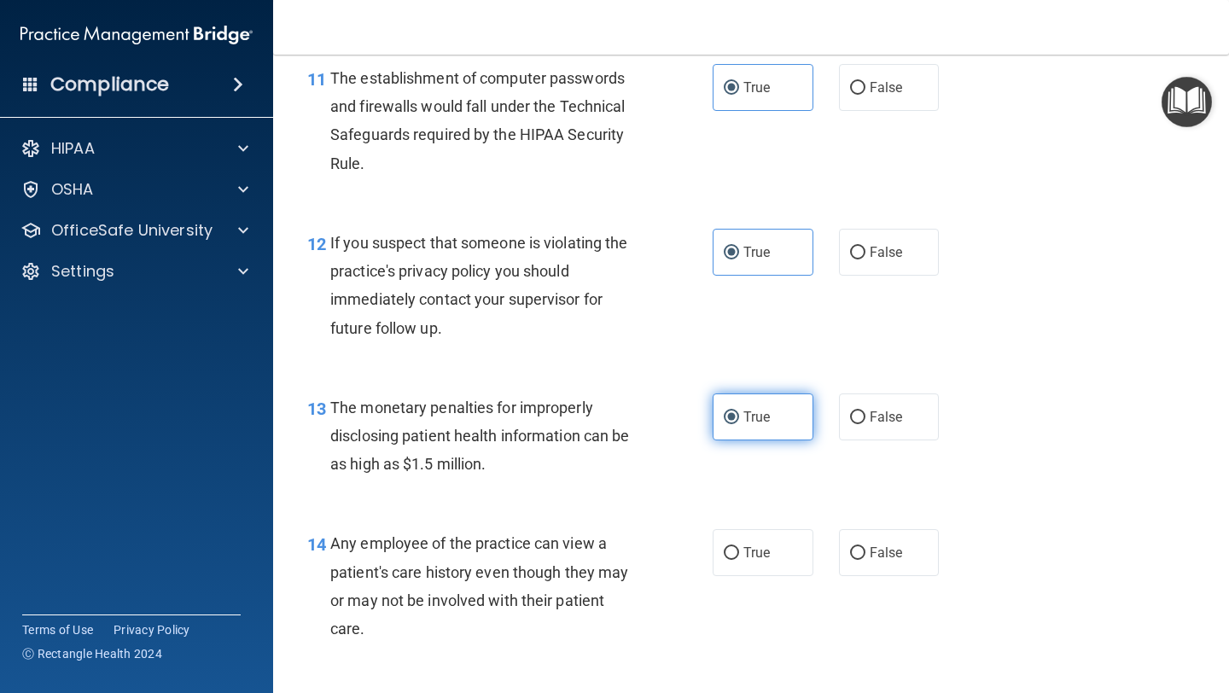
scroll to position [1600, 0]
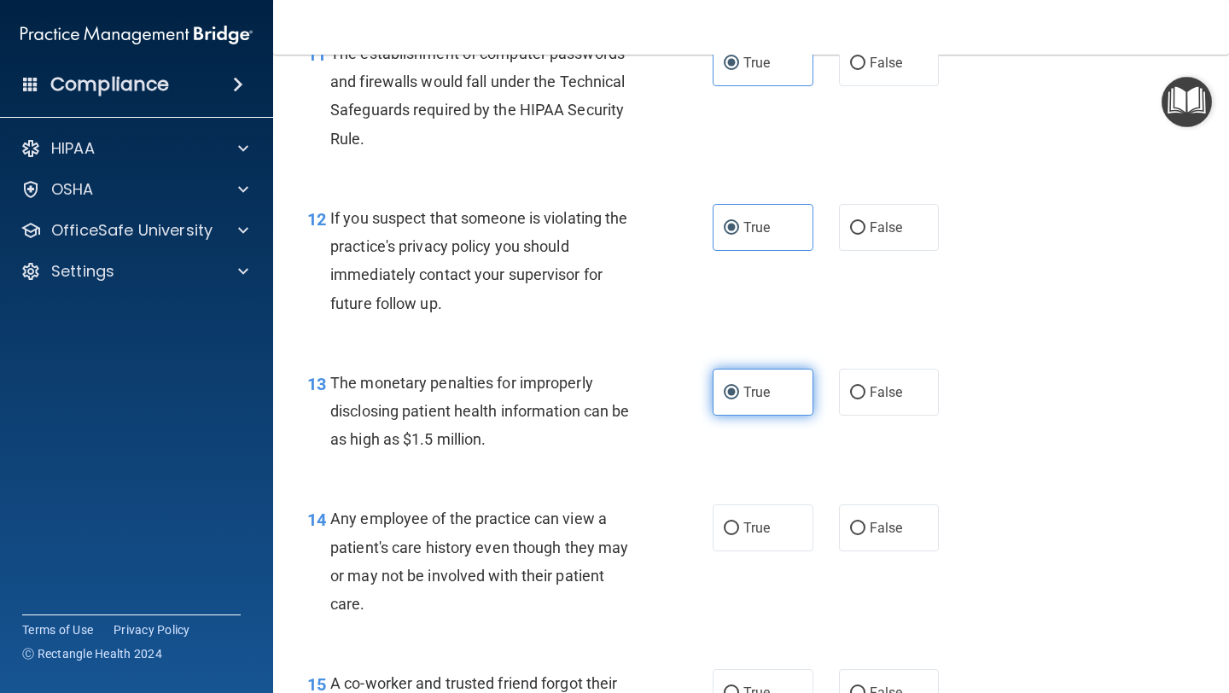
click at [751, 539] on label "True" at bounding box center [763, 527] width 101 height 47
click at [739, 535] on input "True" at bounding box center [731, 528] width 15 height 13
radio input "true"
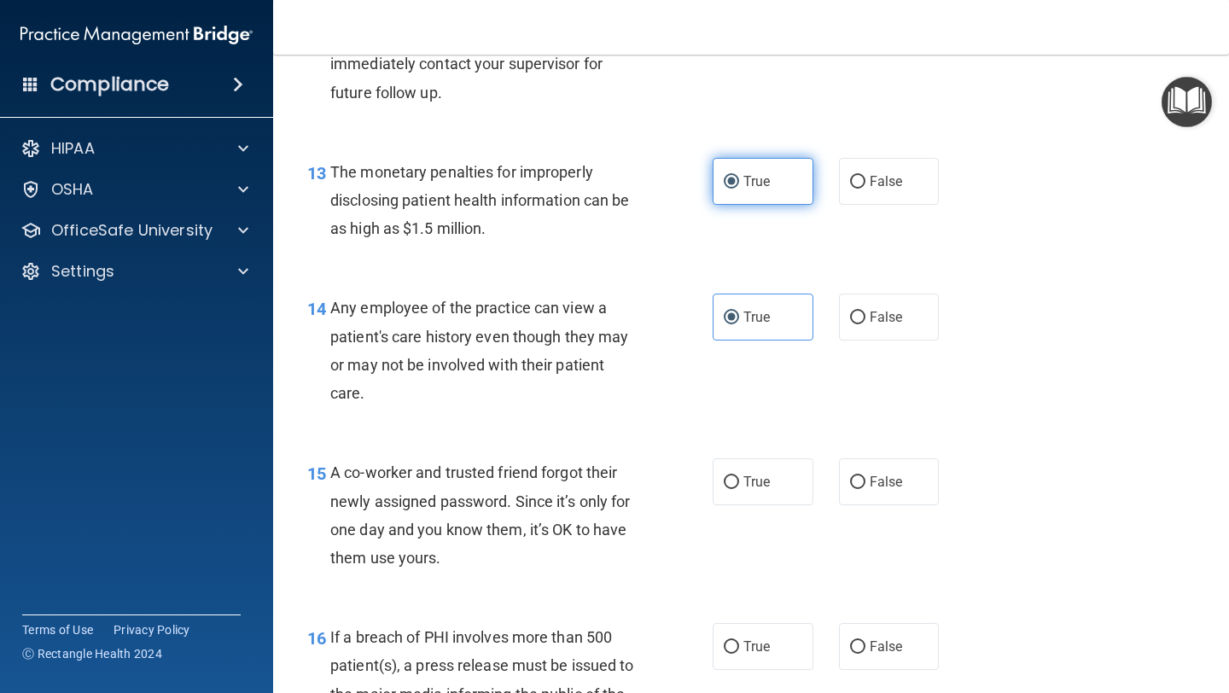
scroll to position [1815, 0]
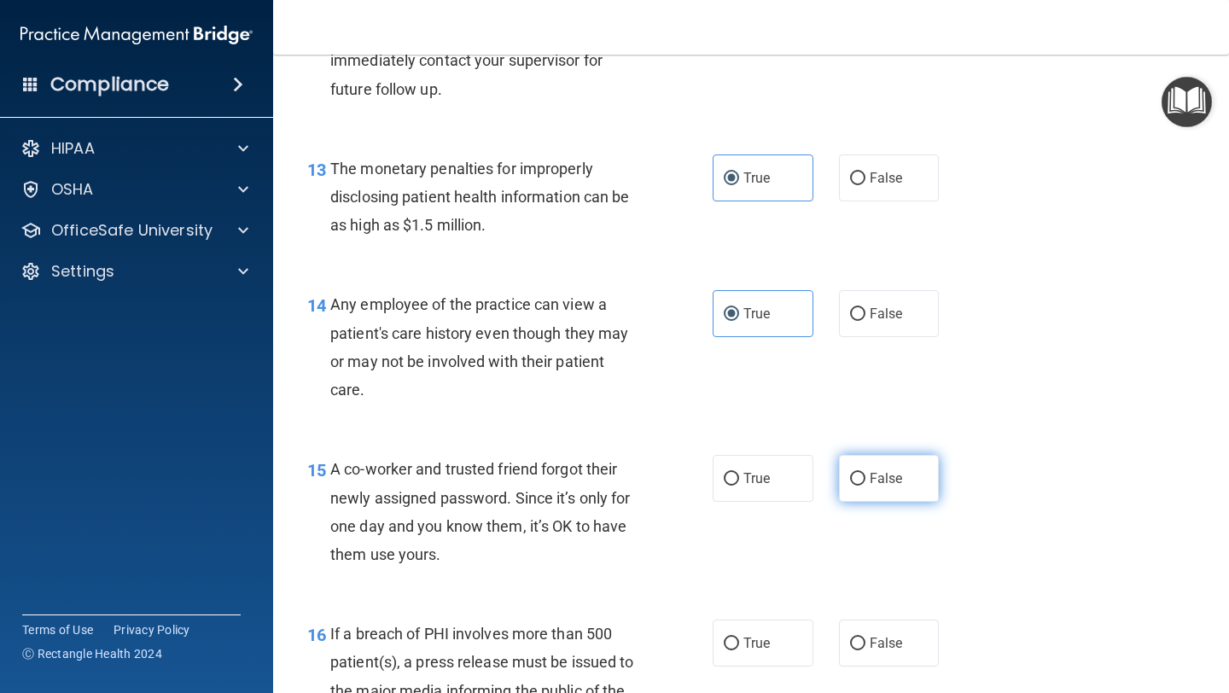
click at [881, 474] on span "False" at bounding box center [886, 478] width 33 height 16
click at [865, 474] on input "False" at bounding box center [857, 479] width 15 height 13
radio input "true"
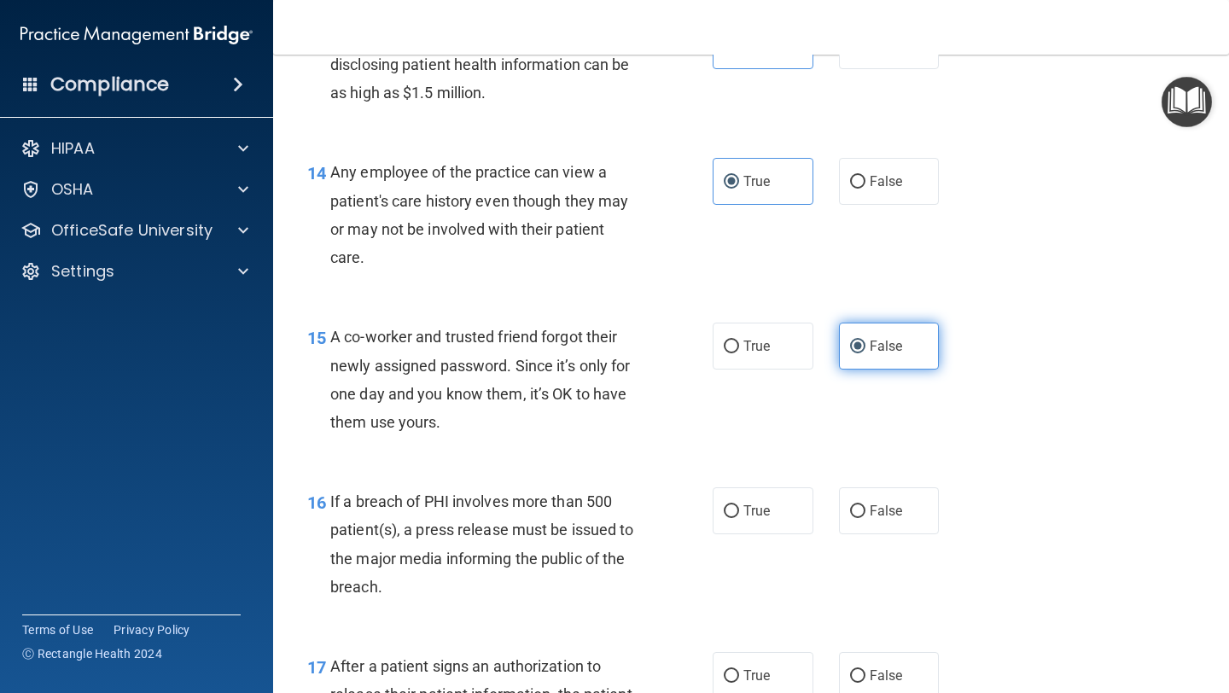
scroll to position [1982, 0]
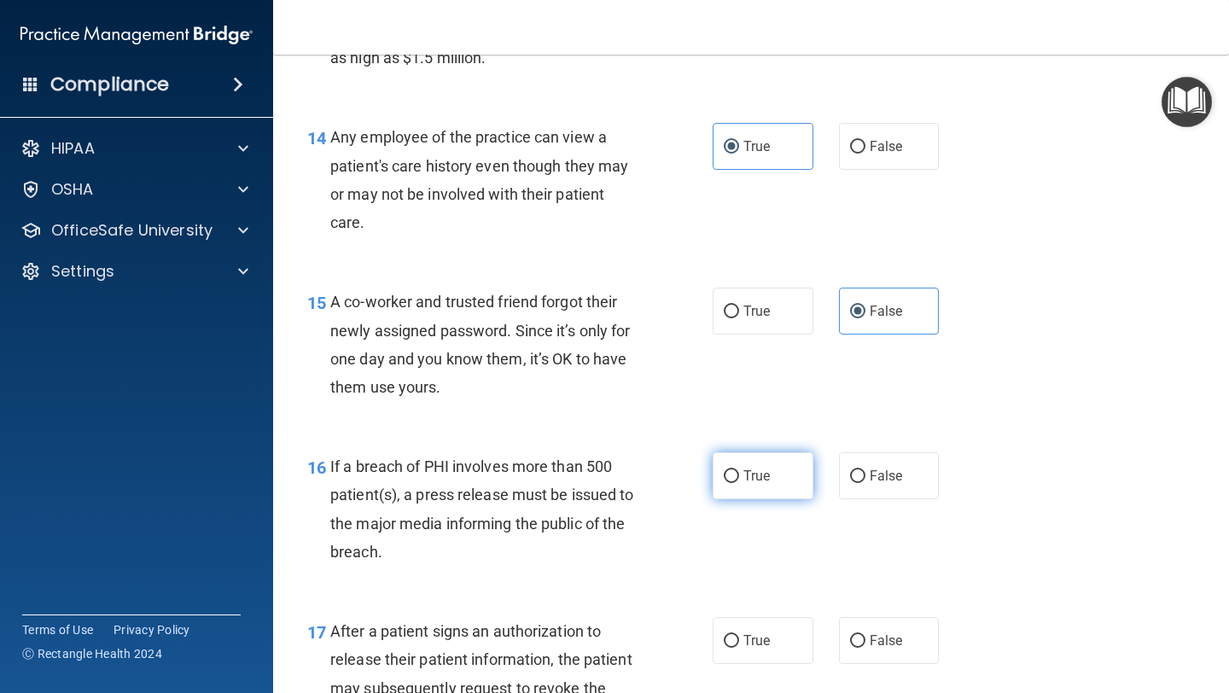
click at [728, 495] on label "True" at bounding box center [763, 475] width 101 height 47
click at [728, 483] on input "True" at bounding box center [731, 476] width 15 height 13
radio input "true"
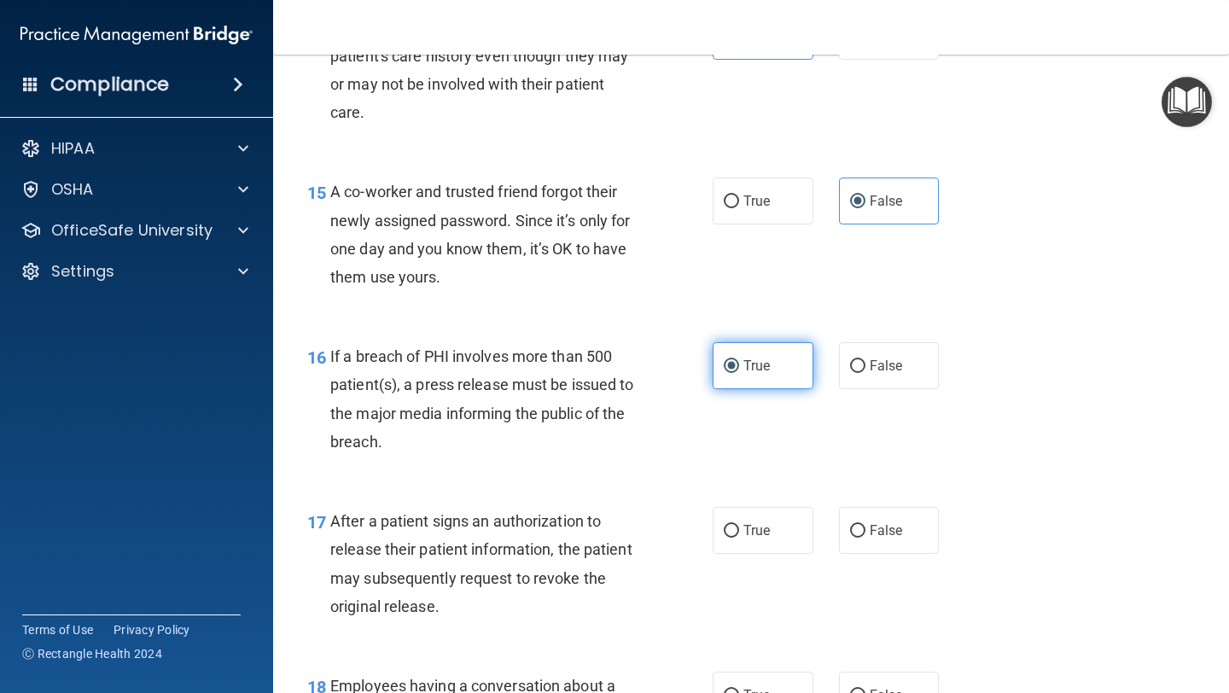
scroll to position [2100, 0]
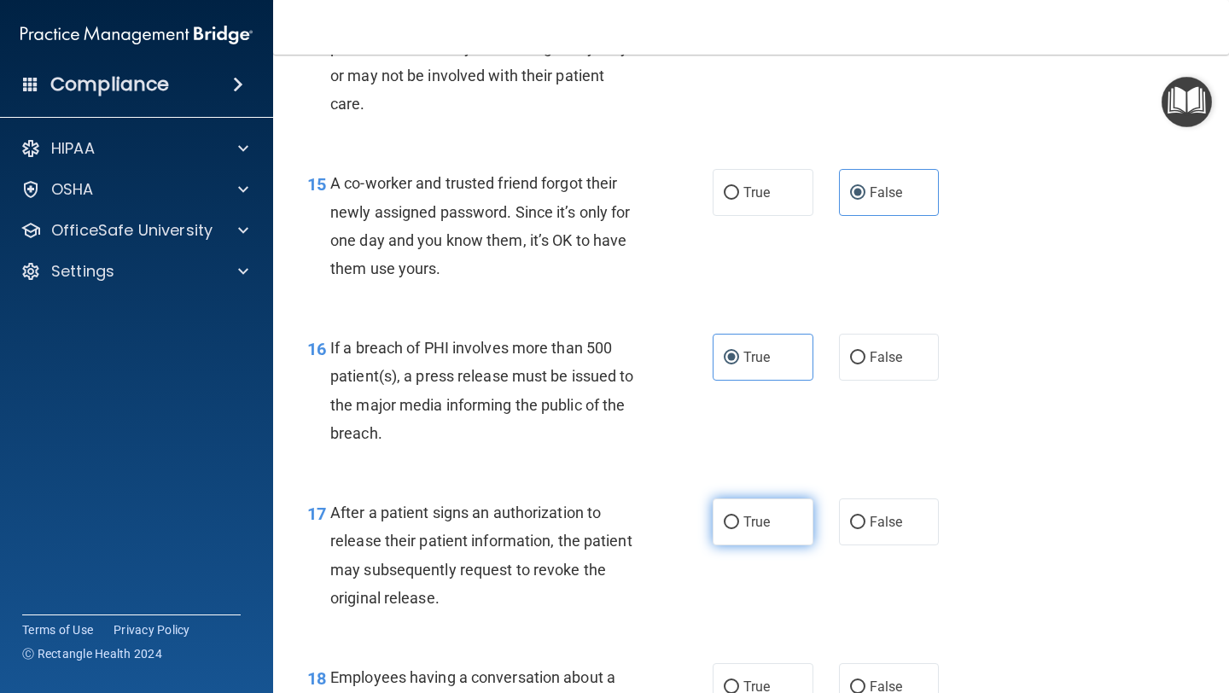
click at [747, 530] on label "True" at bounding box center [763, 521] width 101 height 47
click at [739, 529] on input "True" at bounding box center [731, 522] width 15 height 13
radio input "true"
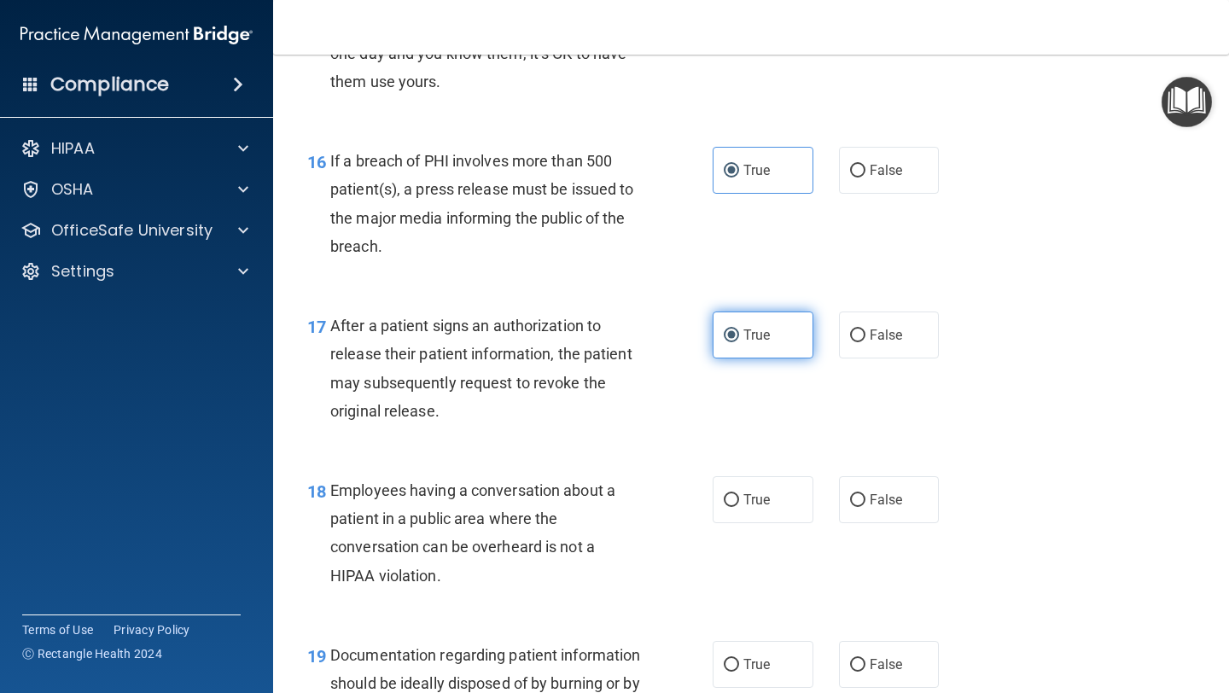
scroll to position [2288, 0]
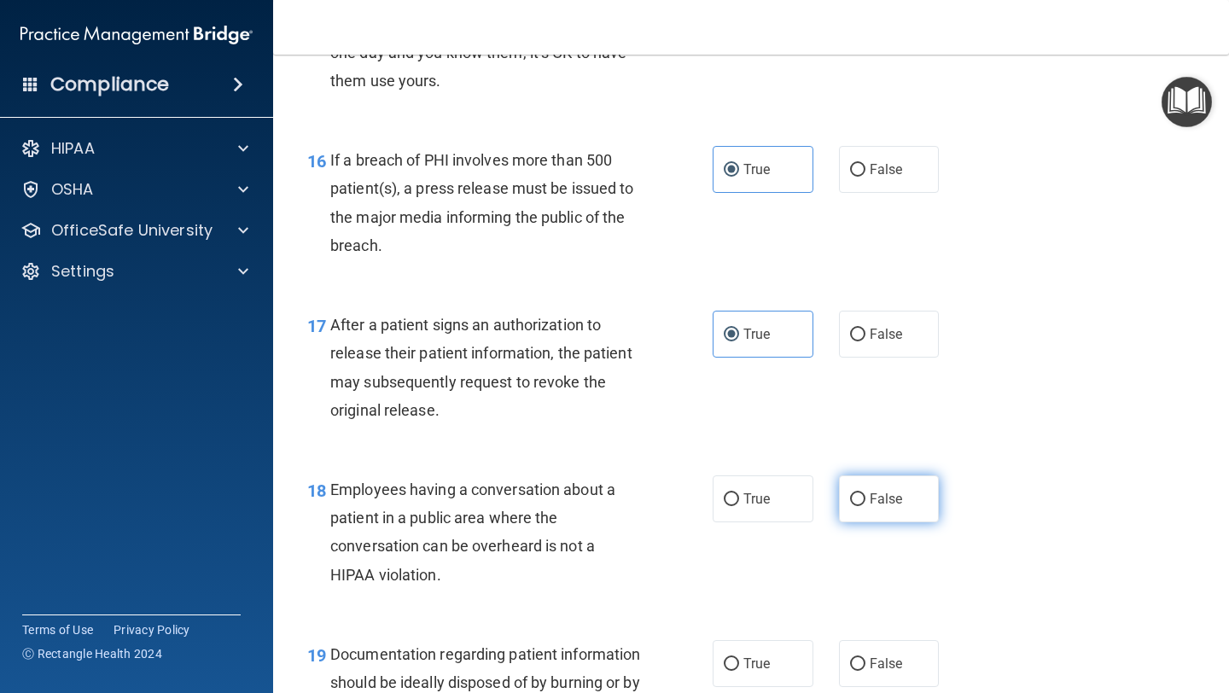
click at [870, 504] on span "False" at bounding box center [886, 499] width 33 height 16
click at [865, 504] on input "False" at bounding box center [857, 499] width 15 height 13
radio input "true"
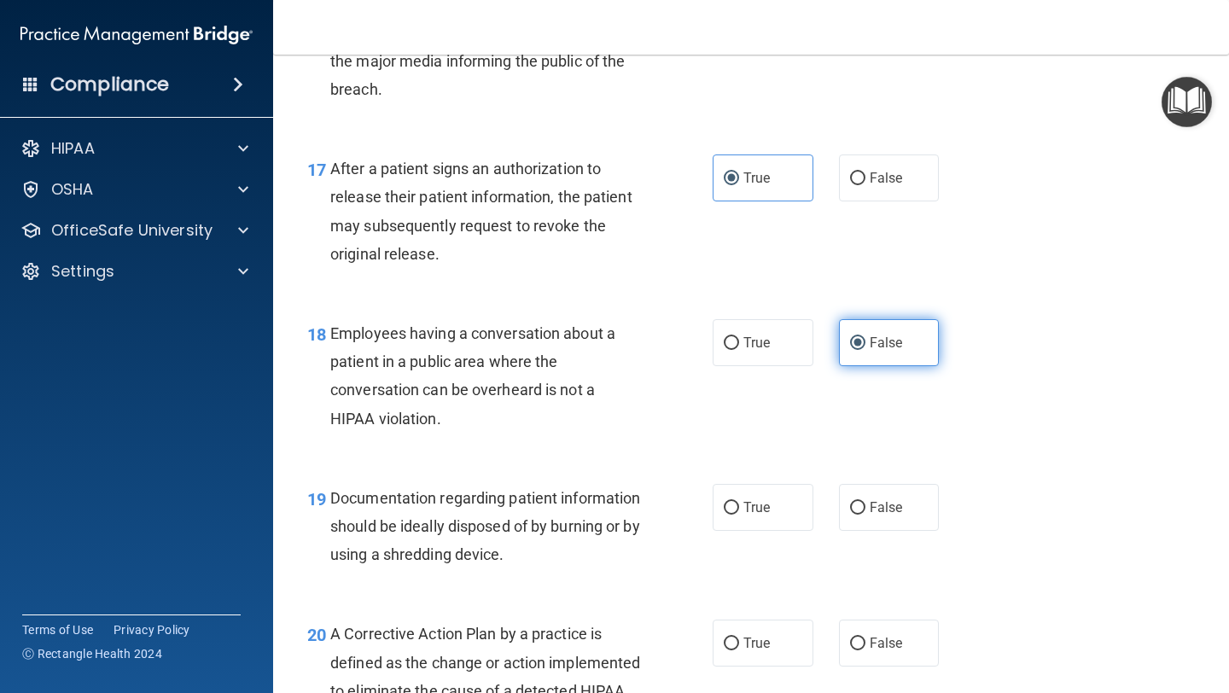
scroll to position [2446, 0]
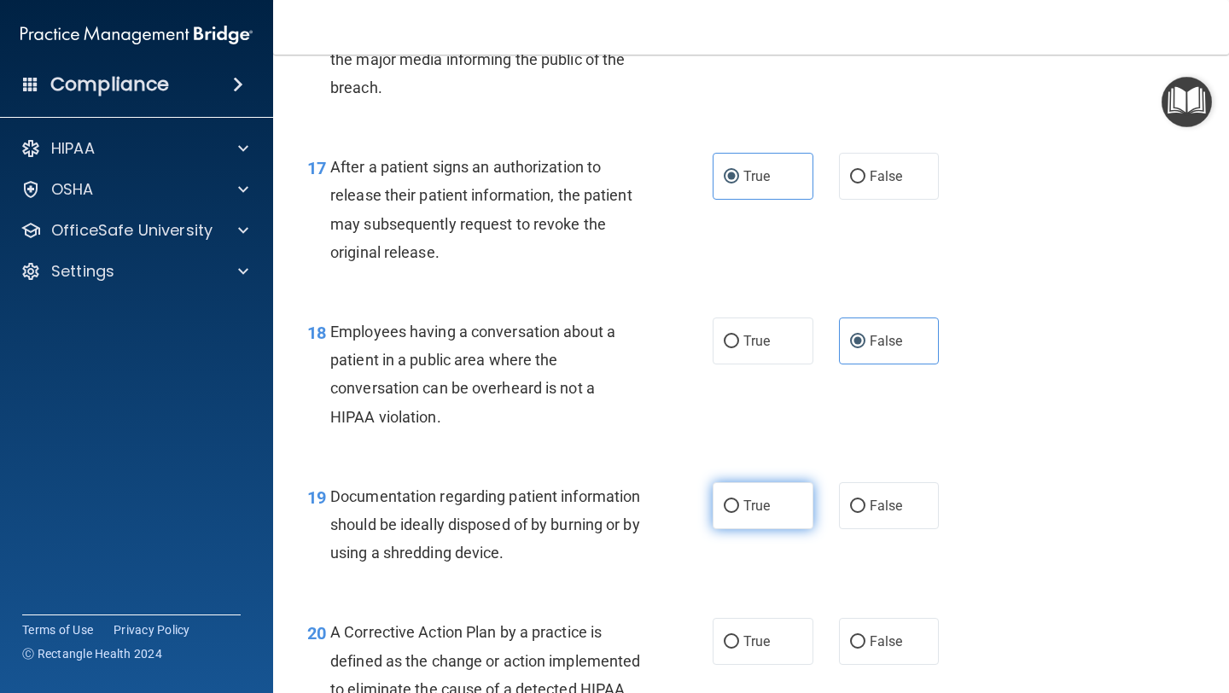
click at [756, 513] on span "True" at bounding box center [756, 506] width 26 height 16
click at [739, 513] on input "True" at bounding box center [731, 506] width 15 height 13
radio input "true"
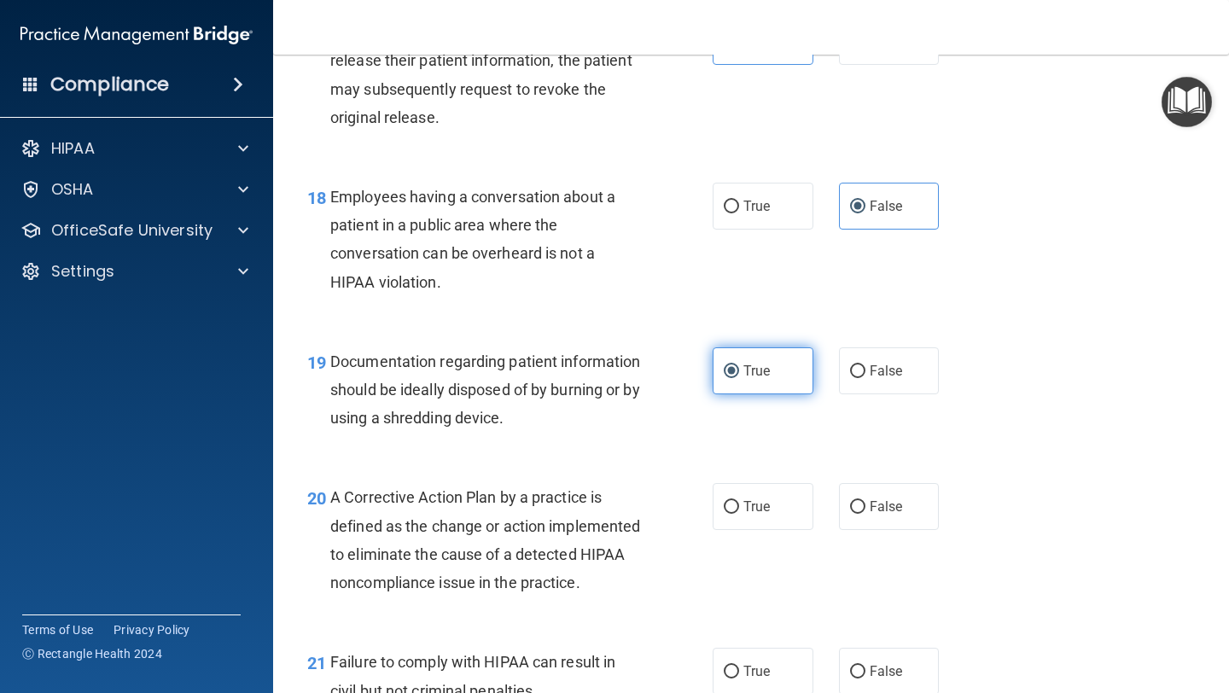
scroll to position [2589, 0]
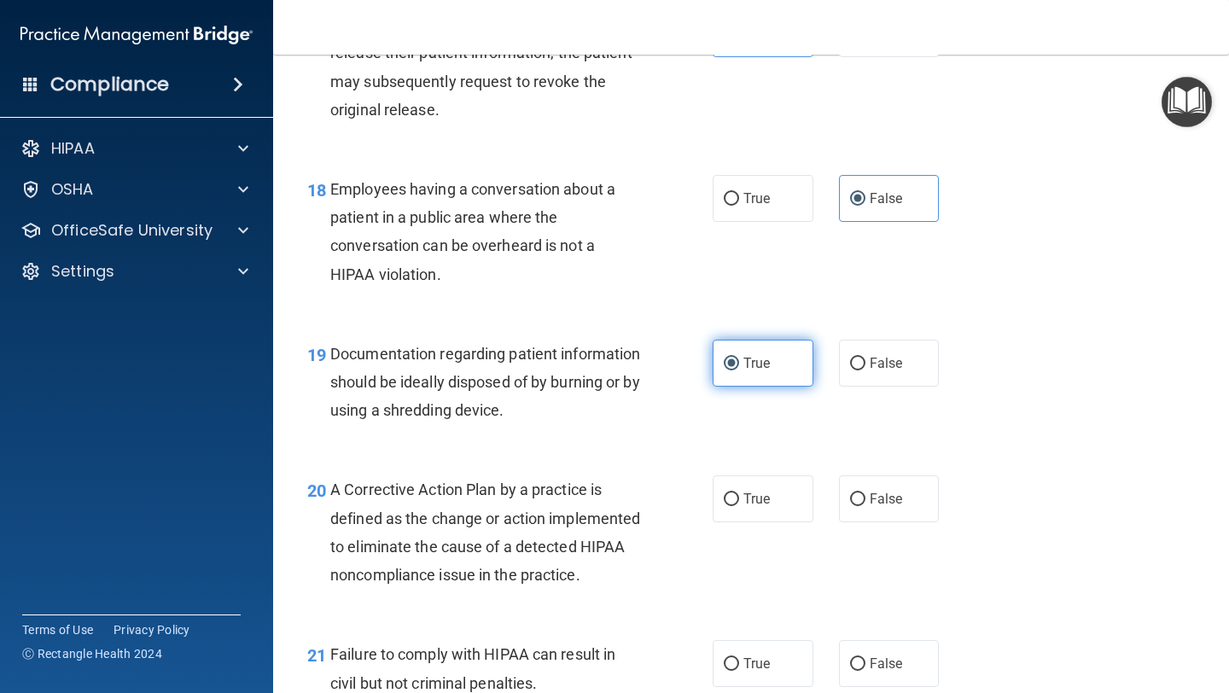
click at [756, 513] on label "True" at bounding box center [763, 498] width 101 height 47
click at [739, 506] on input "True" at bounding box center [731, 499] width 15 height 13
radio input "true"
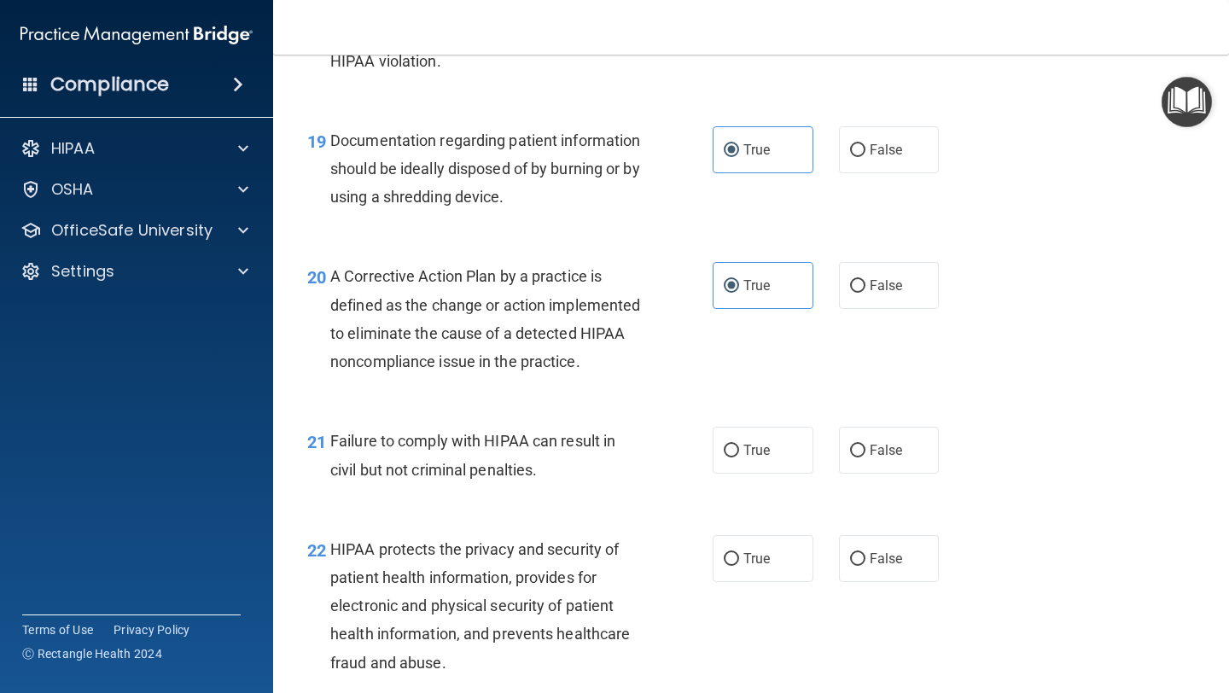
scroll to position [2807, 0]
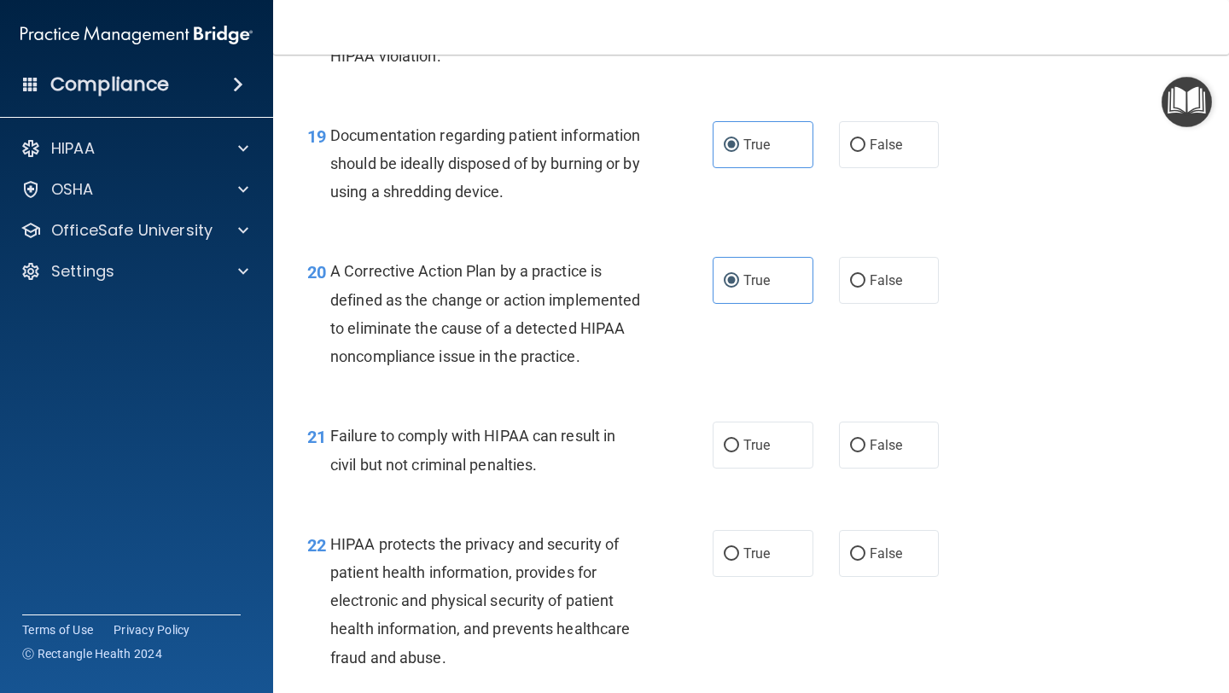
click at [762, 499] on div "21 Failure to comply with HIPAA can result in civil but not criminal penalties.…" at bounding box center [750, 454] width 913 height 108
click at [760, 453] on span "True" at bounding box center [756, 445] width 26 height 16
click at [739, 452] on input "True" at bounding box center [731, 446] width 15 height 13
radio input "true"
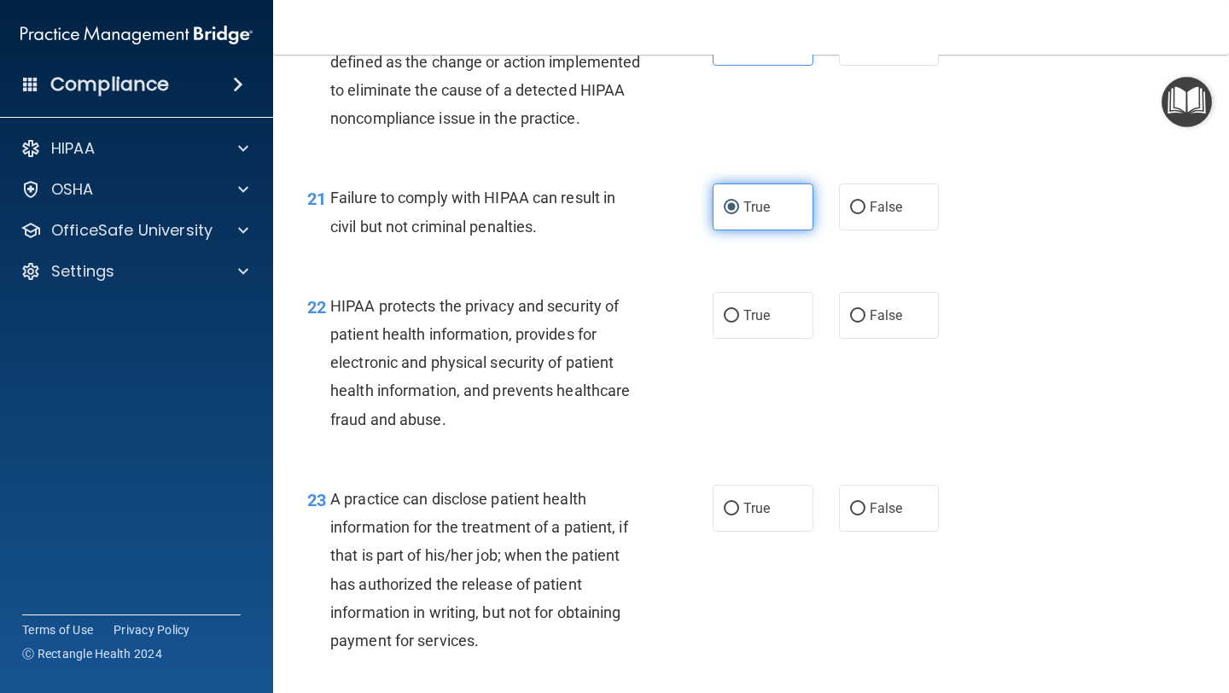
scroll to position [3050, 0]
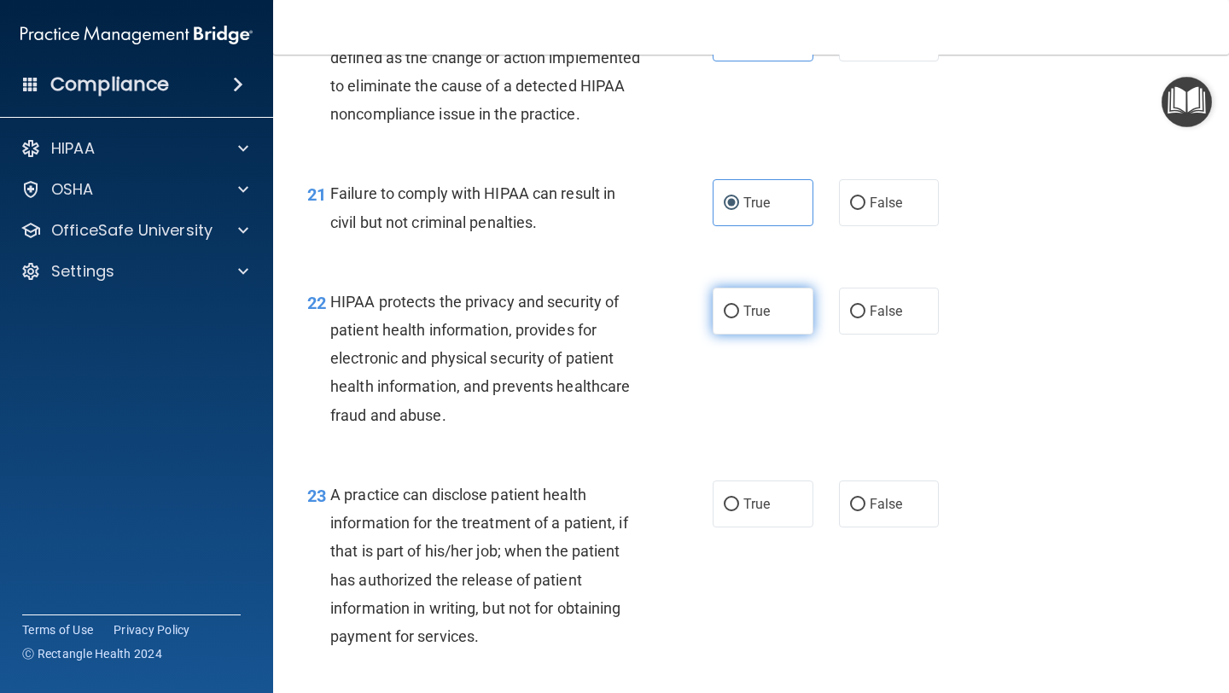
click at [750, 319] on span "True" at bounding box center [756, 311] width 26 height 16
click at [739, 318] on input "True" at bounding box center [731, 312] width 15 height 13
radio input "true"
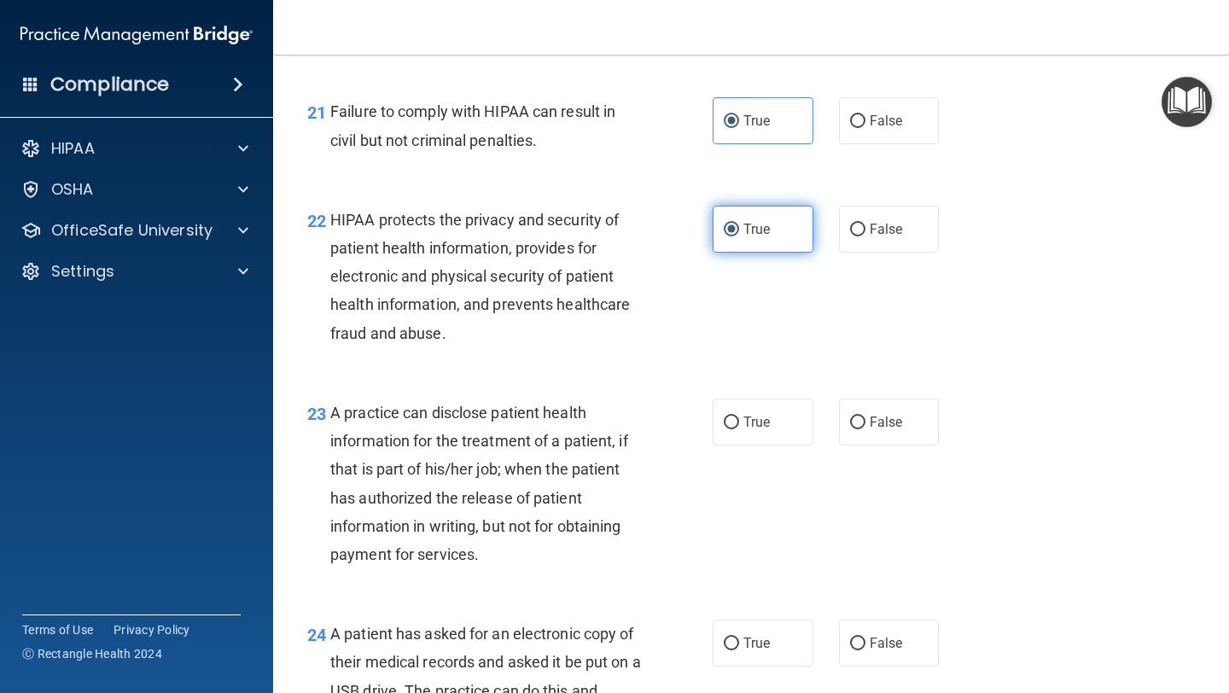
scroll to position [3159, 0]
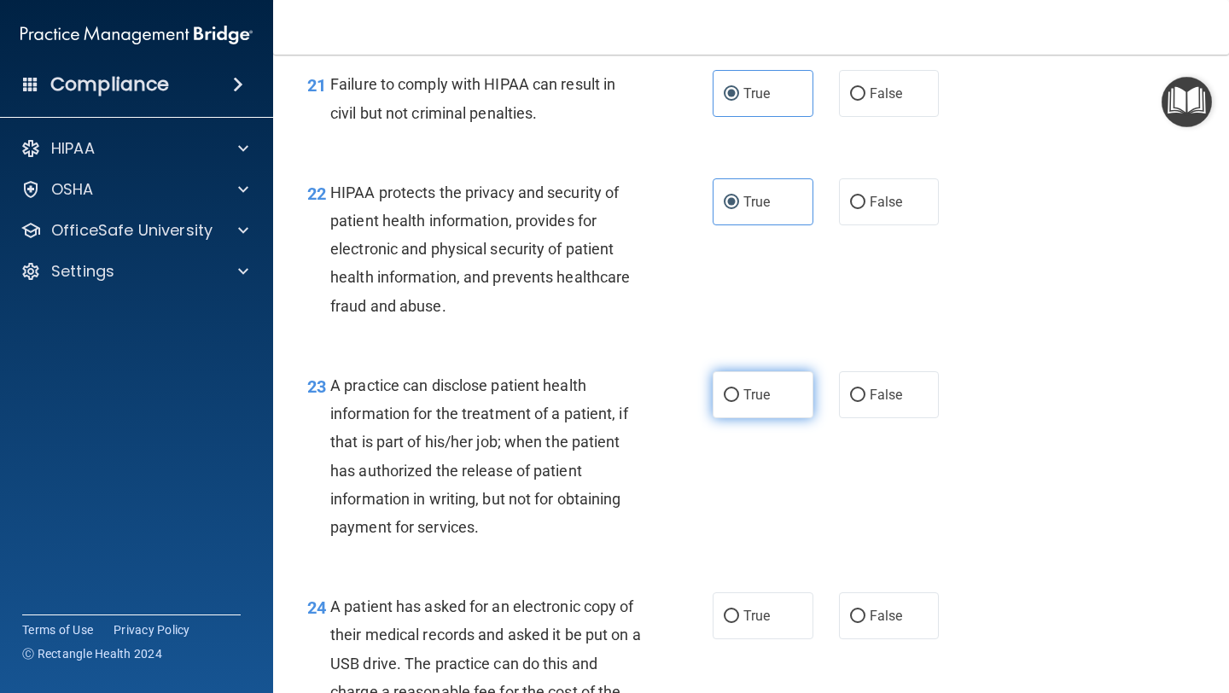
click at [748, 418] on label "True" at bounding box center [763, 394] width 101 height 47
click at [739, 402] on input "True" at bounding box center [731, 395] width 15 height 13
radio input "true"
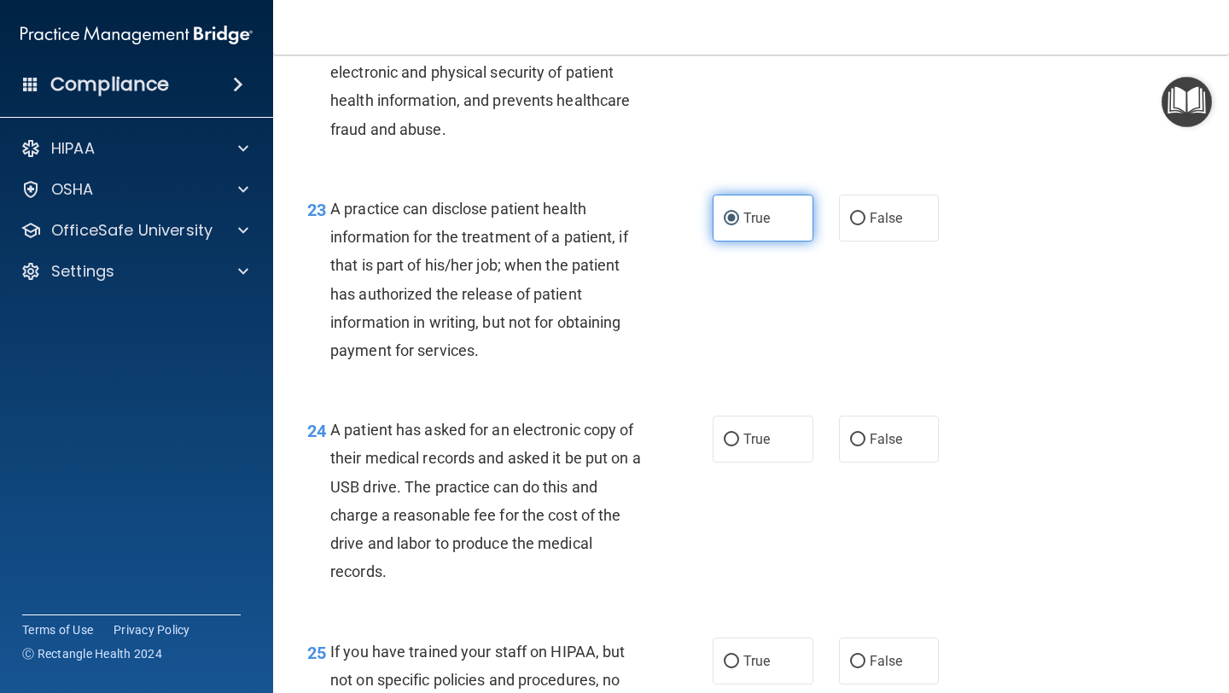
scroll to position [3336, 0]
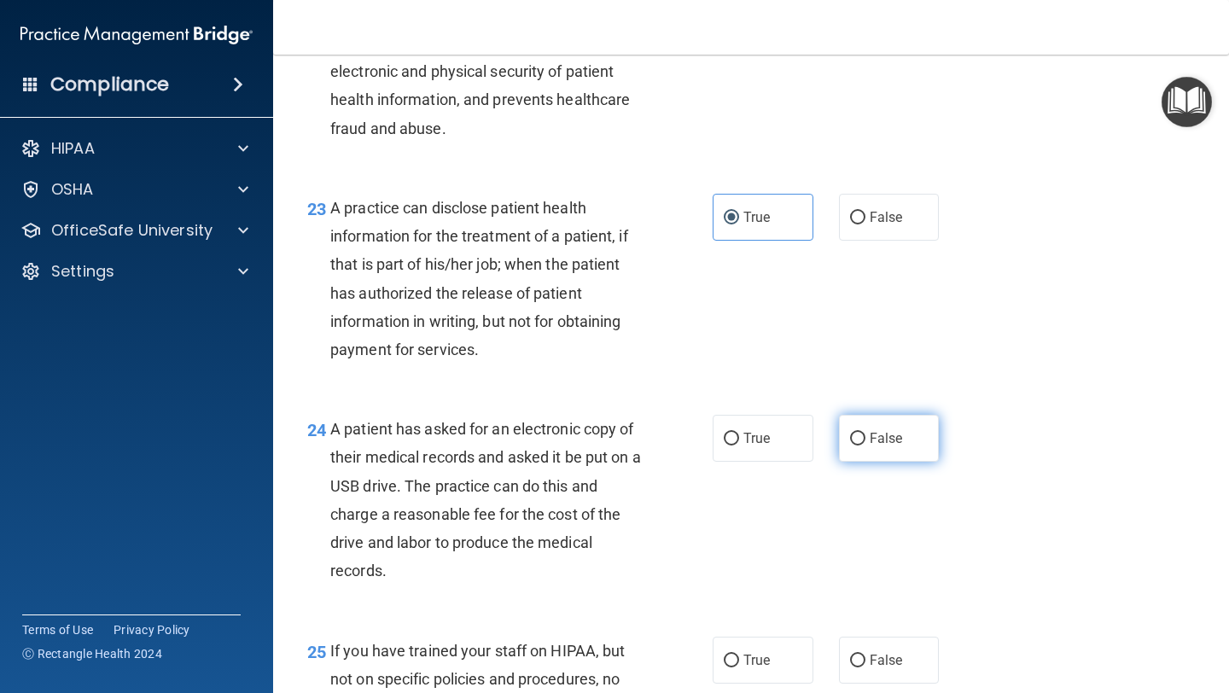
click at [863, 446] on input "False" at bounding box center [857, 439] width 15 height 13
radio input "true"
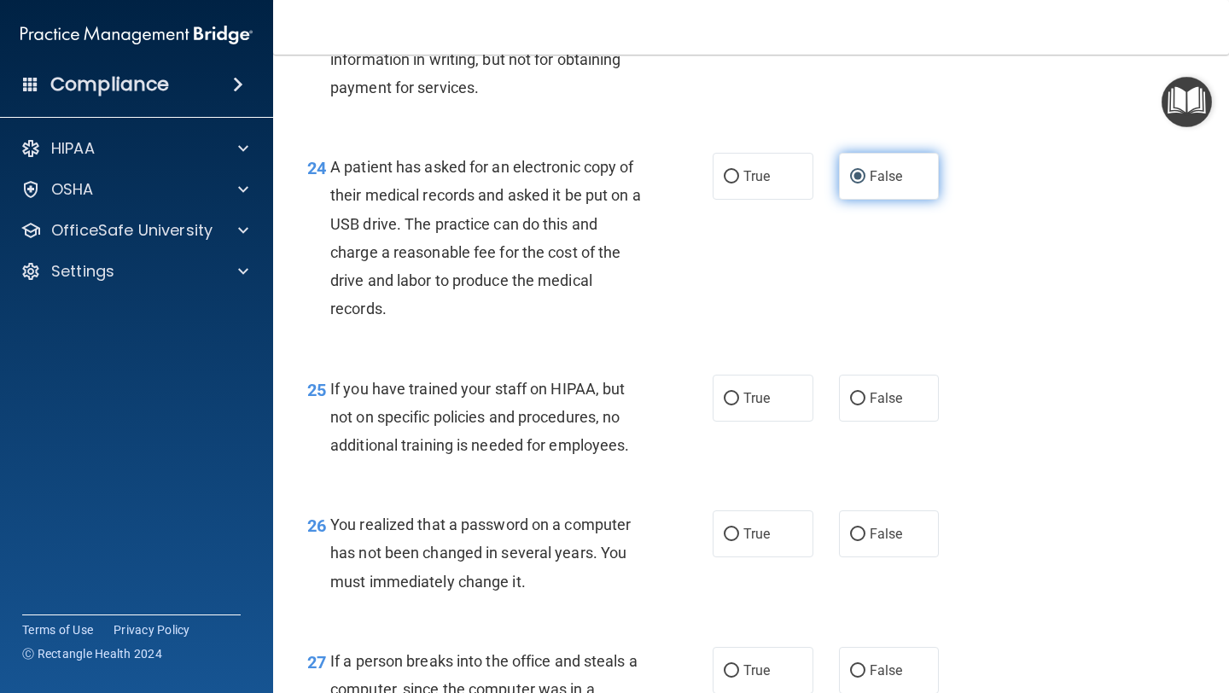
scroll to position [3602, 0]
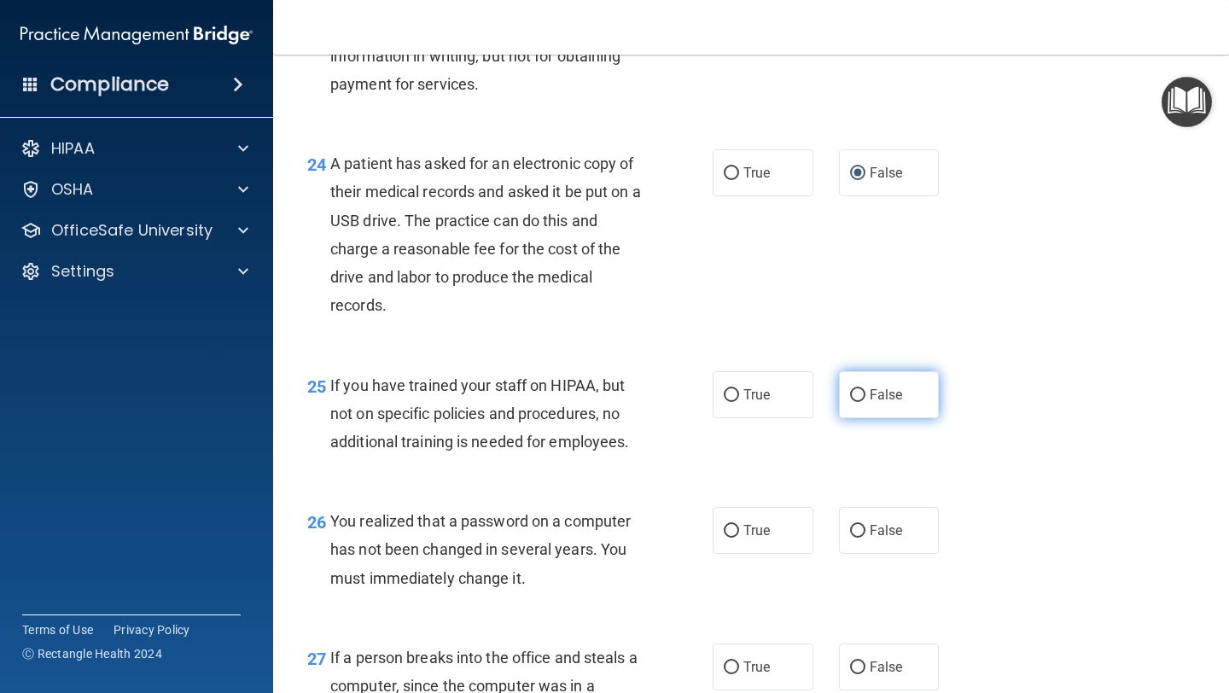
click at [874, 403] on span "False" at bounding box center [886, 395] width 33 height 16
click at [865, 402] on input "False" at bounding box center [857, 395] width 15 height 13
radio input "true"
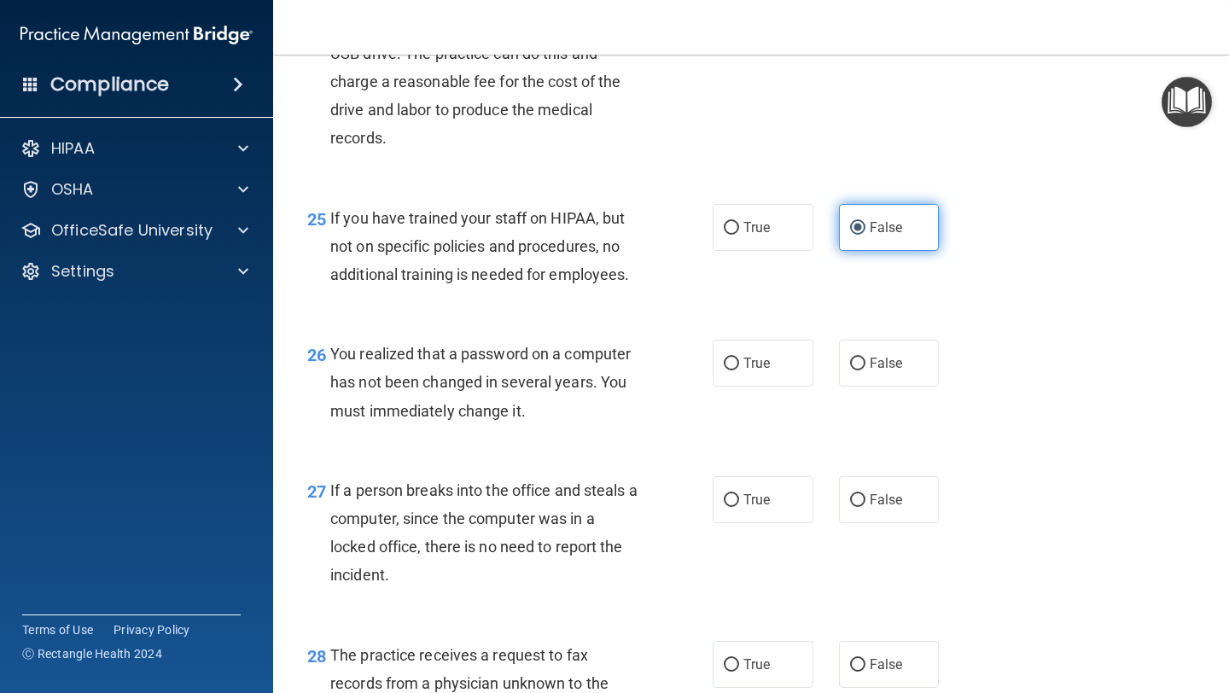
scroll to position [3771, 0]
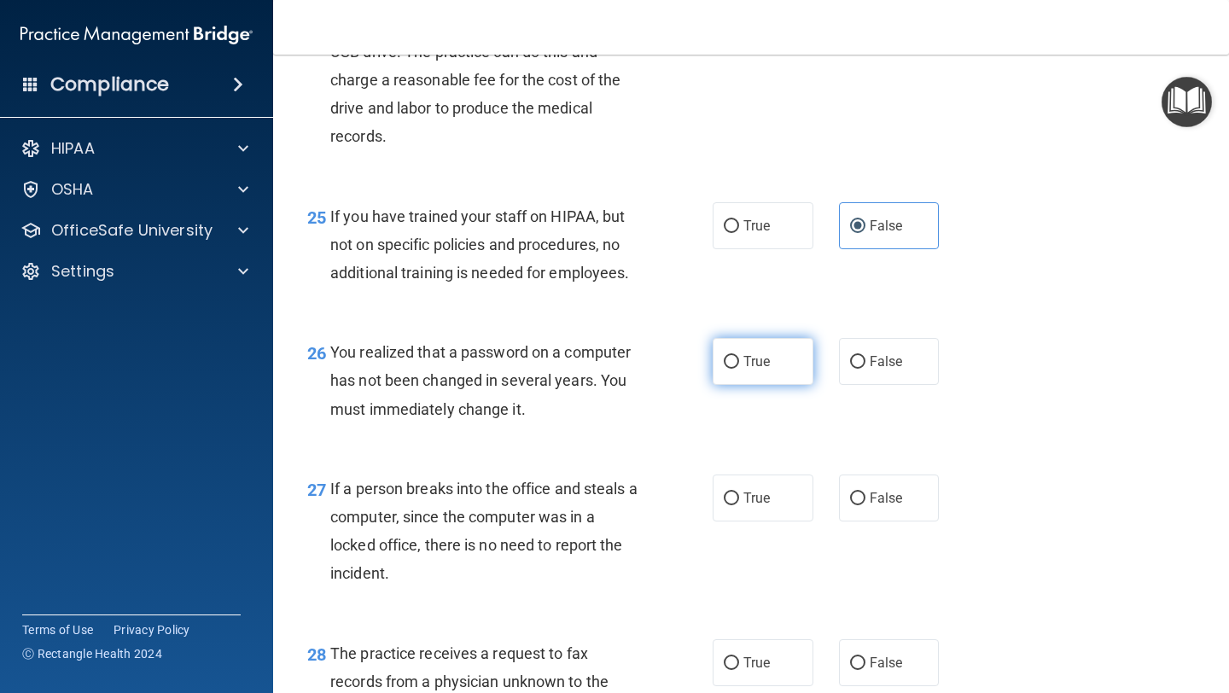
click at [729, 369] on input "True" at bounding box center [731, 362] width 15 height 13
radio input "true"
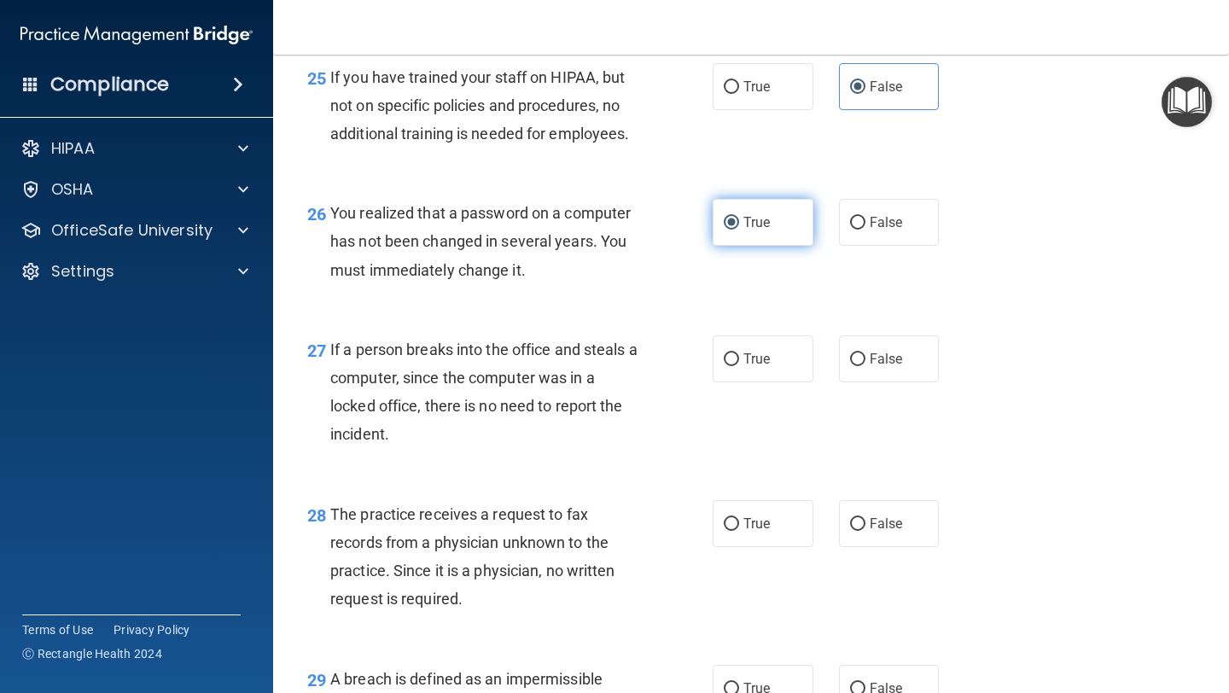
scroll to position [3914, 0]
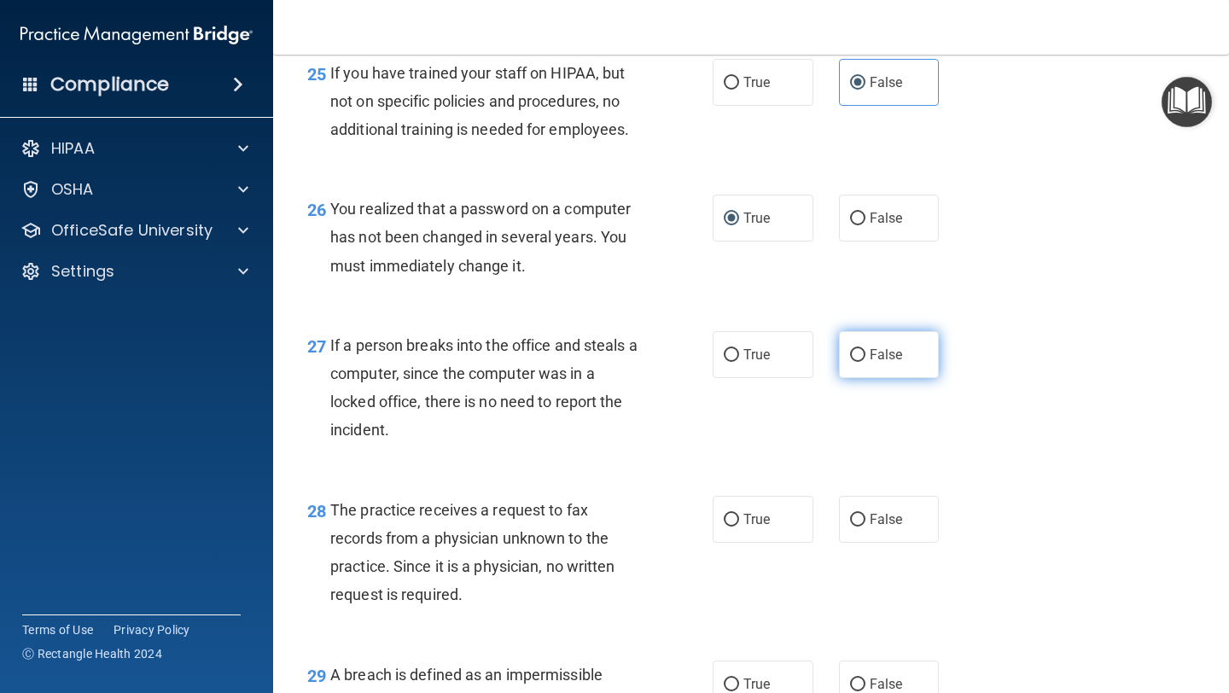
click at [865, 378] on label "False" at bounding box center [889, 354] width 101 height 47
click at [865, 362] on input "False" at bounding box center [857, 355] width 15 height 13
radio input "true"
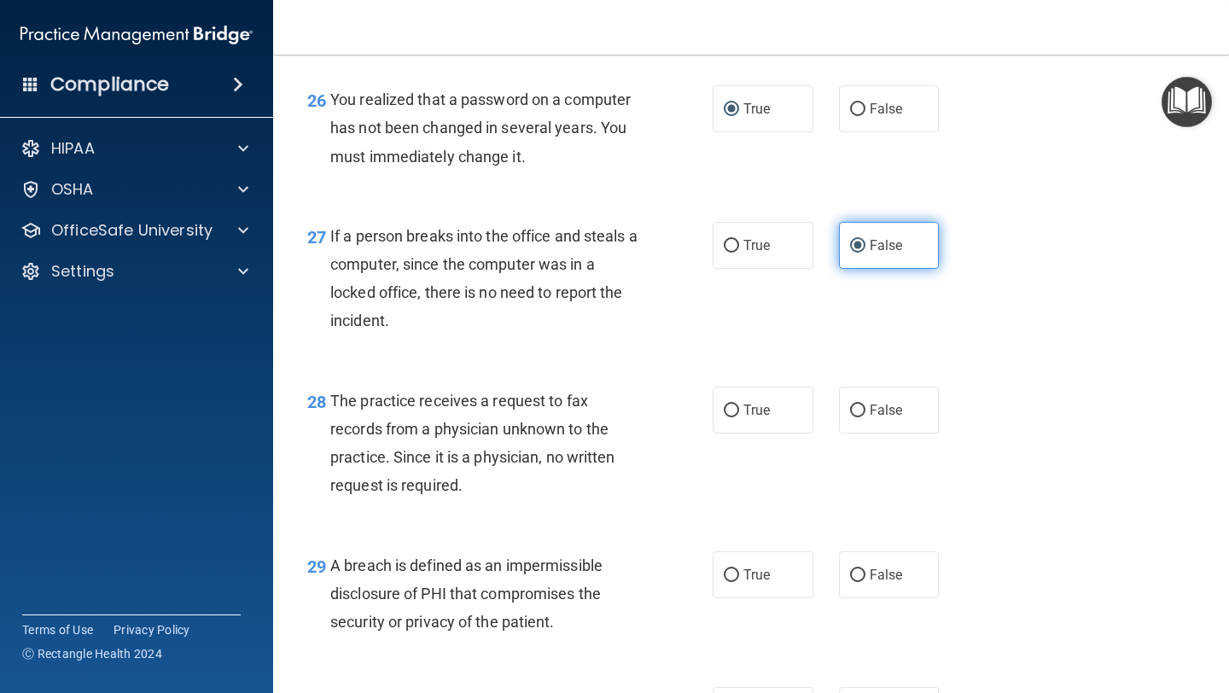
scroll to position [4024, 0]
click at [865, 417] on input "False" at bounding box center [857, 410] width 15 height 13
radio input "true"
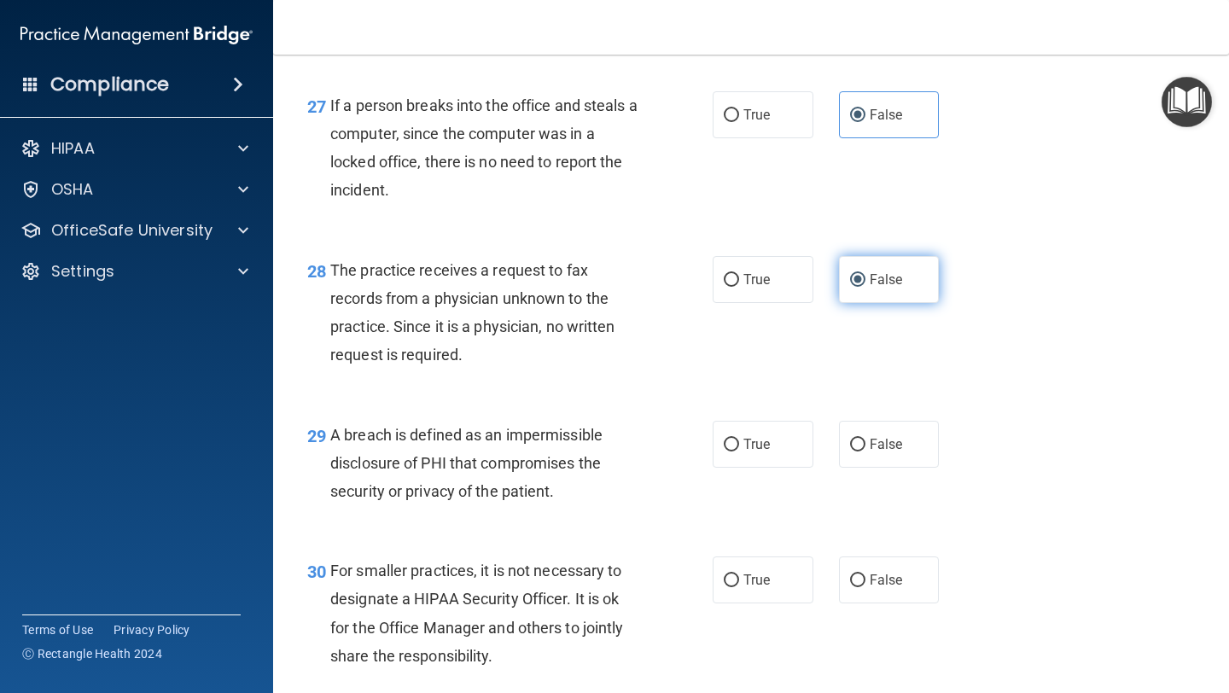
scroll to position [4158, 0]
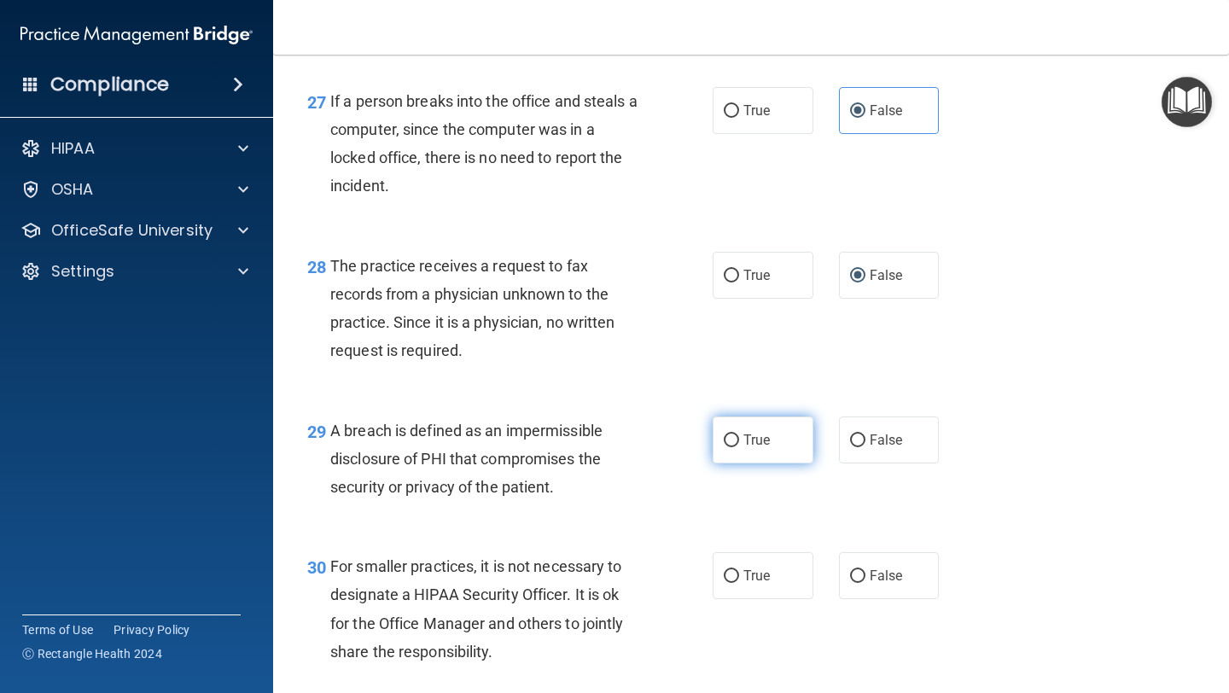
click at [770, 463] on label "True" at bounding box center [763, 440] width 101 height 47
click at [739, 447] on input "True" at bounding box center [731, 440] width 15 height 13
radio input "true"
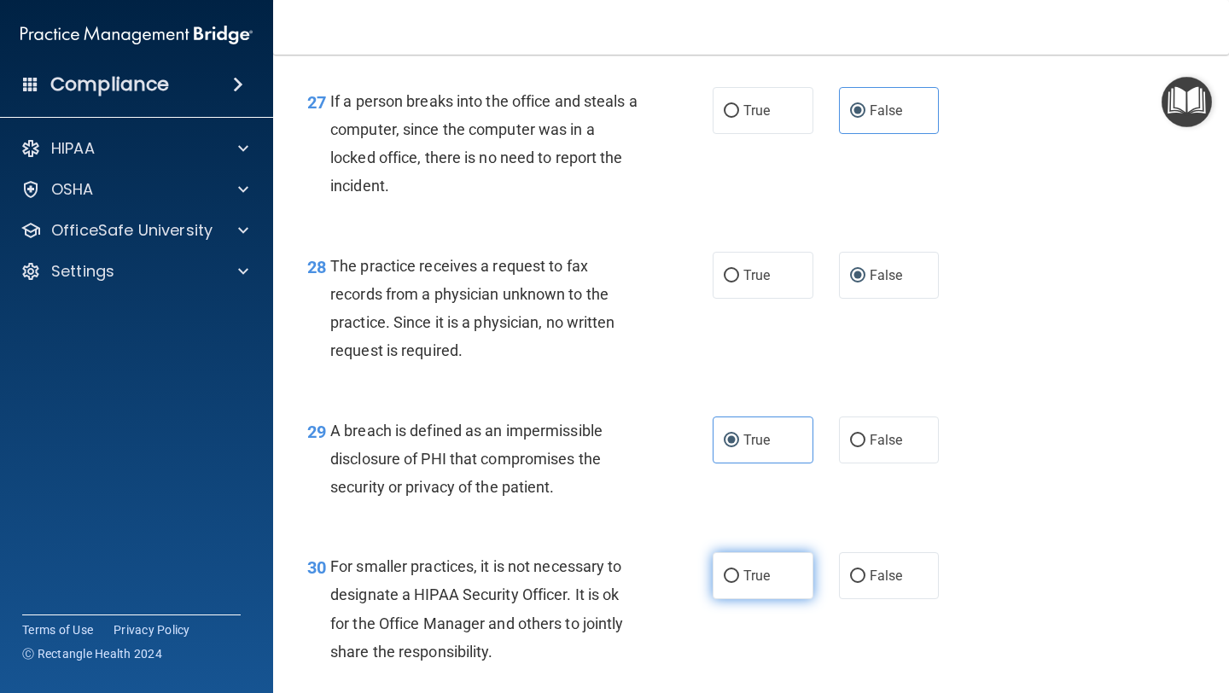
click at [736, 581] on label "True" at bounding box center [763, 575] width 101 height 47
click at [736, 581] on input "True" at bounding box center [731, 576] width 15 height 13
radio input "true"
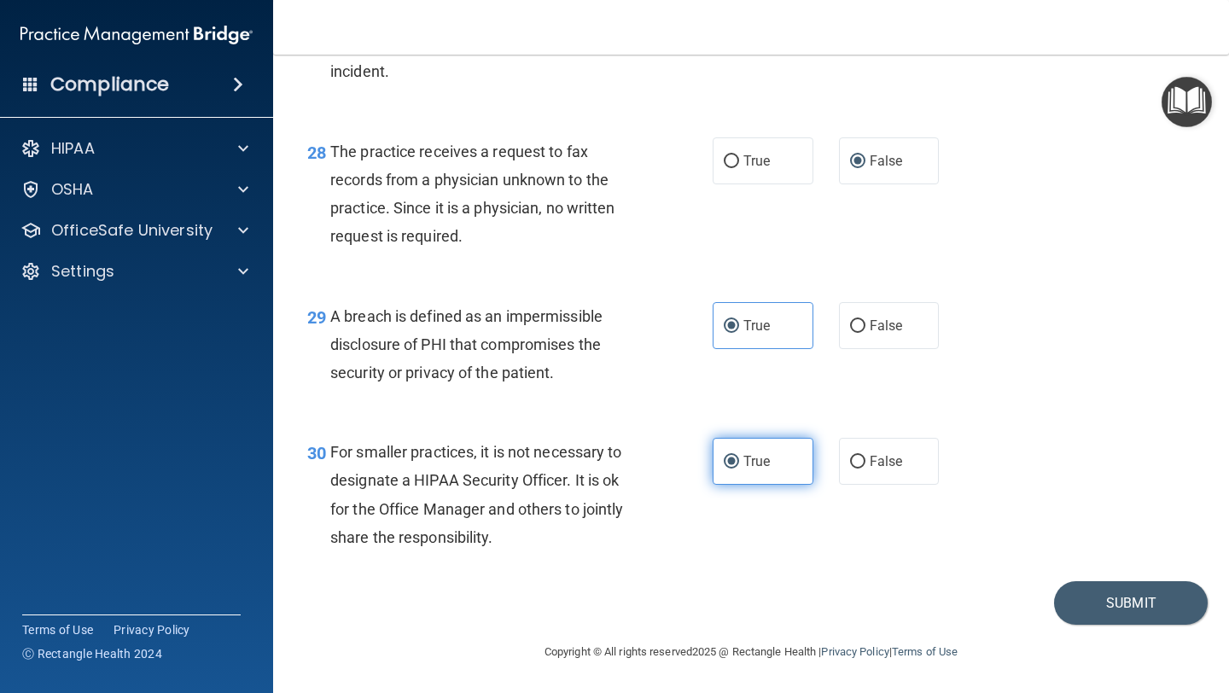
scroll to position [4302, 0]
click at [1097, 581] on button "Submit" at bounding box center [1131, 603] width 154 height 44
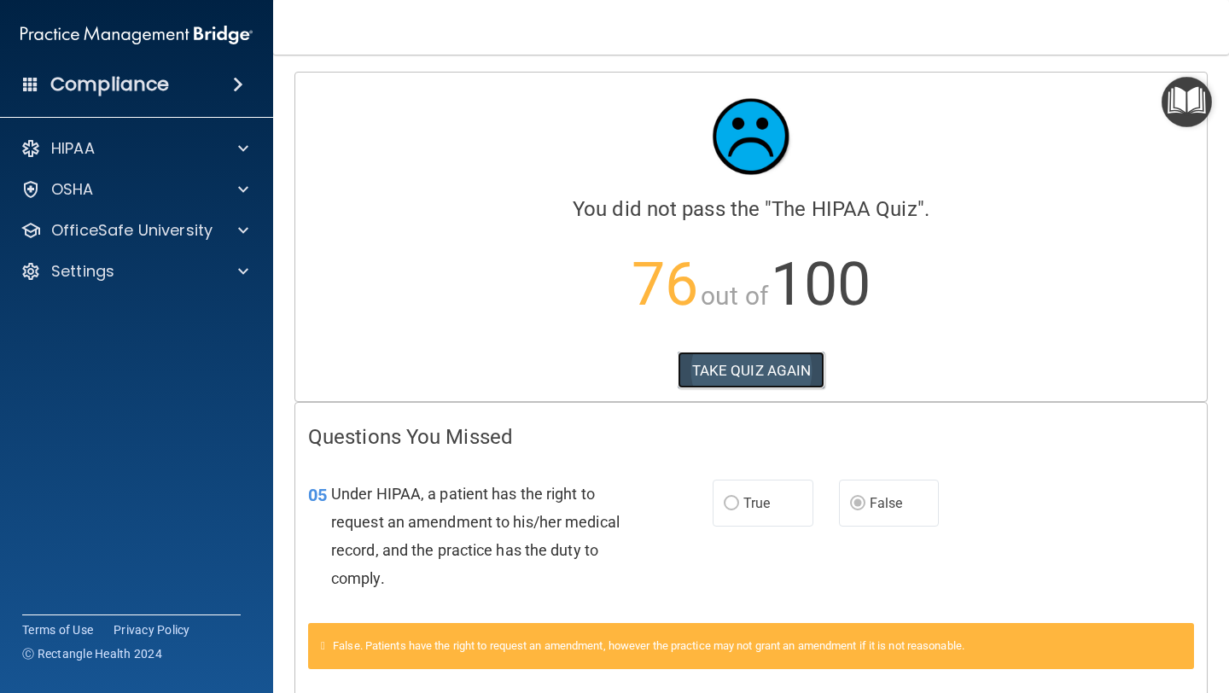
click at [803, 378] on button "TAKE QUIZ AGAIN" at bounding box center [752, 371] width 148 height 38
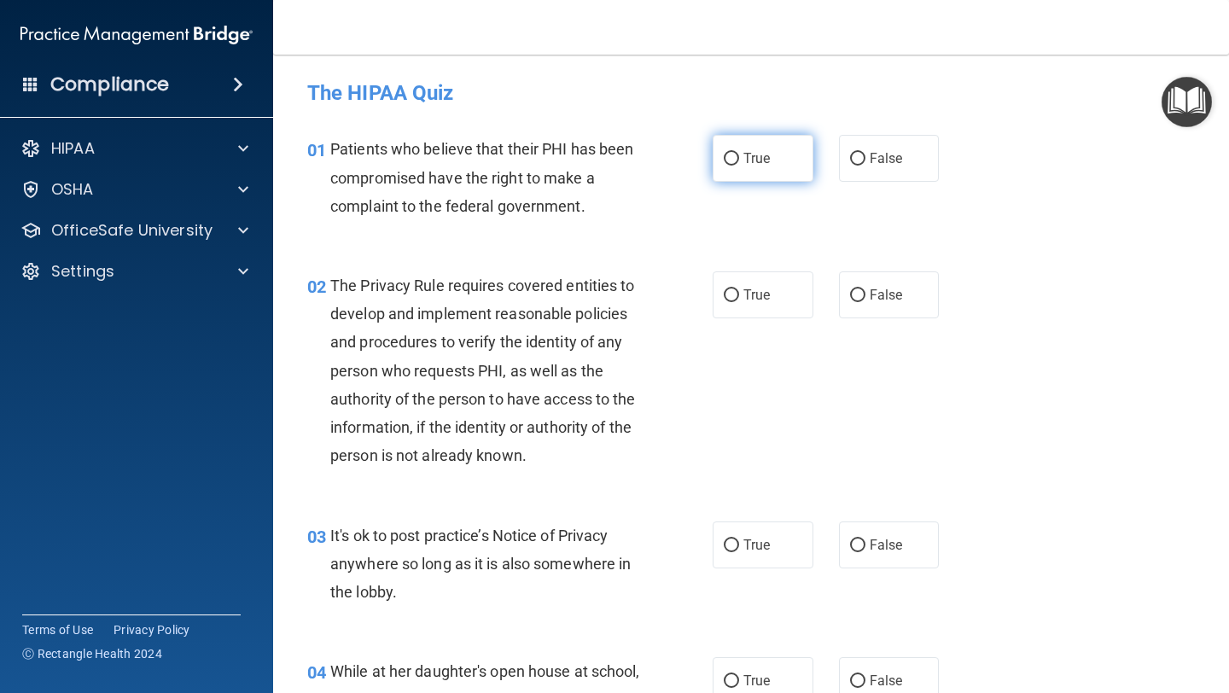
click at [753, 156] on span "True" at bounding box center [756, 158] width 26 height 16
click at [739, 156] on input "True" at bounding box center [731, 159] width 15 height 13
radio input "true"
click at [750, 306] on label "True" at bounding box center [763, 294] width 101 height 47
click at [739, 302] on input "True" at bounding box center [731, 295] width 15 height 13
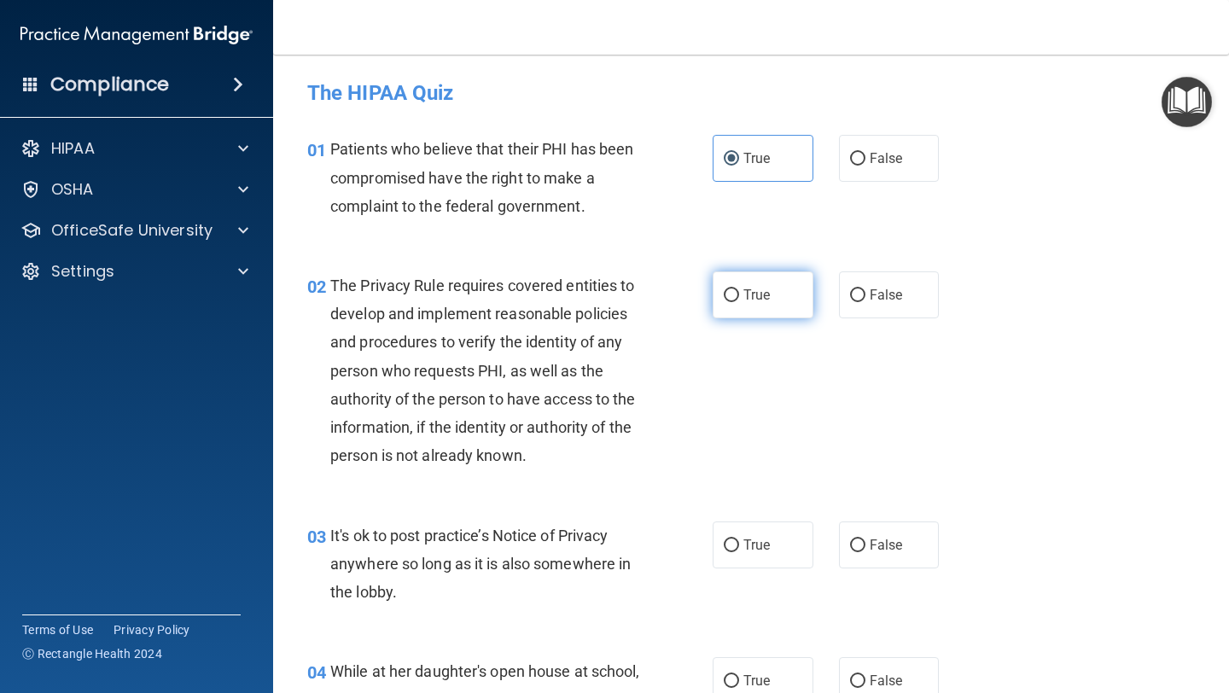
radio input "true"
click at [878, 545] on span "False" at bounding box center [886, 545] width 33 height 16
click at [865, 545] on input "False" at bounding box center [857, 545] width 15 height 13
radio input "true"
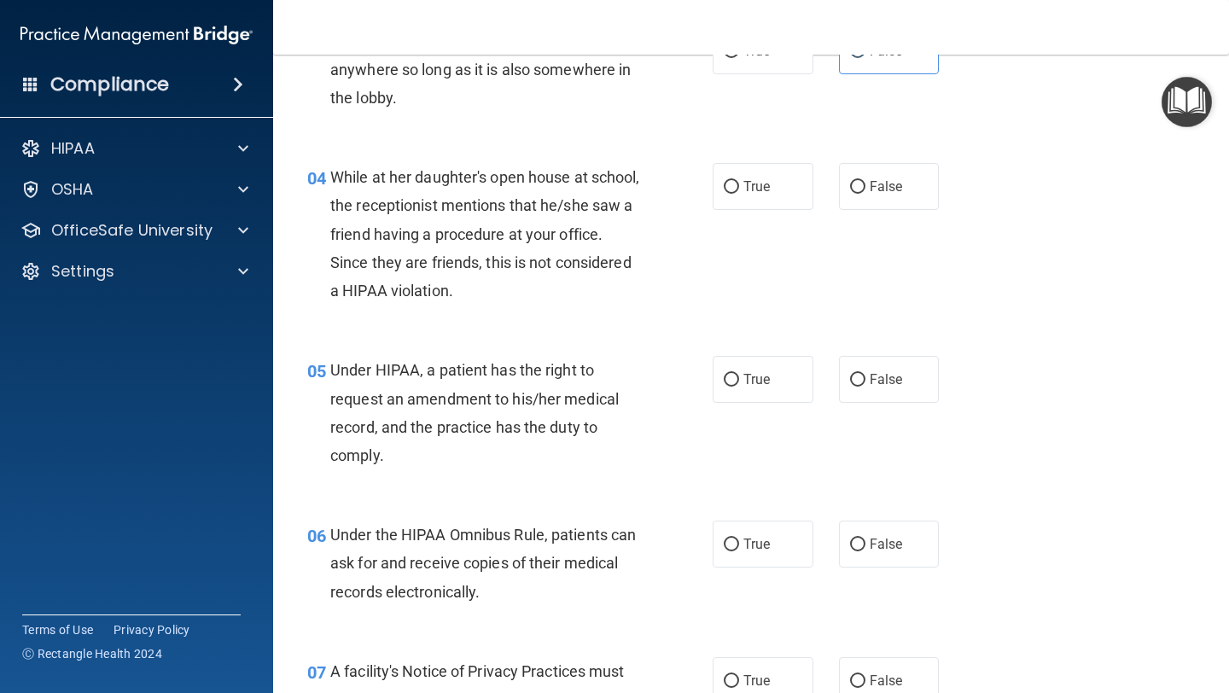
scroll to position [507, 0]
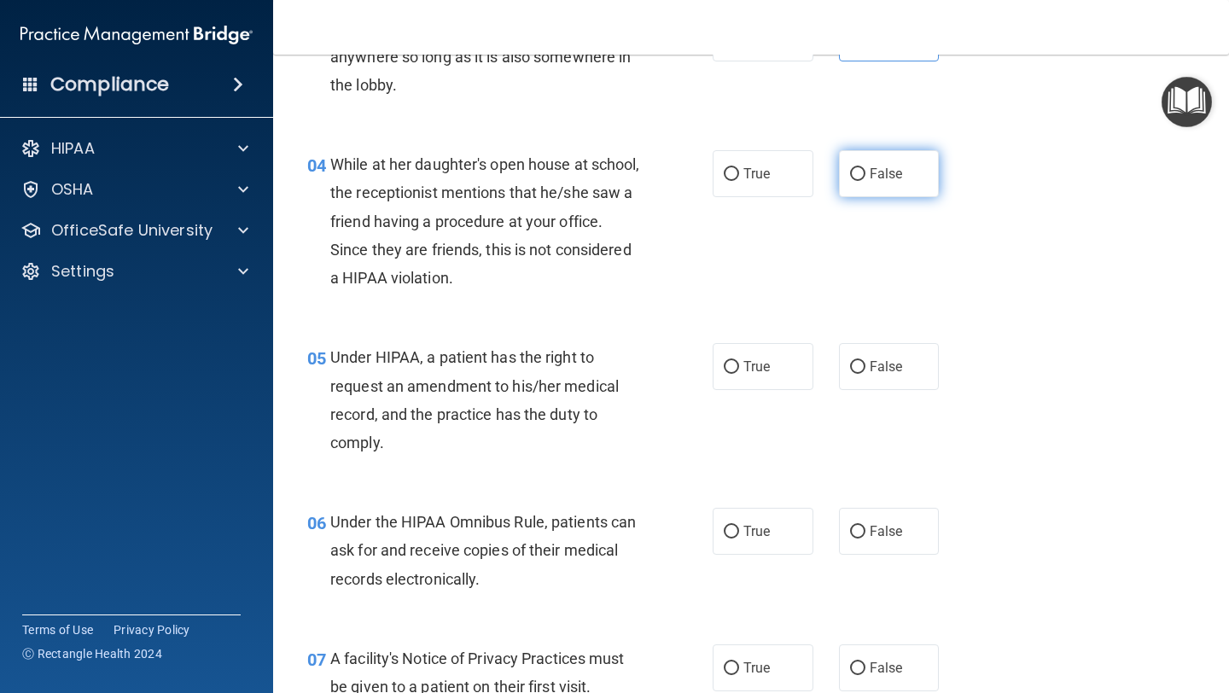
click at [861, 181] on label "False" at bounding box center [889, 173] width 101 height 47
click at [861, 181] on input "False" at bounding box center [857, 174] width 15 height 13
radio input "true"
click at [859, 363] on input "False" at bounding box center [857, 367] width 15 height 13
radio input "true"
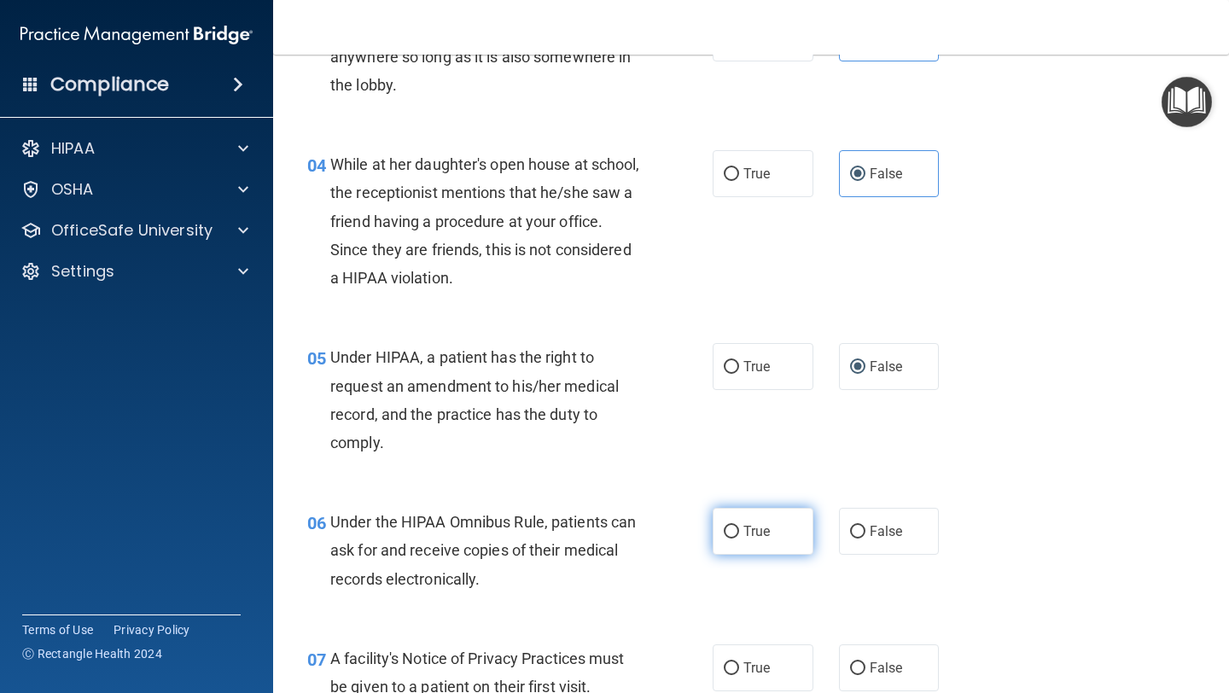
click at [744, 533] on span "True" at bounding box center [756, 531] width 26 height 16
click at [739, 533] on input "True" at bounding box center [731, 532] width 15 height 13
radio input "true"
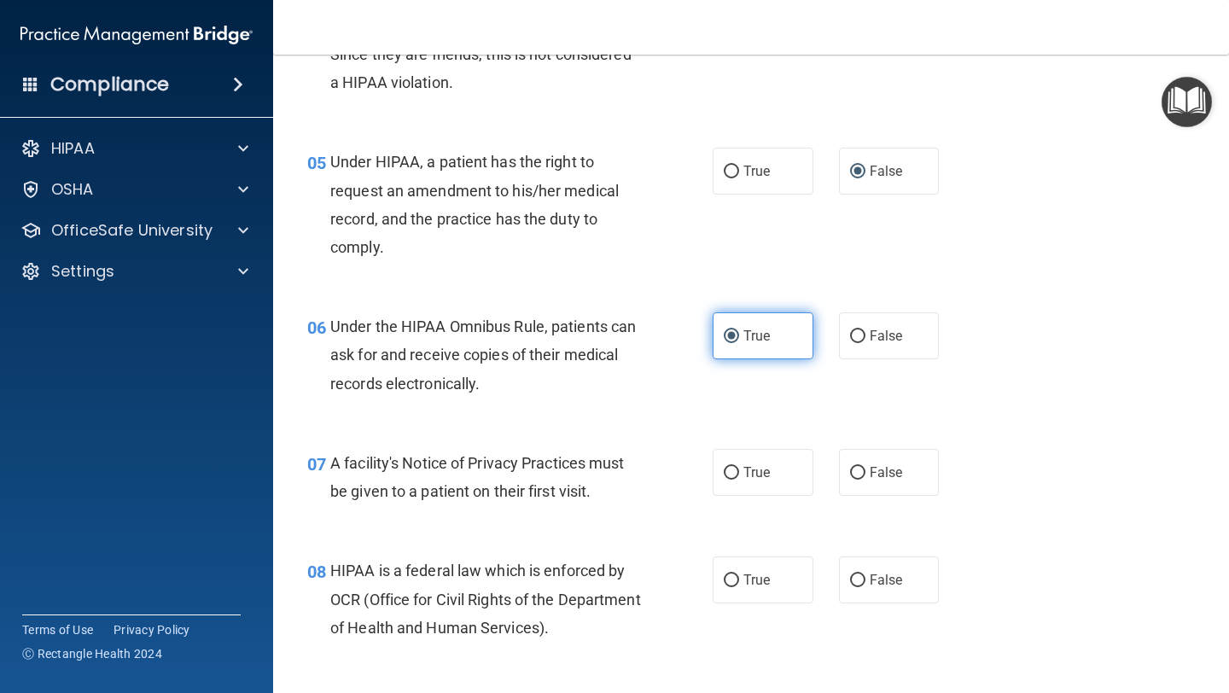
scroll to position [738, 0]
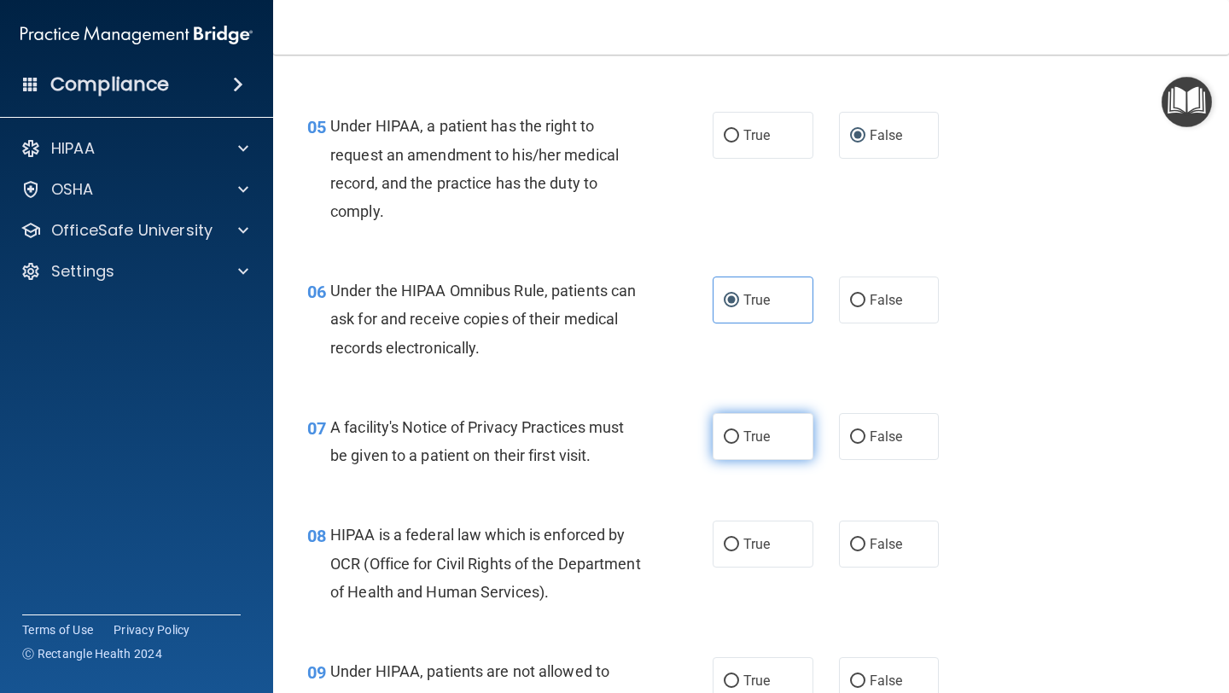
click at [757, 435] on span "True" at bounding box center [756, 436] width 26 height 16
click at [739, 435] on input "True" at bounding box center [731, 437] width 15 height 13
radio input "true"
click at [749, 534] on label "True" at bounding box center [763, 544] width 101 height 47
click at [739, 539] on input "True" at bounding box center [731, 545] width 15 height 13
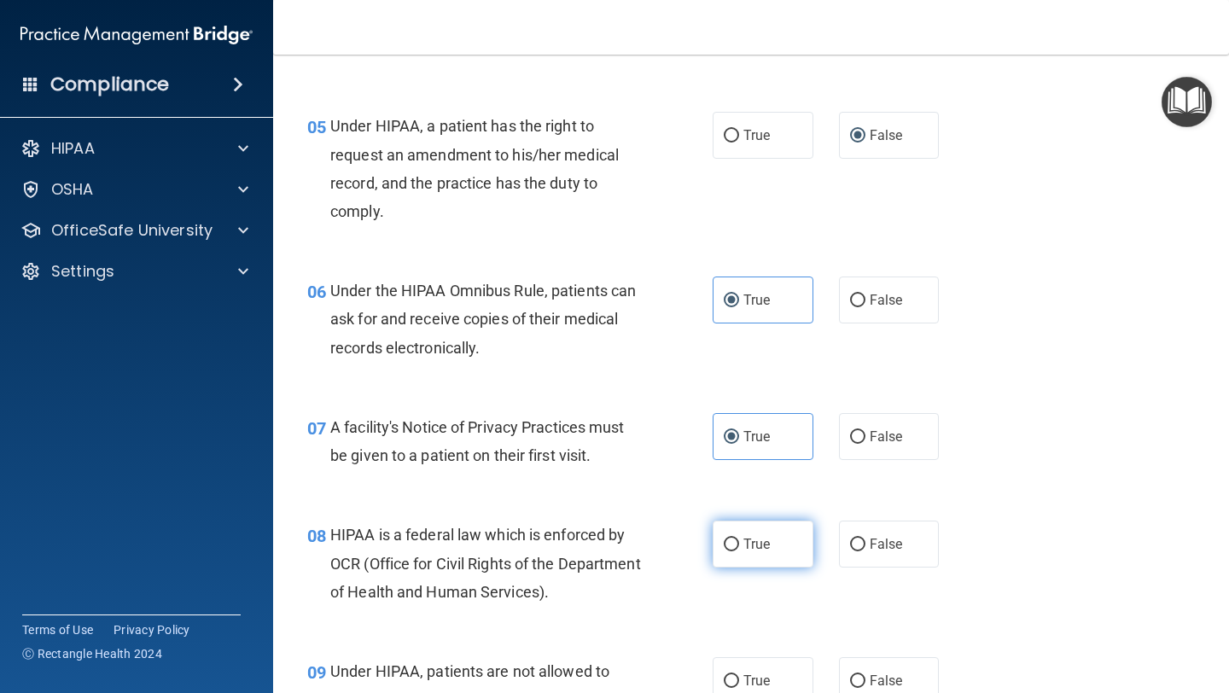
radio input "true"
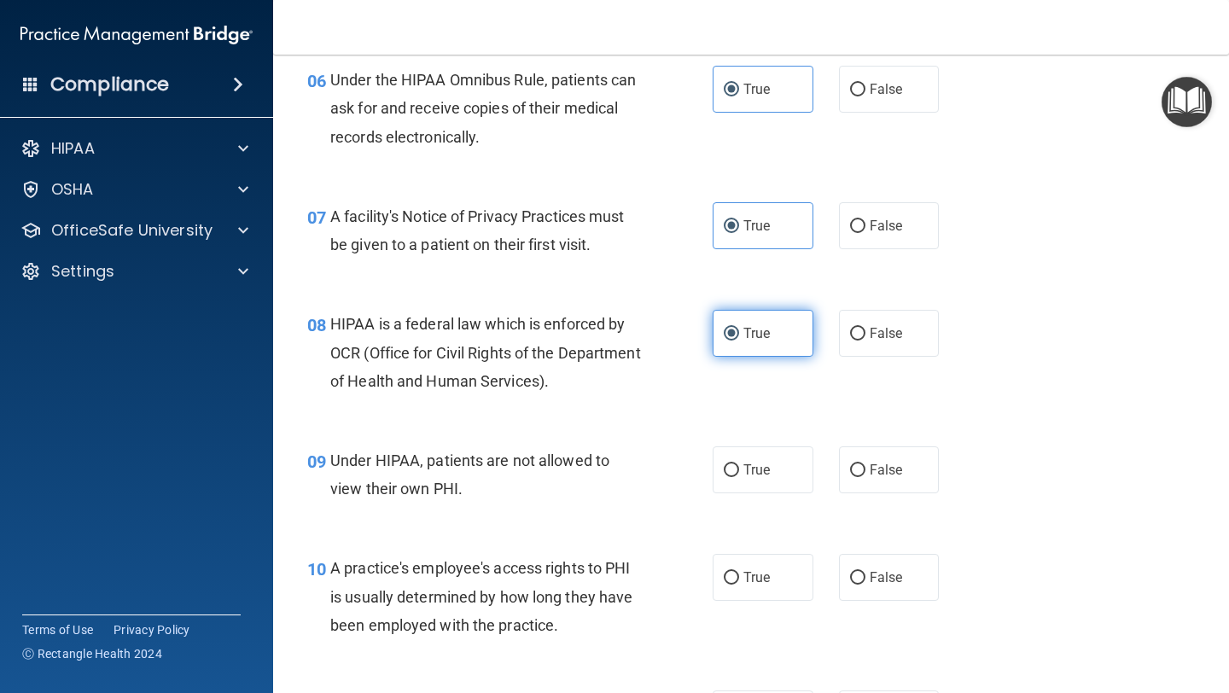
scroll to position [958, 0]
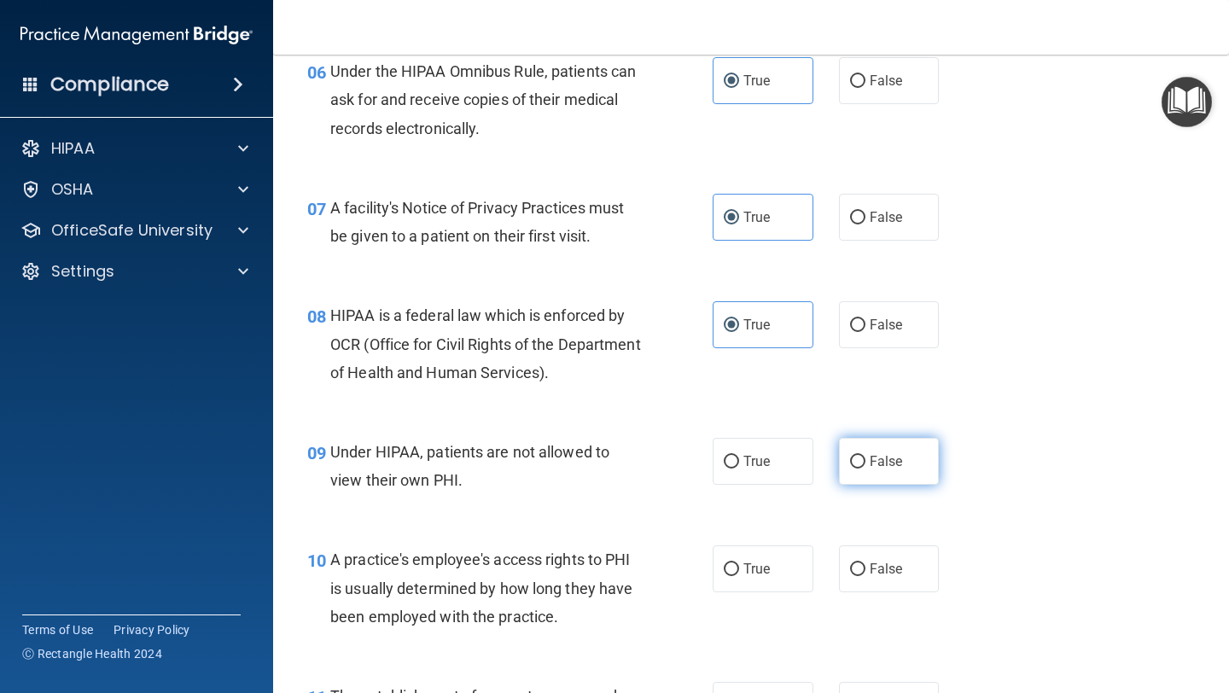
click at [887, 465] on span "False" at bounding box center [886, 461] width 33 height 16
click at [865, 465] on input "False" at bounding box center [857, 462] width 15 height 13
radio input "true"
click at [851, 573] on input "False" at bounding box center [857, 569] width 15 height 13
radio input "true"
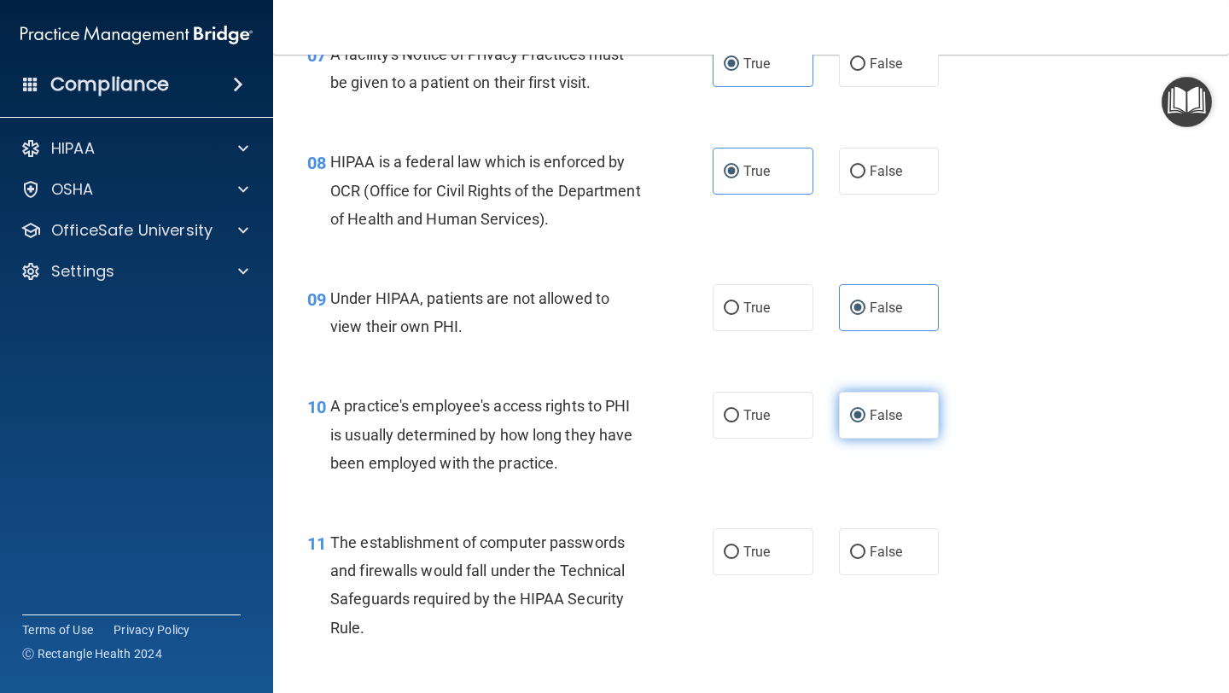
scroll to position [1116, 0]
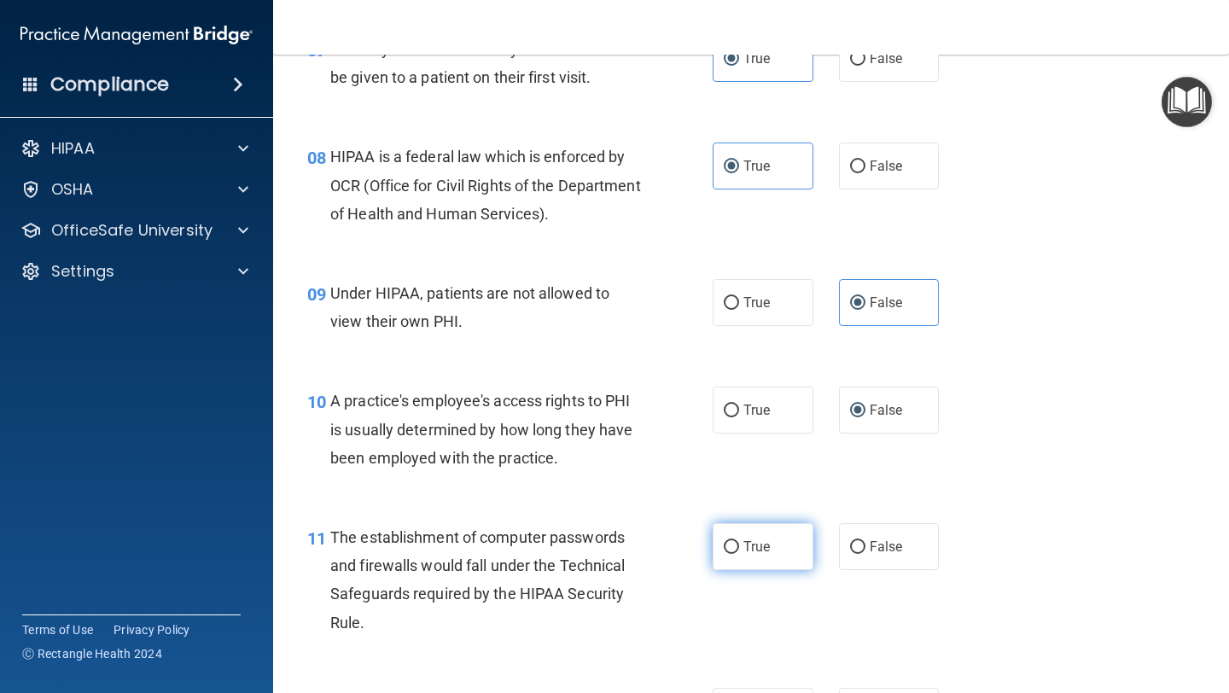
click at [761, 559] on label "True" at bounding box center [763, 546] width 101 height 47
click at [739, 554] on input "True" at bounding box center [731, 547] width 15 height 13
radio input "true"
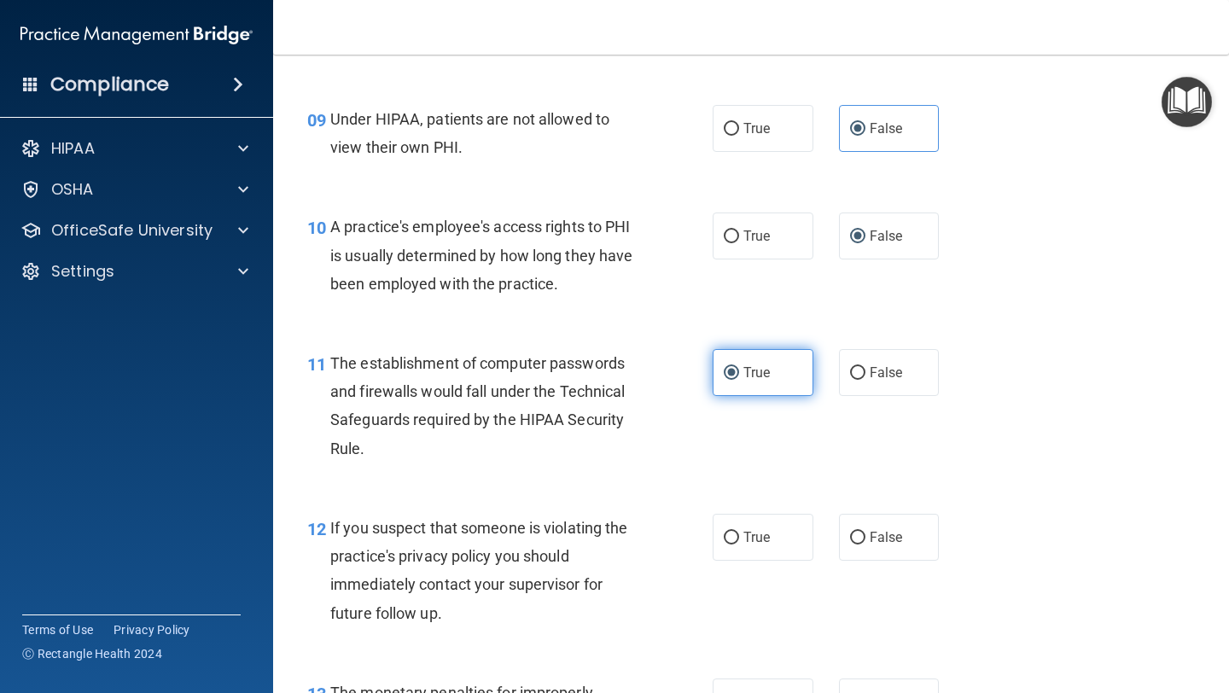
scroll to position [1294, 0]
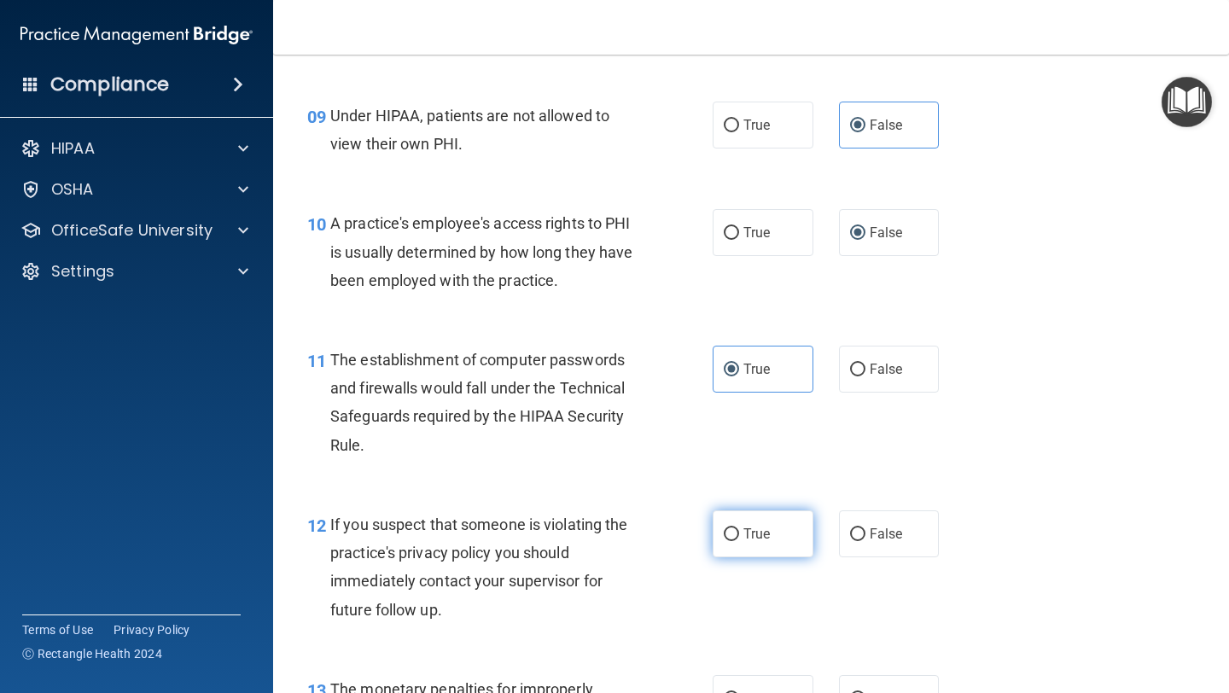
click at [764, 533] on span "True" at bounding box center [756, 534] width 26 height 16
click at [739, 533] on input "True" at bounding box center [731, 534] width 15 height 13
radio input "true"
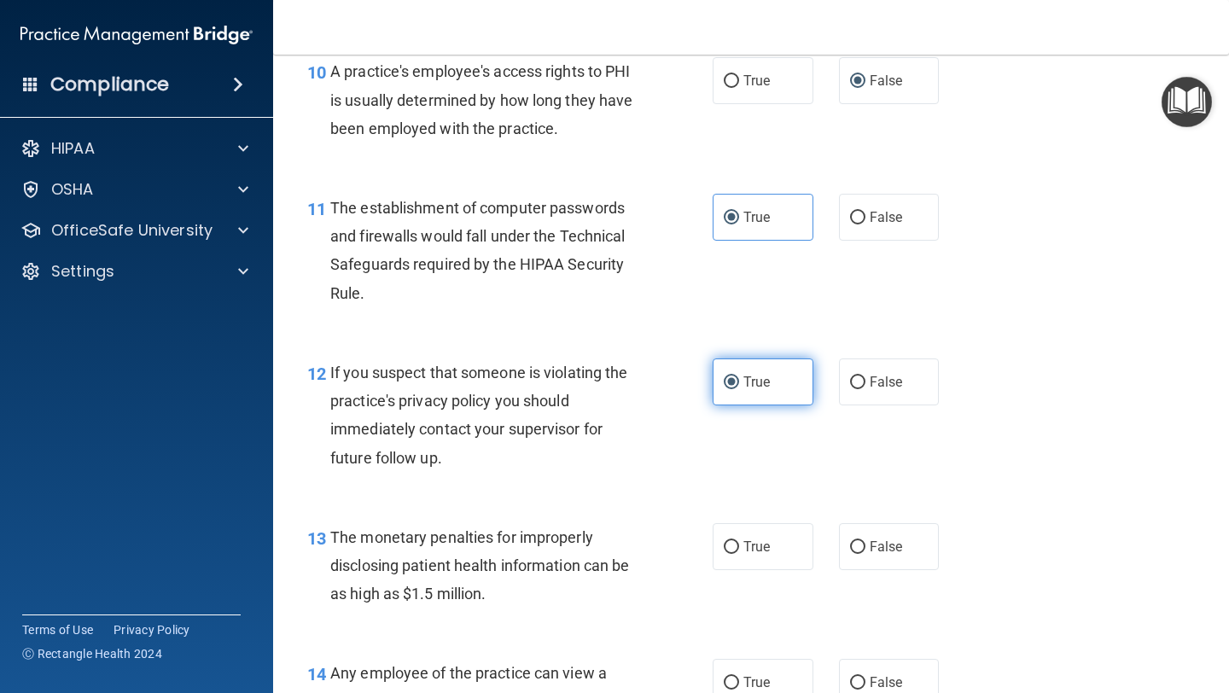
scroll to position [1454, 0]
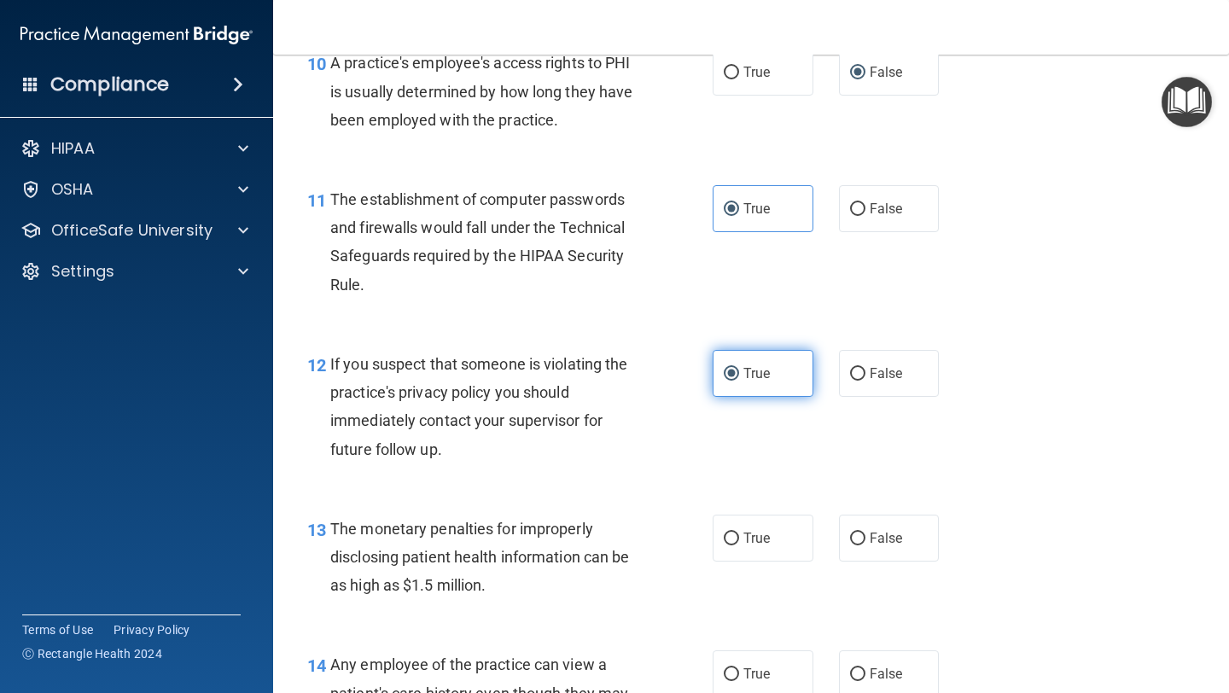
click at [764, 533] on span "True" at bounding box center [756, 538] width 26 height 16
click at [739, 533] on input "True" at bounding box center [731, 539] width 15 height 13
radio input "true"
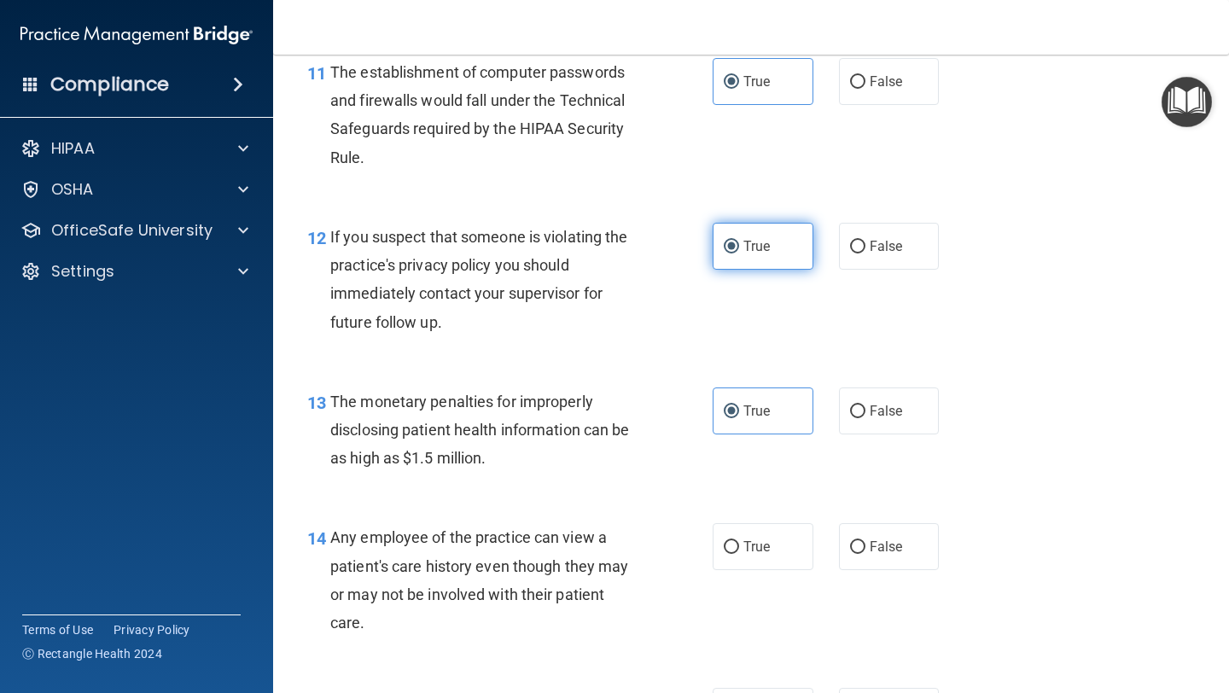
scroll to position [1588, 0]
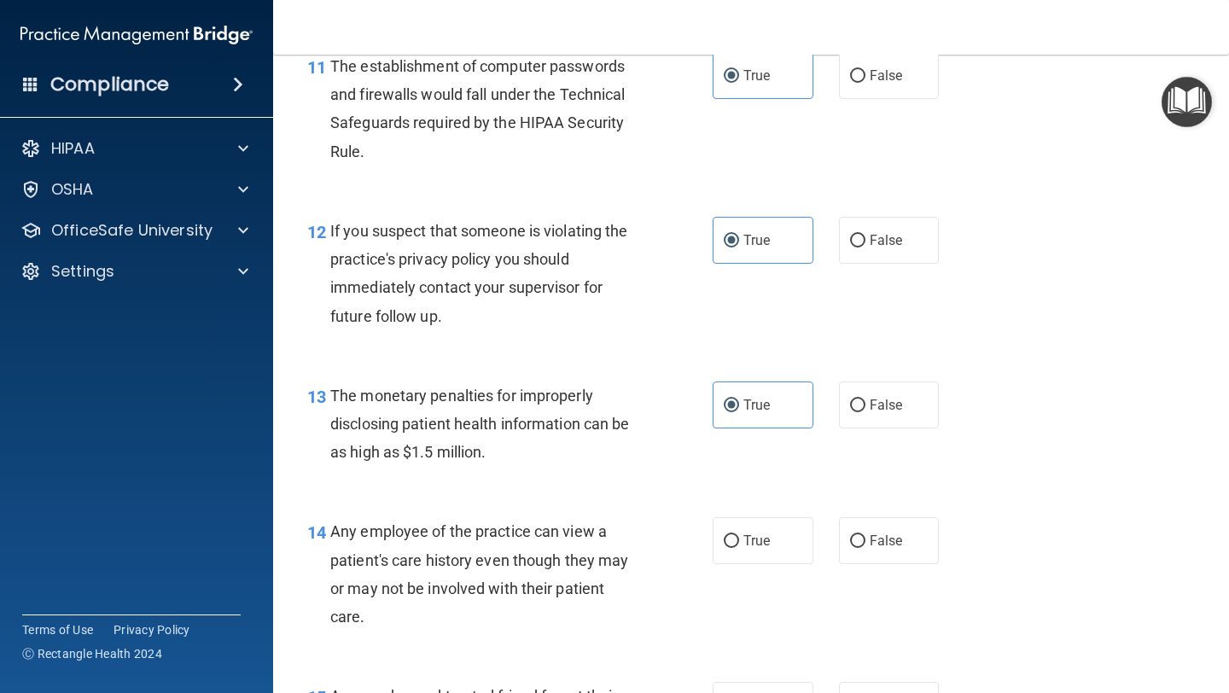
click at [887, 565] on div "14 Any employee of the practice can view a patient's care history even though t…" at bounding box center [750, 578] width 913 height 165
click at [887, 549] on span "False" at bounding box center [886, 541] width 33 height 16
click at [865, 548] on input "False" at bounding box center [857, 541] width 15 height 13
radio input "true"
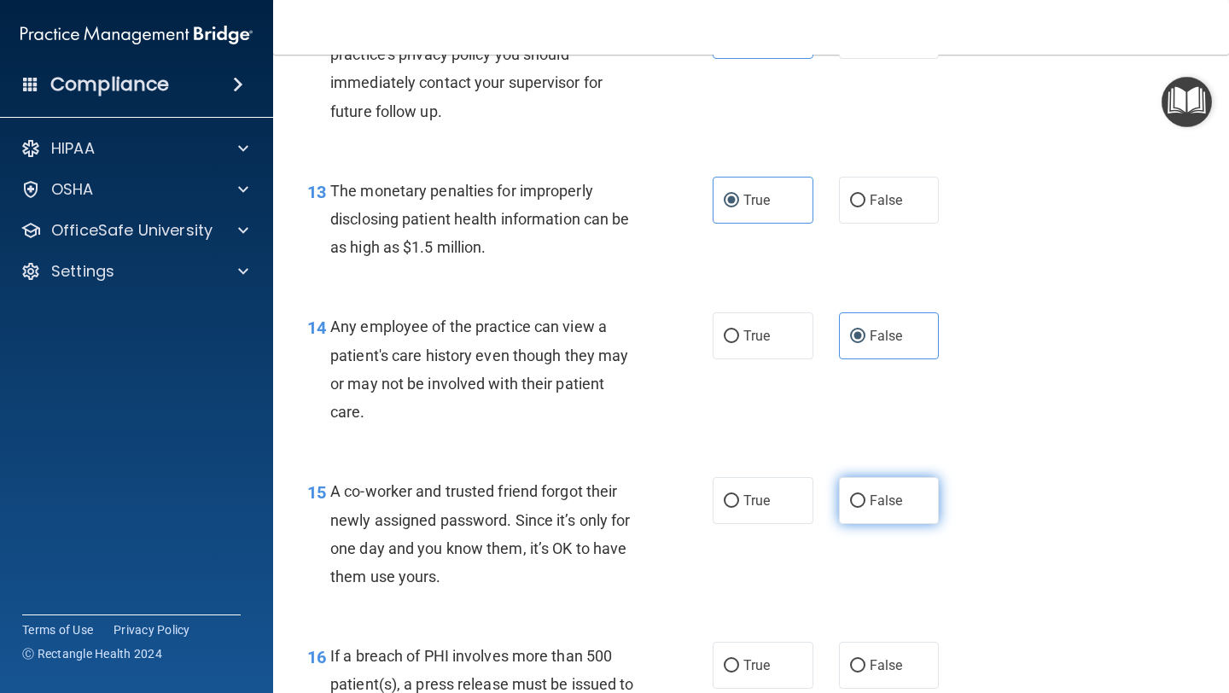
scroll to position [1794, 0]
click at [871, 512] on label "False" at bounding box center [889, 498] width 101 height 47
click at [865, 506] on input "False" at bounding box center [857, 499] width 15 height 13
radio input "true"
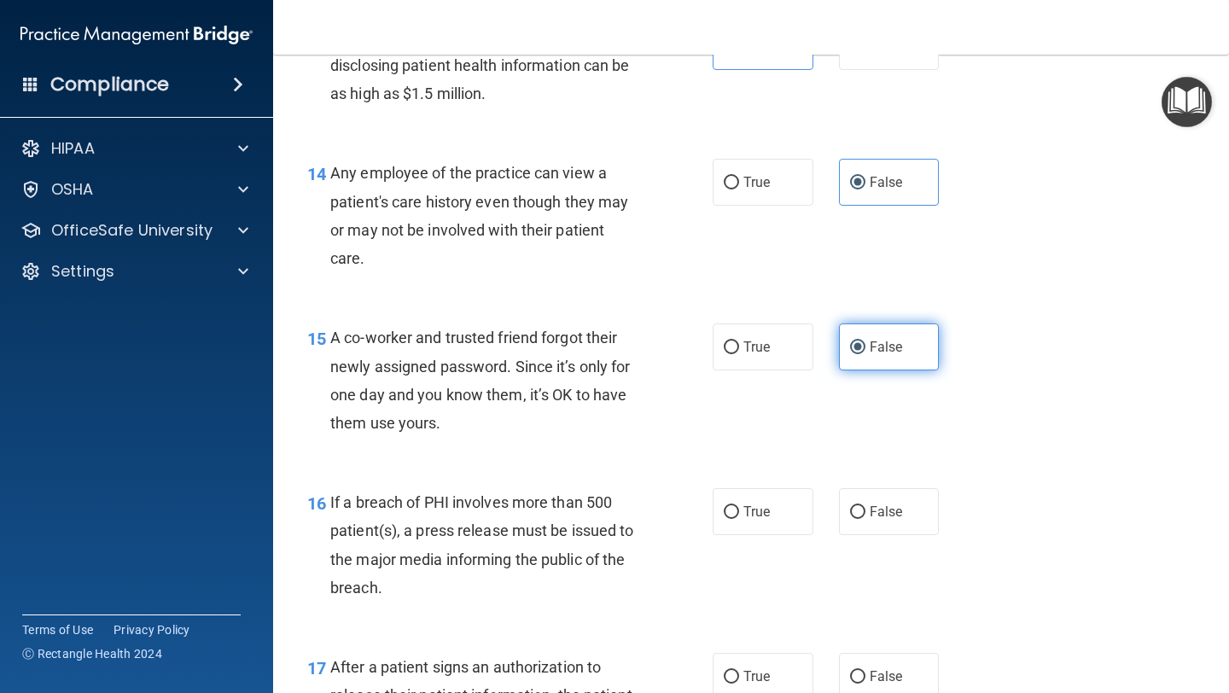
scroll to position [1950, 0]
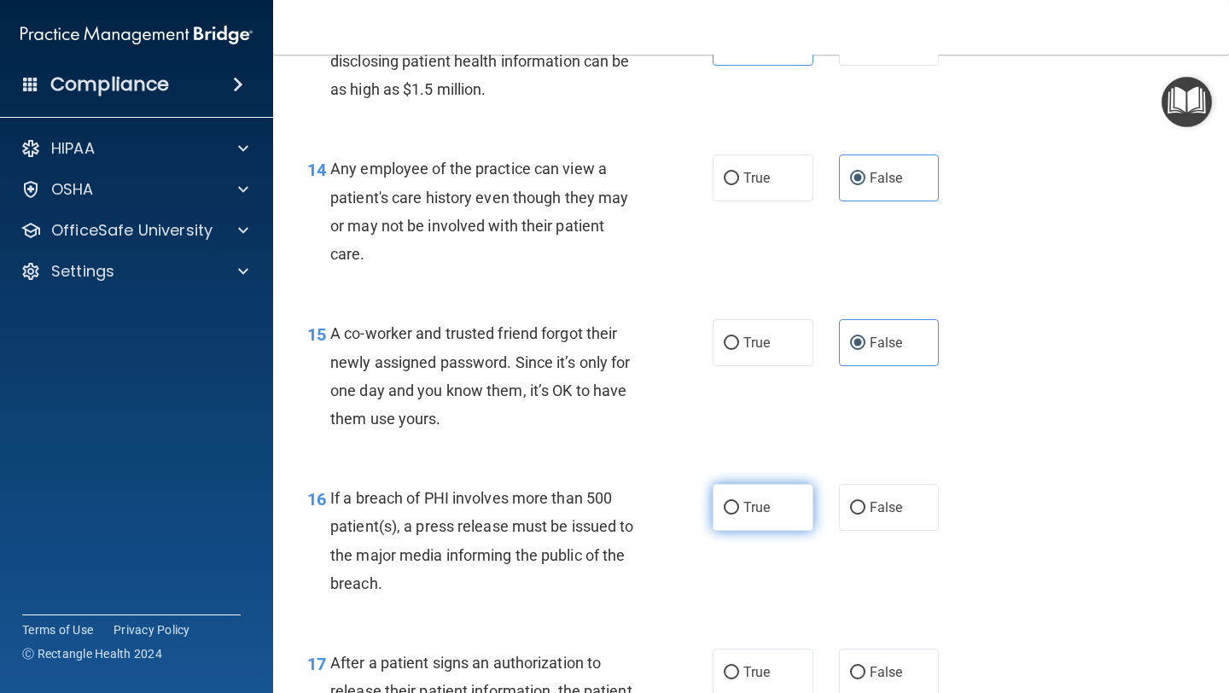
click at [746, 507] on span "True" at bounding box center [756, 507] width 26 height 16
click at [739, 507] on input "True" at bounding box center [731, 508] width 15 height 13
radio input "true"
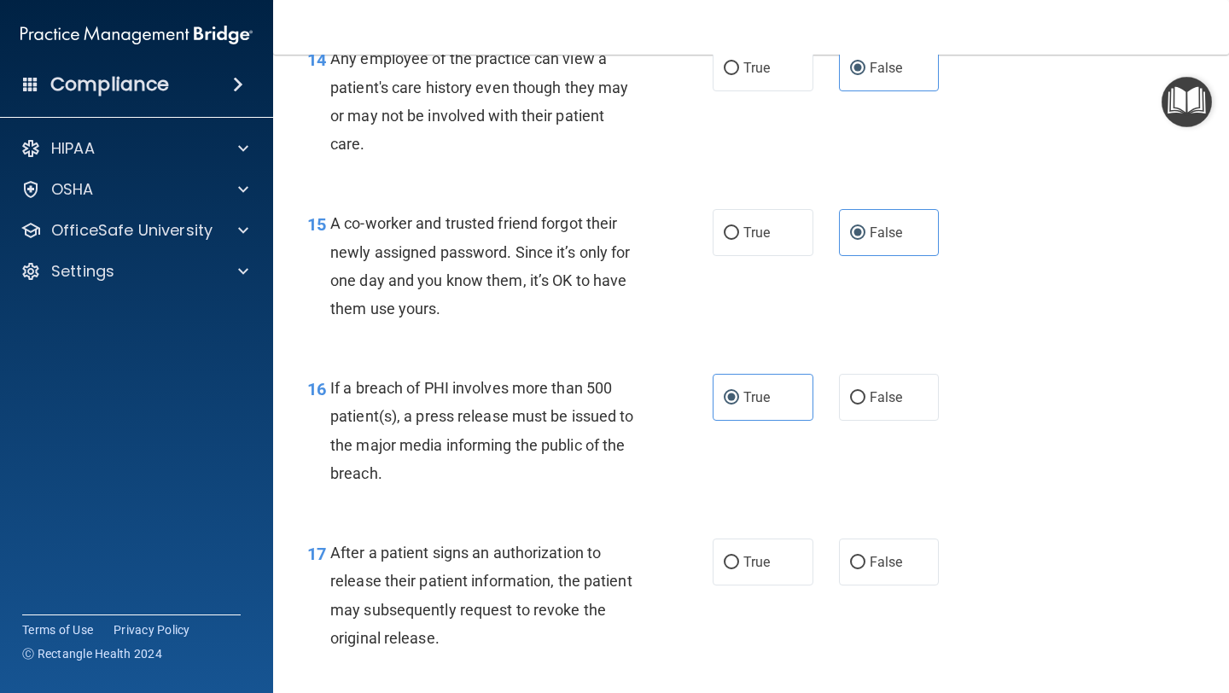
click at [740, 559] on label "True" at bounding box center [763, 562] width 101 height 47
click at [739, 559] on input "True" at bounding box center [731, 562] width 15 height 13
radio input "true"
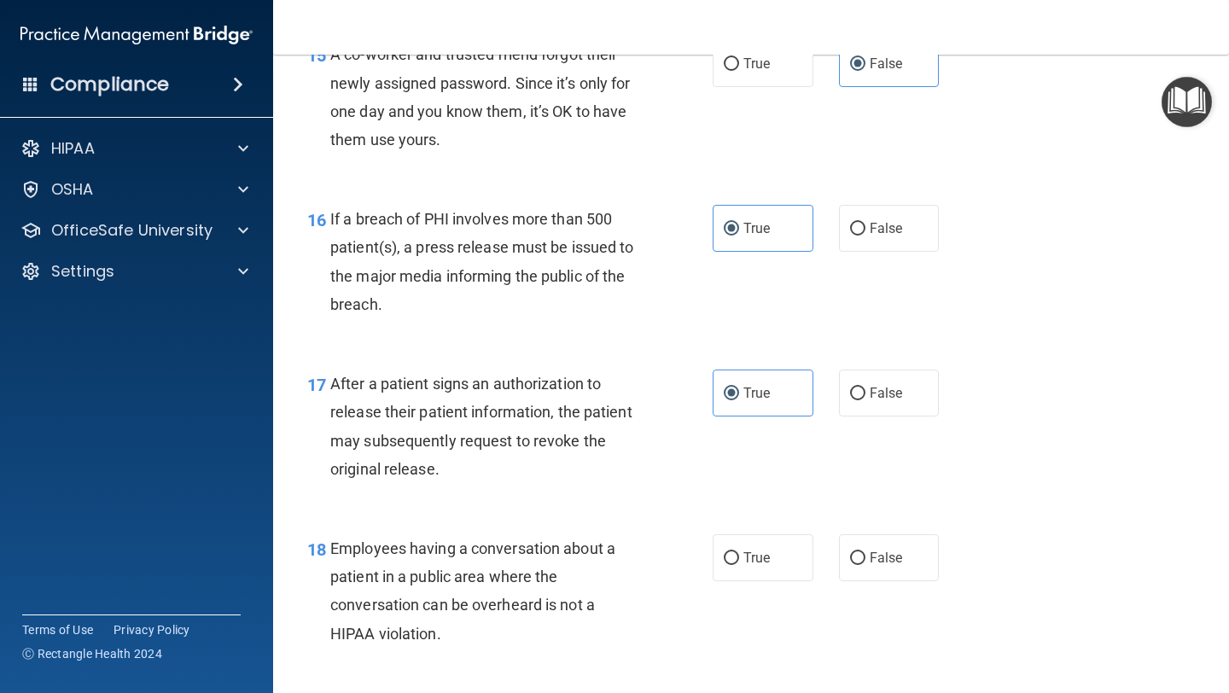
scroll to position [2232, 0]
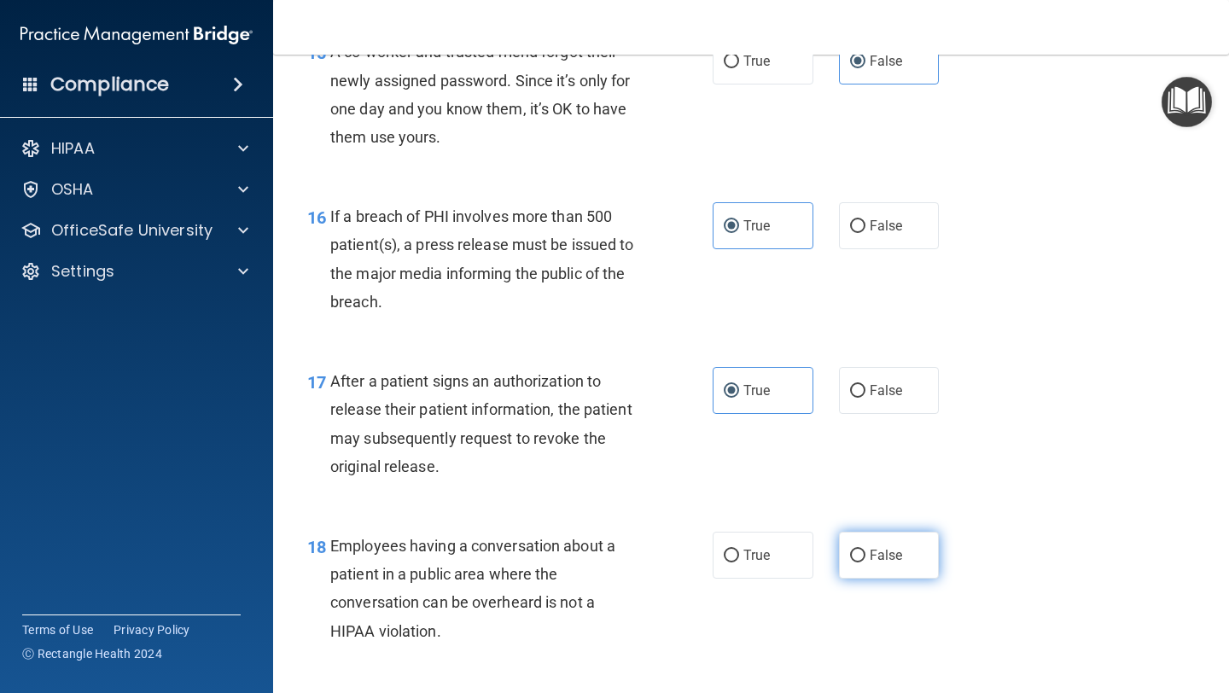
click at [883, 568] on label "False" at bounding box center [889, 555] width 101 height 47
click at [865, 562] on input "False" at bounding box center [857, 556] width 15 height 13
radio input "true"
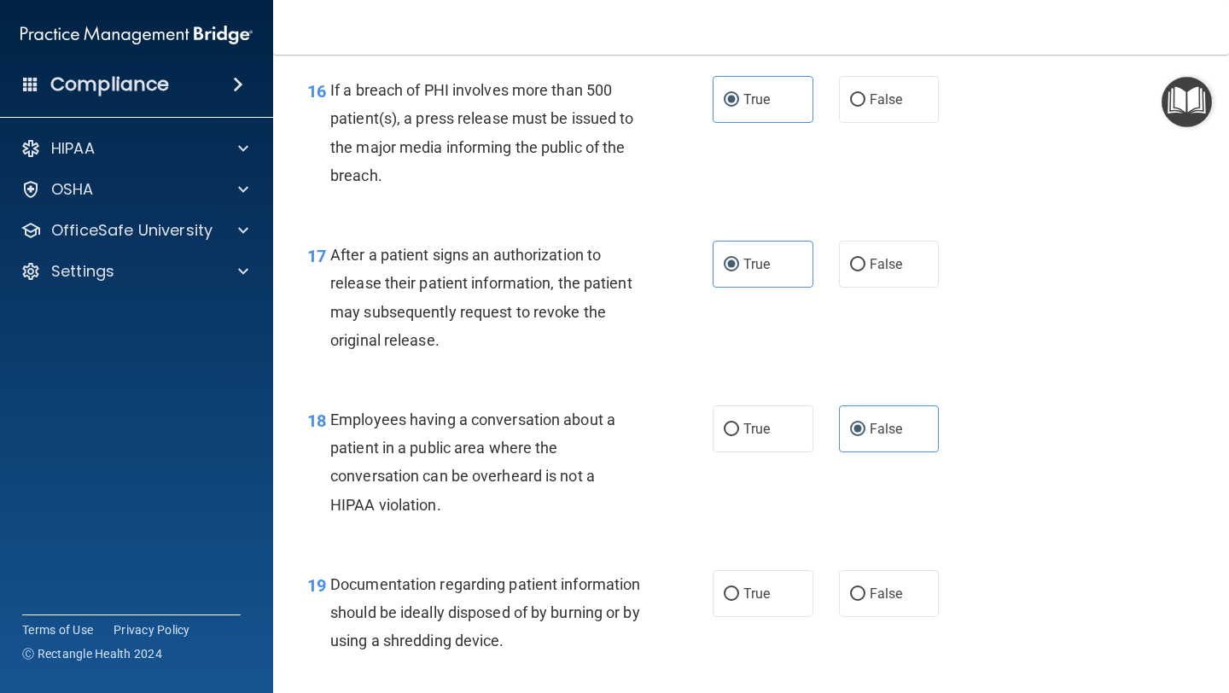
scroll to position [2360, 0]
click at [761, 581] on label "True" at bounding box center [763, 591] width 101 height 47
click at [739, 581] on input "True" at bounding box center [731, 592] width 15 height 13
radio input "true"
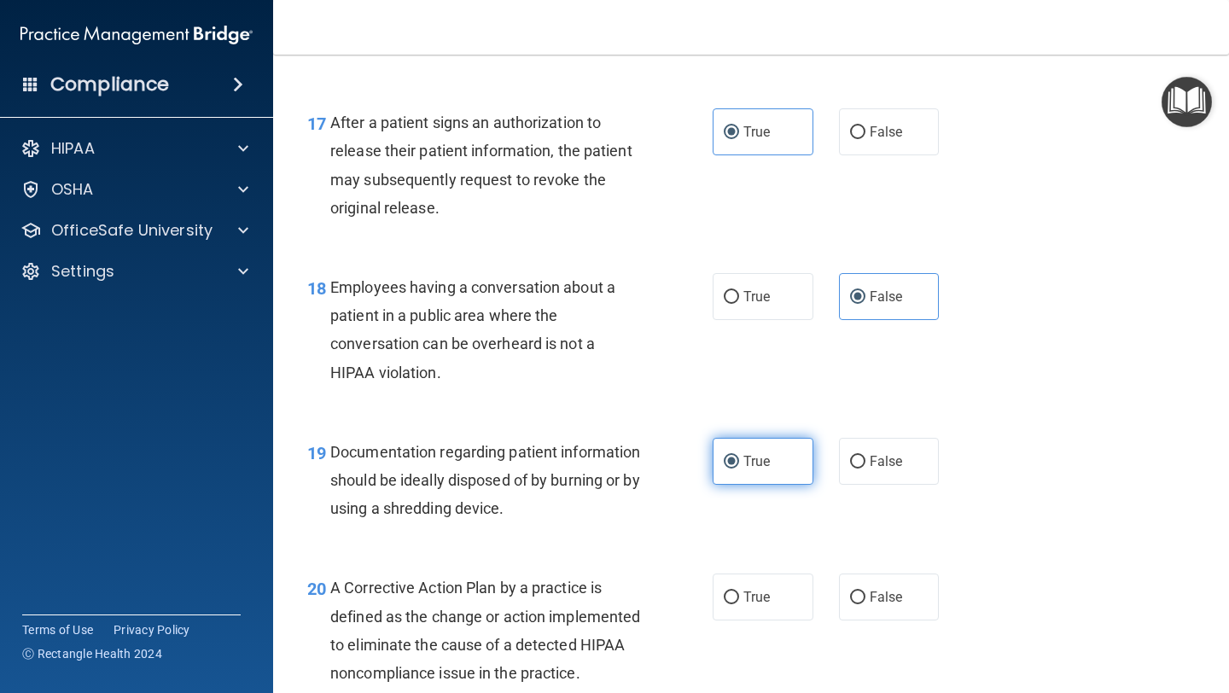
scroll to position [2497, 0]
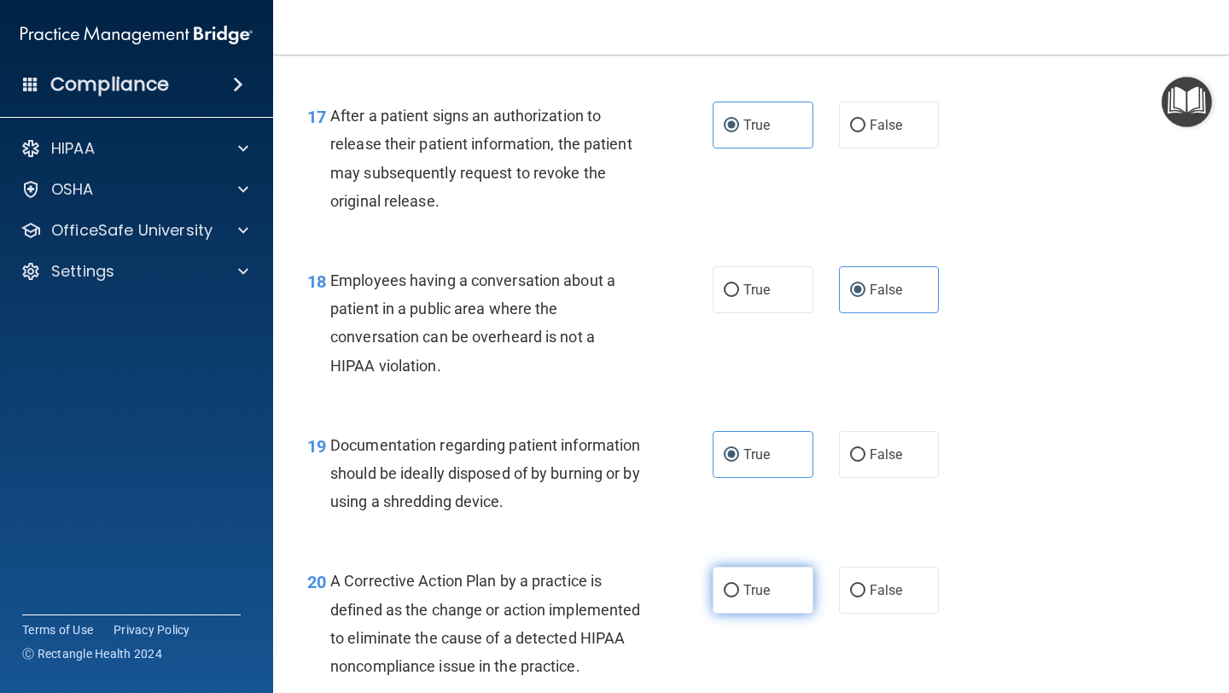
click at [760, 581] on span "True" at bounding box center [756, 590] width 26 height 16
click at [739, 581] on input "True" at bounding box center [731, 591] width 15 height 13
radio input "true"
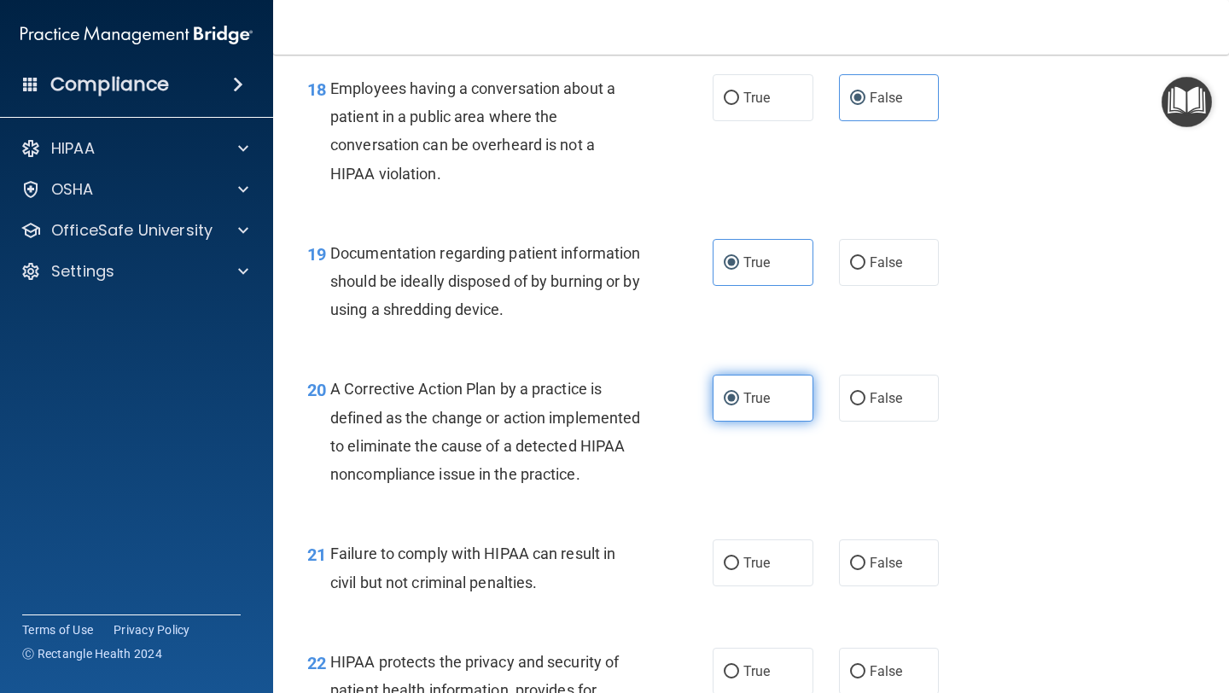
scroll to position [2694, 0]
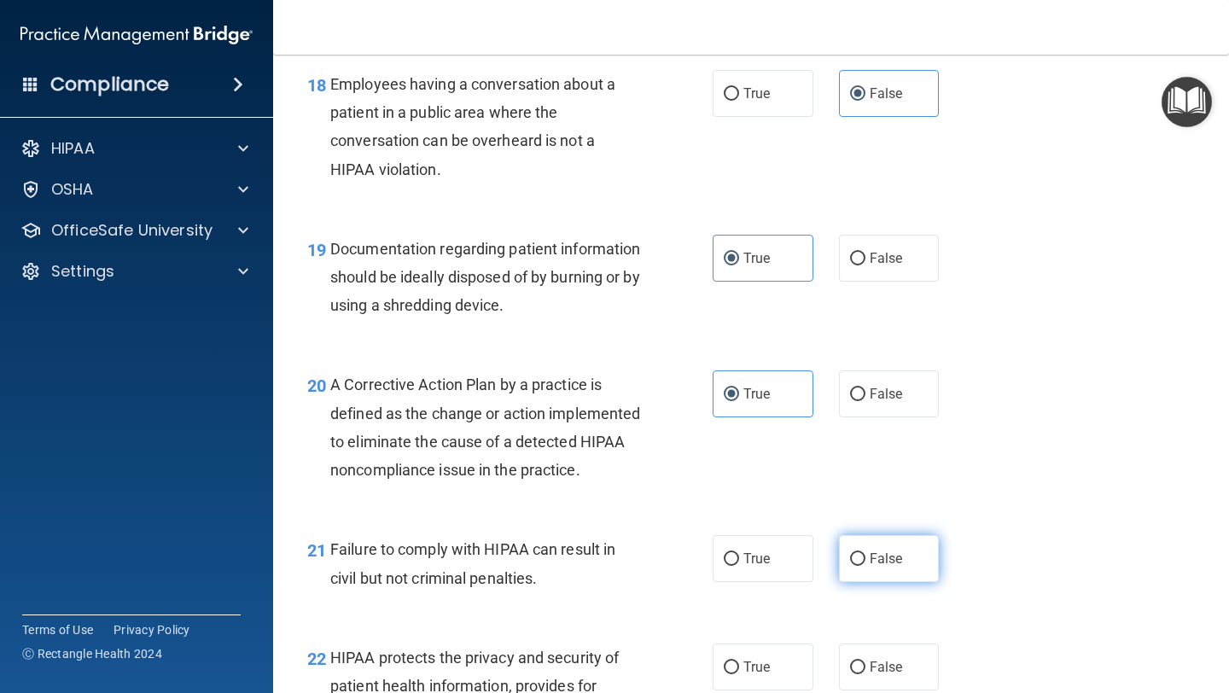
click at [927, 581] on label "False" at bounding box center [889, 558] width 101 height 47
click at [865, 566] on input "False" at bounding box center [857, 559] width 15 height 13
radio input "true"
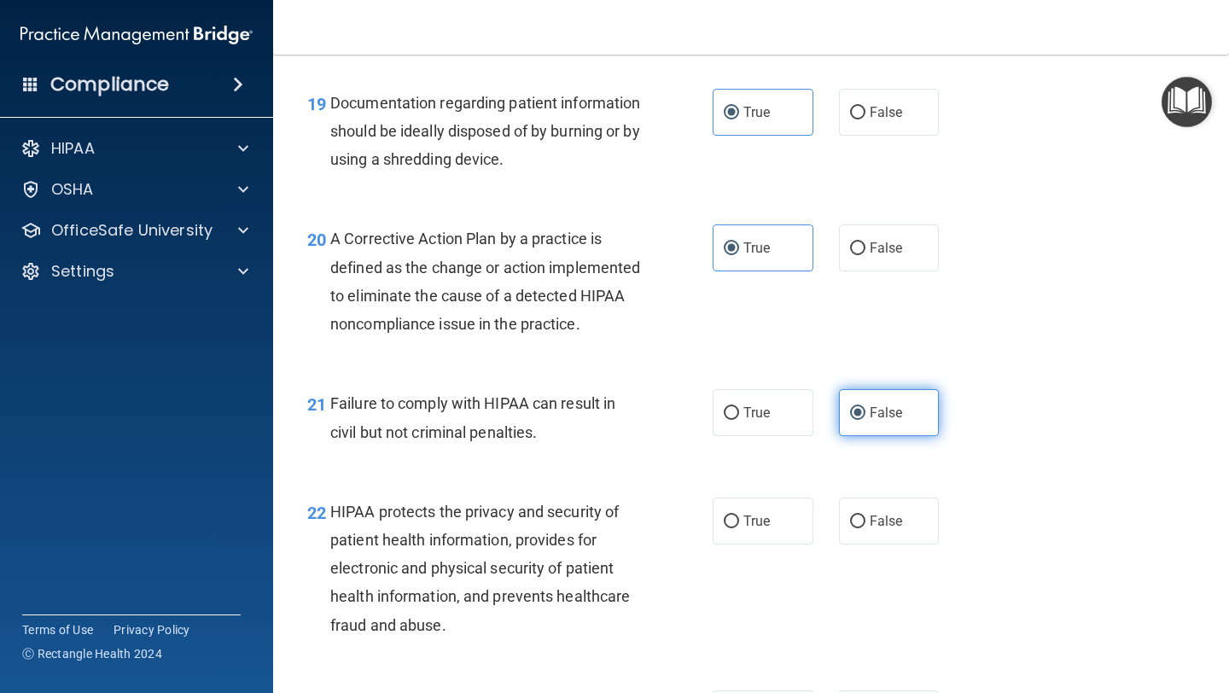
scroll to position [2841, 0]
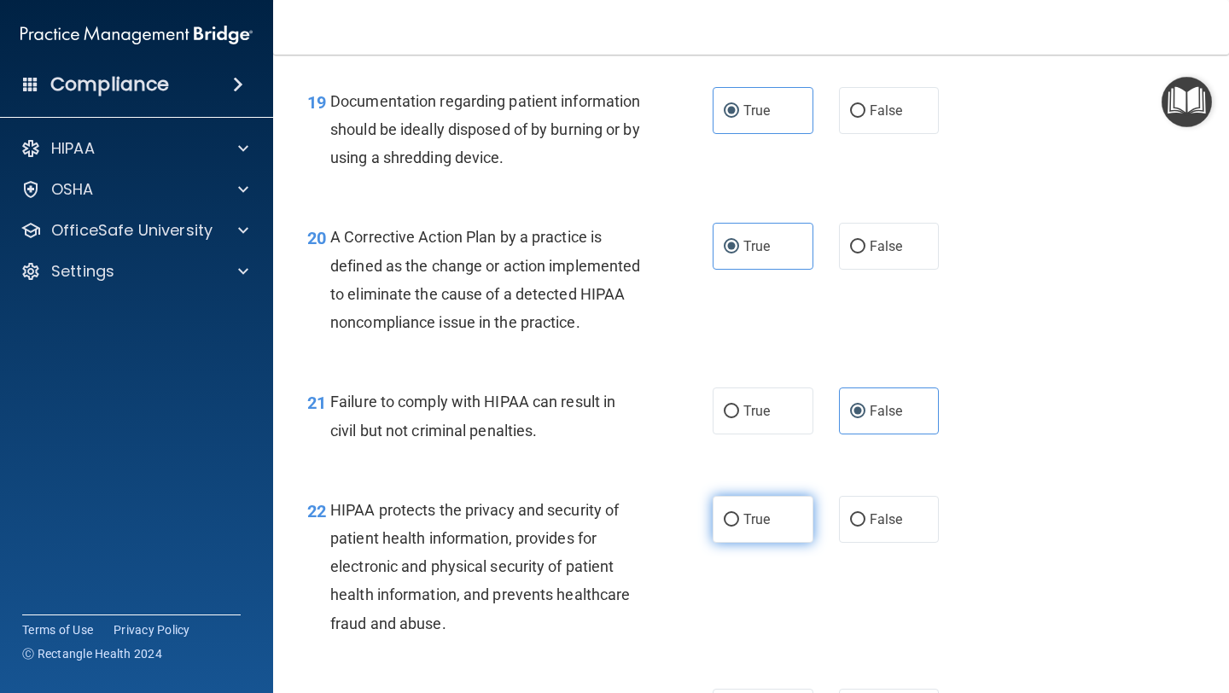
click at [779, 543] on label "True" at bounding box center [763, 519] width 101 height 47
click at [739, 527] on input "True" at bounding box center [731, 520] width 15 height 13
radio input "true"
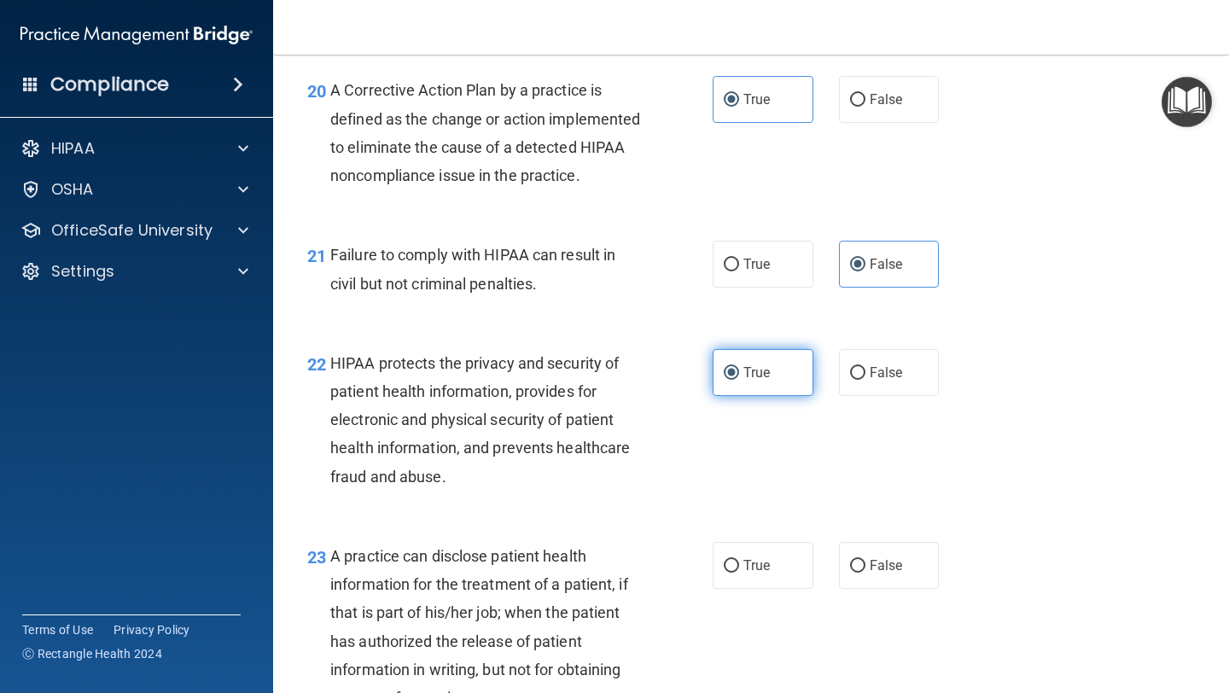
scroll to position [2993, 0]
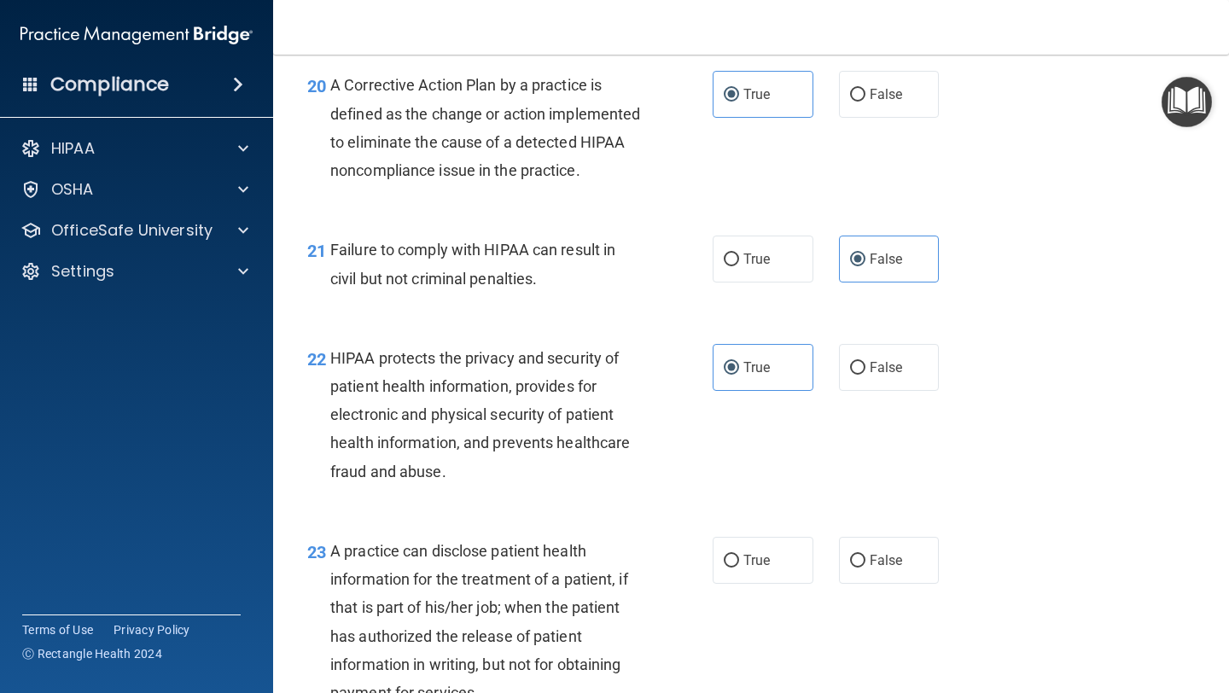
click at [883, 581] on div "23 A practice can disclose patient health information for the treatment of a pa…" at bounding box center [750, 626] width 913 height 221
click at [888, 568] on span "False" at bounding box center [886, 560] width 33 height 16
click at [865, 568] on input "False" at bounding box center [857, 561] width 15 height 13
radio input "true"
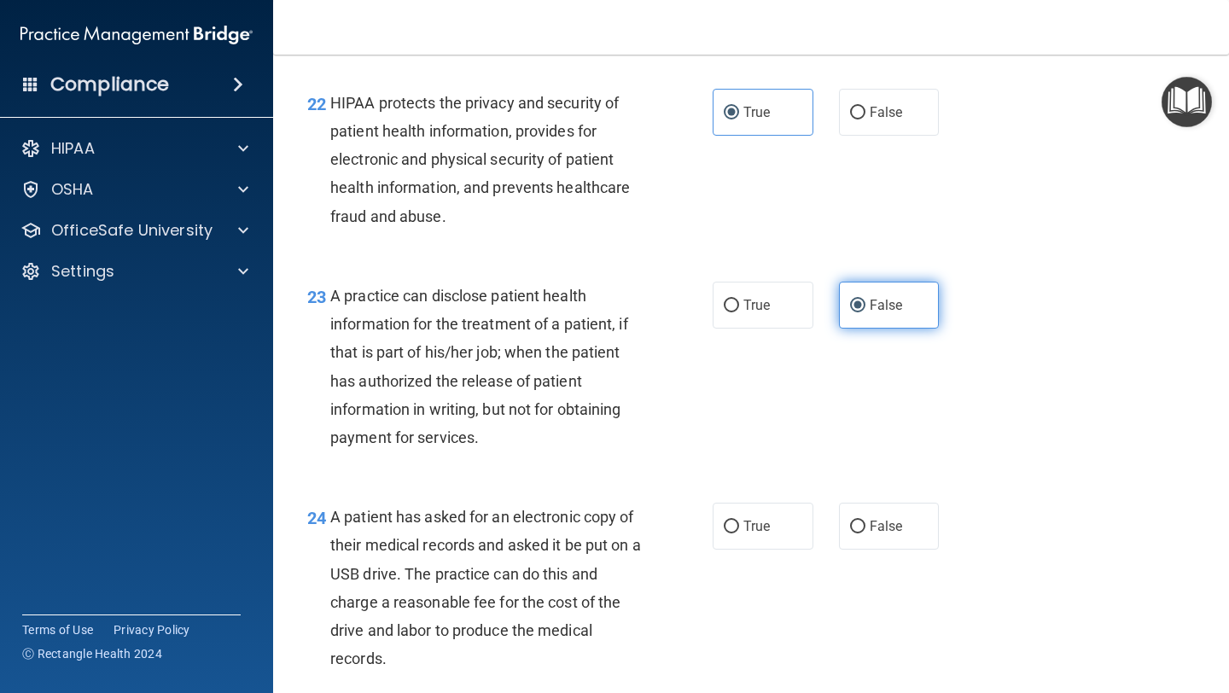
scroll to position [3251, 0]
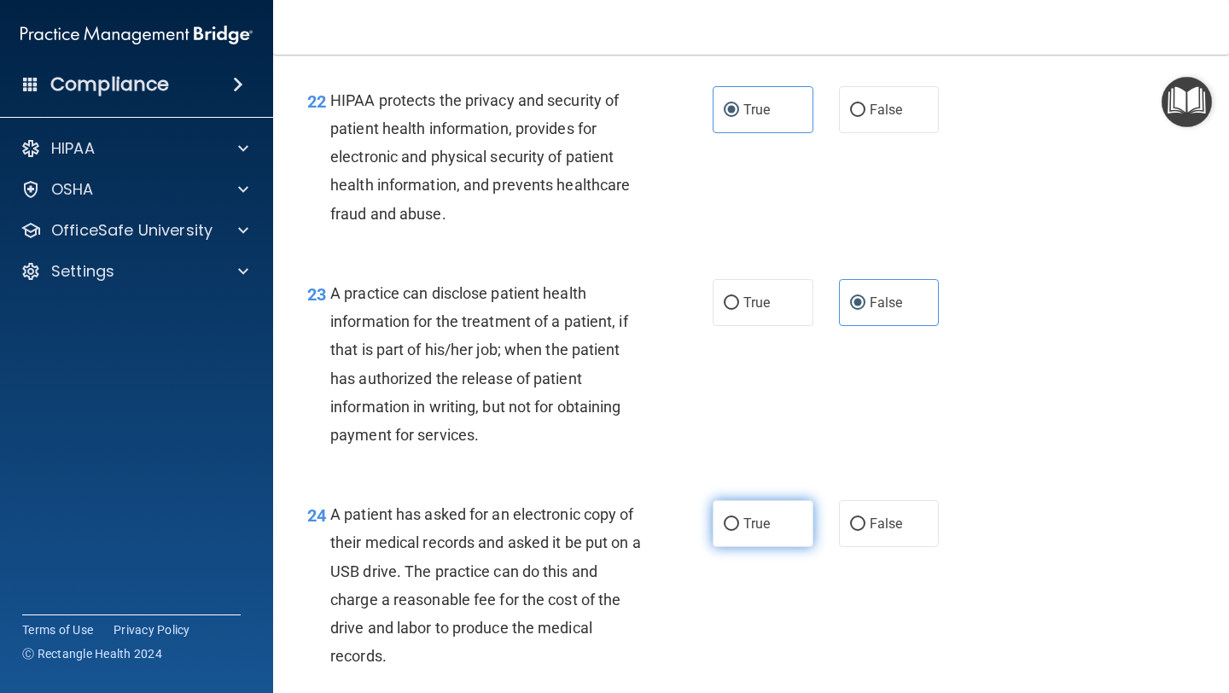
click at [765, 532] on span "True" at bounding box center [756, 524] width 26 height 16
click at [739, 531] on input "True" at bounding box center [731, 524] width 15 height 13
radio input "true"
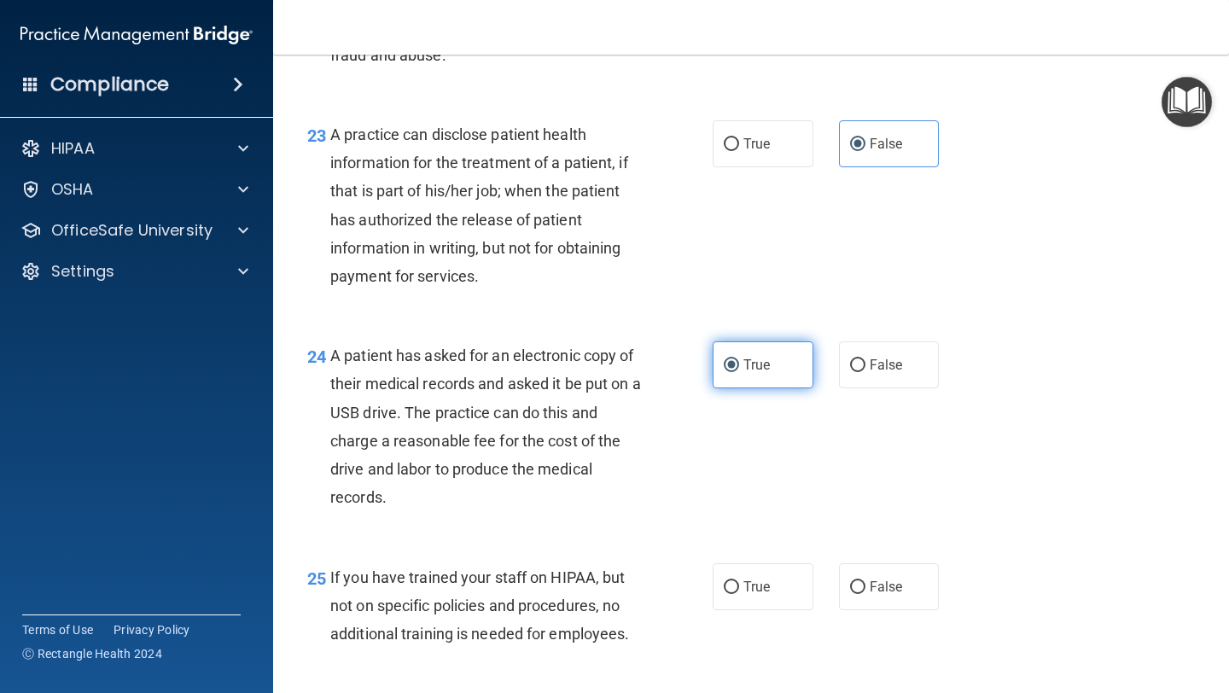
scroll to position [3423, 0]
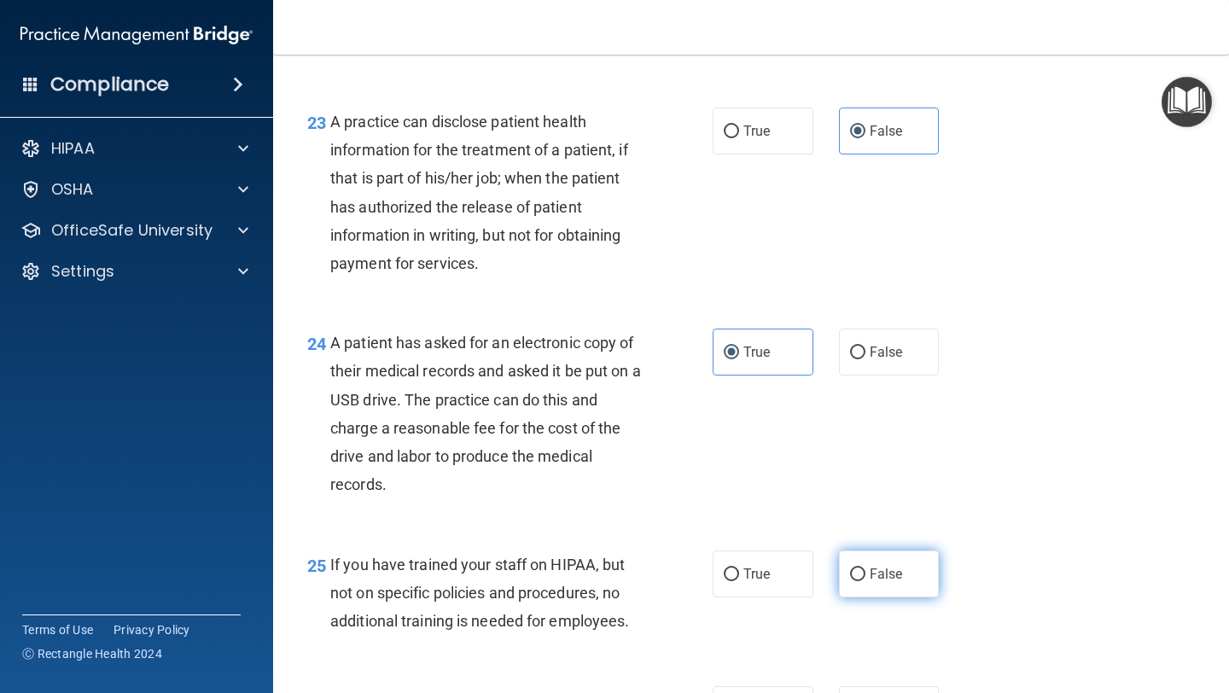
click at [880, 581] on span "False" at bounding box center [886, 574] width 33 height 16
click at [865, 581] on input "False" at bounding box center [857, 574] width 15 height 13
radio input "true"
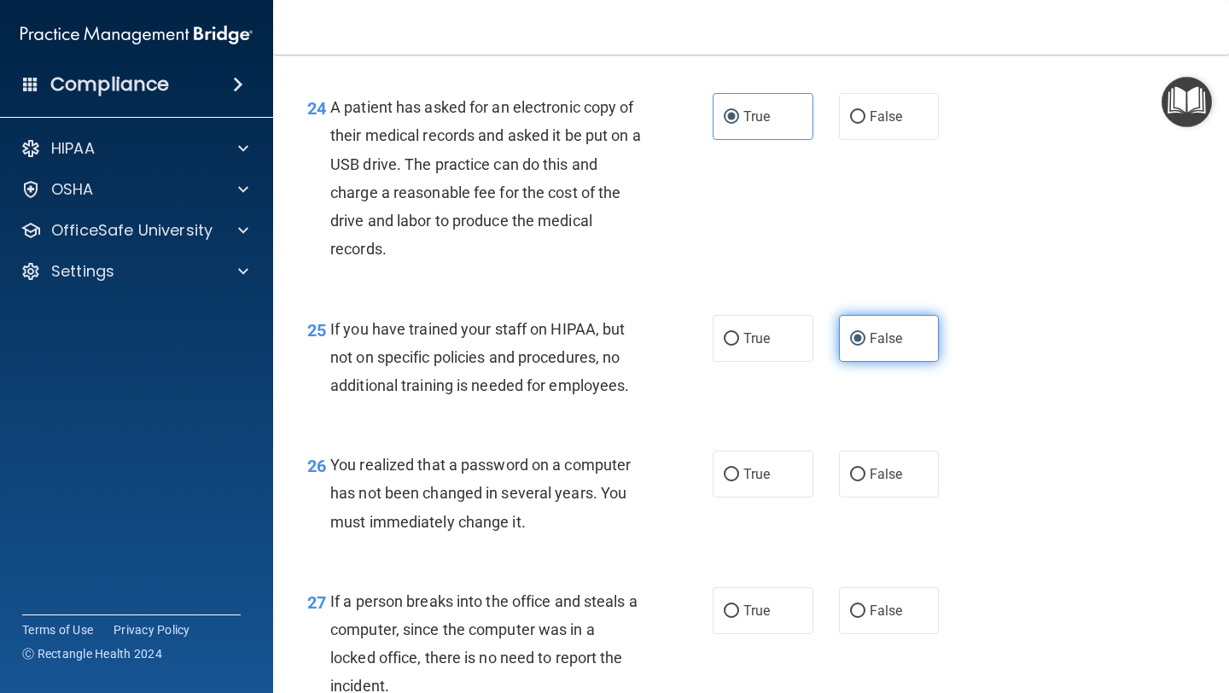
scroll to position [3666, 0]
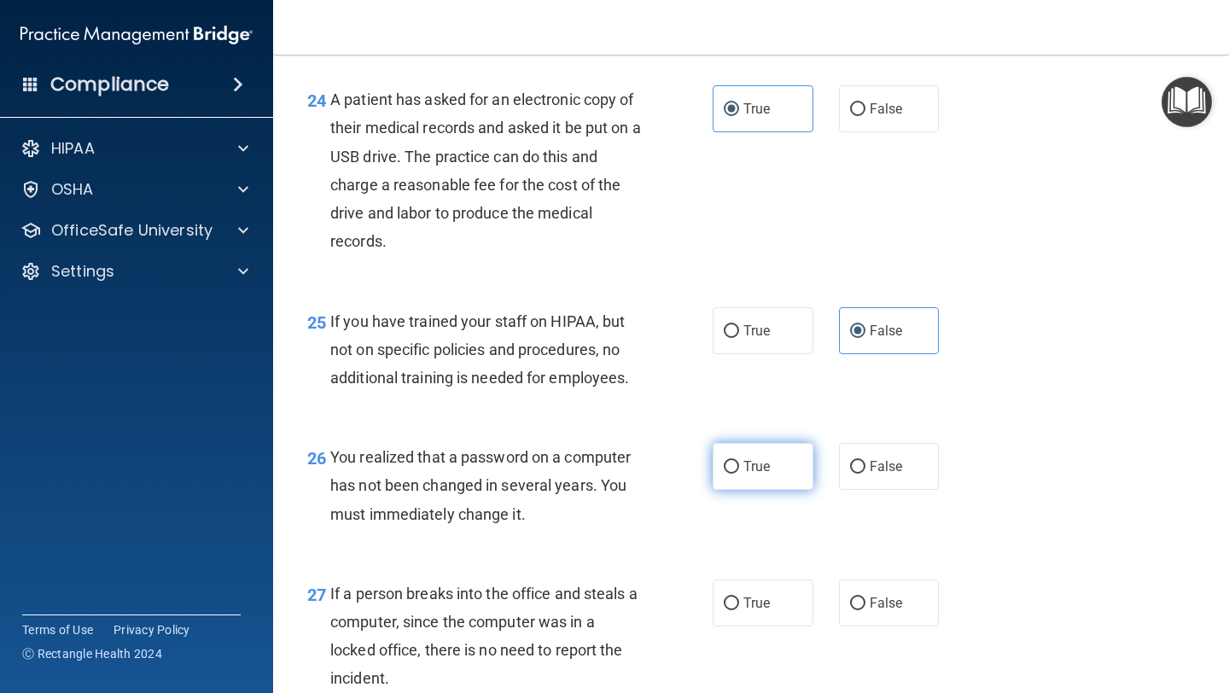
click at [779, 483] on label "True" at bounding box center [763, 466] width 101 height 47
click at [739, 474] on input "True" at bounding box center [731, 467] width 15 height 13
radio input "true"
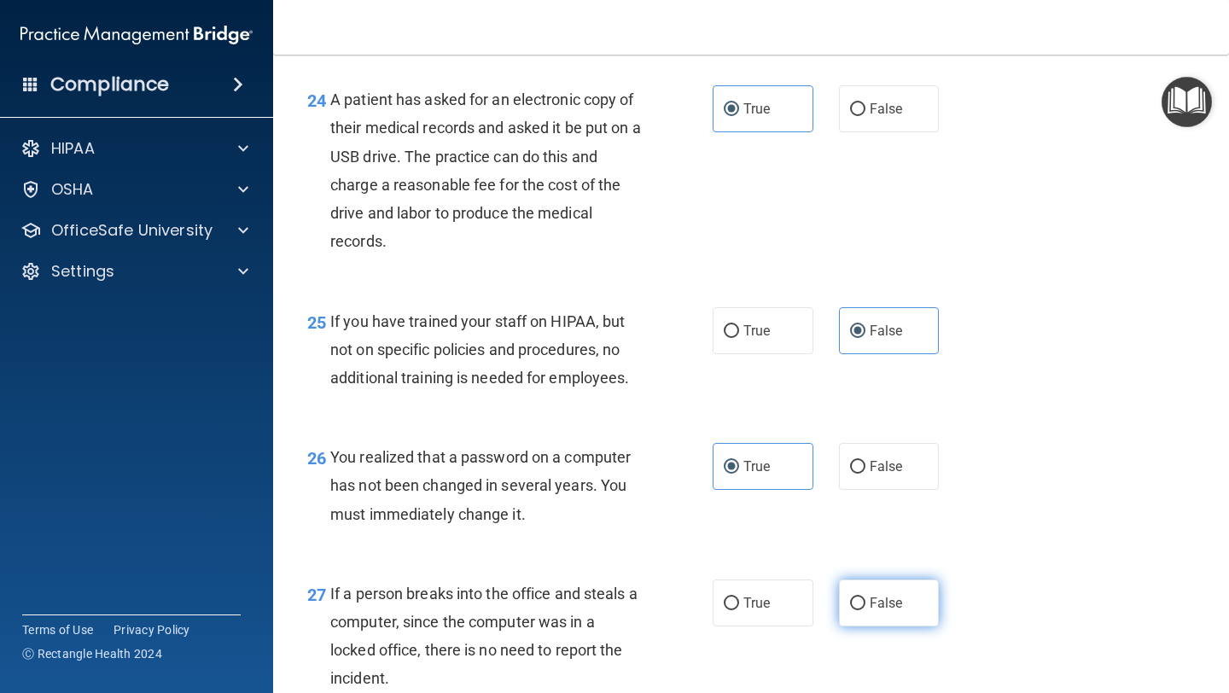
click at [860, 581] on input "False" at bounding box center [857, 603] width 15 height 13
radio input "true"
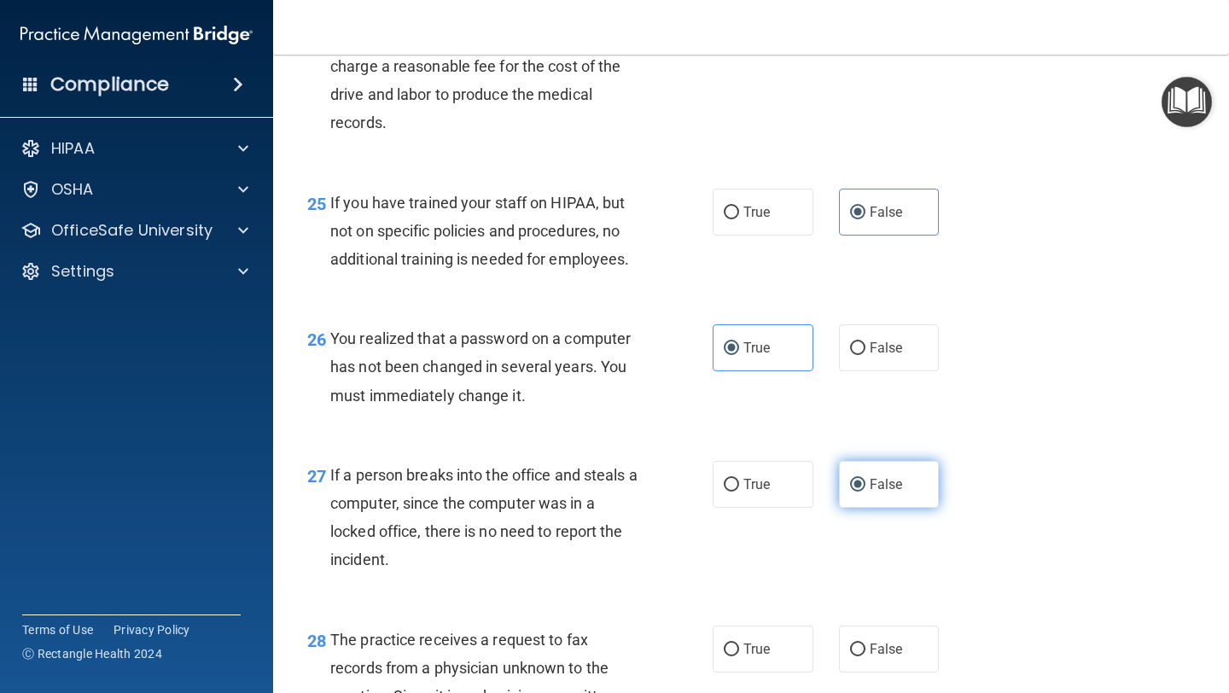
scroll to position [3799, 0]
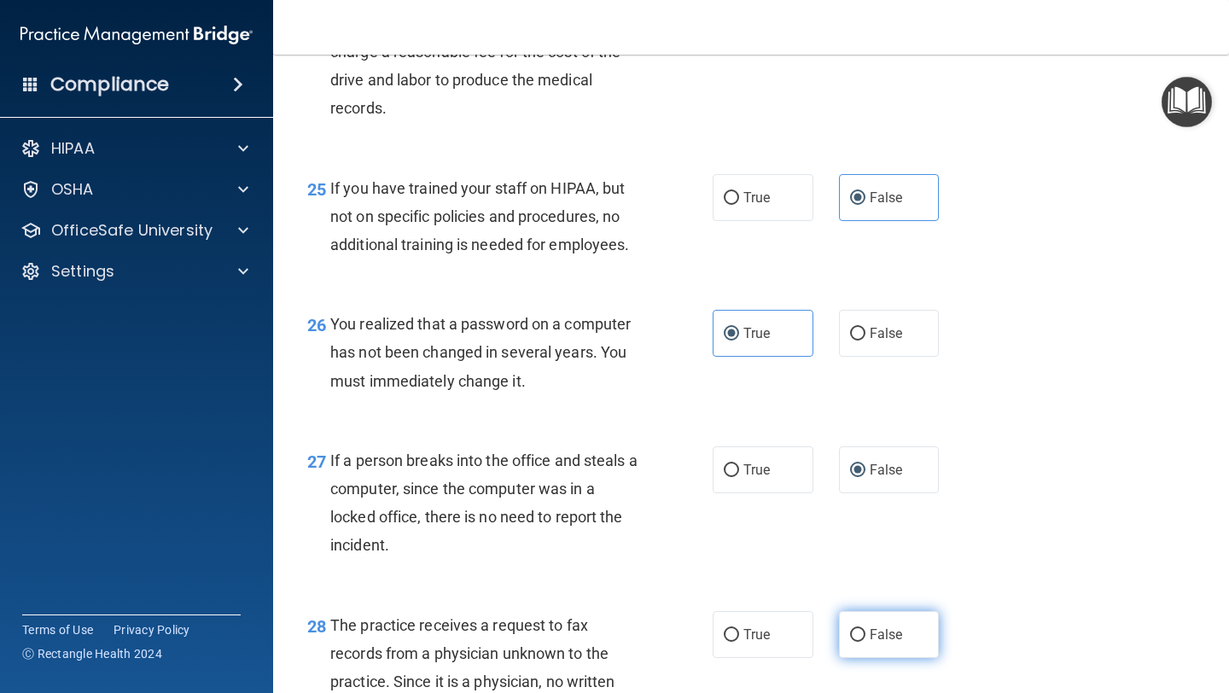
click at [864, 581] on input "False" at bounding box center [857, 635] width 15 height 13
radio input "true"
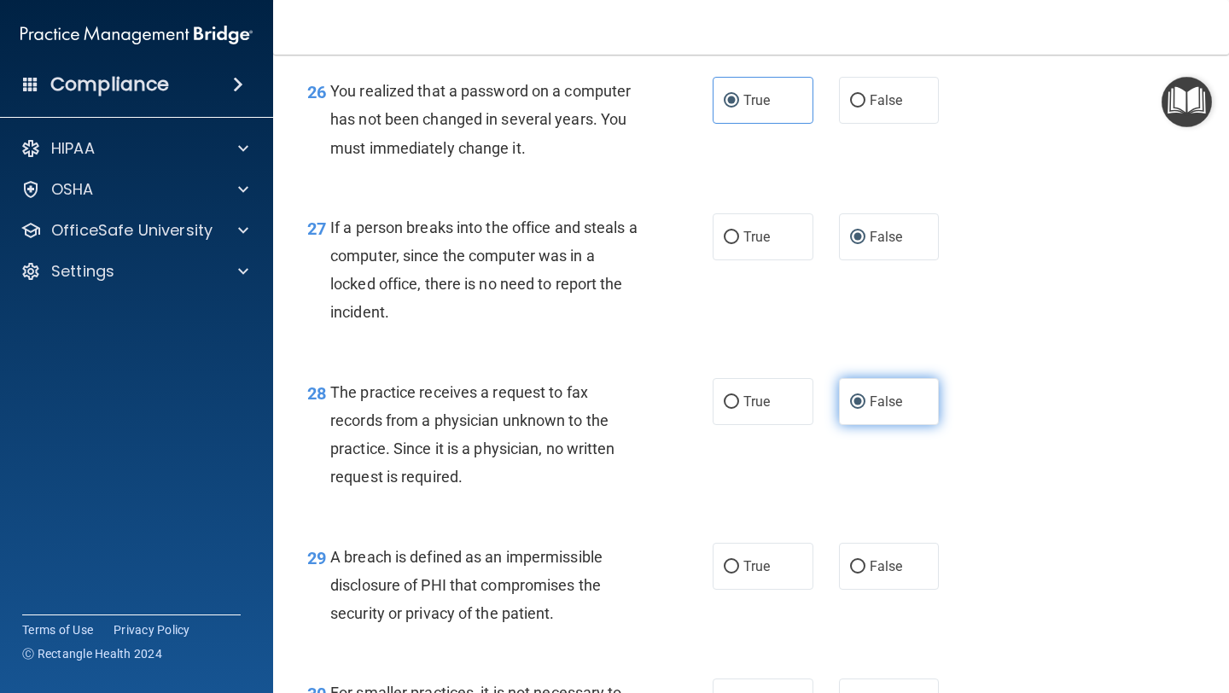
scroll to position [4035, 0]
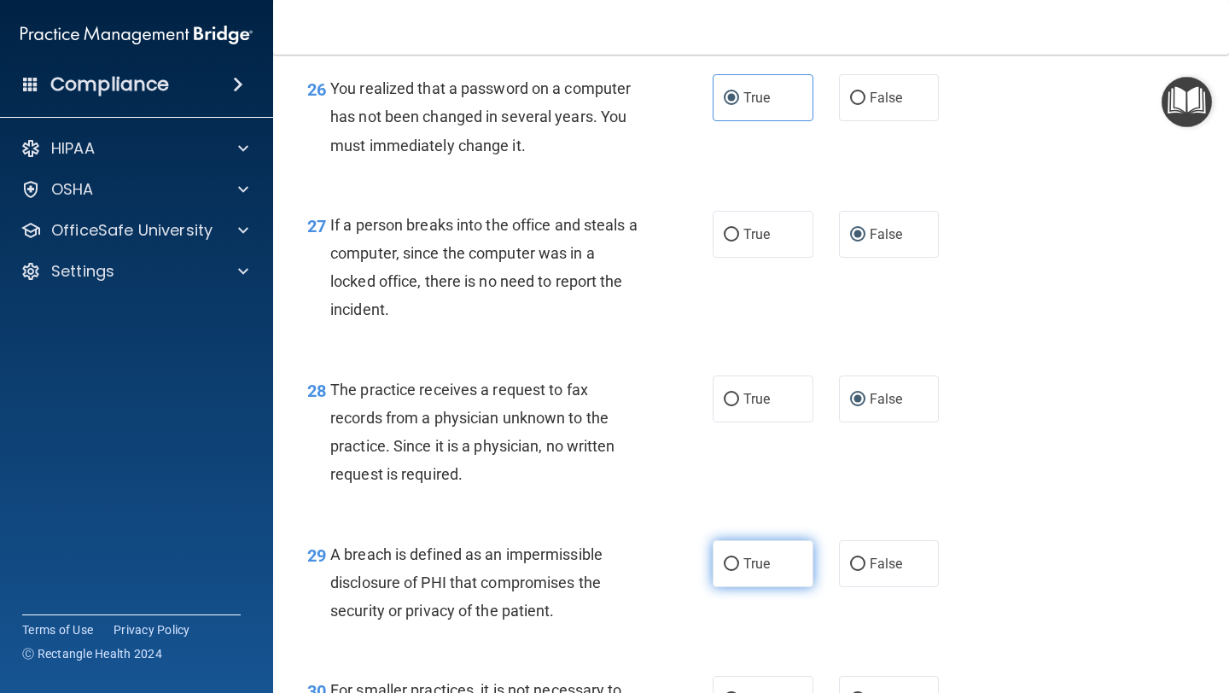
click at [768, 572] on span "True" at bounding box center [756, 564] width 26 height 16
click at [739, 571] on input "True" at bounding box center [731, 564] width 15 height 13
radio input "true"
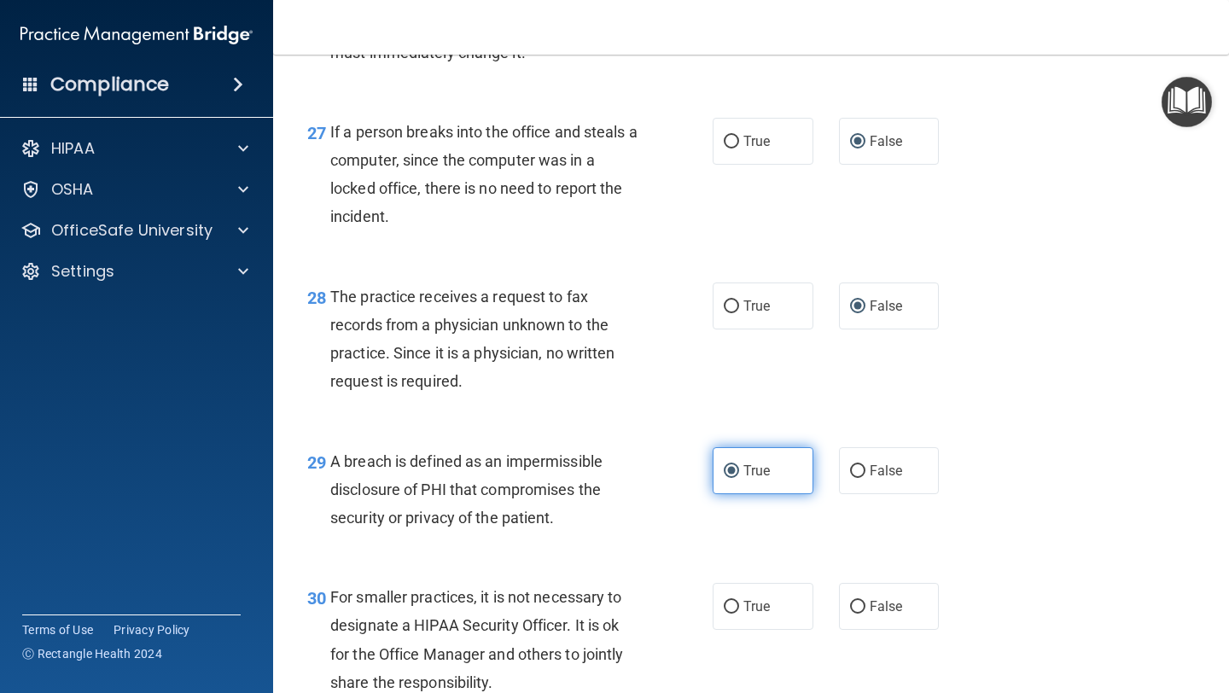
scroll to position [4176, 0]
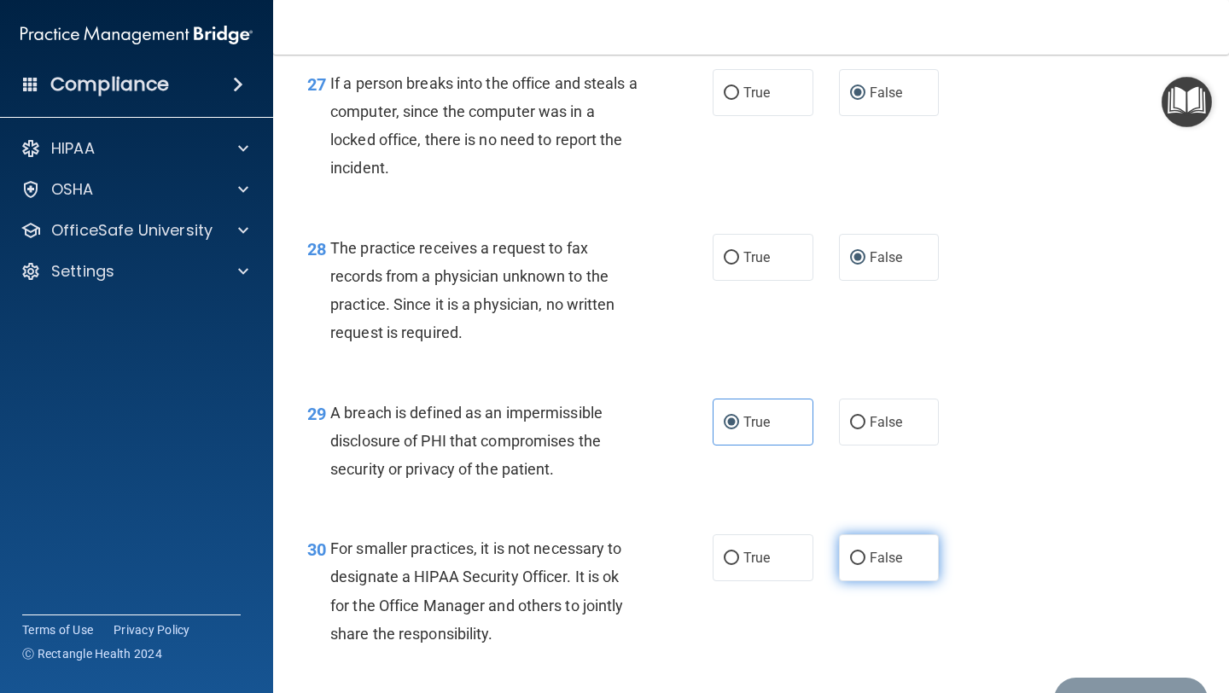
click at [914, 581] on label "False" at bounding box center [889, 557] width 101 height 47
click at [865, 565] on input "False" at bounding box center [857, 558] width 15 height 13
radio input "true"
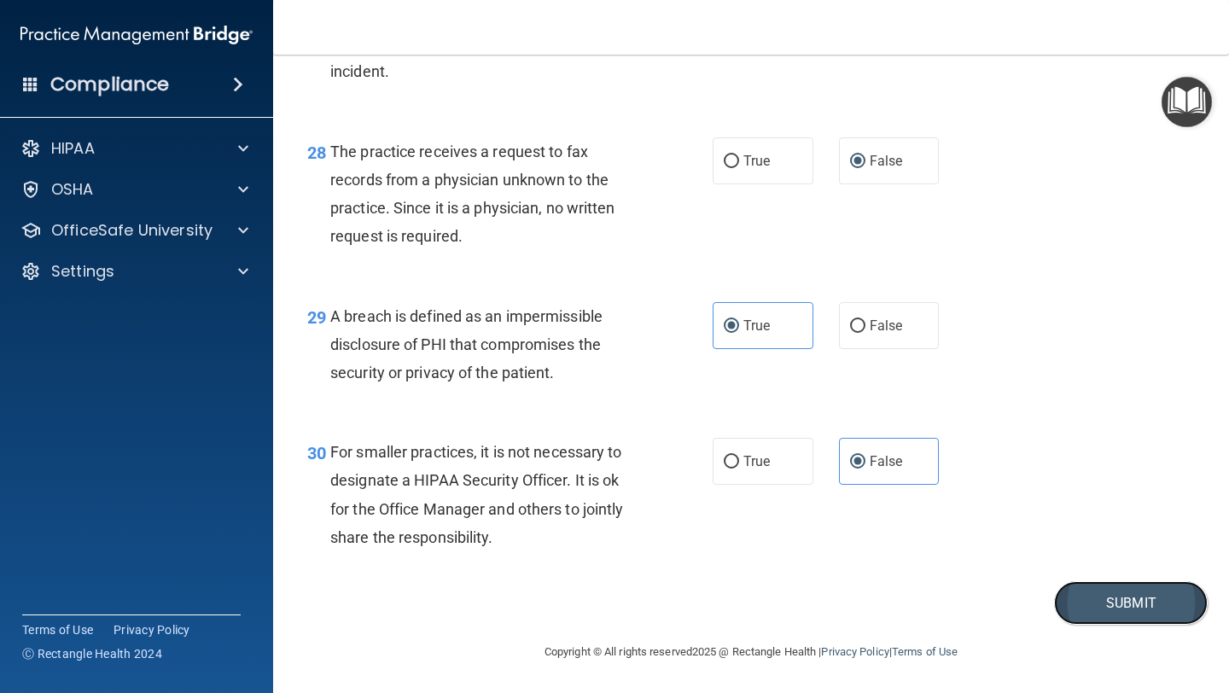
click at [1087, 581] on button "Submit" at bounding box center [1131, 603] width 154 height 44
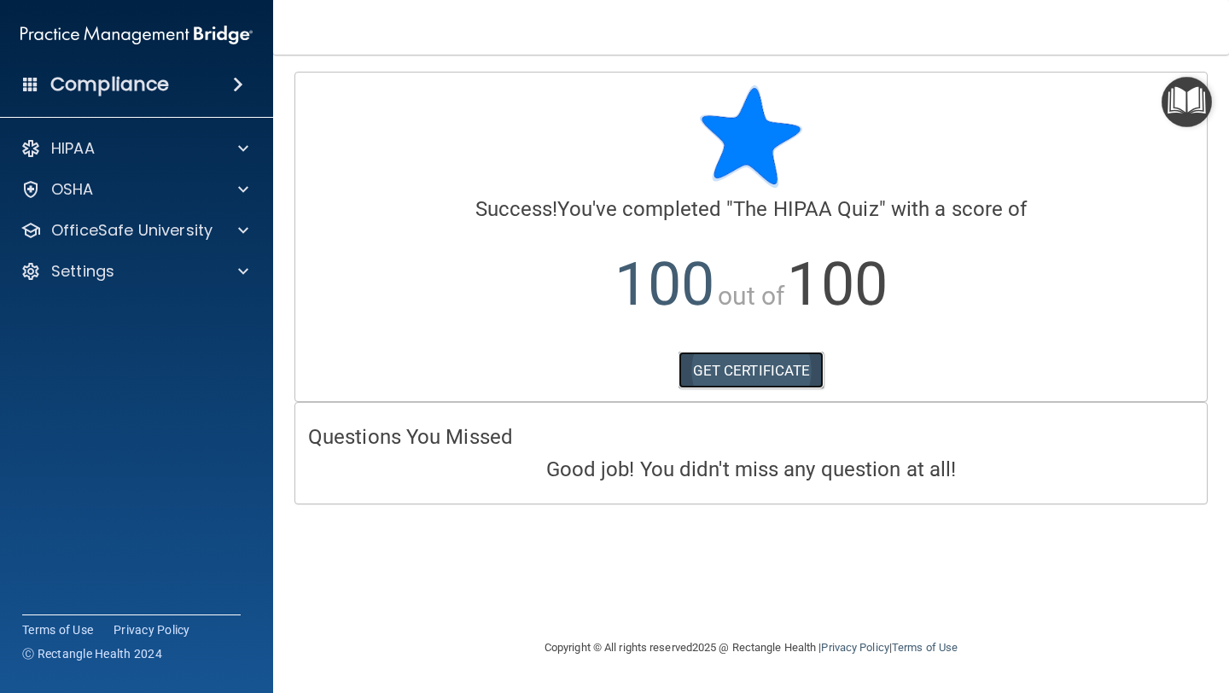
click at [763, 377] on link "GET CERTIFICATE" at bounding box center [752, 371] width 146 height 38
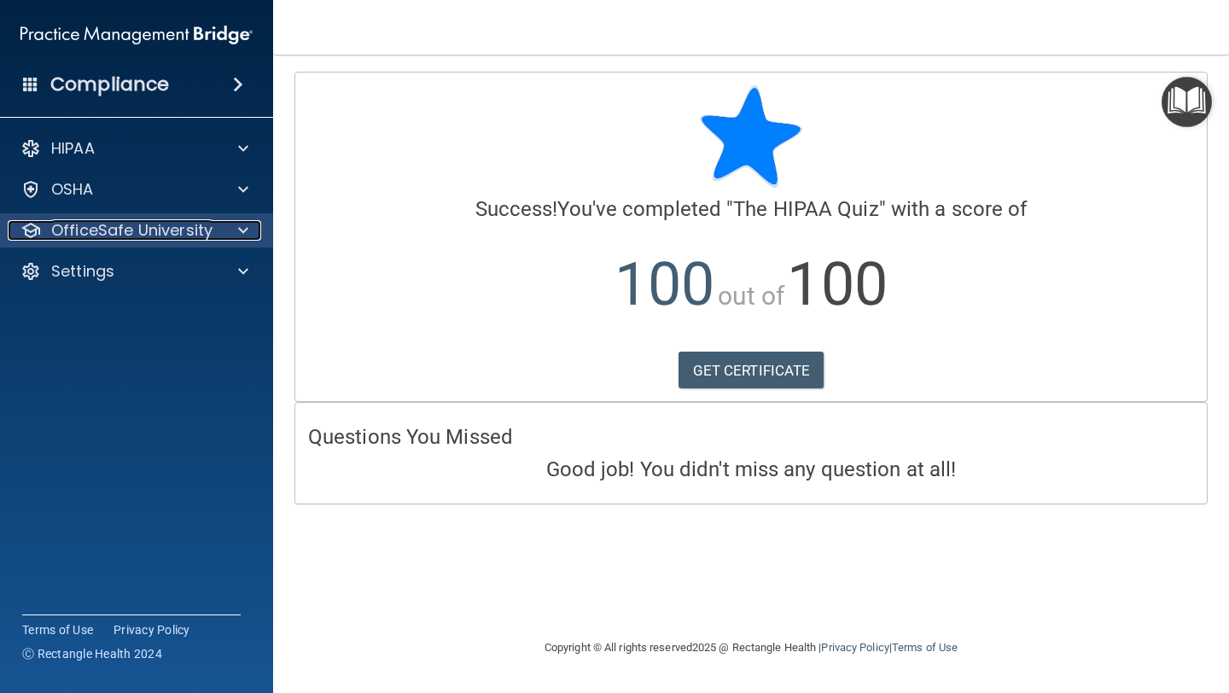
click at [94, 234] on p "OfficeSafe University" at bounding box center [131, 230] width 161 height 20
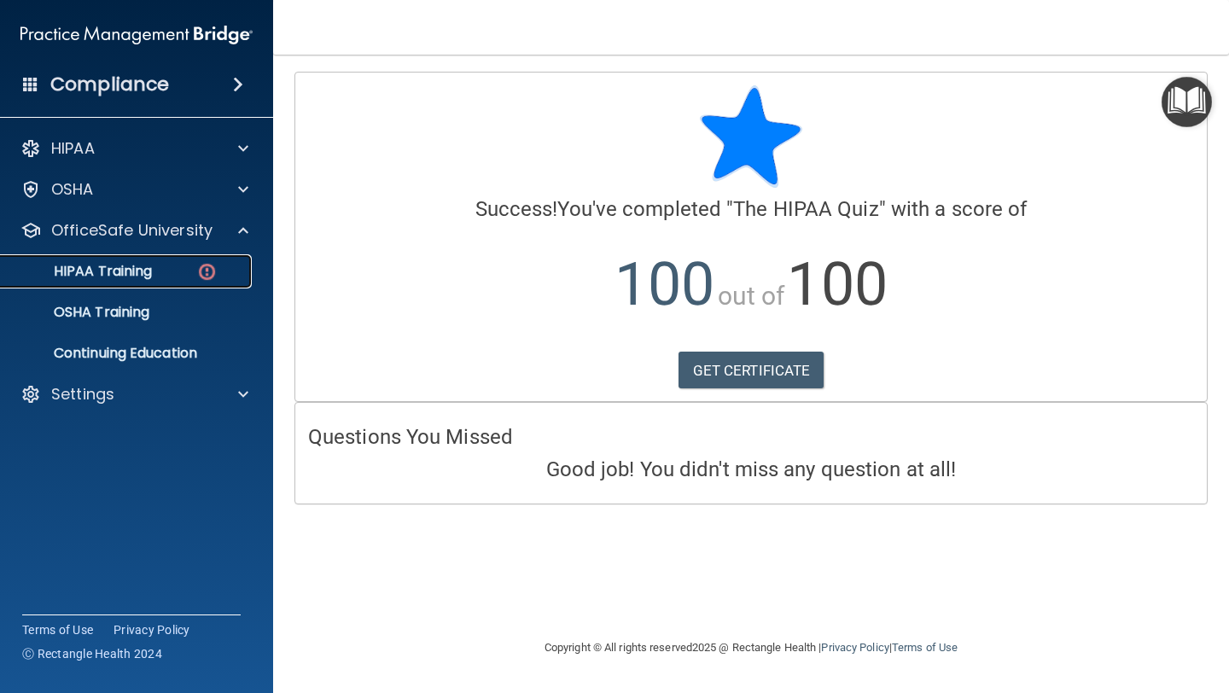
click at [97, 263] on p "HIPAA Training" at bounding box center [81, 271] width 141 height 17
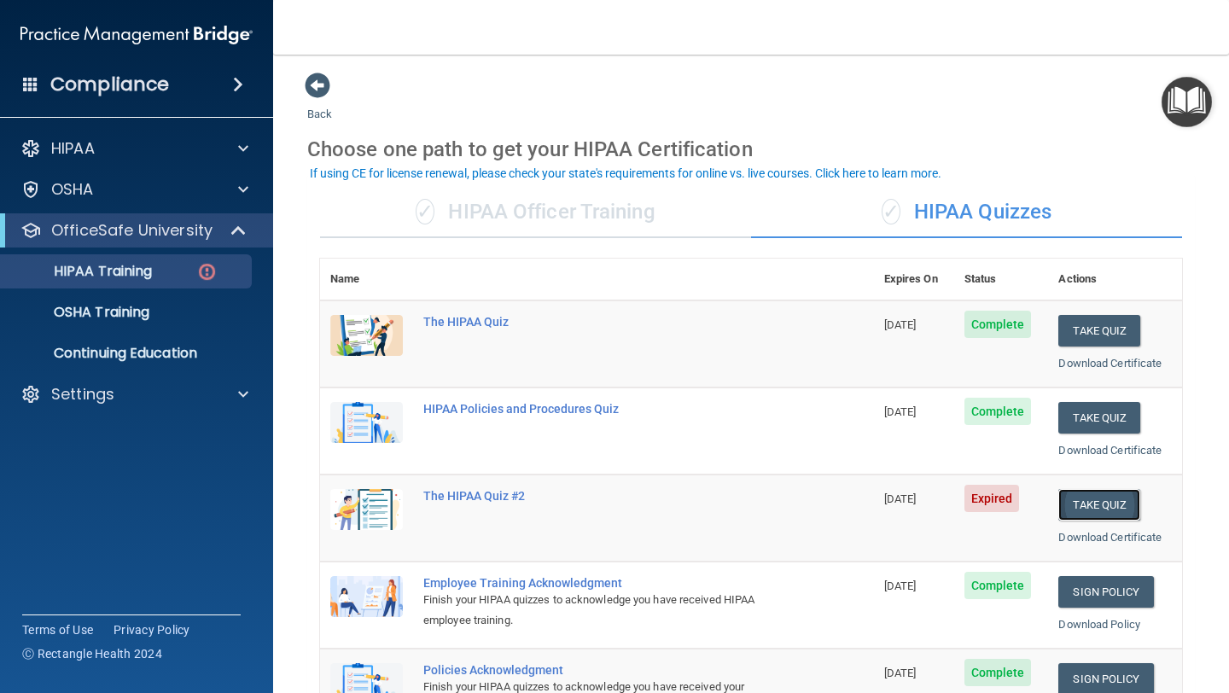
click at [1102, 501] on button "Take Quiz" at bounding box center [1099, 505] width 82 height 32
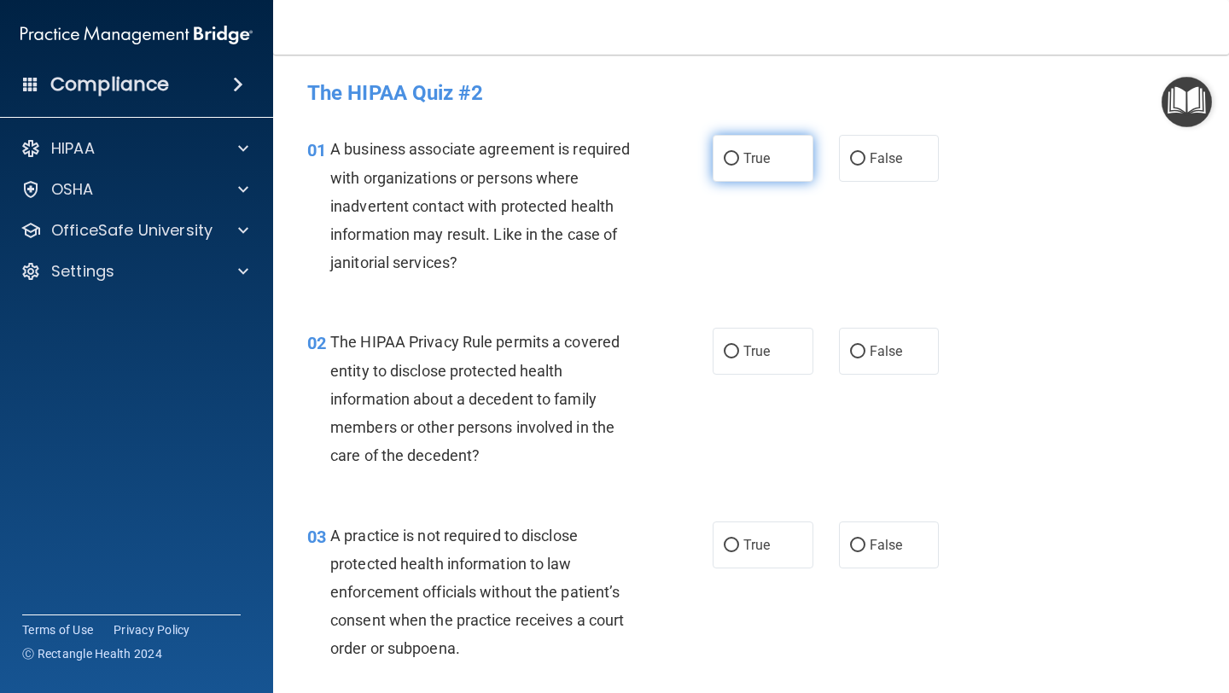
click at [735, 157] on input "True" at bounding box center [731, 159] width 15 height 13
radio input "true"
click at [748, 352] on span "True" at bounding box center [756, 351] width 26 height 16
click at [739, 352] on input "True" at bounding box center [731, 352] width 15 height 13
radio input "true"
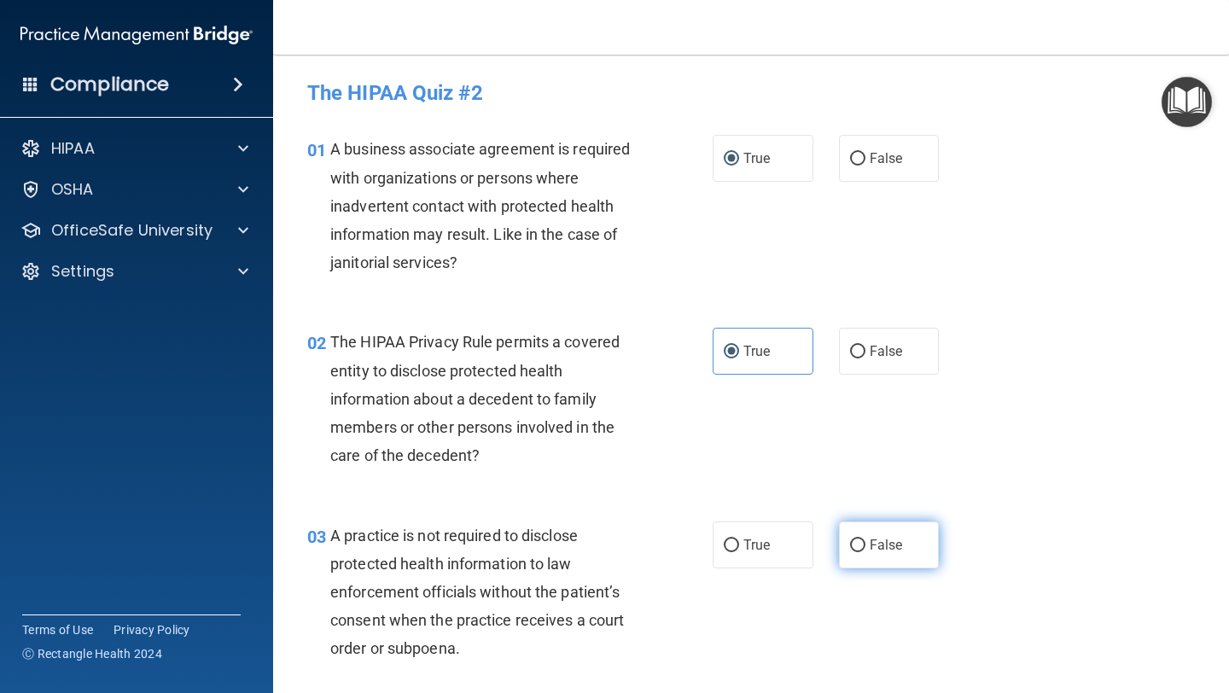
click at [865, 549] on label "False" at bounding box center [889, 544] width 101 height 47
click at [865, 549] on input "False" at bounding box center [857, 545] width 15 height 13
radio input "true"
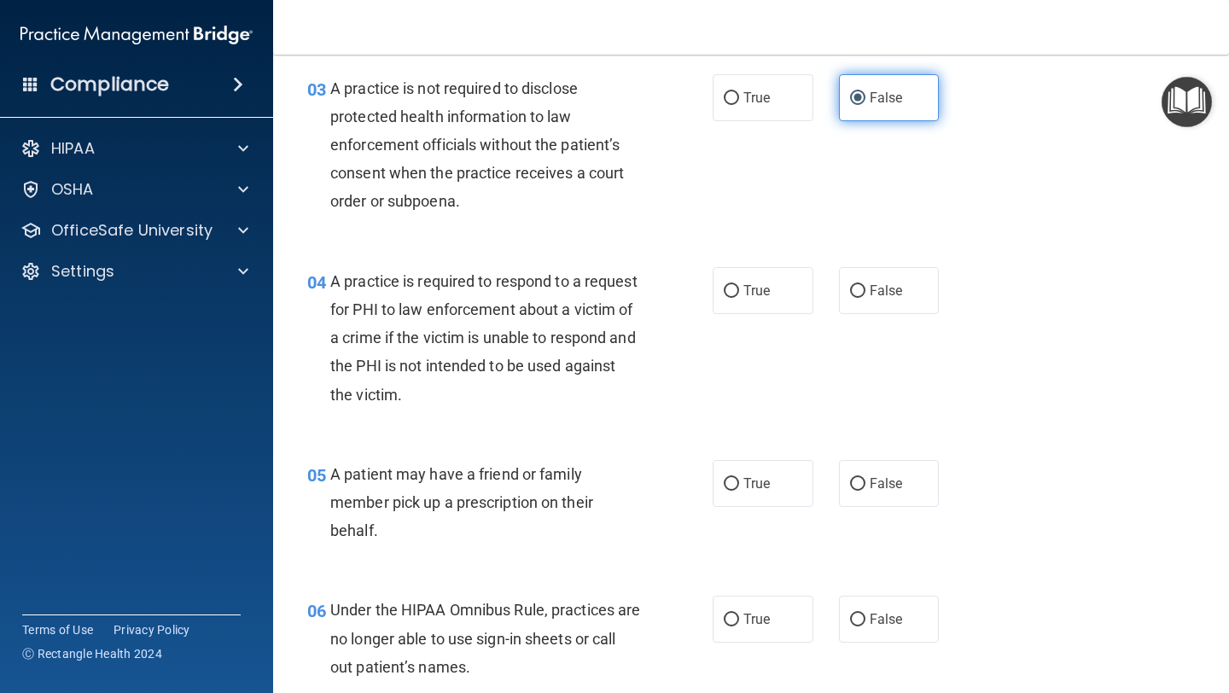
scroll to position [480, 0]
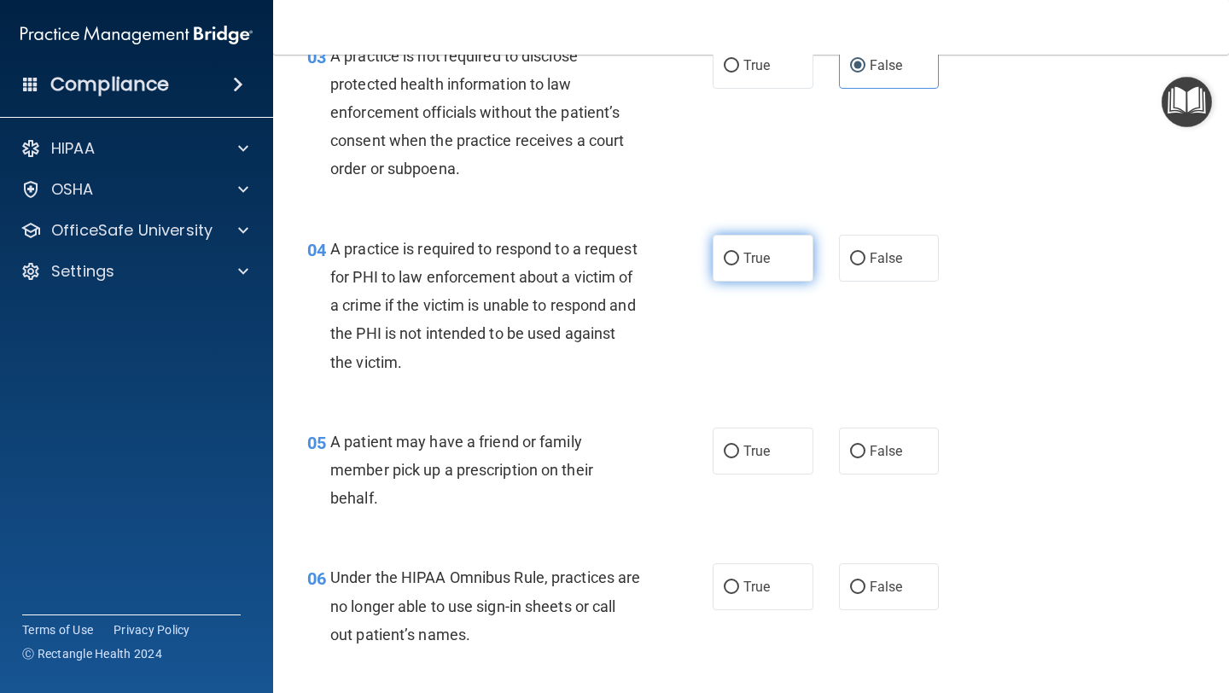
click at [729, 265] on input "True" at bounding box center [731, 259] width 15 height 13
radio input "true"
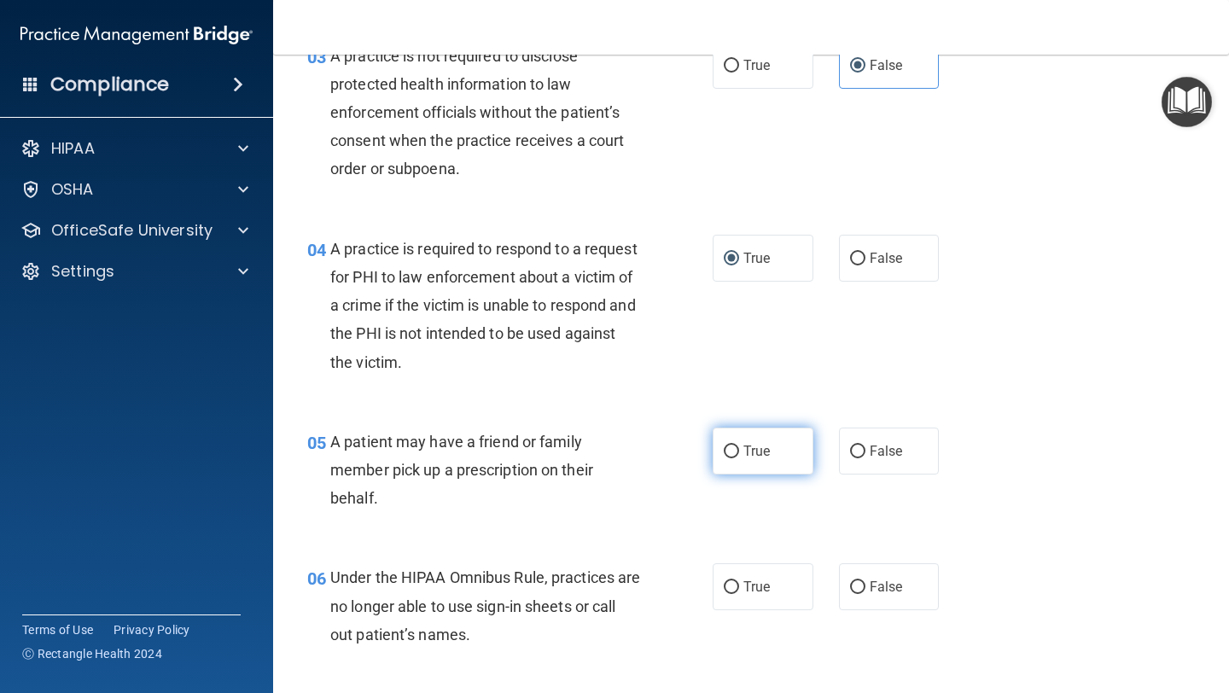
click at [764, 449] on span "True" at bounding box center [756, 451] width 26 height 16
click at [739, 449] on input "True" at bounding box center [731, 452] width 15 height 13
radio input "true"
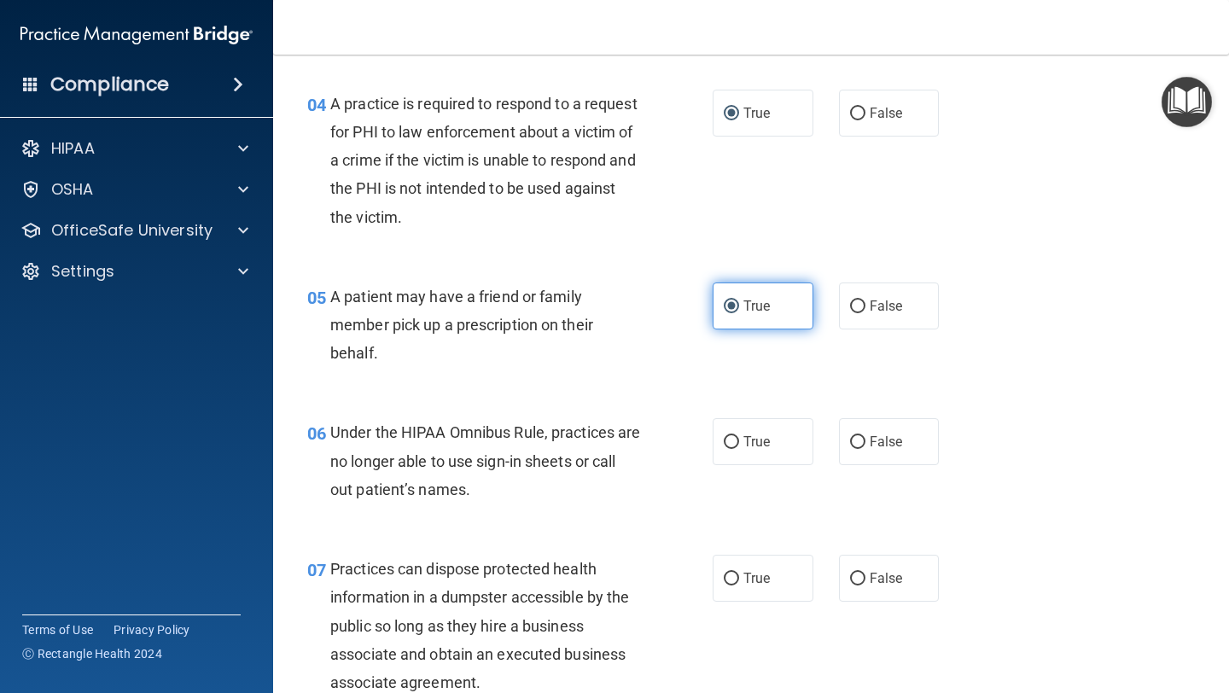
scroll to position [629, 0]
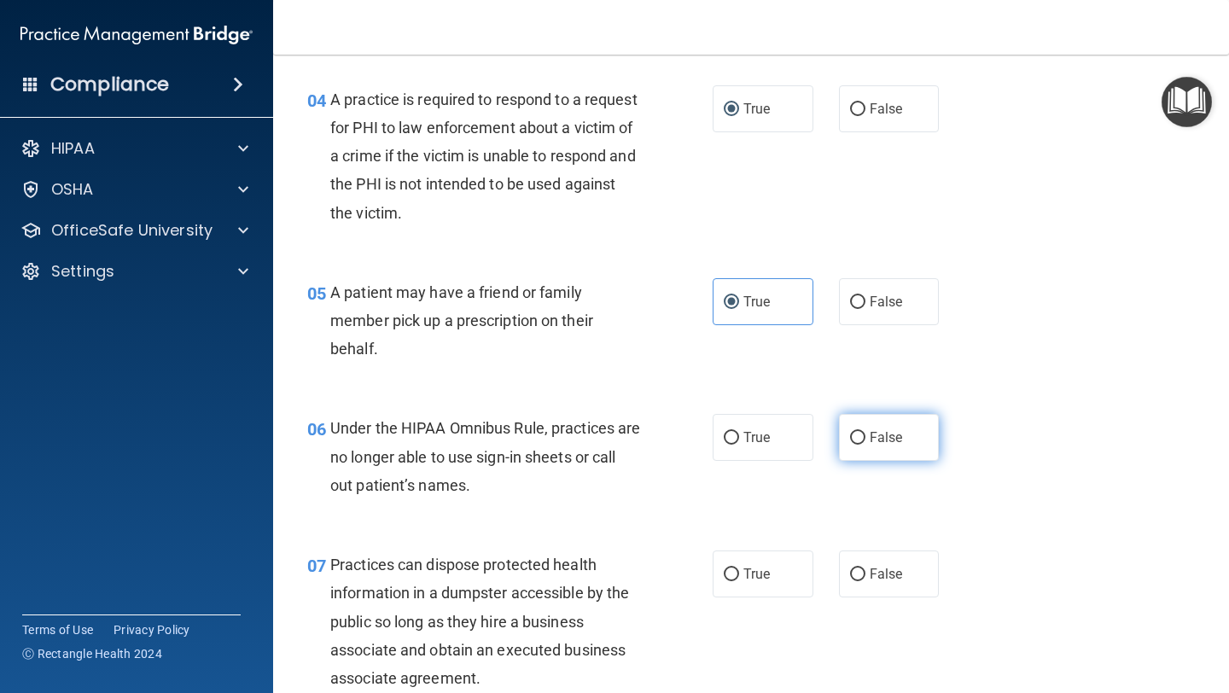
click at [846, 445] on label "False" at bounding box center [889, 437] width 101 height 47
click at [850, 445] on input "False" at bounding box center [857, 438] width 15 height 13
radio input "true"
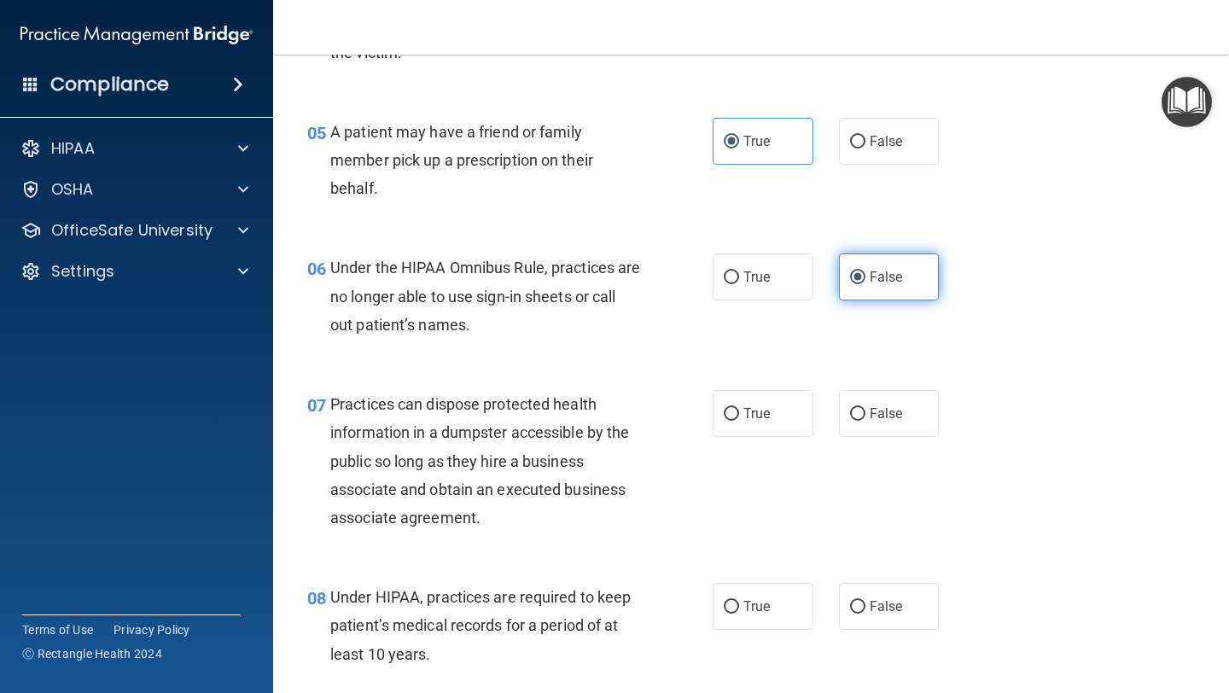
scroll to position [790, 0]
click at [746, 406] on span "True" at bounding box center [756, 413] width 26 height 16
click at [739, 407] on input "True" at bounding box center [731, 413] width 15 height 13
radio input "true"
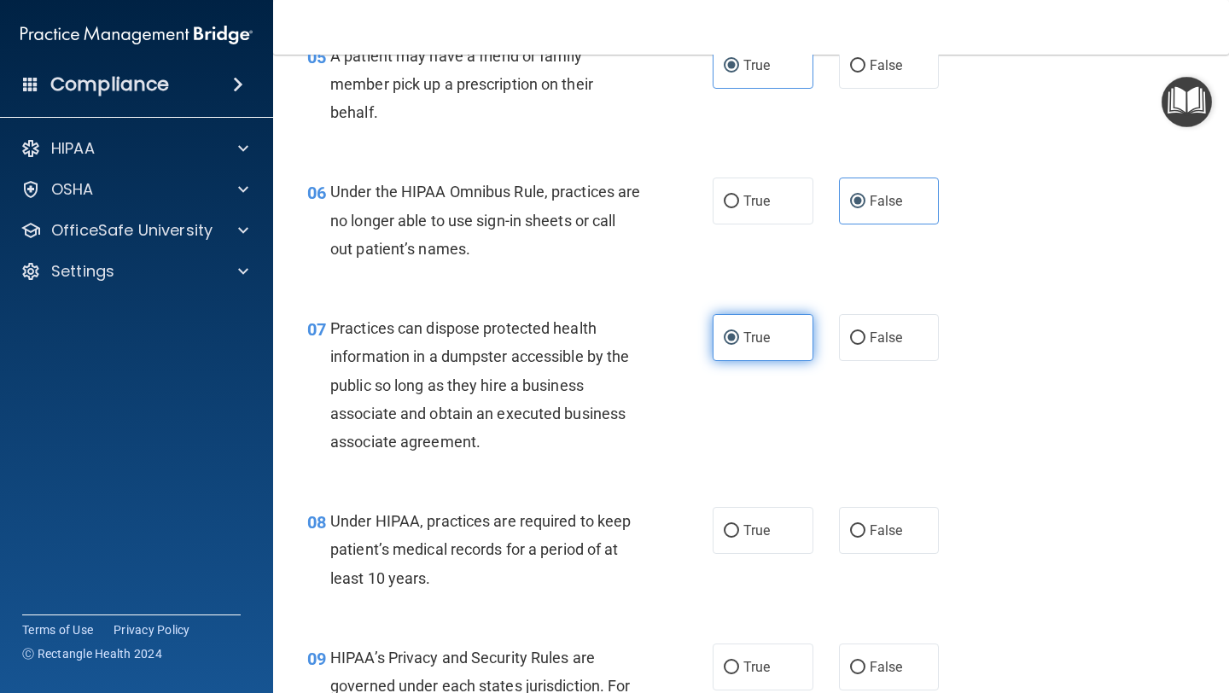
scroll to position [928, 0]
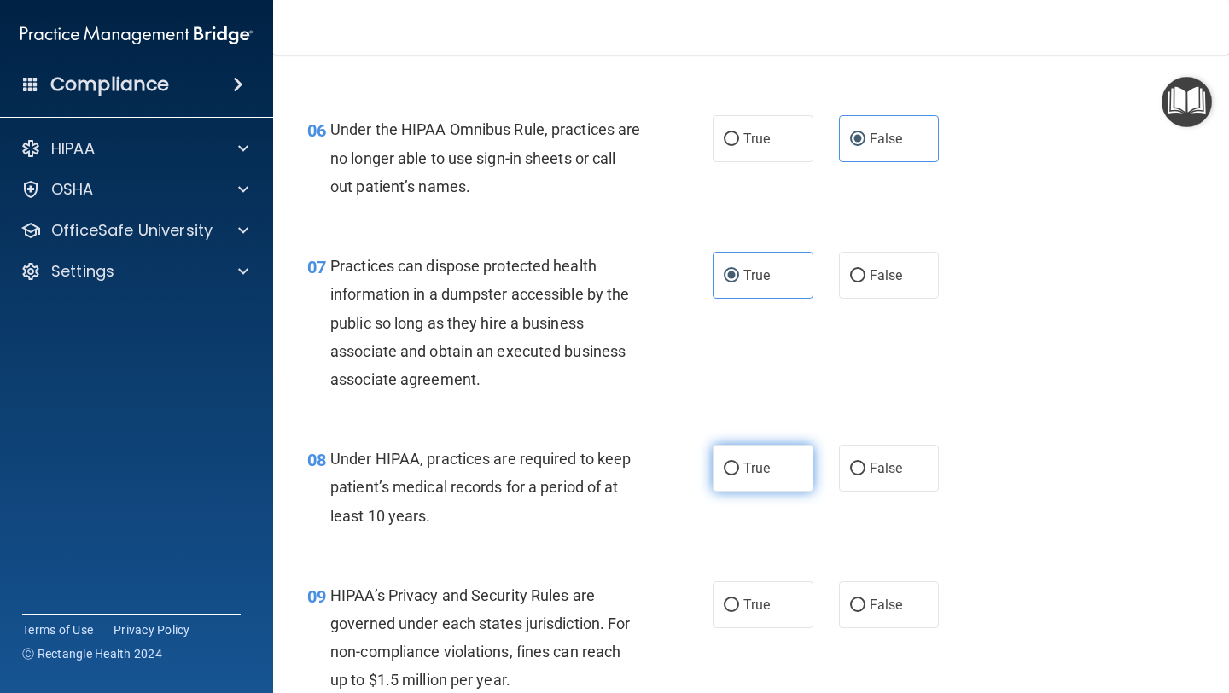
click at [736, 484] on label "True" at bounding box center [763, 468] width 101 height 47
click at [736, 475] on input "True" at bounding box center [731, 469] width 15 height 13
radio input "true"
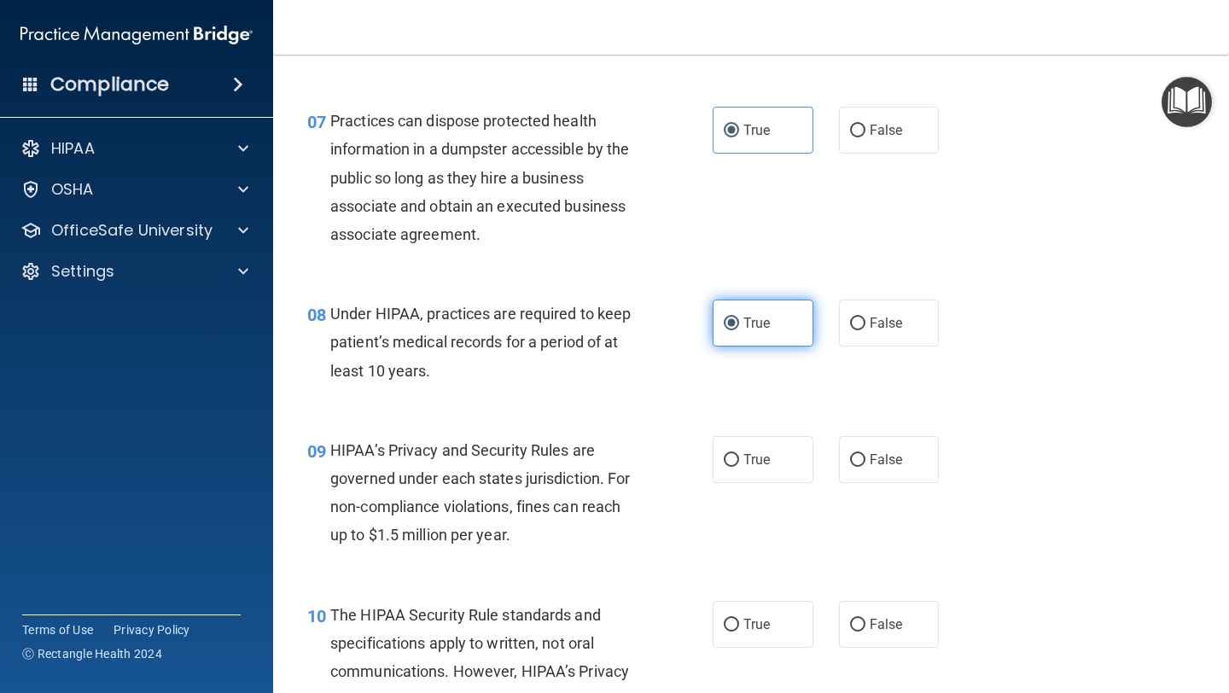
scroll to position [1093, 0]
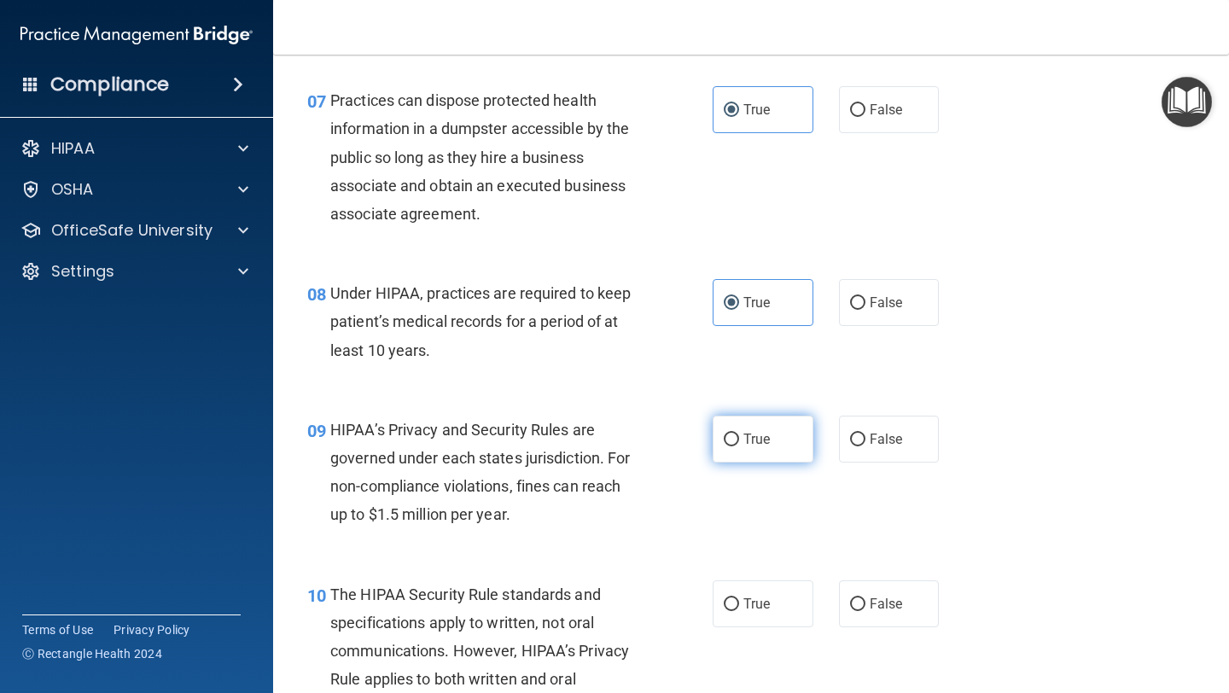
click at [749, 433] on span "True" at bounding box center [756, 439] width 26 height 16
click at [739, 434] on input "True" at bounding box center [731, 440] width 15 height 13
radio input "true"
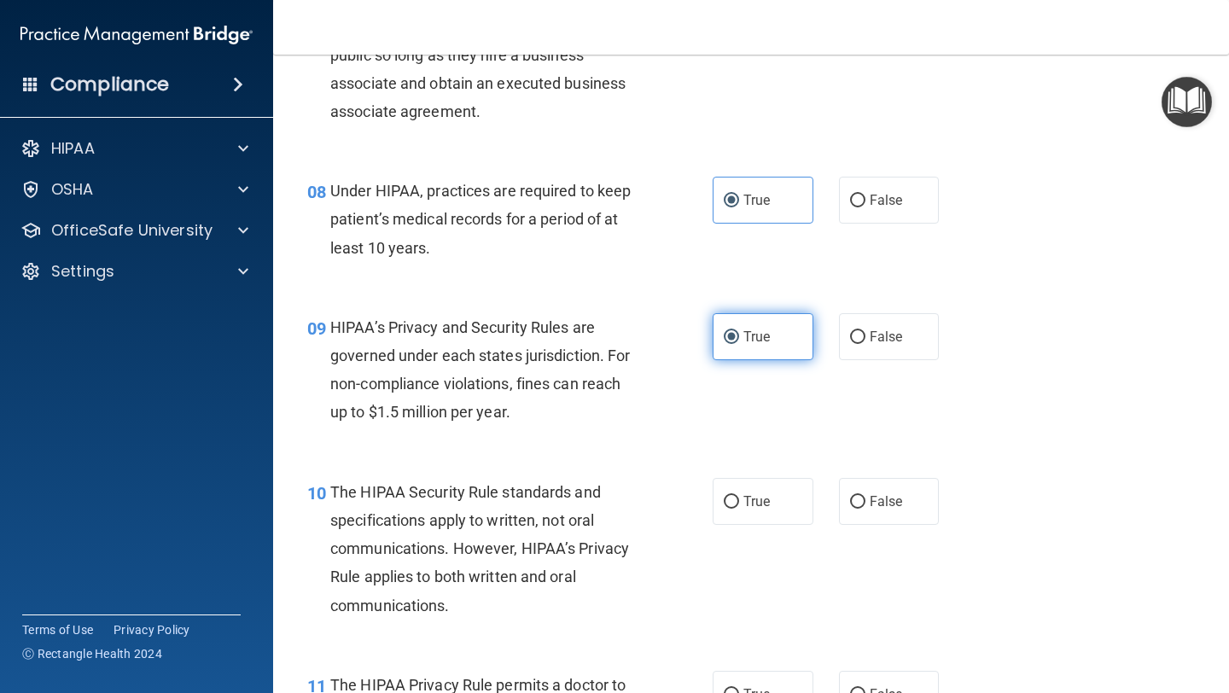
scroll to position [1241, 0]
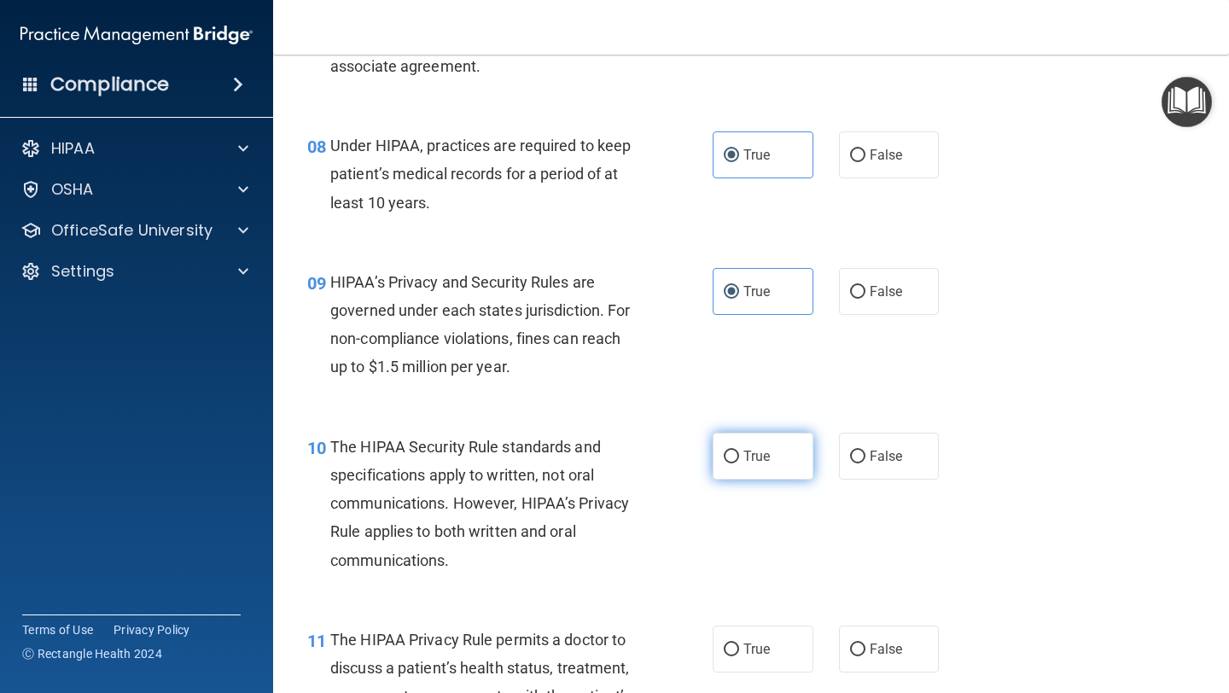
click at [746, 454] on span "True" at bounding box center [756, 456] width 26 height 16
click at [739, 454] on input "True" at bounding box center [731, 457] width 15 height 13
radio input "true"
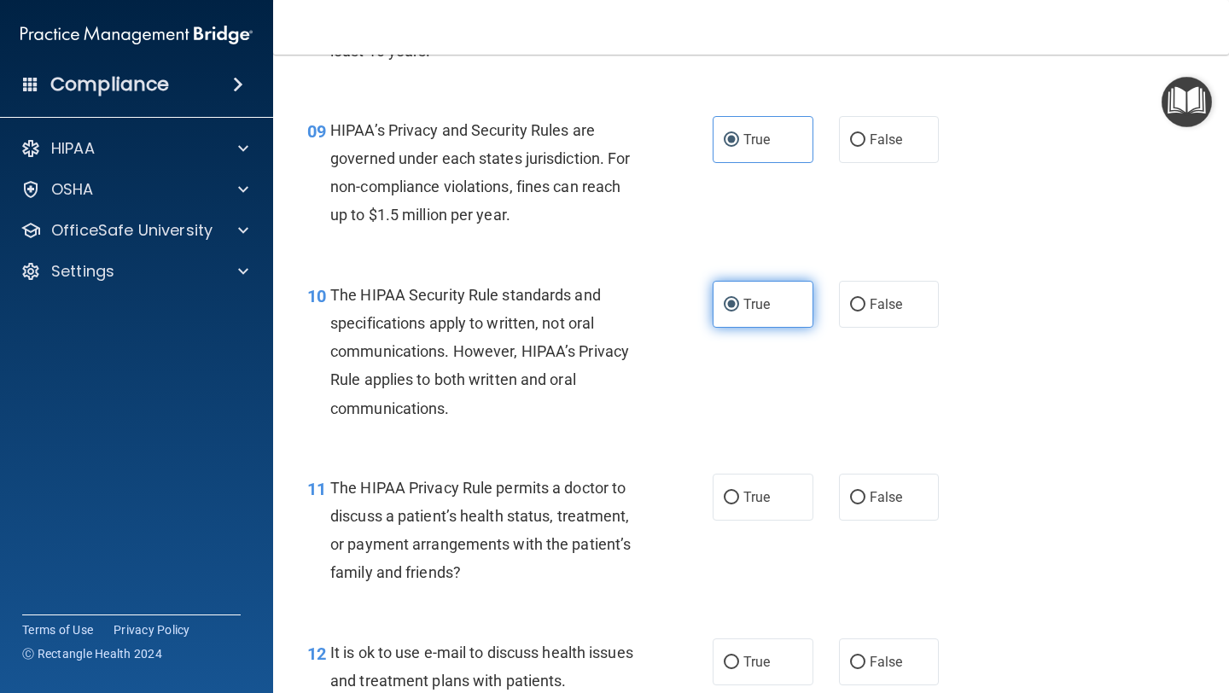
scroll to position [1406, 0]
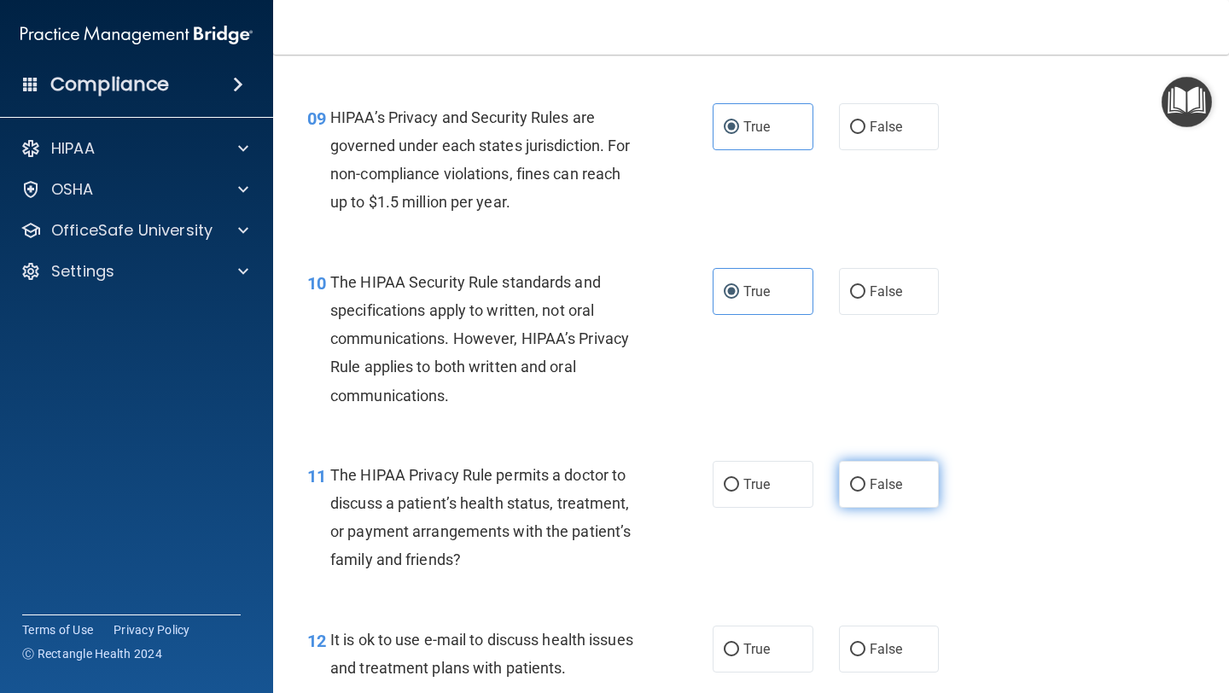
click at [887, 493] on label "False" at bounding box center [889, 484] width 101 height 47
click at [865, 492] on input "False" at bounding box center [857, 485] width 15 height 13
radio input "true"
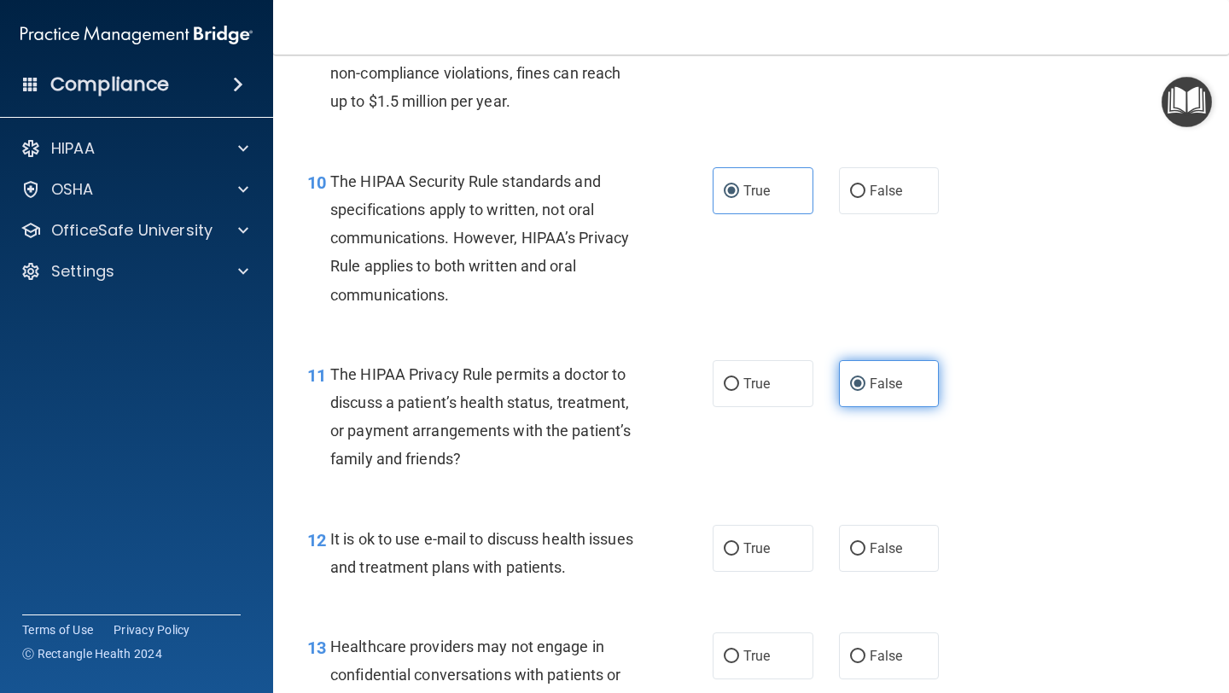
scroll to position [1524, 0]
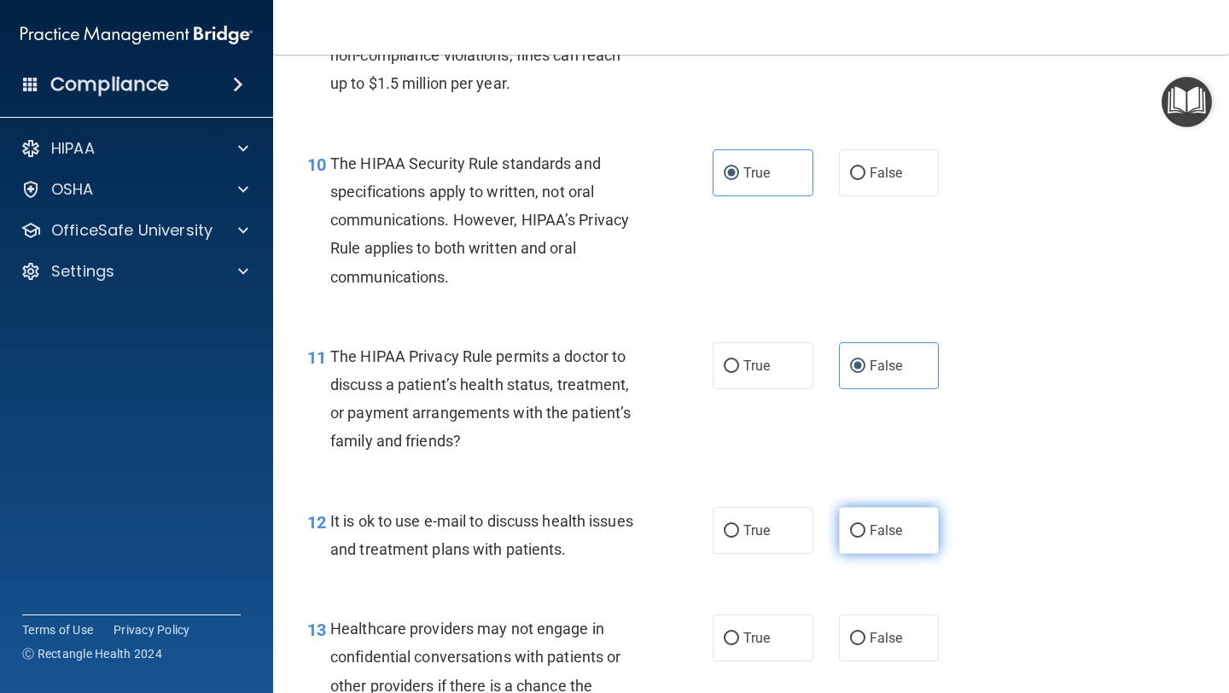
click at [899, 523] on span "False" at bounding box center [886, 530] width 33 height 16
click at [865, 525] on input "False" at bounding box center [857, 531] width 15 height 13
radio input "true"
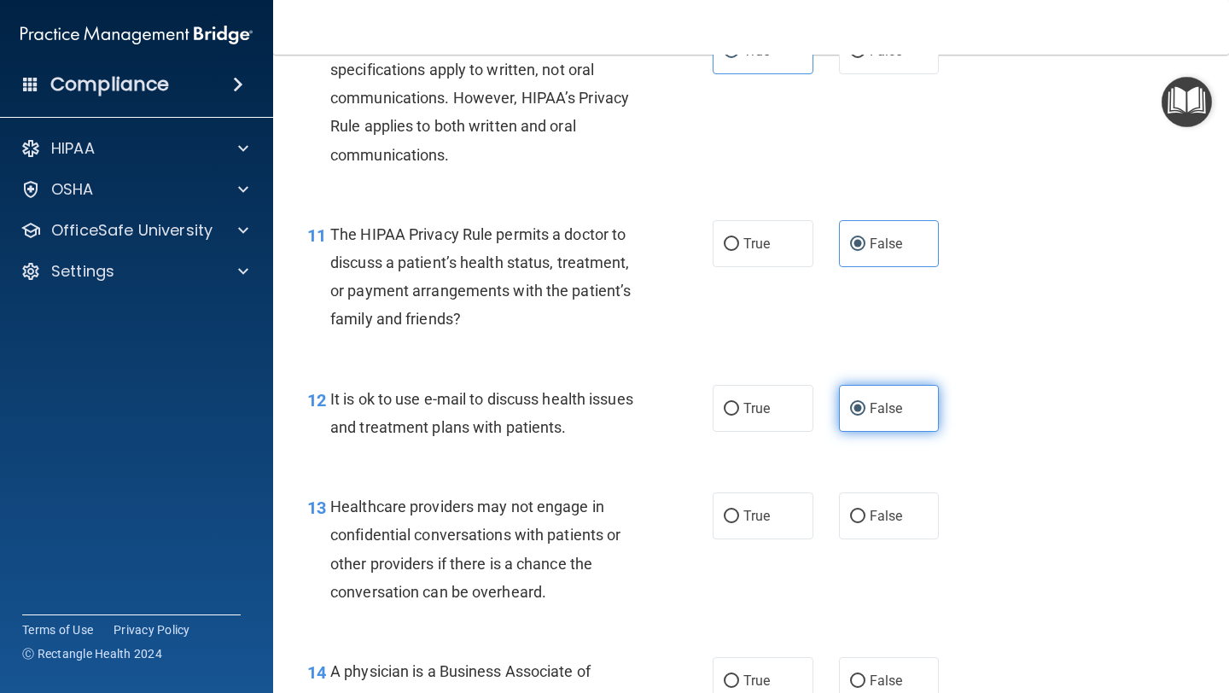
scroll to position [1650, 0]
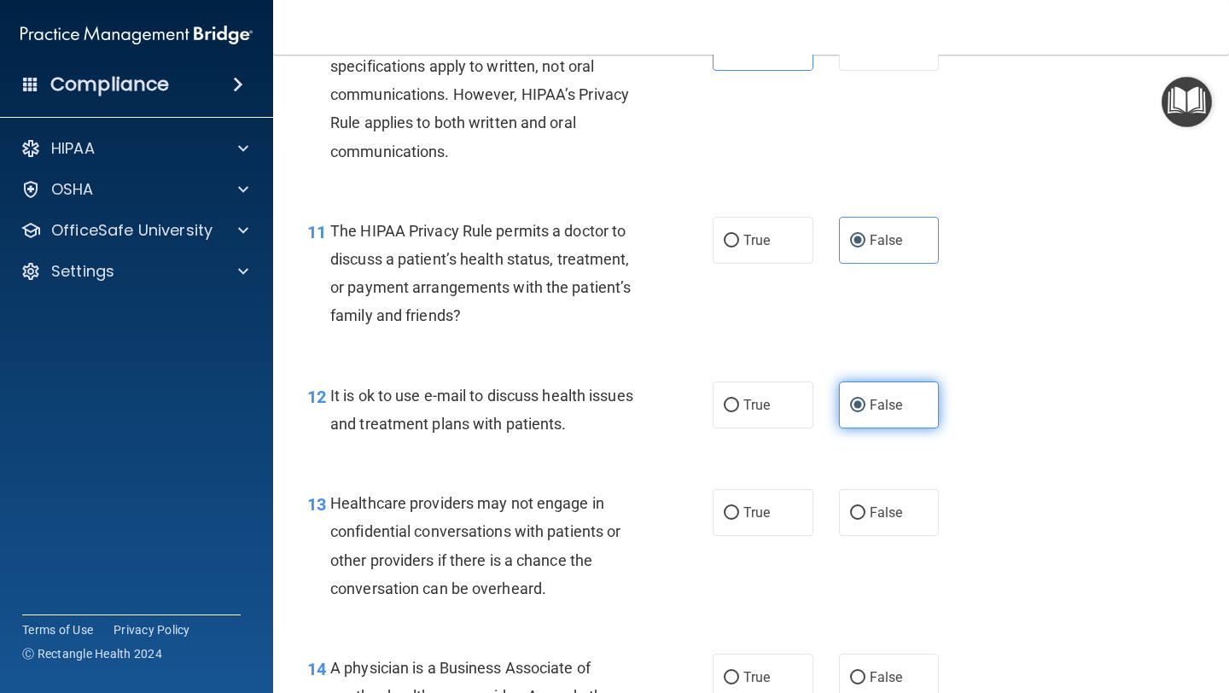
click at [898, 523] on label "False" at bounding box center [889, 512] width 101 height 47
click at [865, 520] on input "False" at bounding box center [857, 513] width 15 height 13
radio input "true"
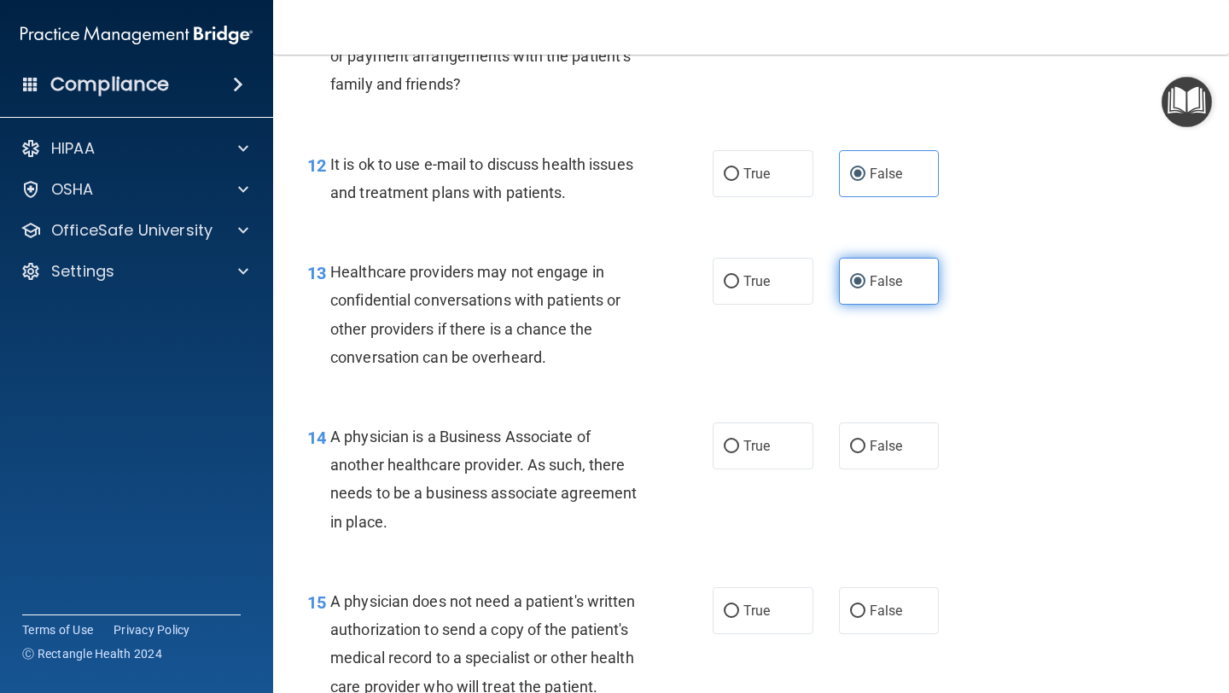
scroll to position [1888, 0]
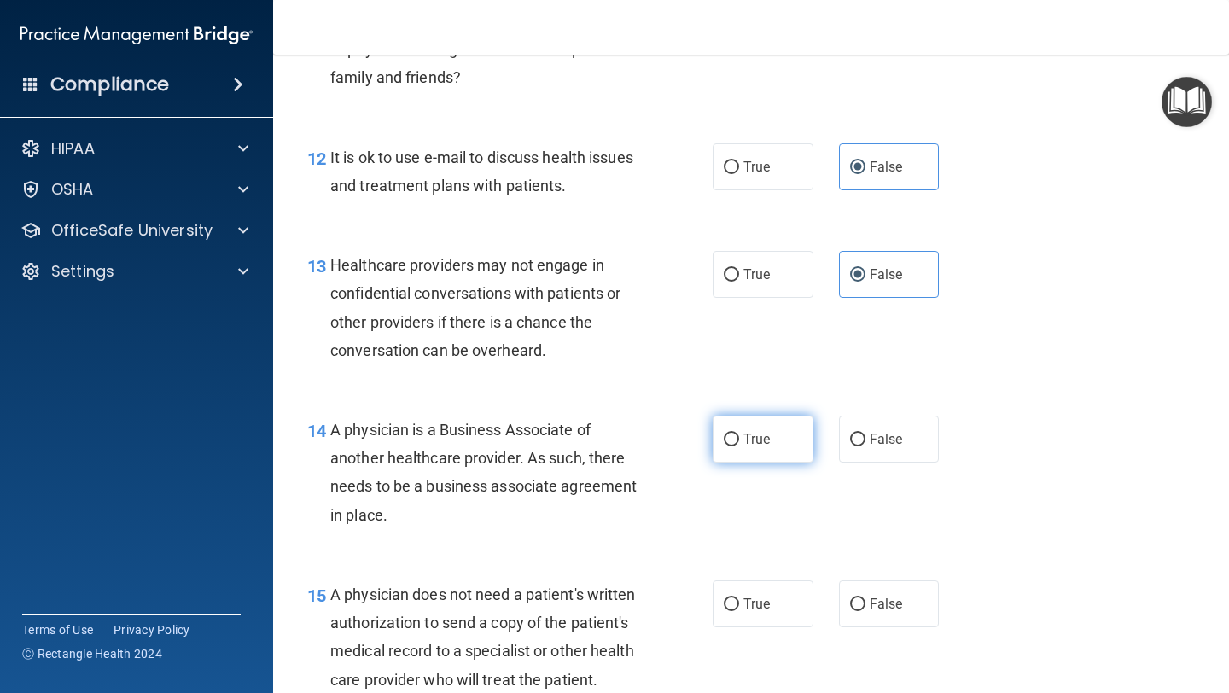
click at [765, 422] on label "True" at bounding box center [763, 439] width 101 height 47
click at [739, 434] on input "True" at bounding box center [731, 440] width 15 height 13
radio input "true"
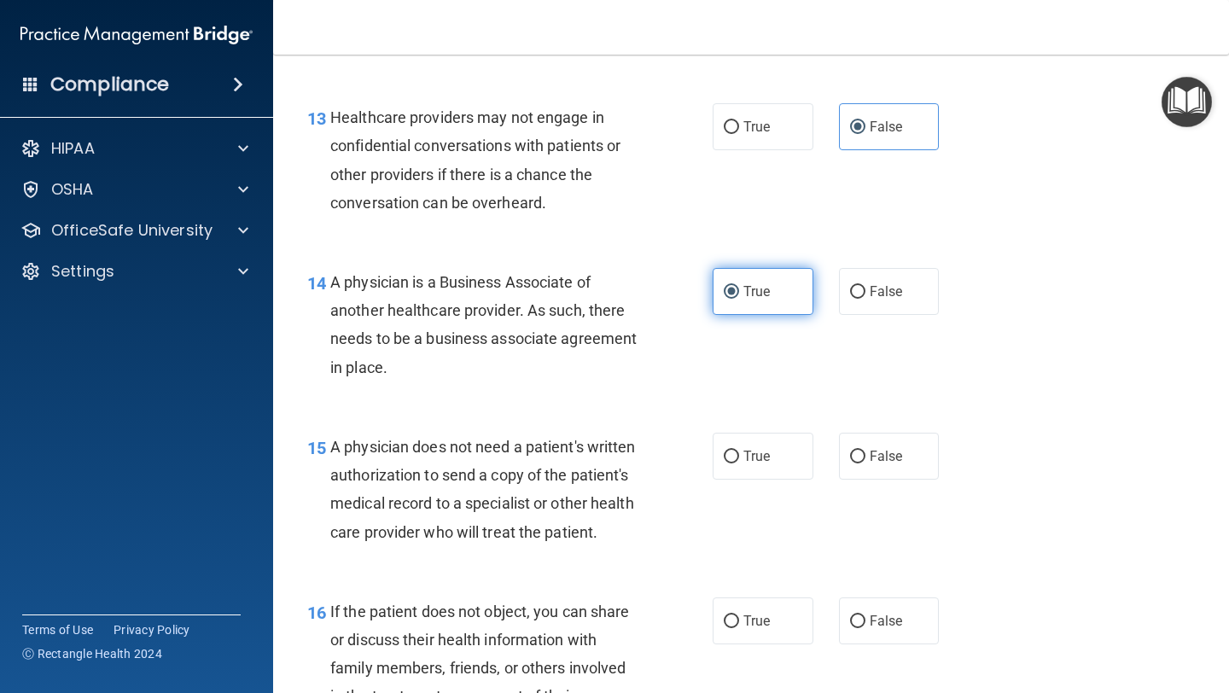
scroll to position [2037, 0]
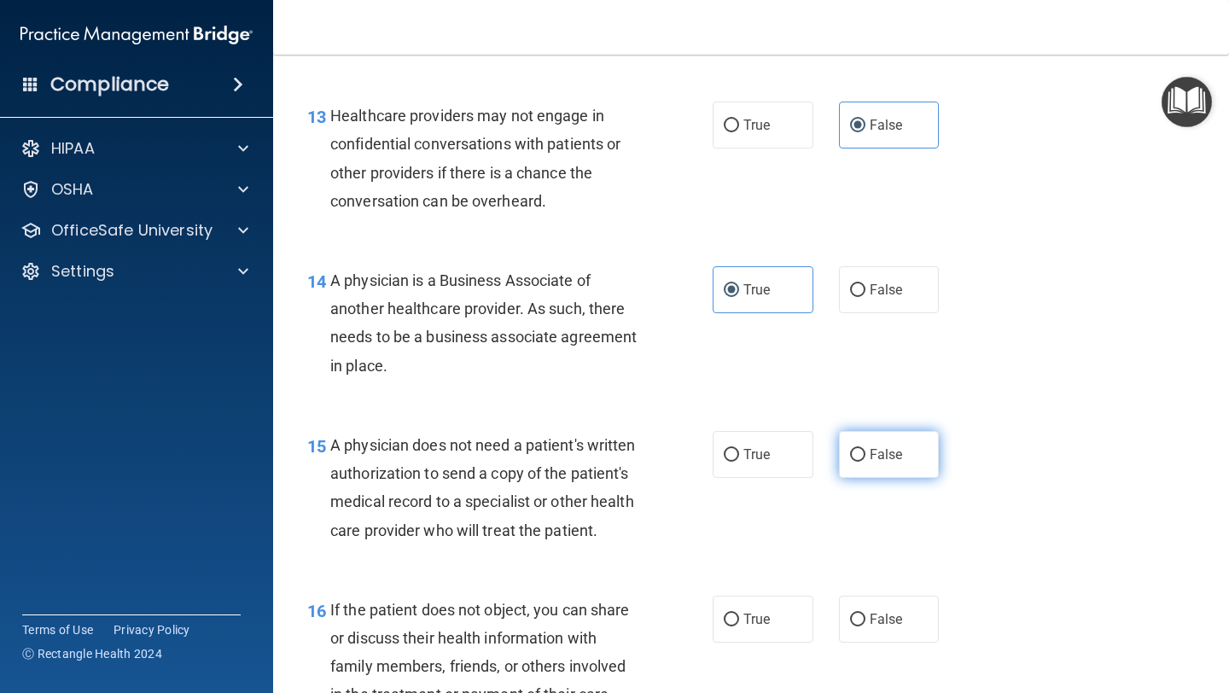
click at [883, 456] on span "False" at bounding box center [886, 454] width 33 height 16
click at [865, 456] on input "False" at bounding box center [857, 455] width 15 height 13
radio input "true"
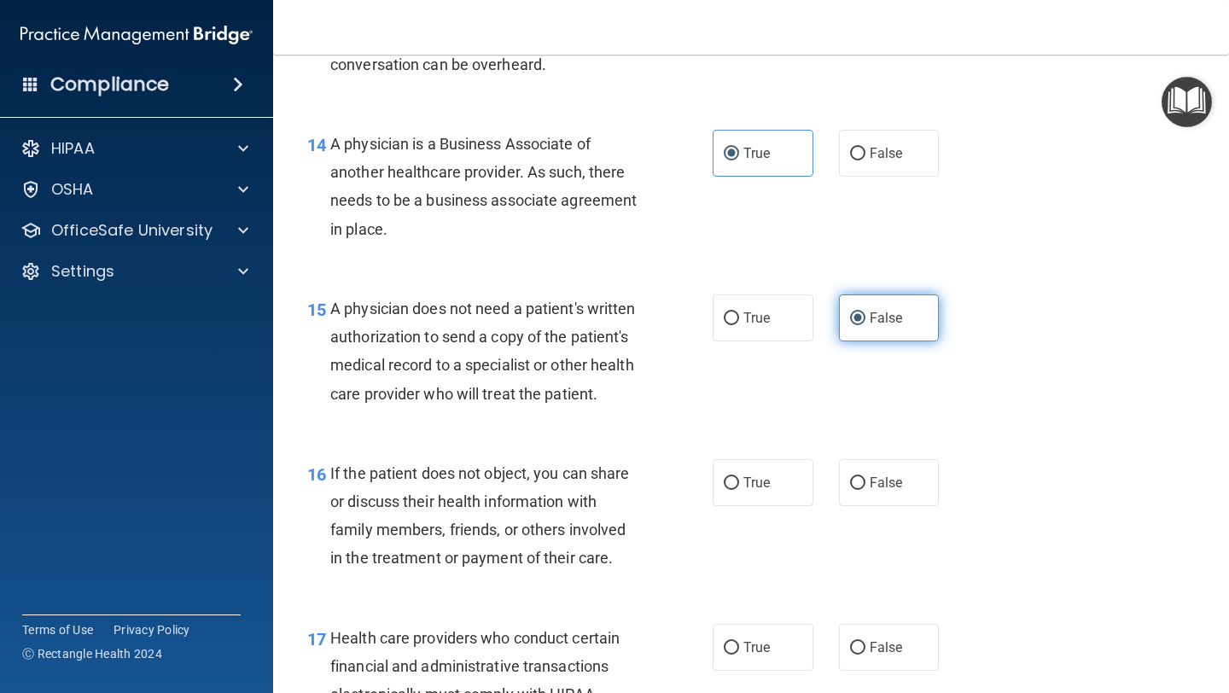
scroll to position [2198, 0]
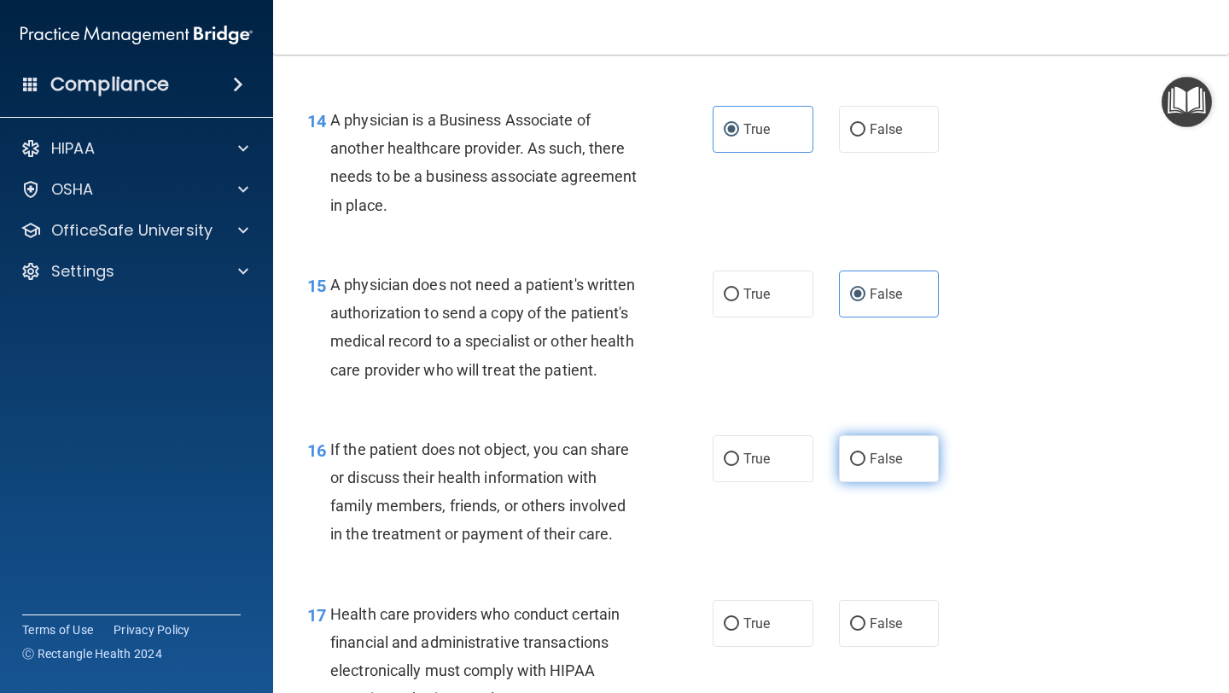
click at [887, 469] on label "False" at bounding box center [889, 458] width 101 height 47
click at [865, 466] on input "False" at bounding box center [857, 459] width 15 height 13
radio input "true"
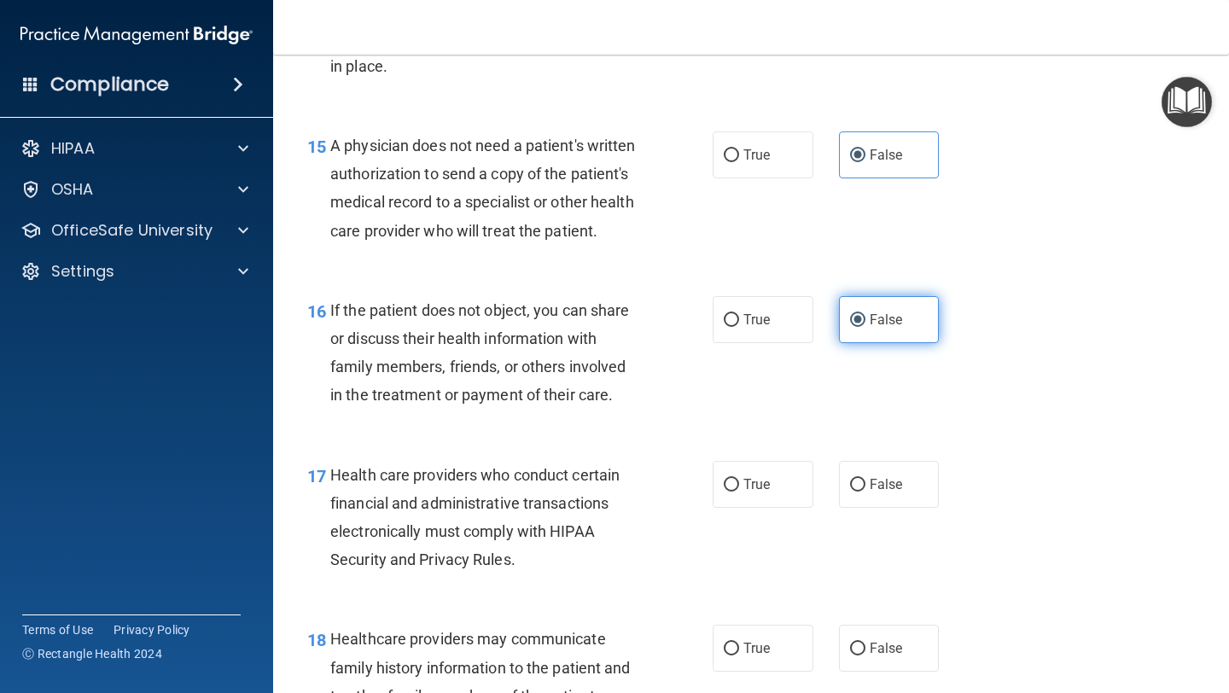
scroll to position [2336, 0]
click at [735, 490] on input "True" at bounding box center [731, 486] width 15 height 13
radio input "true"
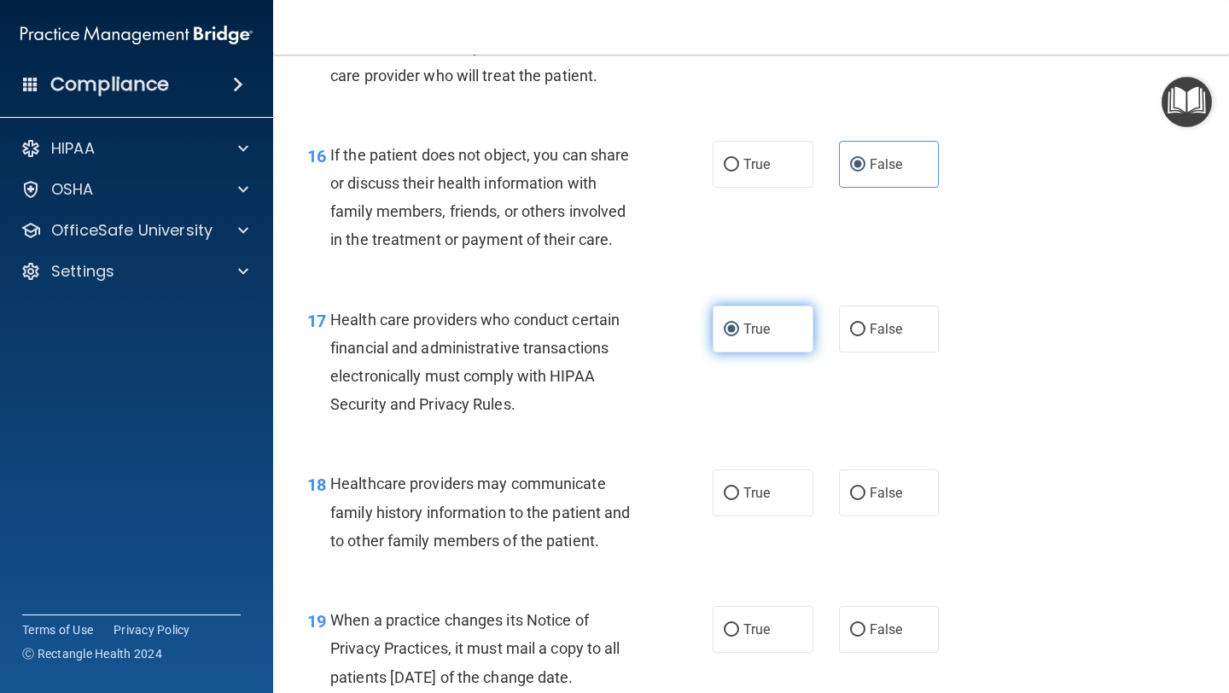
scroll to position [2543, 0]
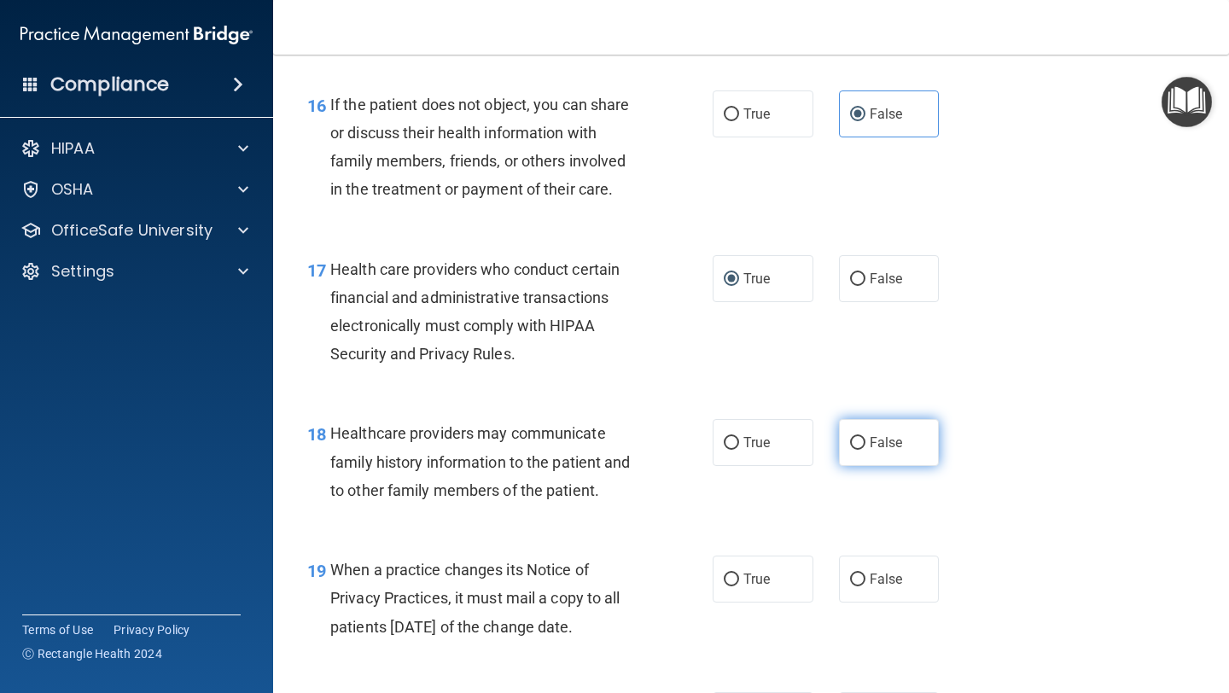
click at [854, 460] on label "False" at bounding box center [889, 442] width 101 height 47
click at [854, 450] on input "False" at bounding box center [857, 443] width 15 height 13
radio input "true"
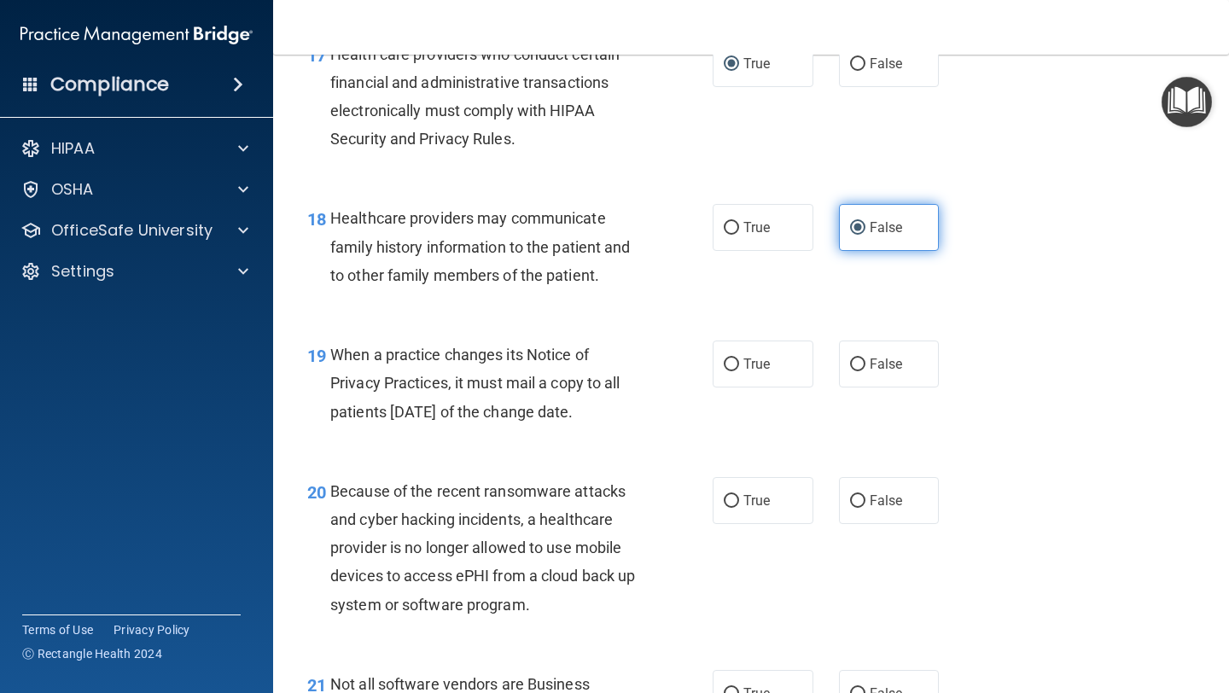
scroll to position [2762, 0]
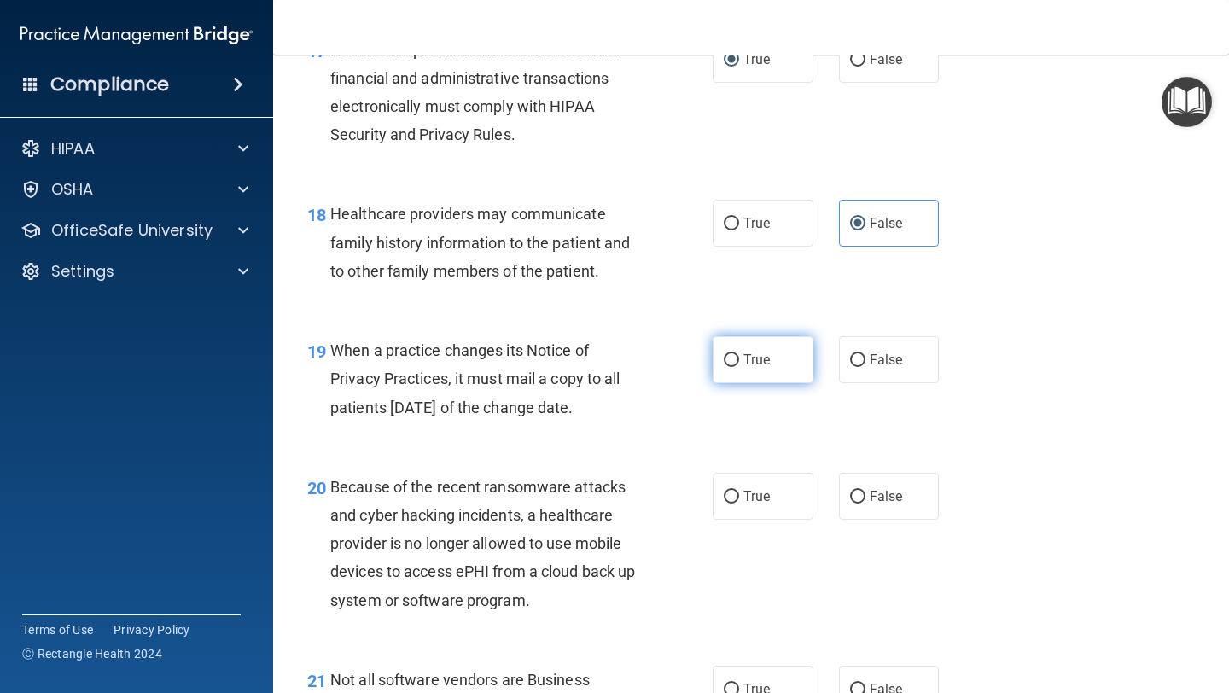
click at [760, 355] on span "True" at bounding box center [756, 360] width 26 height 16
click at [739, 355] on input "True" at bounding box center [731, 360] width 15 height 13
radio input "true"
click at [768, 499] on span "True" at bounding box center [756, 496] width 26 height 16
click at [739, 499] on input "True" at bounding box center [731, 497] width 15 height 13
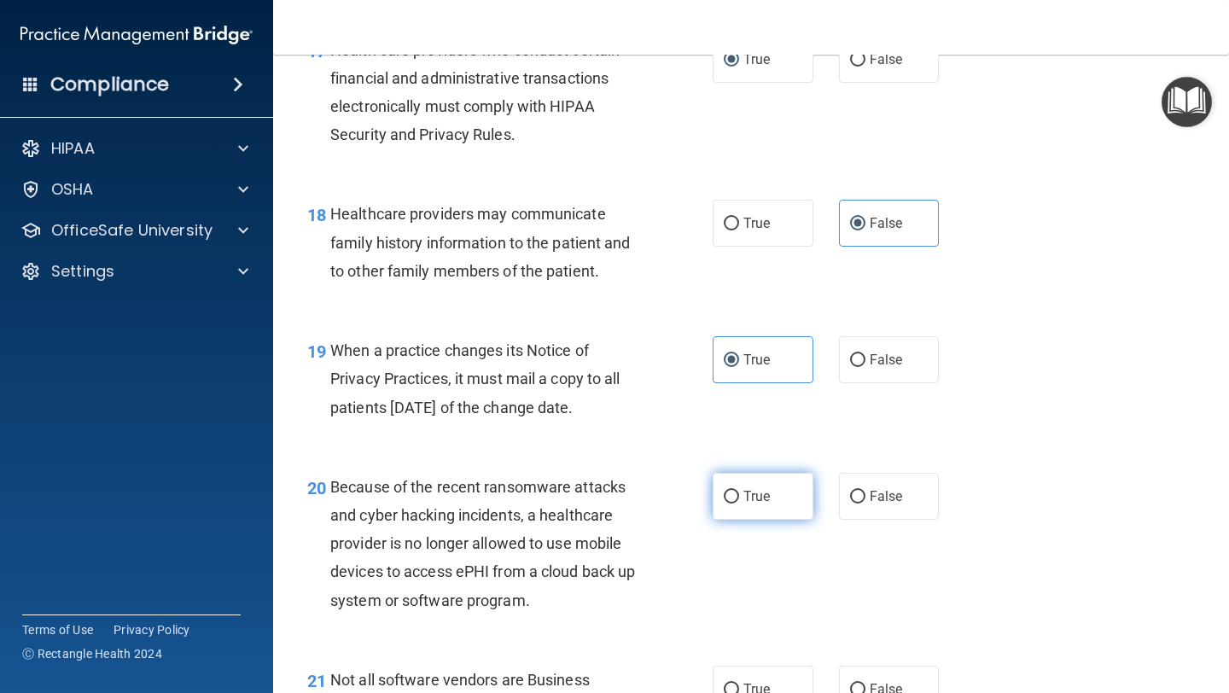
radio input "true"
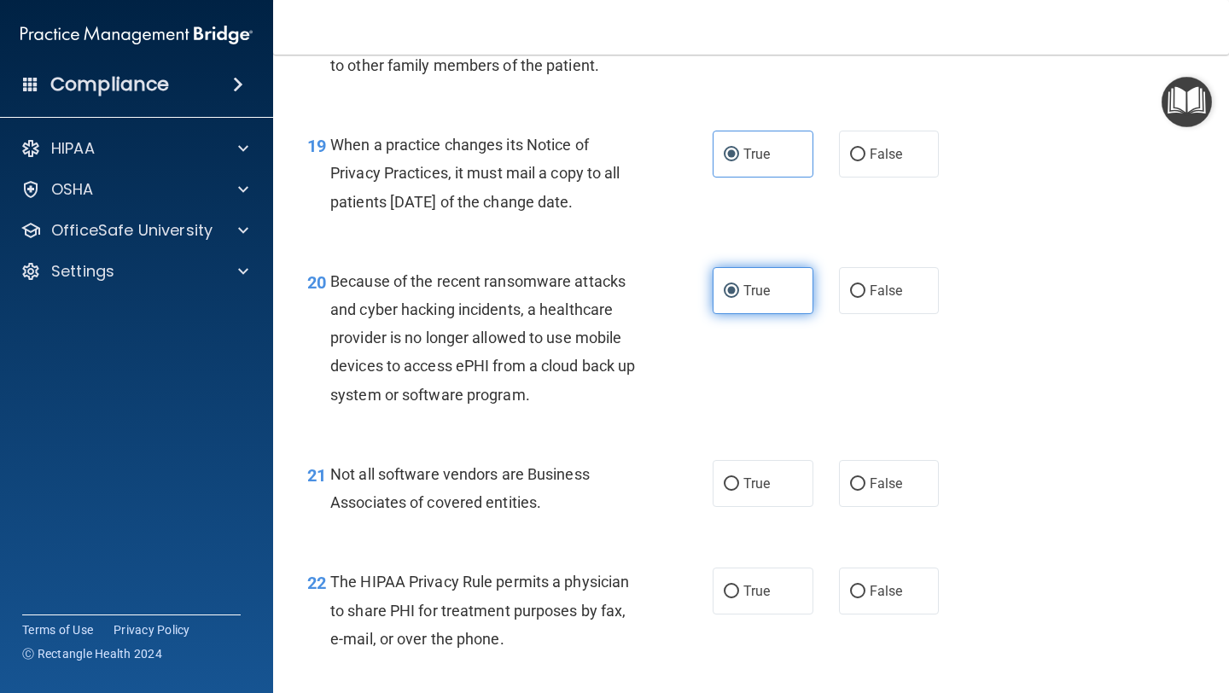
scroll to position [2979, 0]
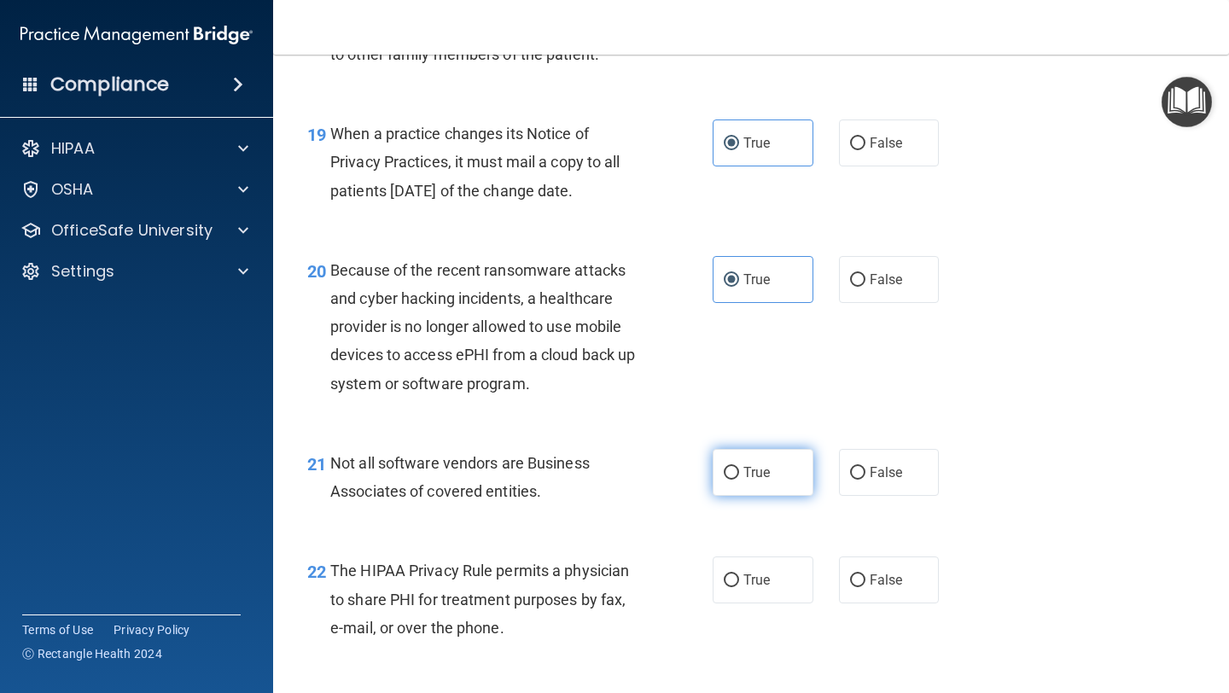
click at [790, 480] on label "True" at bounding box center [763, 472] width 101 height 47
click at [739, 480] on input "True" at bounding box center [731, 473] width 15 height 13
radio input "true"
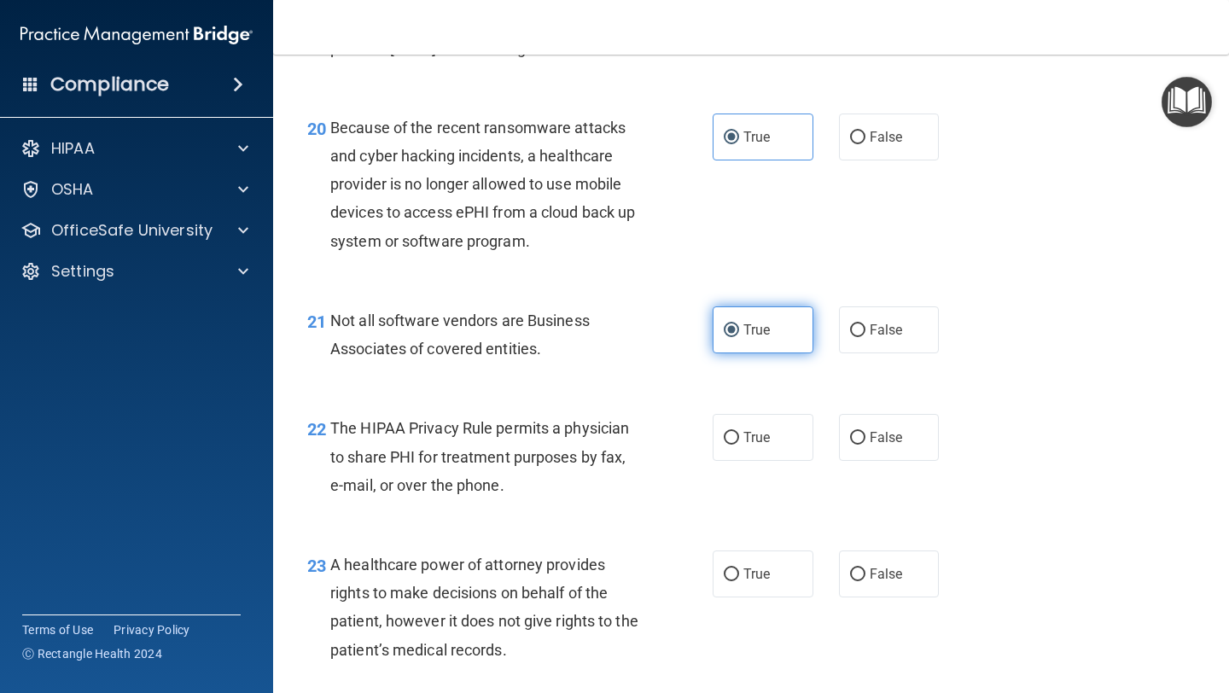
scroll to position [3127, 0]
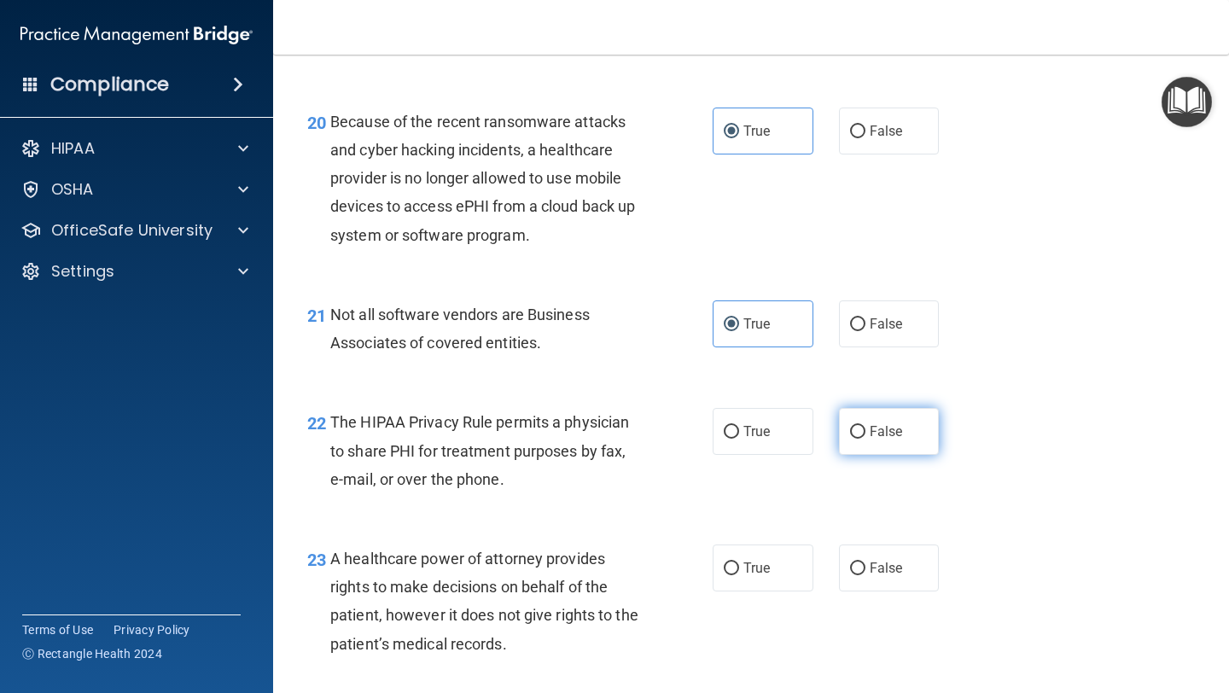
click at [861, 435] on input "False" at bounding box center [857, 432] width 15 height 13
radio input "true"
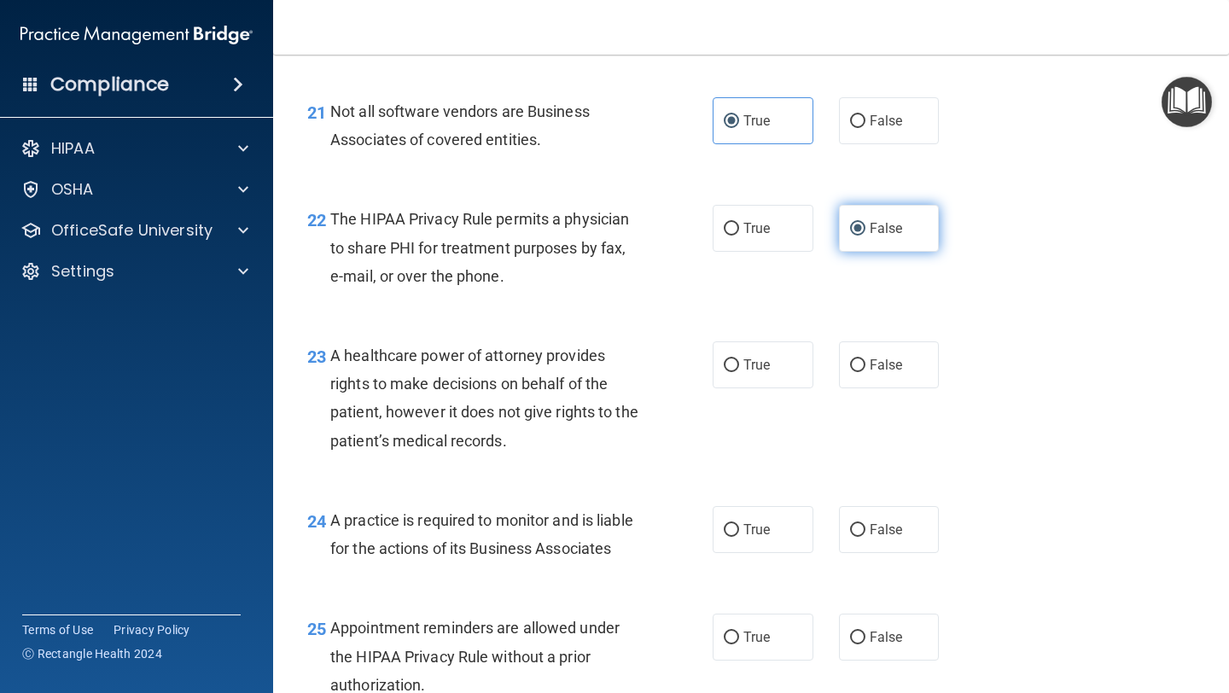
scroll to position [3333, 0]
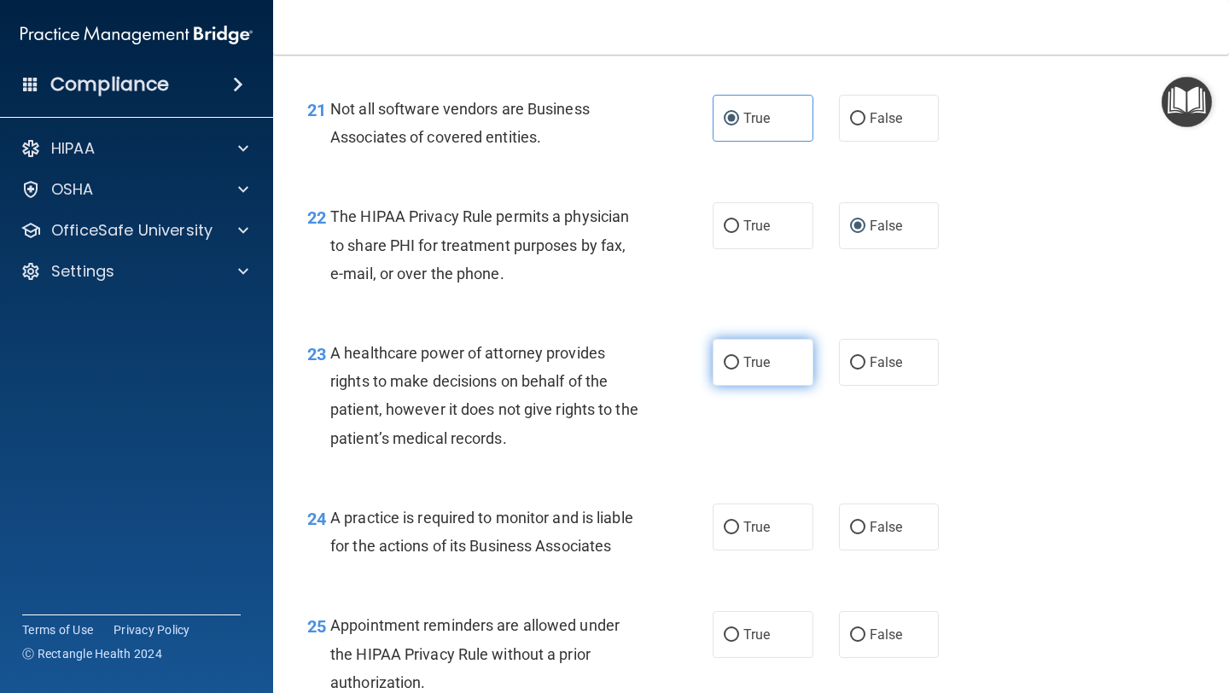
click at [752, 369] on span "True" at bounding box center [756, 362] width 26 height 16
click at [739, 369] on input "True" at bounding box center [731, 363] width 15 height 13
radio input "true"
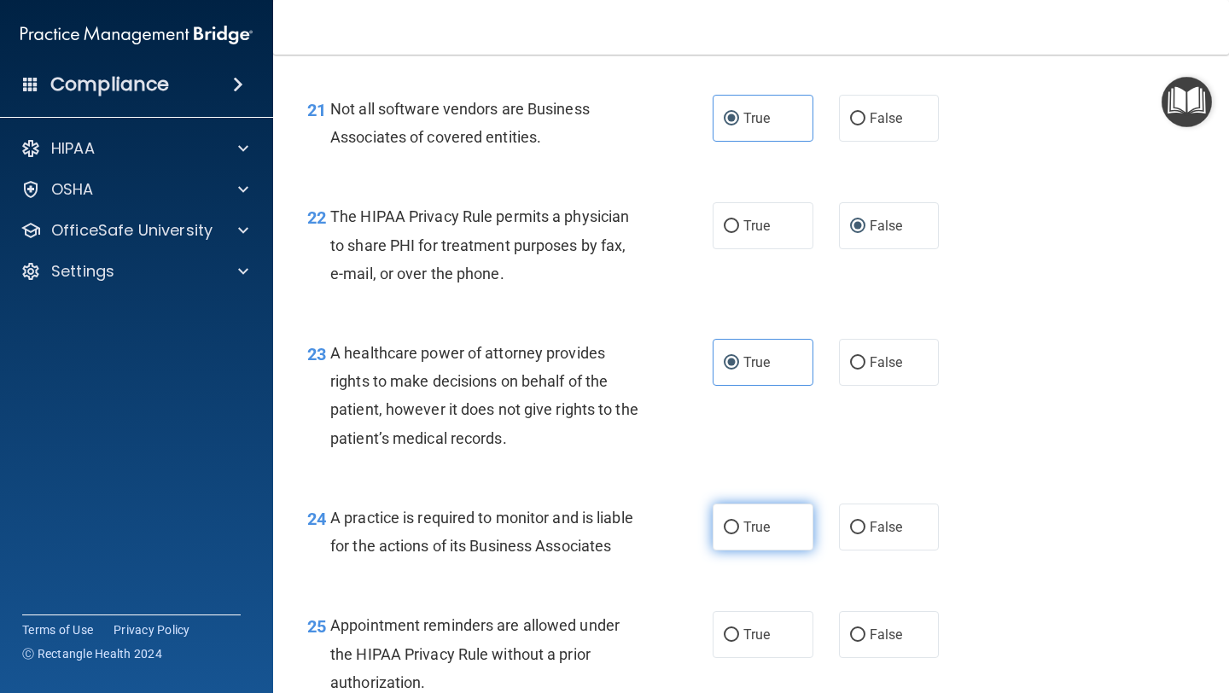
click at [740, 521] on label "True" at bounding box center [763, 527] width 101 height 47
click at [739, 521] on input "True" at bounding box center [731, 527] width 15 height 13
radio input "true"
click at [859, 581] on input "False" at bounding box center [857, 635] width 15 height 13
radio input "true"
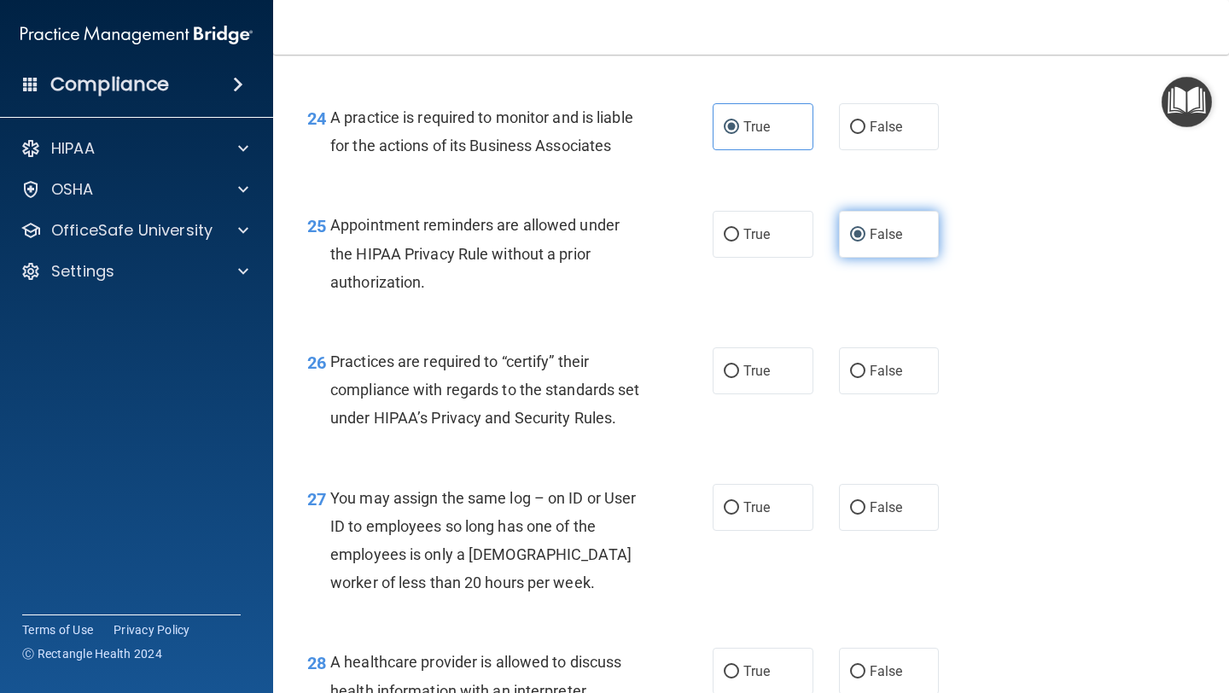
scroll to position [3736, 0]
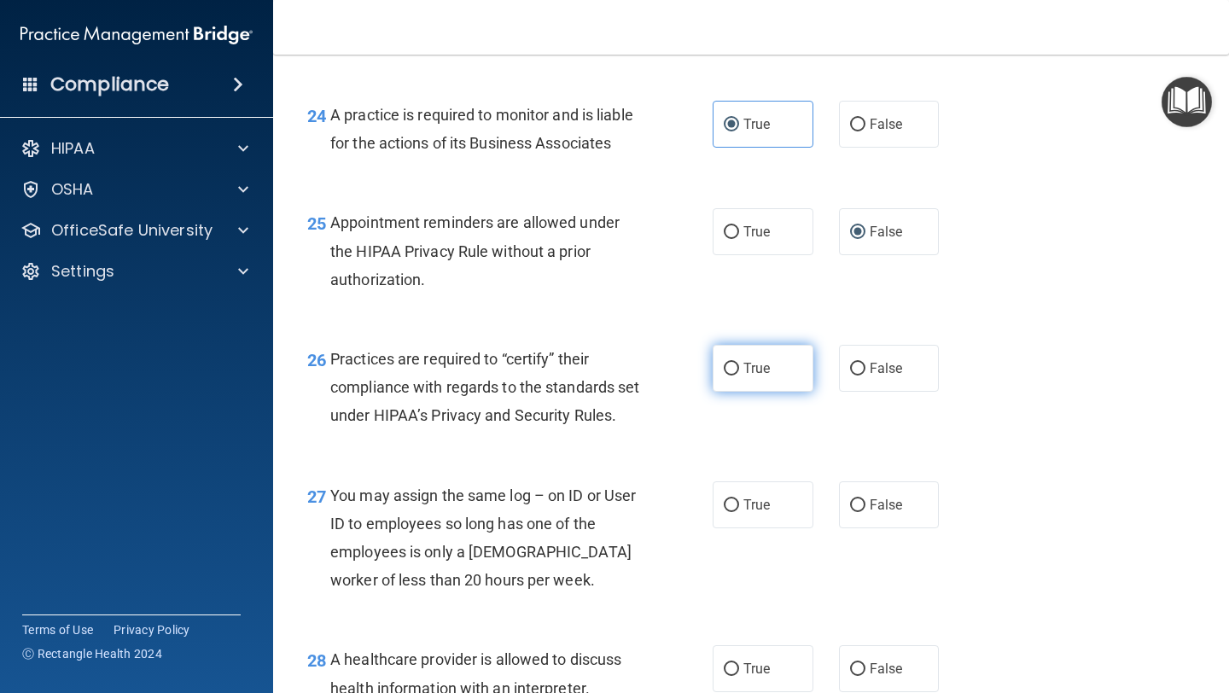
click at [749, 392] on label "True" at bounding box center [763, 368] width 101 height 47
click at [739, 376] on input "True" at bounding box center [731, 369] width 15 height 13
radio input "true"
click at [861, 528] on label "False" at bounding box center [889, 504] width 101 height 47
click at [861, 512] on input "False" at bounding box center [857, 505] width 15 height 13
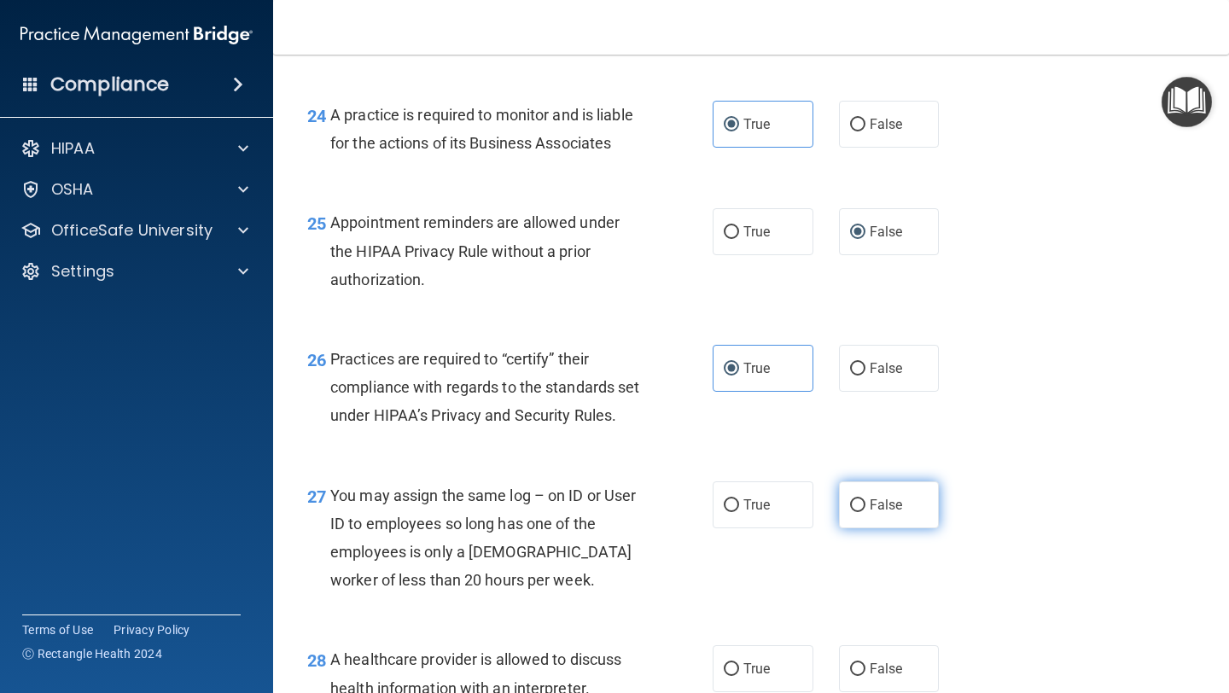
radio input "true"
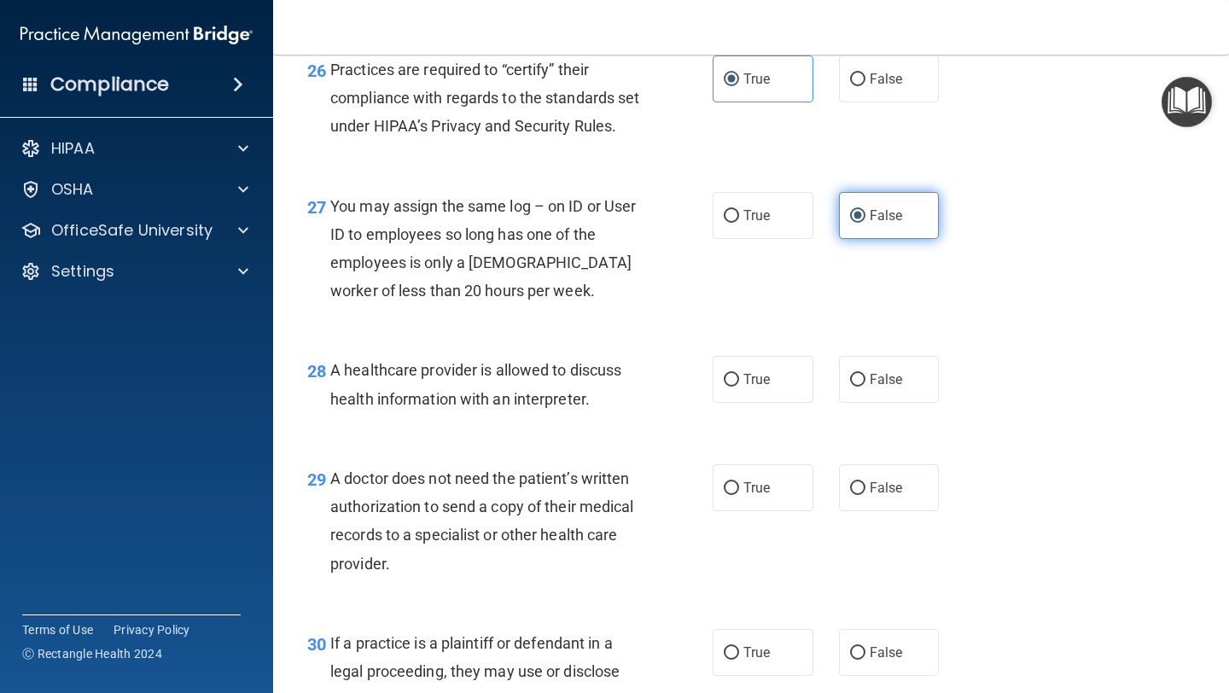
scroll to position [4092, 0]
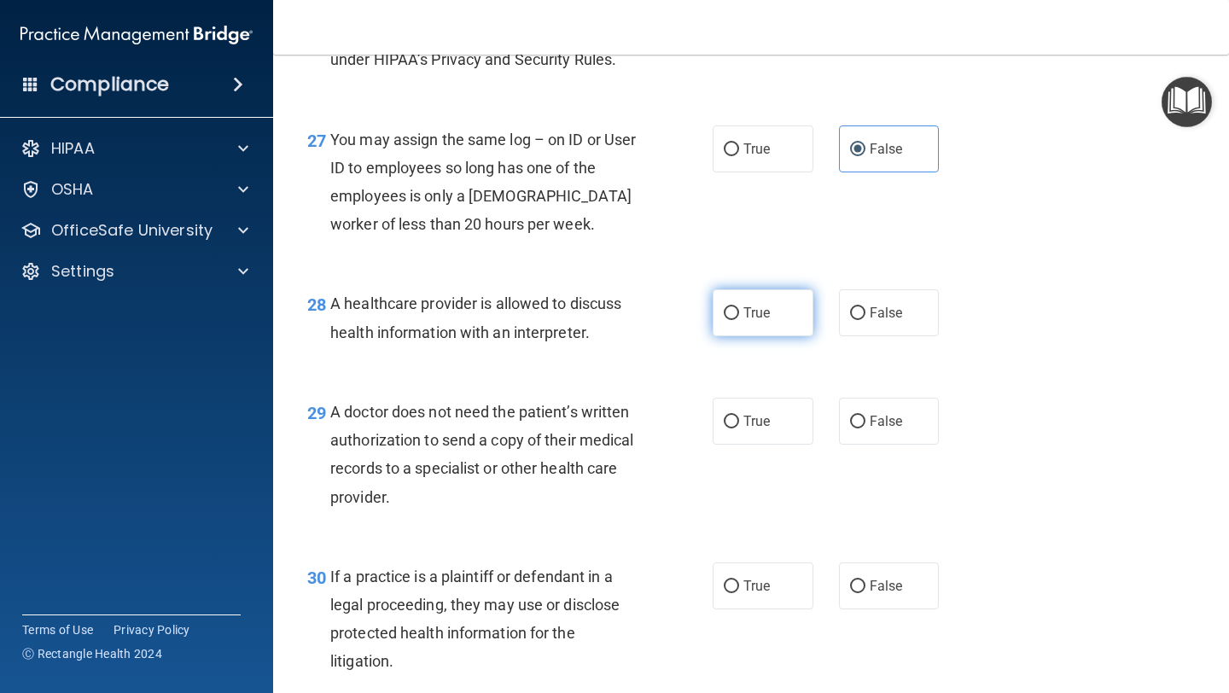
click at [749, 336] on label "True" at bounding box center [763, 312] width 101 height 47
click at [739, 320] on input "True" at bounding box center [731, 313] width 15 height 13
radio input "true"
click at [749, 429] on span "True" at bounding box center [756, 421] width 26 height 16
click at [739, 428] on input "True" at bounding box center [731, 422] width 15 height 13
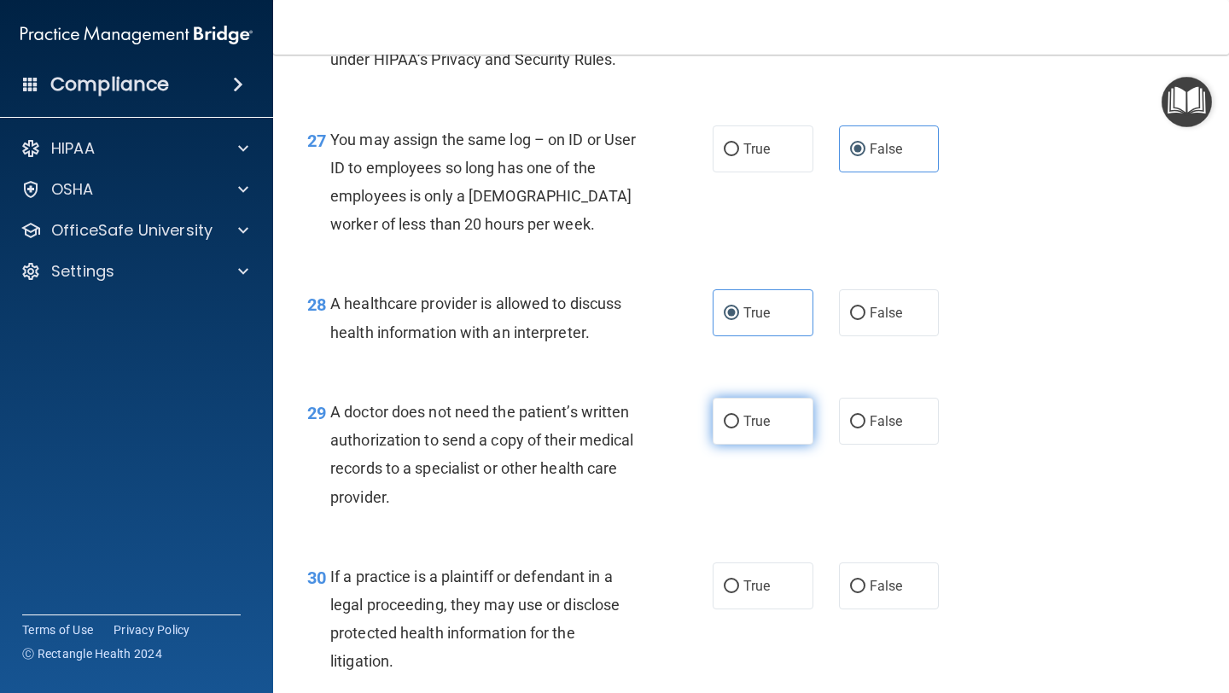
radio input "true"
click at [764, 581] on span "True" at bounding box center [756, 586] width 26 height 16
click at [739, 581] on input "True" at bounding box center [731, 586] width 15 height 13
radio input "true"
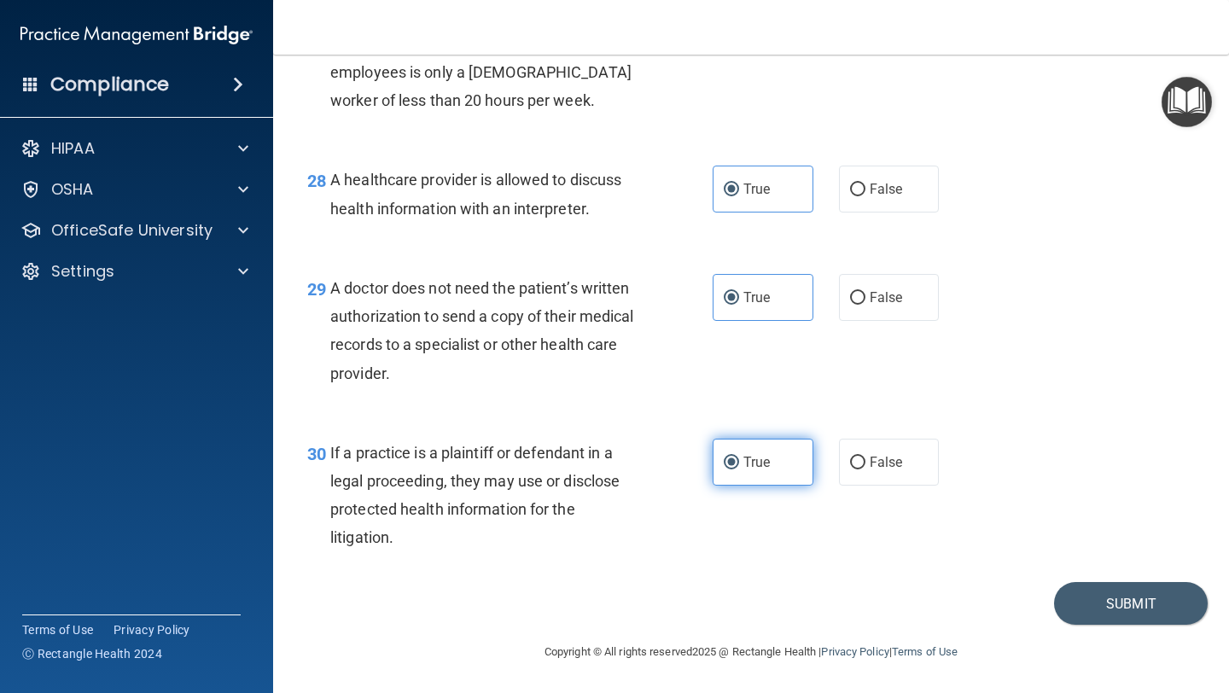
scroll to position [4244, 0]
click at [1104, 581] on button "Submit" at bounding box center [1131, 604] width 154 height 44
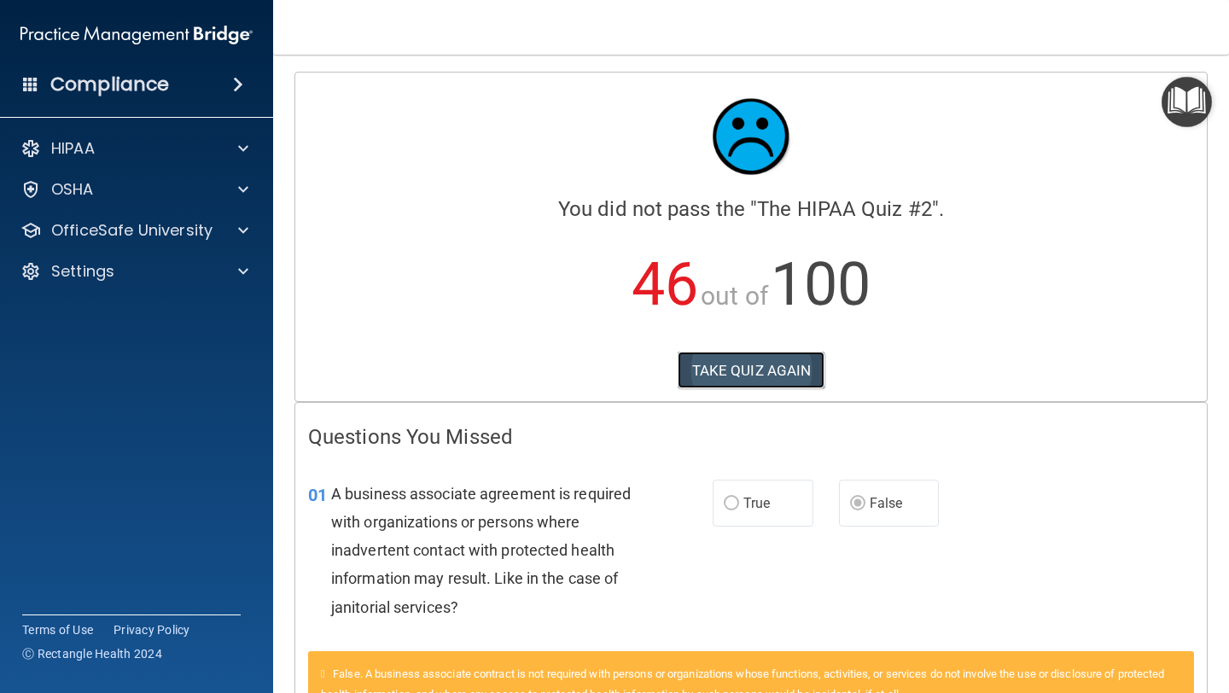
click at [744, 365] on button "TAKE QUIZ AGAIN" at bounding box center [752, 371] width 148 height 38
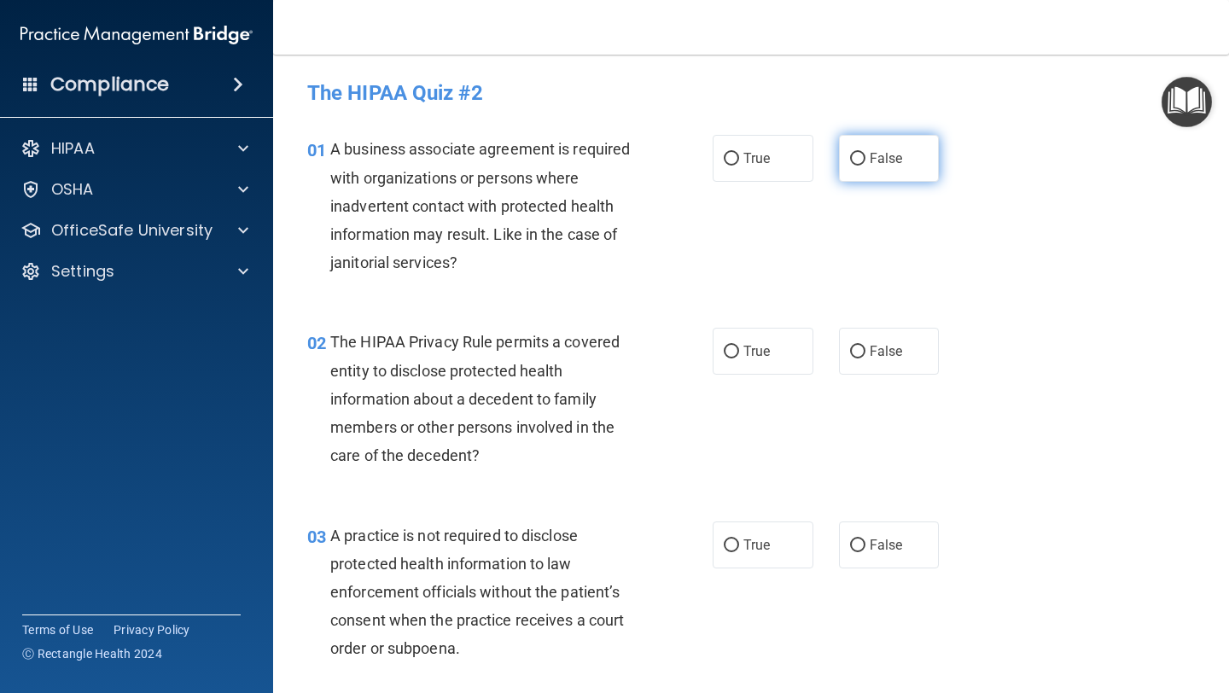
click at [877, 160] on span "False" at bounding box center [886, 158] width 33 height 16
click at [865, 160] on input "False" at bounding box center [857, 159] width 15 height 13
radio input "true"
click at [729, 363] on label "True" at bounding box center [763, 351] width 101 height 47
click at [729, 358] on input "True" at bounding box center [731, 352] width 15 height 13
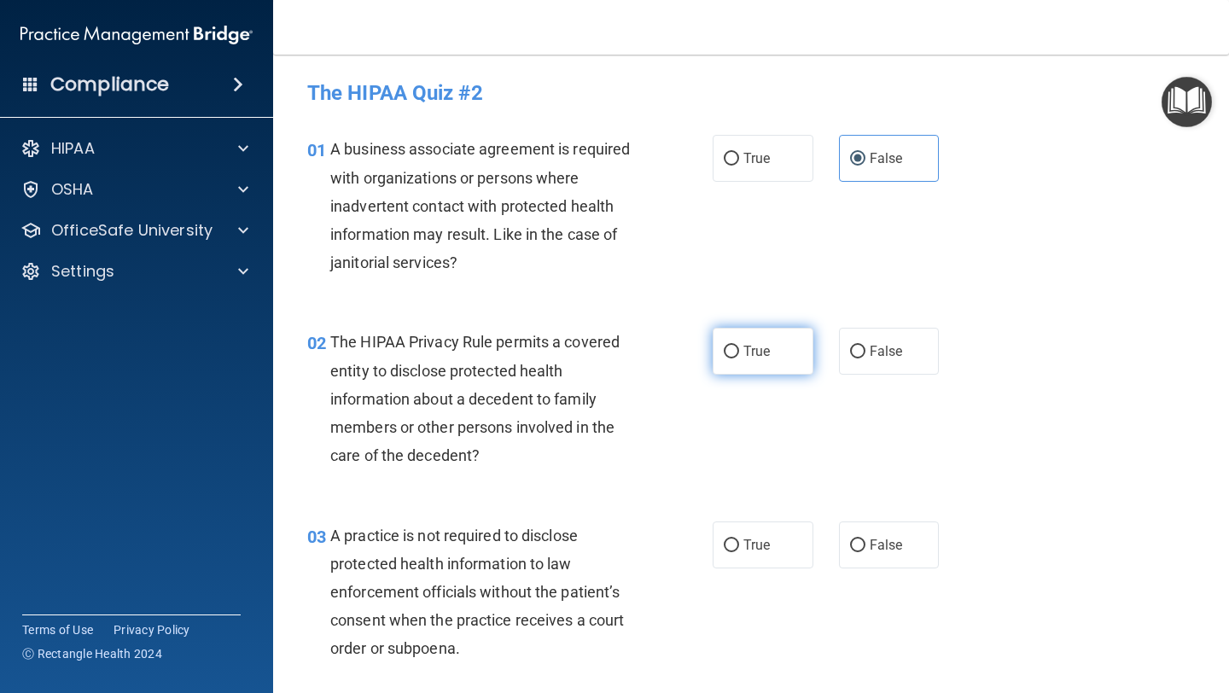
radio input "true"
click at [877, 562] on label "False" at bounding box center [889, 544] width 101 height 47
click at [865, 552] on input "False" at bounding box center [857, 545] width 15 height 13
radio input "true"
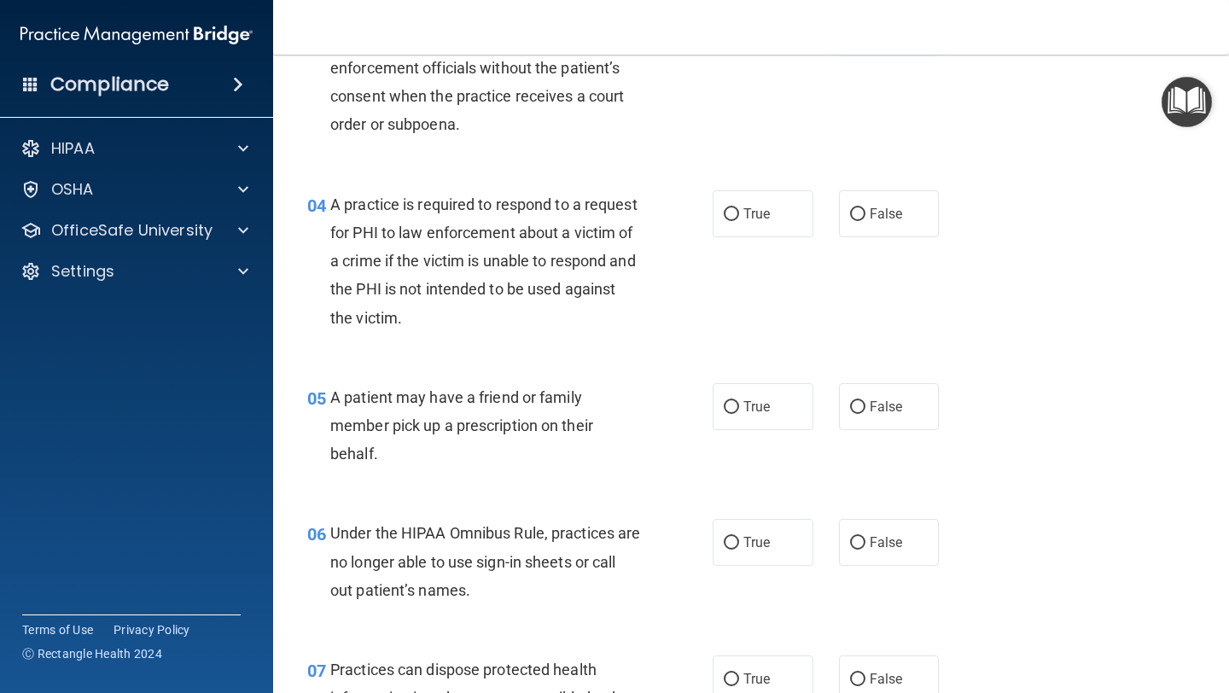
scroll to position [529, 0]
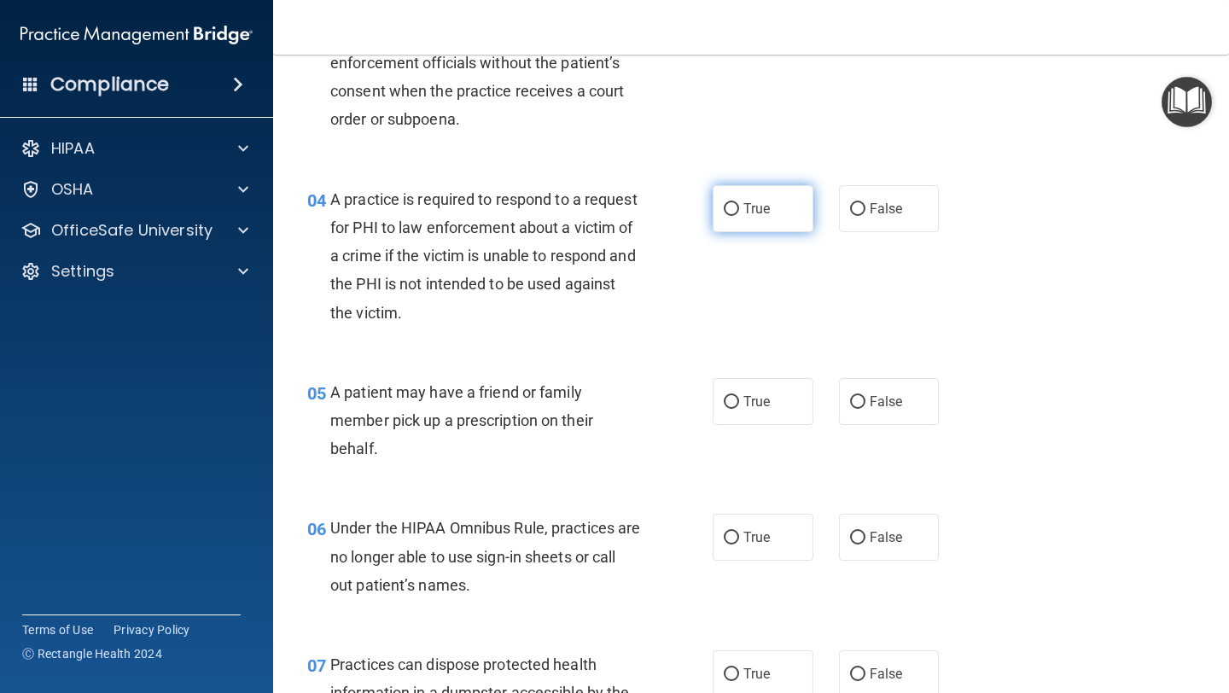
click at [733, 206] on input "True" at bounding box center [731, 209] width 15 height 13
radio input "true"
click at [744, 405] on span "True" at bounding box center [756, 401] width 26 height 16
click at [739, 405] on input "True" at bounding box center [731, 402] width 15 height 13
radio input "true"
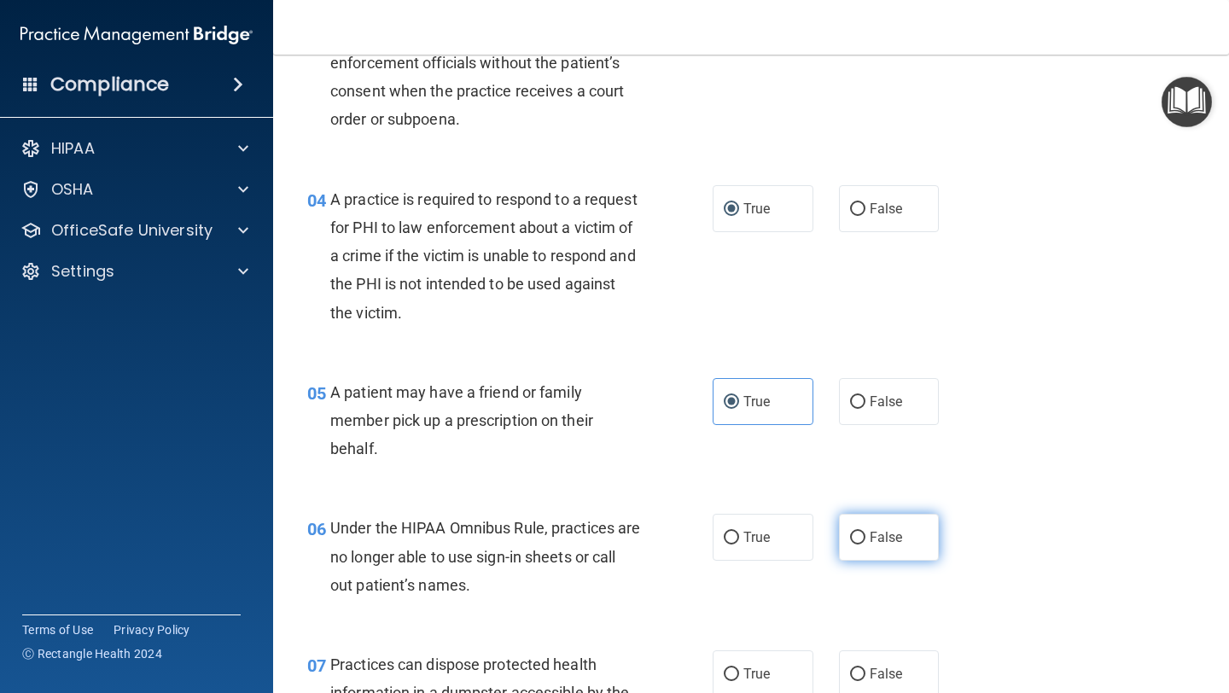
click at [870, 534] on span "False" at bounding box center [886, 537] width 33 height 16
click at [865, 534] on input "False" at bounding box center [857, 538] width 15 height 13
radio input "true"
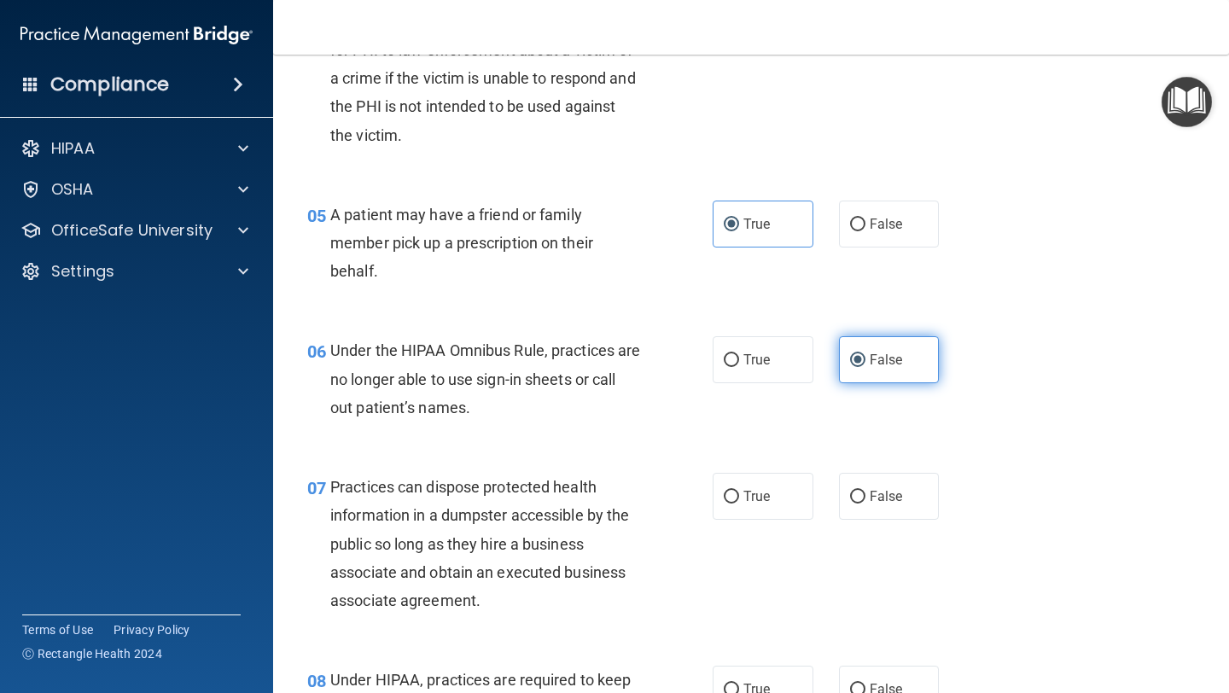
scroll to position [708, 0]
click at [877, 488] on span "False" at bounding box center [886, 495] width 33 height 16
click at [865, 490] on input "False" at bounding box center [857, 496] width 15 height 13
radio input "true"
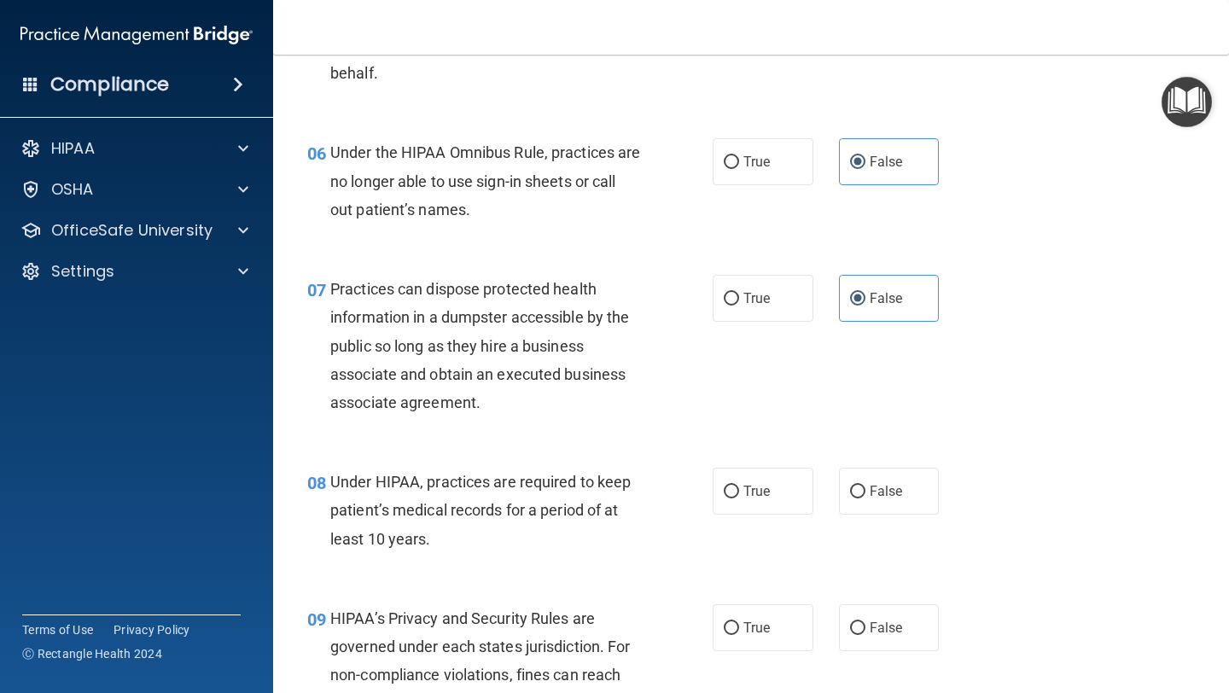
scroll to position [906, 0]
click at [870, 522] on div "08 Under HIPAA, practices are required to keep patient’s medical records for a …" at bounding box center [750, 513] width 913 height 137
click at [870, 492] on span "False" at bounding box center [886, 489] width 33 height 16
click at [865, 492] on input "False" at bounding box center [857, 490] width 15 height 13
radio input "true"
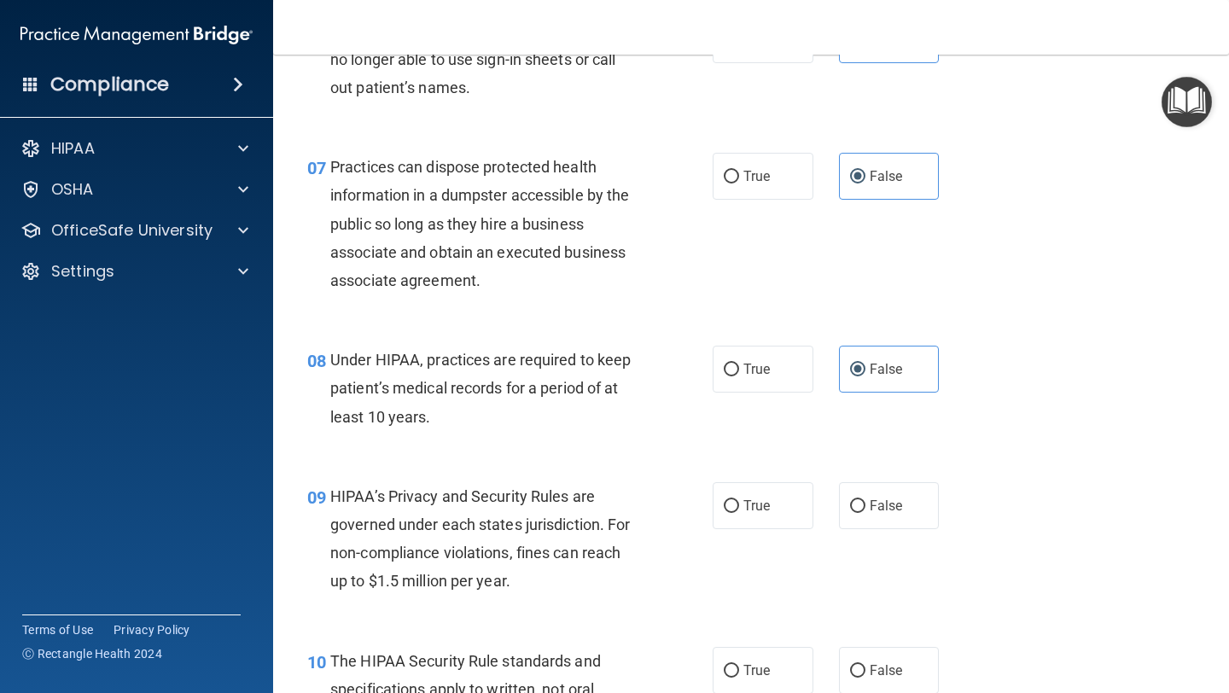
scroll to position [1028, 0]
click at [890, 504] on span "False" at bounding box center [886, 505] width 33 height 16
click at [865, 504] on input "False" at bounding box center [857, 505] width 15 height 13
radio input "true"
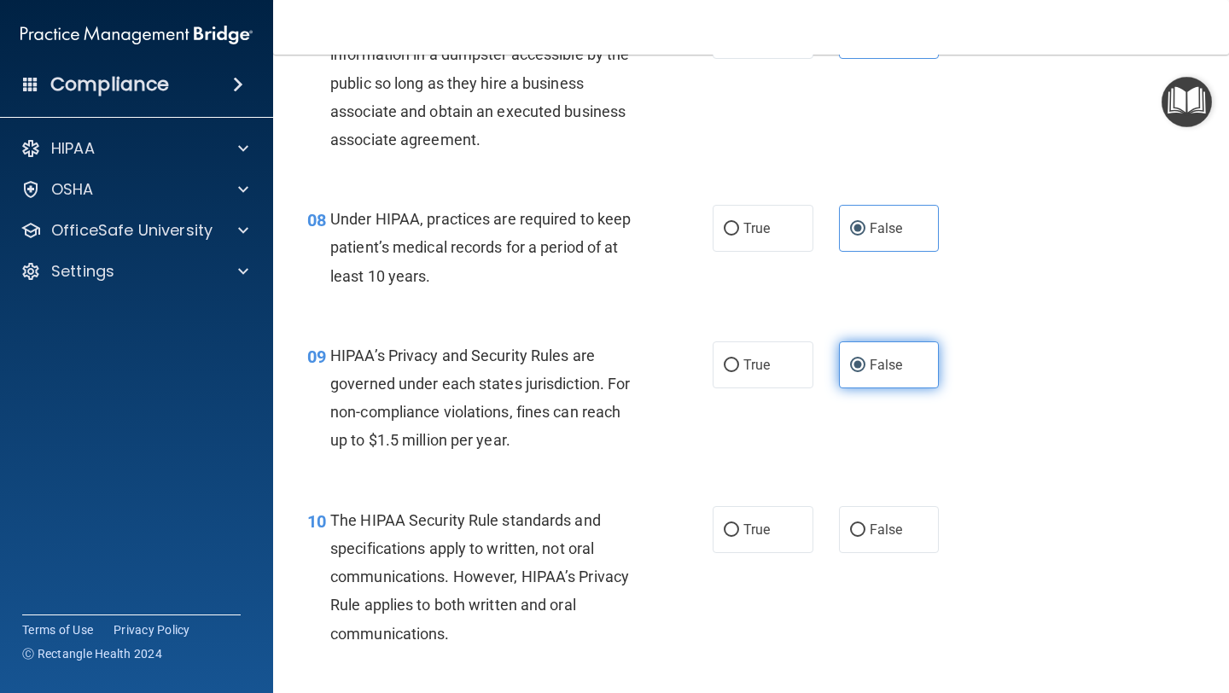
scroll to position [1170, 0]
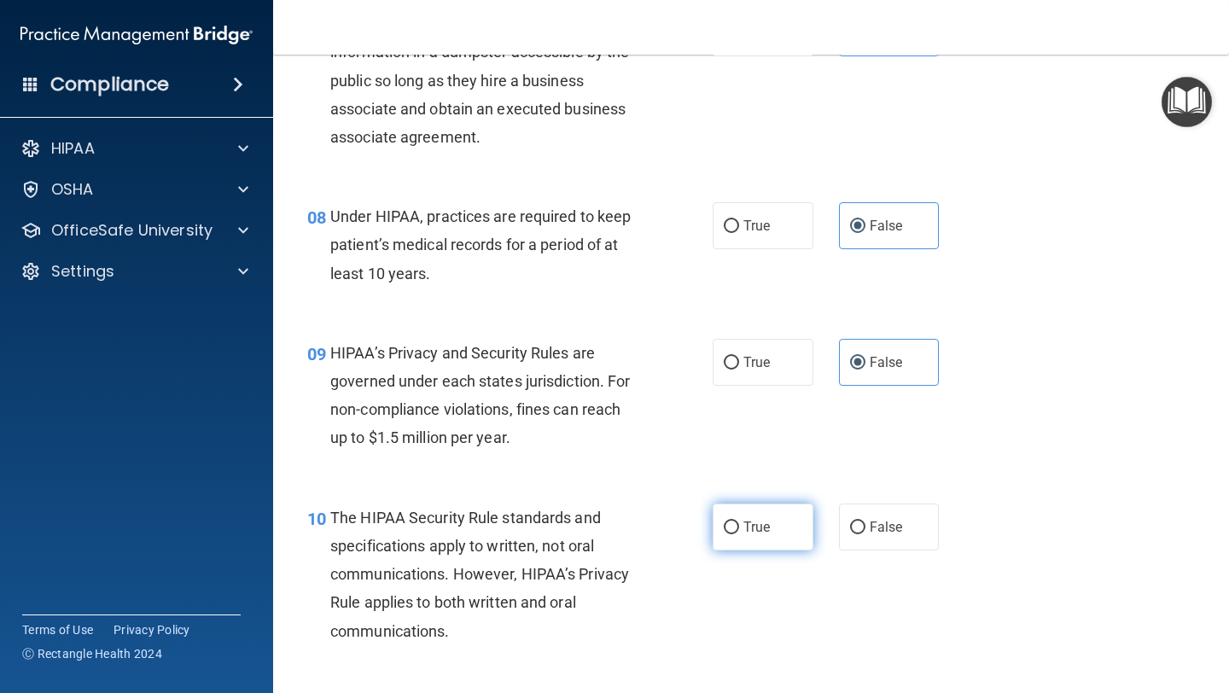
click at [756, 532] on span "True" at bounding box center [756, 527] width 26 height 16
click at [739, 532] on input "True" at bounding box center [731, 527] width 15 height 13
radio input "true"
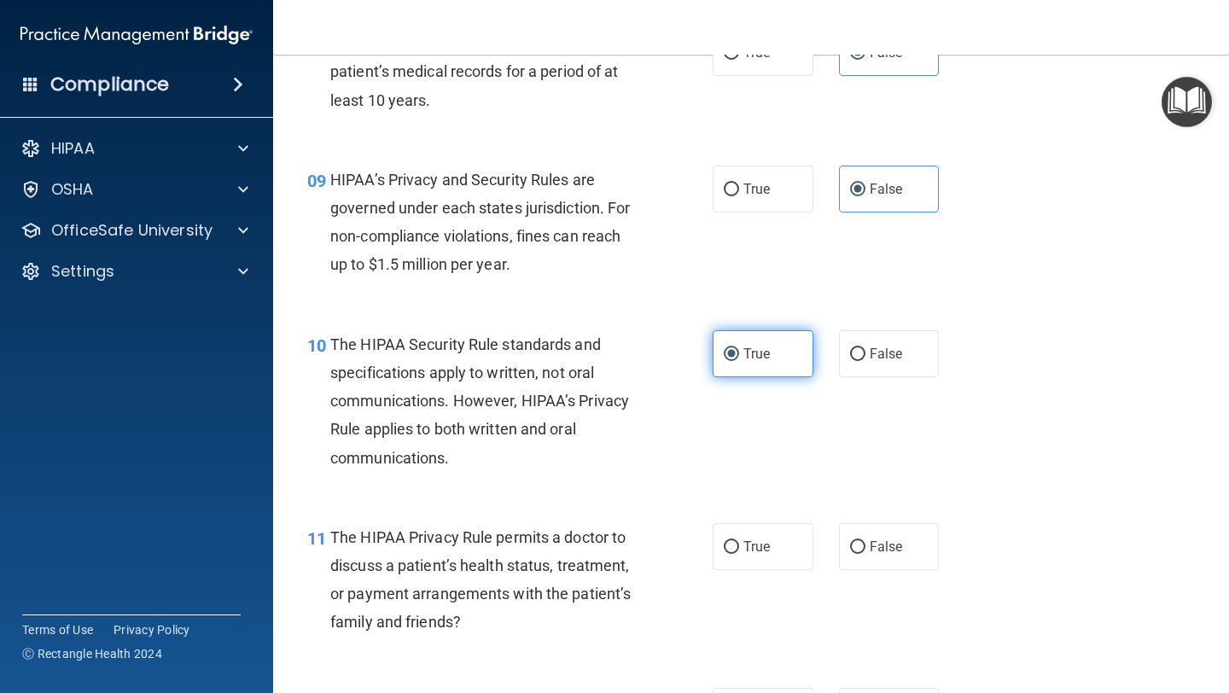
scroll to position [1355, 0]
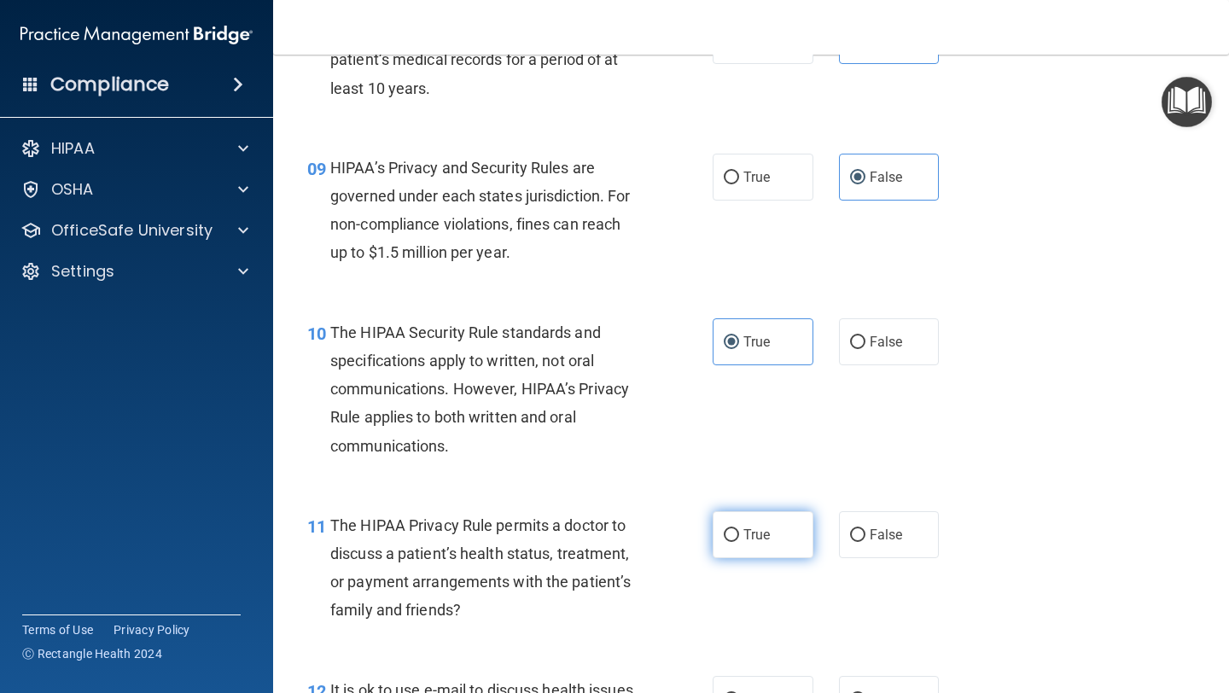
click at [744, 543] on label "True" at bounding box center [763, 534] width 101 height 47
click at [739, 542] on input "True" at bounding box center [731, 535] width 15 height 13
radio input "true"
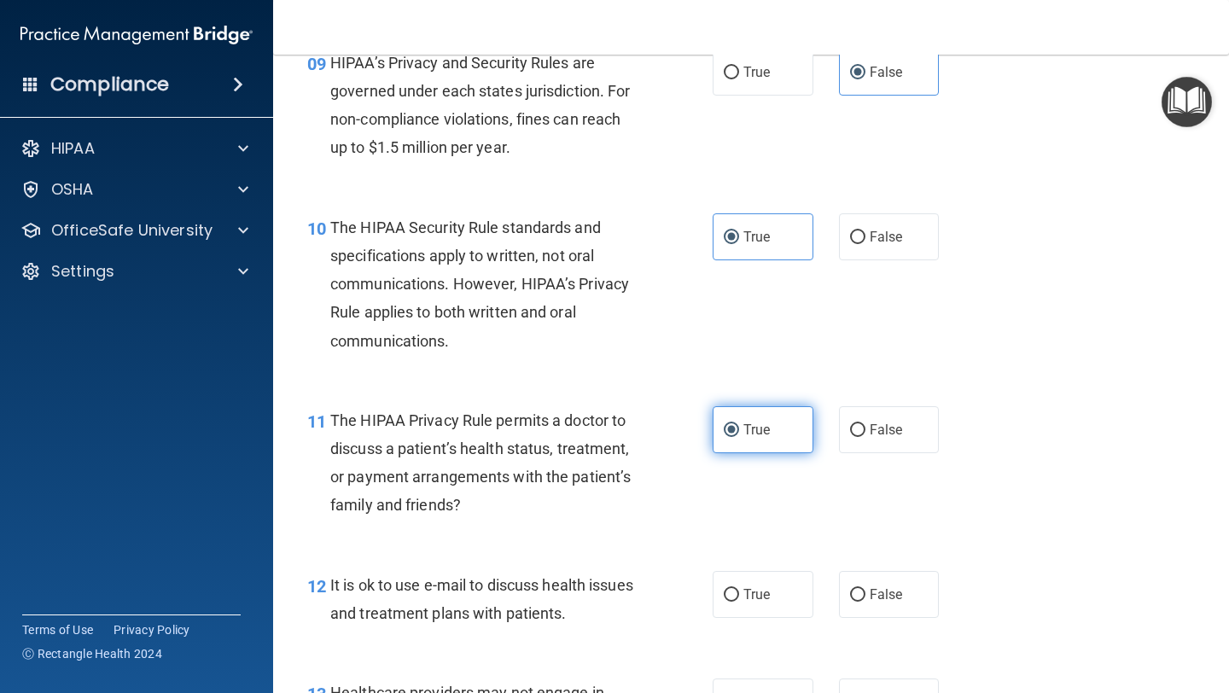
scroll to position [1506, 0]
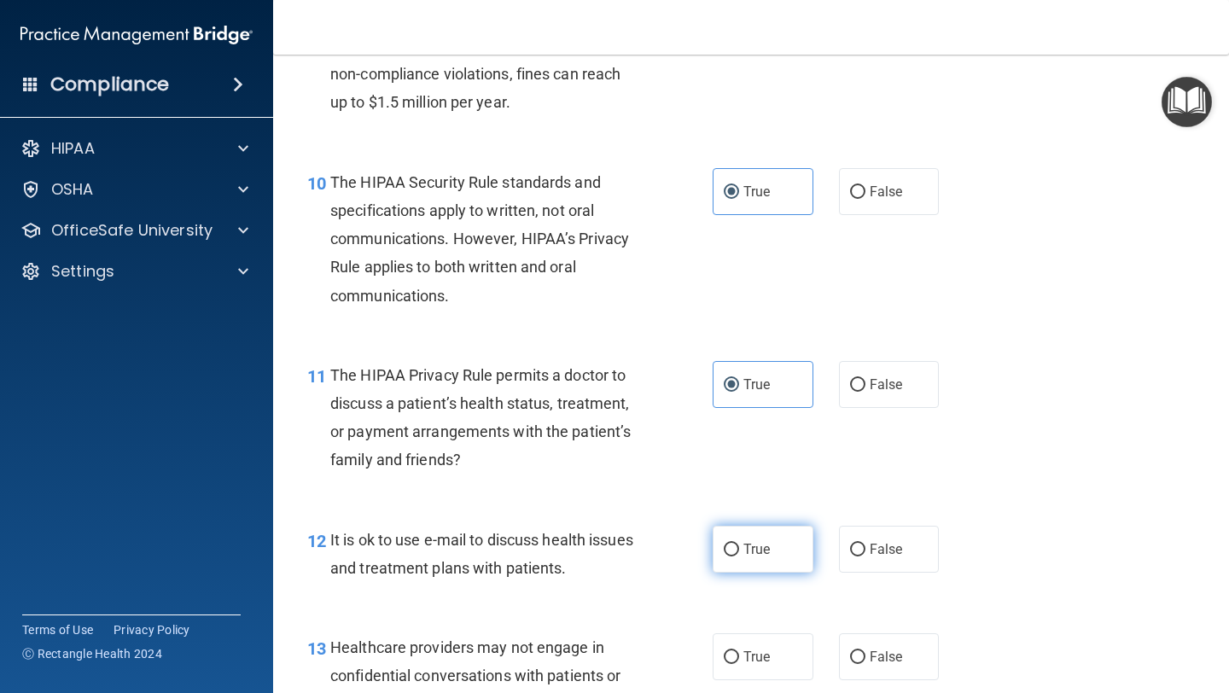
click at [746, 559] on label "True" at bounding box center [763, 549] width 101 height 47
click at [739, 556] on input "True" at bounding box center [731, 550] width 15 height 13
radio input "true"
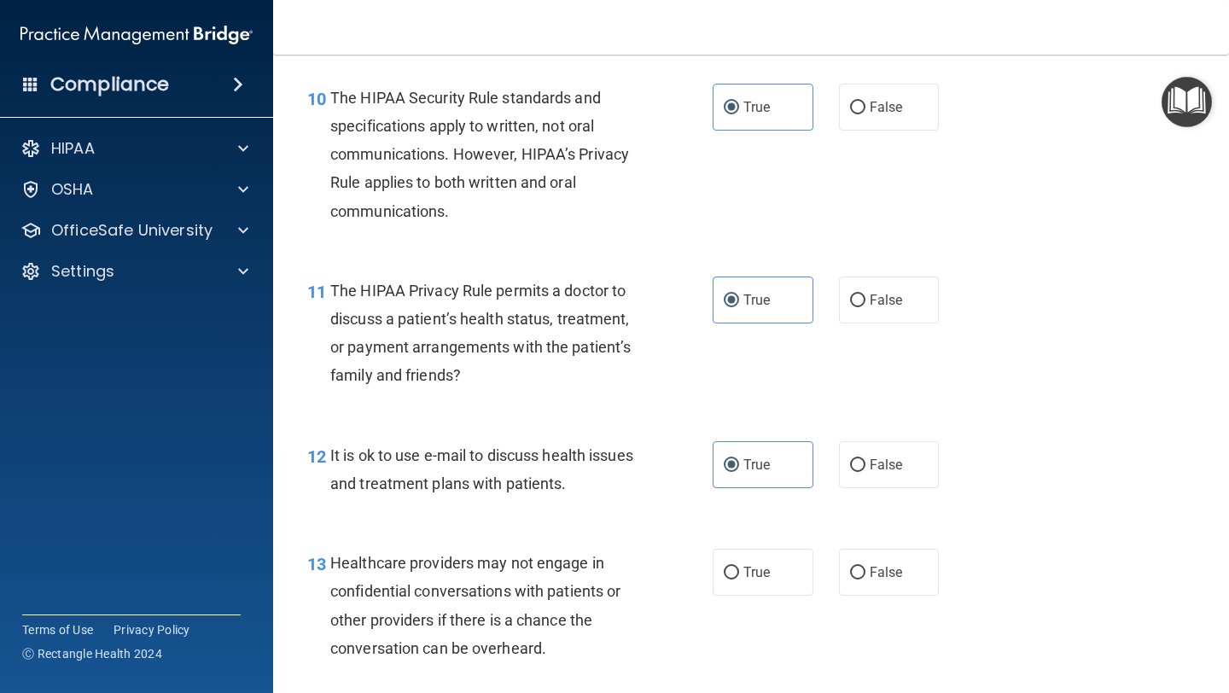
scroll to position [1607, 0]
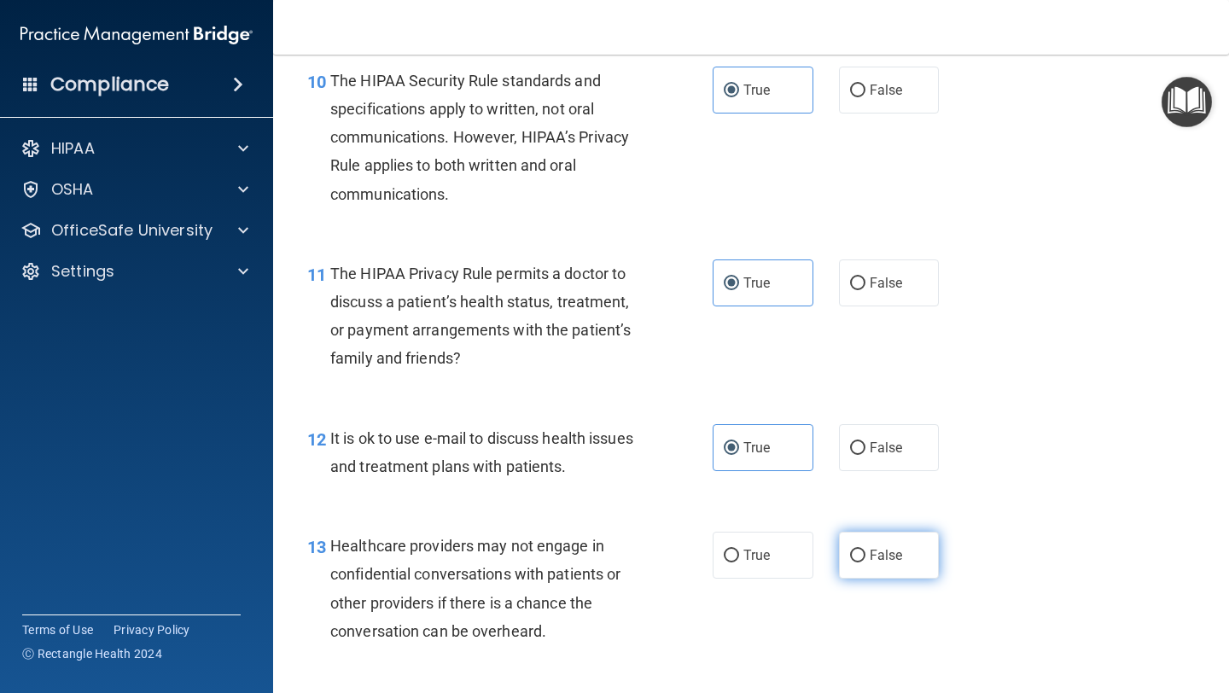
click at [888, 555] on span "False" at bounding box center [886, 555] width 33 height 16
click at [865, 555] on input "False" at bounding box center [857, 556] width 15 height 13
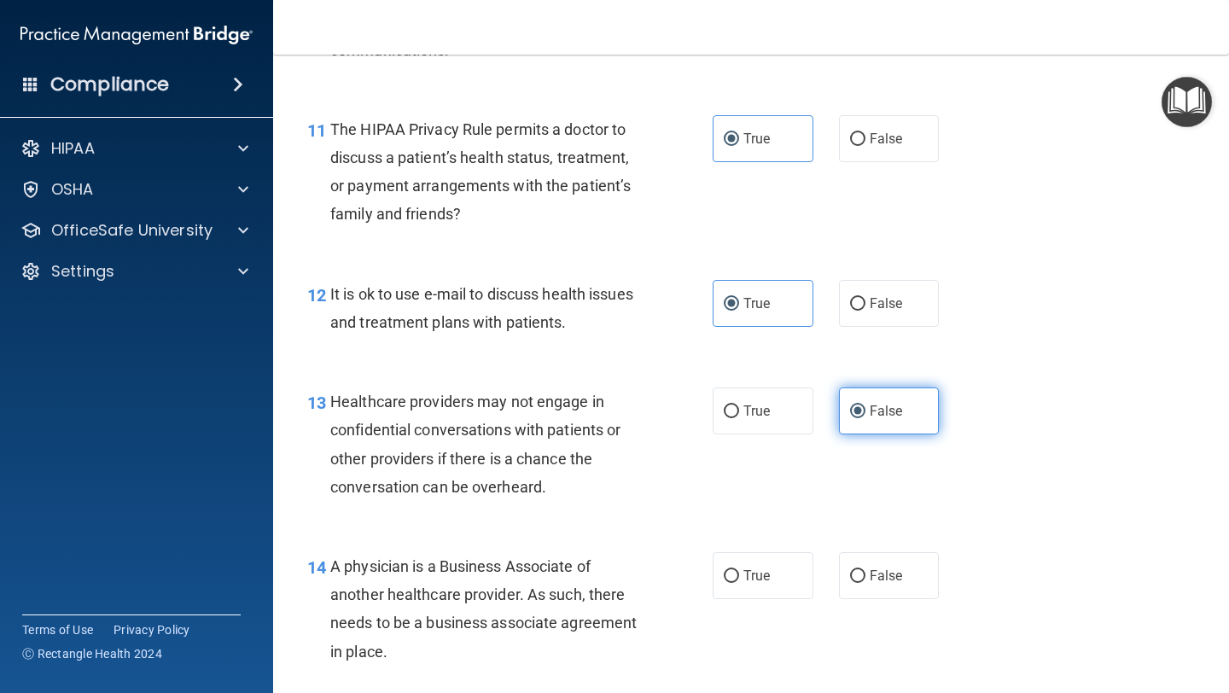
scroll to position [1753, 0]
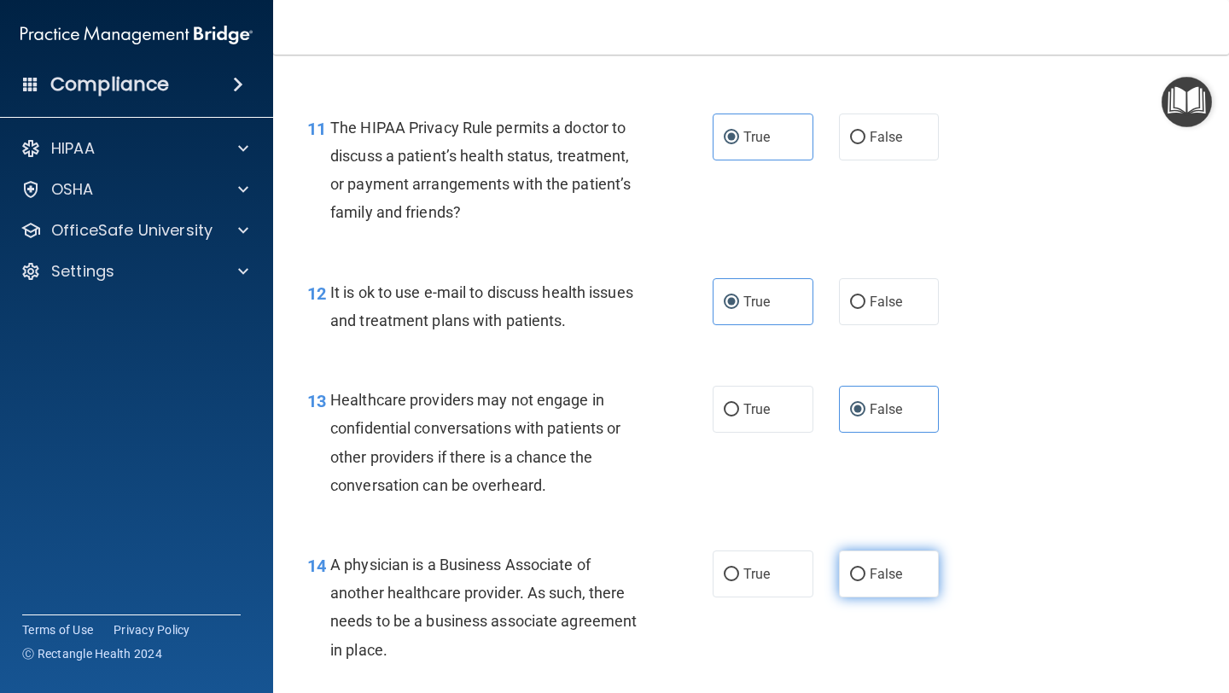
click at [854, 577] on input "False" at bounding box center [857, 574] width 15 height 13
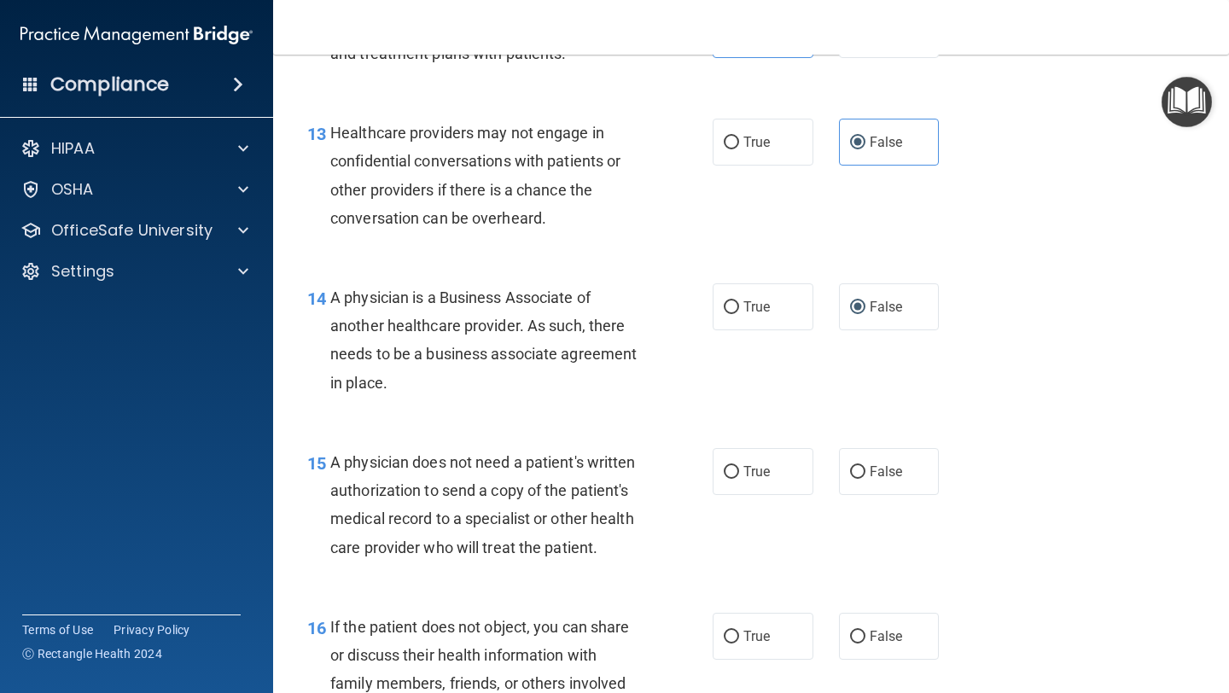
scroll to position [2024, 0]
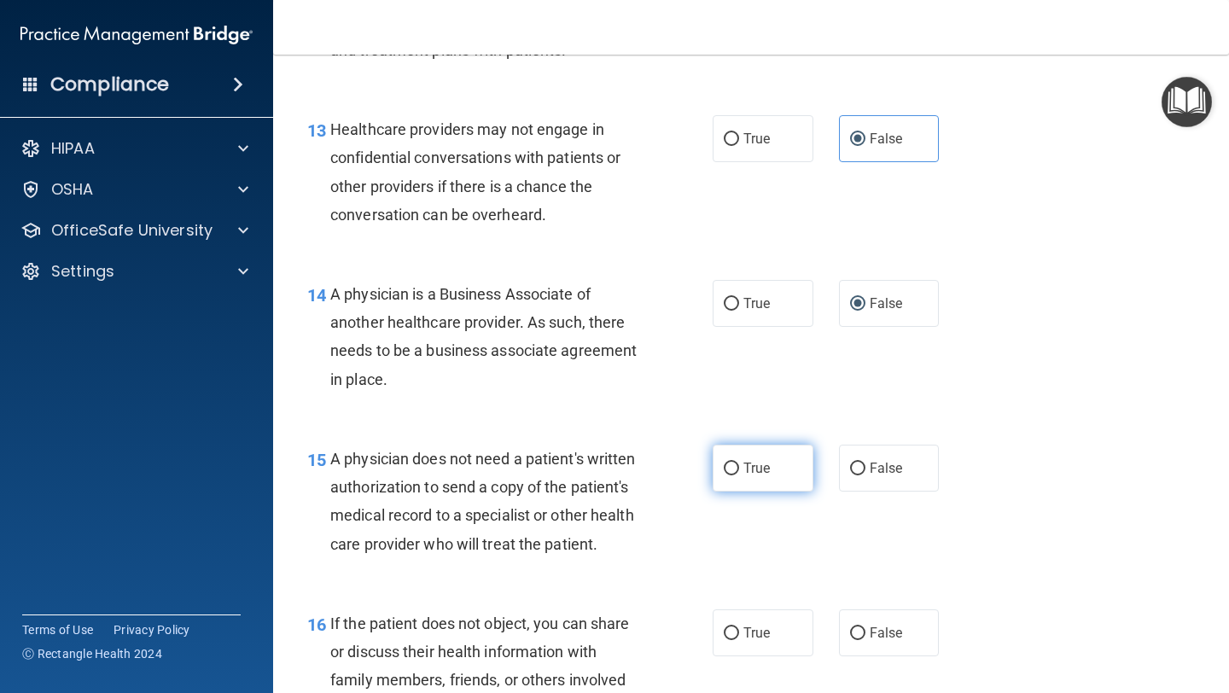
click at [757, 465] on span "True" at bounding box center [756, 468] width 26 height 16
click at [739, 465] on input "True" at bounding box center [731, 469] width 15 height 13
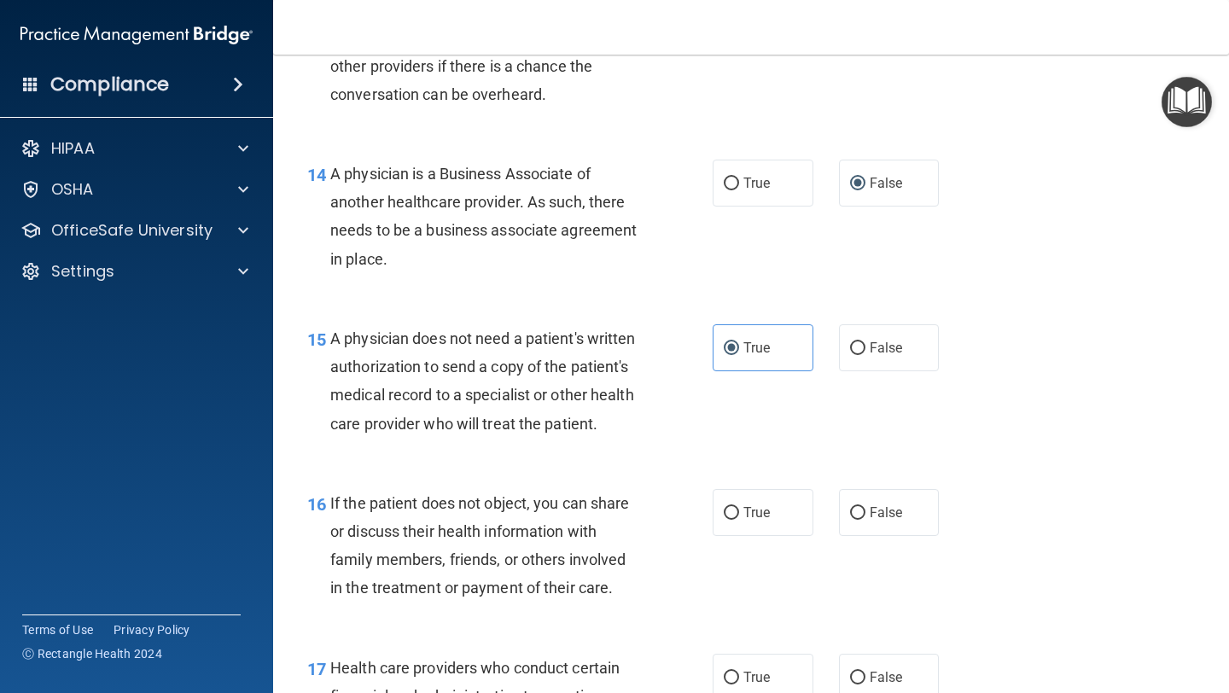
scroll to position [2147, 0]
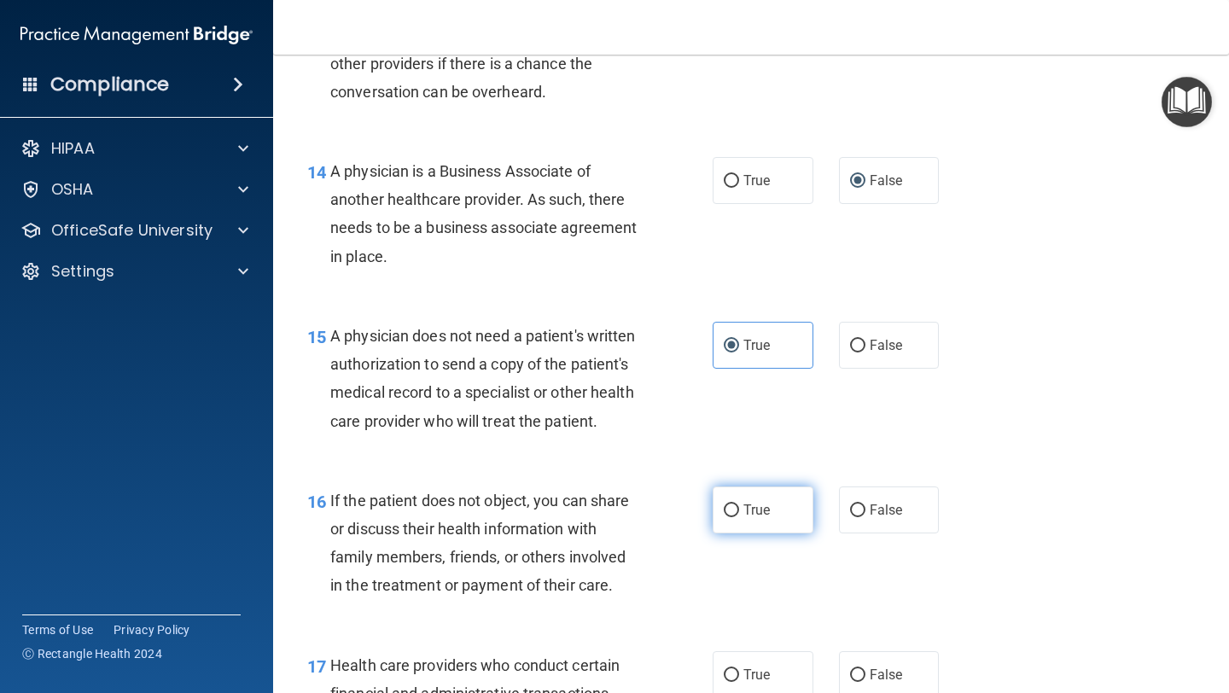
click at [750, 513] on span "True" at bounding box center [756, 510] width 26 height 16
click at [739, 513] on input "True" at bounding box center [731, 510] width 15 height 13
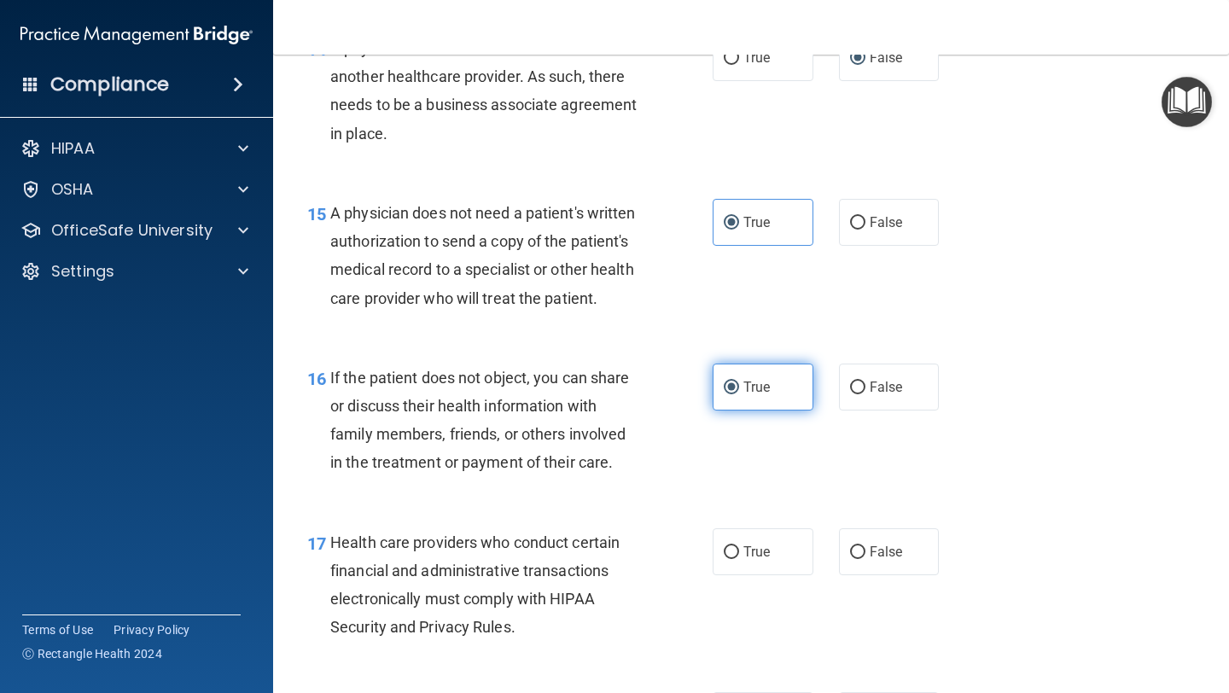
scroll to position [2272, 0]
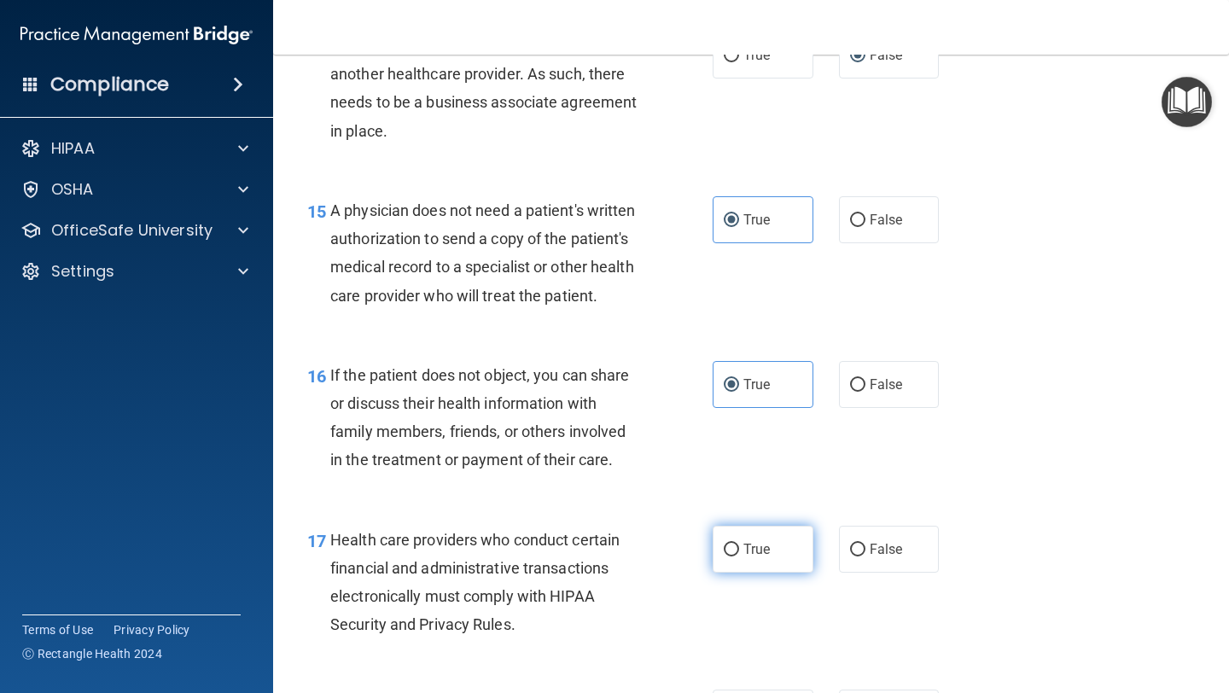
click at [754, 538] on label "True" at bounding box center [763, 549] width 101 height 47
click at [739, 544] on input "True" at bounding box center [731, 550] width 15 height 13
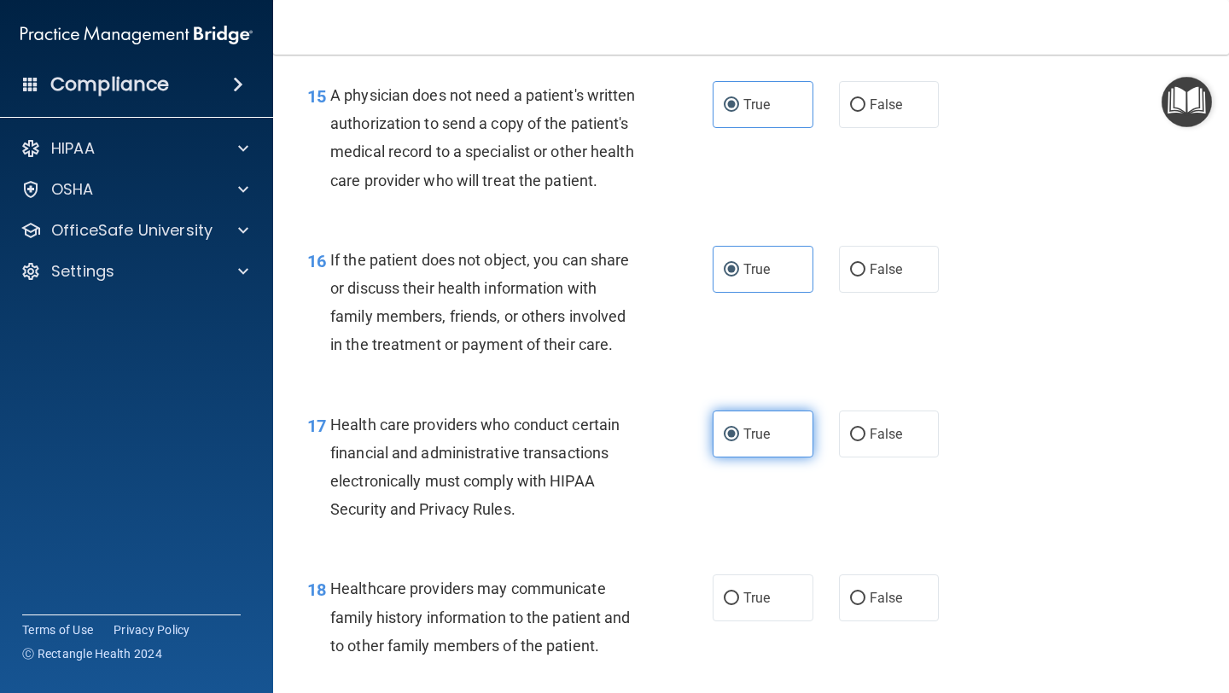
scroll to position [2428, 0]
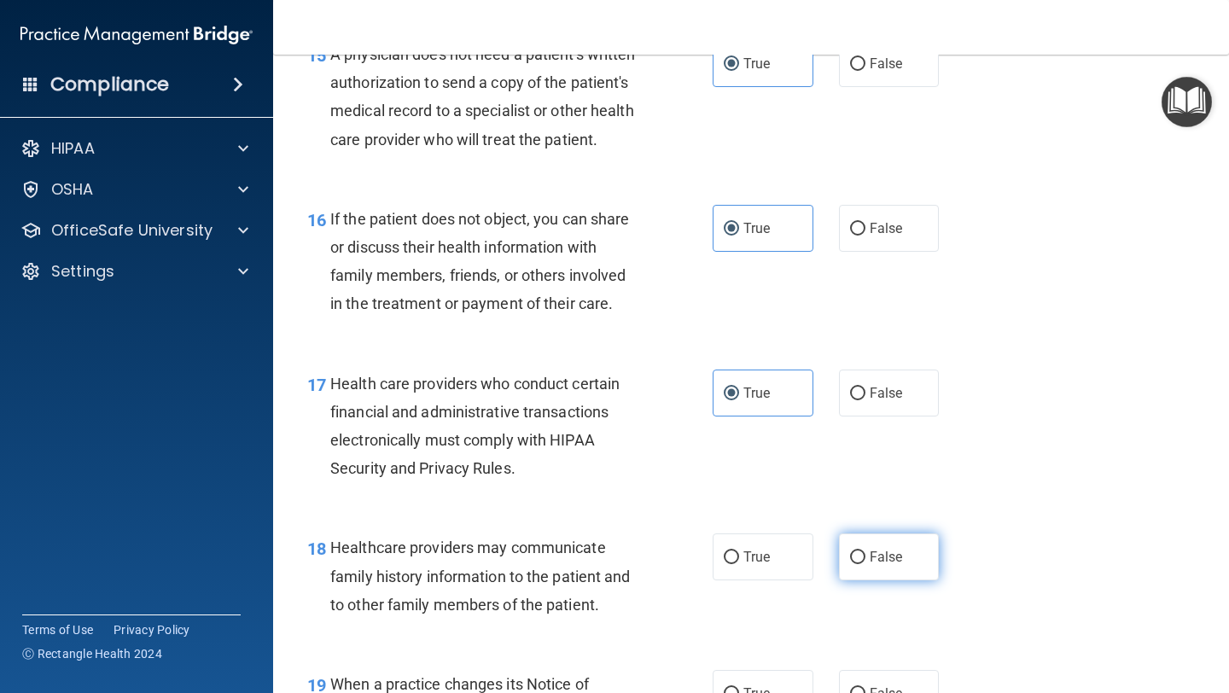
click at [874, 571] on label "False" at bounding box center [889, 556] width 101 height 47
click at [865, 564] on input "False" at bounding box center [857, 557] width 15 height 13
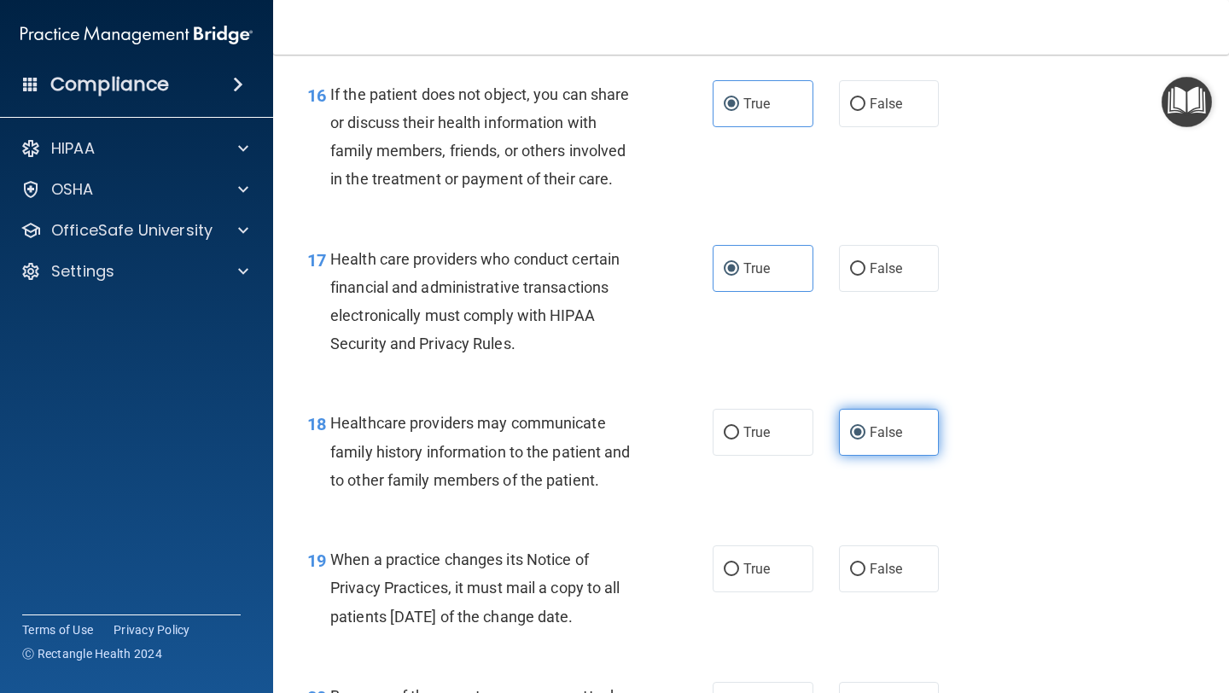
scroll to position [2588, 0]
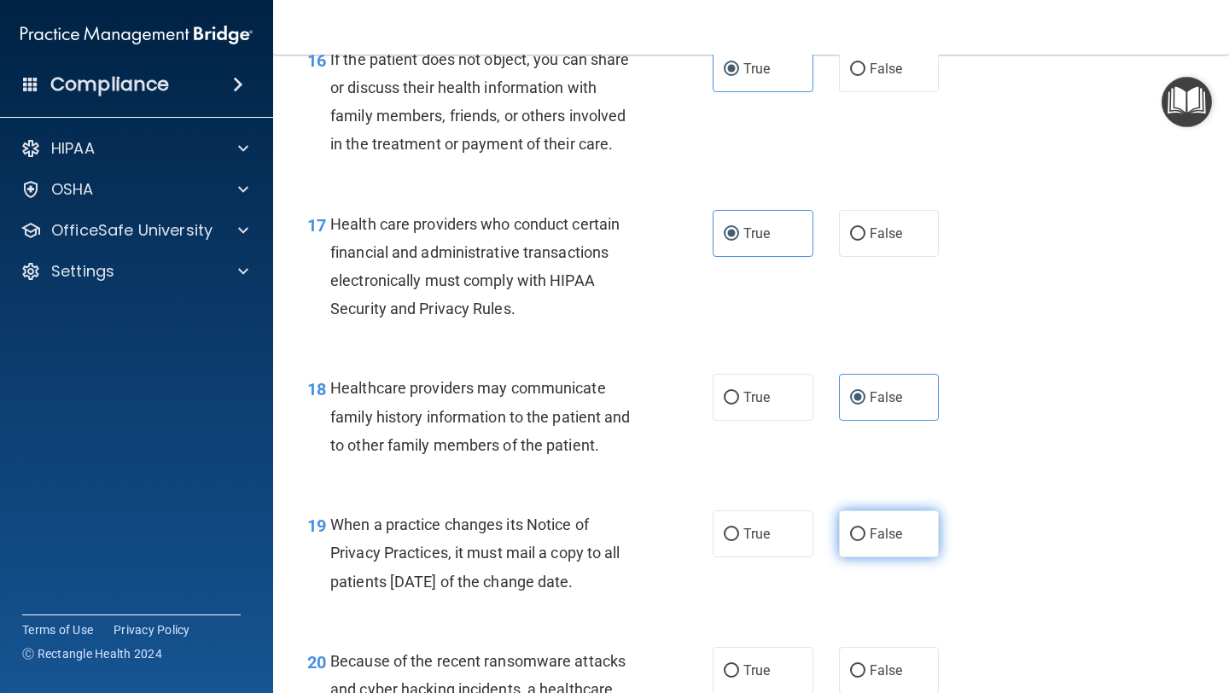
click at [873, 535] on span "False" at bounding box center [886, 534] width 33 height 16
click at [865, 535] on input "False" at bounding box center [857, 534] width 15 height 13
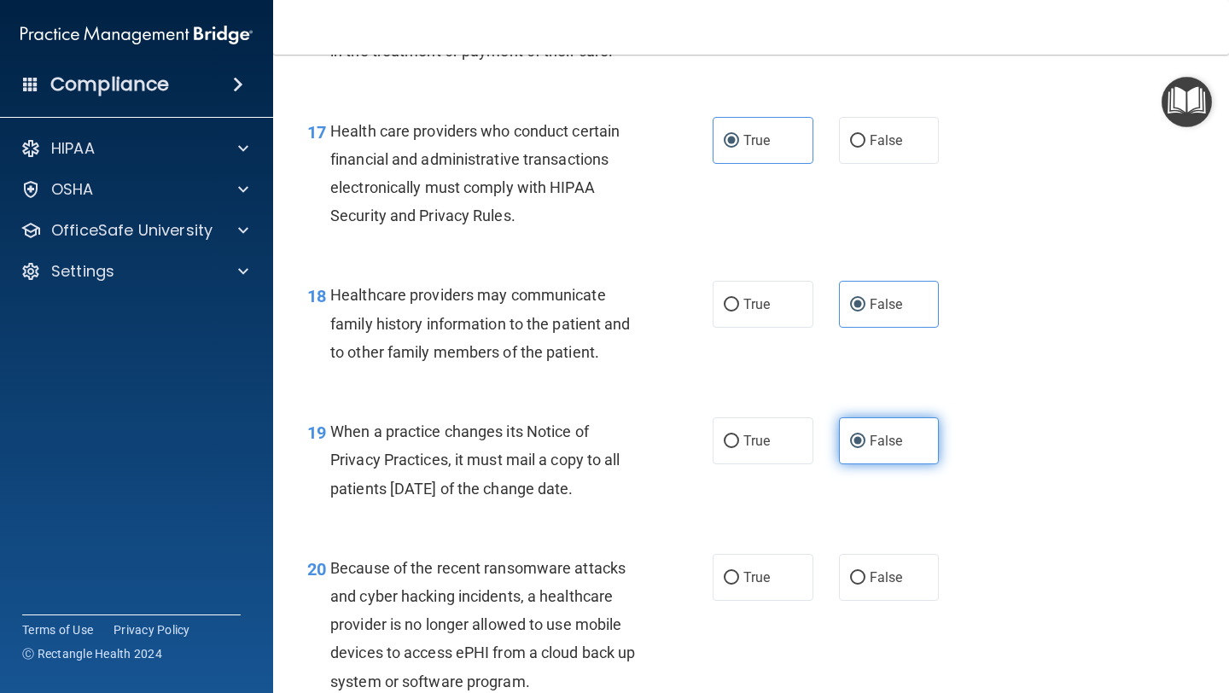
scroll to position [2711, 0]
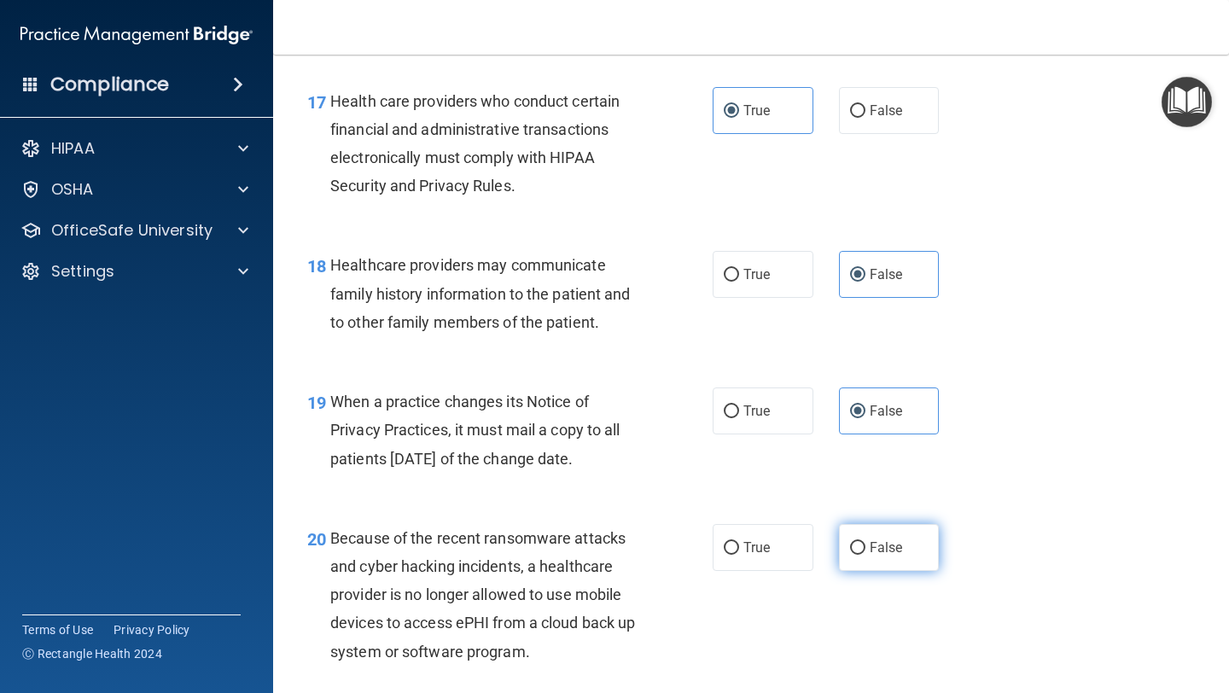
click at [873, 547] on span "False" at bounding box center [886, 547] width 33 height 16
click at [865, 547] on input "False" at bounding box center [857, 548] width 15 height 13
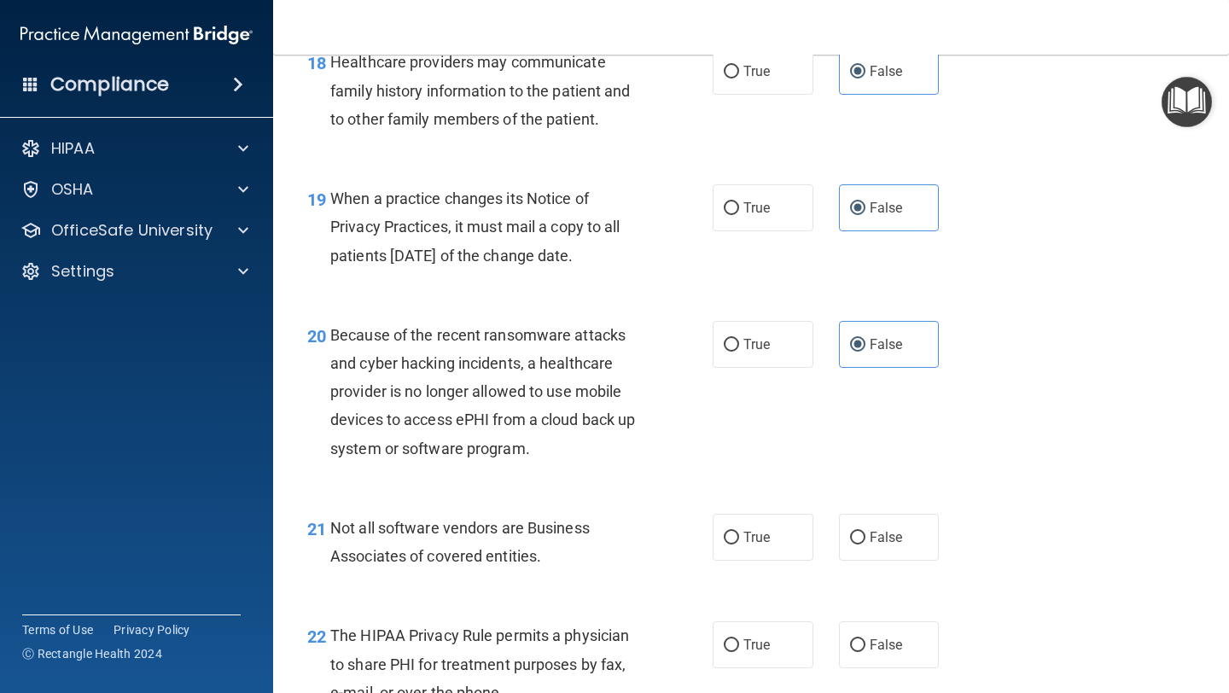
scroll to position [2931, 0]
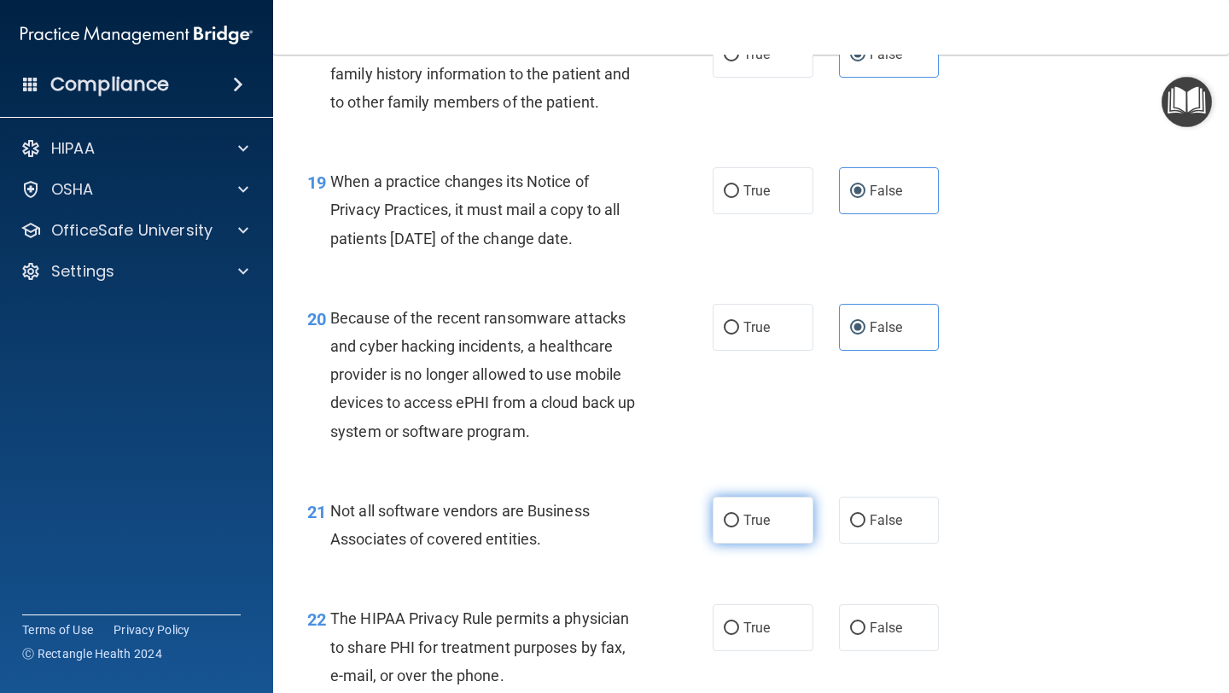
click at [765, 519] on span "True" at bounding box center [756, 520] width 26 height 16
click at [739, 519] on input "True" at bounding box center [731, 521] width 15 height 13
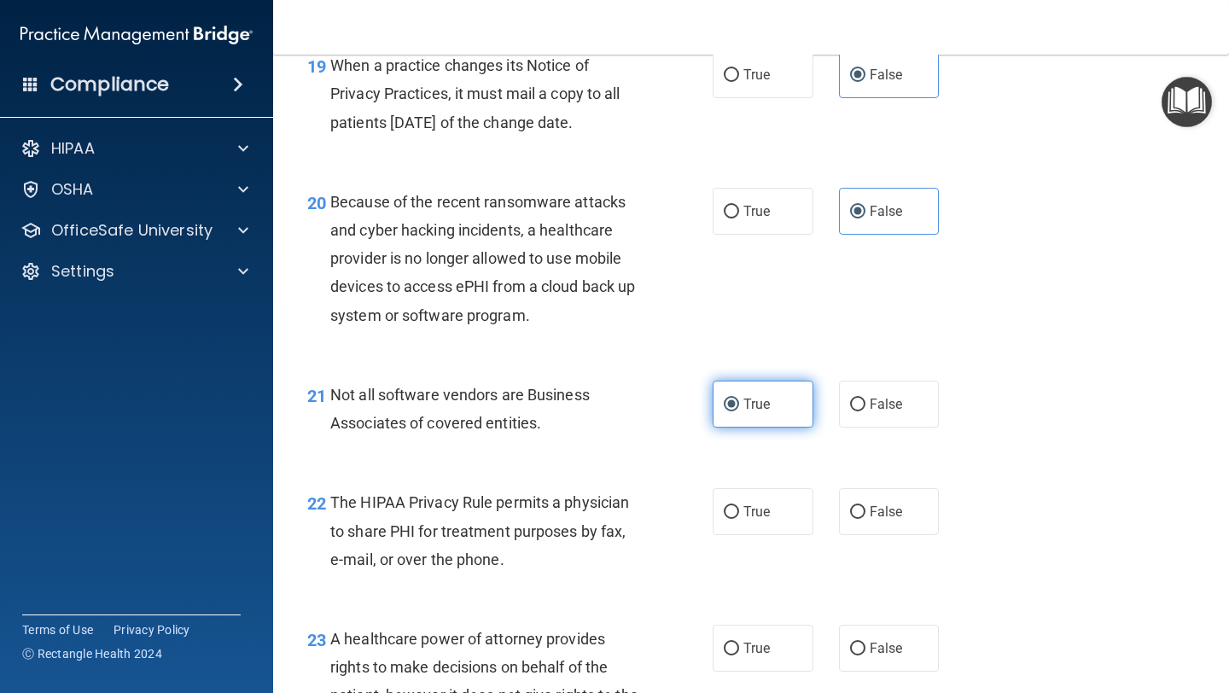
scroll to position [3062, 0]
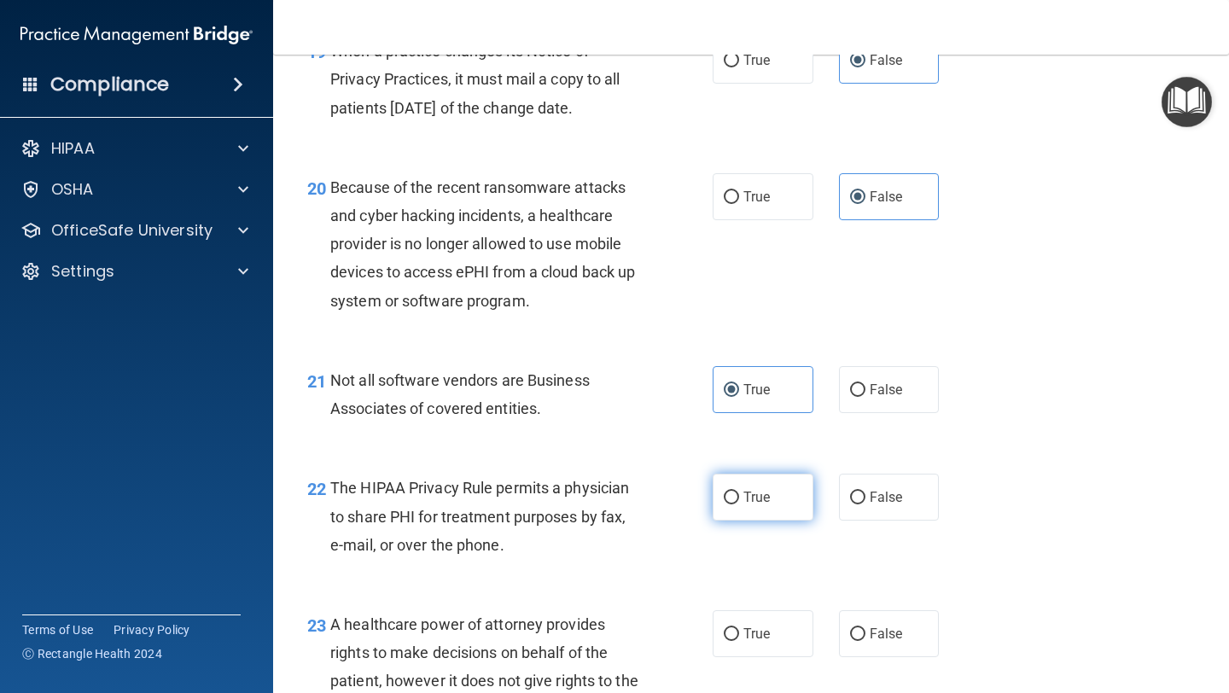
click at [764, 504] on span "True" at bounding box center [756, 497] width 26 height 16
click at [739, 504] on input "True" at bounding box center [731, 498] width 15 height 13
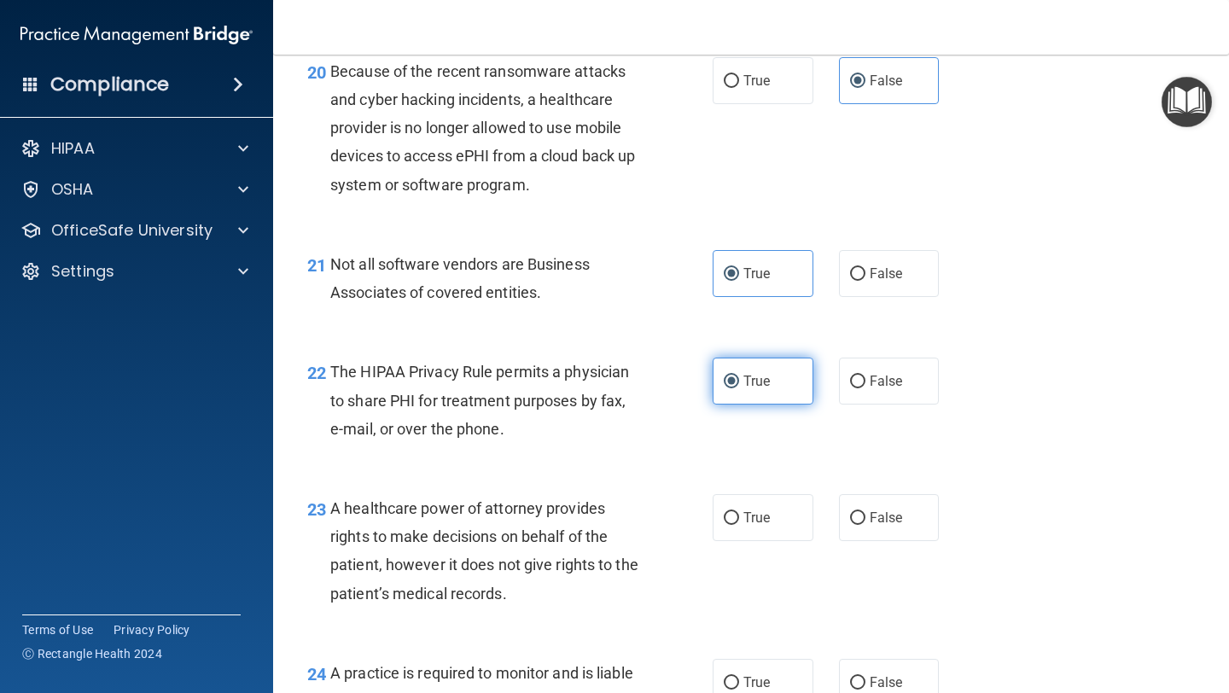
scroll to position [3195, 0]
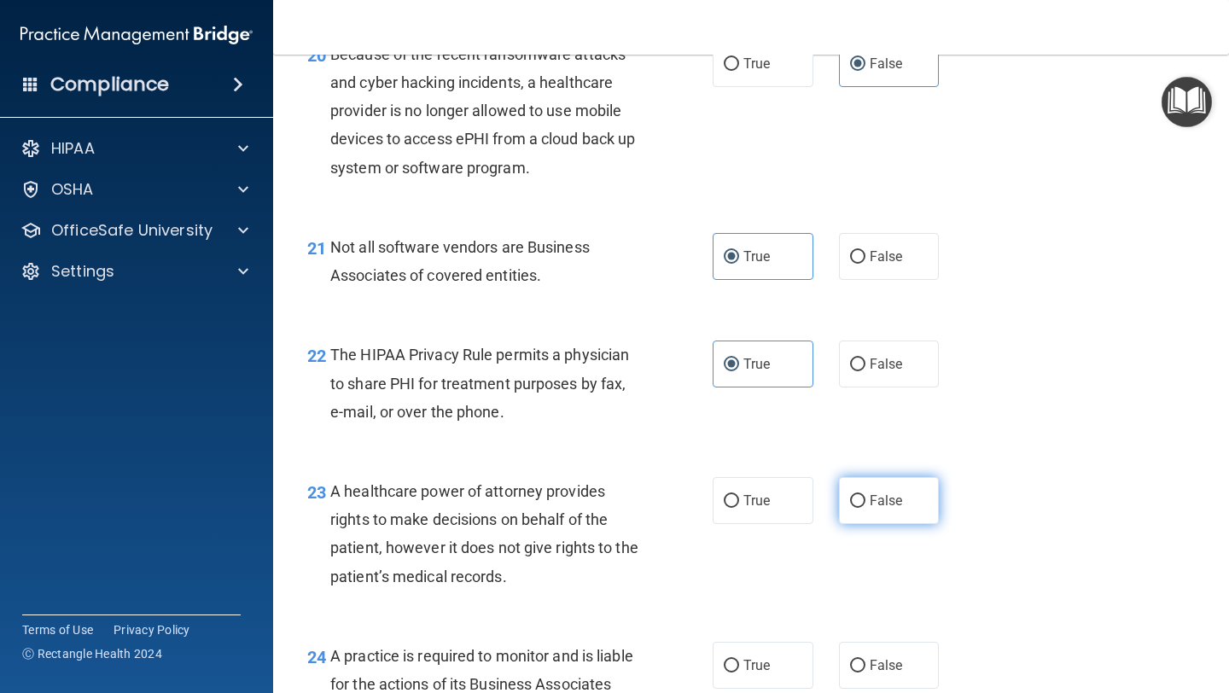
click at [851, 510] on label "False" at bounding box center [889, 500] width 101 height 47
click at [851, 508] on input "False" at bounding box center [857, 501] width 15 height 13
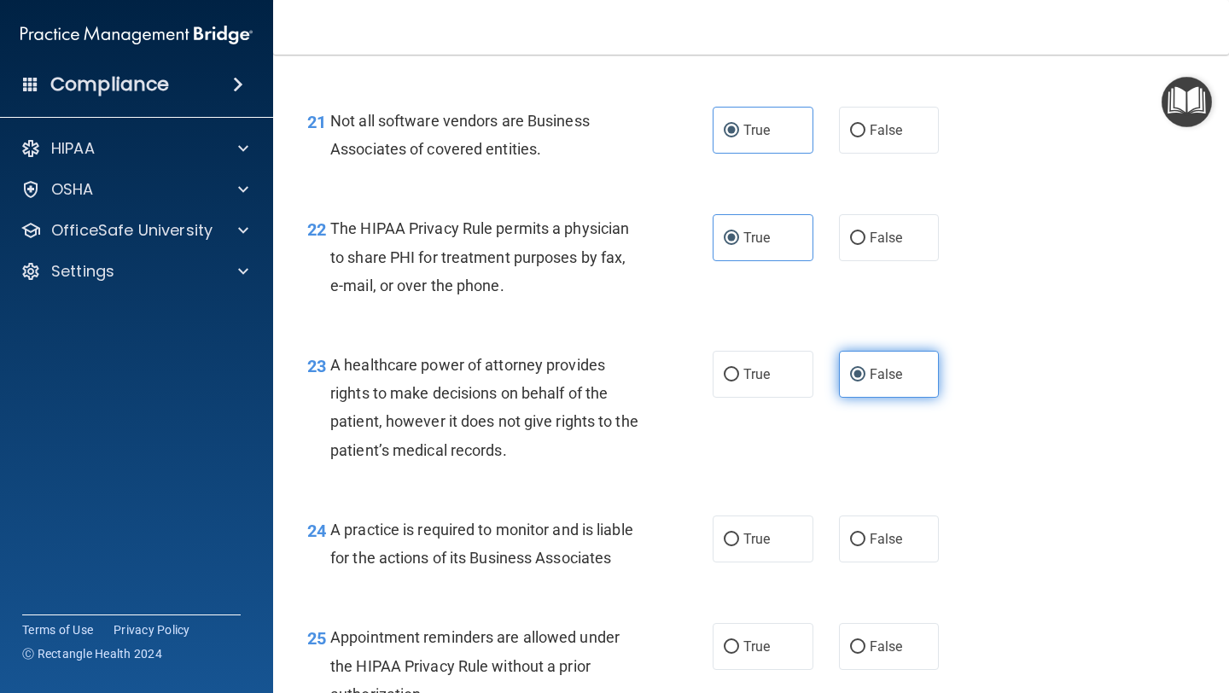
scroll to position [3322, 0]
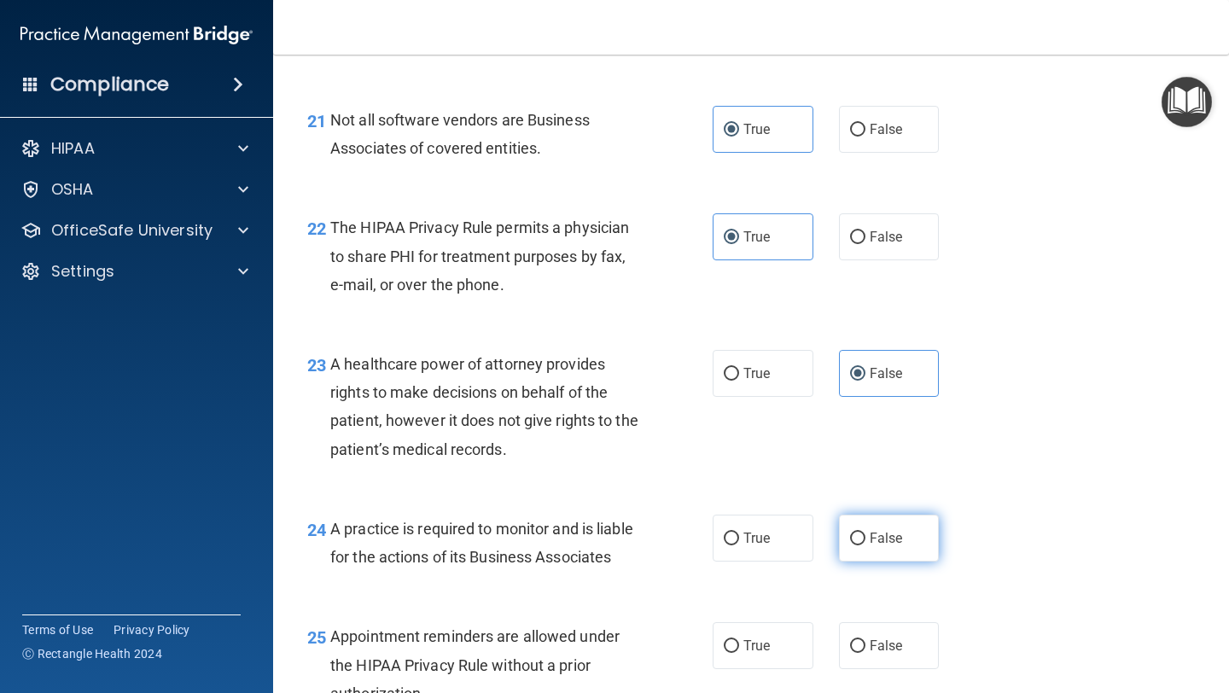
click at [883, 539] on span "False" at bounding box center [886, 538] width 33 height 16
click at [865, 539] on input "False" at bounding box center [857, 539] width 15 height 13
click at [766, 581] on label "True" at bounding box center [763, 645] width 101 height 47
click at [739, 581] on input "True" at bounding box center [731, 646] width 15 height 13
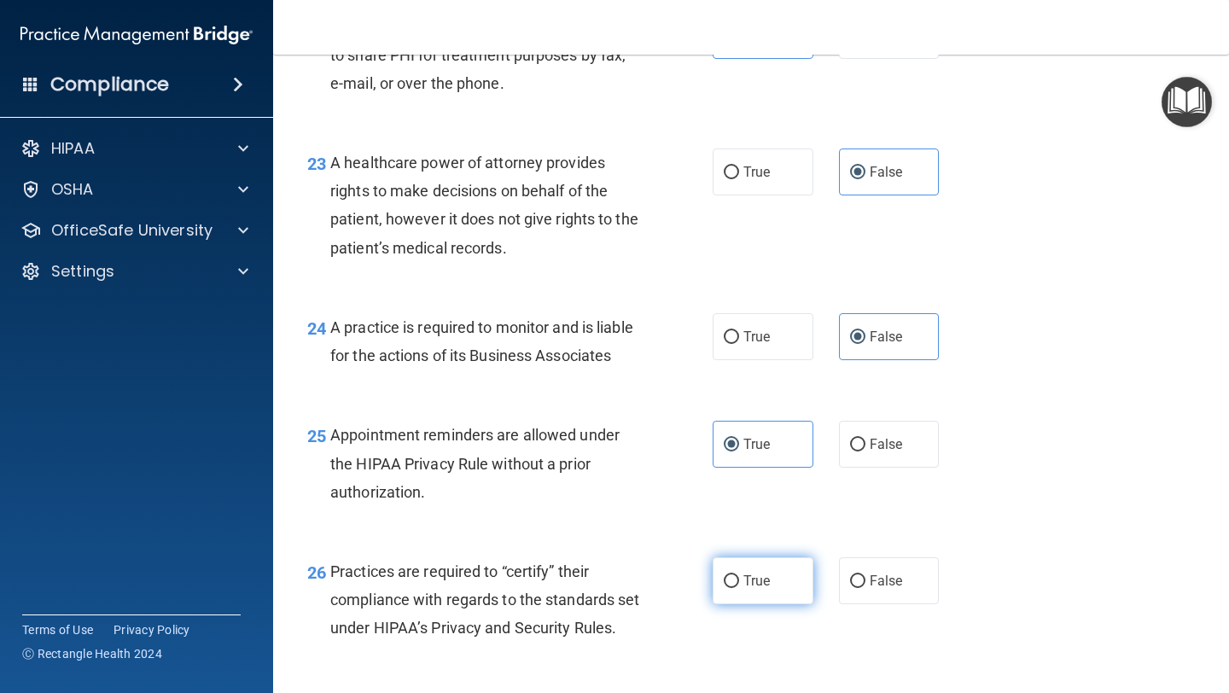
scroll to position [3533, 0]
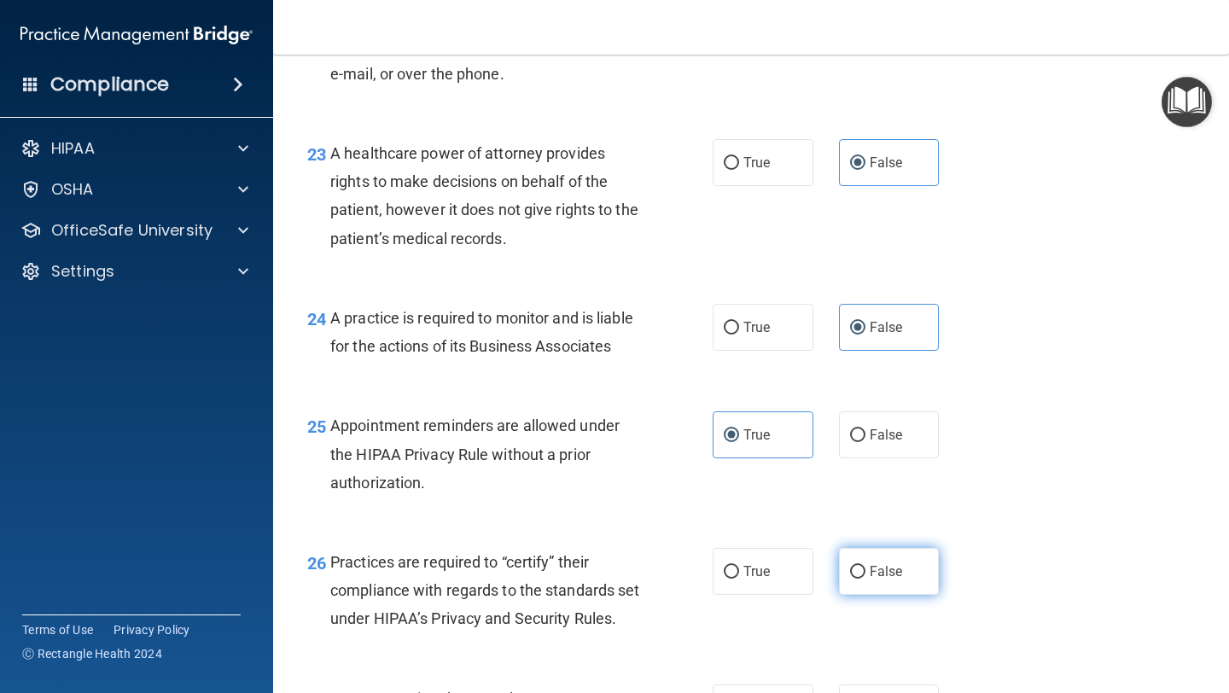
click at [876, 581] on label "False" at bounding box center [889, 571] width 101 height 47
click at [865, 579] on input "False" at bounding box center [857, 572] width 15 height 13
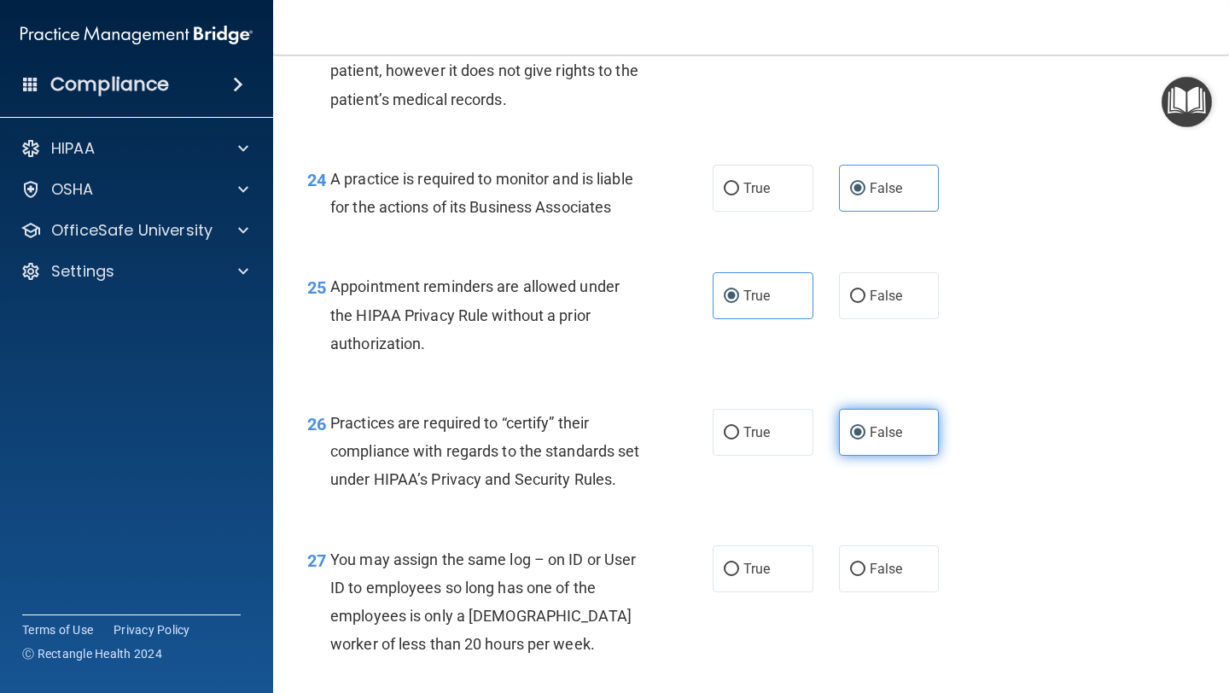
scroll to position [3682, 0]
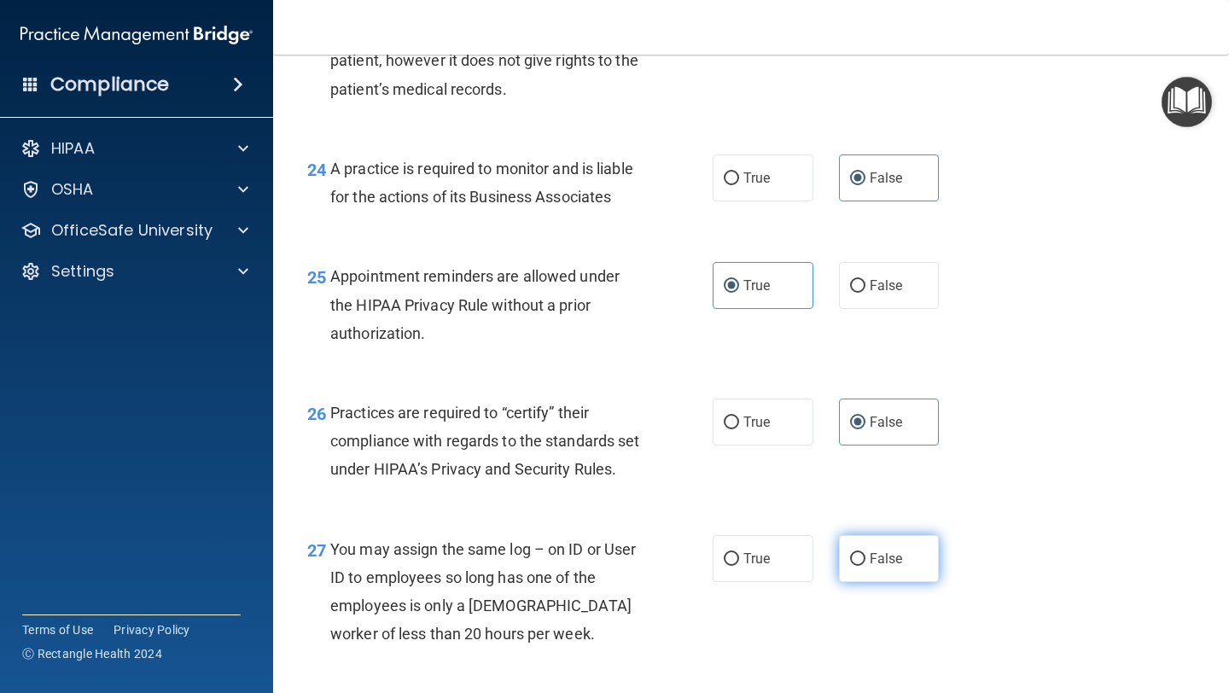
click at [876, 567] on span "False" at bounding box center [886, 559] width 33 height 16
click at [865, 566] on input "False" at bounding box center [857, 559] width 15 height 13
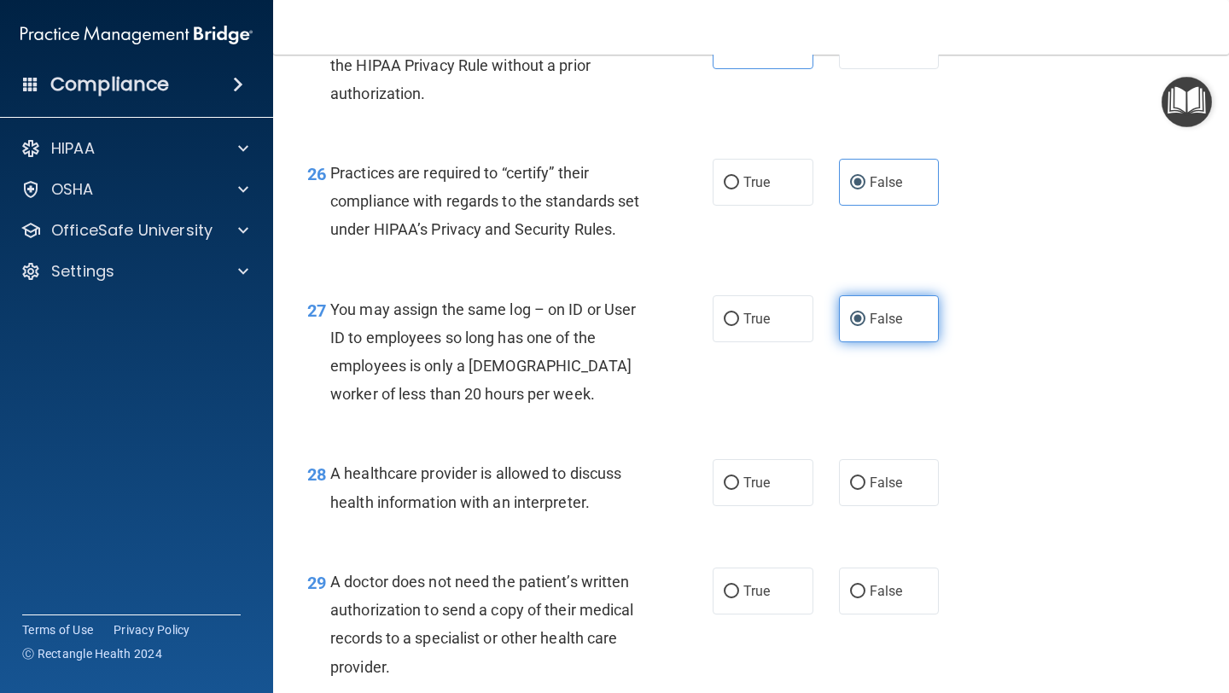
scroll to position [3928, 0]
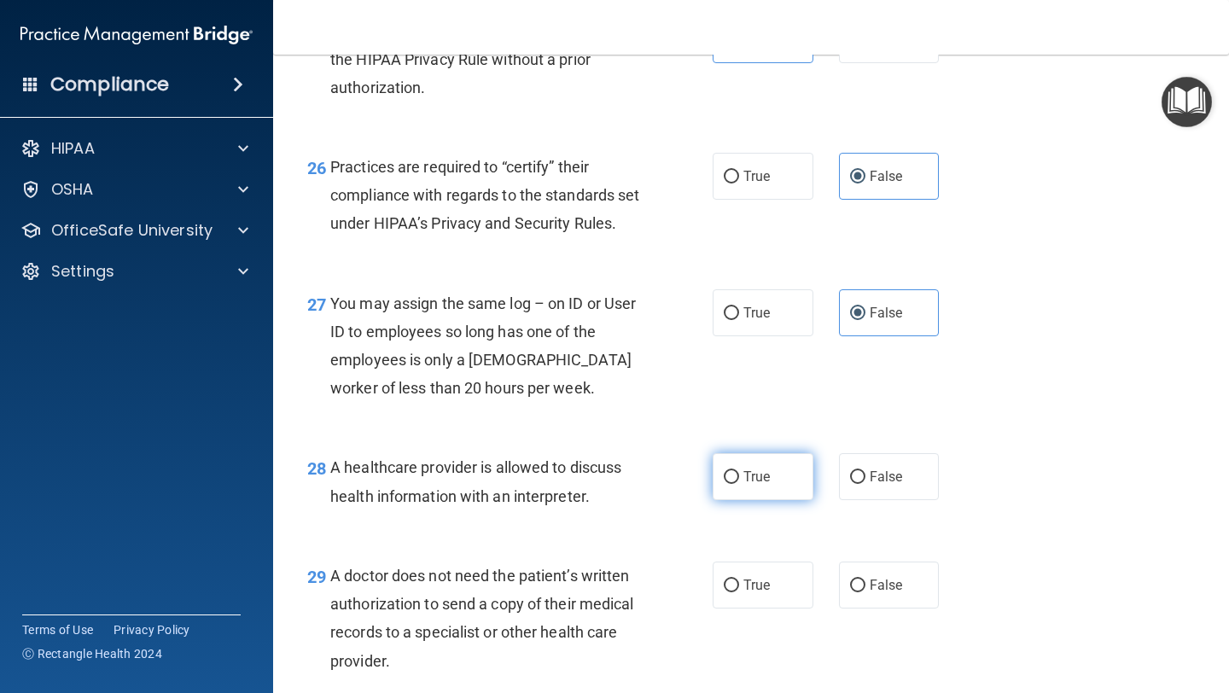
click at [772, 493] on label "True" at bounding box center [763, 476] width 101 height 47
click at [739, 484] on input "True" at bounding box center [731, 477] width 15 height 13
click at [752, 539] on div "28 A healthcare provider is allowed to discuss health information with an inter…" at bounding box center [750, 486] width 913 height 108
click at [754, 581] on label "True" at bounding box center [763, 585] width 101 height 47
click at [739, 581] on input "True" at bounding box center [731, 586] width 15 height 13
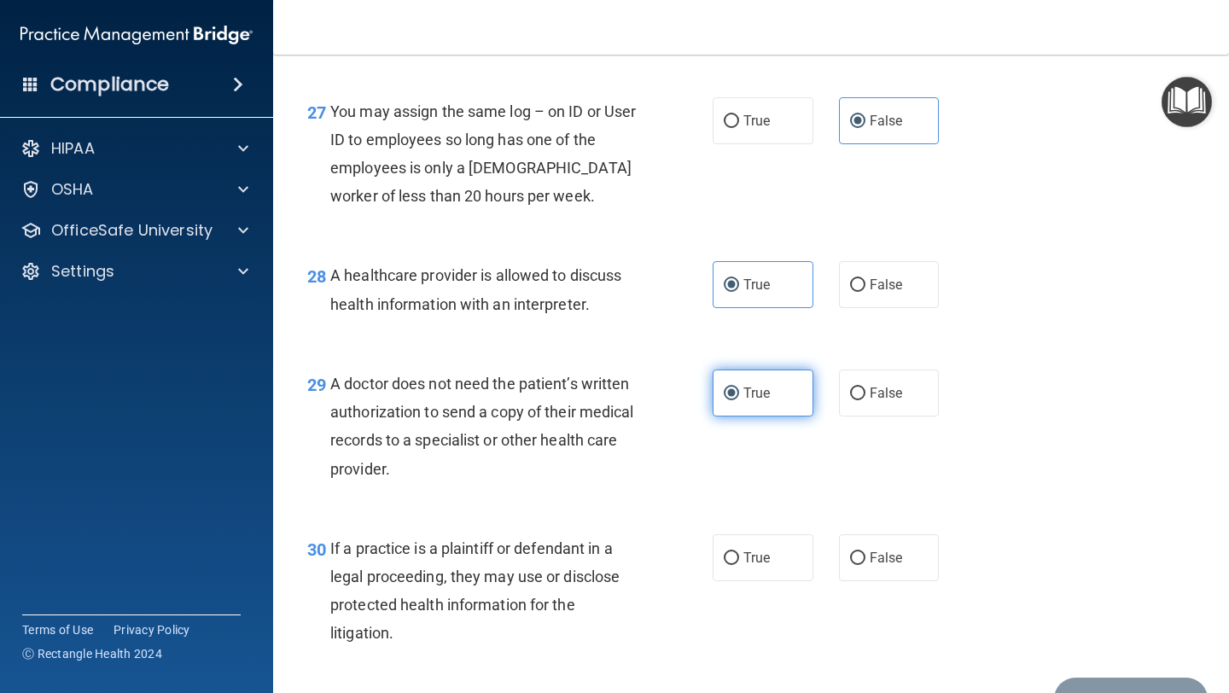
scroll to position [4125, 0]
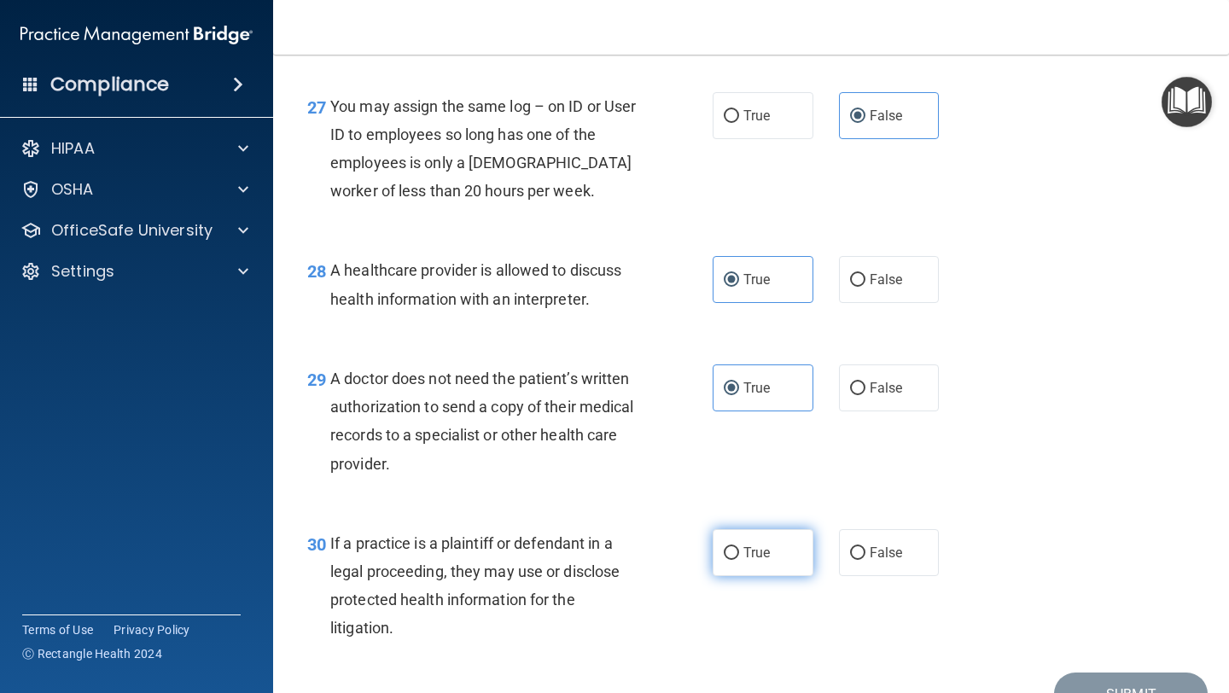
click at [763, 561] on span "True" at bounding box center [756, 553] width 26 height 16
click at [739, 560] on input "True" at bounding box center [731, 553] width 15 height 13
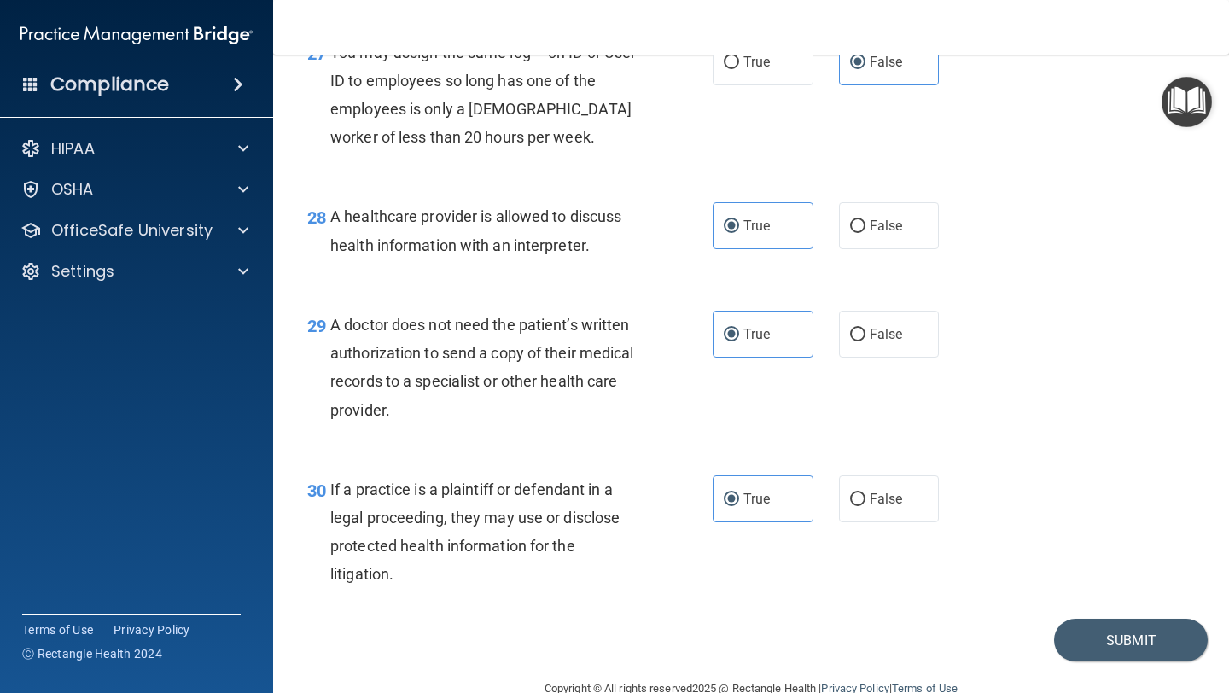
scroll to position [4244, 0]
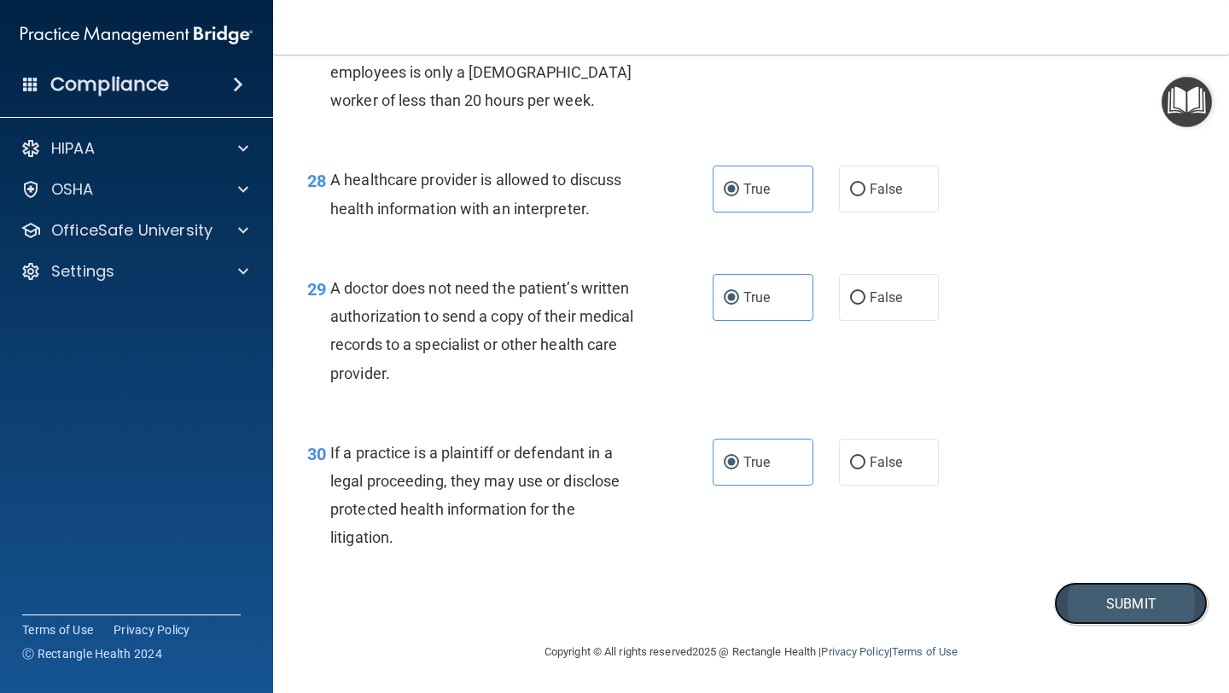
click at [1121, 581] on button "Submit" at bounding box center [1131, 604] width 154 height 44
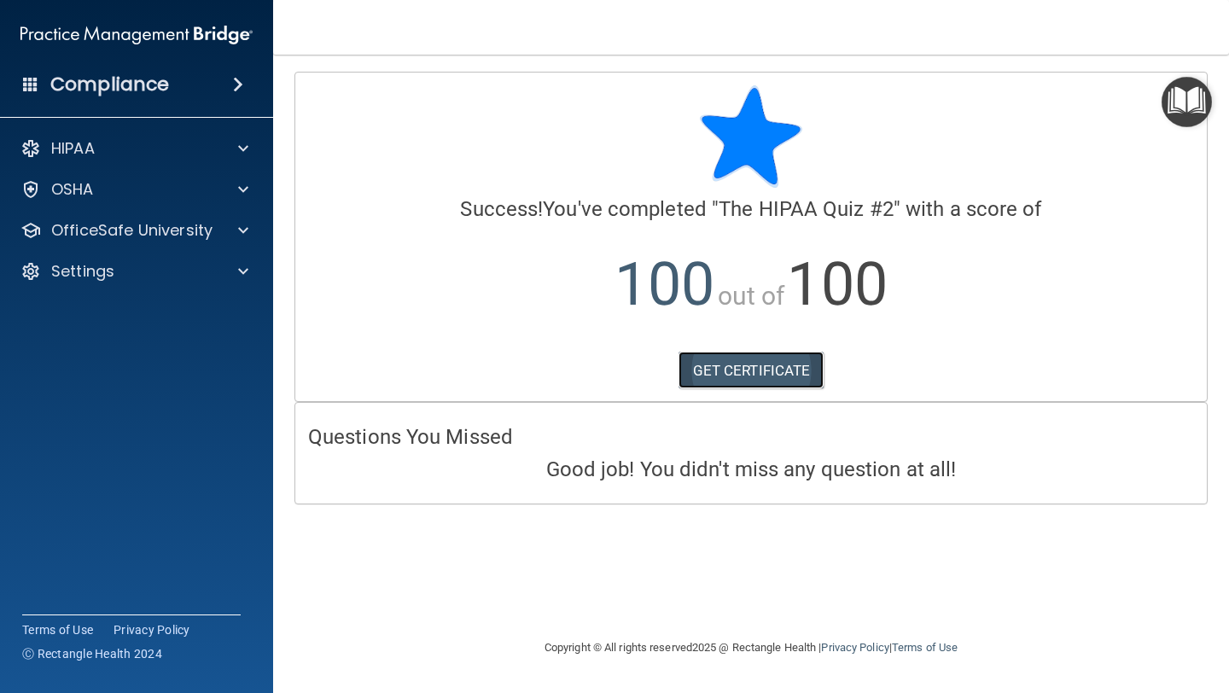
click at [785, 368] on link "GET CERTIFICATE" at bounding box center [752, 371] width 146 height 38
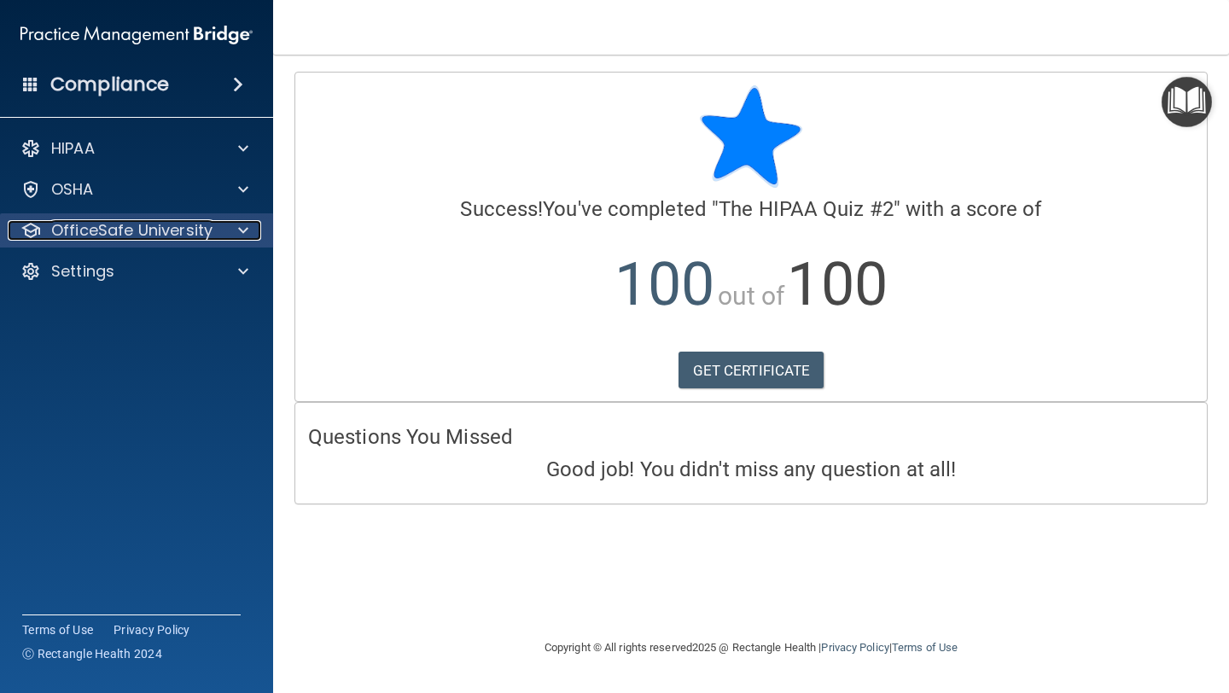
click at [156, 236] on p "OfficeSafe University" at bounding box center [131, 230] width 161 height 20
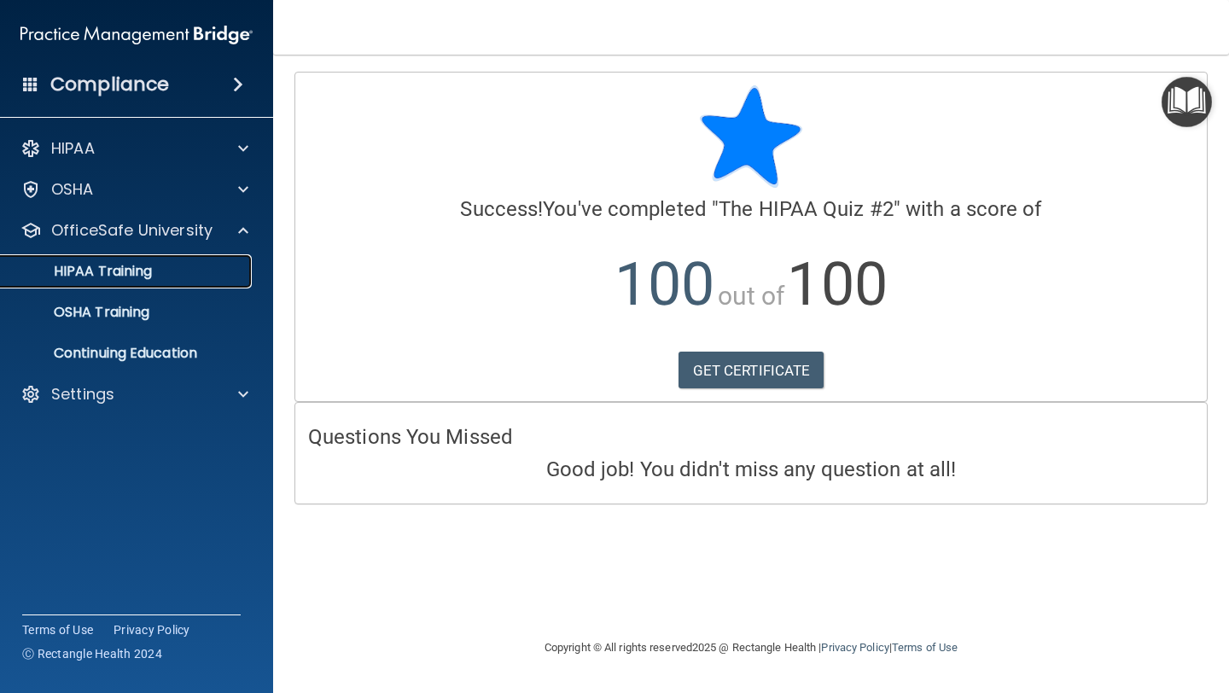
click at [123, 282] on link "HIPAA Training" at bounding box center [117, 271] width 269 height 34
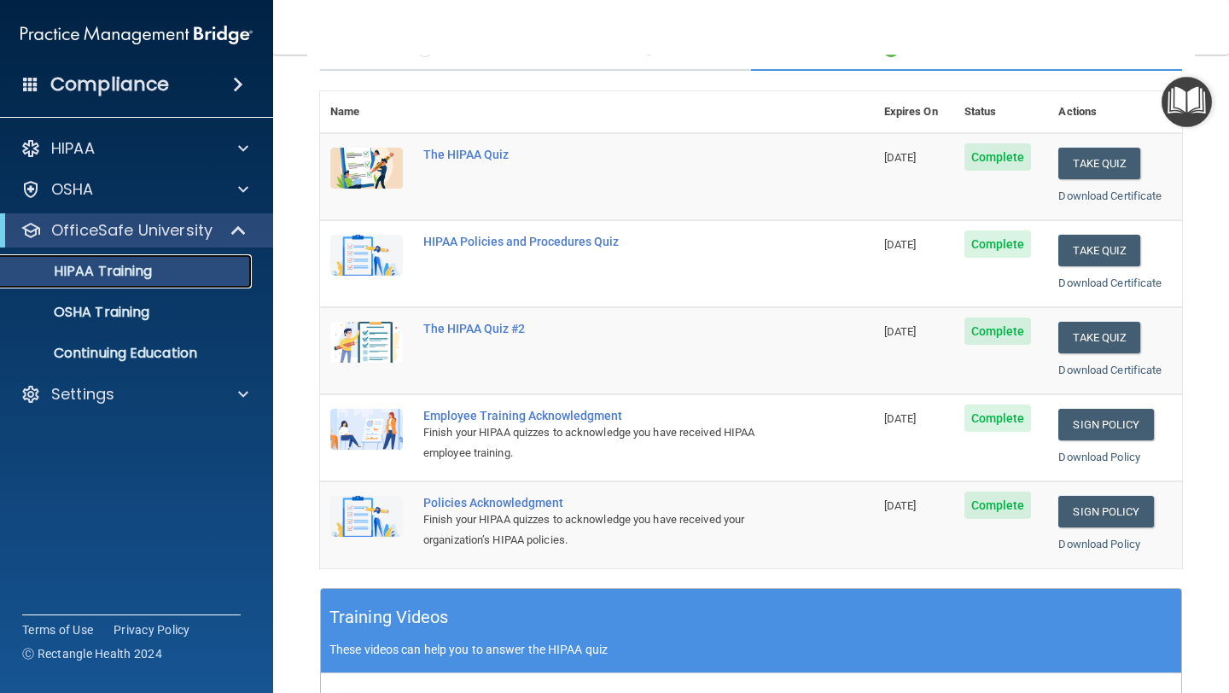
scroll to position [101, 0]
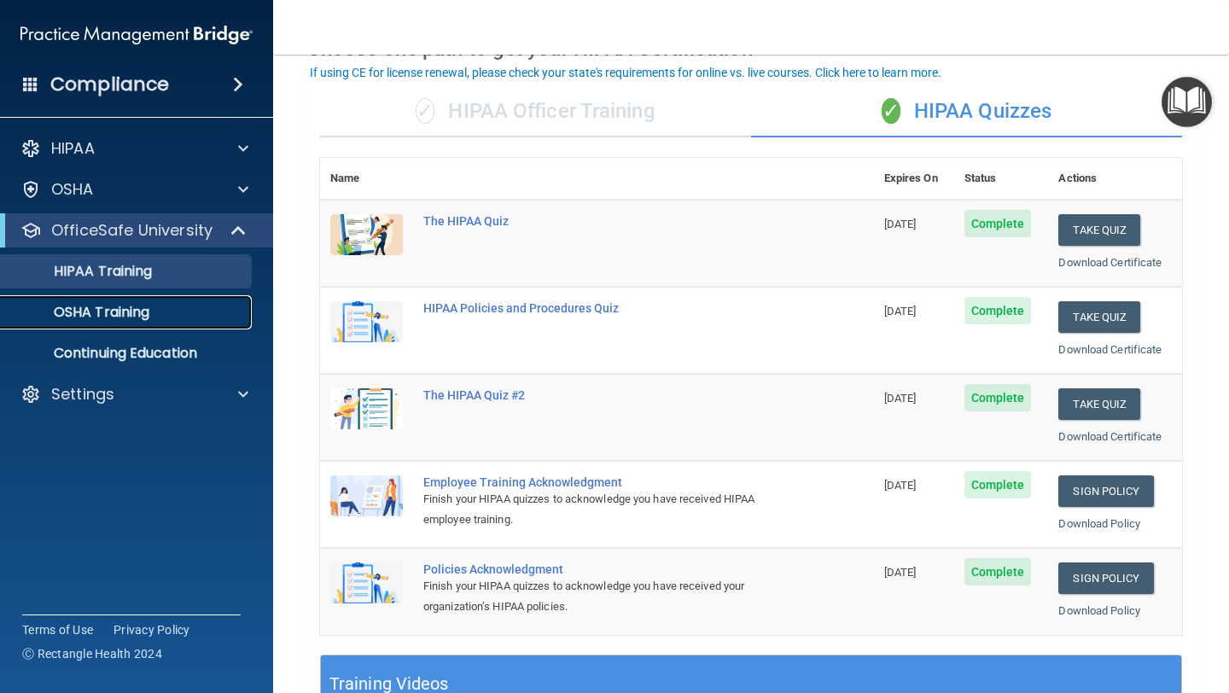
click at [134, 309] on p "OSHA Training" at bounding box center [80, 312] width 138 height 17
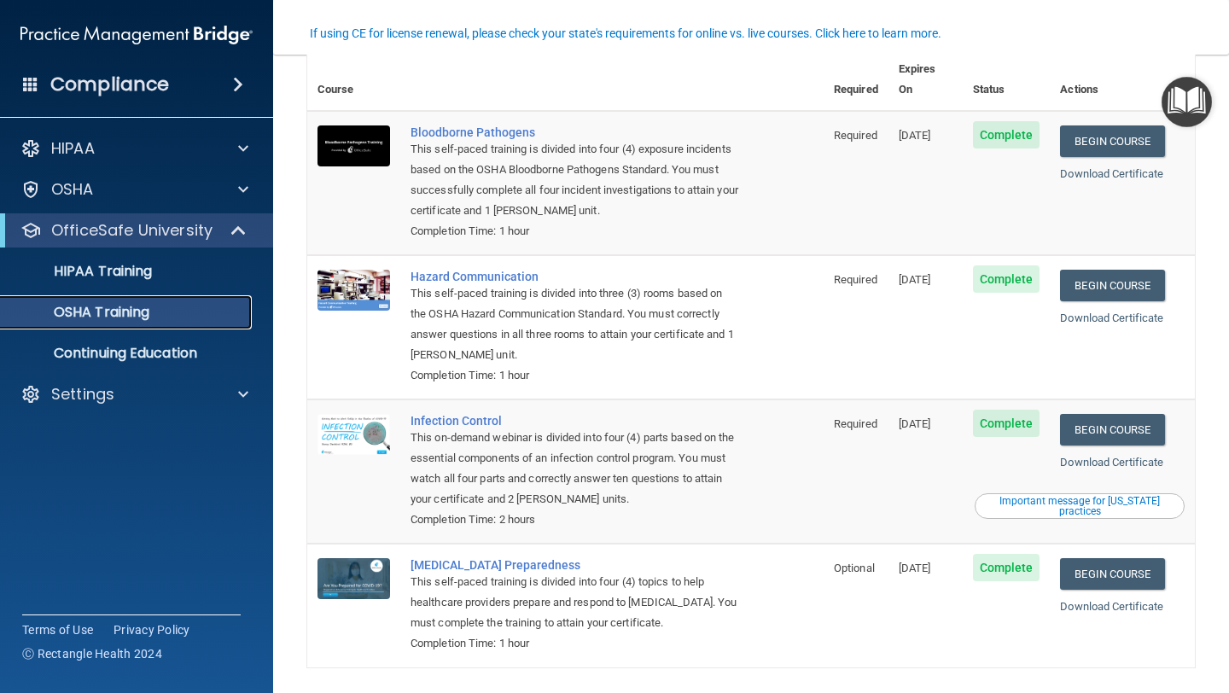
scroll to position [102, 0]
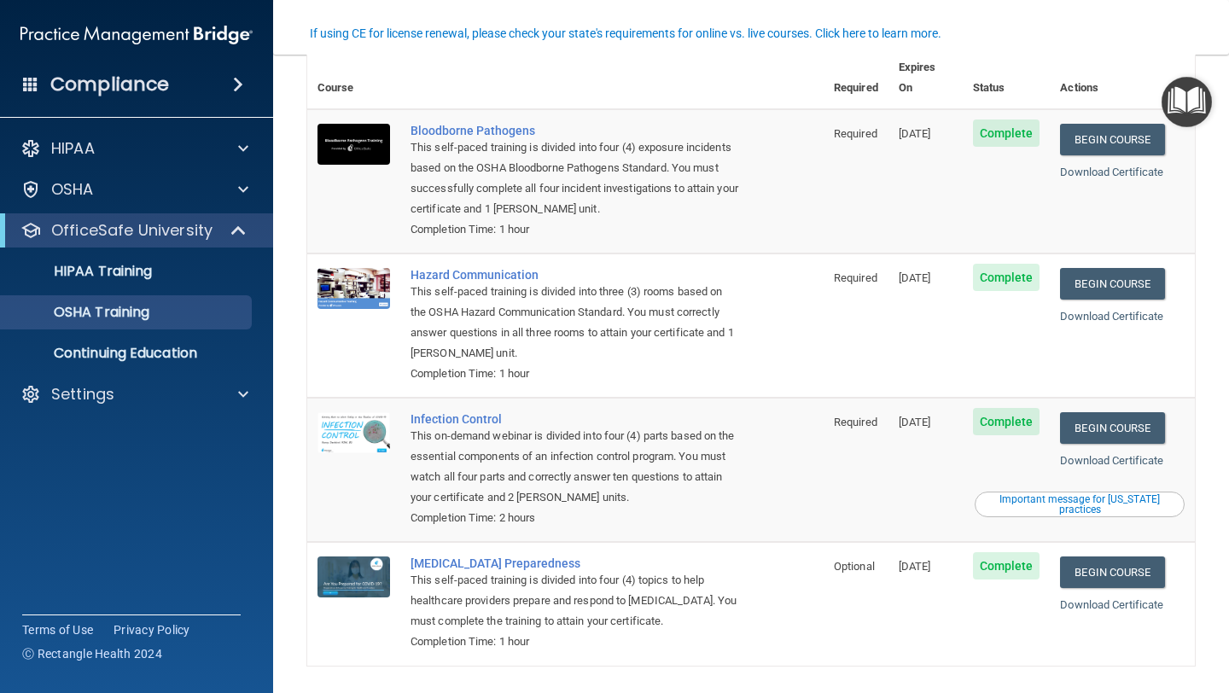
click at [201, 90] on div "Compliance" at bounding box center [136, 85] width 273 height 38
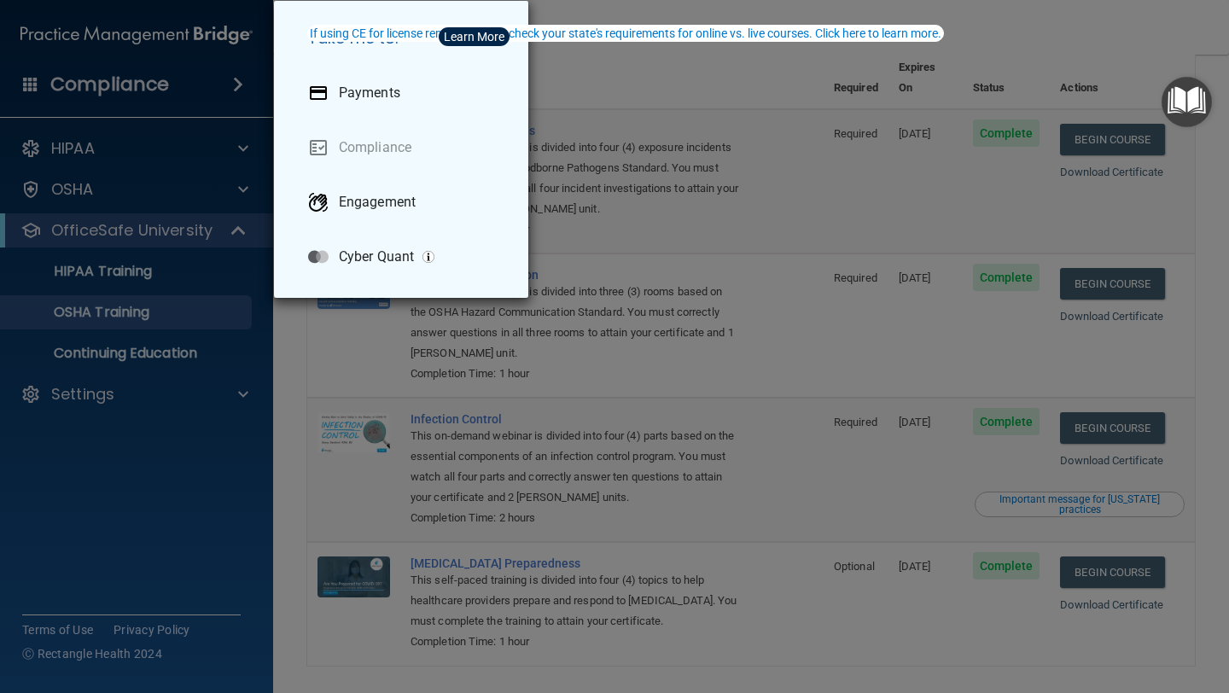
click at [201, 91] on div "Take me to: Payments Compliance Engagement Cyber Quant" at bounding box center [614, 346] width 1229 height 693
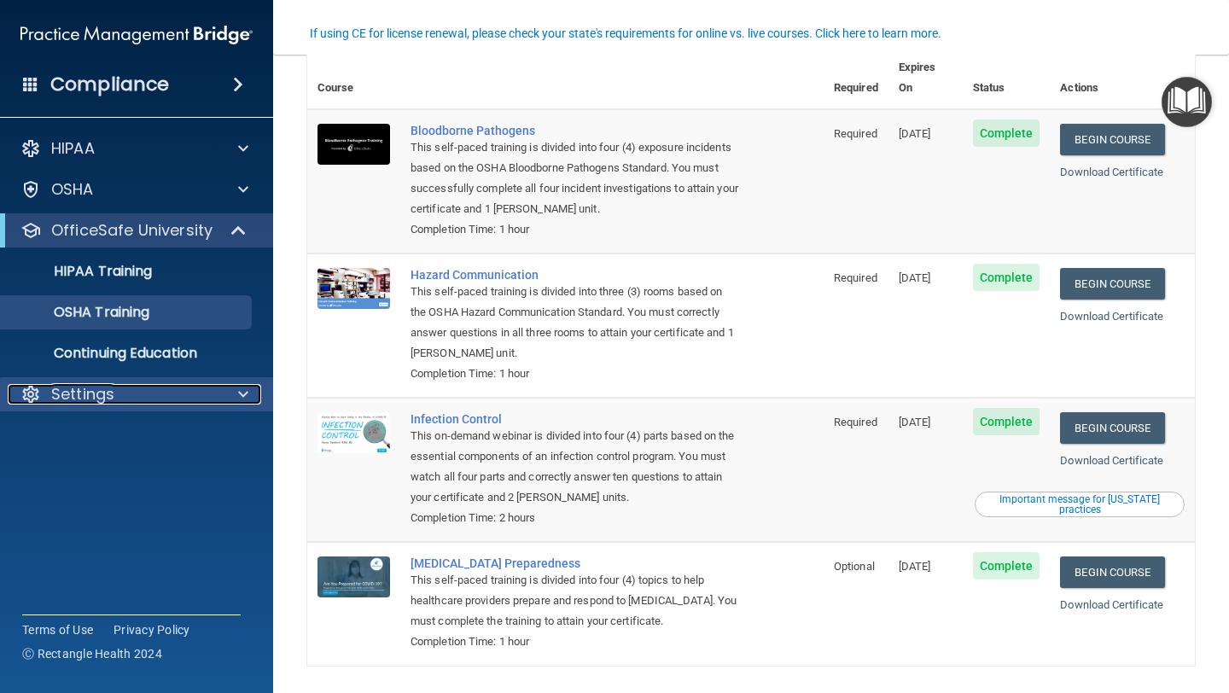
click at [88, 399] on p "Settings" at bounding box center [82, 394] width 63 height 20
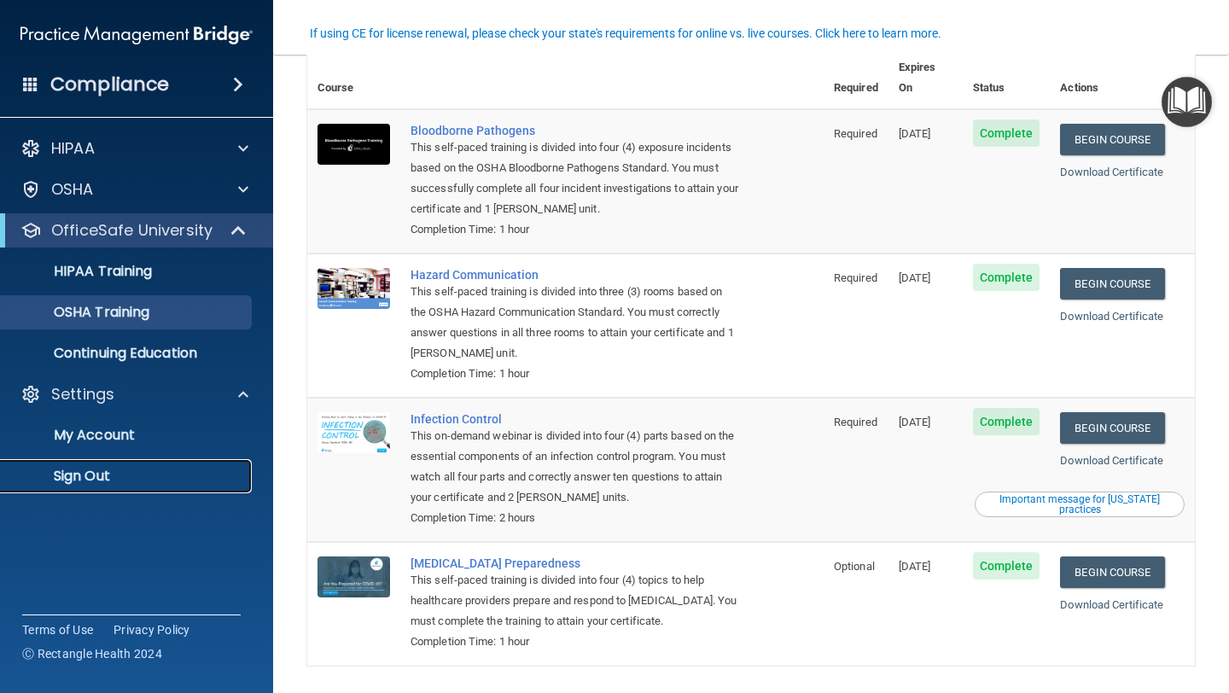
click at [75, 480] on p "Sign Out" at bounding box center [127, 476] width 233 height 17
